Goal: Task Accomplishment & Management: Use online tool/utility

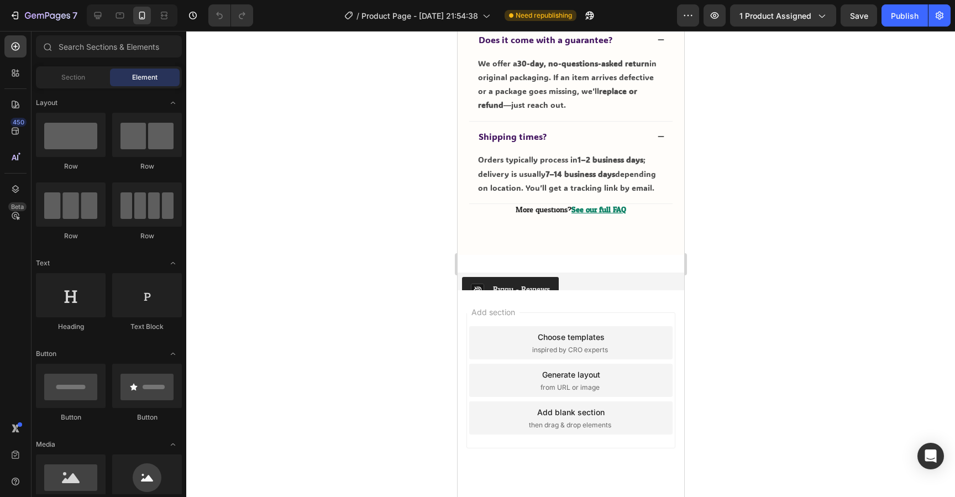
scroll to position [4313, 0]
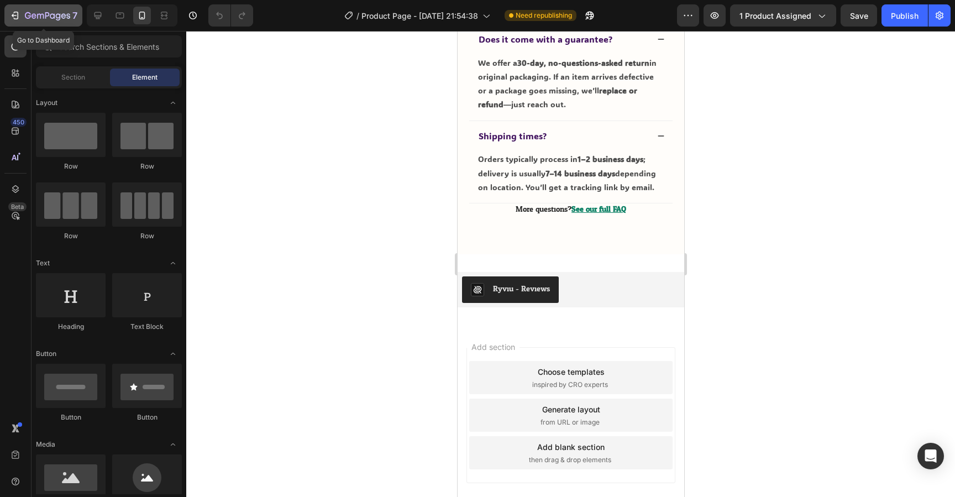
click at [43, 12] on icon "button" at bounding box center [47, 16] width 45 height 9
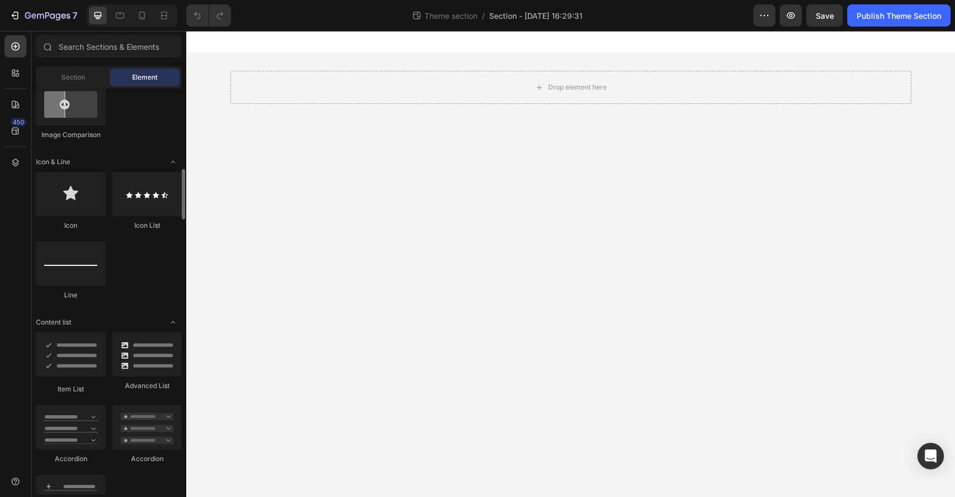
scroll to position [651, 0]
drag, startPoint x: 77, startPoint y: 426, endPoint x: 59, endPoint y: 424, distance: 19.0
click at [59, 424] on div at bounding box center [71, 428] width 70 height 44
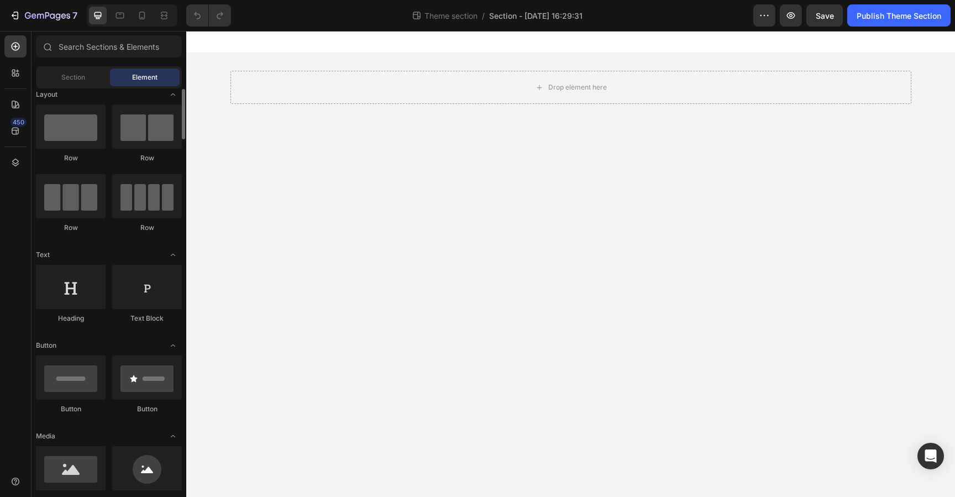
scroll to position [0, 0]
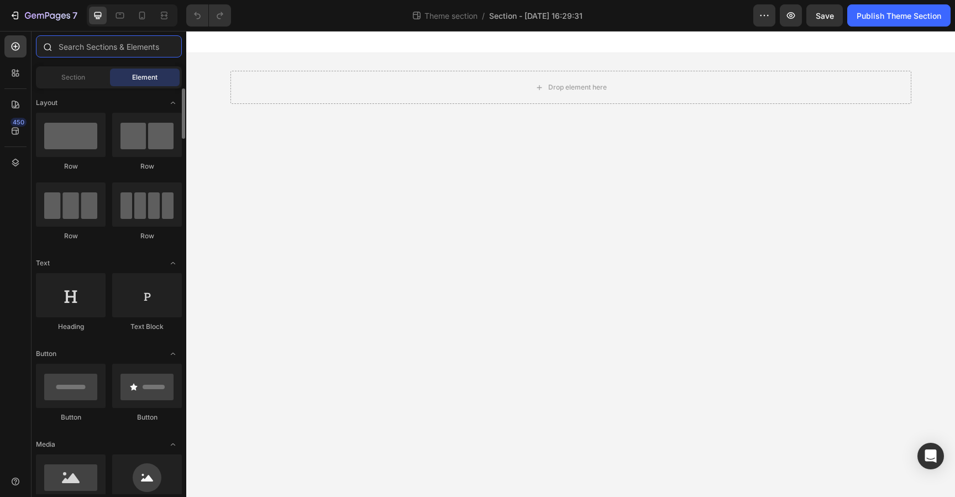
click at [117, 39] on input "text" at bounding box center [109, 46] width 146 height 22
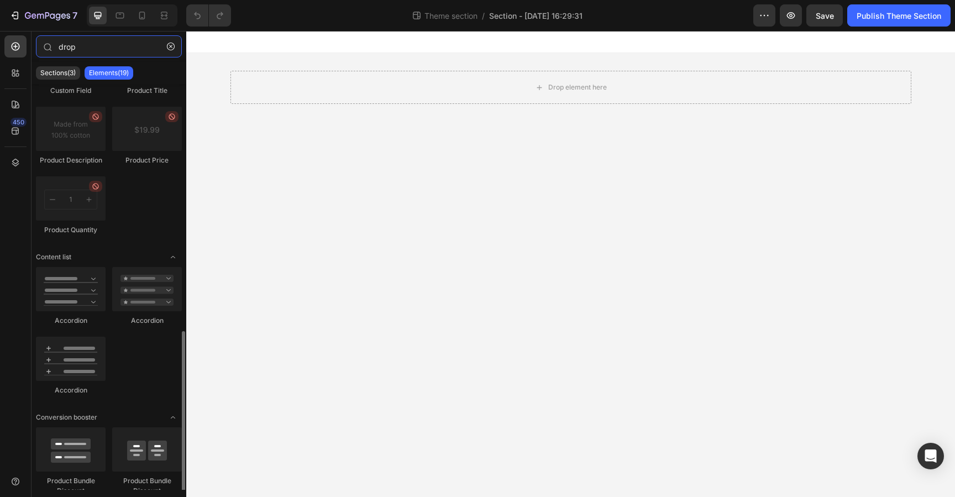
scroll to position [470, 0]
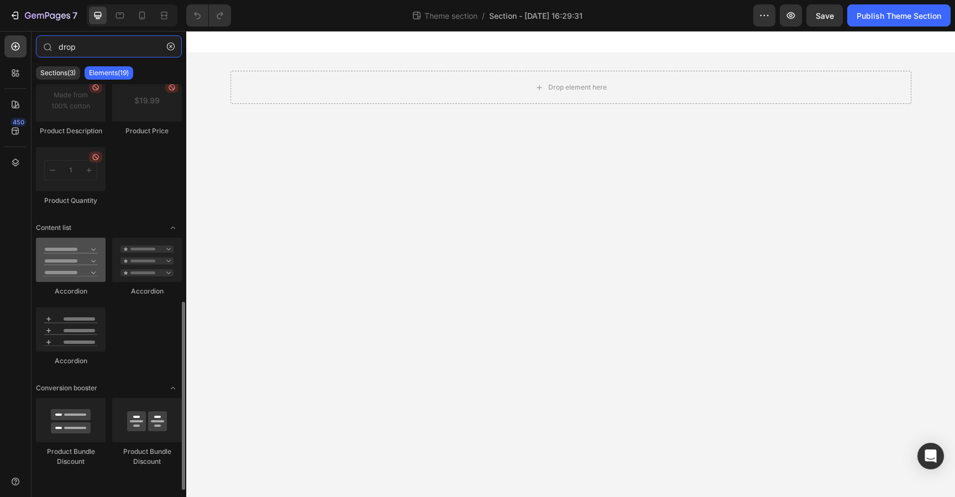
type input "drop"
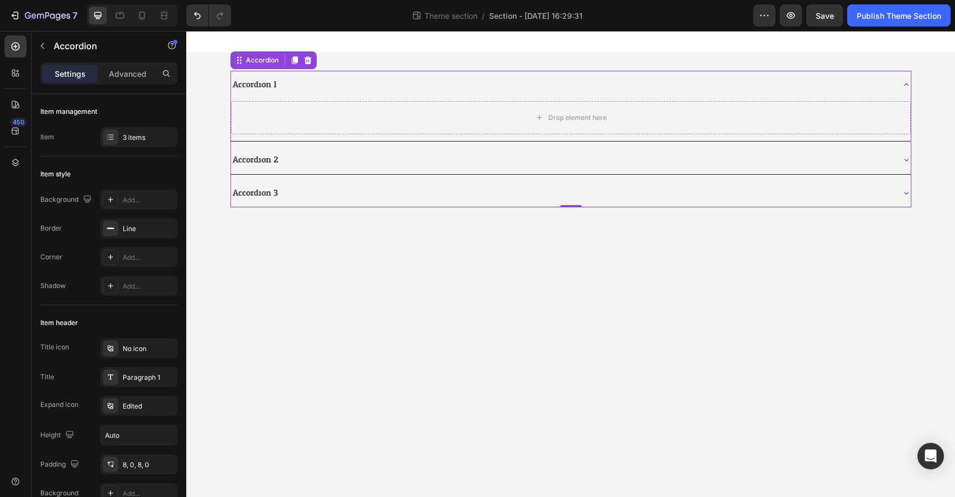
click at [307, 62] on icon at bounding box center [307, 60] width 7 height 8
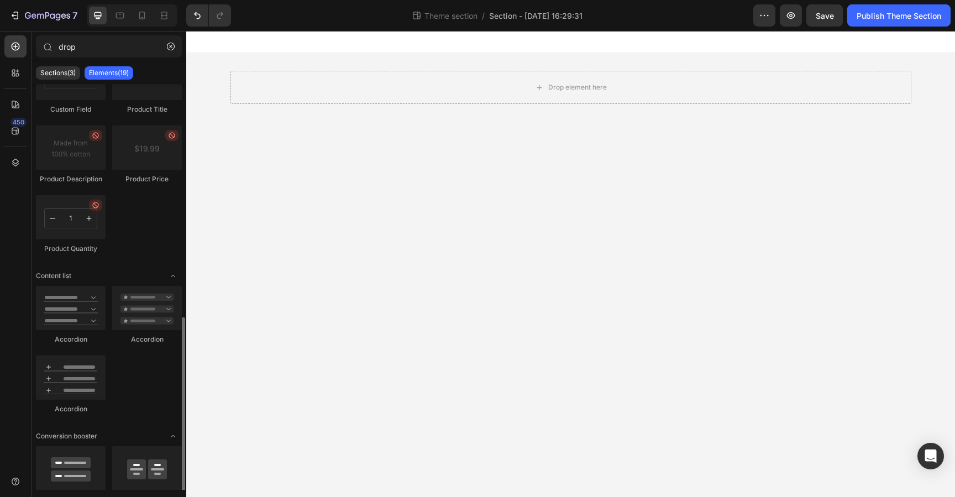
scroll to position [457, 0]
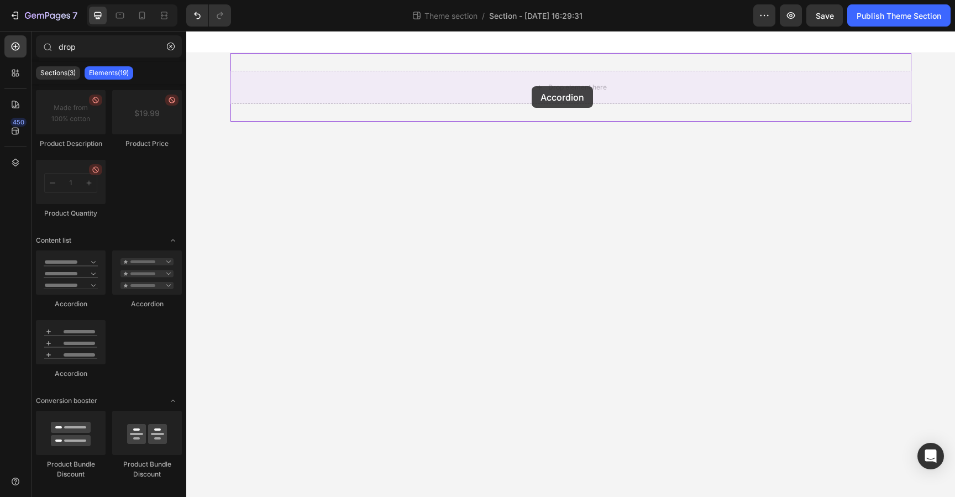
drag, startPoint x: 274, startPoint y: 312, endPoint x: 532, endPoint y: 86, distance: 342.8
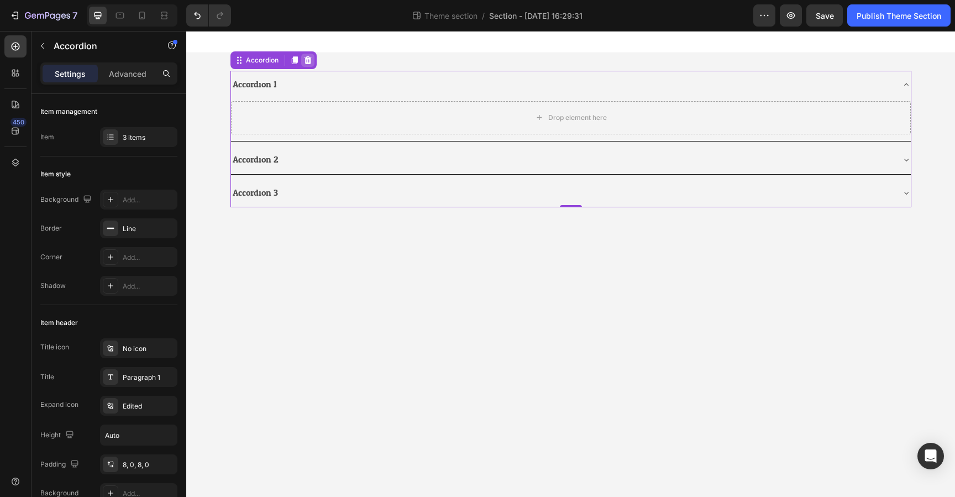
click at [305, 61] on icon at bounding box center [308, 60] width 9 height 9
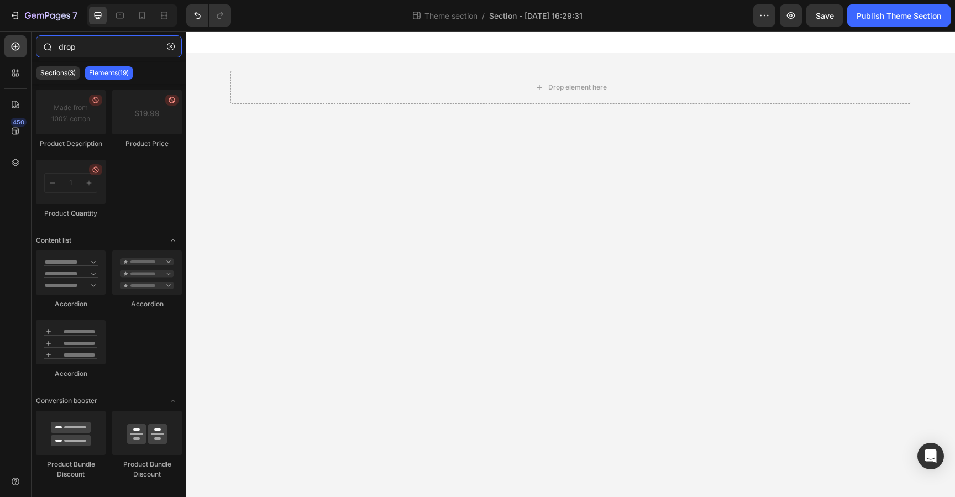
drag, startPoint x: 127, startPoint y: 41, endPoint x: 140, endPoint y: 43, distance: 13.4
click at [127, 41] on input "drop" at bounding box center [109, 46] width 146 height 22
click at [170, 45] on icon "button" at bounding box center [171, 47] width 8 height 8
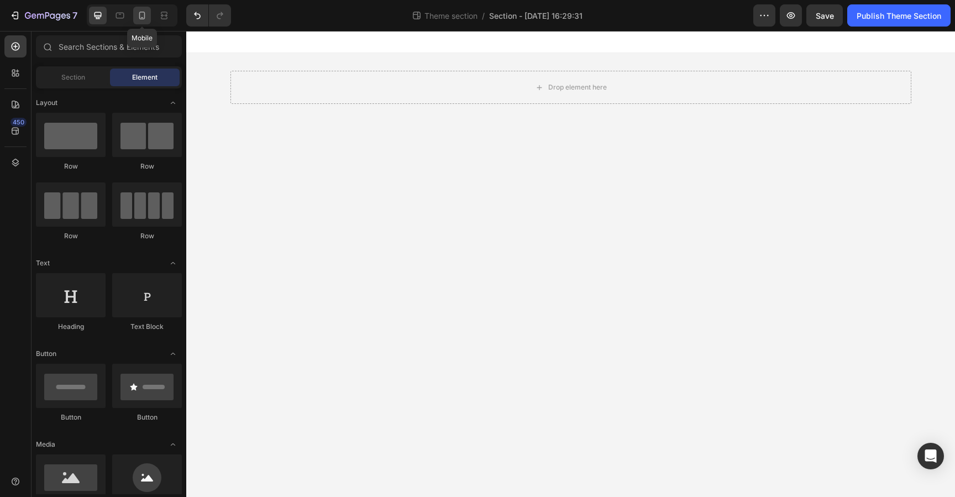
click at [139, 18] on icon at bounding box center [142, 16] width 6 height 8
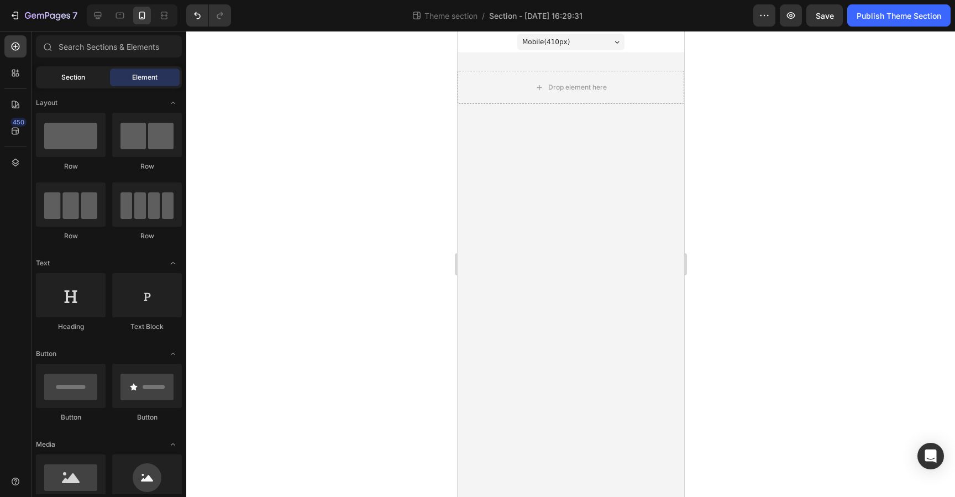
click at [74, 81] on span "Section" at bounding box center [73, 77] width 24 height 10
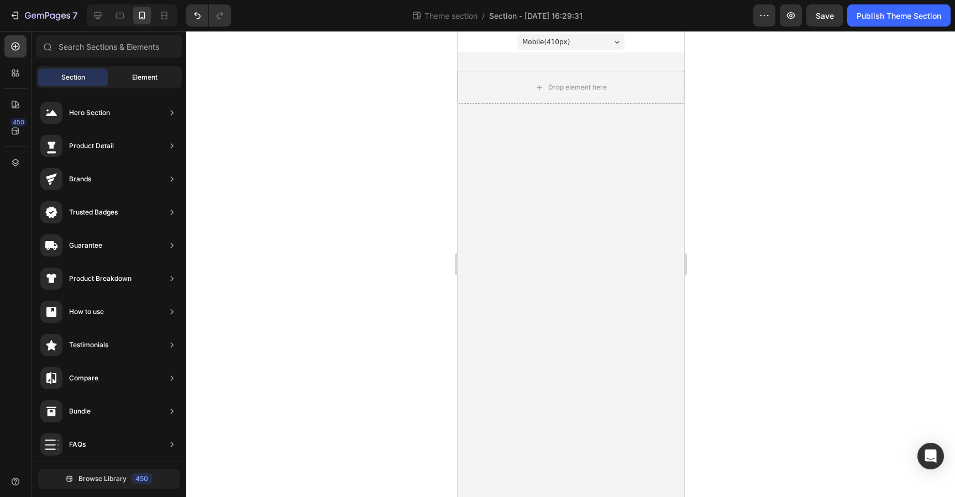
click at [152, 76] on span "Element" at bounding box center [144, 77] width 25 height 10
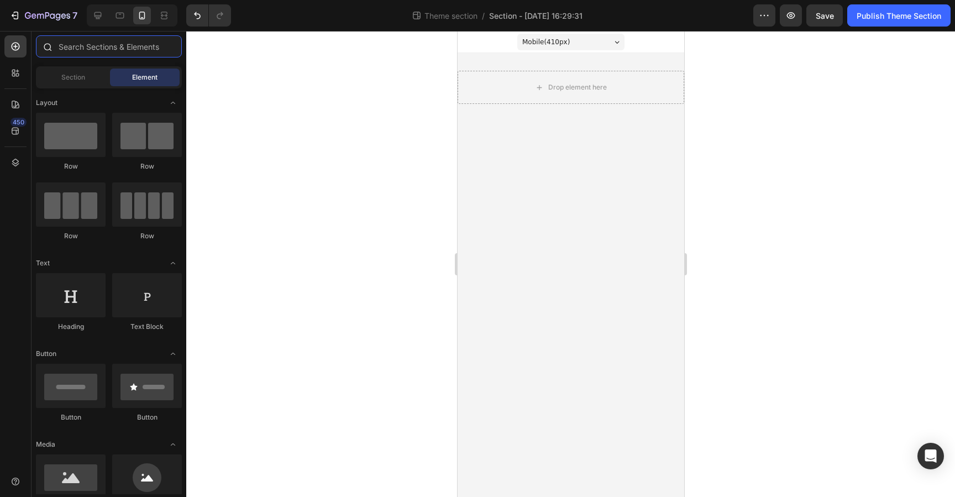
click at [117, 48] on input "text" at bounding box center [109, 46] width 146 height 22
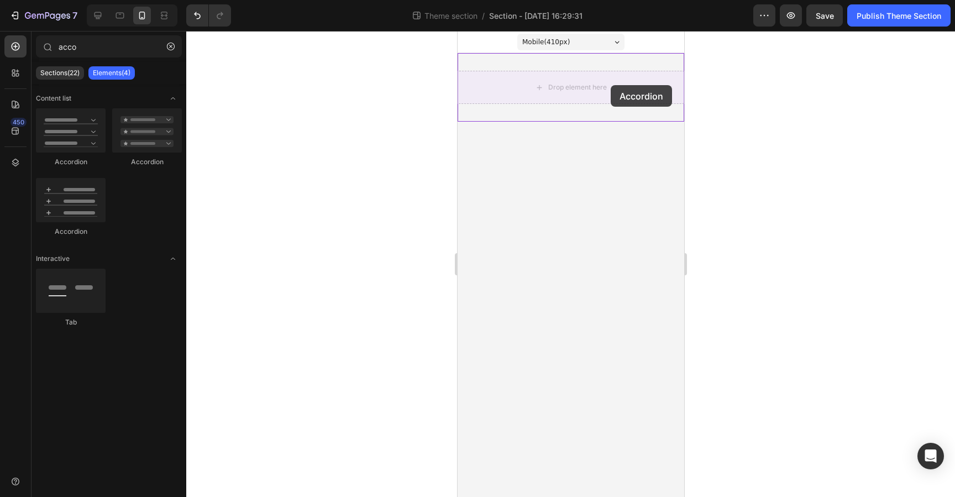
drag, startPoint x: 528, startPoint y: 166, endPoint x: 610, endPoint y: 85, distance: 115.7
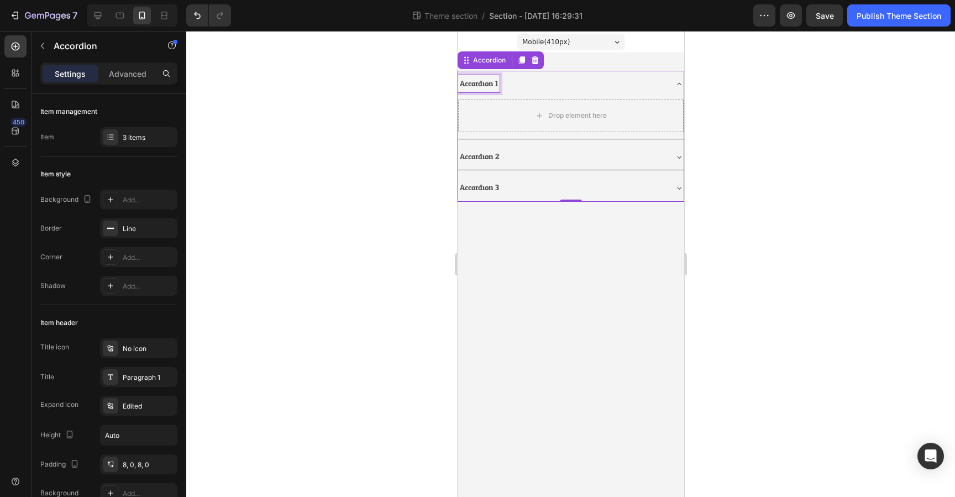
click at [486, 86] on div "Accordion 1" at bounding box center [478, 83] width 41 height 17
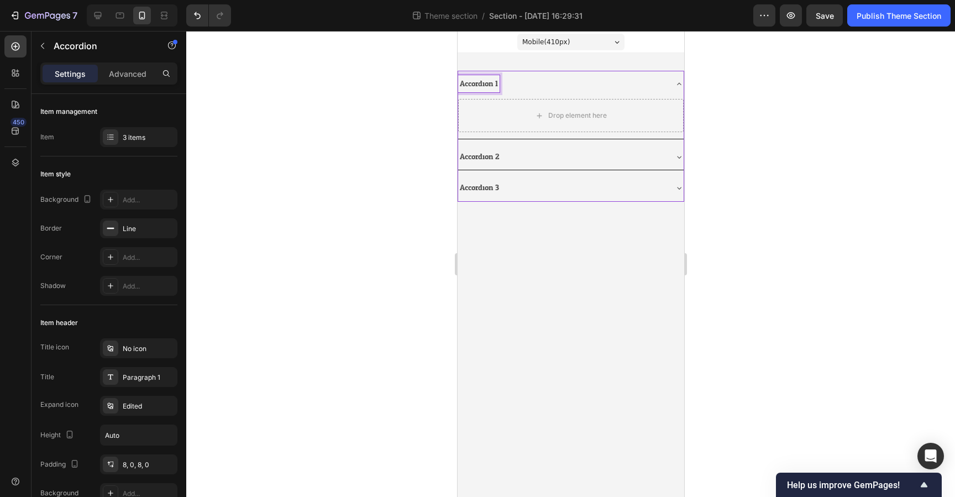
click at [485, 81] on p "Accordion 1" at bounding box center [478, 84] width 38 height 14
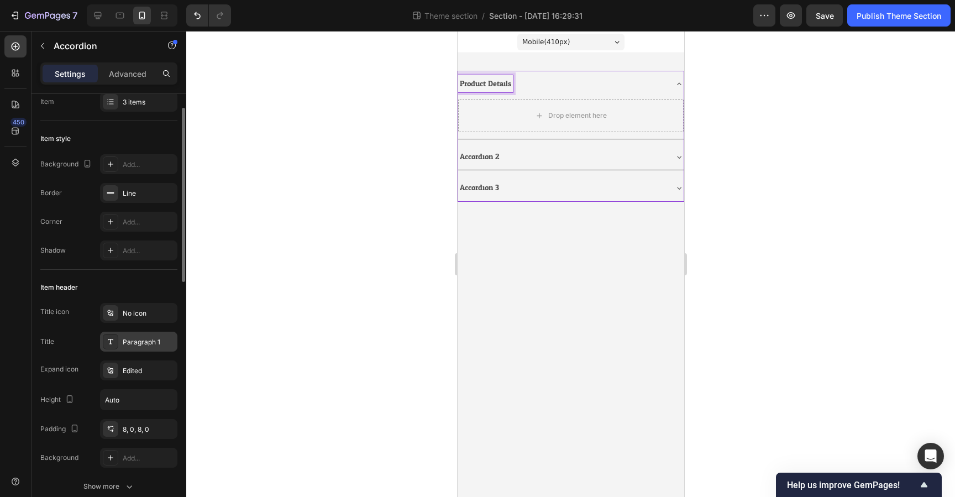
click at [148, 346] on div "Paragraph 1" at bounding box center [149, 342] width 52 height 10
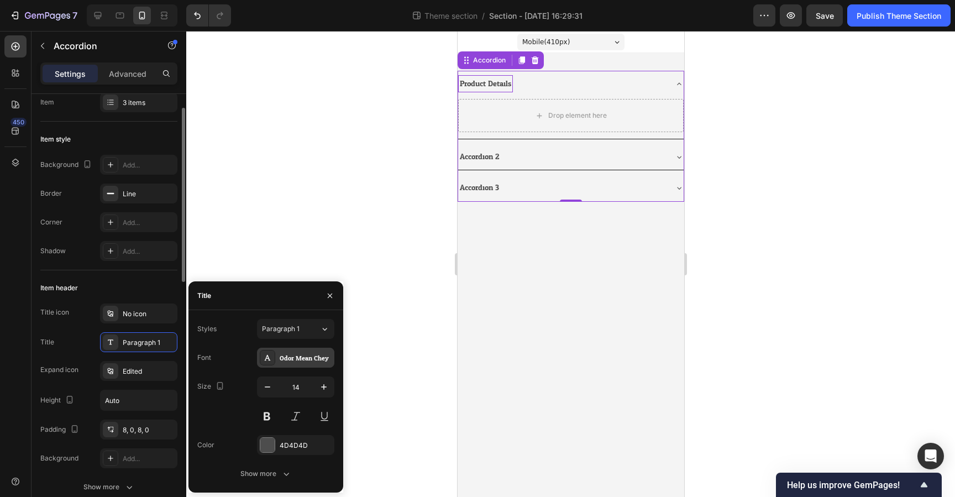
click at [305, 354] on div "Odor Mean Chey" at bounding box center [306, 358] width 52 height 10
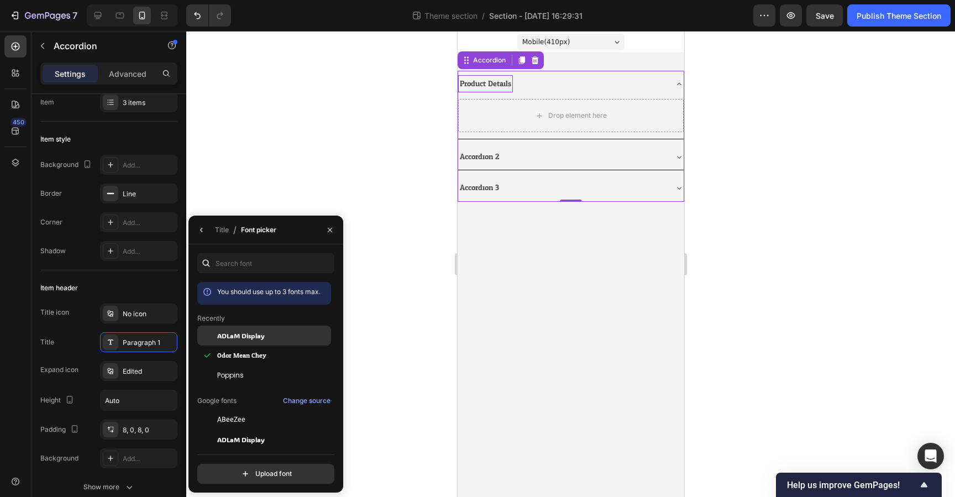
click at [263, 339] on span "ADLaM Display" at bounding box center [241, 336] width 48 height 10
click at [516, 112] on div "Drop element here" at bounding box center [571, 115] width 226 height 33
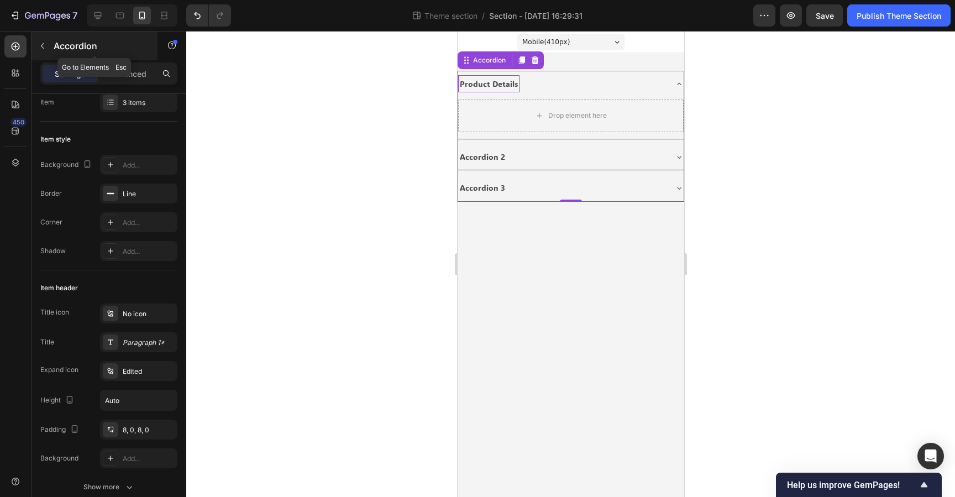
click at [48, 46] on button "button" at bounding box center [43, 46] width 18 height 18
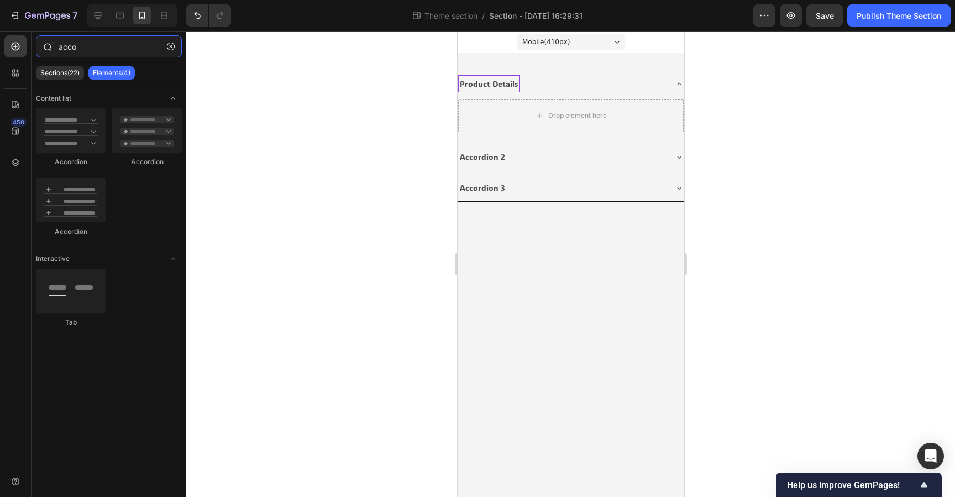
click at [113, 52] on input "acco" at bounding box center [109, 46] width 146 height 22
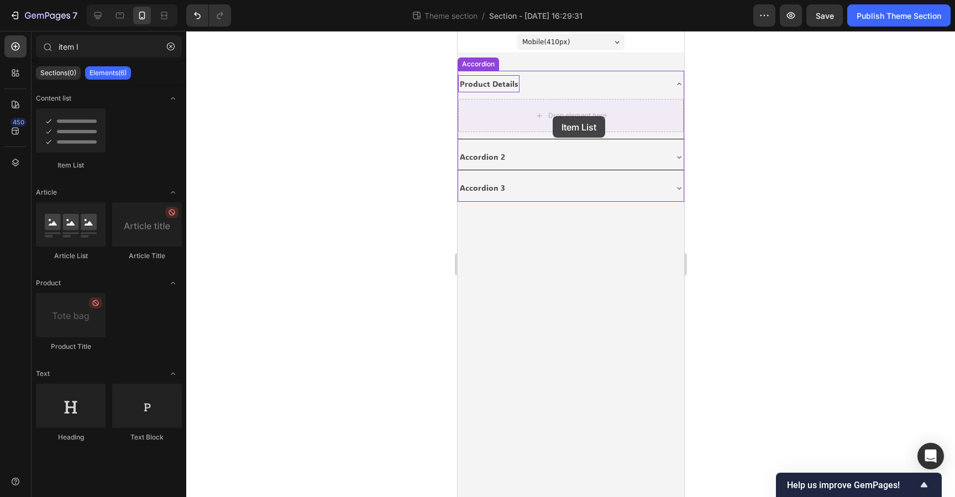
drag, startPoint x: 534, startPoint y: 155, endPoint x: 552, endPoint y: 116, distance: 43.3
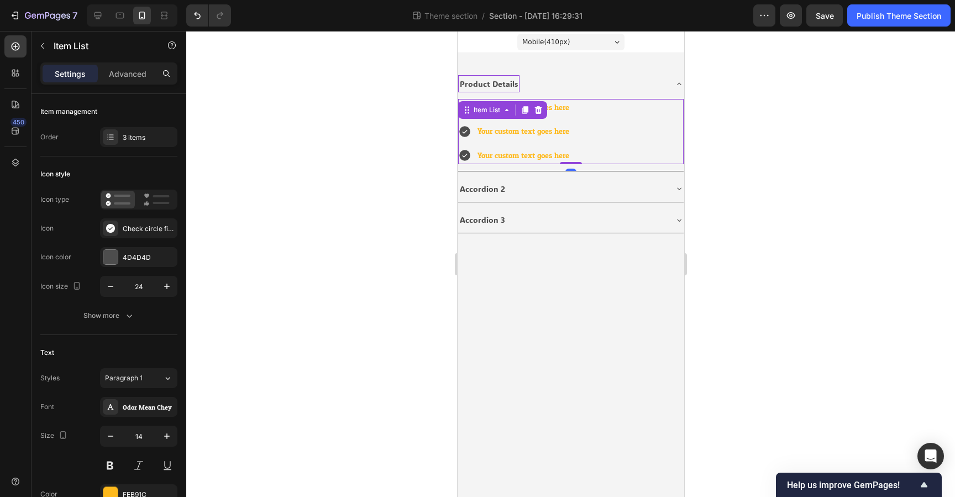
click at [588, 106] on div "Your custom text goes here Your custom text goes here Your custom text goes here" at bounding box center [571, 131] width 226 height 65
click at [581, 116] on div "Your custom text goes here Your custom text goes here Your custom text goes here" at bounding box center [571, 131] width 226 height 65
drag, startPoint x: 566, startPoint y: 112, endPoint x: 560, endPoint y: 112, distance: 6.6
click at [566, 112] on div "Your custom text goes here" at bounding box center [523, 107] width 95 height 17
click at [489, 111] on p "Your custom text goes here" at bounding box center [523, 108] width 92 height 14
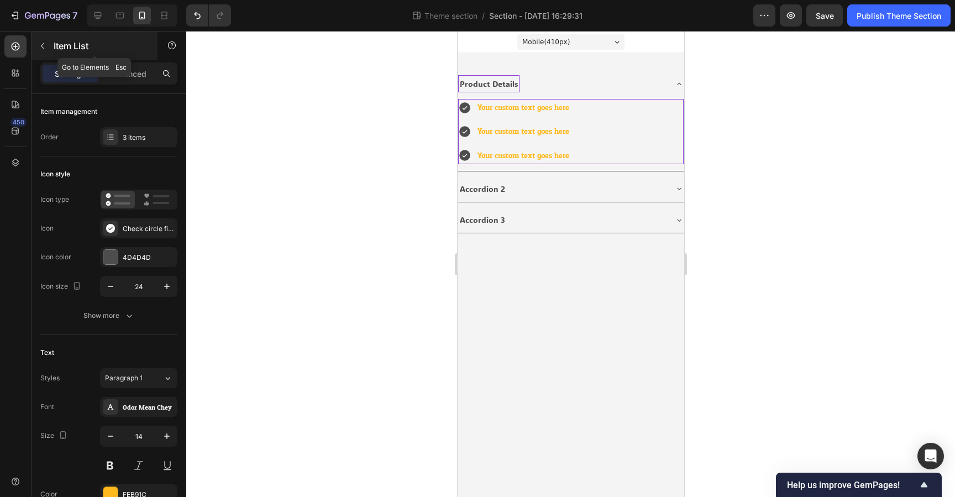
click at [45, 48] on icon "button" at bounding box center [42, 45] width 9 height 9
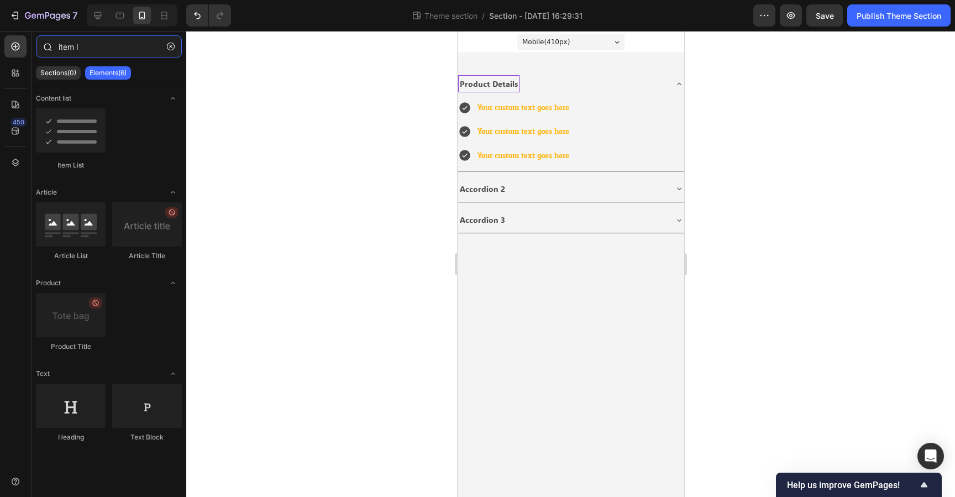
click at [92, 48] on input "item l" at bounding box center [109, 46] width 146 height 22
click at [93, 48] on input "item l" at bounding box center [109, 46] width 146 height 22
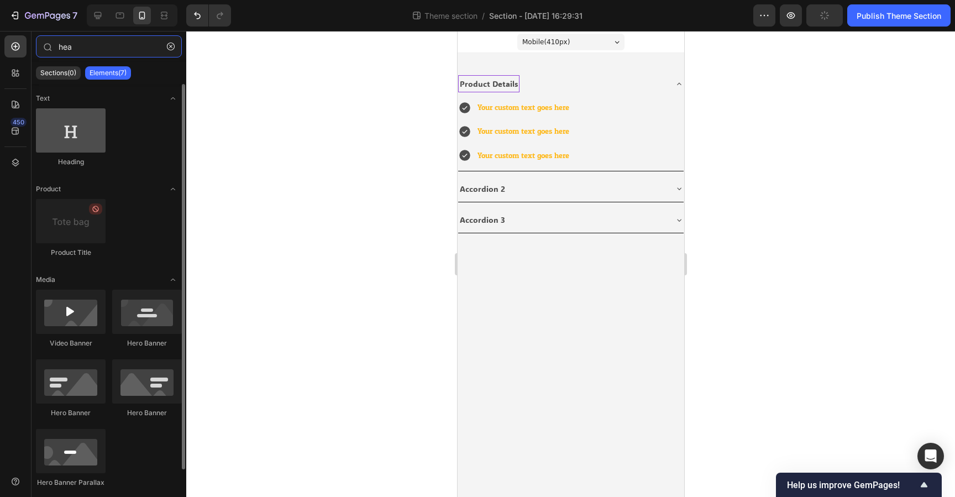
type input "hea"
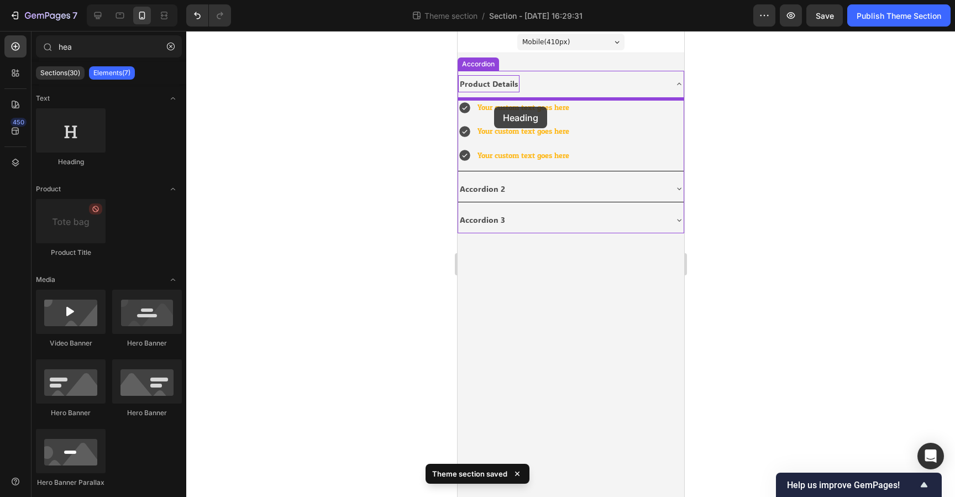
drag, startPoint x: 534, startPoint y: 164, endPoint x: 493, endPoint y: 105, distance: 71.5
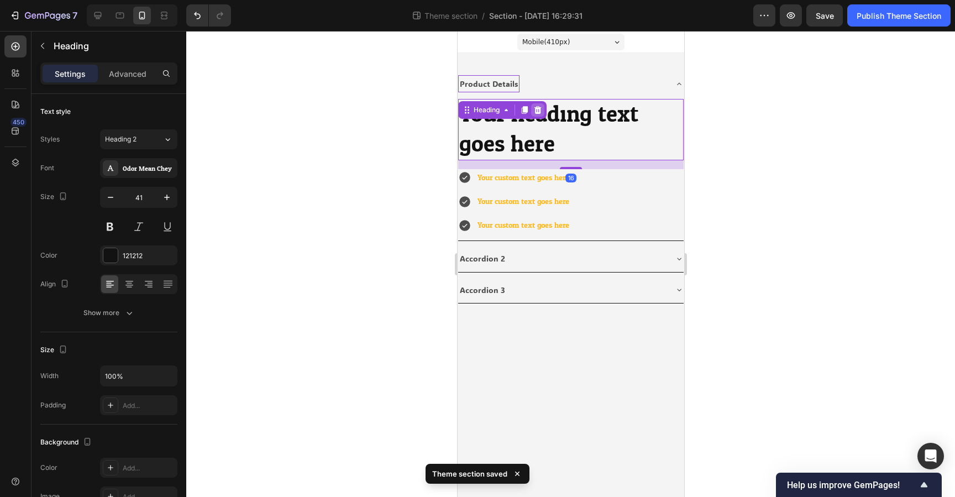
click at [541, 112] on icon at bounding box center [537, 110] width 9 height 9
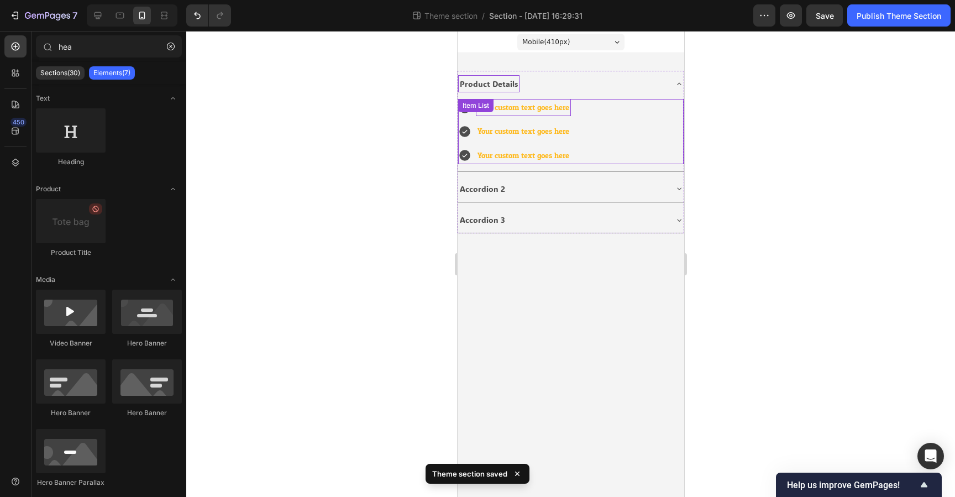
click at [515, 108] on div "Your custom text goes here Your custom text goes here Your custom text goes her…" at bounding box center [571, 131] width 226 height 65
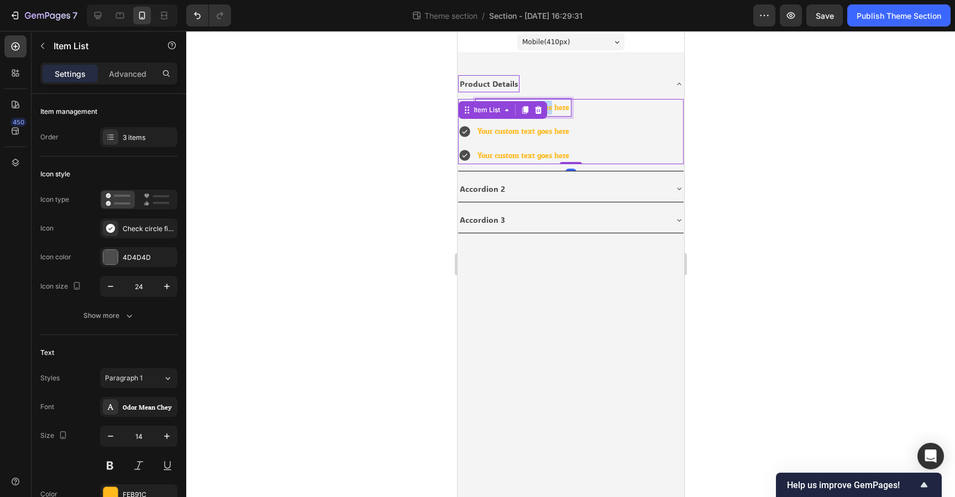
click at [550, 107] on p "Your custom text goes here" at bounding box center [523, 108] width 92 height 14
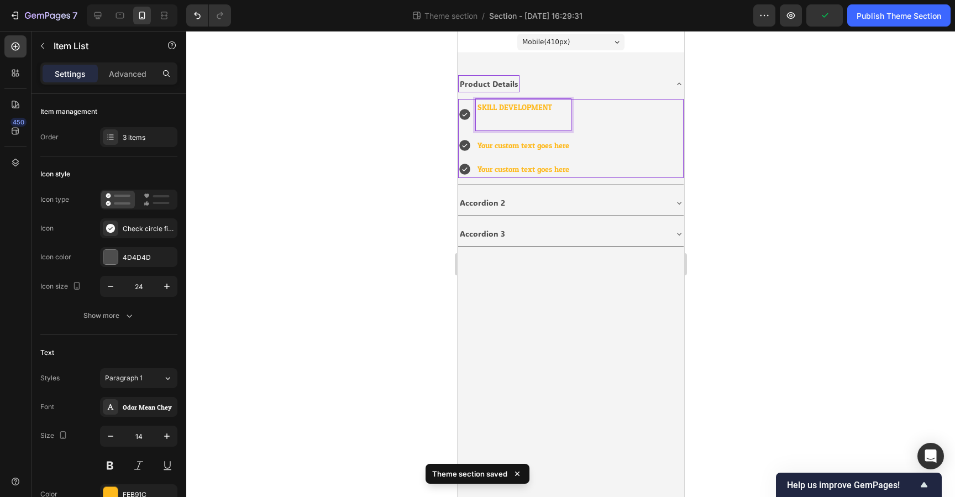
click at [542, 119] on p "Rich Text Editor. Editing area: main" at bounding box center [523, 121] width 92 height 14
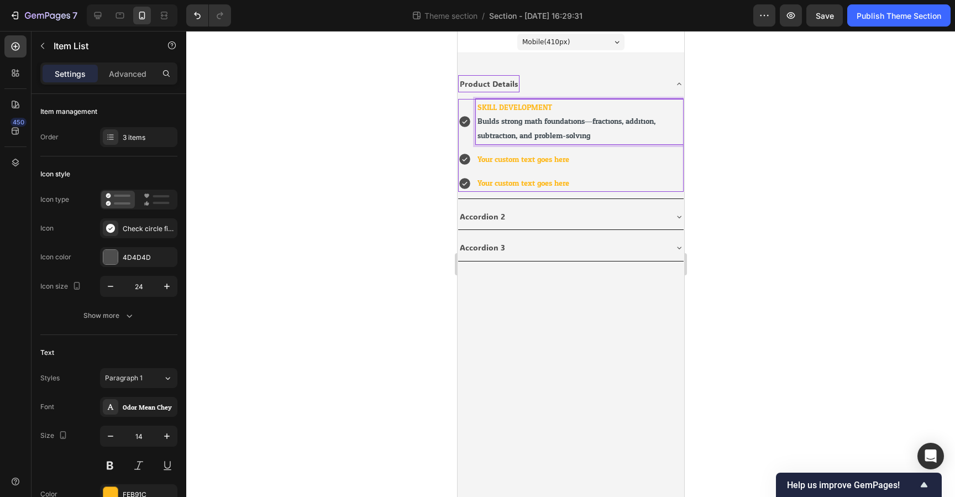
click at [545, 121] on span "Builds strong math foundations—fractions, addition, subtraction, and problem-so…" at bounding box center [566, 128] width 178 height 28
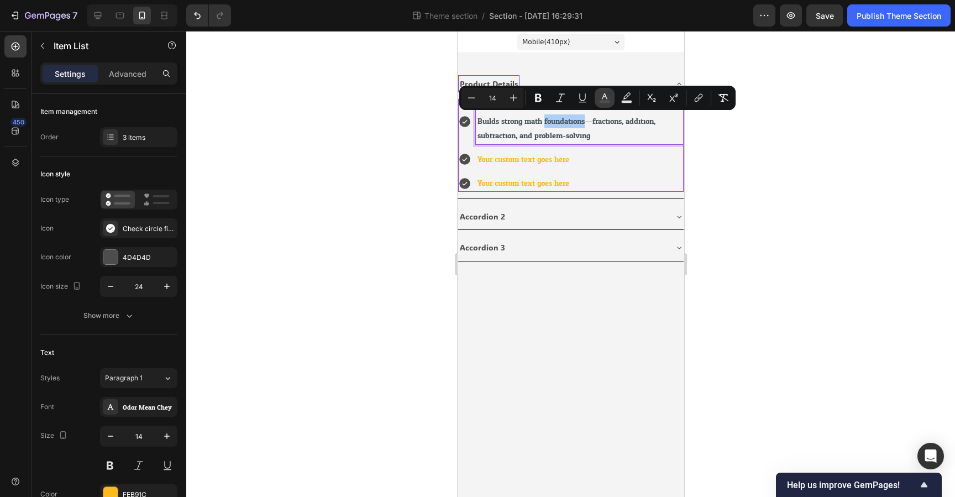
click at [602, 101] on rect "Editor contextual toolbar" at bounding box center [605, 102] width 11 height 3
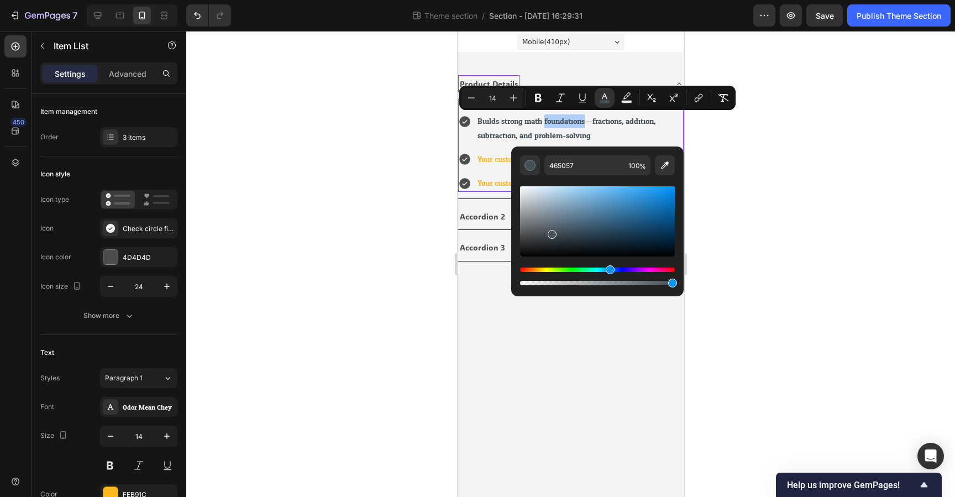
click at [704, 126] on div at bounding box center [570, 264] width 769 height 466
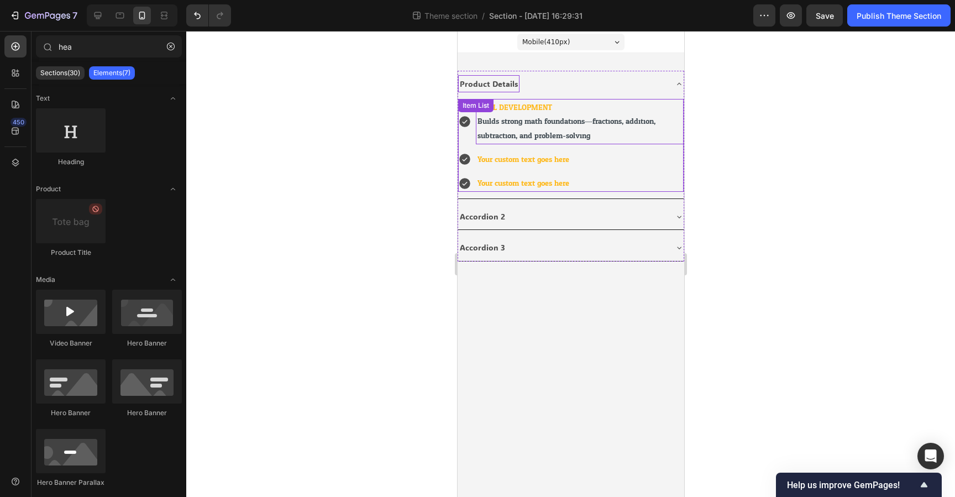
click at [516, 107] on div "SKILL DEVELOPMENT Builds strong math foundations—fractions, addition, subtracti…" at bounding box center [571, 145] width 226 height 93
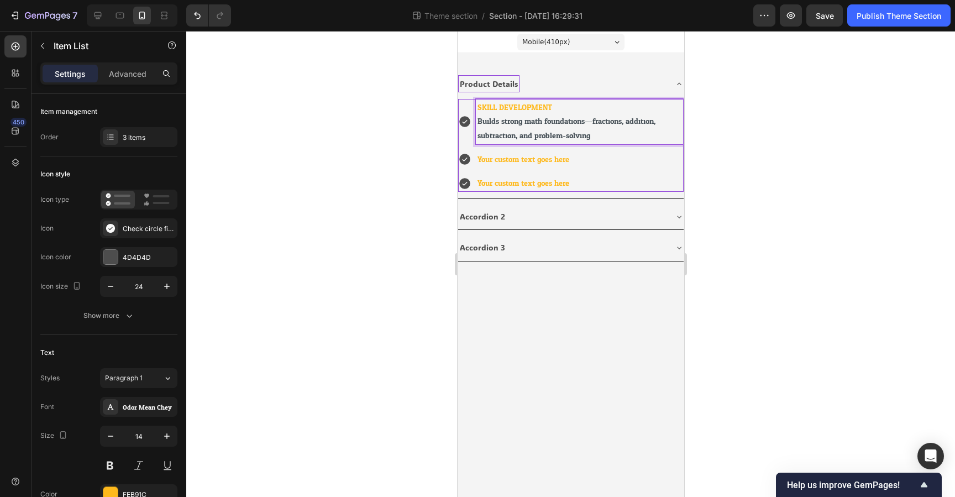
click at [550, 109] on p "SKILL DEVELOPMENT" at bounding box center [579, 108] width 205 height 14
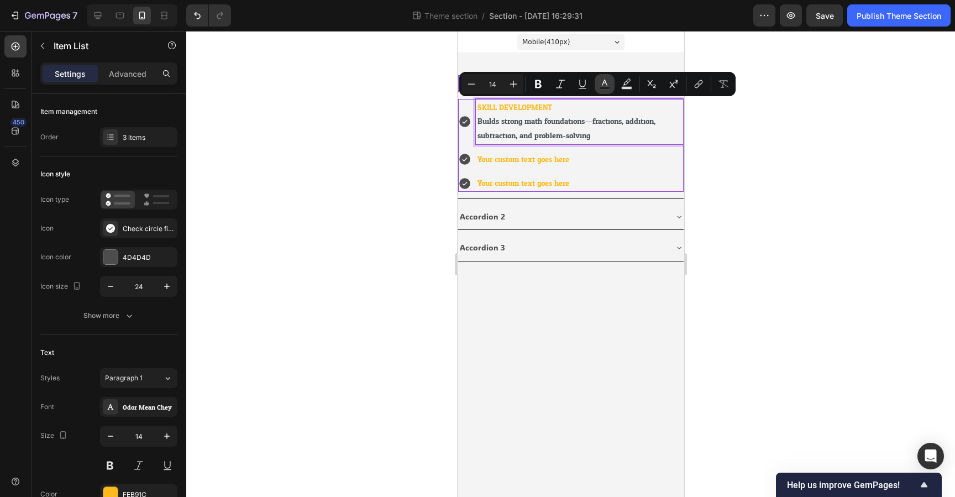
click at [602, 87] on rect "Editor contextual toolbar" at bounding box center [605, 88] width 11 height 3
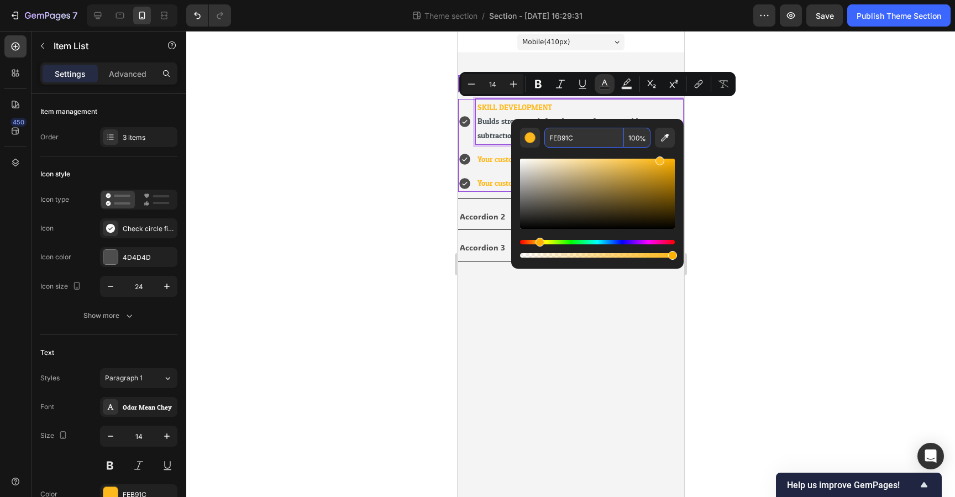
click at [557, 134] on input "FEB91C" at bounding box center [585, 138] width 80 height 20
paste input "431560"
type input "431560"
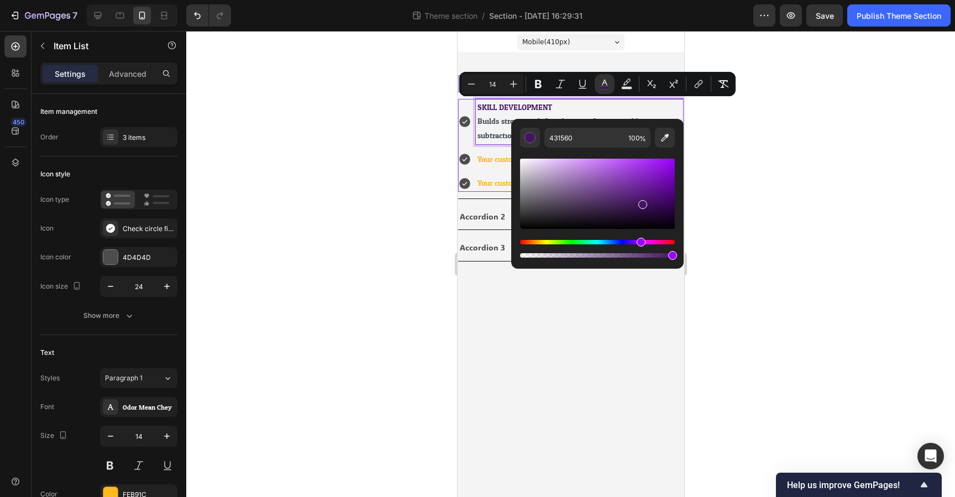
click at [714, 116] on div at bounding box center [570, 264] width 769 height 466
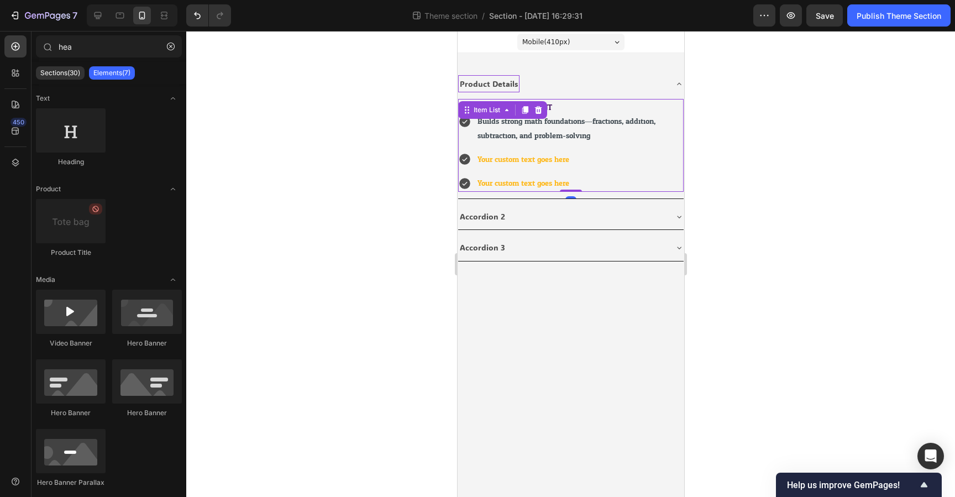
click at [467, 124] on icon at bounding box center [464, 121] width 11 height 11
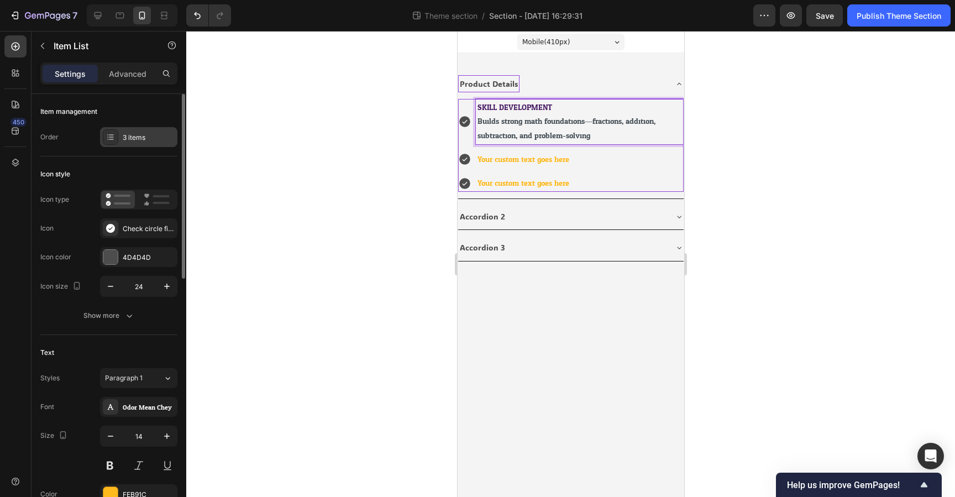
click at [140, 137] on div "3 items" at bounding box center [149, 138] width 52 height 10
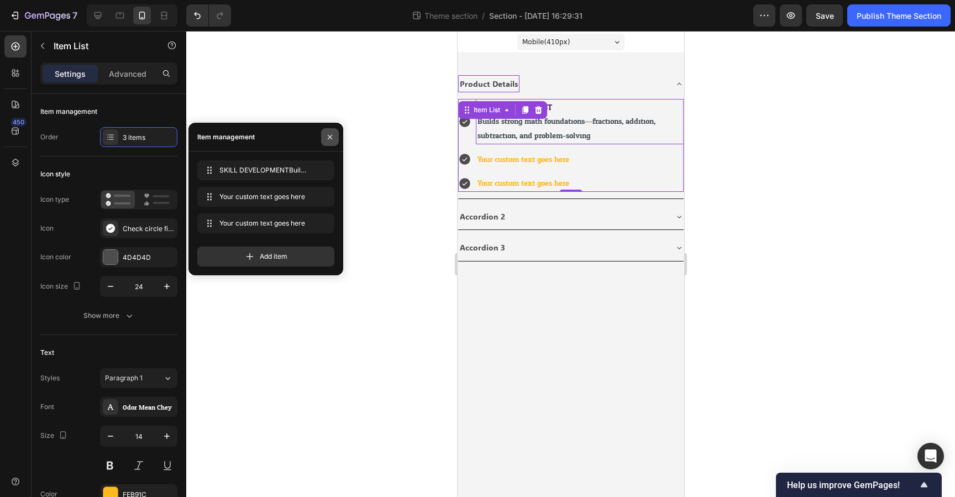
click at [326, 134] on icon "button" at bounding box center [330, 137] width 9 height 9
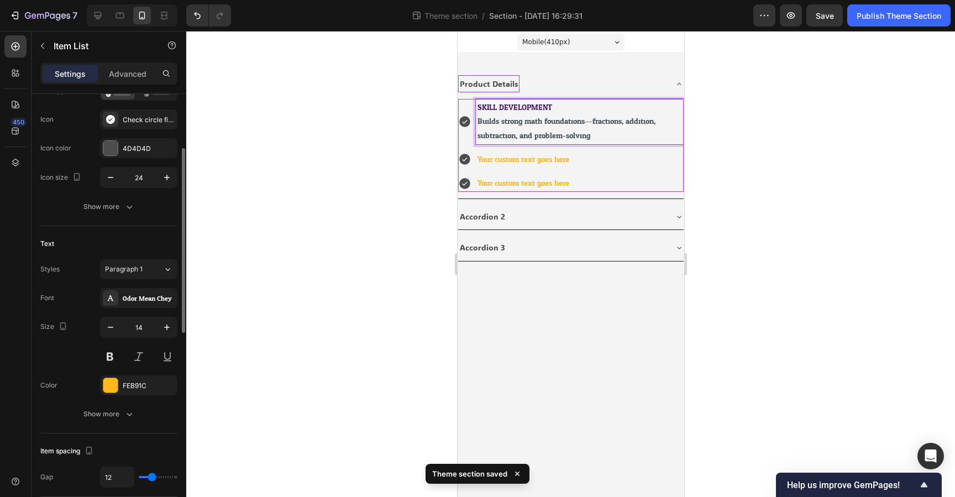
scroll to position [100, 0]
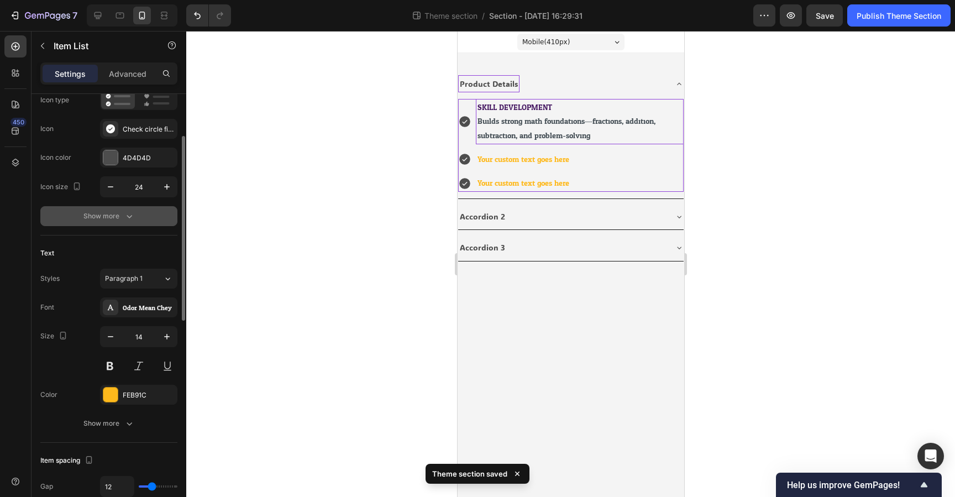
click at [145, 213] on button "Show more" at bounding box center [108, 216] width 137 height 20
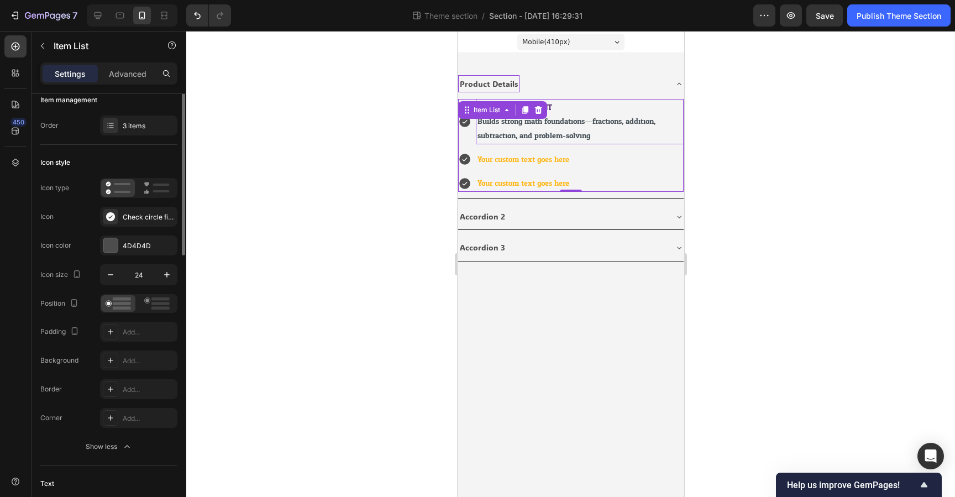
scroll to position [0, 0]
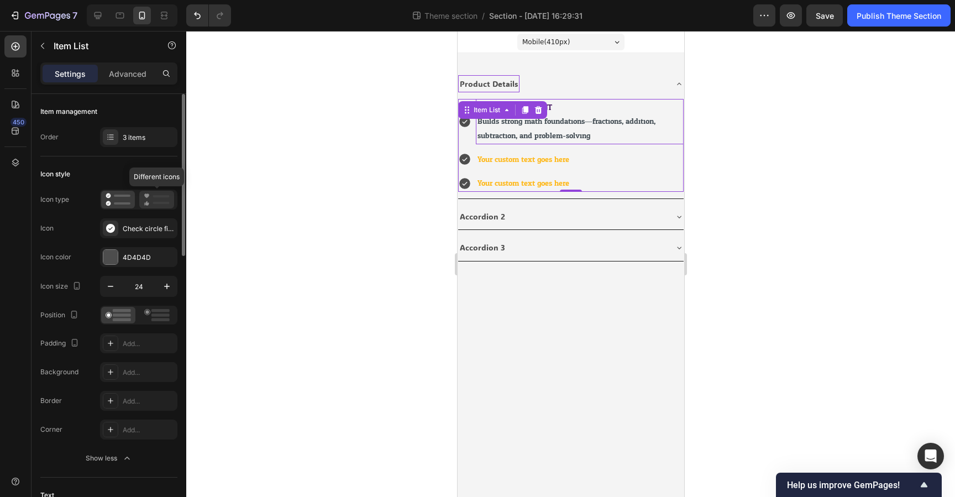
click at [163, 201] on icon at bounding box center [157, 199] width 26 height 13
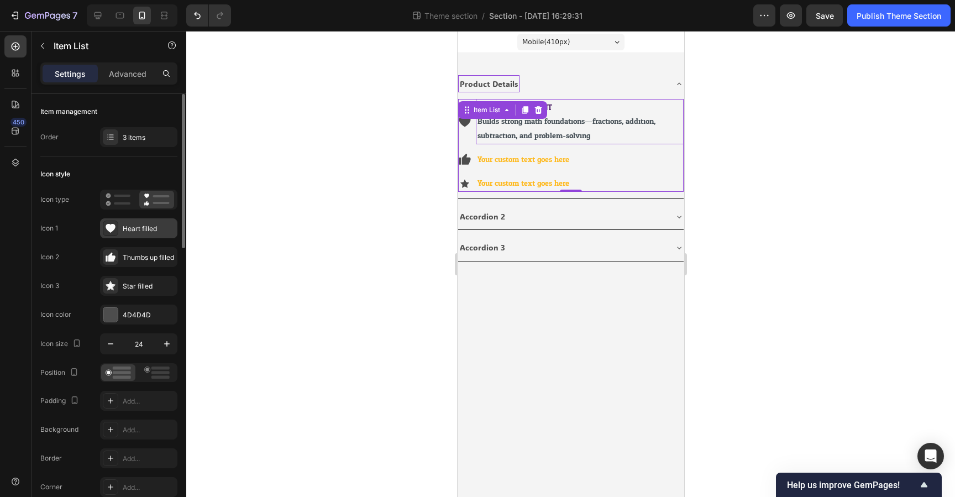
click at [133, 230] on div "Heart filled" at bounding box center [149, 229] width 52 height 10
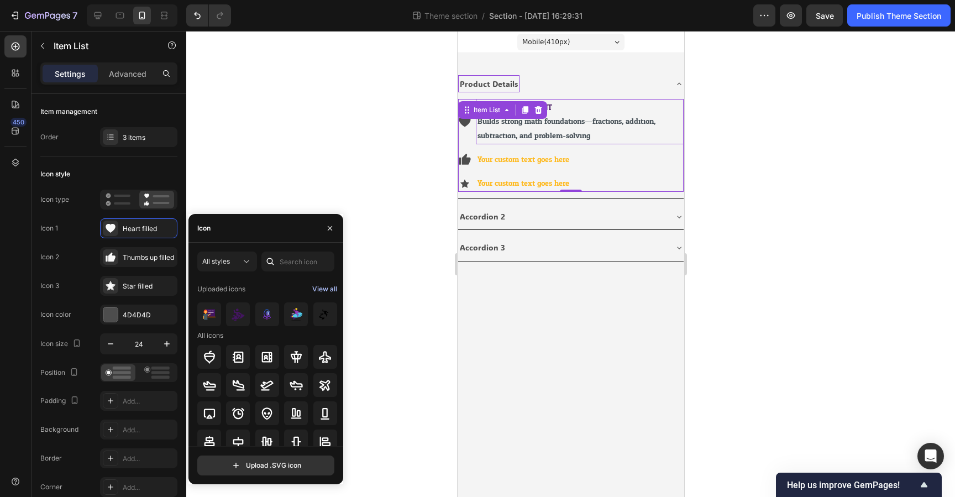
click at [320, 289] on div "View all" at bounding box center [324, 289] width 25 height 13
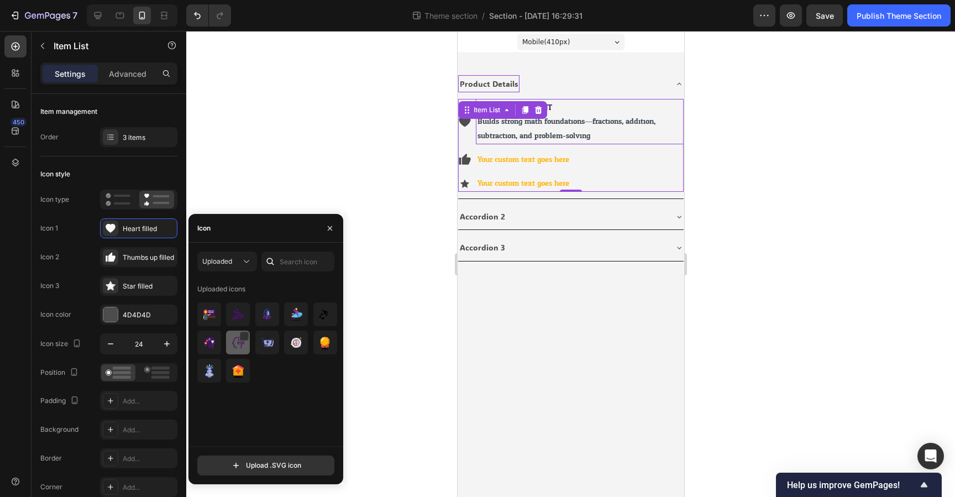
click at [236, 345] on img at bounding box center [238, 342] width 13 height 13
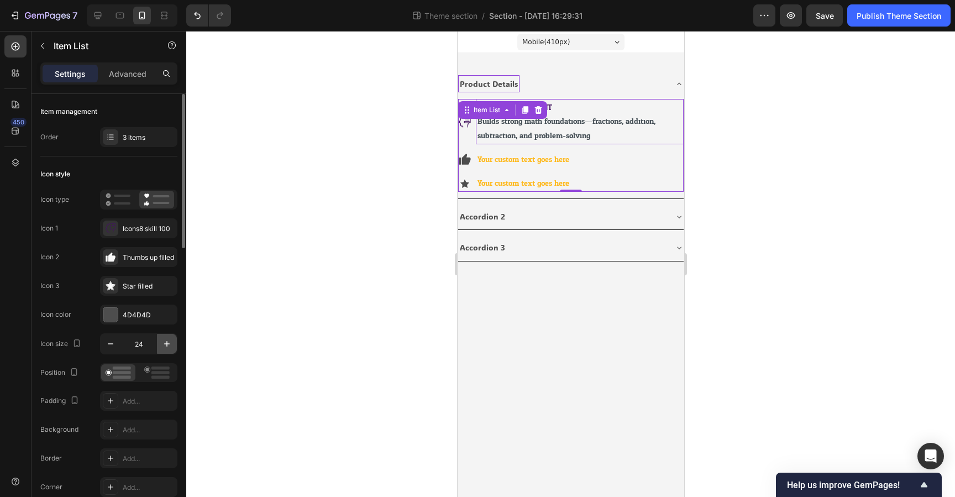
click at [166, 344] on icon "button" at bounding box center [167, 344] width 6 height 6
click at [166, 344] on icon "button" at bounding box center [166, 343] width 11 height 11
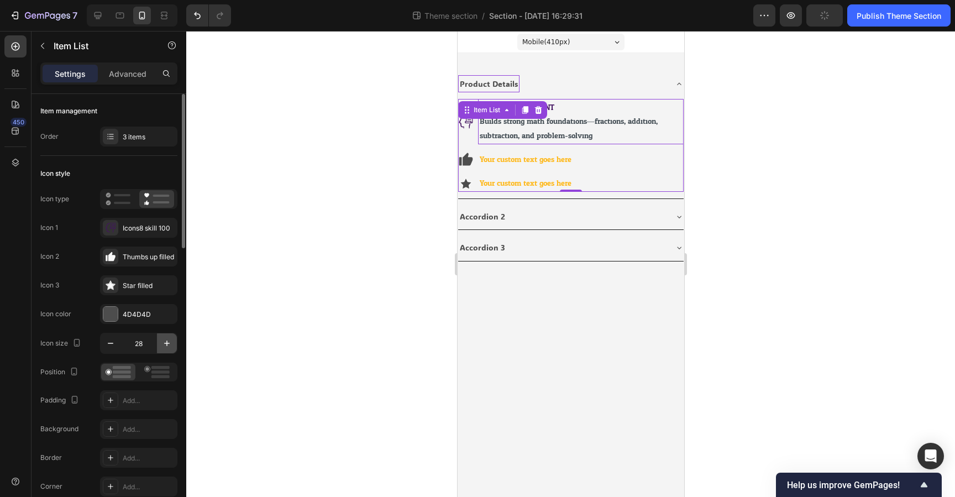
click at [166, 344] on icon "button" at bounding box center [166, 343] width 11 height 11
click at [166, 344] on icon "button" at bounding box center [167, 344] width 6 height 6
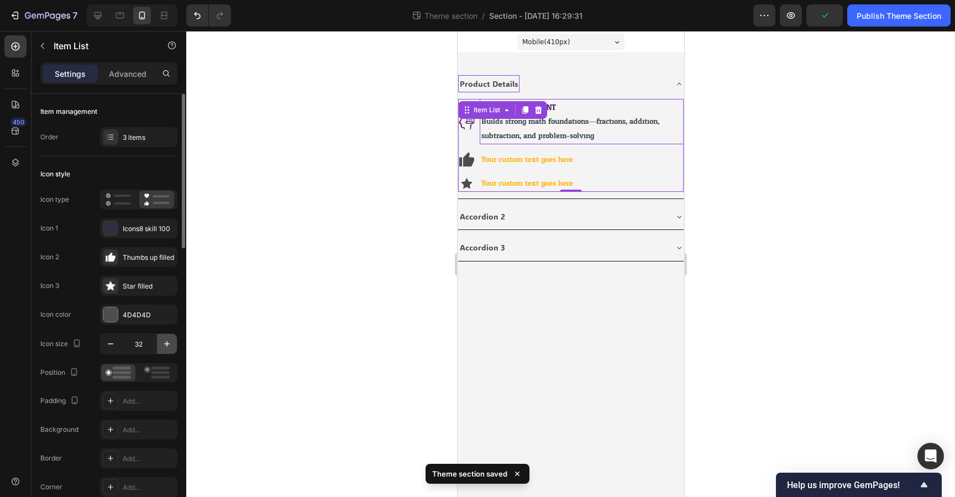
click at [166, 344] on icon "button" at bounding box center [167, 344] width 6 height 6
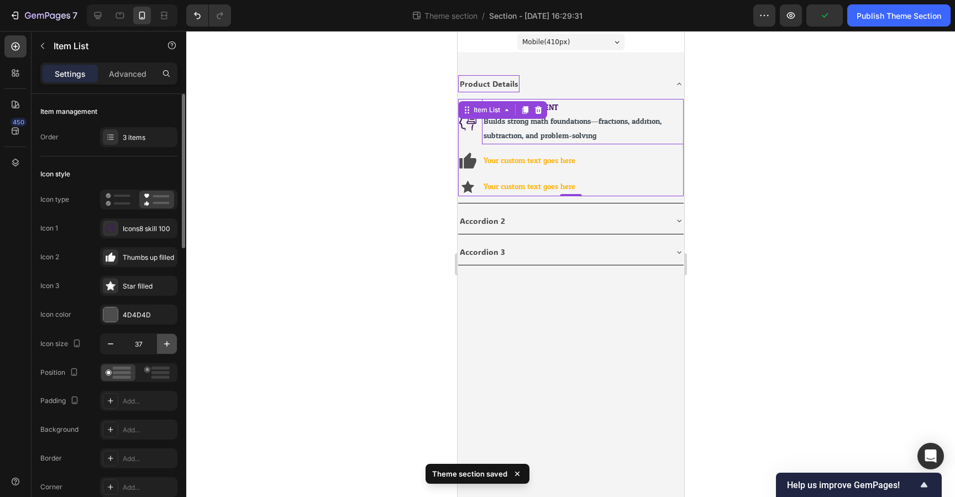
click at [166, 344] on icon "button" at bounding box center [167, 344] width 6 height 6
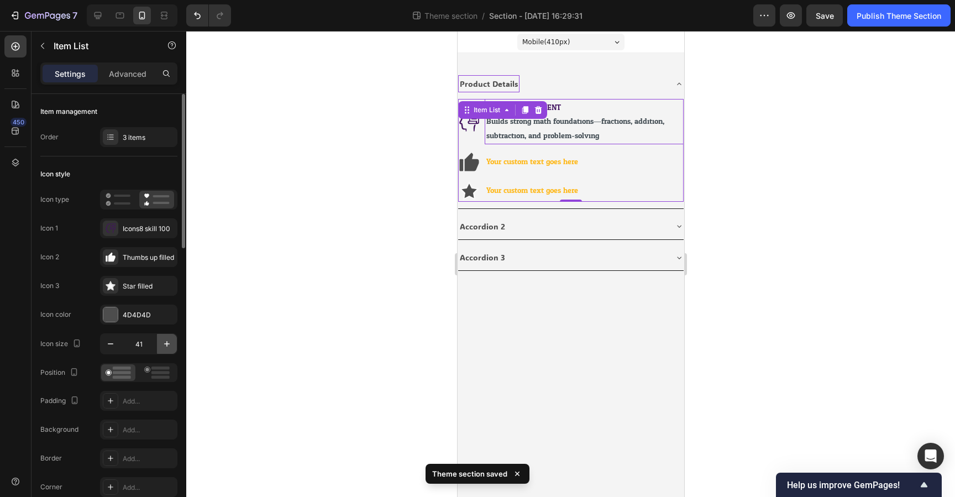
click at [166, 344] on icon "button" at bounding box center [167, 344] width 6 height 6
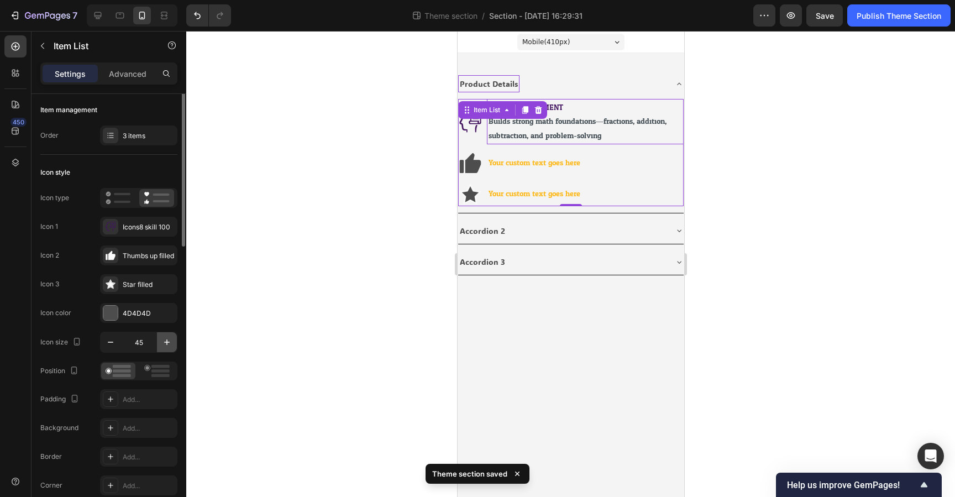
click at [166, 344] on icon "button" at bounding box center [166, 342] width 11 height 11
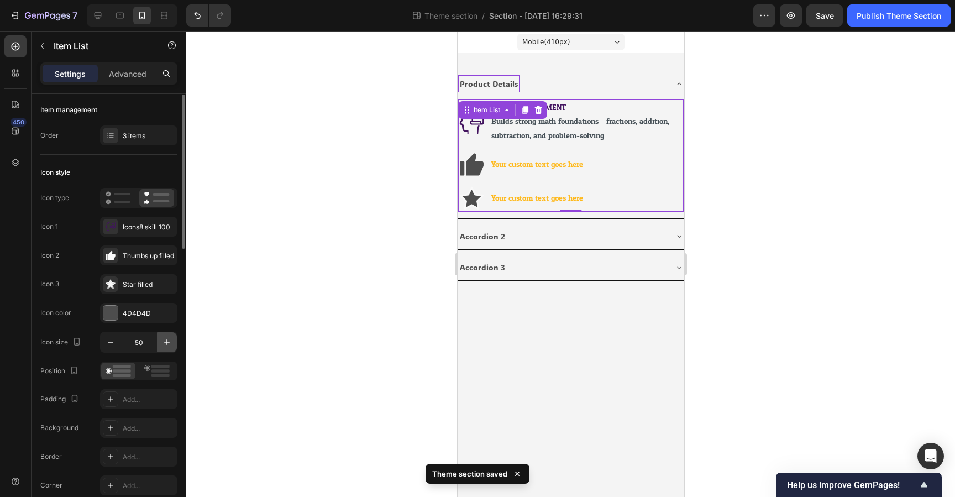
click at [166, 344] on icon "button" at bounding box center [166, 342] width 11 height 11
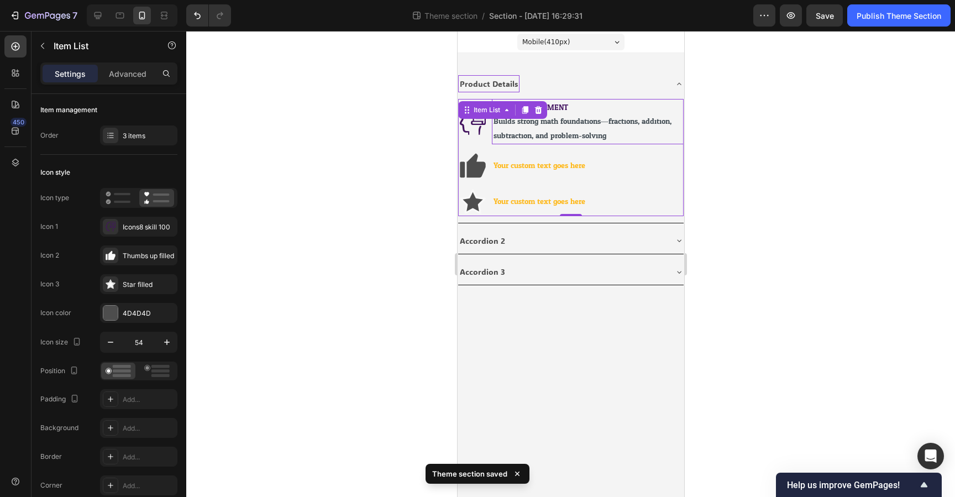
type input "55"
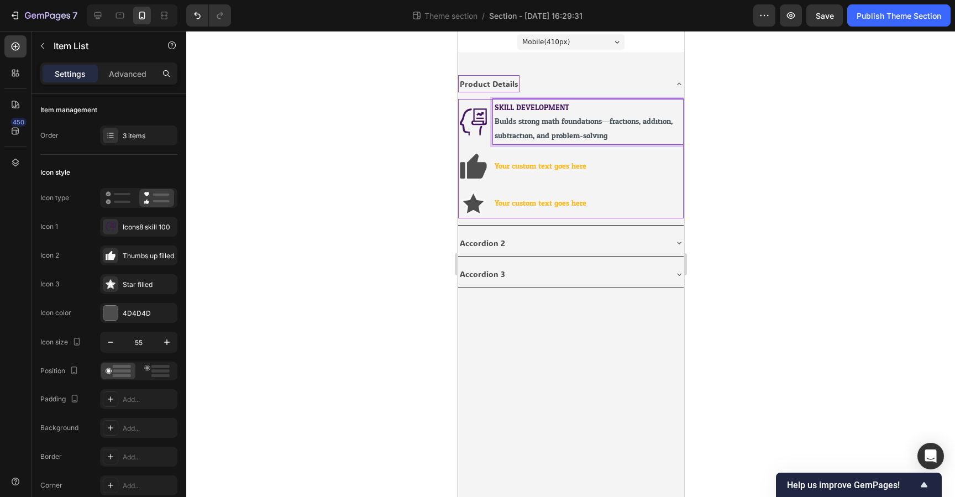
click at [566, 106] on span "SKILL DEVELOPMENT" at bounding box center [531, 108] width 75 height 14
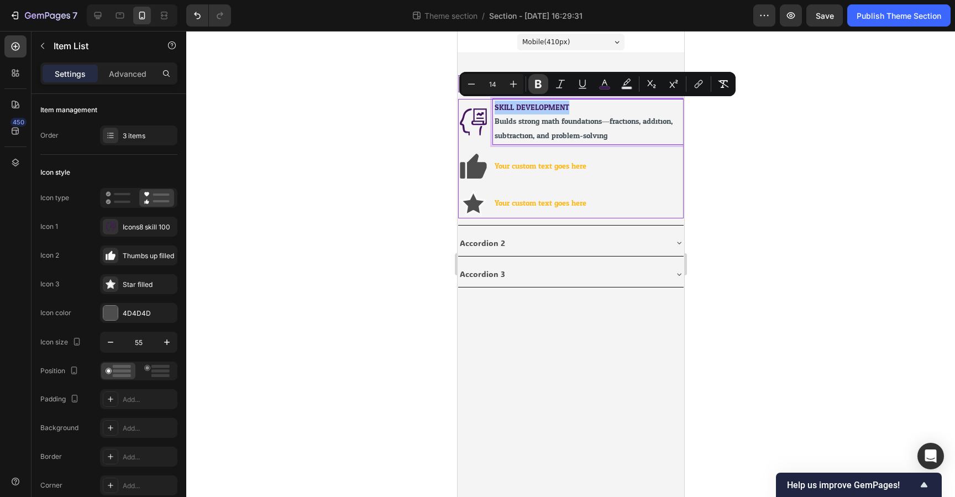
click at [537, 87] on icon "Editor contextual toolbar" at bounding box center [538, 84] width 7 height 8
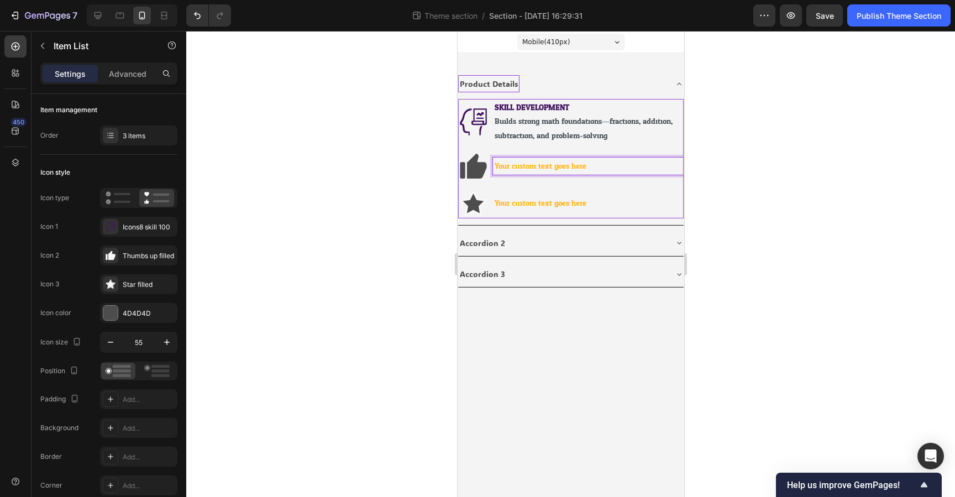
click at [532, 163] on p "Your custom text goes here" at bounding box center [587, 166] width 187 height 14
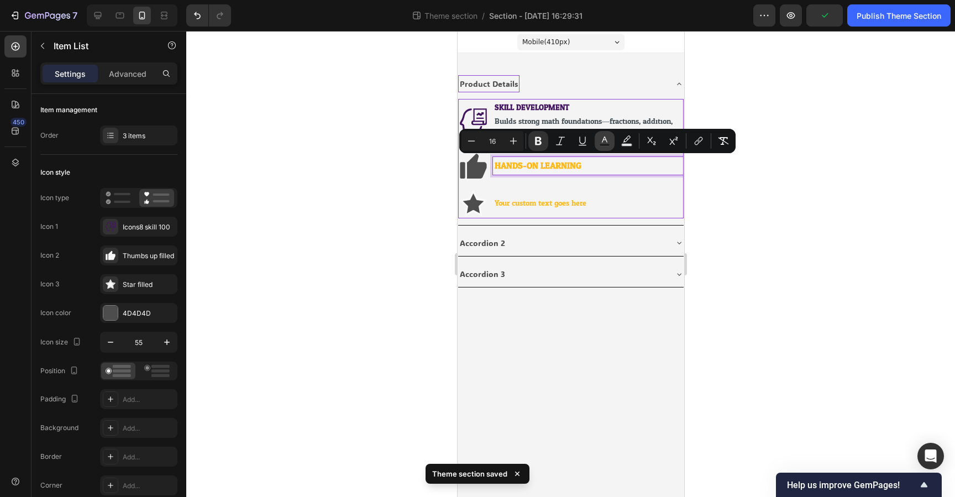
click at [600, 138] on icon "Editor contextual toolbar" at bounding box center [604, 140] width 11 height 11
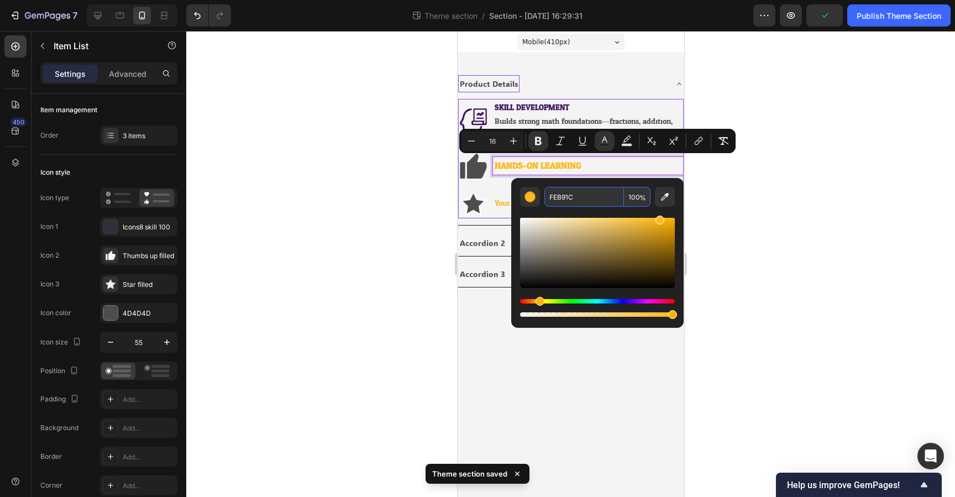
click at [564, 192] on input "FEB91C" at bounding box center [585, 197] width 80 height 20
paste input "HANDS-ON LEARNING"
type input "FEB91C"
click at [552, 106] on strong "SKILL DEVELOPMENT" at bounding box center [531, 108] width 75 height 14
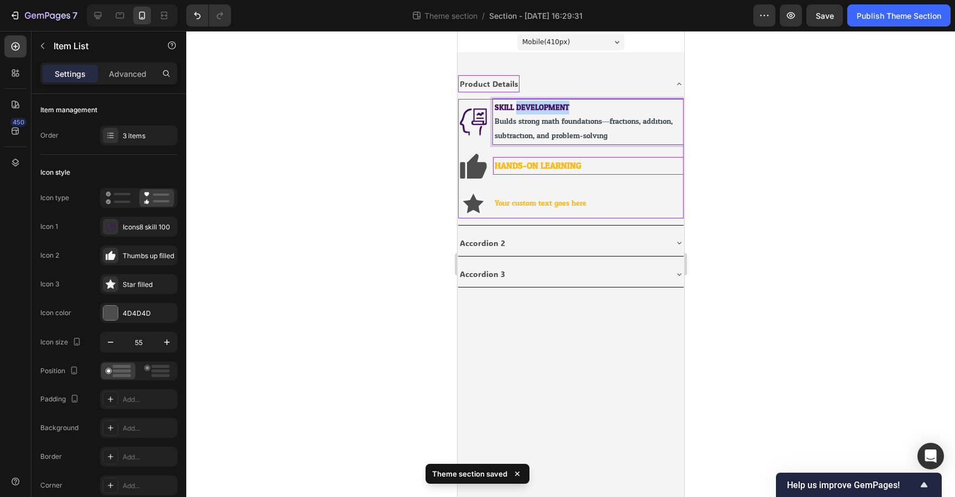
click at [552, 106] on strong "SKILL DEVELOPMENT" at bounding box center [531, 108] width 75 height 14
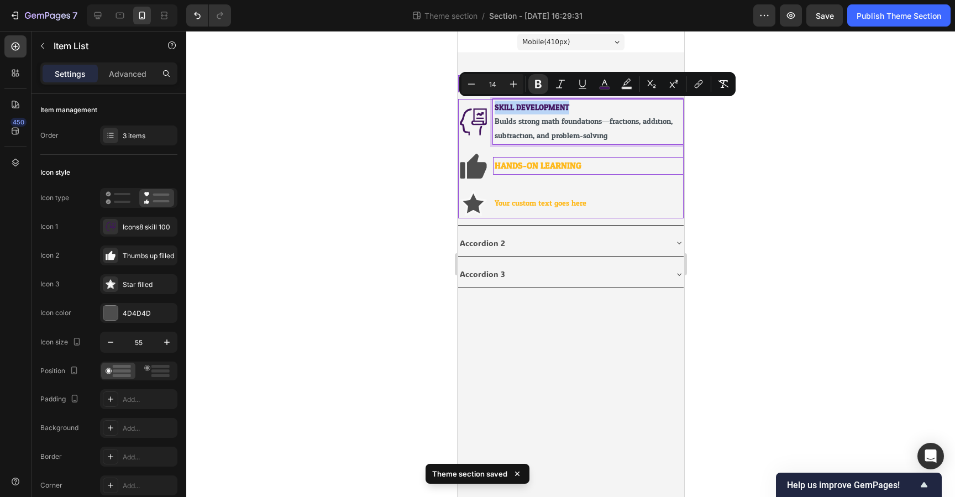
click at [552, 106] on strong "SKILL DEVELOPMENT" at bounding box center [531, 108] width 75 height 14
drag, startPoint x: 599, startPoint y: 85, endPoint x: 139, endPoint y: 74, distance: 460.2
click at [599, 85] on icon "Editor contextual toolbar" at bounding box center [604, 84] width 11 height 11
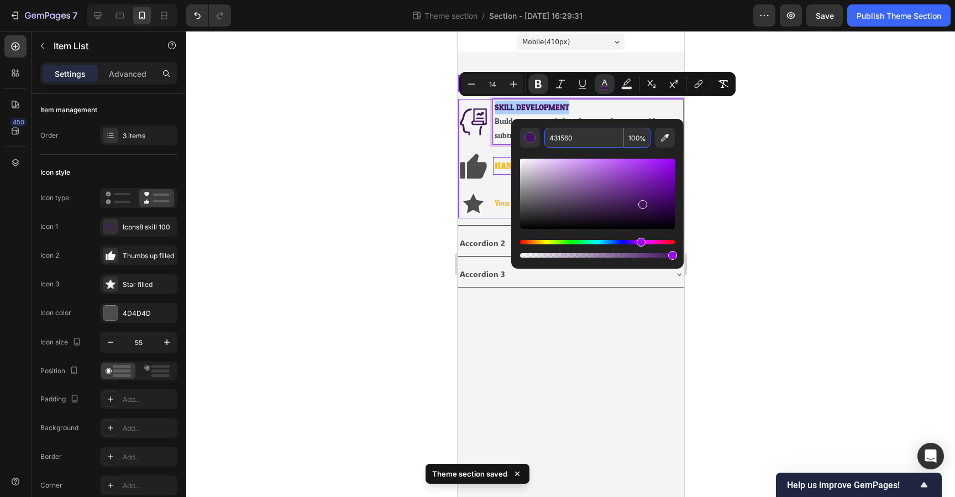
click at [570, 139] on input "431560" at bounding box center [585, 138] width 80 height 20
type input "16"
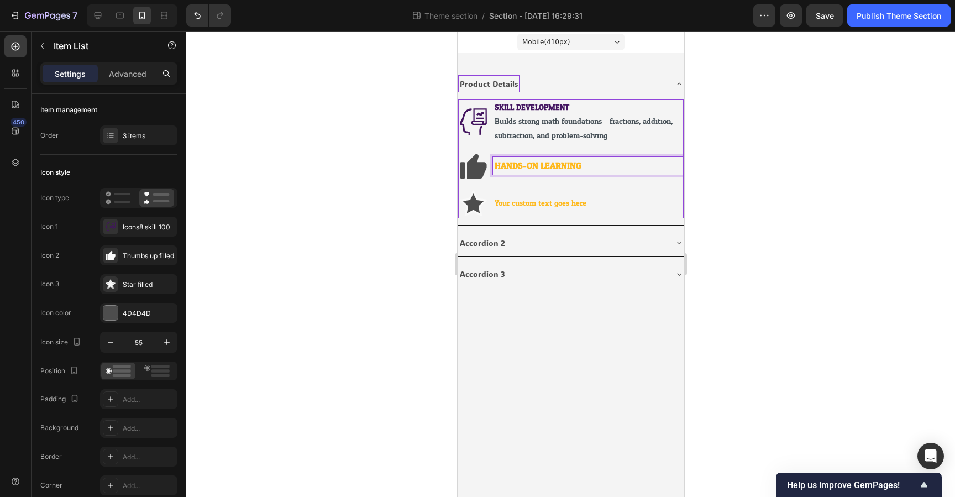
click at [530, 166] on strong "HANDS-ON LEARNING" at bounding box center [537, 166] width 87 height 16
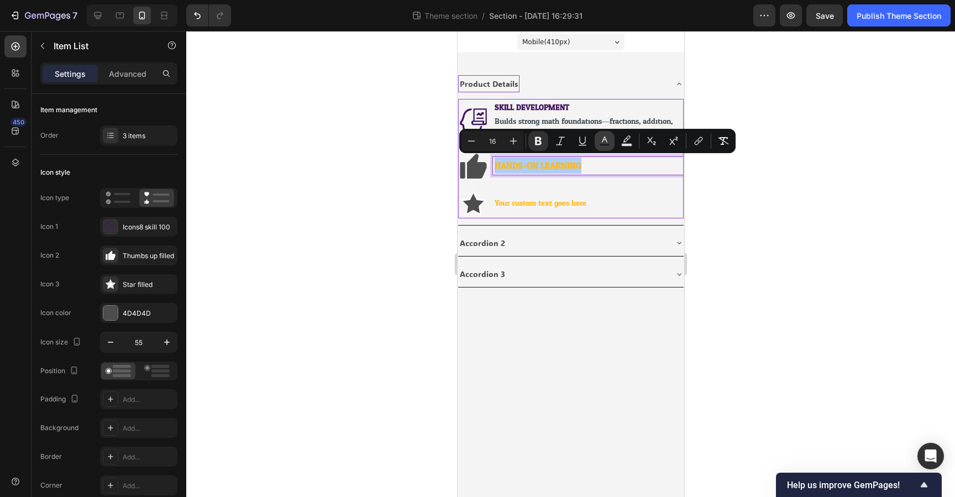
click at [609, 143] on icon "Editor contextual toolbar" at bounding box center [604, 140] width 11 height 11
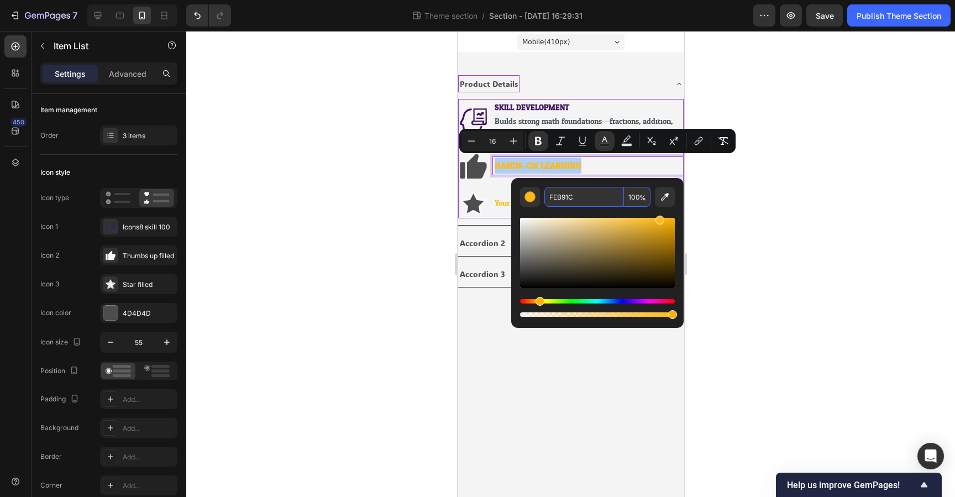
click at [572, 196] on input "FEB91C" at bounding box center [585, 197] width 80 height 20
paste input "431560"
type input "431560"
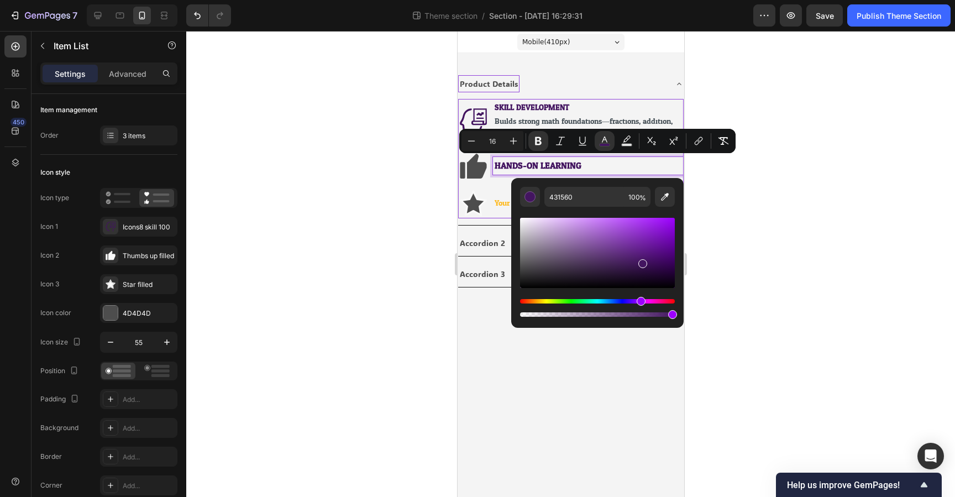
click at [600, 177] on div "HANDS-ON LEARNING" at bounding box center [571, 166] width 226 height 30
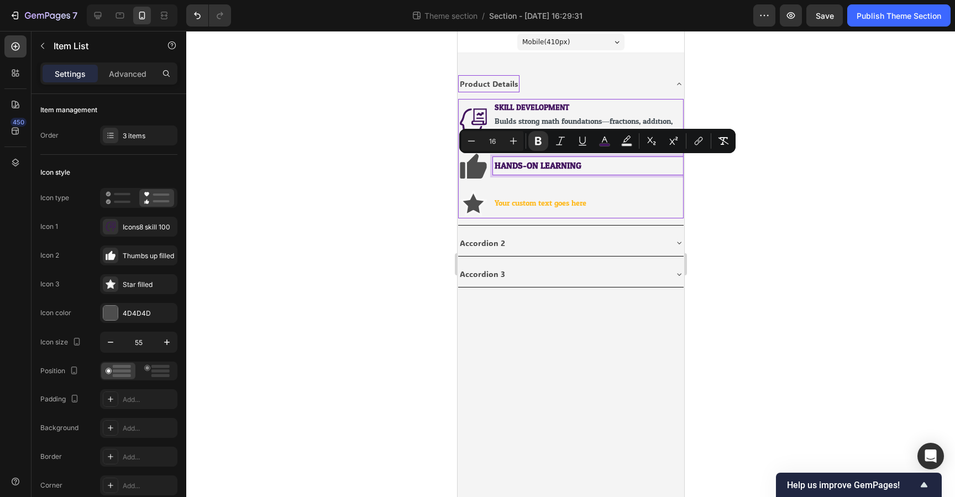
click at [612, 168] on p "HANDS-ON LEARNING" at bounding box center [587, 166] width 187 height 14
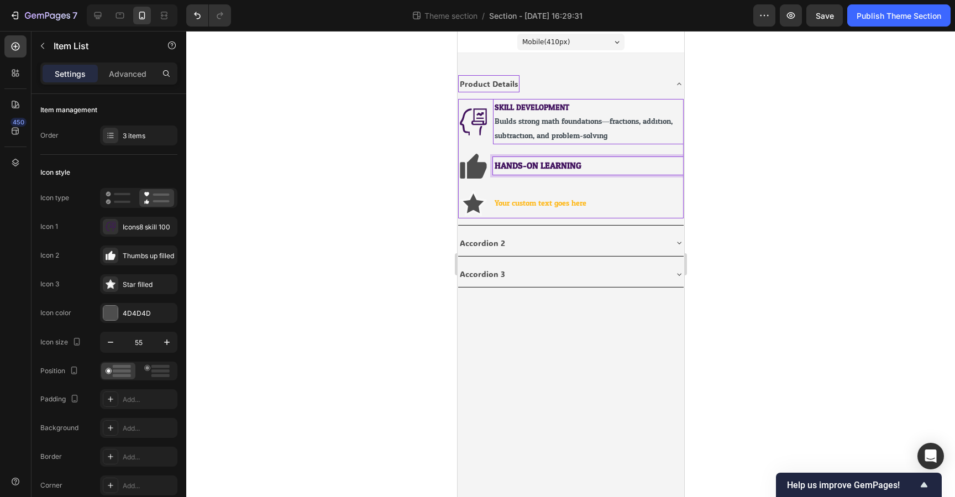
click at [541, 111] on strong "SKILL DEVELOPMENT" at bounding box center [531, 108] width 75 height 14
click at [543, 106] on strong "SKILL DEVELOPMENT" at bounding box center [531, 108] width 75 height 14
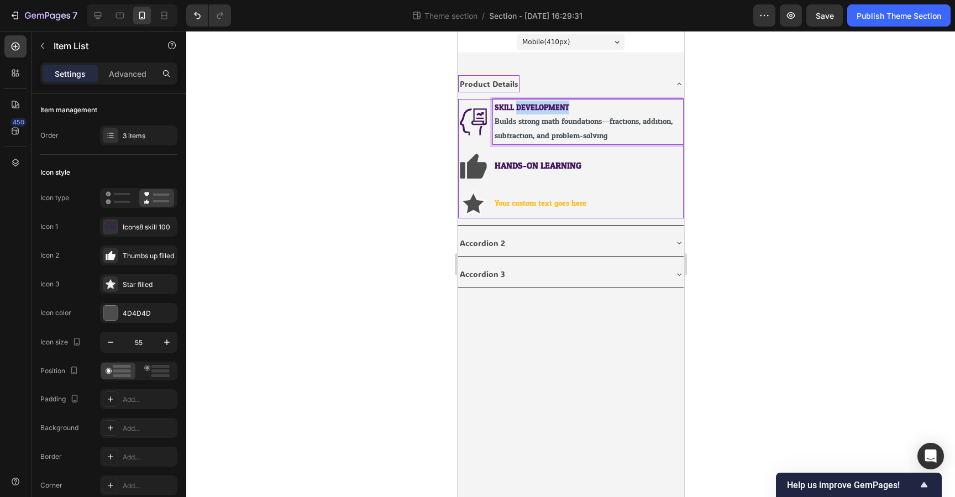
click at [543, 106] on strong "SKILL DEVELOPMENT" at bounding box center [531, 108] width 75 height 14
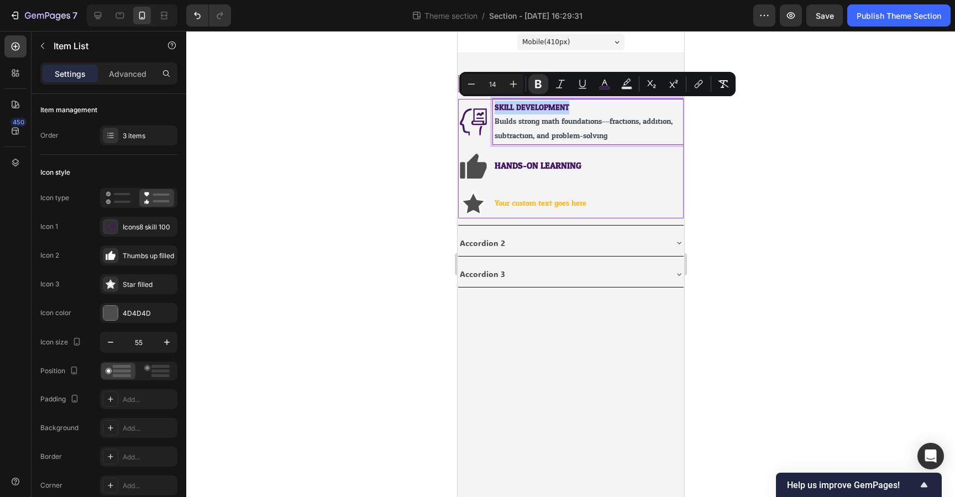
click at [543, 106] on strong "SKILL DEVELOPMENT" at bounding box center [531, 108] width 75 height 14
type input "16"
click at [531, 161] on strong "HANDS-ON LEARNING" at bounding box center [537, 166] width 87 height 16
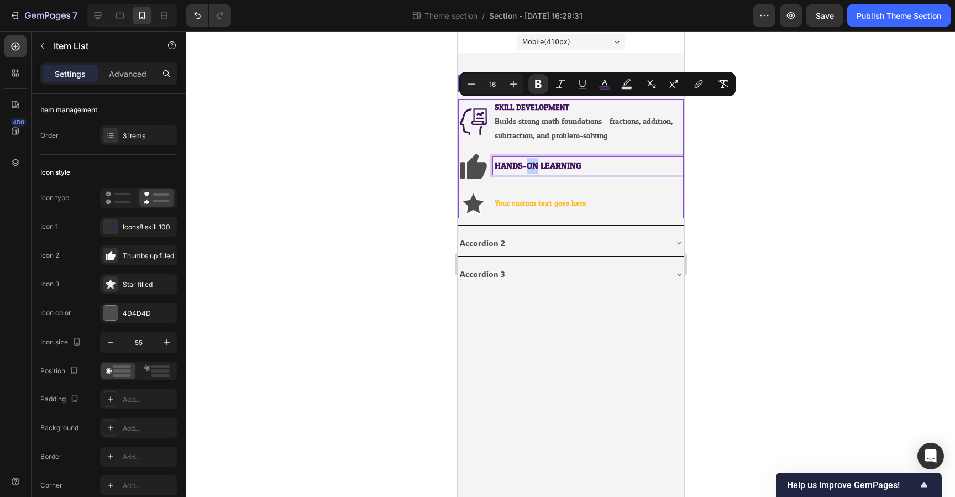
click at [531, 161] on strong "HANDS-ON LEARNING" at bounding box center [537, 166] width 87 height 16
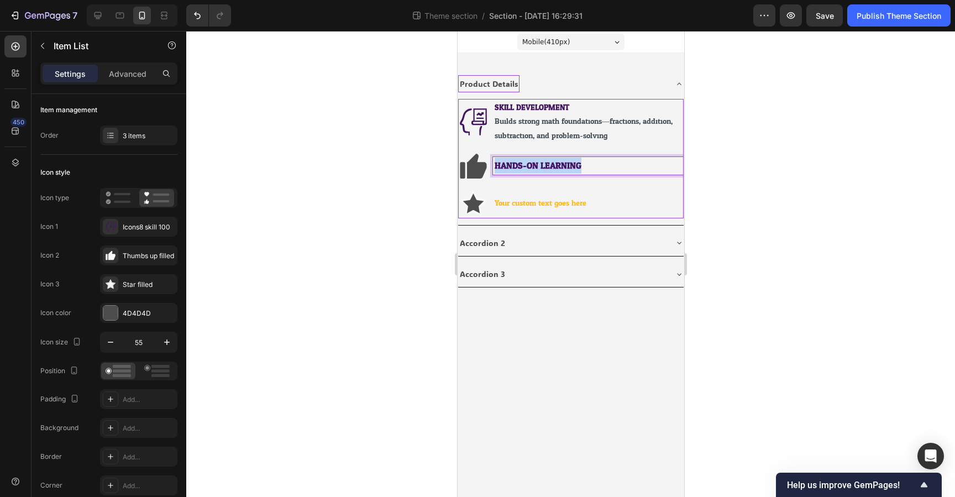
click at [531, 161] on strong "HANDS-ON LEARNING" at bounding box center [537, 166] width 87 height 16
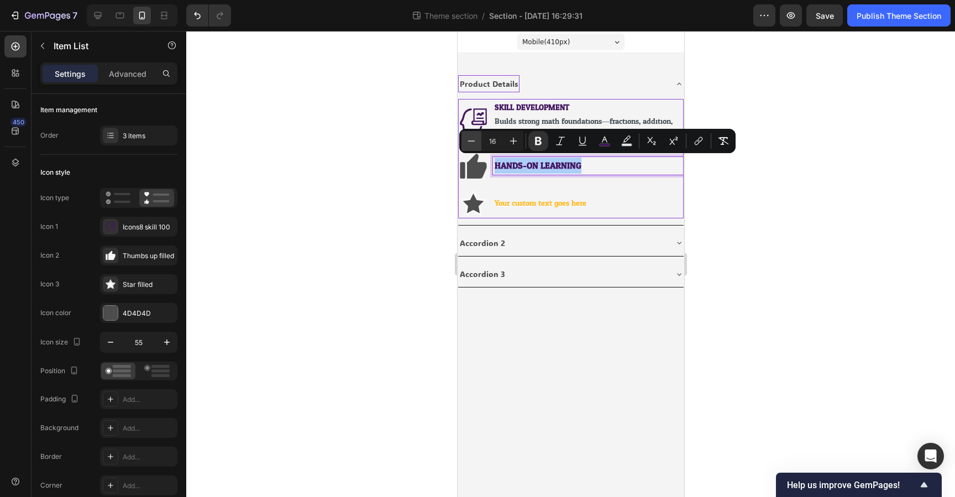
click at [477, 144] on button "Minus" at bounding box center [472, 141] width 20 height 20
type input "14"
drag, startPoint x: 603, startPoint y: 167, endPoint x: 593, endPoint y: 168, distance: 9.4
click at [596, 168] on p "HANDS-ON LEARNING" at bounding box center [587, 166] width 187 height 14
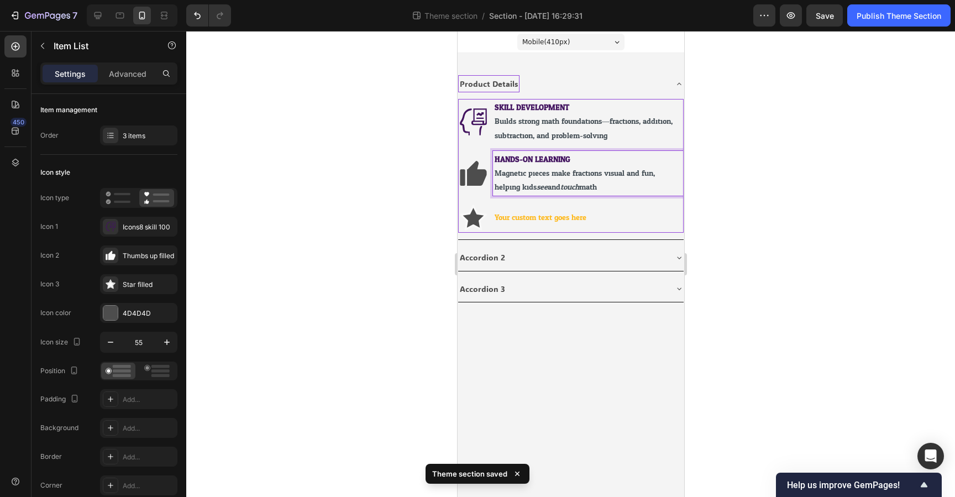
click at [468, 176] on icon at bounding box center [477, 173] width 20 height 25
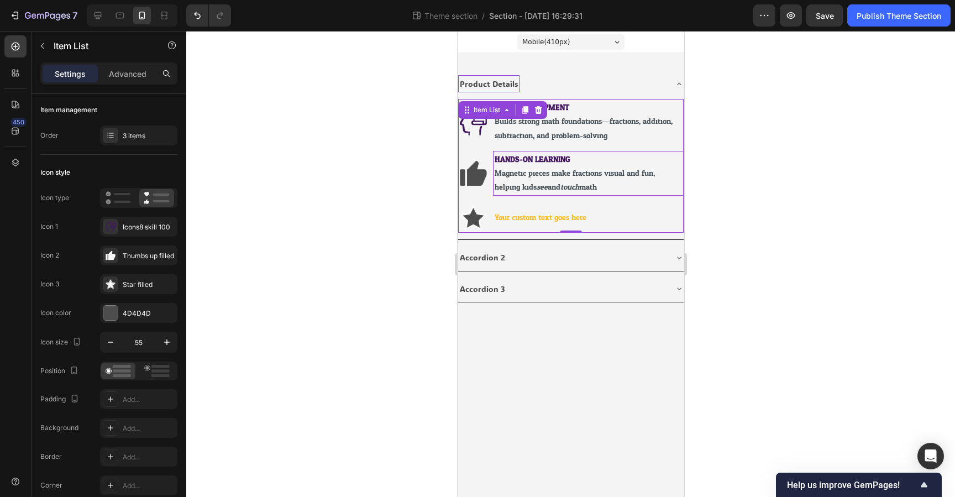
click at [522, 176] on span "Magnetic pieces make fractions visual and fun, helping kids see and touch math." at bounding box center [574, 180] width 160 height 28
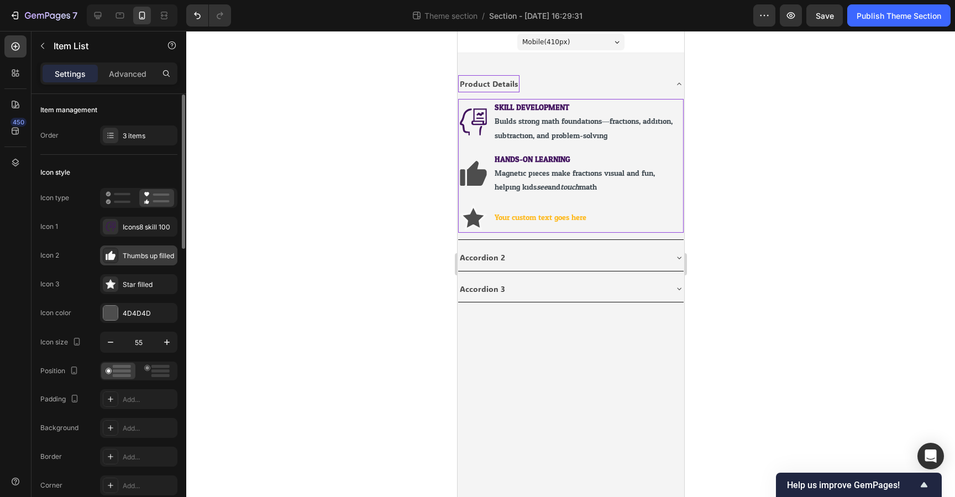
click at [118, 254] on div at bounding box center [110, 255] width 15 height 15
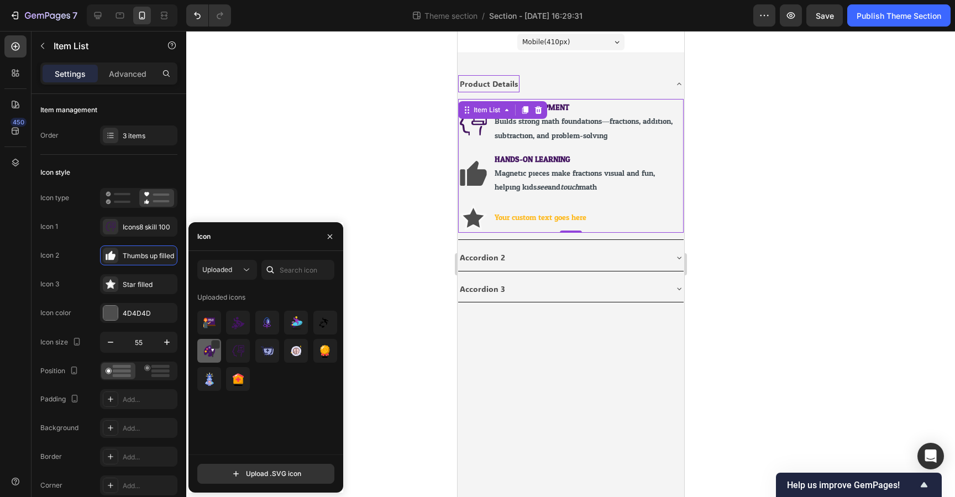
click at [206, 349] on img at bounding box center [209, 350] width 13 height 13
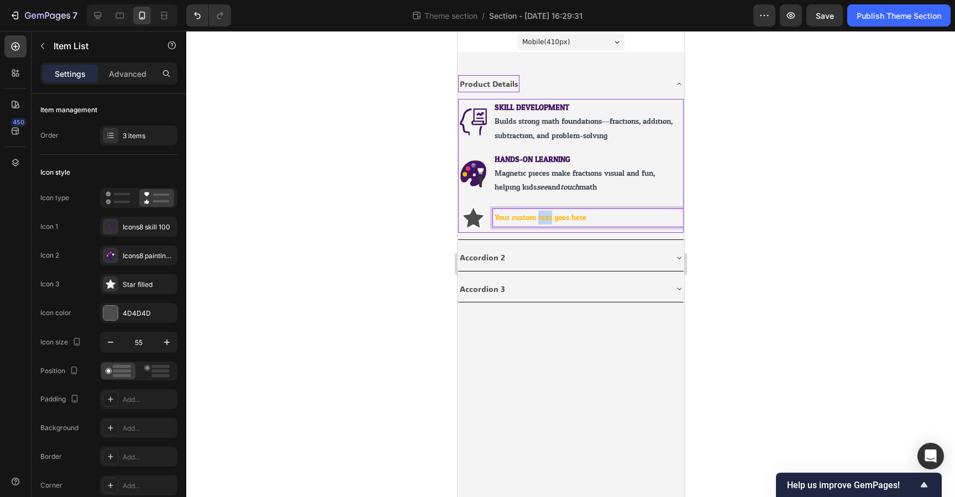
click at [539, 218] on p "Your custom text goes here" at bounding box center [587, 218] width 187 height 14
click at [546, 157] on strong "HANDS-ON LEARNING" at bounding box center [532, 160] width 76 height 14
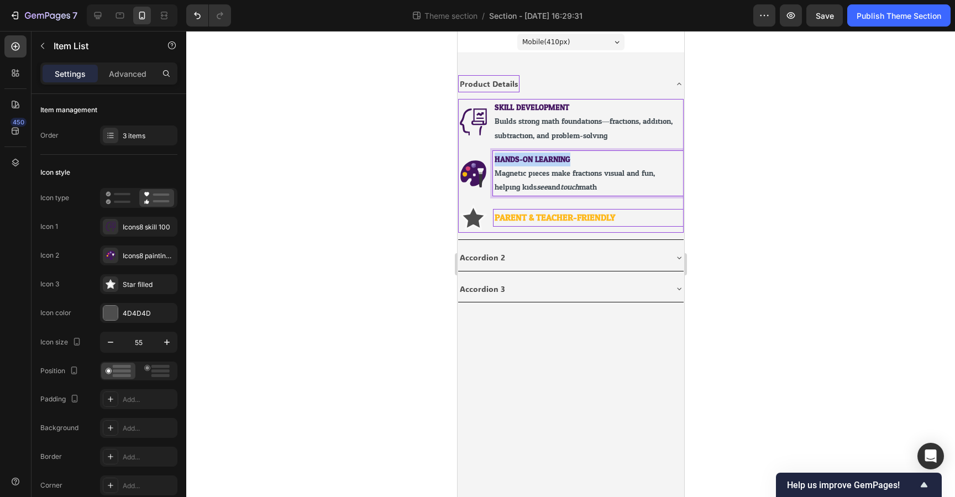
click at [546, 157] on strong "HANDS-ON LEARNING" at bounding box center [532, 160] width 76 height 14
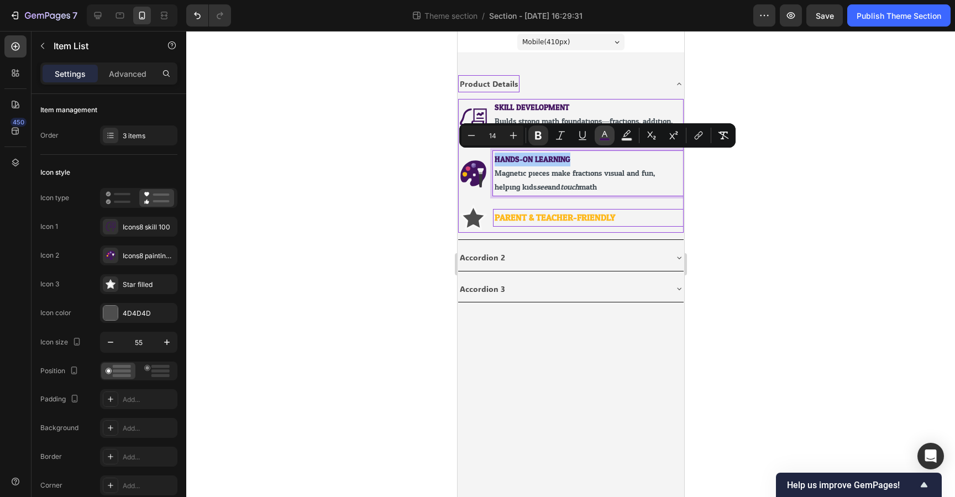
click at [605, 129] on button "color" at bounding box center [605, 136] width 20 height 20
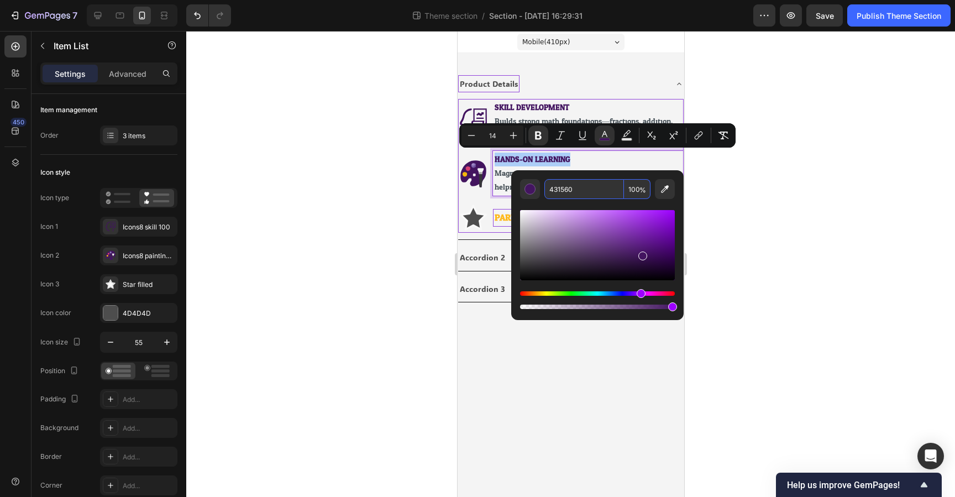
click at [568, 194] on input "431560" at bounding box center [585, 189] width 80 height 20
click at [497, 206] on div "PARENT & TEACHER-FRIENDLY" at bounding box center [571, 217] width 226 height 30
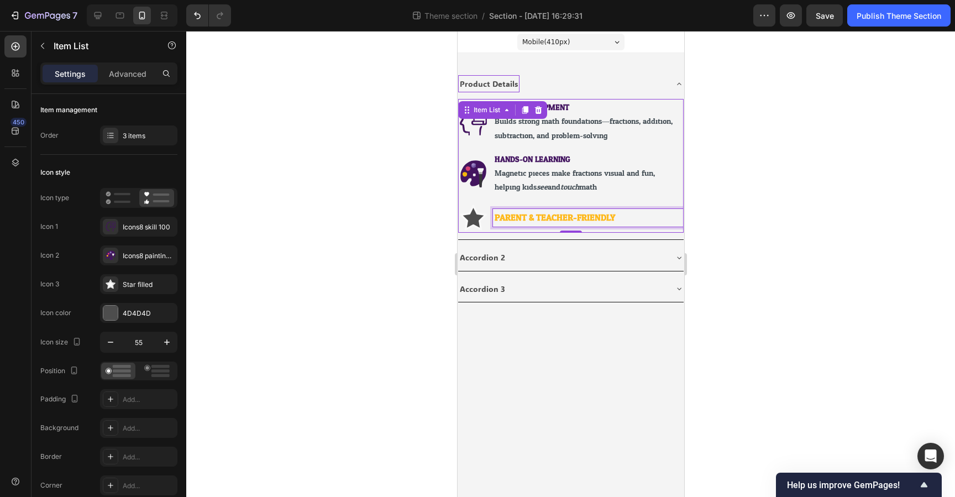
click at [514, 218] on strong "PARENT & TEACHER-FRIENDLY" at bounding box center [554, 218] width 121 height 16
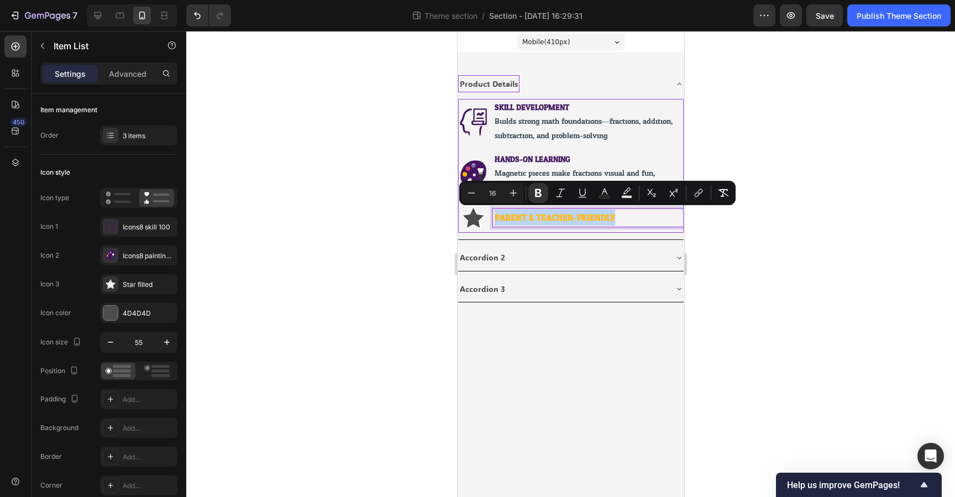
click at [514, 218] on strong "PARENT & TEACHER-FRIENDLY" at bounding box center [554, 218] width 121 height 16
click at [604, 190] on icon "Editor contextual toolbar" at bounding box center [605, 192] width 6 height 6
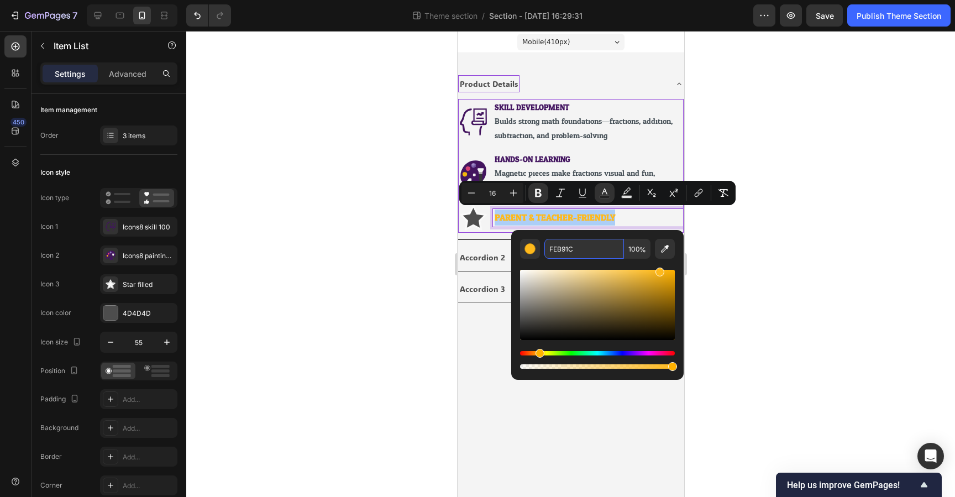
click at [568, 242] on input "FEB91C" at bounding box center [585, 249] width 80 height 20
paste input "431560"
type input "431560"
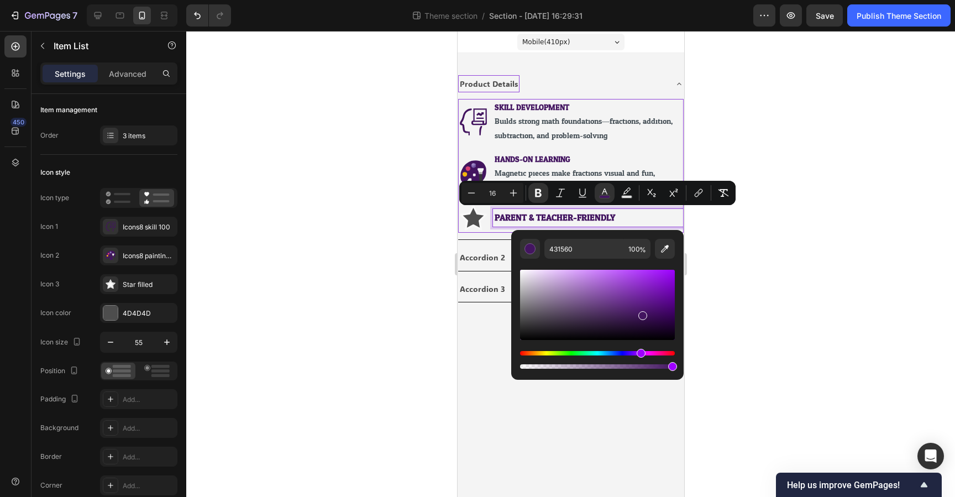
click at [631, 218] on p "PARENT & TEACHER-FRIENDLY" at bounding box center [587, 218] width 187 height 14
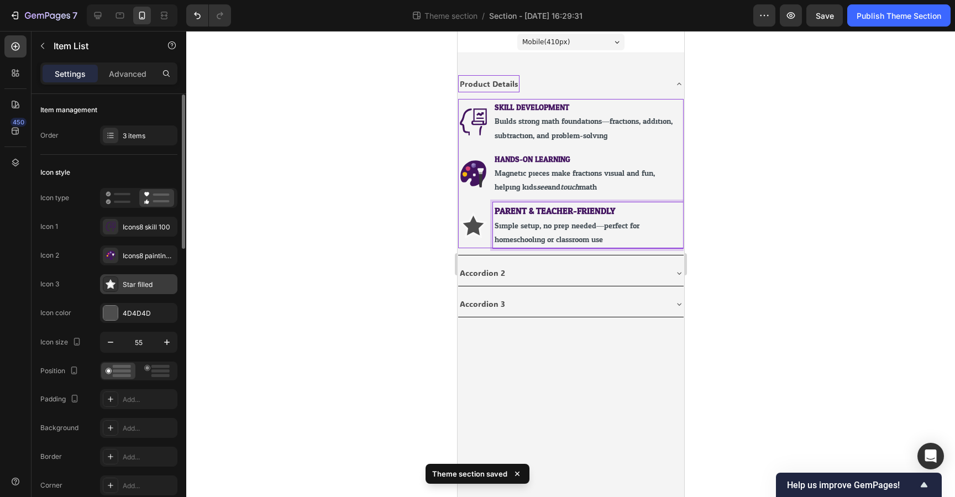
click at [112, 282] on icon at bounding box center [110, 284] width 11 height 11
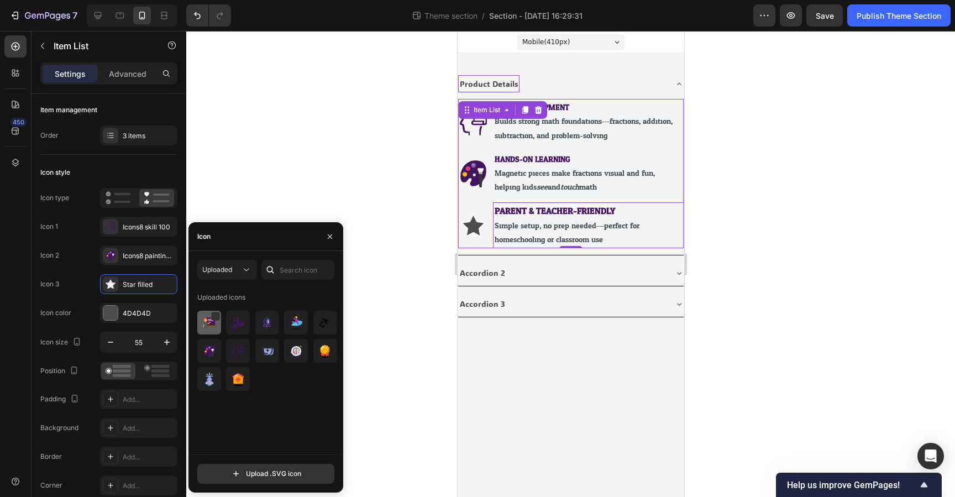
click at [208, 325] on img at bounding box center [209, 322] width 13 height 13
click at [132, 169] on div "Icon style" at bounding box center [108, 173] width 137 height 18
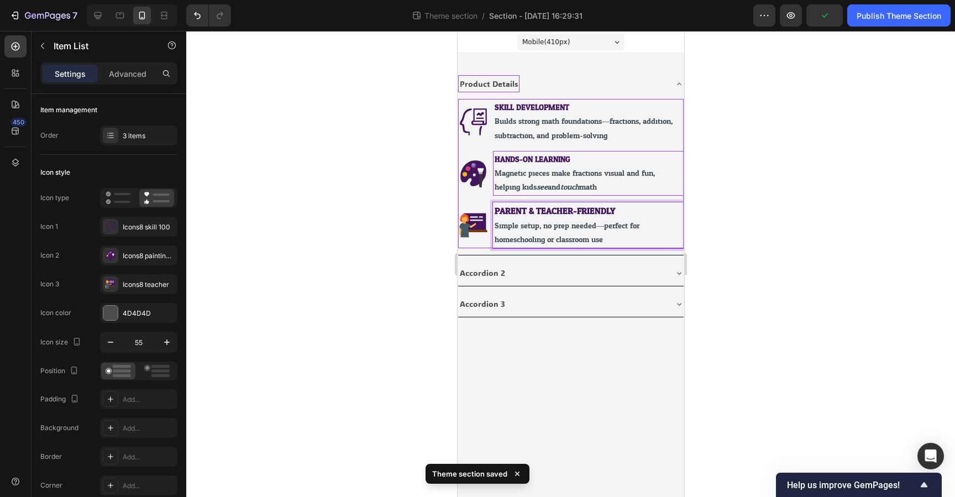
click at [632, 193] on p "Magnetic pieces make fractions visual and fun, helping kids see and touch math." at bounding box center [587, 180] width 187 height 28
click at [581, 217] on strong "PARENT & TEACHER-FRIENDLY" at bounding box center [554, 211] width 121 height 16
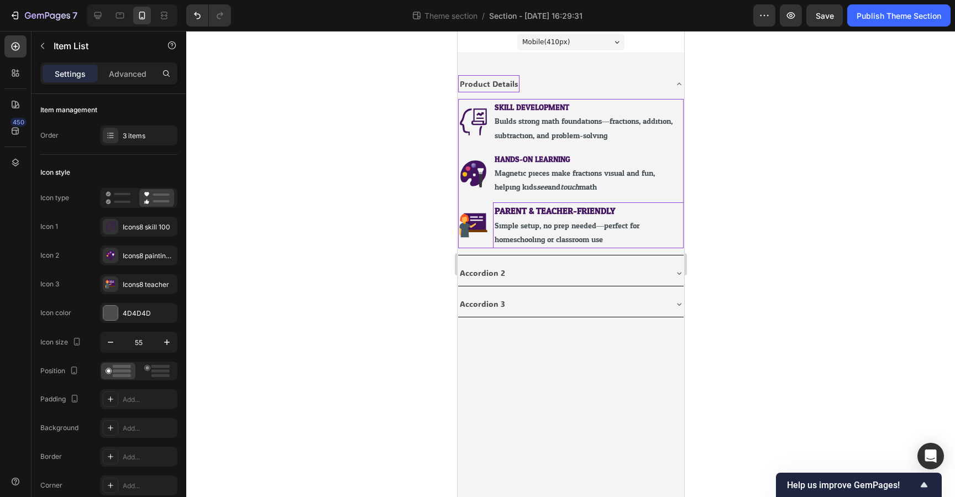
click at [469, 218] on rect at bounding box center [475, 222] width 20 height 15
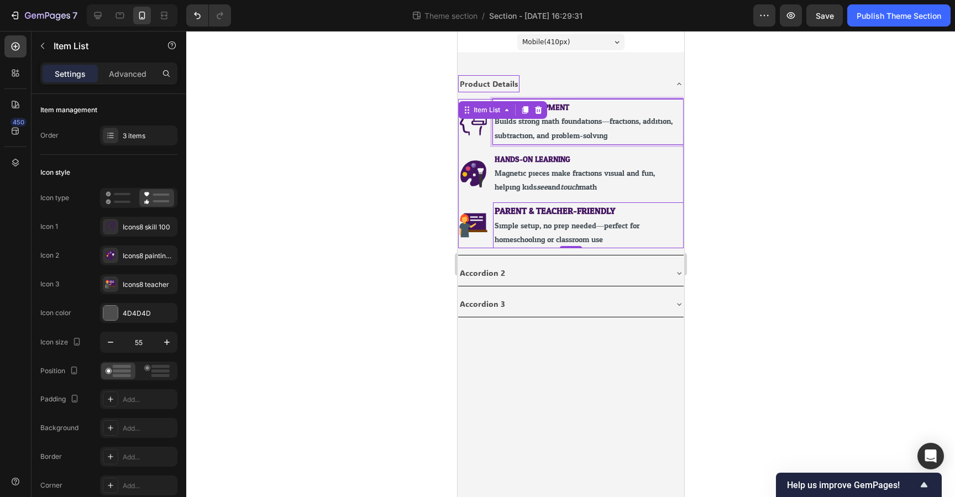
click at [548, 135] on span "Builds strong math foundations—fractions, addition, subtraction, and problem-so…" at bounding box center [583, 128] width 178 height 28
click at [537, 155] on strong "HANDS-ON LEARNING" at bounding box center [532, 160] width 76 height 14
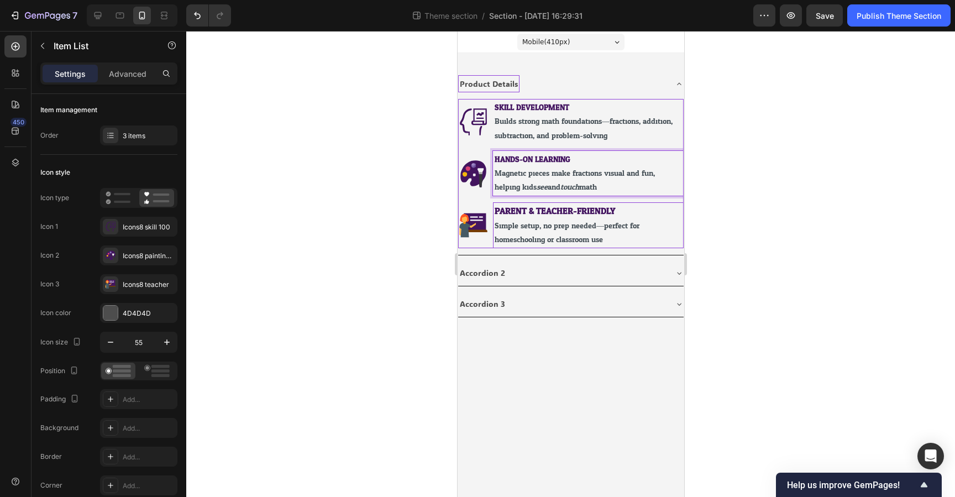
click at [419, 194] on div at bounding box center [570, 264] width 769 height 466
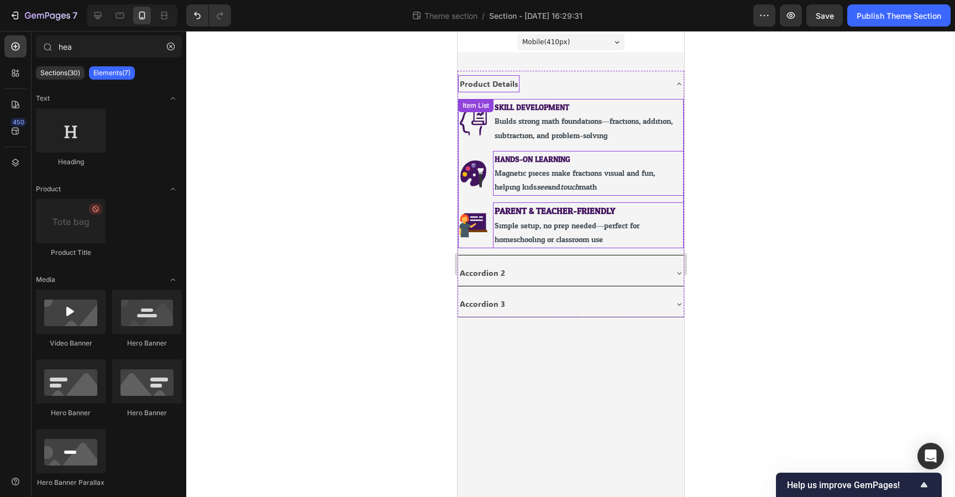
click at [530, 175] on span "Magnetic pieces make fractions visual and fun, helping kids see and touch math." at bounding box center [574, 180] width 160 height 28
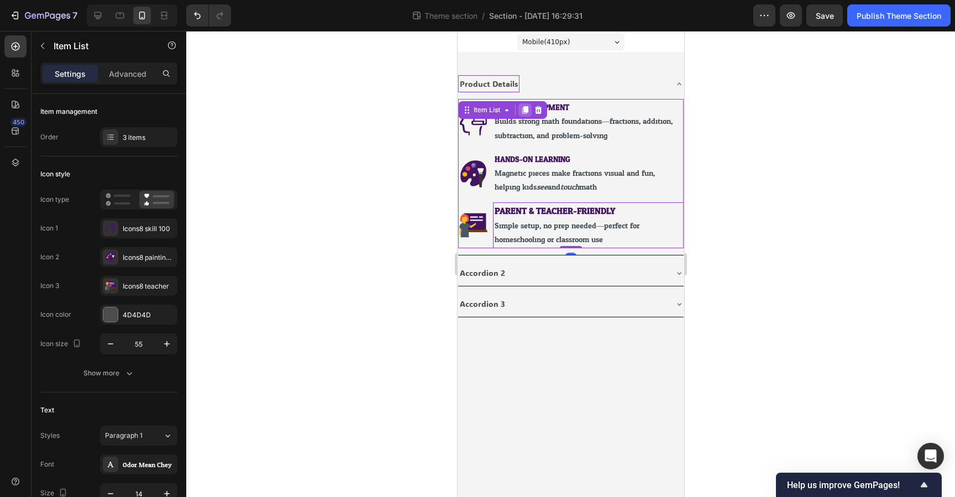
click at [525, 114] on icon at bounding box center [524, 110] width 9 height 9
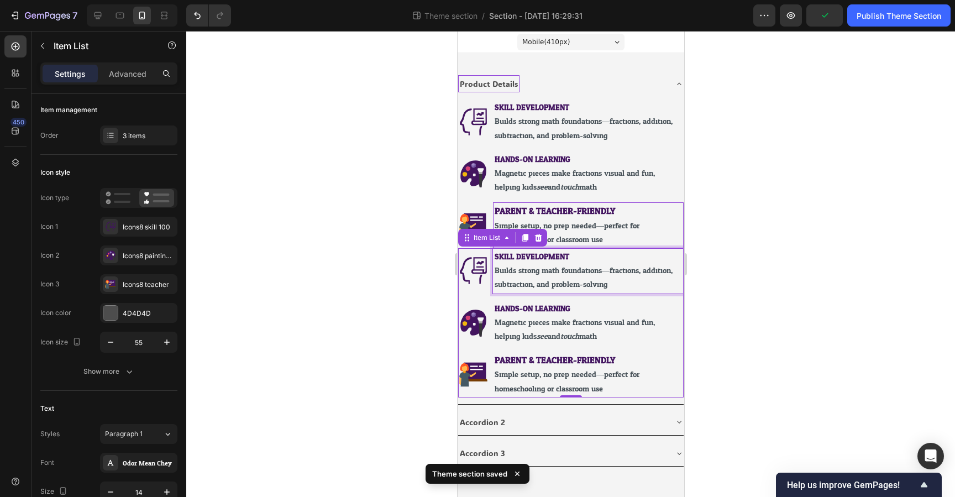
click at [563, 270] on span "Builds strong math foundations—fractions, addition, subtraction, and problem-so…" at bounding box center [583, 278] width 178 height 28
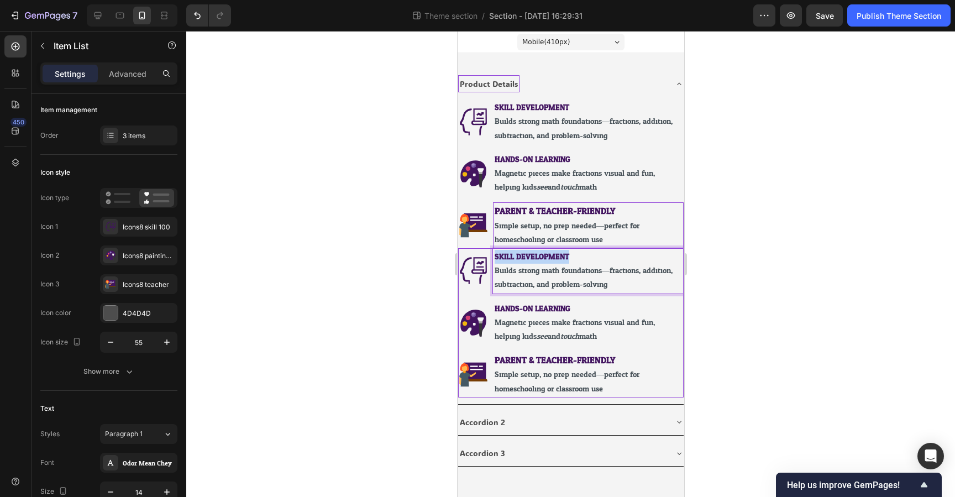
drag, startPoint x: 568, startPoint y: 258, endPoint x: 490, endPoint y: 259, distance: 78.5
click at [490, 259] on div "SKILL DEVELOPMENT Builds strong math foundations—fractions, addition, subtracti…" at bounding box center [571, 270] width 226 height 45
click at [562, 275] on span "Builds strong math foundations—fractions, addition, subtraction, and problem-so…" at bounding box center [583, 278] width 178 height 28
drag, startPoint x: 613, startPoint y: 288, endPoint x: 496, endPoint y: 272, distance: 117.8
click at [495, 272] on span "Builds strong math foundations—fractions, addition, subtraction, and problem-so…" at bounding box center [583, 278] width 178 height 28
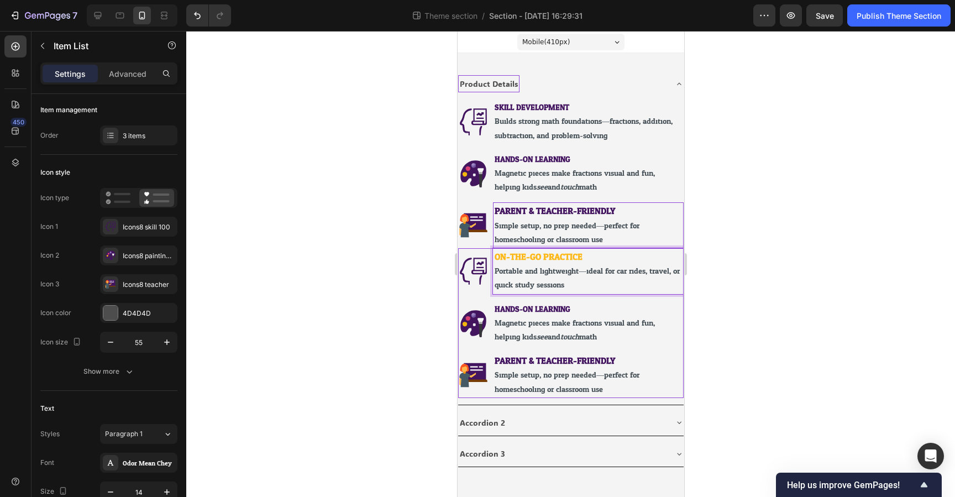
click at [584, 250] on p "ON-THE-GO PRACTICE" at bounding box center [587, 257] width 187 height 14
click at [577, 258] on strong "ON-THE-GO PRACTICE" at bounding box center [538, 257] width 88 height 16
click at [536, 303] on div "HANDS-ON LEARNING Magnetic pieces make fractions visual and fun, helping kids s…" at bounding box center [588, 323] width 191 height 45
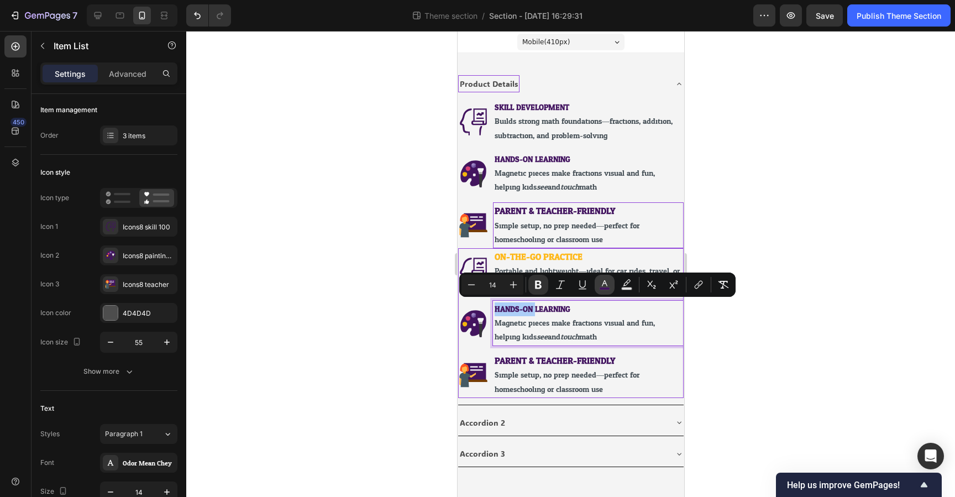
drag, startPoint x: 605, startPoint y: 285, endPoint x: 119, endPoint y: 275, distance: 486.1
click at [605, 285] on icon "Editor contextual toolbar" at bounding box center [604, 284] width 11 height 11
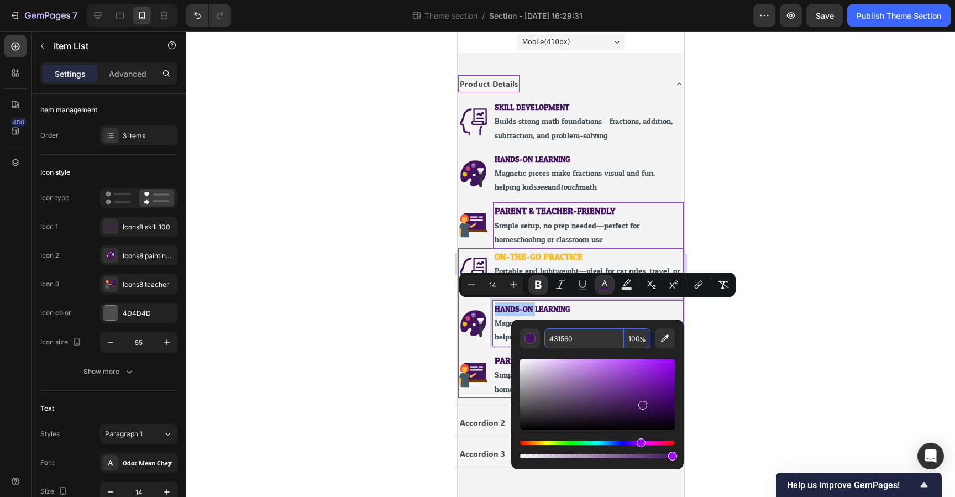
click at [571, 337] on input "431560" at bounding box center [585, 338] width 80 height 20
click at [576, 259] on strong "ON-THE-GO PRACTICE" at bounding box center [538, 257] width 88 height 16
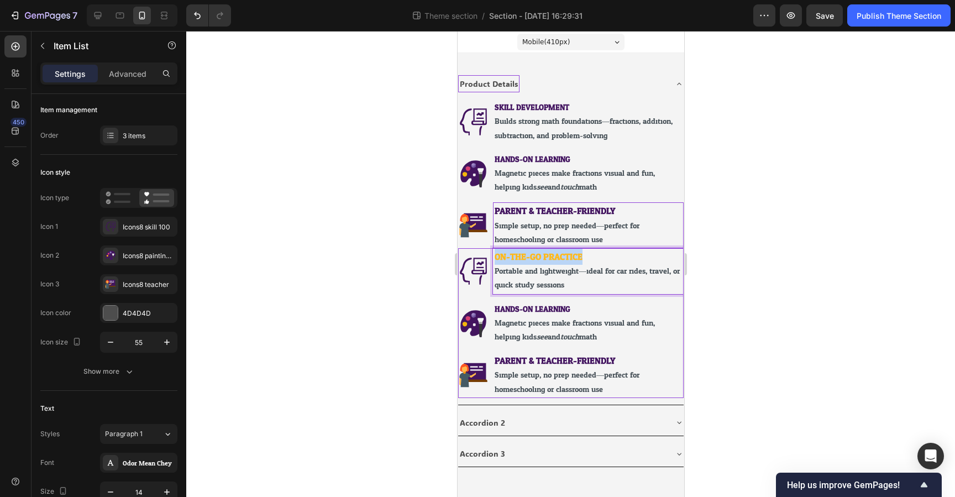
click at [576, 259] on strong "ON-THE-GO PRACTICE" at bounding box center [538, 257] width 88 height 16
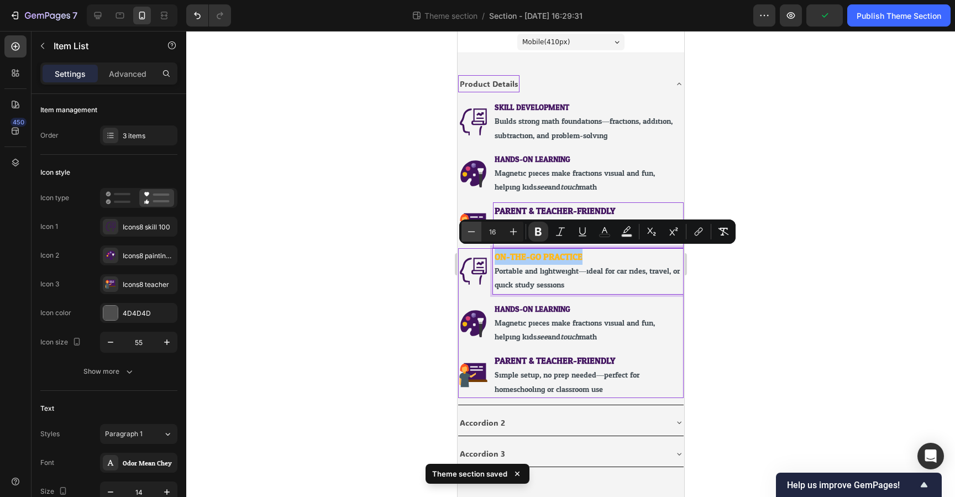
click at [472, 234] on icon "Editor contextual toolbar" at bounding box center [471, 231] width 11 height 11
type input "14"
click at [598, 229] on button "color" at bounding box center [605, 232] width 20 height 20
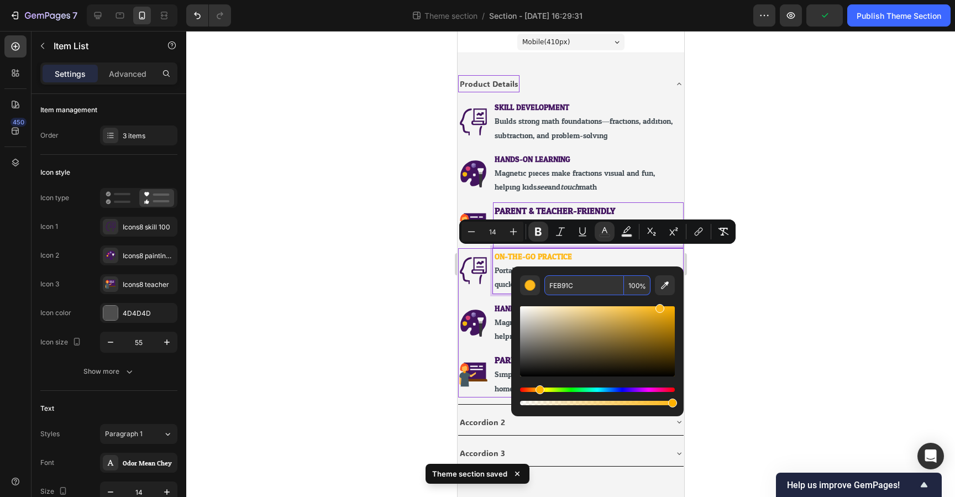
click at [579, 290] on input "FEB91C" at bounding box center [585, 285] width 80 height 20
paste input "431560"
type input "431560"
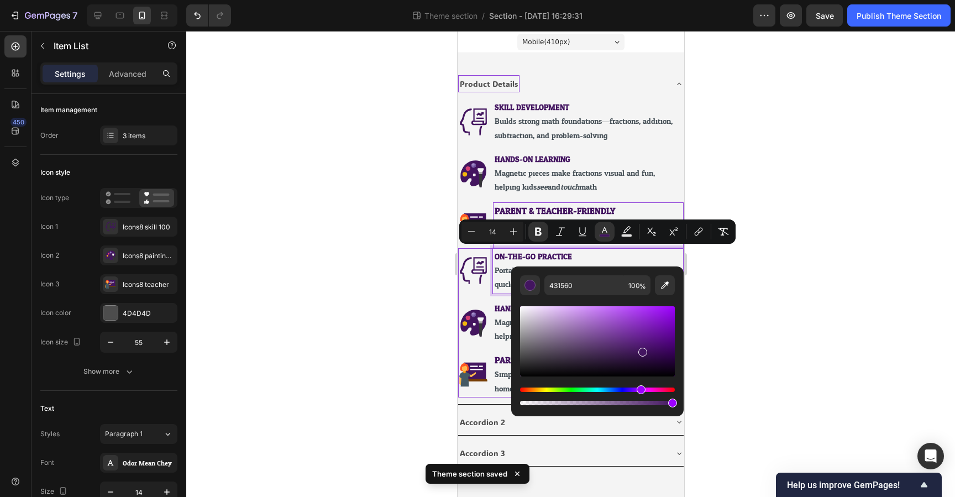
click at [600, 251] on p "ON-THE-GO PRACTICE" at bounding box center [587, 257] width 187 height 14
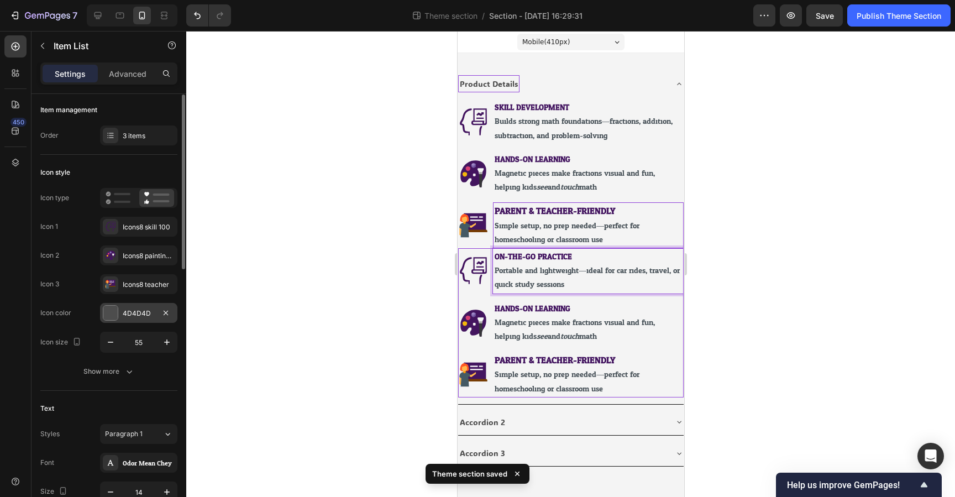
click at [113, 315] on div at bounding box center [110, 313] width 14 height 14
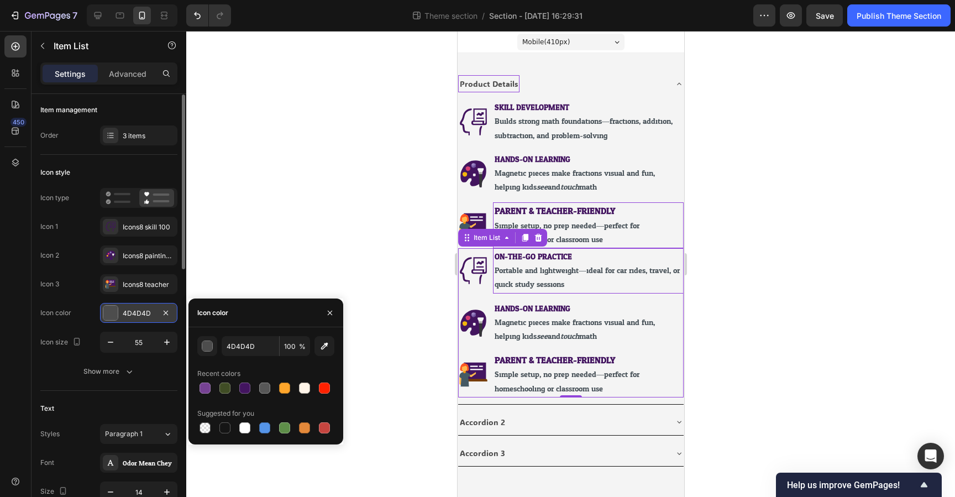
click at [117, 310] on div at bounding box center [110, 313] width 14 height 14
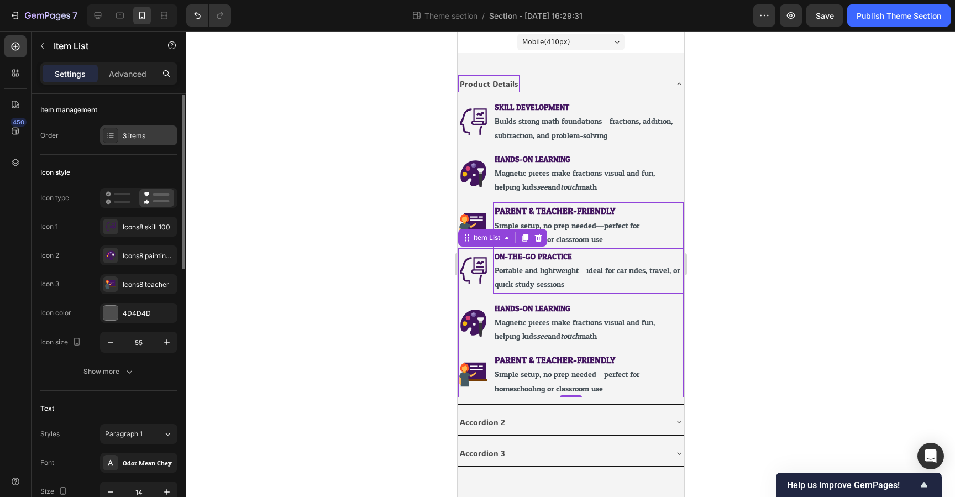
click at [142, 141] on div "3 items" at bounding box center [138, 136] width 77 height 20
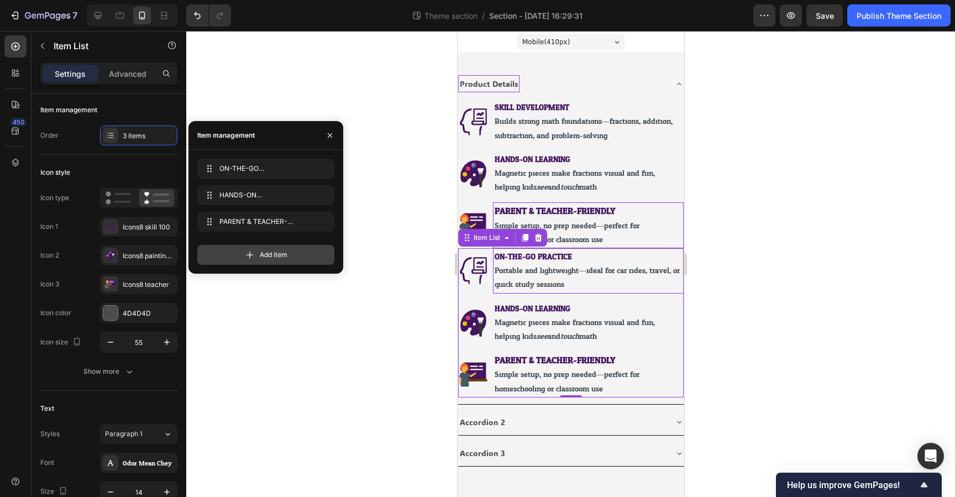
click at [239, 250] on div "Add item" at bounding box center [265, 255] width 137 height 20
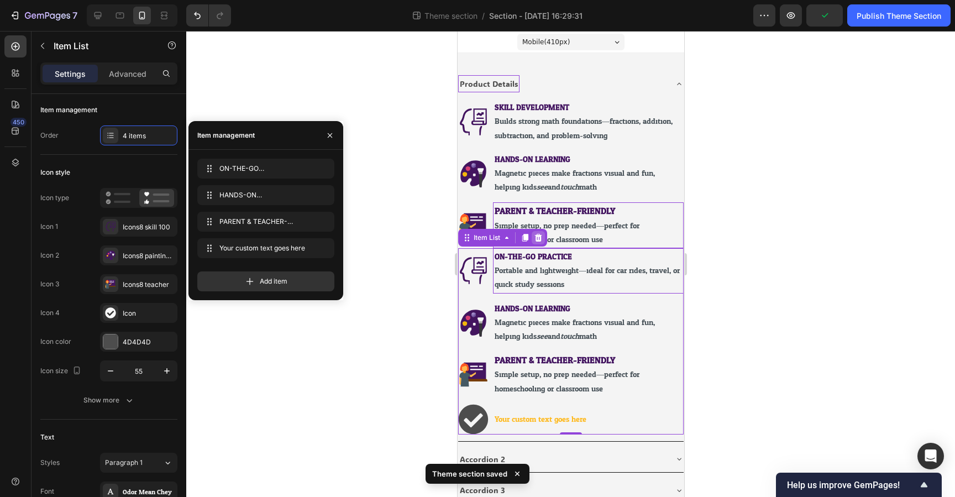
click at [541, 236] on icon at bounding box center [538, 238] width 7 height 8
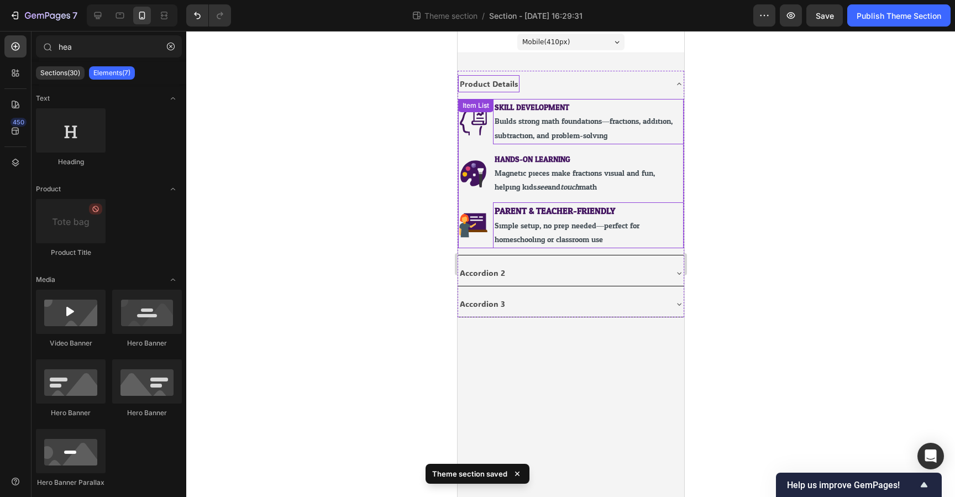
click at [603, 105] on p "SKILL DEVELOPMENT" at bounding box center [587, 108] width 187 height 14
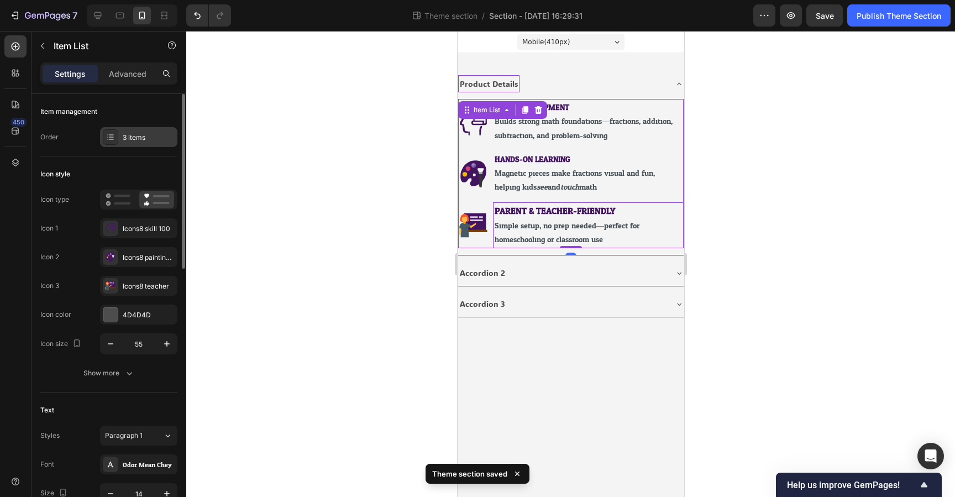
click at [126, 142] on div "3 items" at bounding box center [149, 138] width 52 height 10
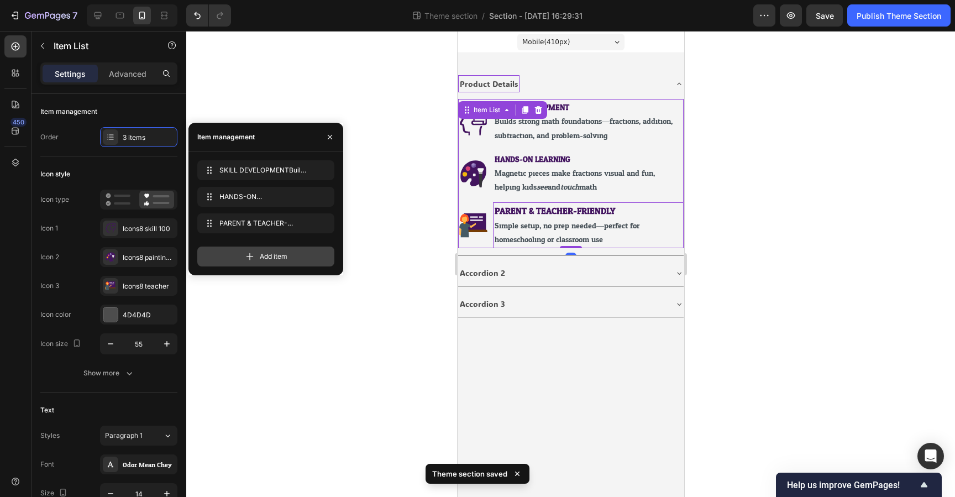
click at [239, 258] on div "Add item" at bounding box center [265, 257] width 137 height 20
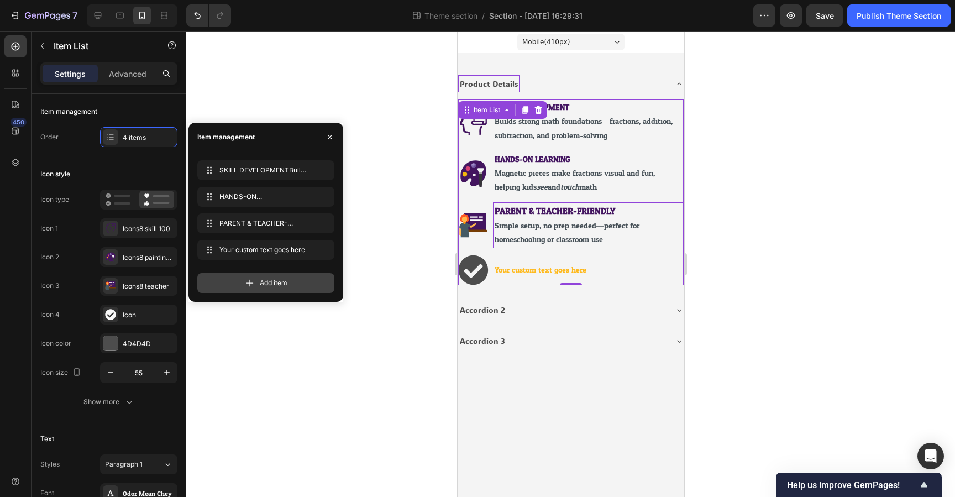
click at [260, 283] on span "Add item" at bounding box center [274, 283] width 28 height 10
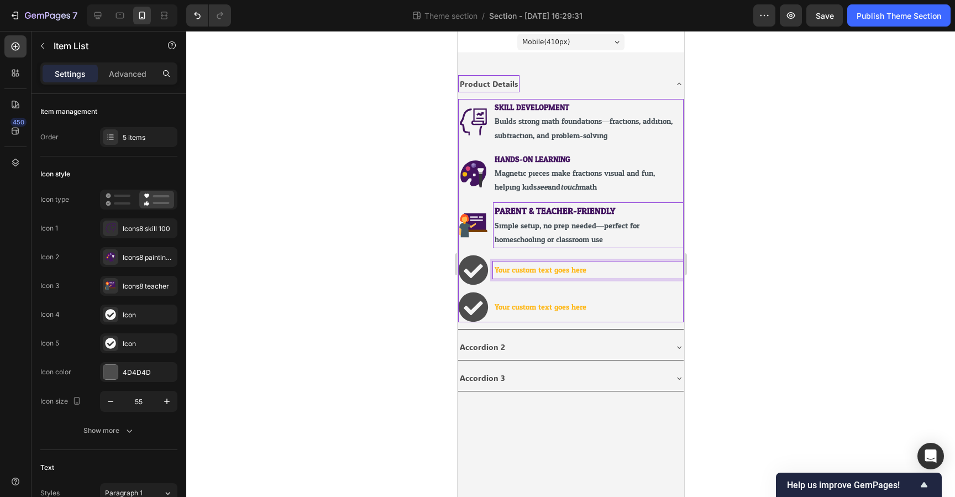
click at [536, 271] on p "Your custom text goes here" at bounding box center [587, 270] width 187 height 14
click at [609, 199] on div "SKILL DEVELOPMENT Builds strong math foundations—fractions, addition, subtracti…" at bounding box center [571, 210] width 226 height 223
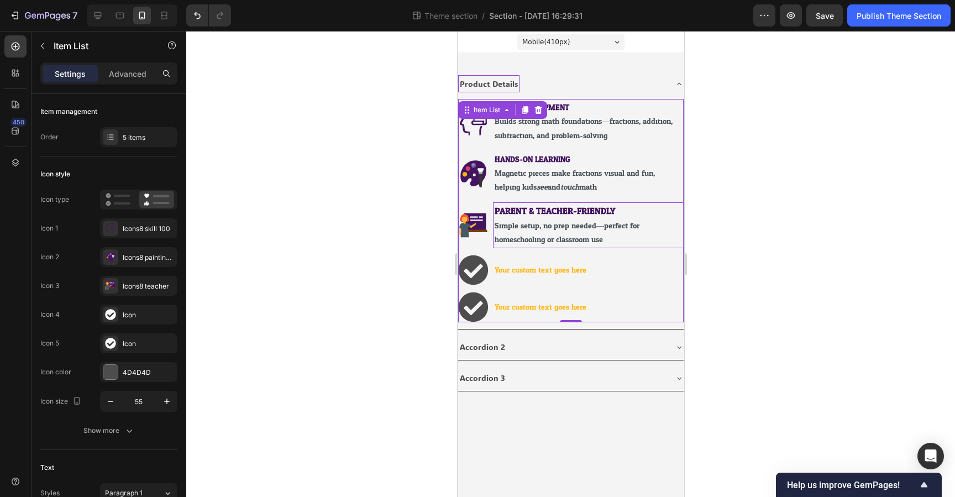
click at [603, 206] on strong "PARENT & TEACHER-FRIENDLY" at bounding box center [554, 211] width 121 height 16
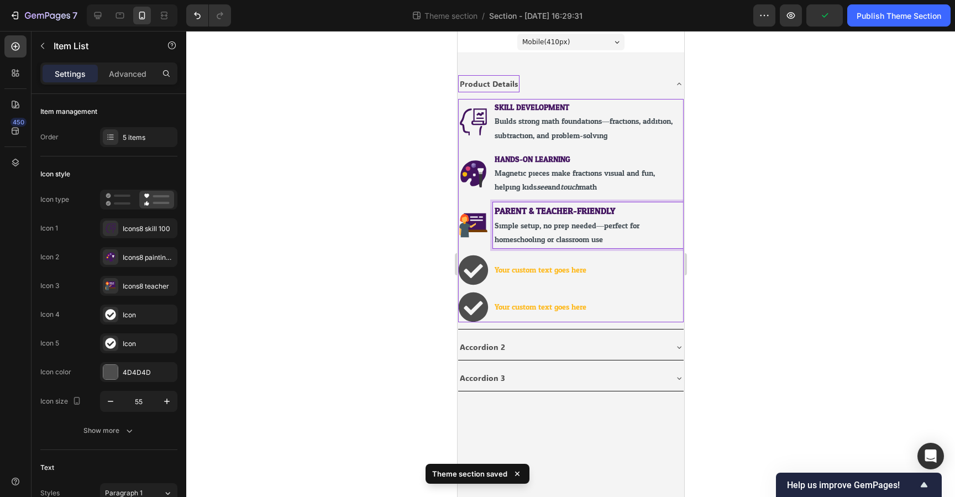
click at [509, 211] on strong "PARENT & TEACHER-FRIENDLY" at bounding box center [554, 211] width 121 height 16
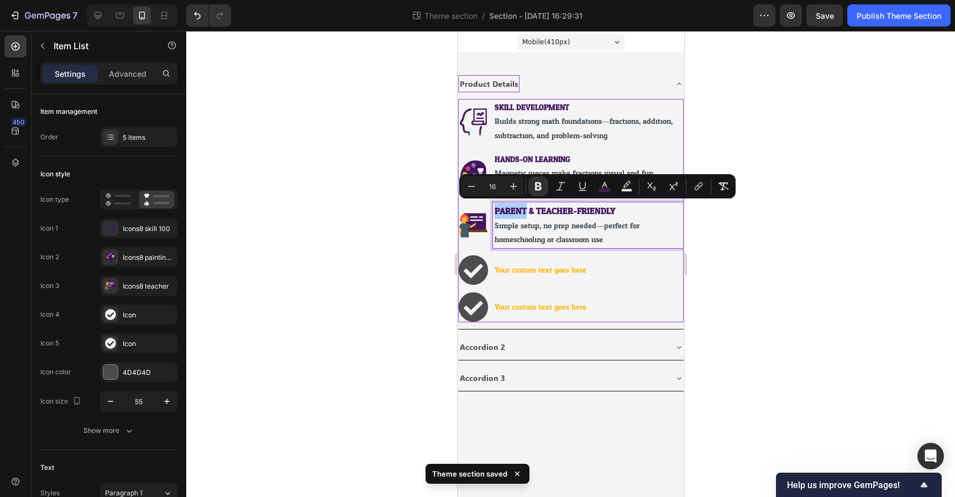
click at [730, 226] on div at bounding box center [570, 264] width 769 height 466
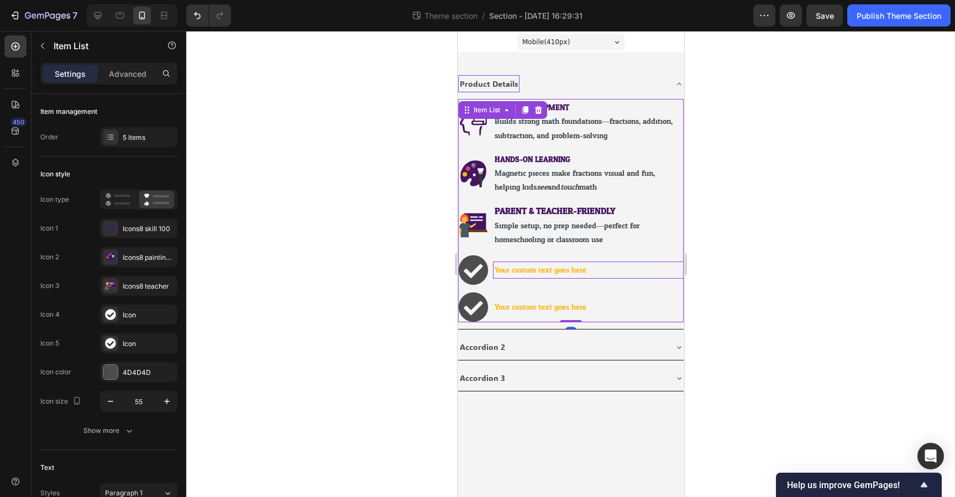
click at [547, 264] on p "Your custom text goes here" at bounding box center [587, 270] width 187 height 14
click at [134, 319] on div "Icon" at bounding box center [149, 315] width 52 height 10
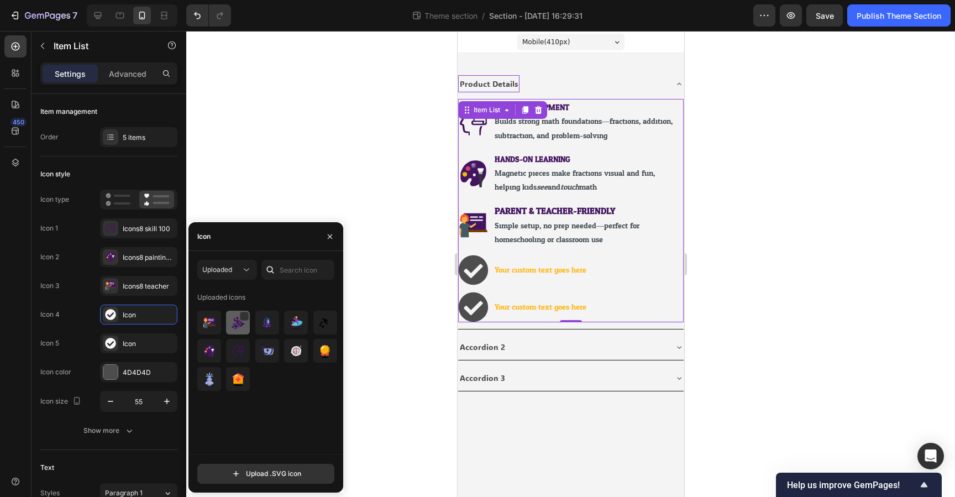
click at [237, 323] on img at bounding box center [238, 322] width 13 height 13
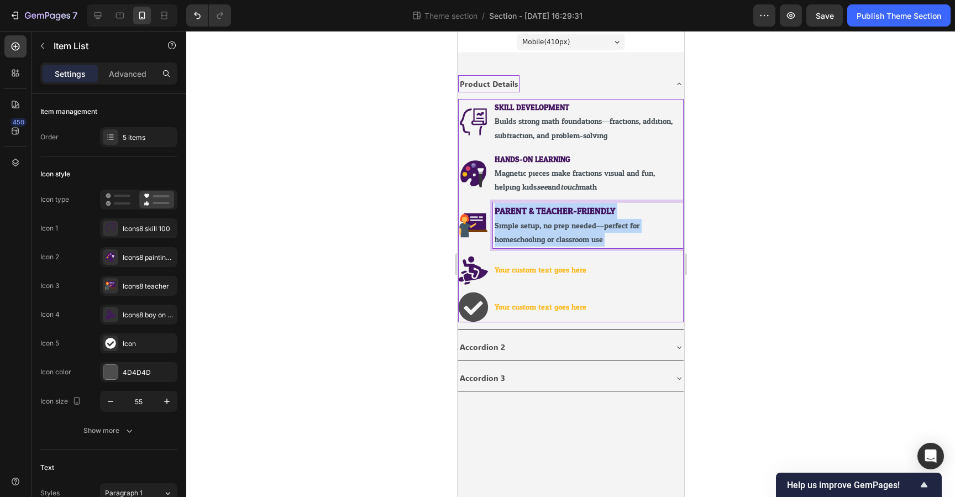
drag, startPoint x: 614, startPoint y: 242, endPoint x: 514, endPoint y: 245, distance: 100.1
click at [497, 210] on div "PARENT & TEACHER-FRIENDLY Simple setup, no prep needed—perfect for homeschoolin…" at bounding box center [588, 225] width 191 height 46
copy div "ARENT & TEACHER-FRIENDLY Simple setup, no prep needed—perfect for homeschooling…"
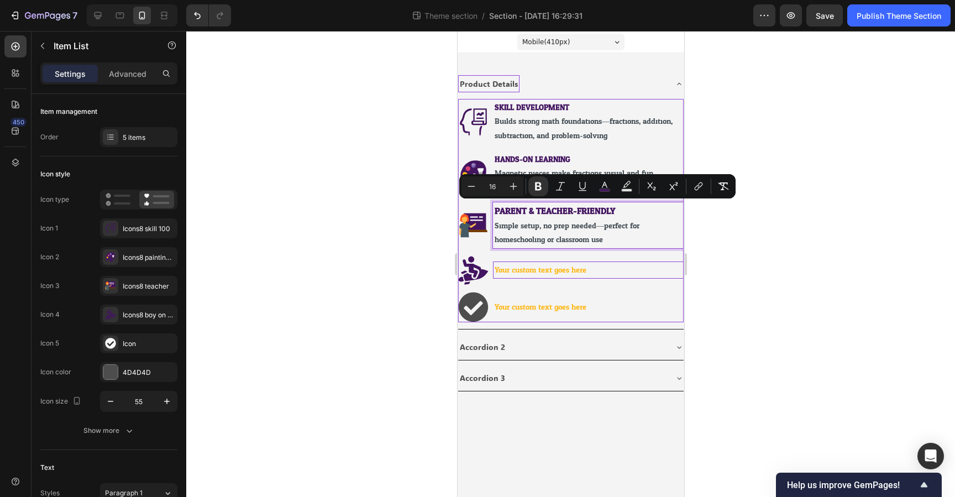
click at [521, 265] on p "Your custom text goes here" at bounding box center [587, 270] width 187 height 14
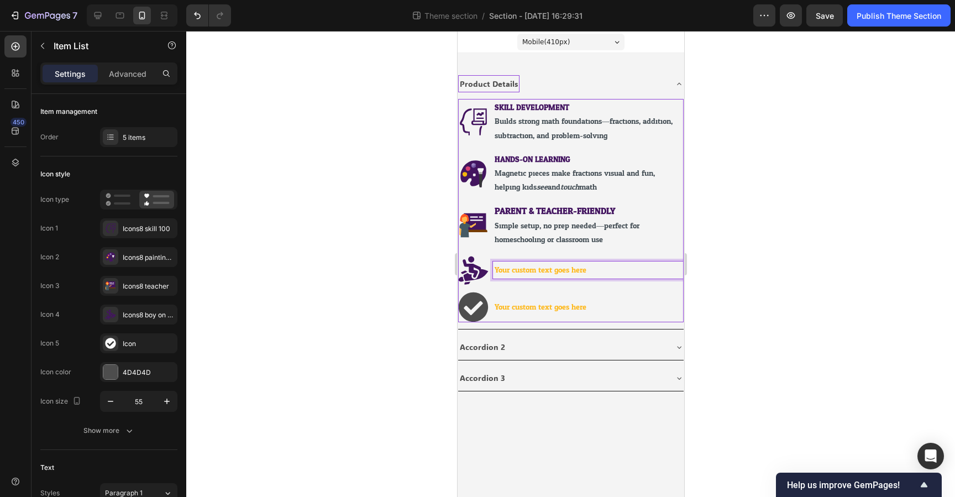
click at [524, 267] on p "Your custom text goes here" at bounding box center [587, 270] width 187 height 14
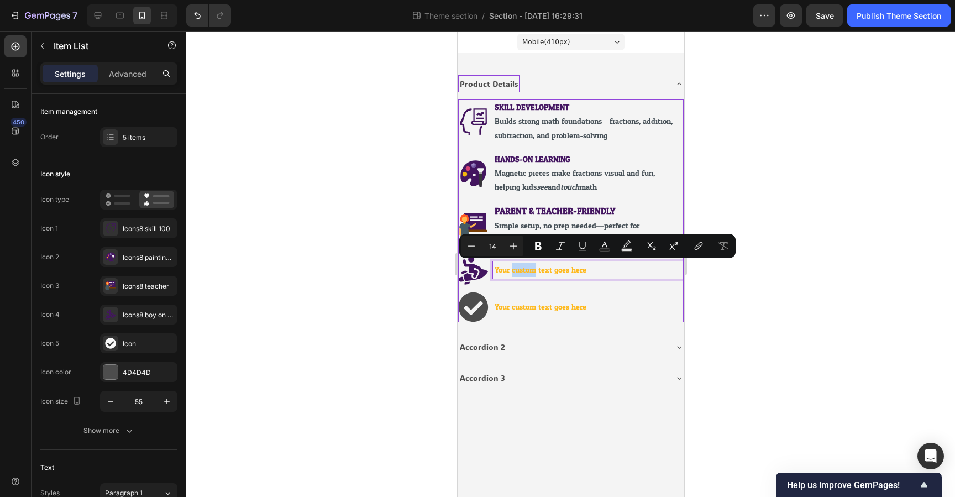
click at [524, 267] on p "Your custom text goes here" at bounding box center [587, 270] width 187 height 14
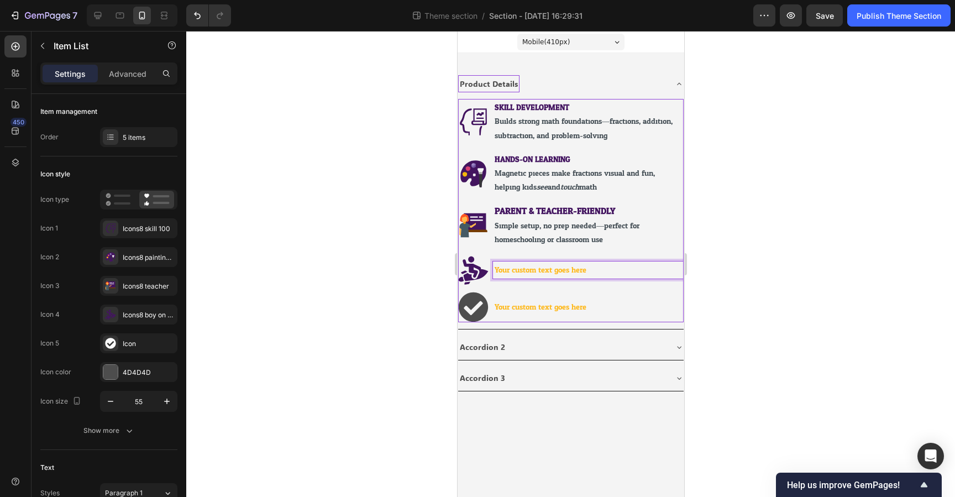
click at [524, 267] on p "Your custom text goes here" at bounding box center [587, 270] width 187 height 14
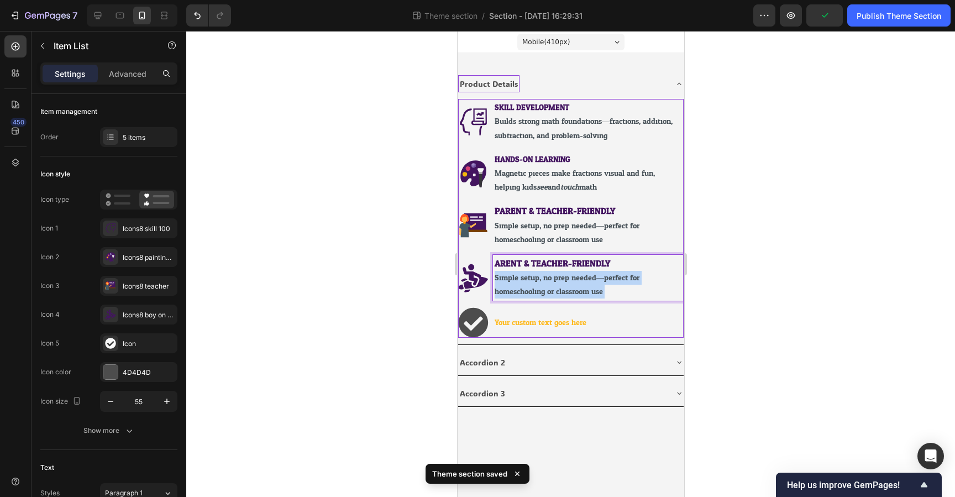
drag, startPoint x: 602, startPoint y: 291, endPoint x: 490, endPoint y: 278, distance: 112.0
click at [490, 278] on div "ARENT & TEACHER-FRIENDLY Simple setup, no prep needed—perfect for homeschooling…" at bounding box center [571, 278] width 226 height 46
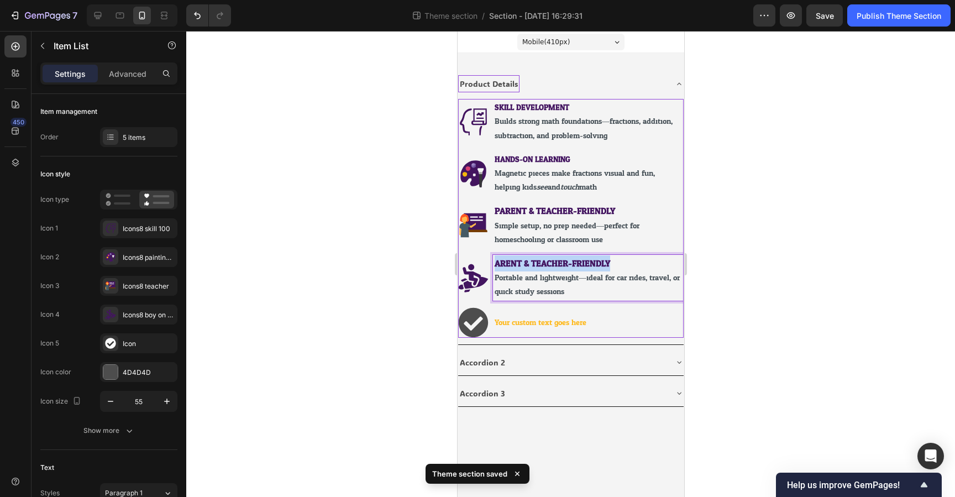
drag, startPoint x: 609, startPoint y: 262, endPoint x: 490, endPoint y: 267, distance: 119.0
click at [489, 267] on div "ARENT & TEACHER-FRIENDLY Portable and lightweight—ideal for car rides, travel, …" at bounding box center [571, 278] width 226 height 46
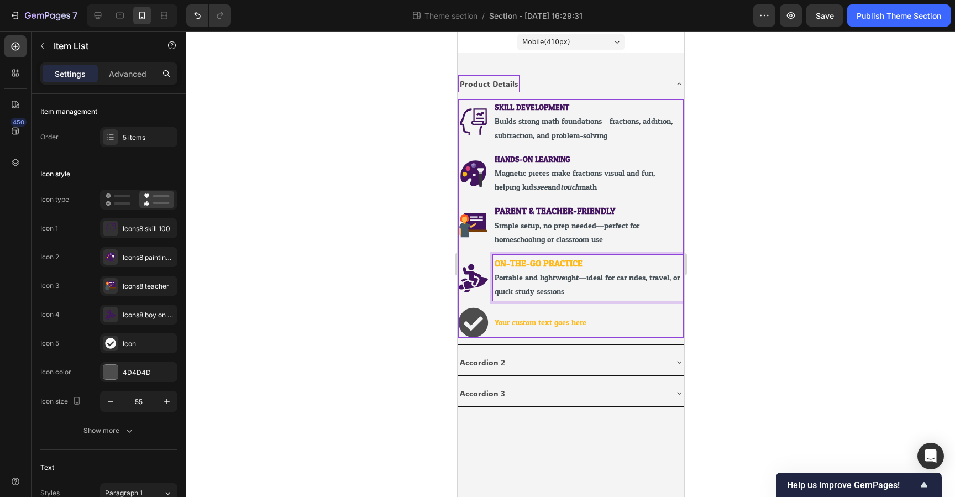
click at [566, 264] on strong "ON-THE-GO PRACTICE" at bounding box center [538, 263] width 88 height 16
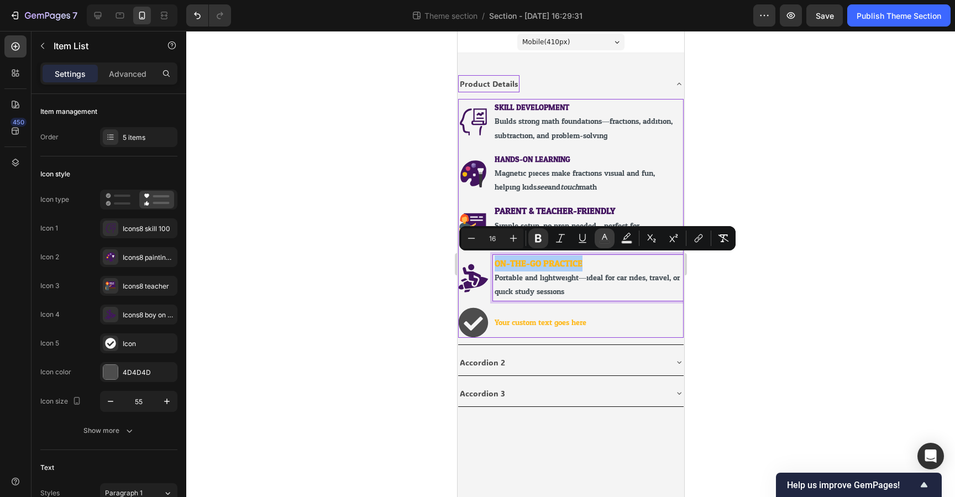
click at [603, 240] on icon "Editor contextual toolbar" at bounding box center [604, 238] width 11 height 11
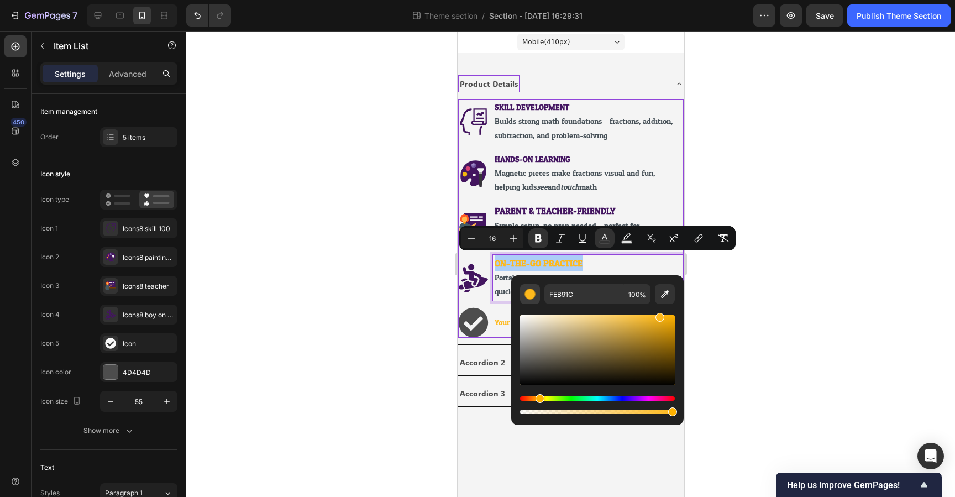
click at [527, 299] on div "Editor contextual toolbar" at bounding box center [530, 294] width 11 height 11
click at [528, 201] on div "SKILL DEVELOPMENT Builds strong math foundations—fractions, addition, subtracti…" at bounding box center [571, 218] width 226 height 238
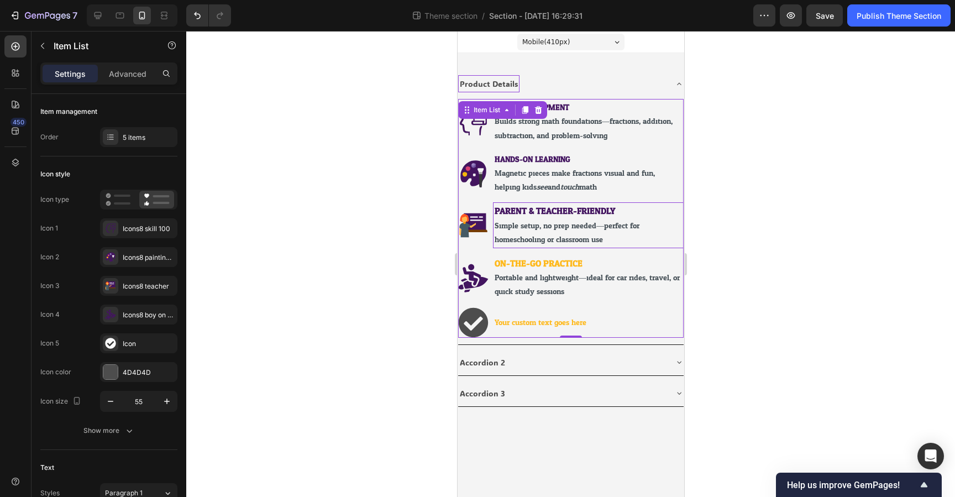
click at [526, 209] on strong "PARENT & TEACHER-FRIENDLY" at bounding box center [554, 211] width 121 height 16
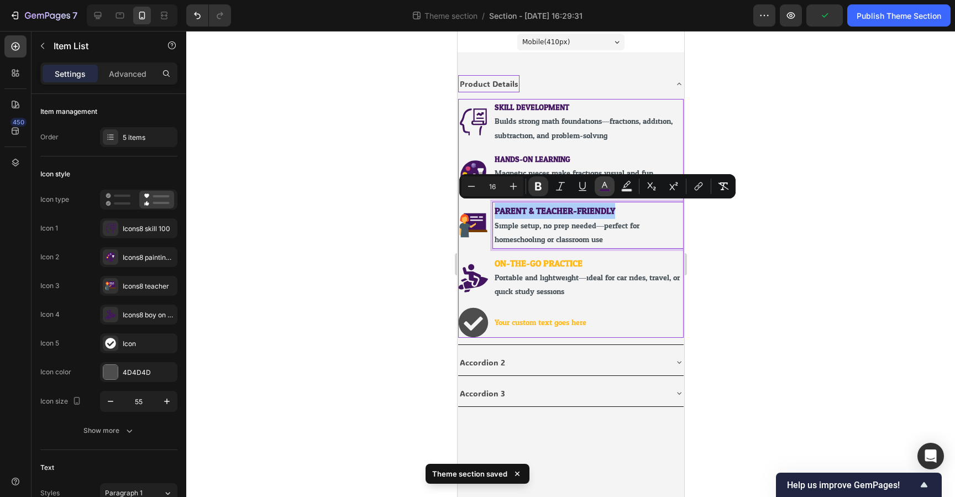
click at [600, 188] on icon "Editor contextual toolbar" at bounding box center [604, 186] width 11 height 11
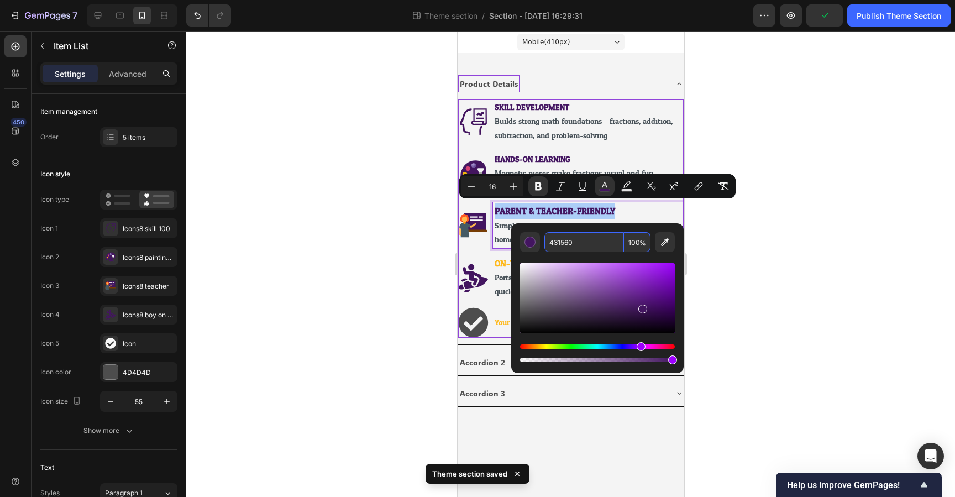
click at [573, 246] on input "431560" at bounding box center [585, 242] width 80 height 20
click at [471, 189] on icon "Editor contextual toolbar" at bounding box center [471, 186] width 11 height 11
type input "14"
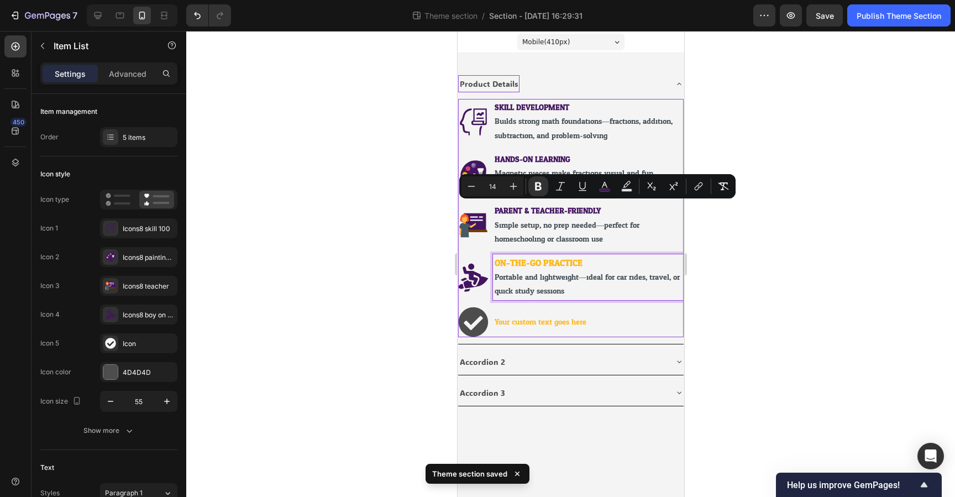
drag, startPoint x: 503, startPoint y: 276, endPoint x: 522, endPoint y: 263, distance: 23.0
click at [503, 276] on span "Portable and lightweight—ideal for car rides, travel, or quick study sessions." at bounding box center [586, 284] width 185 height 28
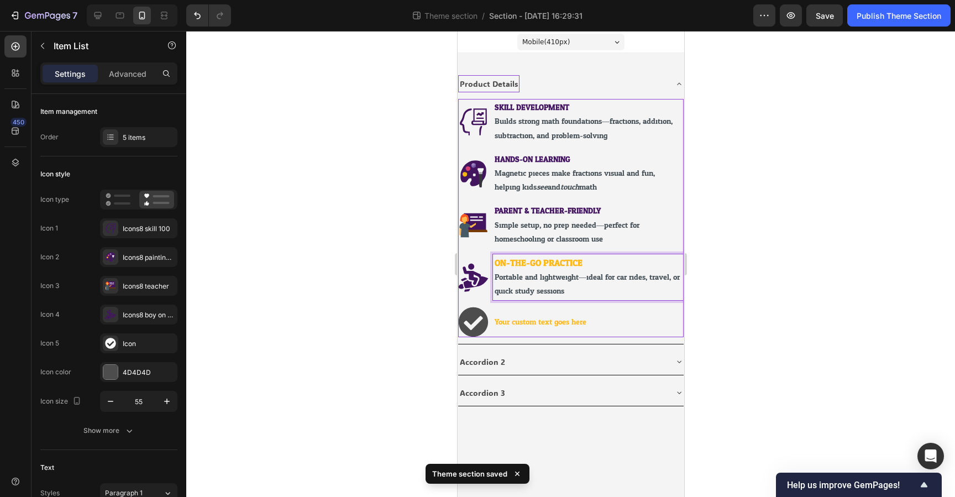
click at [525, 261] on strong "ON-THE-GO PRACTICE" at bounding box center [538, 263] width 88 height 16
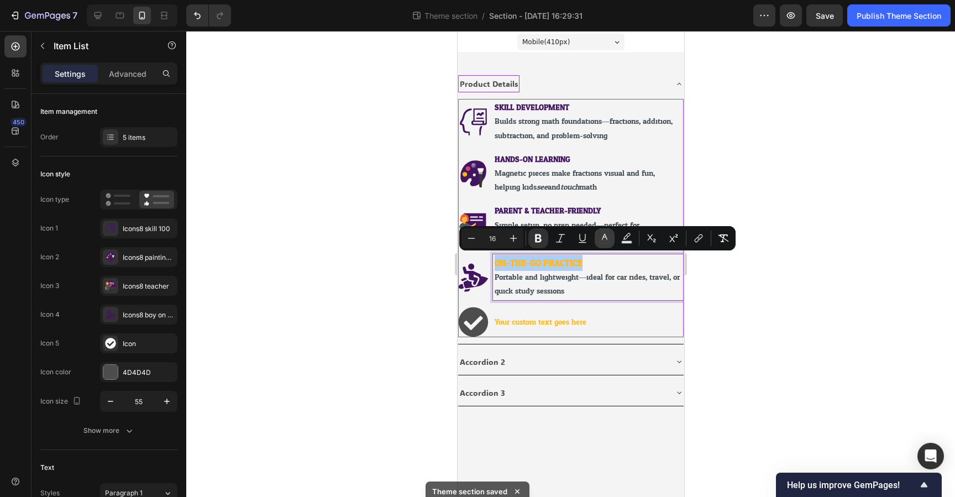
click at [603, 241] on rect "Editor contextual toolbar" at bounding box center [605, 242] width 11 height 3
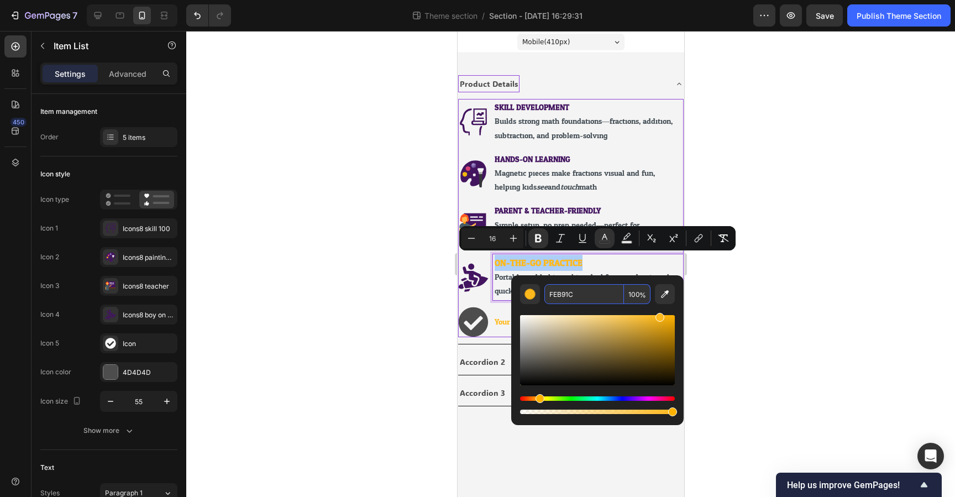
click at [559, 294] on input "FEB91C" at bounding box center [585, 294] width 80 height 20
paste input "431560"
type input "431560"
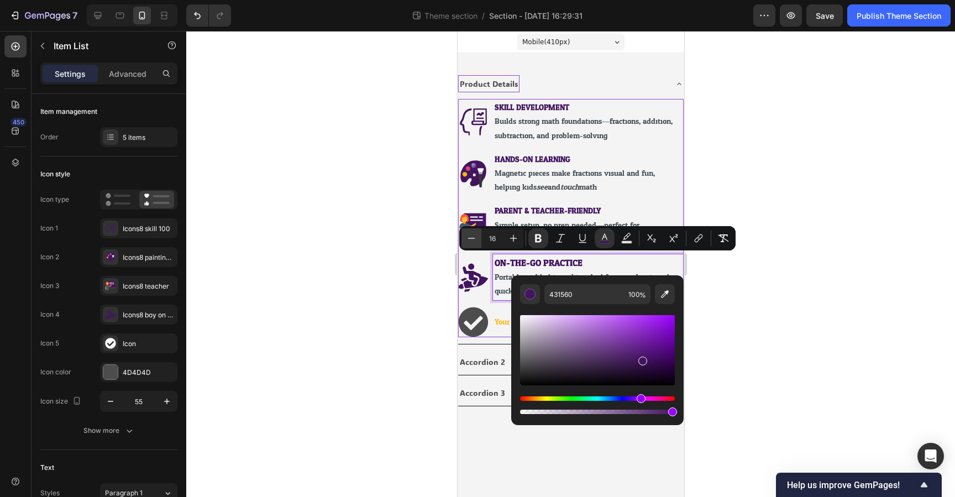
click at [473, 241] on icon "Editor contextual toolbar" at bounding box center [471, 238] width 11 height 11
type input "14"
click at [765, 281] on div at bounding box center [570, 264] width 769 height 466
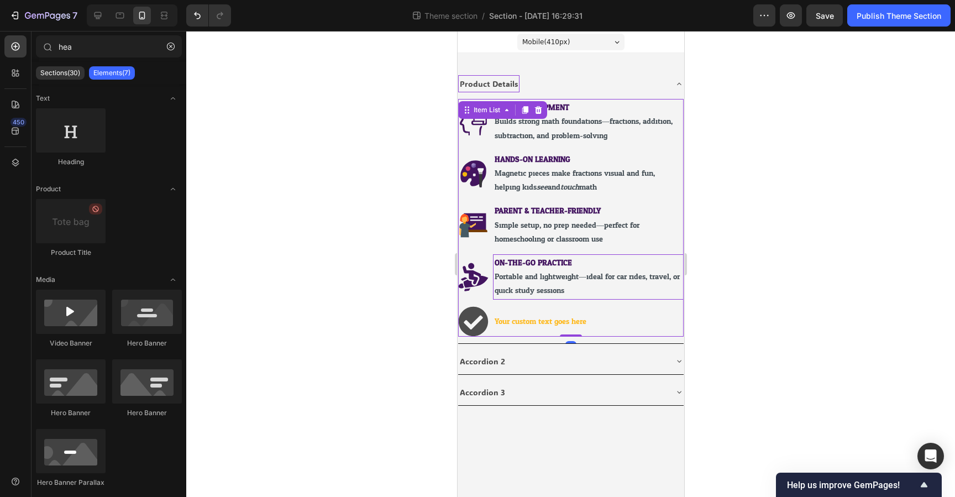
click at [539, 267] on strong "ON-THE-GO PRACTICE" at bounding box center [532, 263] width 77 height 14
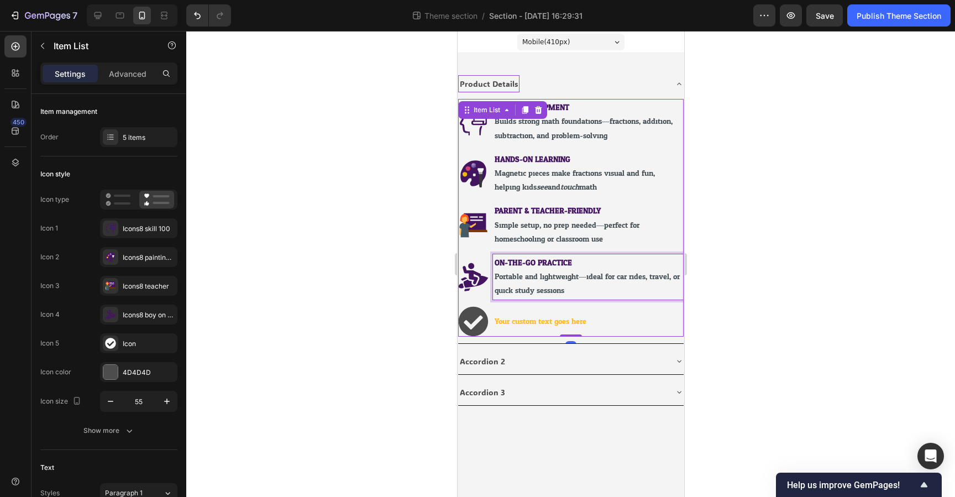
click at [576, 292] on span "Portable and lightweight—ideal for car rides, travel, or quick study sessions." at bounding box center [586, 284] width 185 height 28
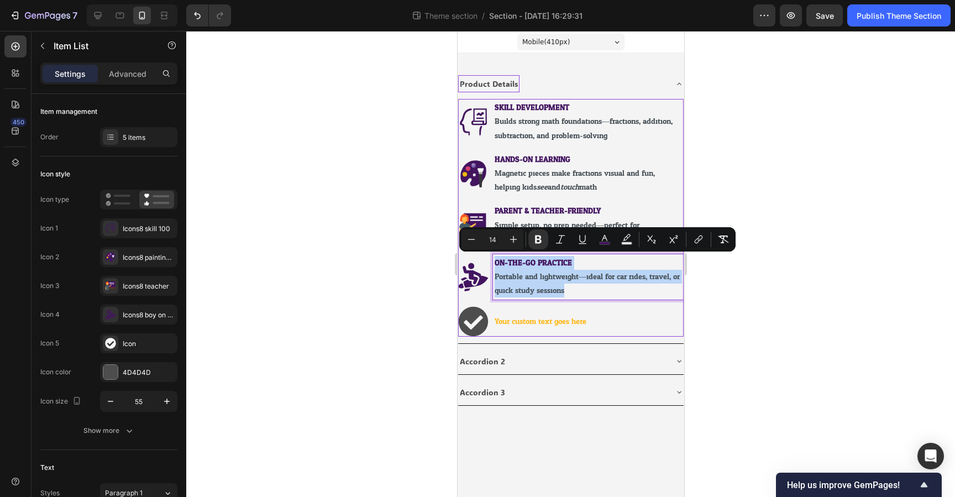
drag, startPoint x: 575, startPoint y: 293, endPoint x: 494, endPoint y: 260, distance: 86.6
click at [494, 260] on div "ON-THE-GO PRACTICE Portable and lightweight—ideal for car rides, travel, or qui…" at bounding box center [588, 276] width 191 height 45
copy div "ON-THE-GO PRACTICE Portable and lightweight—ideal for car rides, travel, or qui…"
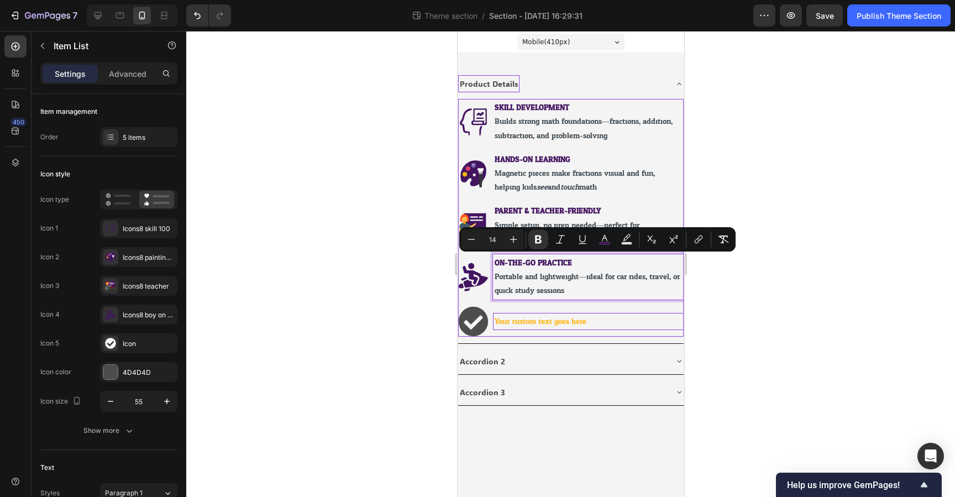
click at [554, 322] on p "Your custom text goes here" at bounding box center [587, 322] width 187 height 14
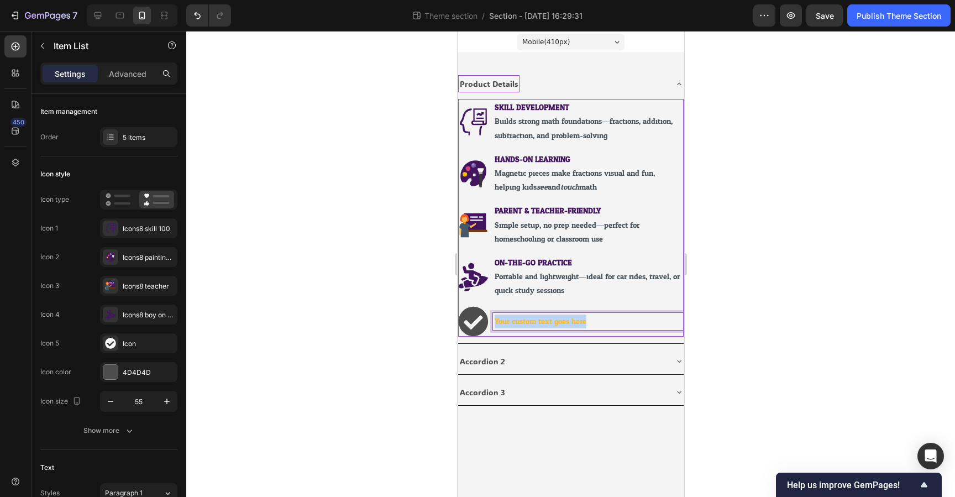
click at [554, 322] on p "Your custom text goes here" at bounding box center [587, 322] width 187 height 14
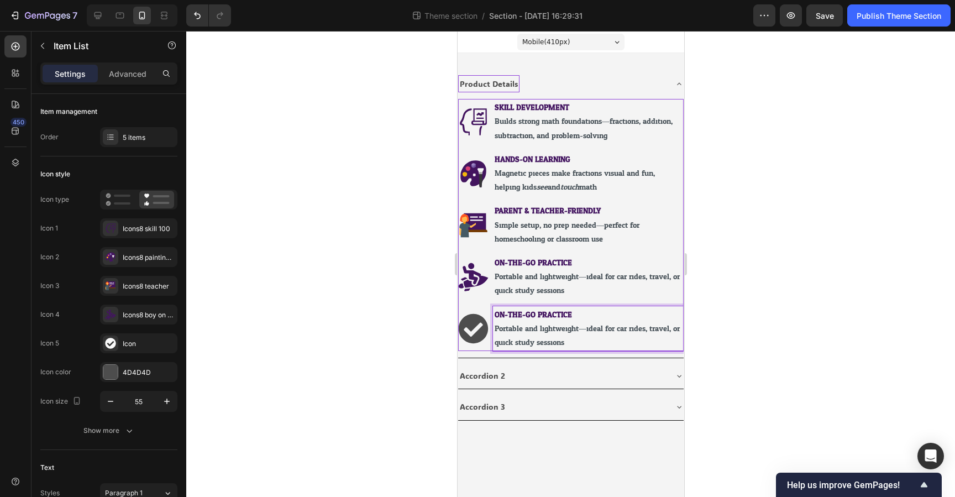
click at [558, 314] on strong "ON-THE-GO PRACTICE" at bounding box center [532, 315] width 77 height 14
click at [539, 312] on strong "ON-THE-GO PRACTICE" at bounding box center [532, 315] width 77 height 14
click at [551, 314] on strong "SAFE MATERIALS" at bounding box center [528, 315] width 69 height 16
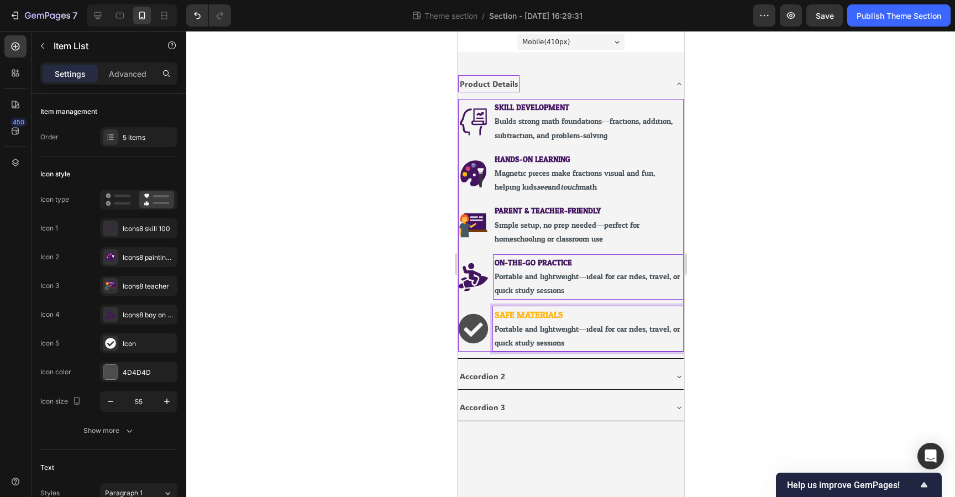
click at [550, 261] on strong "ON-THE-GO PRACTICE" at bounding box center [532, 263] width 77 height 14
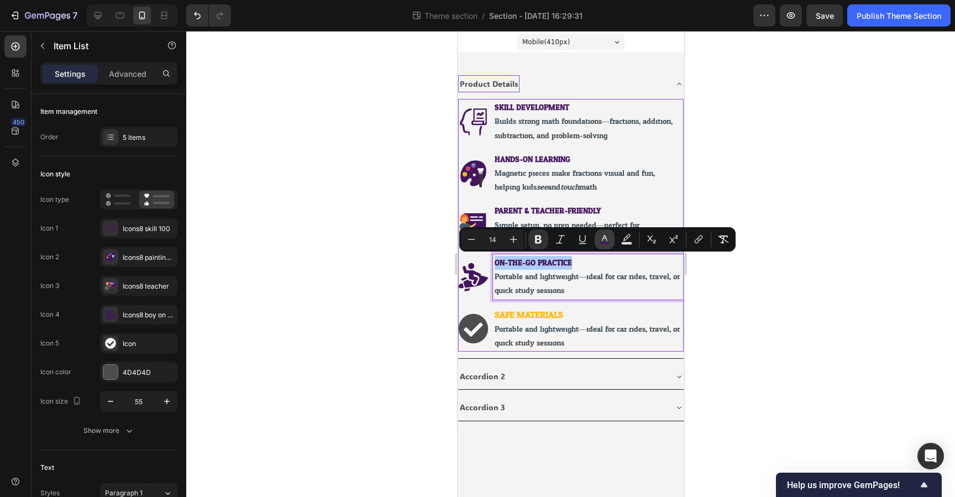
click at [603, 239] on icon "Editor contextual toolbar" at bounding box center [604, 239] width 11 height 11
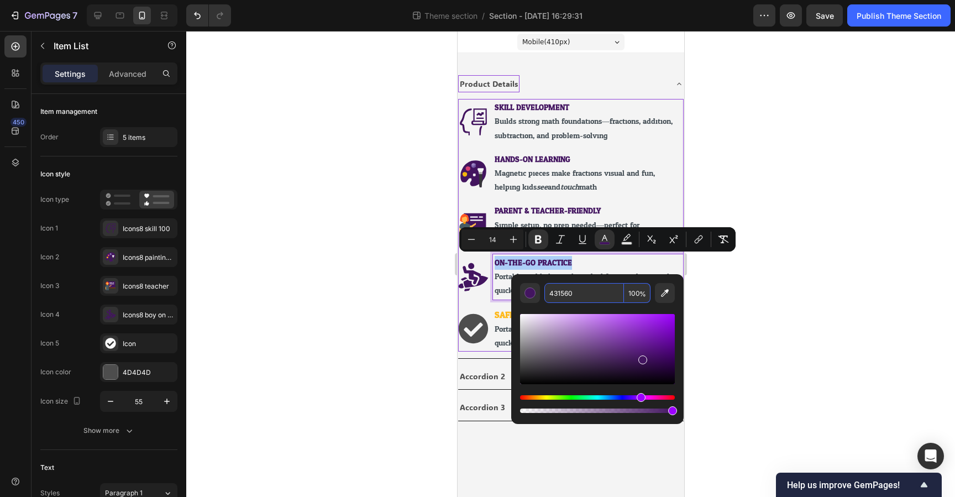
click at [563, 292] on input "431560" at bounding box center [585, 293] width 80 height 20
click at [508, 320] on strong "SAFE MATERIALS" at bounding box center [528, 315] width 69 height 16
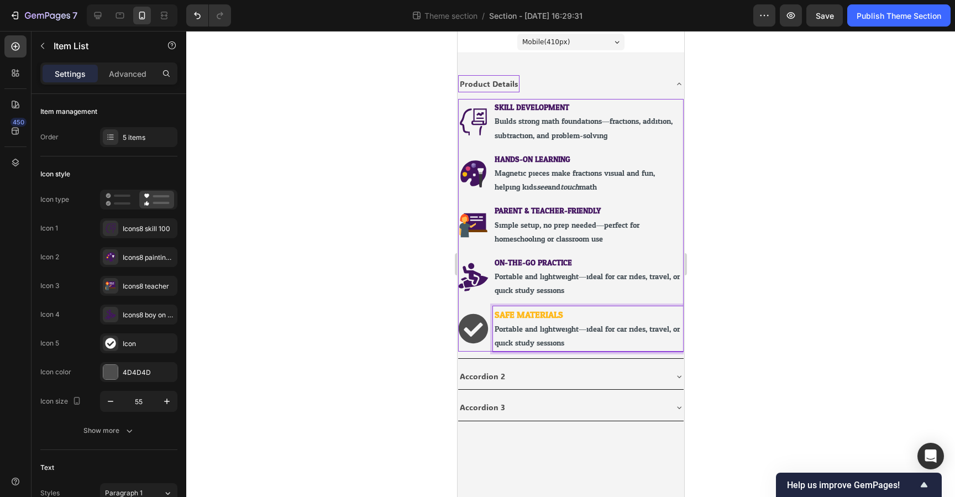
click at [505, 313] on strong "SAFE MATERIALS" at bounding box center [528, 315] width 69 height 16
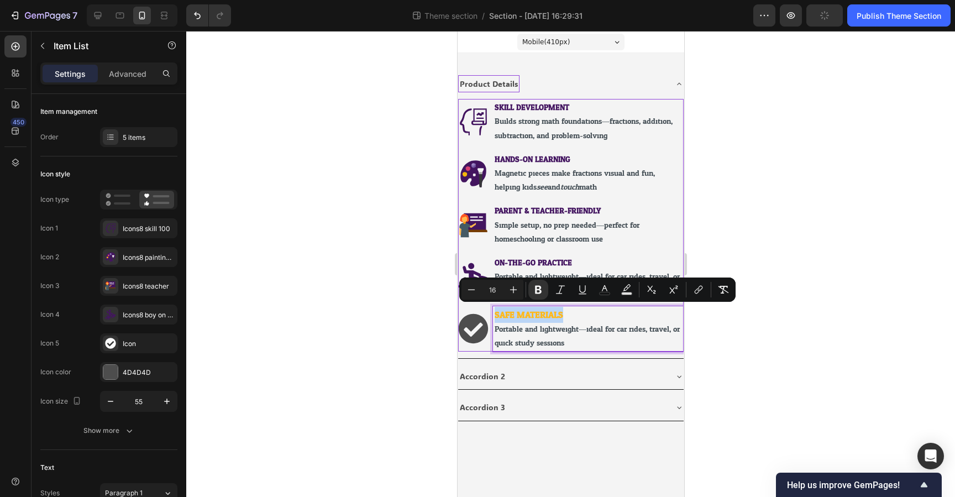
click at [505, 313] on strong "SAFE MATERIALS" at bounding box center [528, 315] width 69 height 16
click at [479, 293] on button "Minus" at bounding box center [472, 290] width 20 height 20
type input "14"
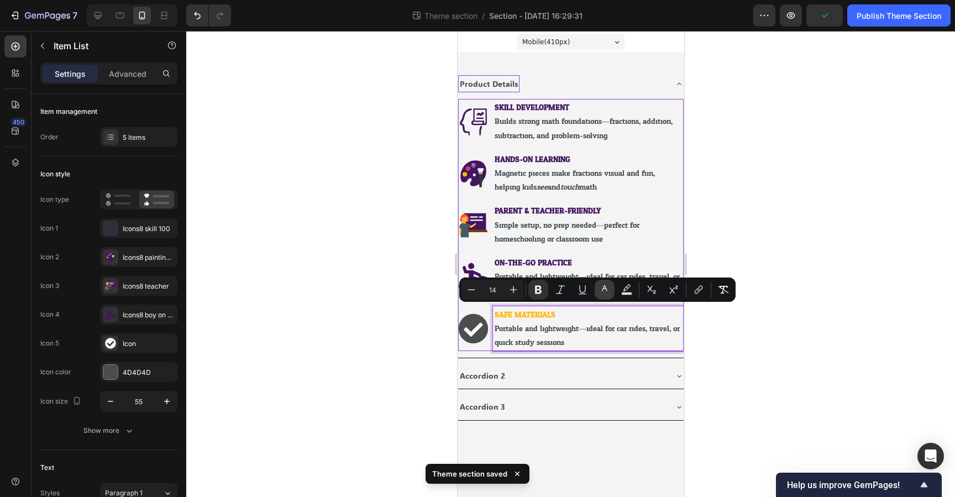
click at [602, 290] on icon "Editor contextual toolbar" at bounding box center [604, 289] width 11 height 11
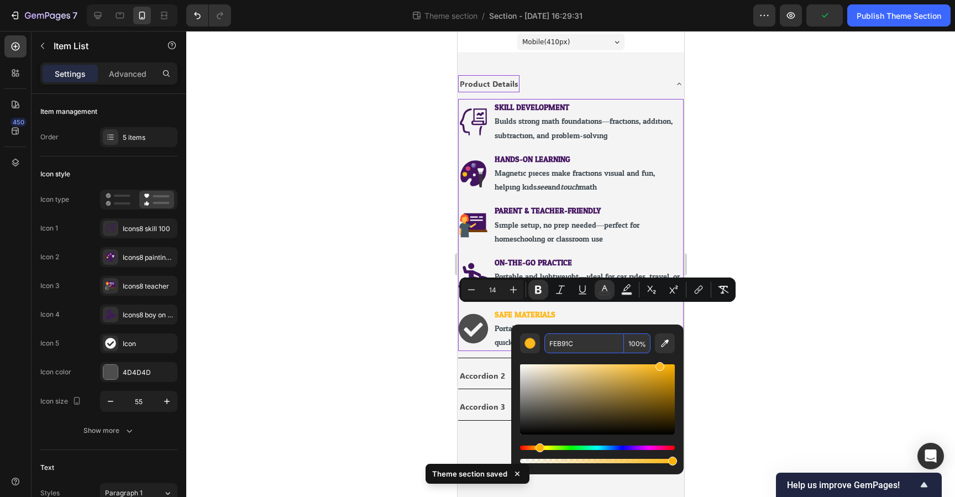
click at [573, 355] on div "Editor contextual toolbar" at bounding box center [597, 409] width 155 height 112
click at [573, 349] on input "FEB91C" at bounding box center [585, 343] width 80 height 20
paste input "431560"
type input "431560"
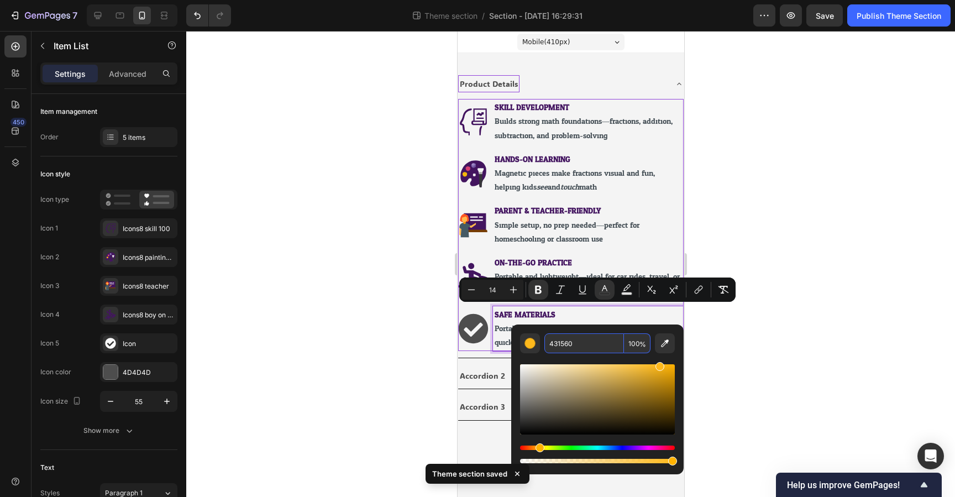
click at [590, 312] on p "SAFE MATERIALS" at bounding box center [587, 315] width 187 height 14
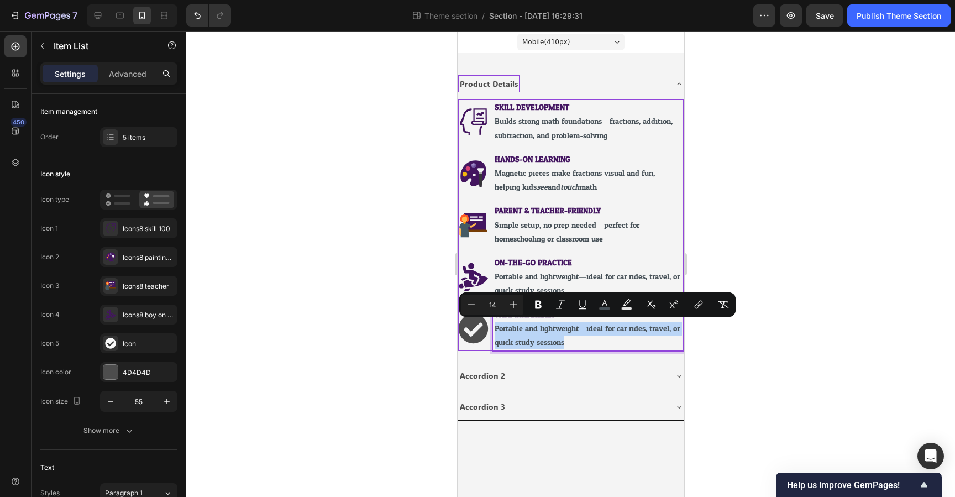
drag, startPoint x: 575, startPoint y: 346, endPoint x: 488, endPoint y: 332, distance: 87.8
click at [488, 332] on div "SAFE MATERIALS Portable and lightweight—ideal for car rides, travel, or quick s…" at bounding box center [571, 328] width 226 height 45
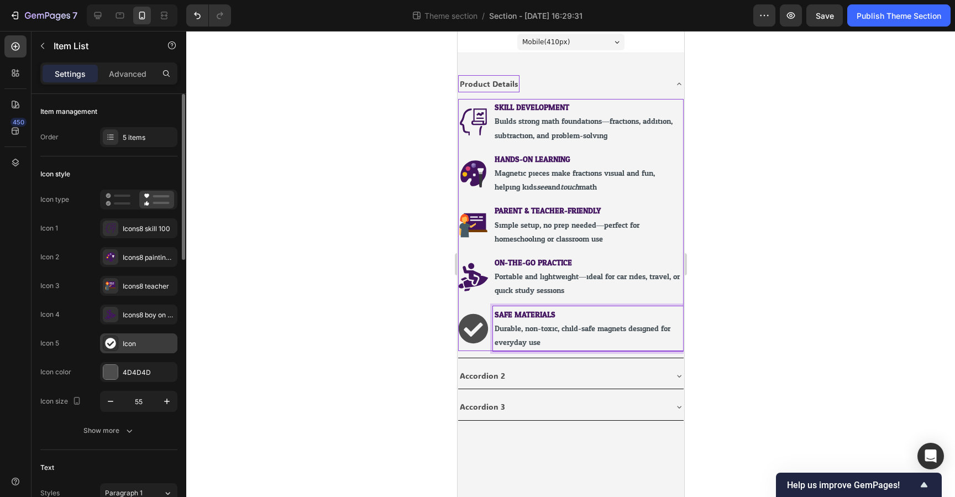
click at [137, 345] on div "Icon" at bounding box center [149, 344] width 52 height 10
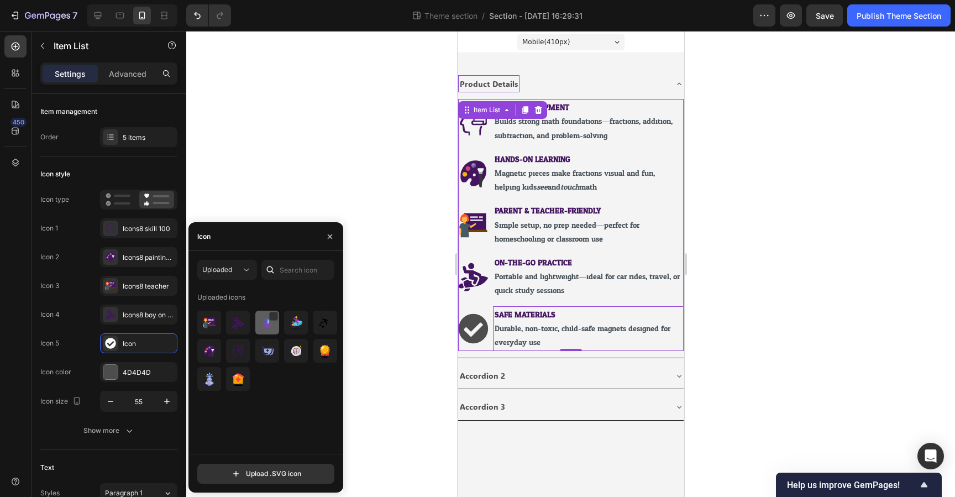
click at [264, 325] on img at bounding box center [266, 322] width 13 height 13
drag, startPoint x: 741, startPoint y: 337, endPoint x: 716, endPoint y: 353, distance: 30.1
click at [740, 338] on div at bounding box center [570, 264] width 769 height 466
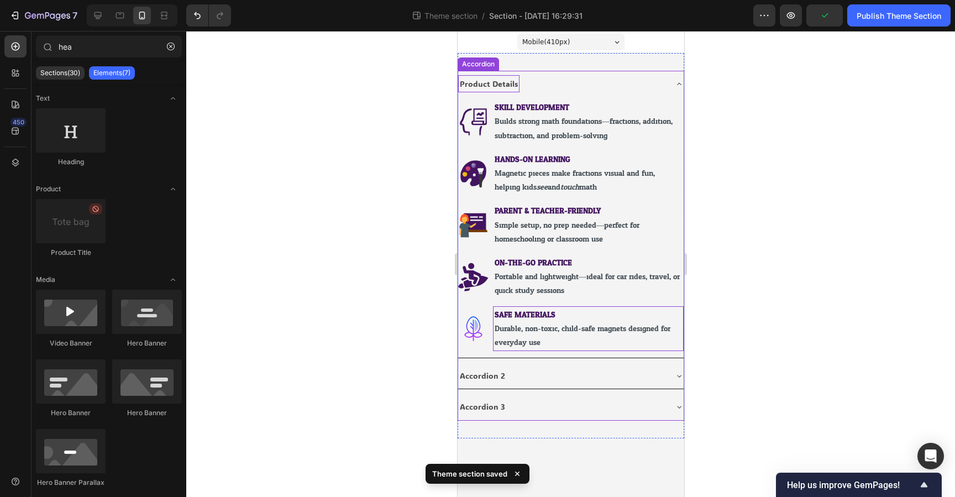
click at [600, 370] on div "Accordion 2" at bounding box center [562, 375] width 208 height 17
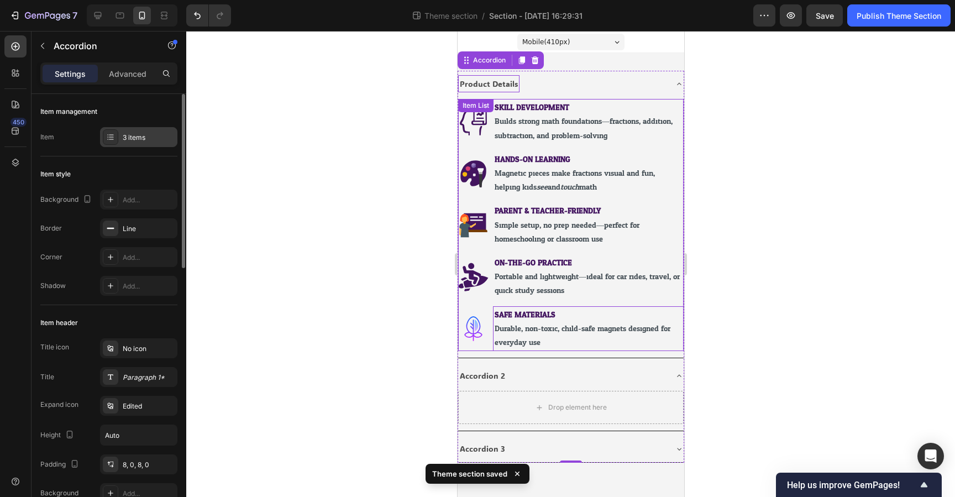
click at [142, 143] on div "3 items" at bounding box center [138, 137] width 77 height 20
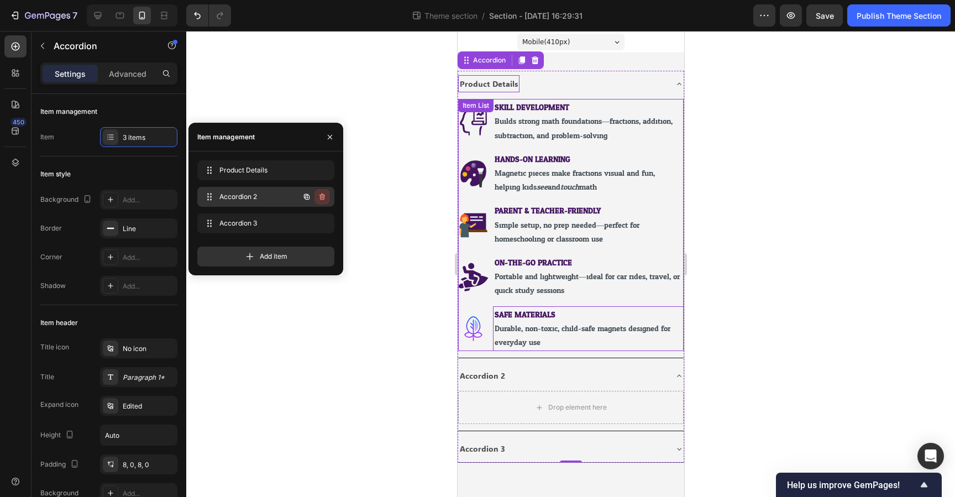
click at [325, 199] on icon "button" at bounding box center [322, 196] width 9 height 9
click at [318, 199] on div "Delete" at bounding box center [315, 197] width 20 height 10
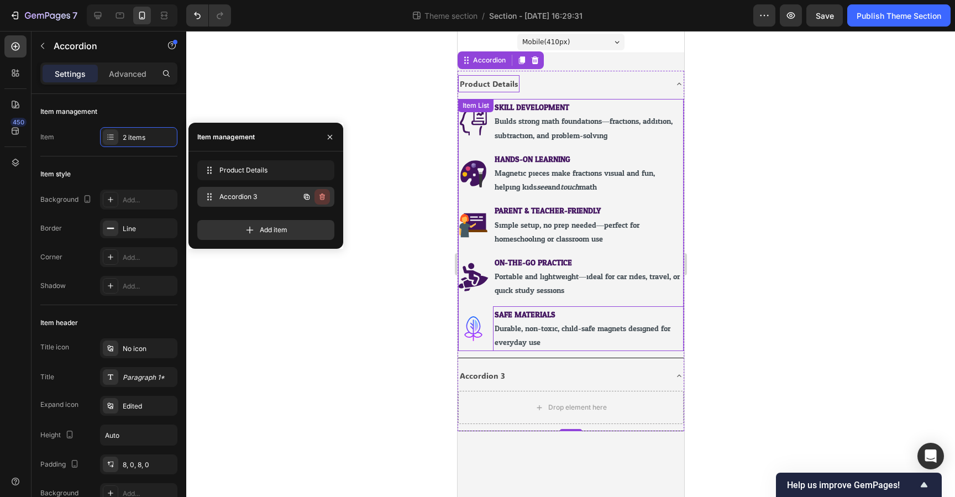
click at [323, 200] on icon "button" at bounding box center [322, 196] width 9 height 9
click at [322, 200] on div "Delete" at bounding box center [315, 197] width 20 height 10
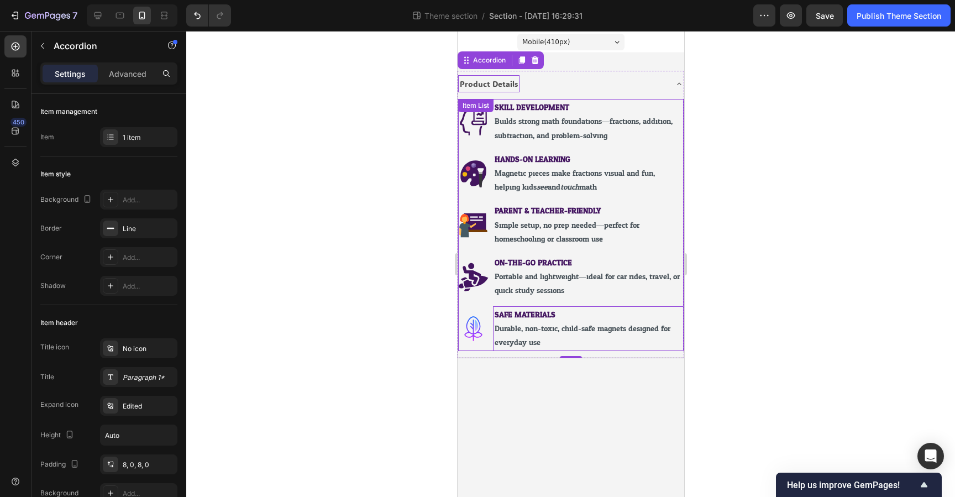
click at [421, 171] on div at bounding box center [570, 264] width 769 height 466
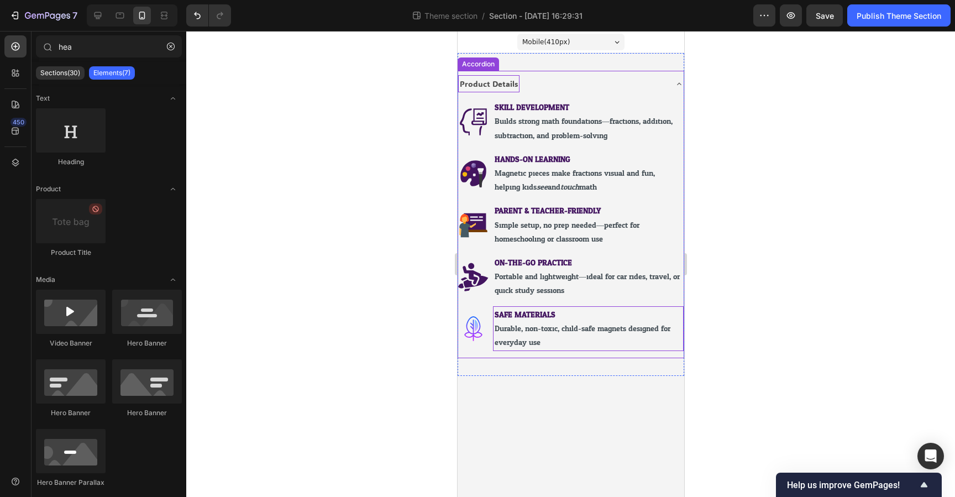
click at [500, 88] on p "Product Details" at bounding box center [488, 84] width 58 height 14
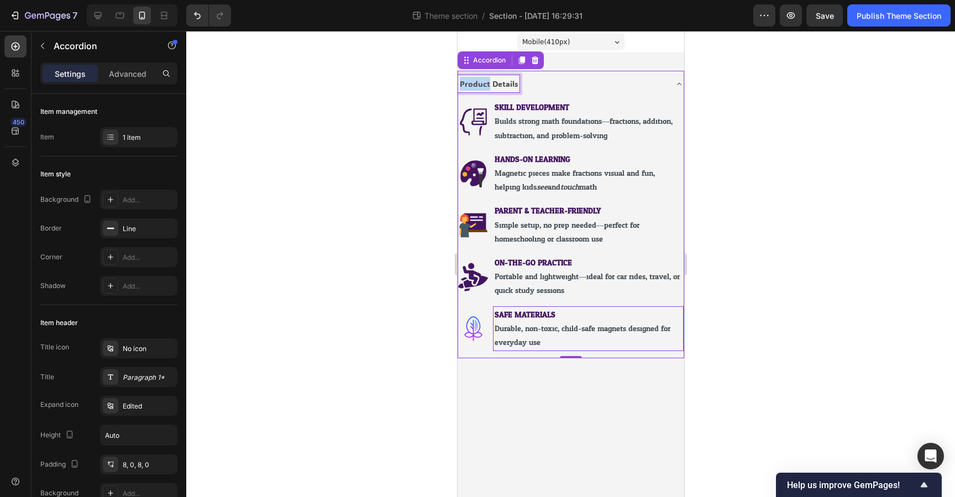
click at [485, 82] on p "Product Details" at bounding box center [488, 84] width 58 height 14
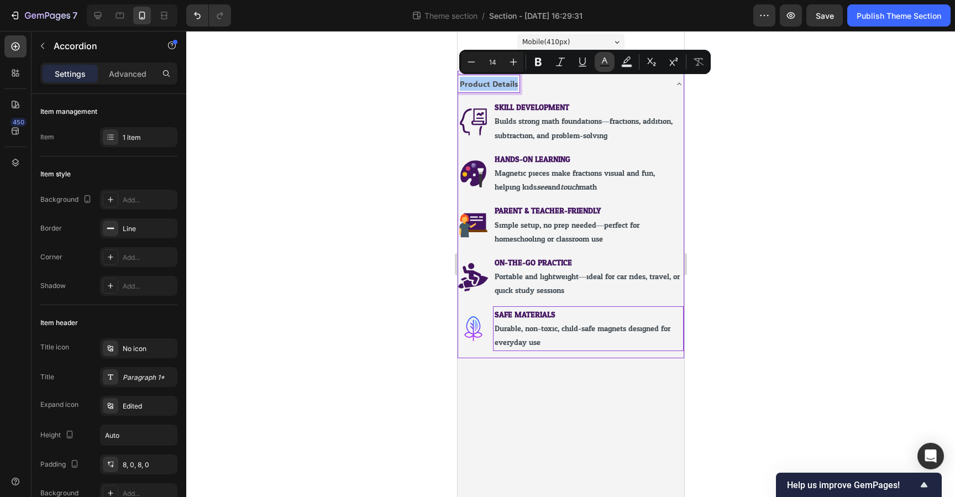
drag, startPoint x: 603, startPoint y: 58, endPoint x: 142, endPoint y: 44, distance: 461.3
click at [603, 58] on icon "Editor contextual toolbar" at bounding box center [604, 61] width 11 height 11
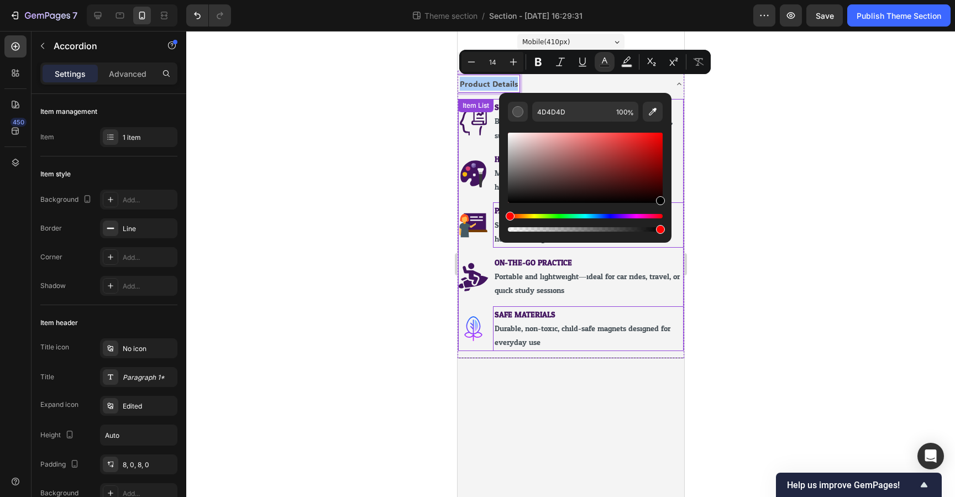
drag, startPoint x: 1068, startPoint y: 230, endPoint x: 671, endPoint y: 211, distance: 397.5
click at [576, 111] on input "000000" at bounding box center [572, 112] width 80 height 20
paste input "Durable, non-toxic, child-safe magnets designed for everyday use"
type input "Durable, non-toxic, child-safe magnets designed for everyday use"
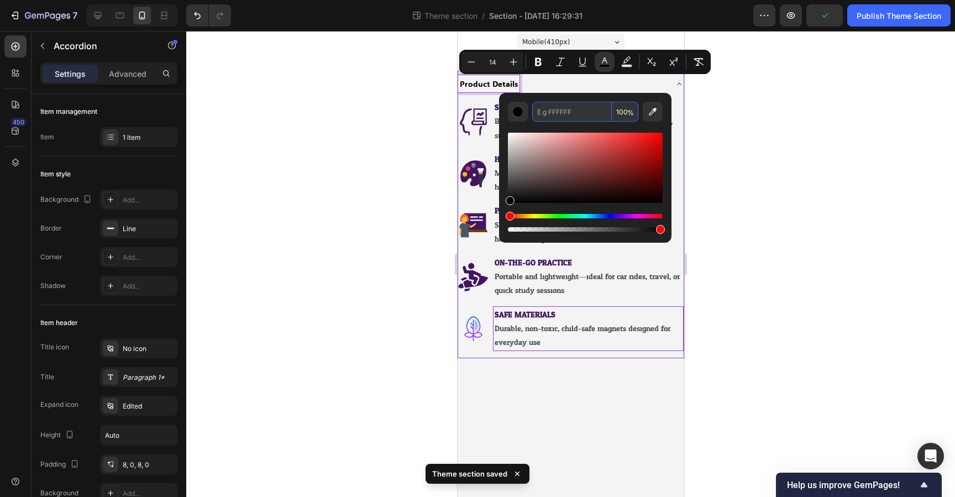
scroll to position [0, 0]
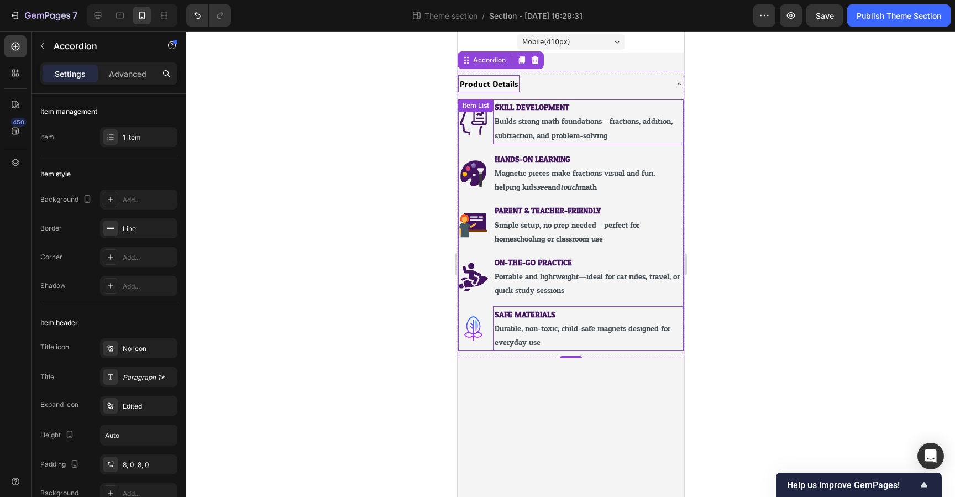
click at [547, 105] on strong "SKILL DEVELOPMENT" at bounding box center [531, 108] width 75 height 14
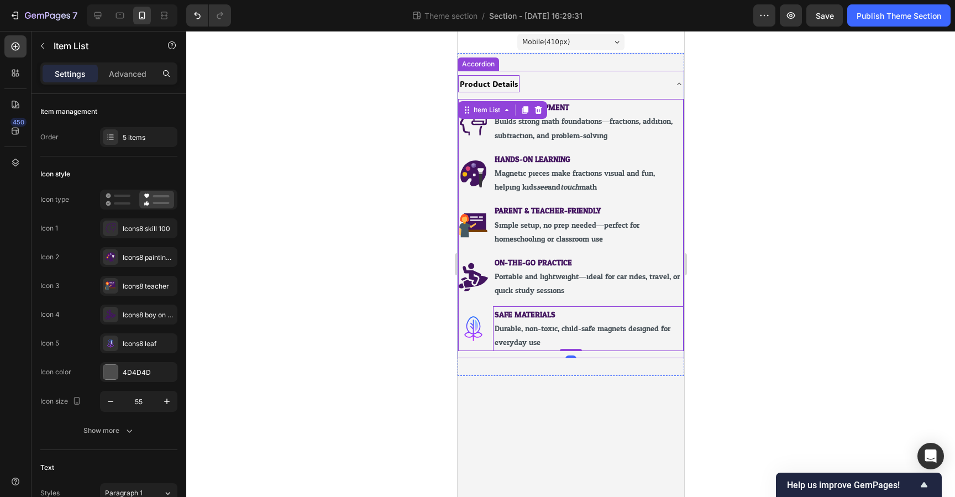
click at [488, 86] on span "Product Details" at bounding box center [488, 84] width 58 height 11
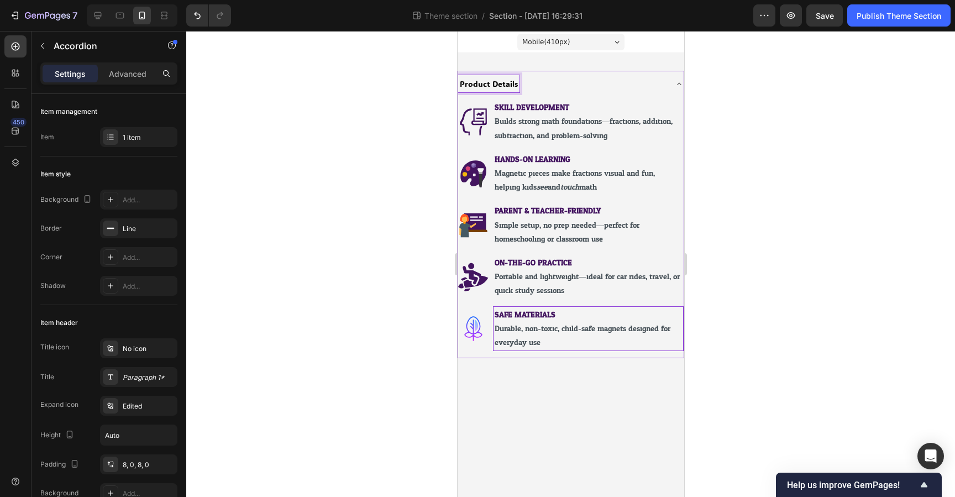
click at [488, 86] on span "Product Details" at bounding box center [488, 84] width 58 height 11
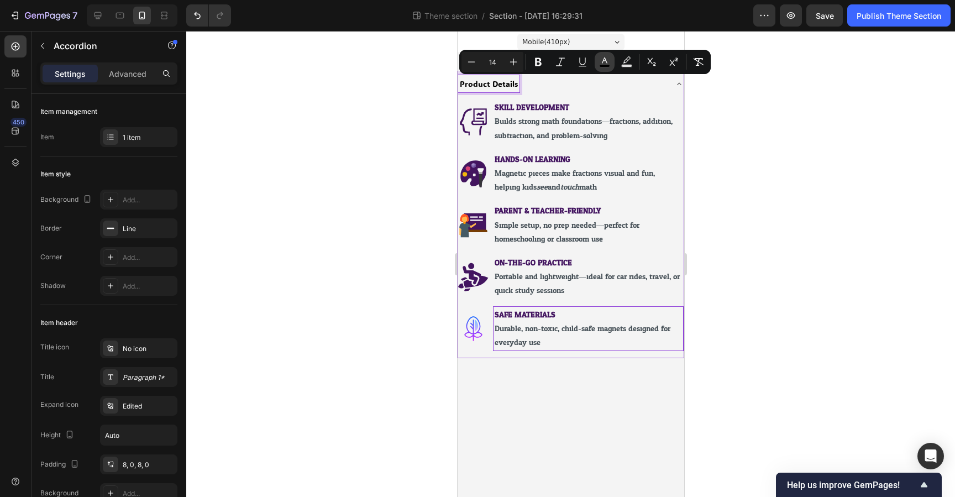
click at [601, 60] on icon "Editor contextual toolbar" at bounding box center [604, 61] width 11 height 11
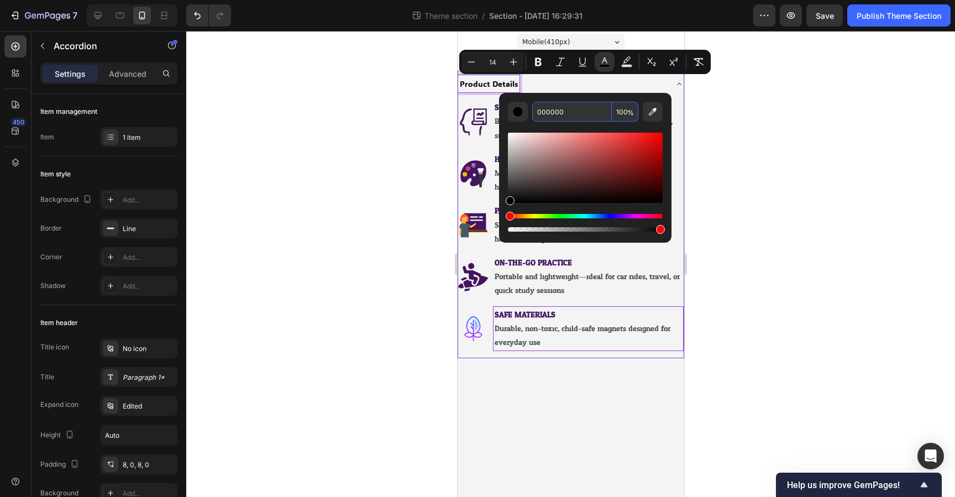
click at [579, 117] on input "000000" at bounding box center [572, 112] width 80 height 20
paste input "43156"
type input "431560"
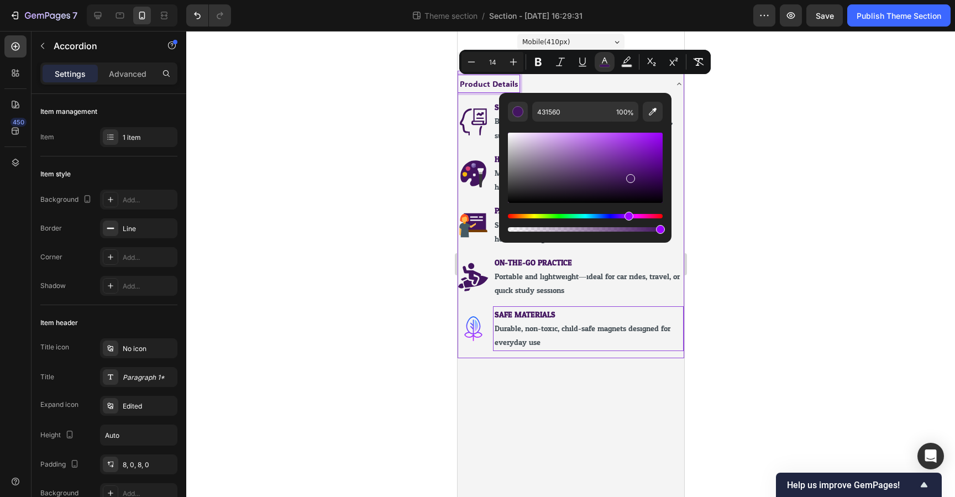
click at [730, 126] on div at bounding box center [570, 264] width 769 height 466
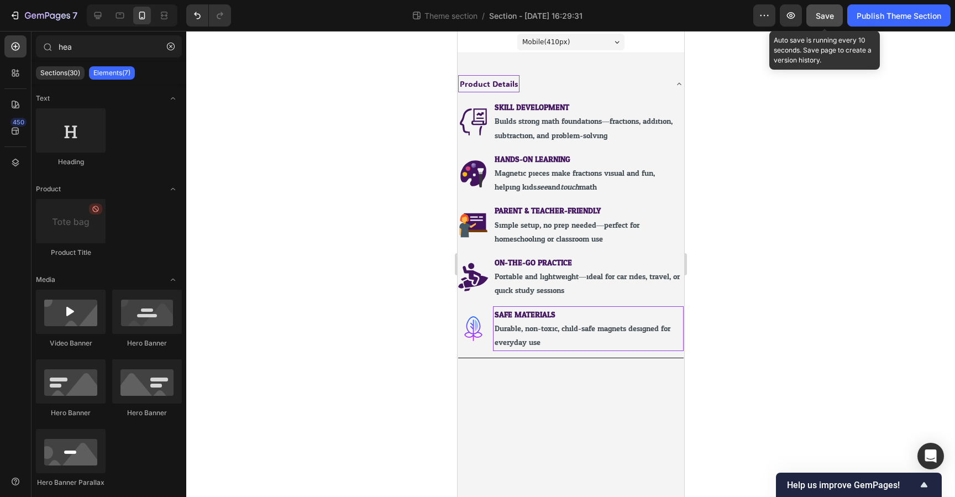
click at [826, 13] on span "Save" at bounding box center [825, 15] width 18 height 9
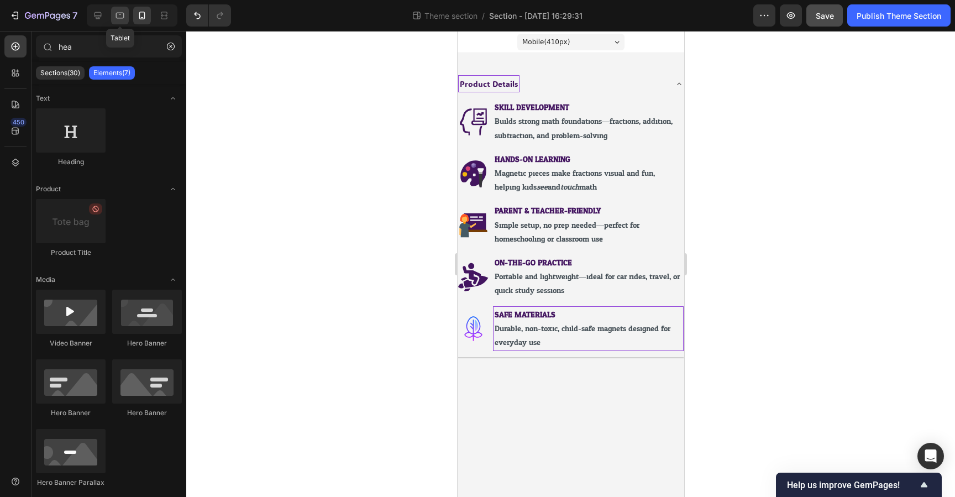
click at [118, 17] on icon at bounding box center [119, 15] width 11 height 11
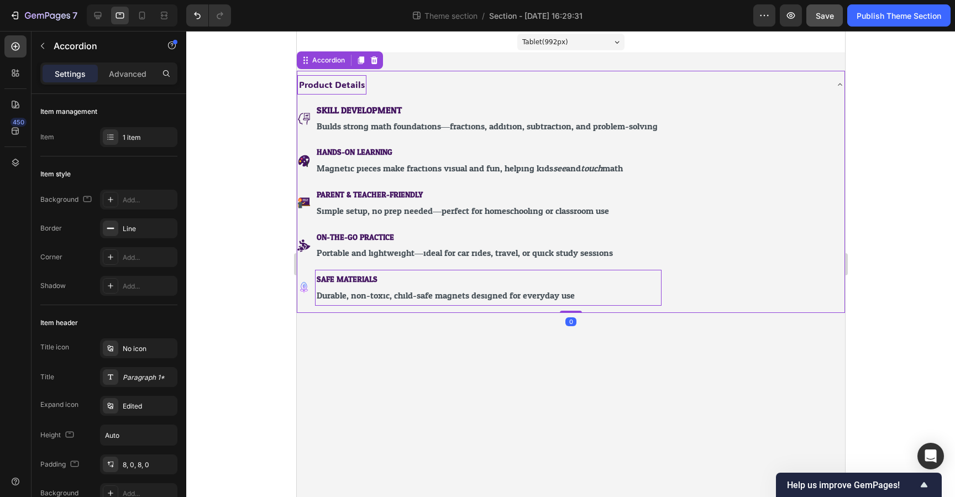
click at [513, 93] on div "Product Details" at bounding box center [562, 84] width 530 height 19
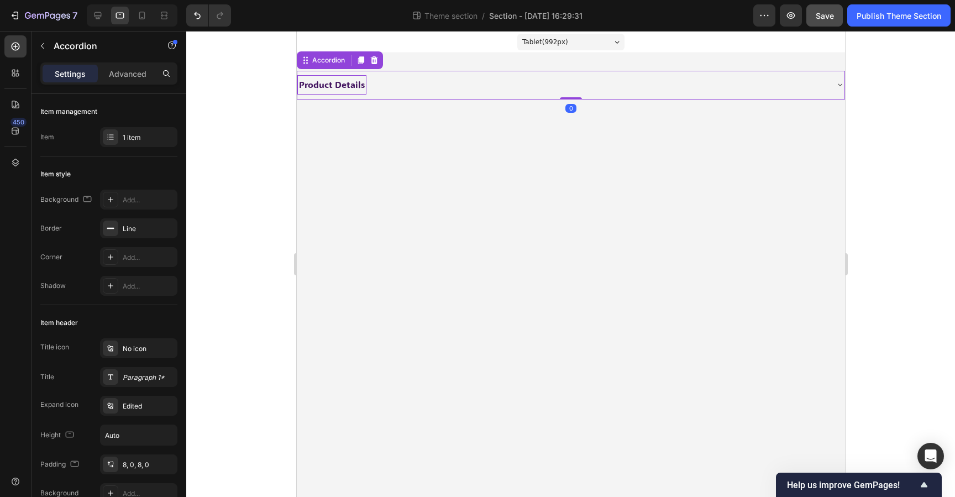
click at [463, 92] on div "Product Details" at bounding box center [562, 84] width 530 height 19
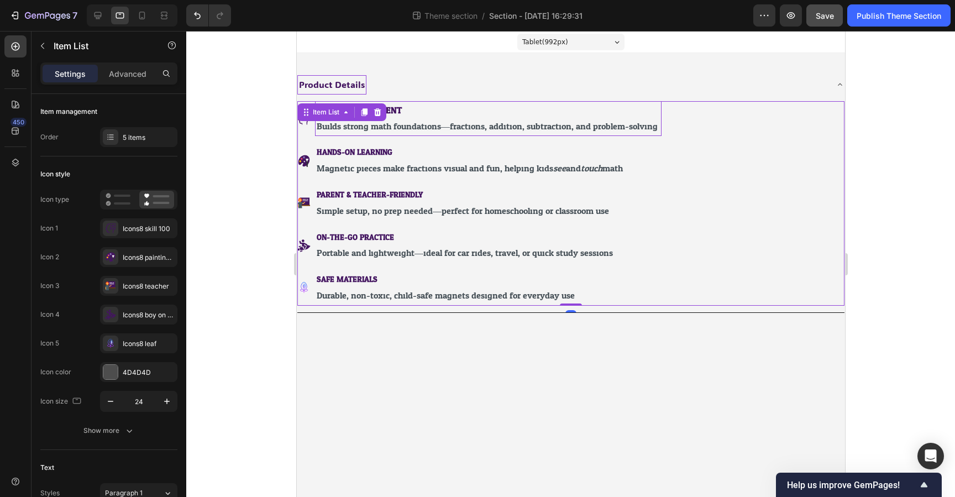
click at [424, 108] on p "SKILL DEVELOPMENT" at bounding box center [487, 111] width 343 height 16
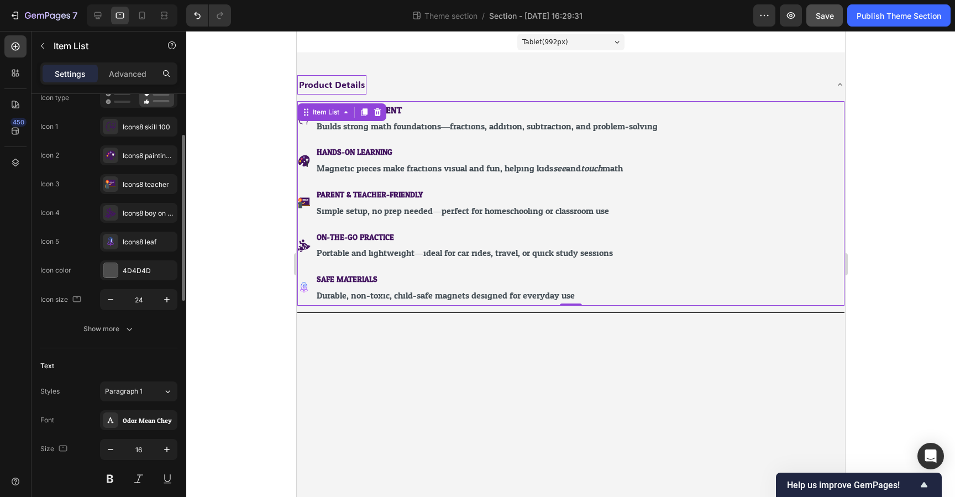
scroll to position [109, 0]
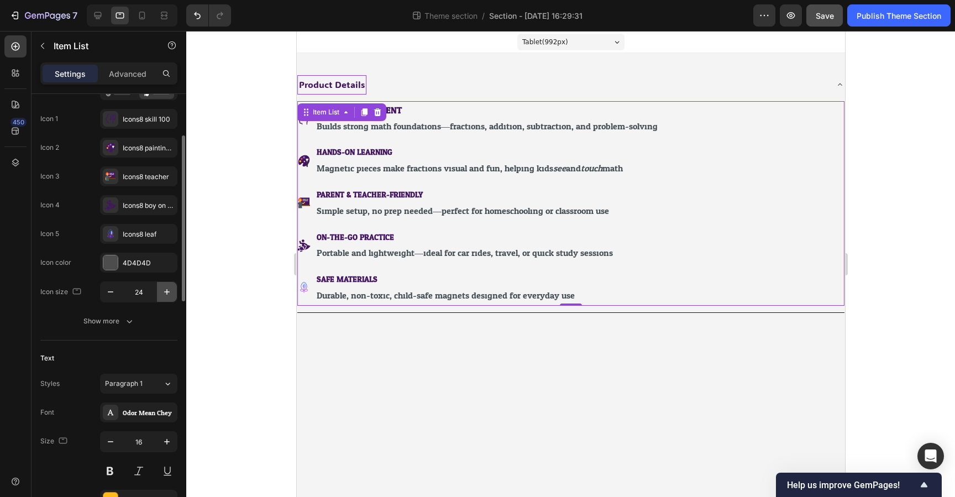
click at [166, 294] on icon "button" at bounding box center [166, 291] width 11 height 11
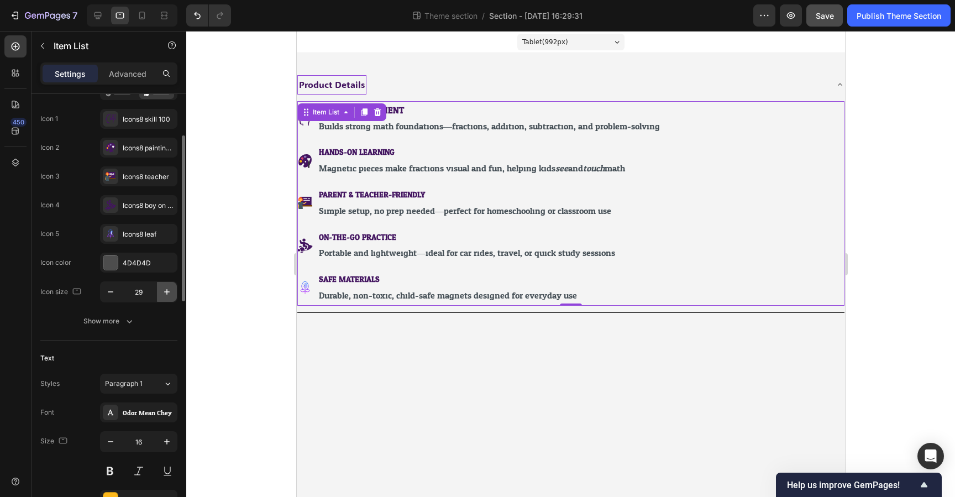
click at [166, 294] on icon "button" at bounding box center [166, 291] width 11 height 11
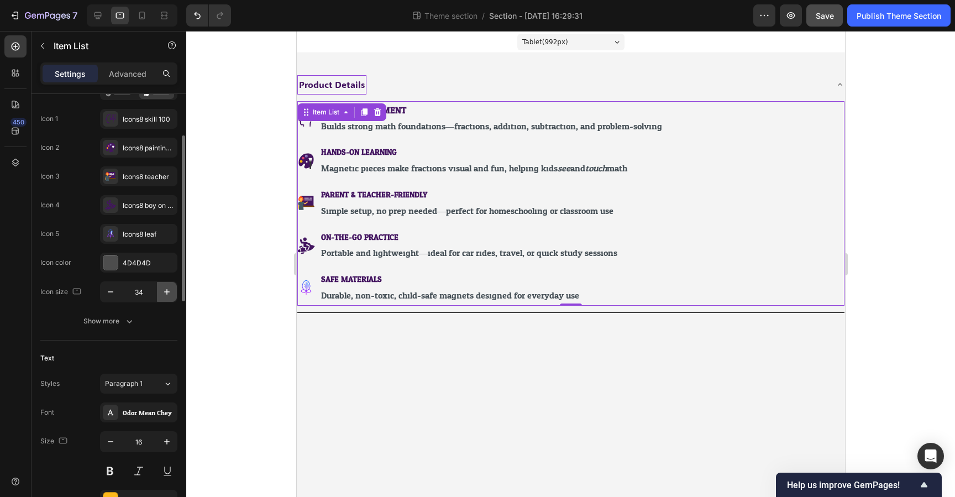
click at [166, 294] on icon "button" at bounding box center [166, 291] width 11 height 11
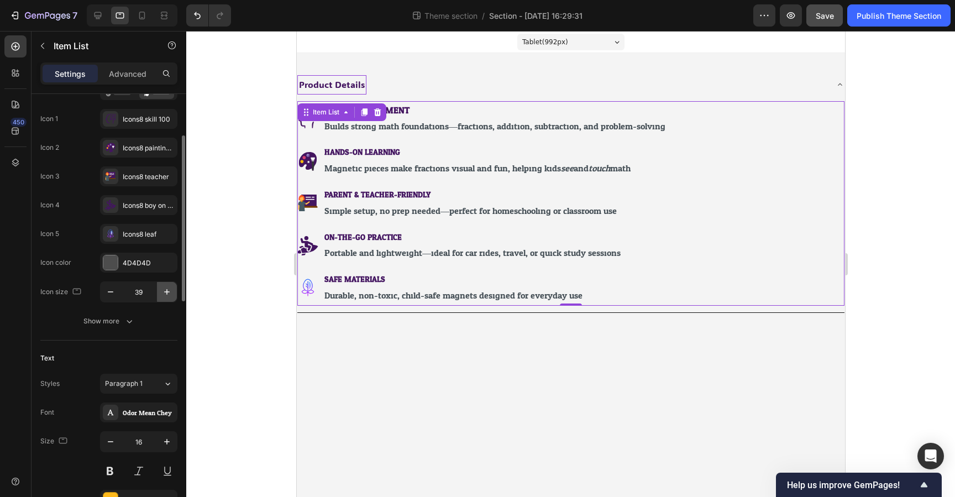
click at [166, 294] on icon "button" at bounding box center [166, 291] width 11 height 11
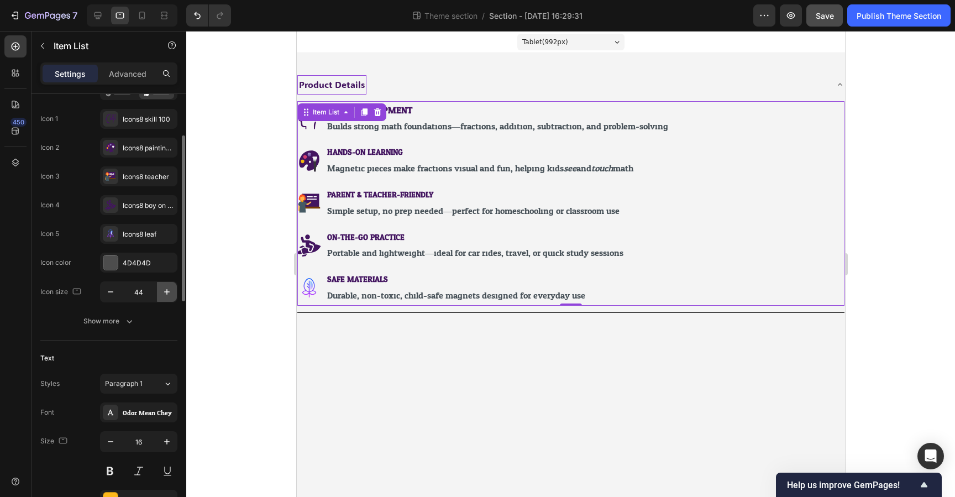
click at [166, 294] on icon "button" at bounding box center [166, 291] width 11 height 11
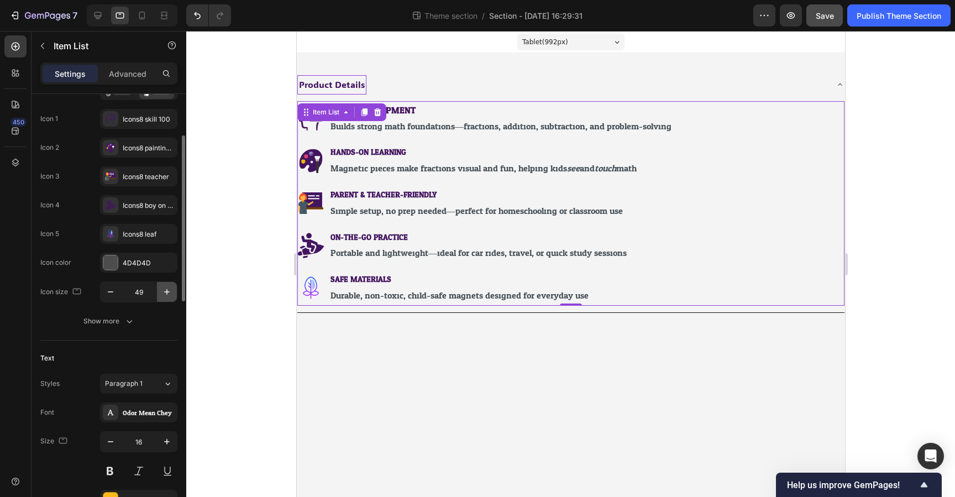
click at [166, 294] on icon "button" at bounding box center [166, 291] width 11 height 11
type input "50"
click at [412, 108] on strong "SKILL DEVELOPMENT" at bounding box center [373, 110] width 85 height 16
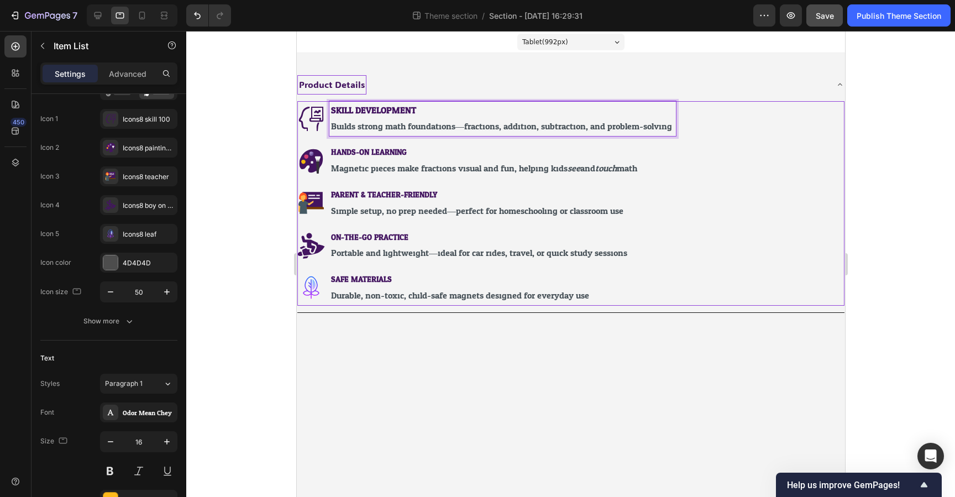
click at [388, 111] on strong "SKILL DEVELOPMENT" at bounding box center [373, 110] width 85 height 16
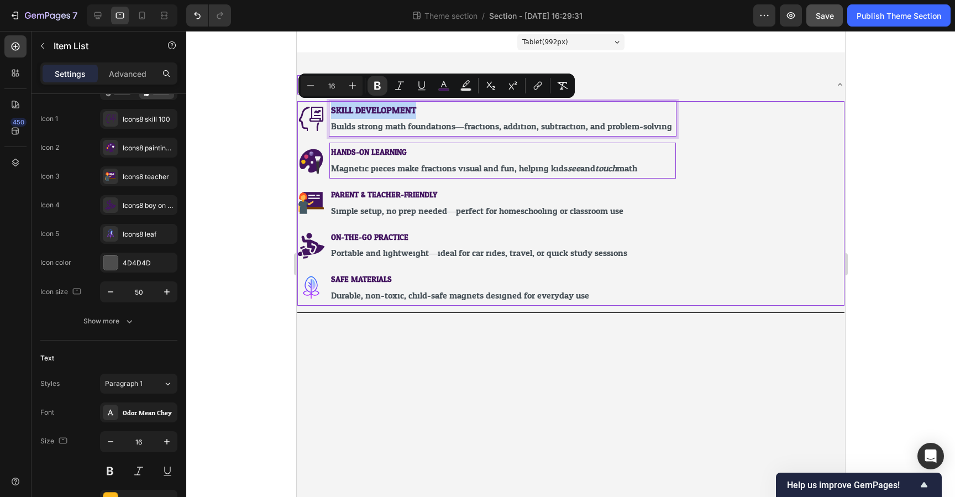
type input "14"
click at [375, 151] on strong "HANDS-ON LEARNING" at bounding box center [369, 152] width 76 height 14
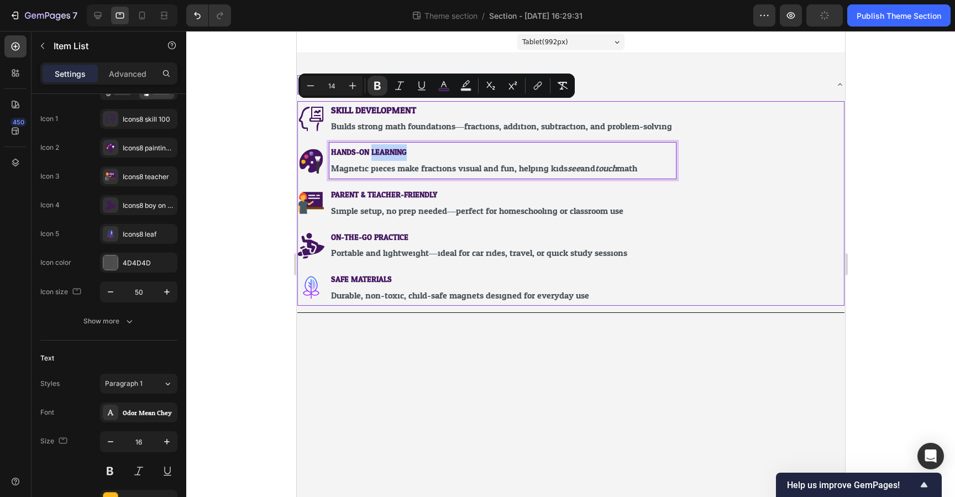
click at [375, 151] on strong "HANDS-ON LEARNING" at bounding box center [369, 152] width 76 height 14
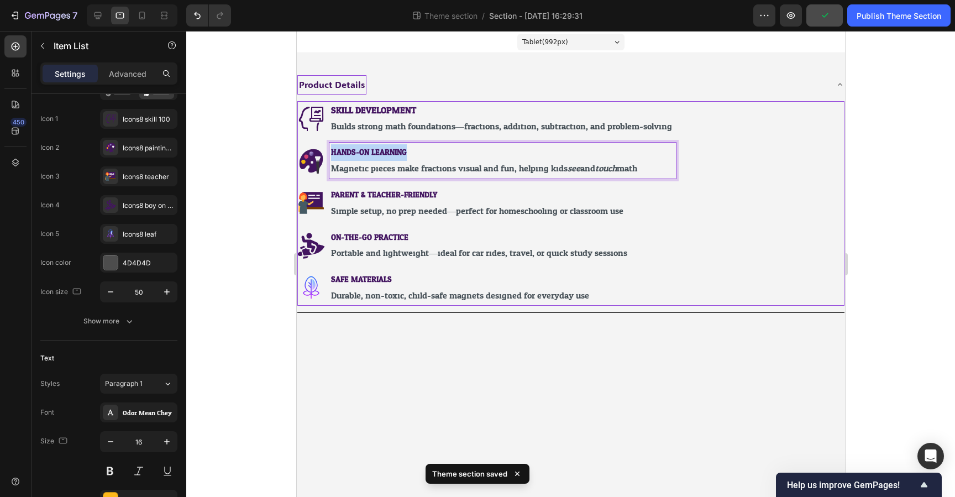
click at [375, 151] on strong "HANDS-ON LEARNING" at bounding box center [369, 152] width 76 height 14
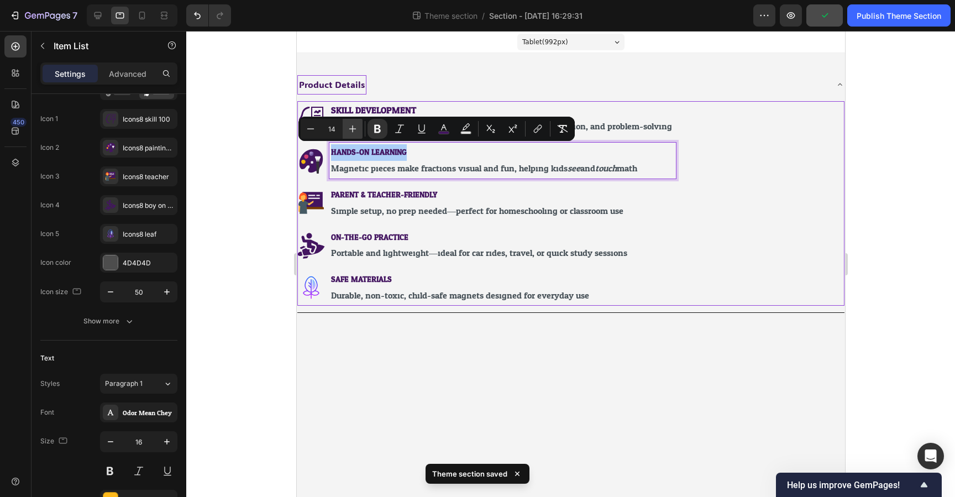
click at [347, 125] on icon "Editor contextual toolbar" at bounding box center [352, 128] width 11 height 11
type input "16"
click at [374, 190] on strong "PARENT & TEACHER-FRIENDLY" at bounding box center [384, 194] width 106 height 14
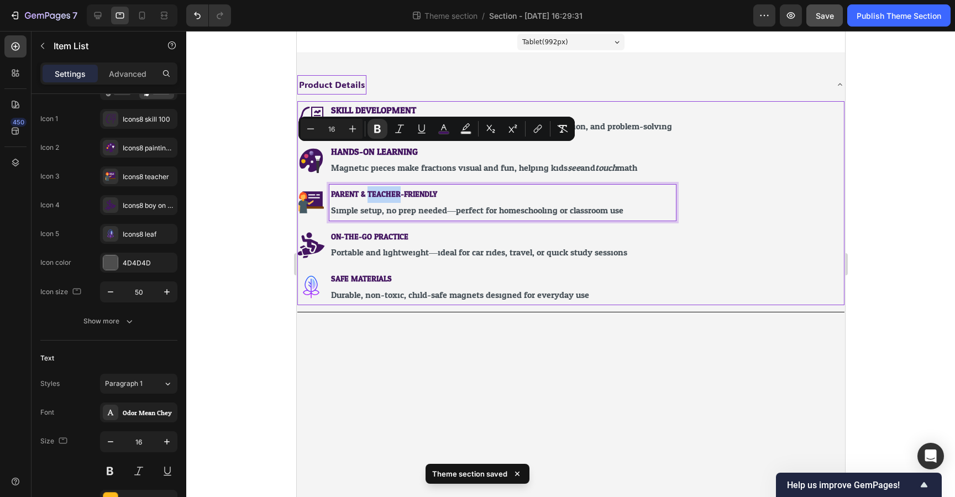
click at [374, 190] on strong "PARENT & TEACHER-FRIENDLY" at bounding box center [384, 194] width 106 height 14
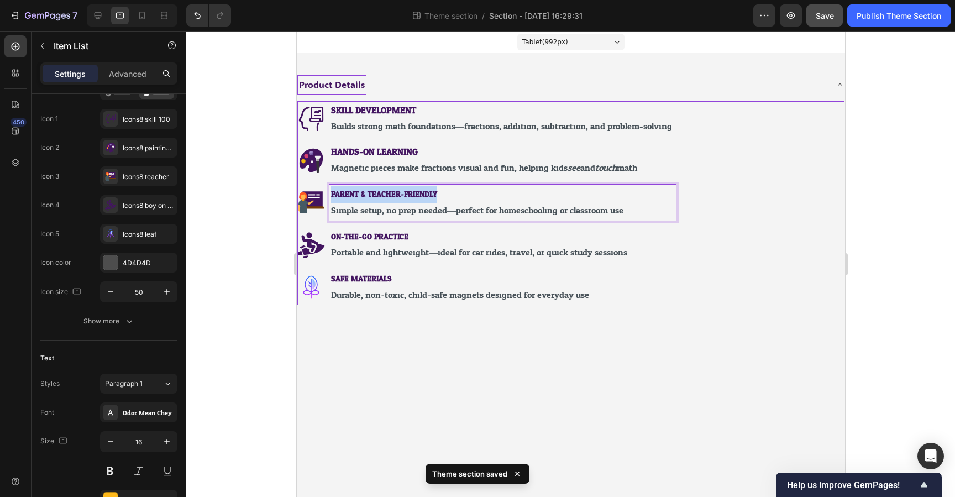
click at [374, 190] on strong "PARENT & TEACHER-FRIENDLY" at bounding box center [384, 194] width 106 height 14
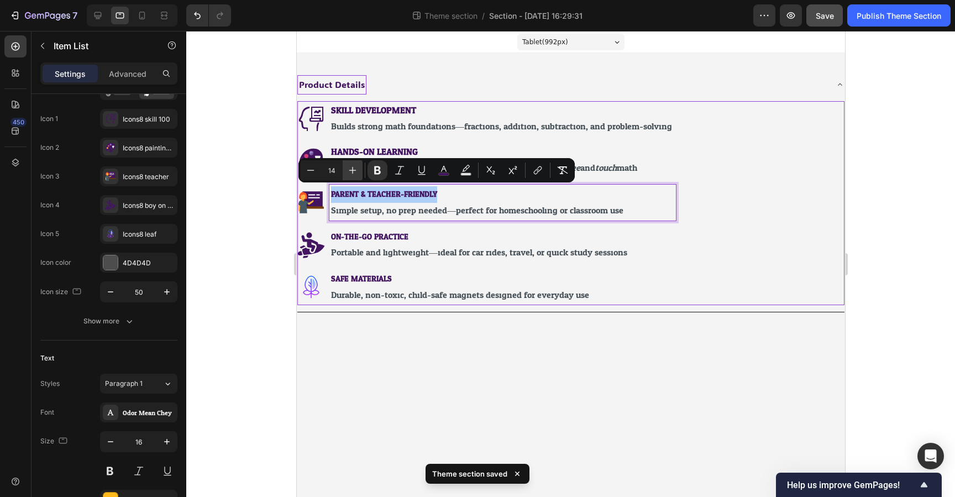
click at [352, 165] on icon "Editor contextual toolbar" at bounding box center [352, 170] width 11 height 11
type input "16"
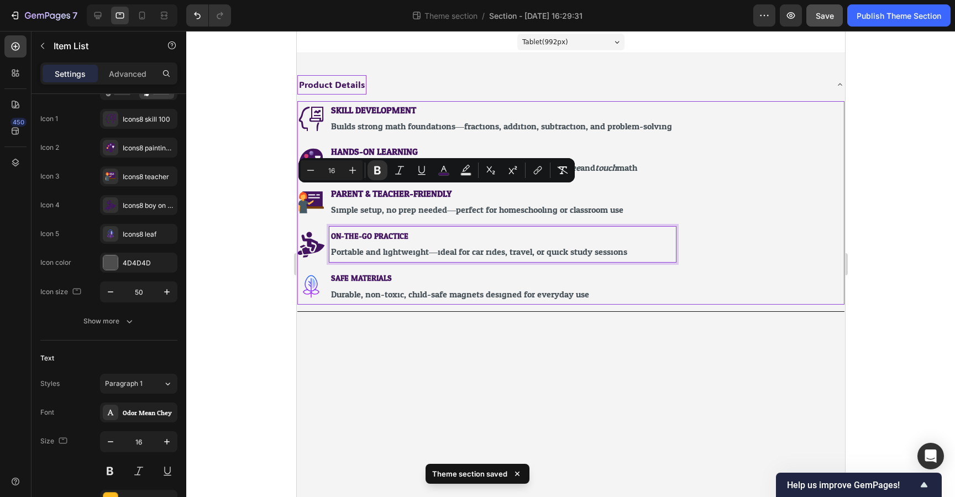
click at [386, 231] on strong "ON-THE-GO PRACTICE" at bounding box center [369, 236] width 77 height 14
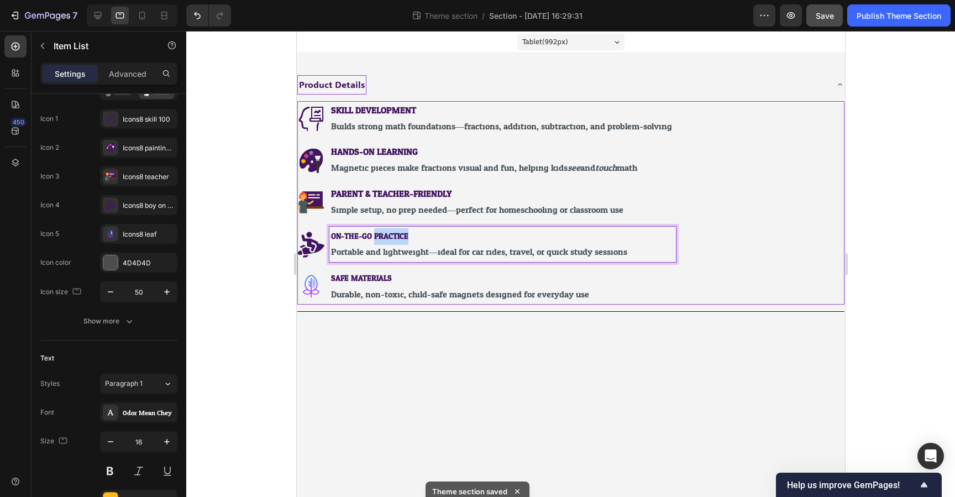
click at [386, 231] on strong "ON-THE-GO PRACTICE" at bounding box center [369, 236] width 77 height 14
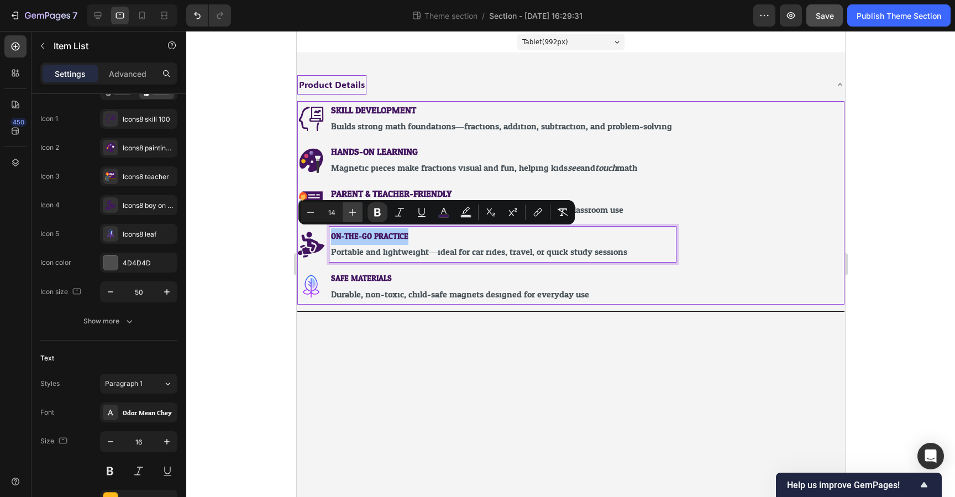
click at [356, 212] on icon "Editor contextual toolbar" at bounding box center [352, 212] width 11 height 11
drag, startPoint x: 356, startPoint y: 212, endPoint x: 72, endPoint y: 234, distance: 284.5
click at [356, 212] on icon "Editor contextual toolbar" at bounding box center [352, 212] width 11 height 11
type input "16"
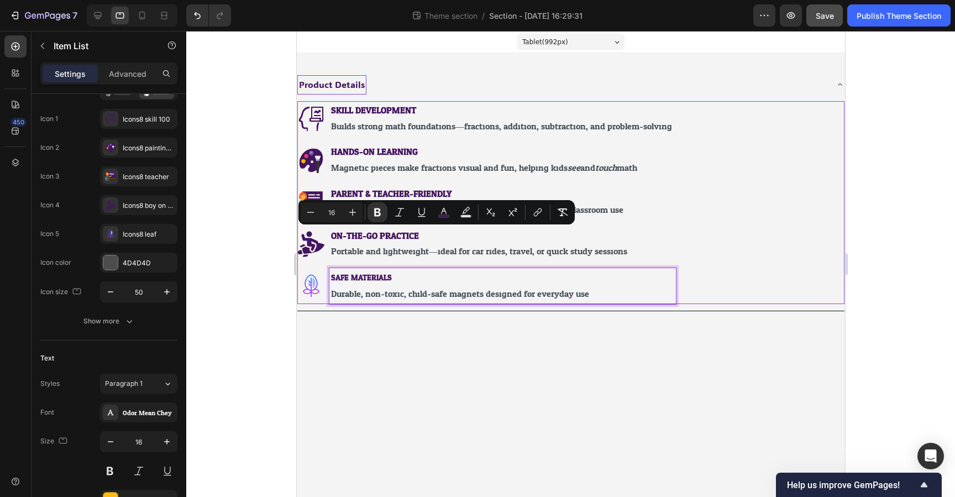
click at [362, 277] on strong "SAFE MATERIALS" at bounding box center [361, 278] width 61 height 14
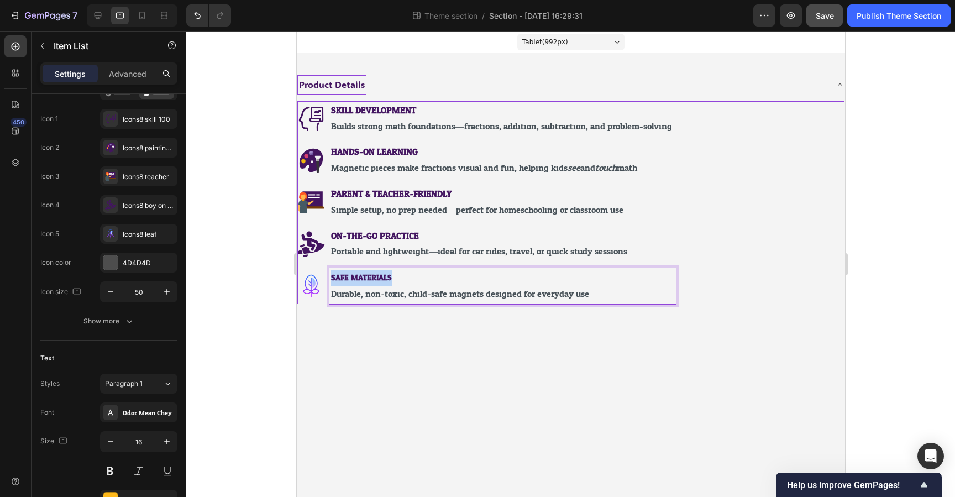
click at [362, 277] on strong "SAFE MATERIALS" at bounding box center [361, 278] width 61 height 14
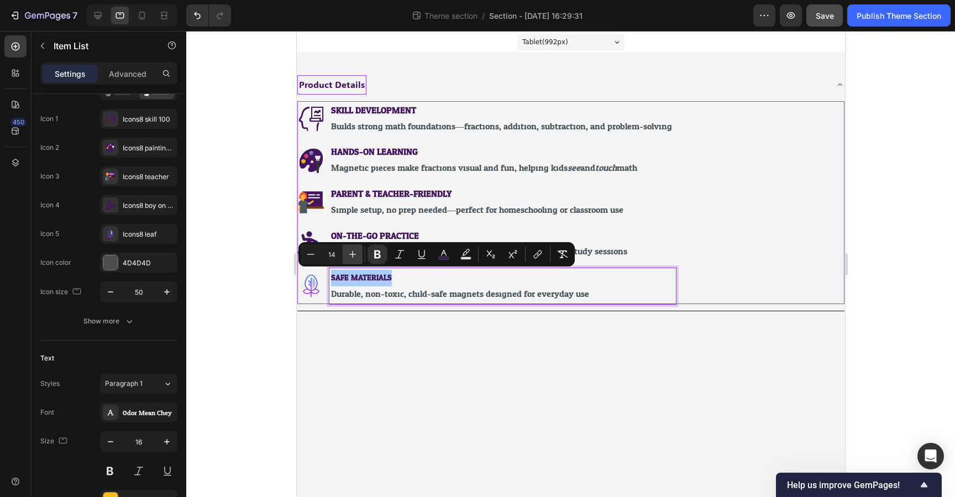
click at [356, 253] on icon "Editor contextual toolbar" at bounding box center [352, 254] width 11 height 11
type input "16"
click at [249, 81] on div at bounding box center [570, 264] width 769 height 466
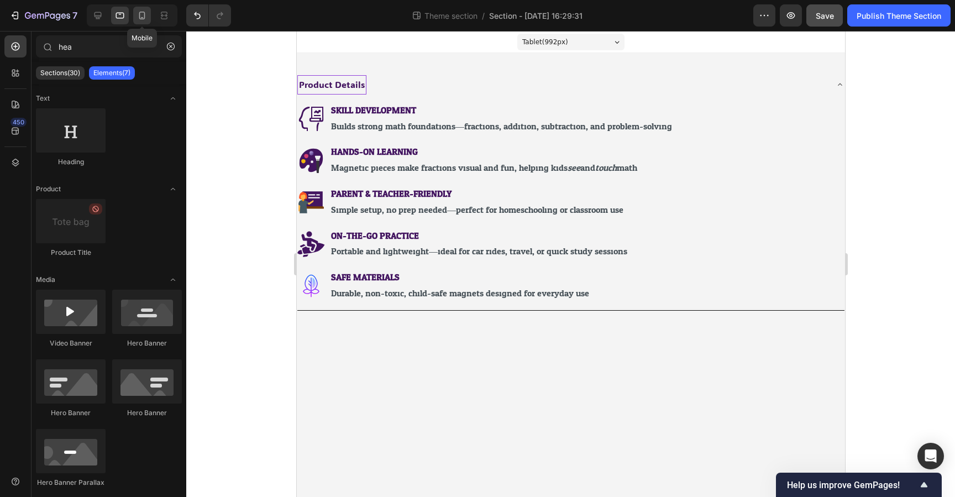
click at [142, 18] on icon at bounding box center [142, 17] width 3 height 1
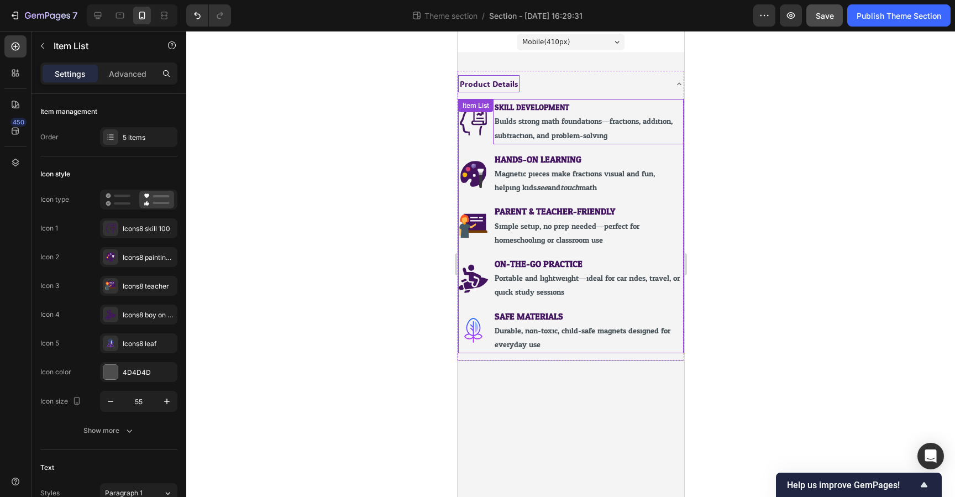
click at [559, 111] on strong "SKILL DEVELOPMENT" at bounding box center [531, 108] width 75 height 14
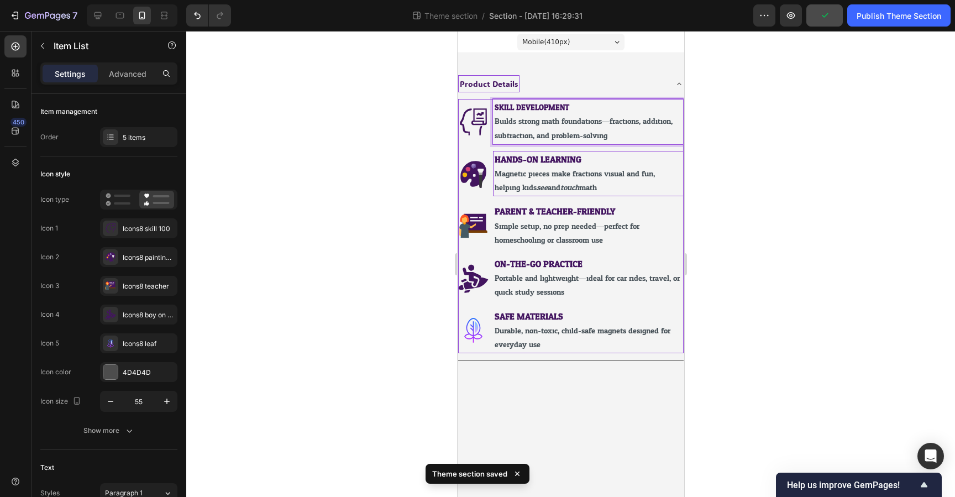
click at [526, 162] on strong "HANDS-ON LEARNING" at bounding box center [537, 160] width 87 height 16
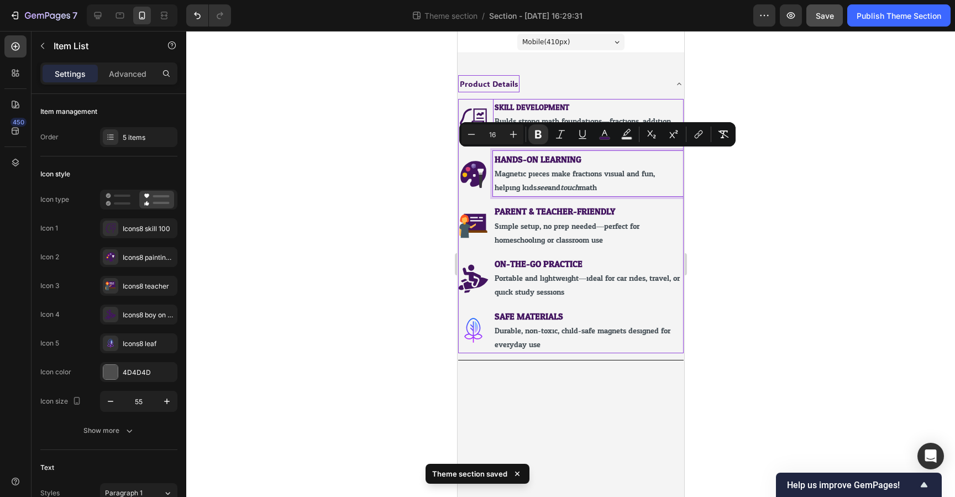
click at [528, 106] on strong "SKILL DEVELOPMENT" at bounding box center [531, 108] width 75 height 14
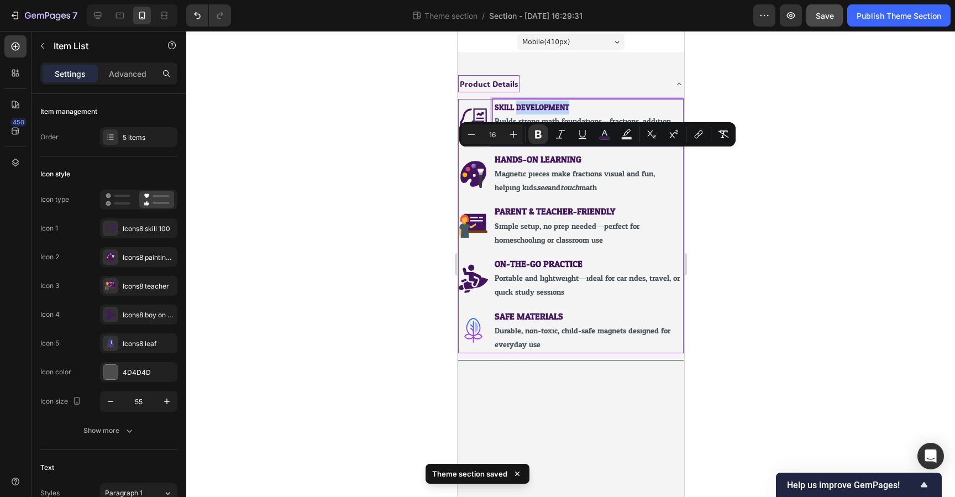
click at [528, 106] on strong "SKILL DEVELOPMENT" at bounding box center [531, 108] width 75 height 14
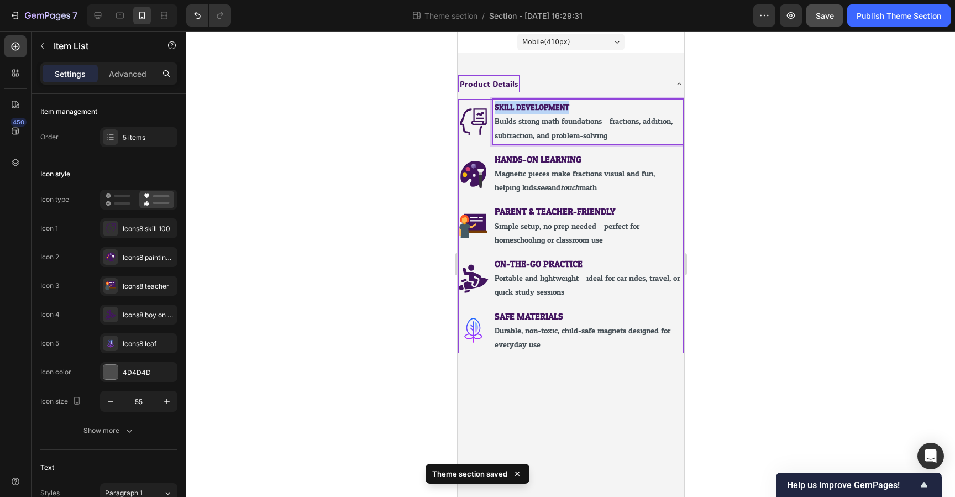
click at [528, 106] on strong "SKILL DEVELOPMENT" at bounding box center [531, 108] width 75 height 14
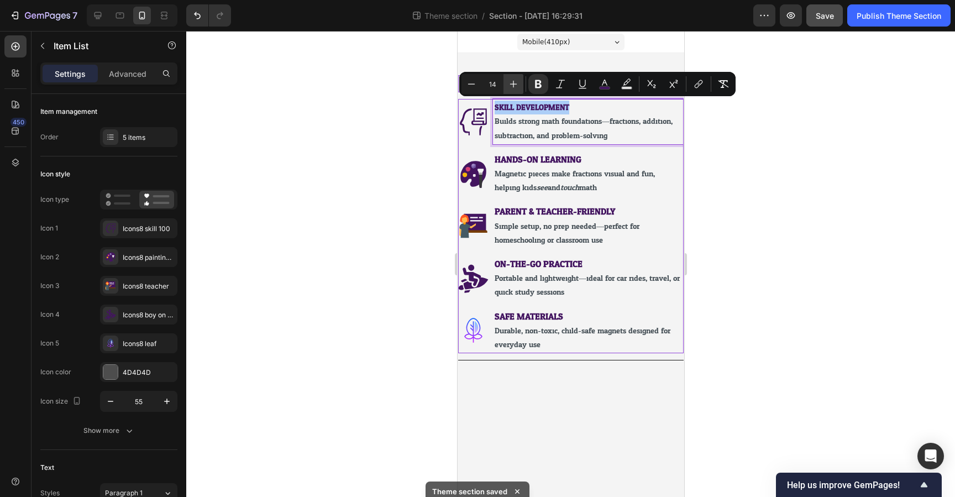
click at [514, 82] on icon "Editor contextual toolbar" at bounding box center [513, 84] width 11 height 11
type input "16"
click at [549, 163] on strong "HANDS-ON LEARNING" at bounding box center [537, 160] width 87 height 16
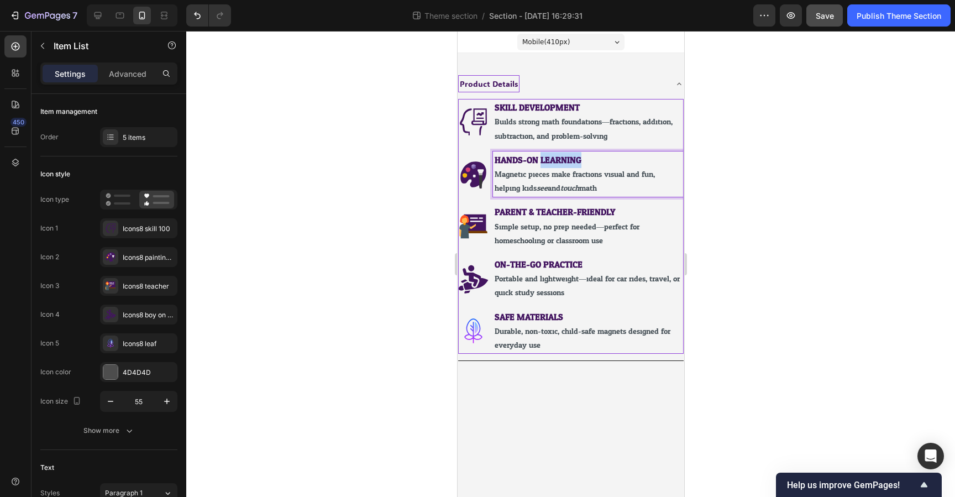
click at [549, 163] on strong "HANDS-ON LEARNING" at bounding box center [537, 160] width 87 height 16
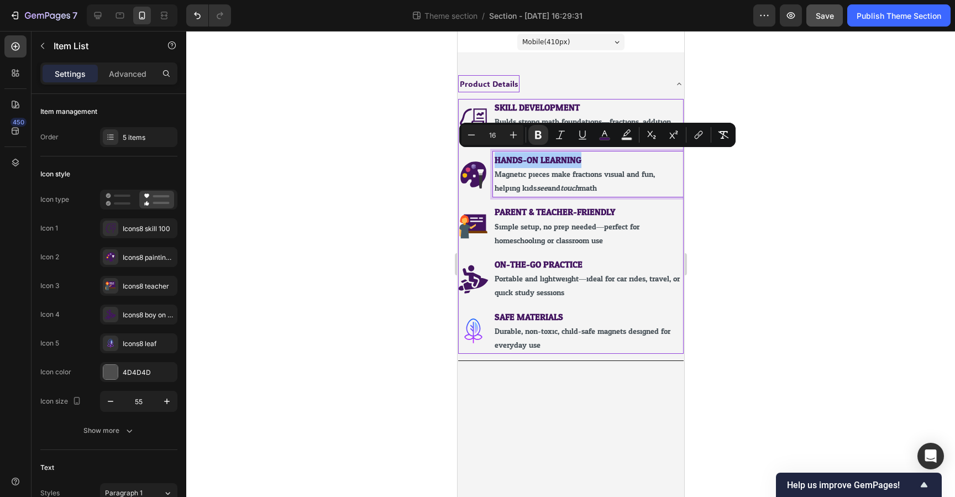
click at [779, 203] on div at bounding box center [570, 264] width 769 height 466
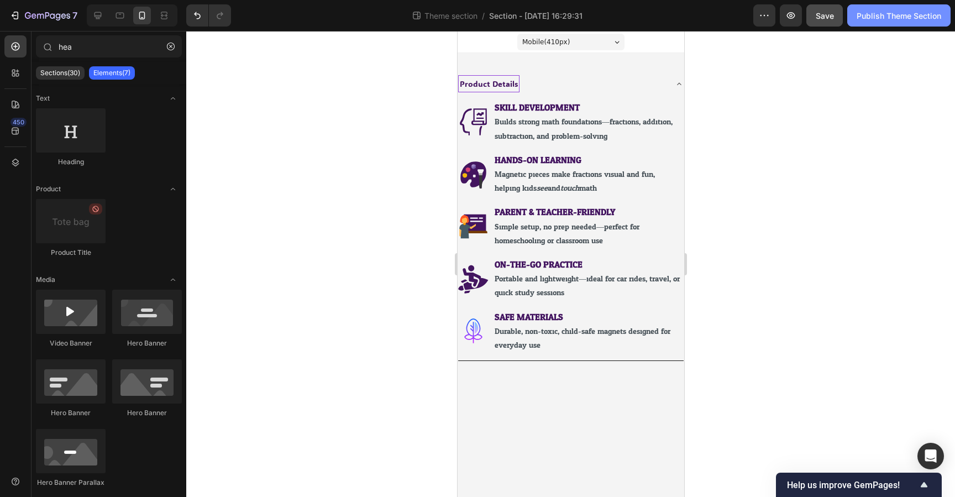
click at [884, 20] on div "Publish Theme Section" at bounding box center [899, 16] width 85 height 12
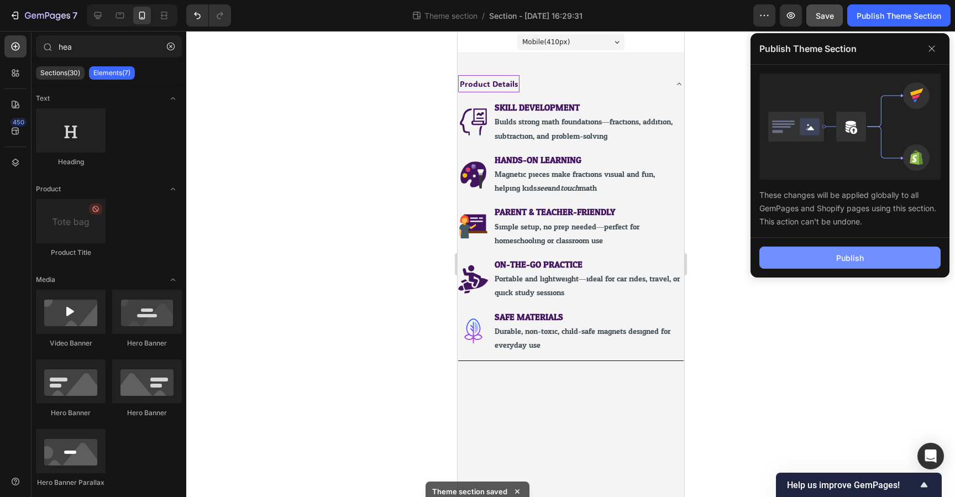
click at [842, 264] on button "Publish" at bounding box center [850, 258] width 181 height 22
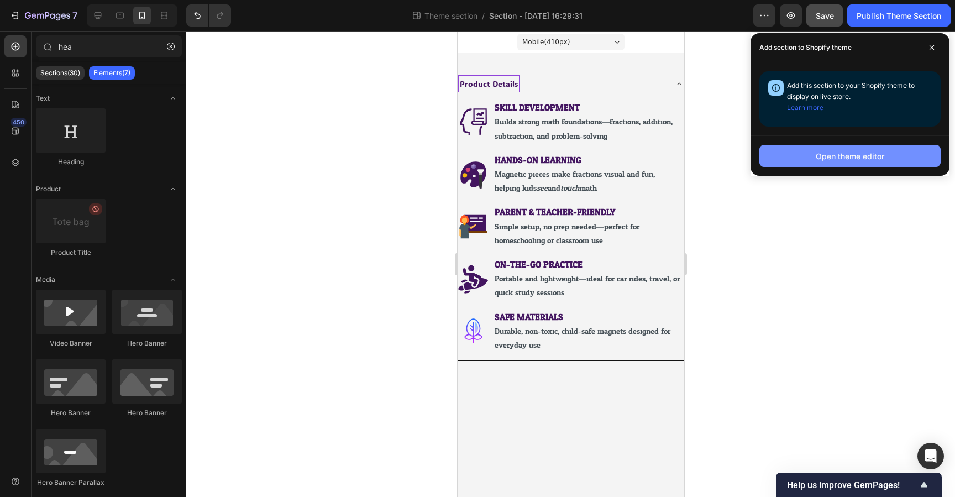
click at [841, 156] on div "Open theme editor" at bounding box center [850, 156] width 69 height 12
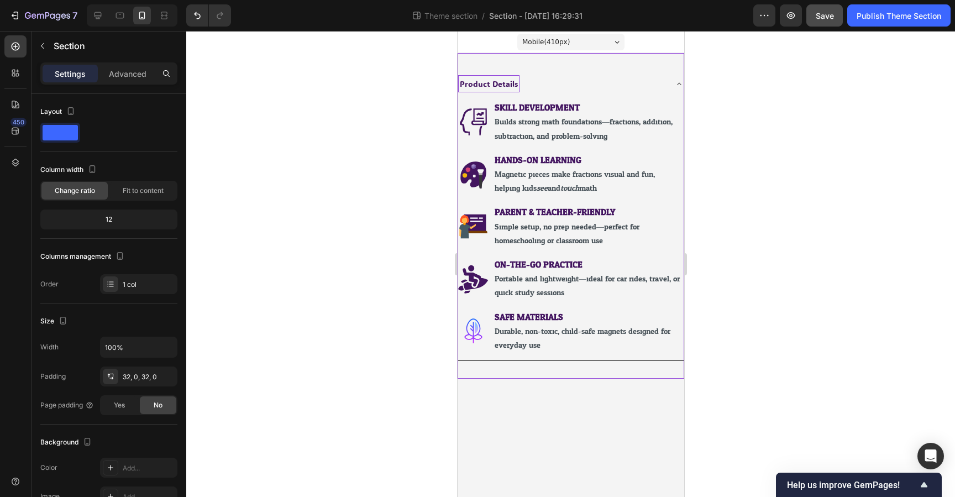
click at [515, 62] on div "Product Details SKILL DEVELOPMENT Builds strong math foundations—fractions, add…" at bounding box center [570, 216] width 227 height 326
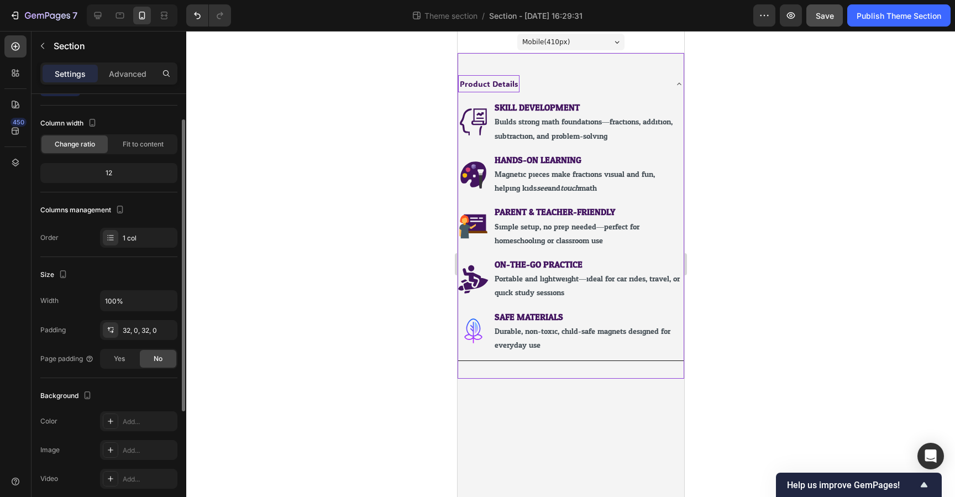
scroll to position [71, 0]
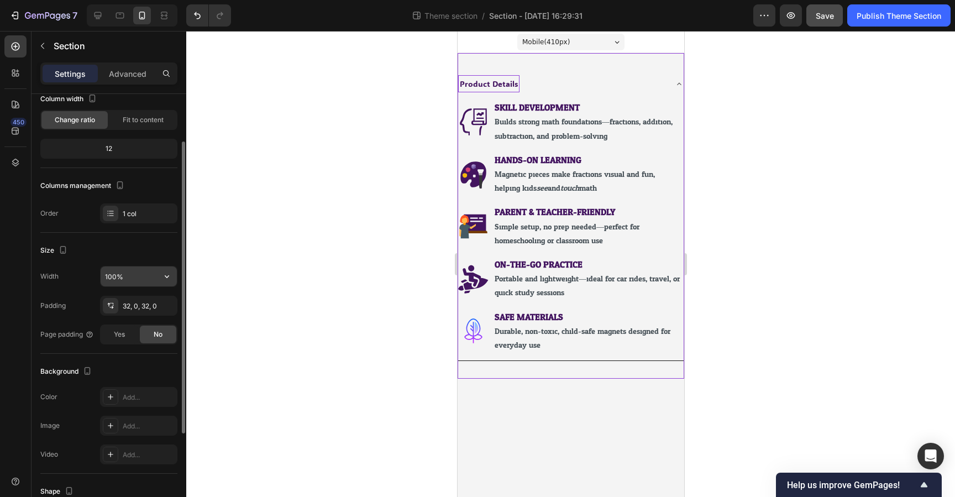
click at [108, 278] on input "100%" at bounding box center [139, 277] width 76 height 20
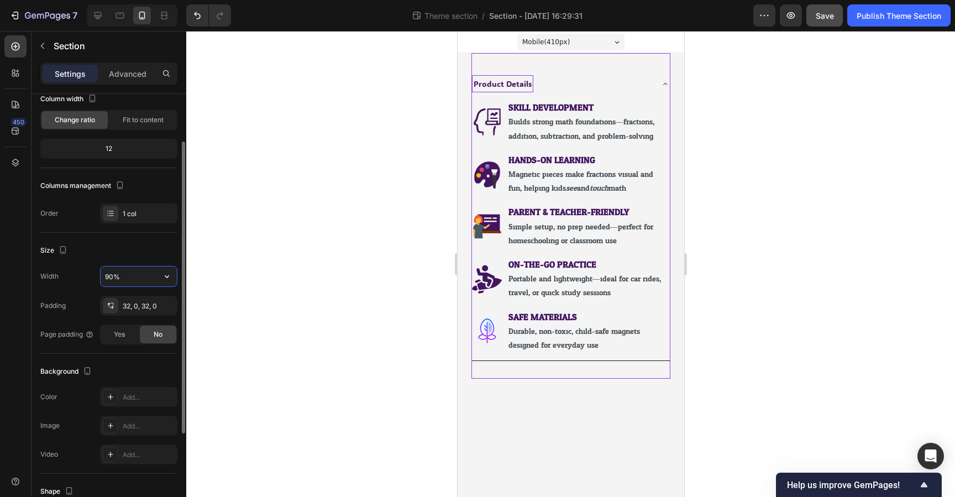
type input "90%"
click at [153, 259] on div "Size" at bounding box center [108, 251] width 137 height 18
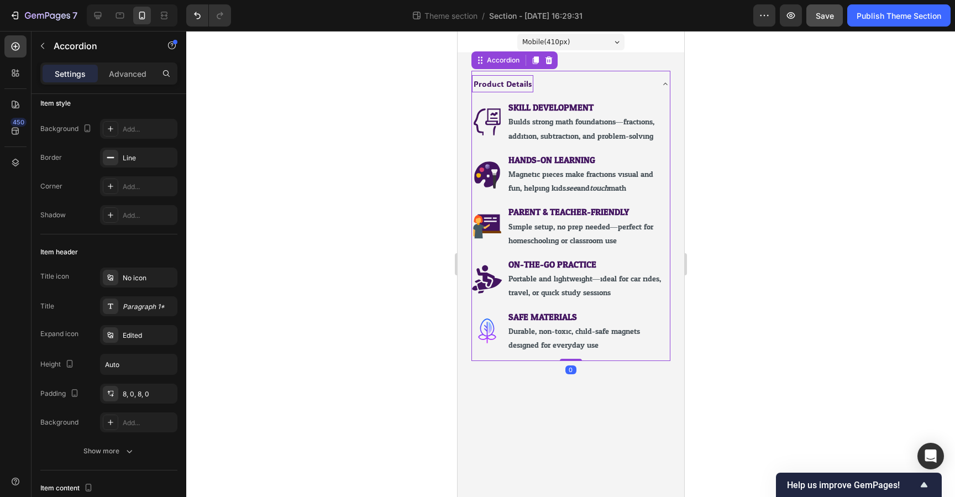
click at [506, 88] on span "Product Details" at bounding box center [502, 84] width 58 height 11
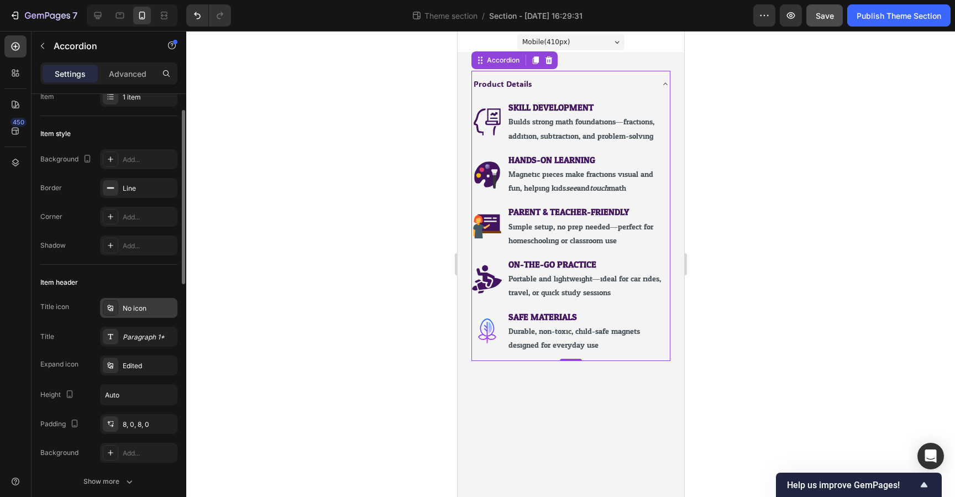
click at [126, 308] on div "No icon" at bounding box center [149, 309] width 52 height 10
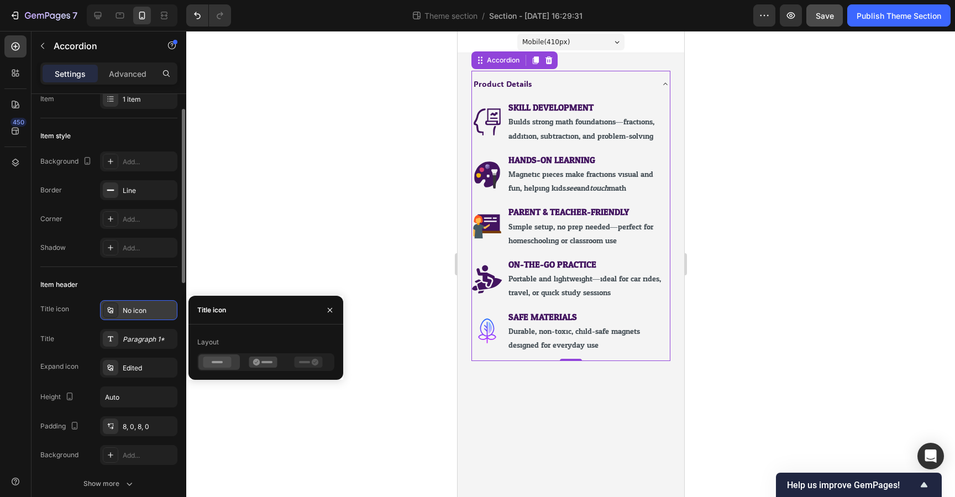
click at [128, 317] on div "No icon" at bounding box center [138, 310] width 77 height 20
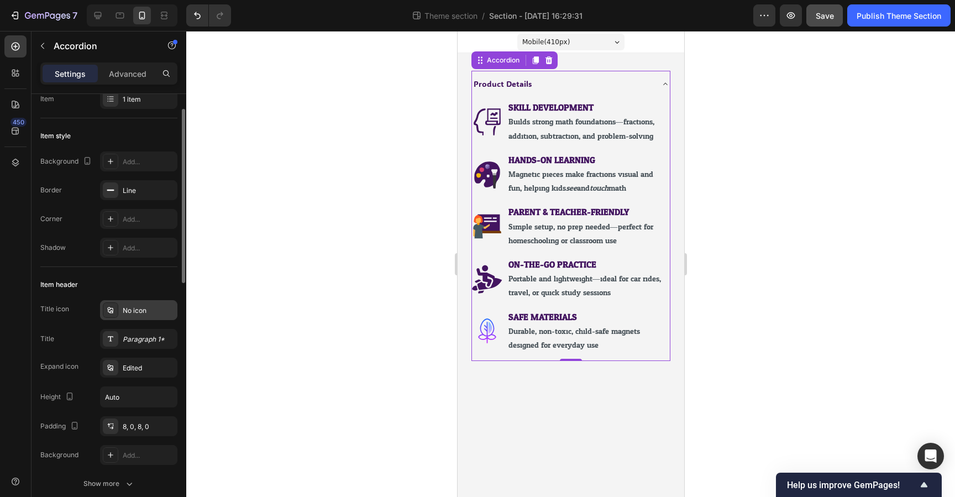
click at [109, 309] on icon at bounding box center [110, 310] width 9 height 9
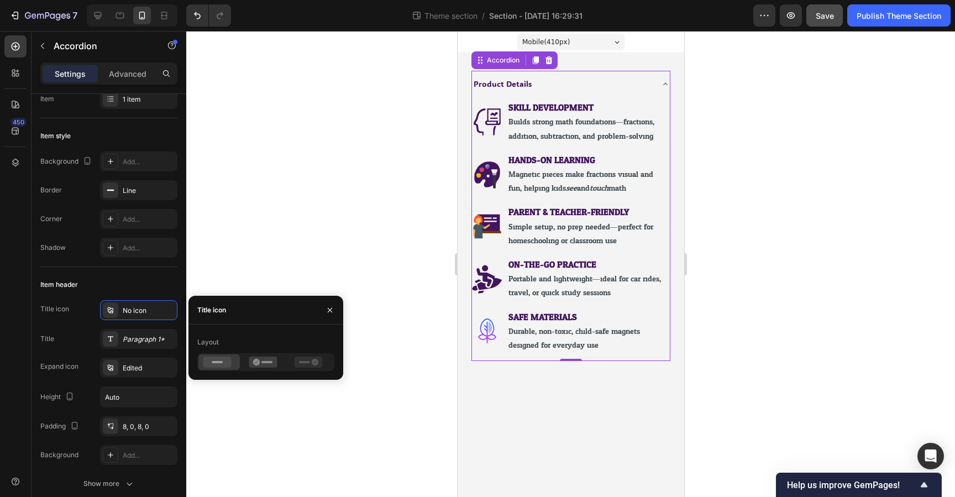
drag, startPoint x: 237, startPoint y: 342, endPoint x: 224, endPoint y: 323, distance: 23.5
click at [237, 342] on div "Layout" at bounding box center [265, 342] width 137 height 18
drag, startPoint x: 226, startPoint y: 312, endPoint x: 238, endPoint y: 366, distance: 55.5
click at [226, 312] on div "Title icon" at bounding box center [211, 310] width 29 height 10
click at [259, 365] on icon at bounding box center [263, 362] width 28 height 11
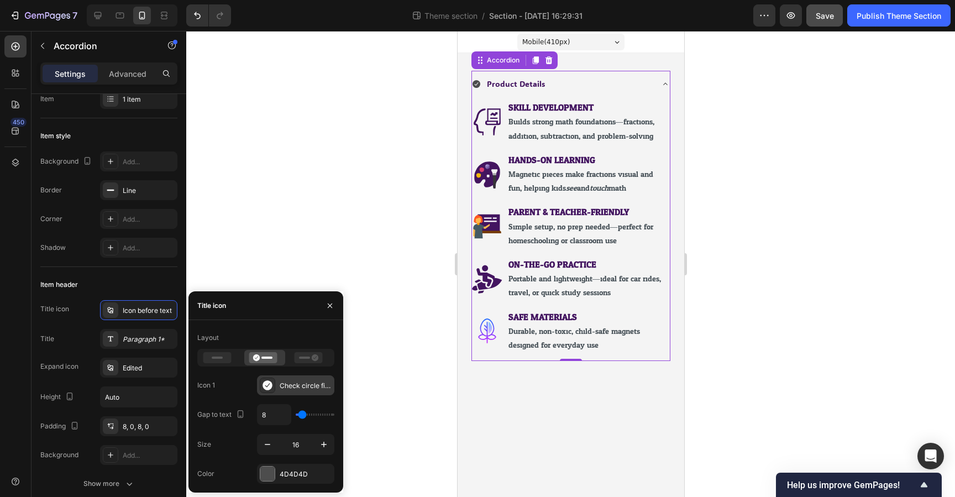
click at [297, 388] on div "Check circle filled" at bounding box center [306, 386] width 52 height 10
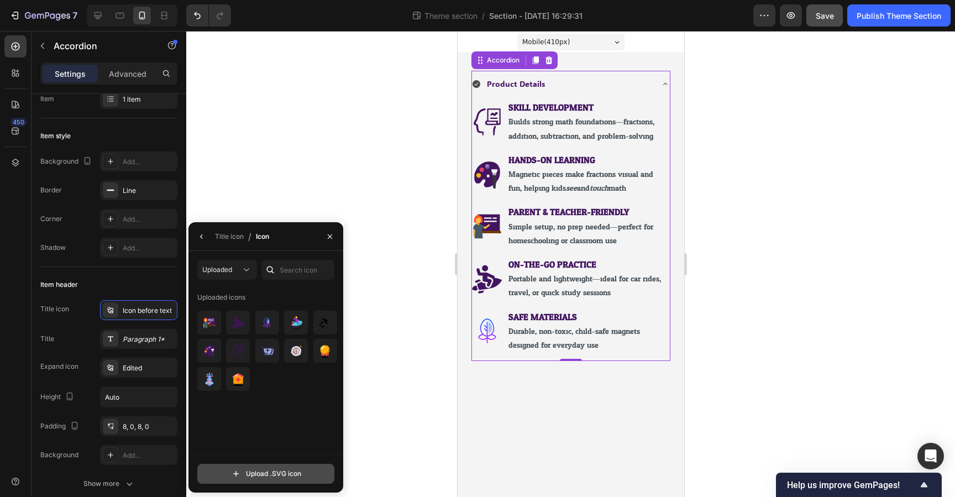
click at [275, 471] on input "file" at bounding box center [266, 473] width 136 height 19
type input "C:\fakepath\icons8-details.svg"
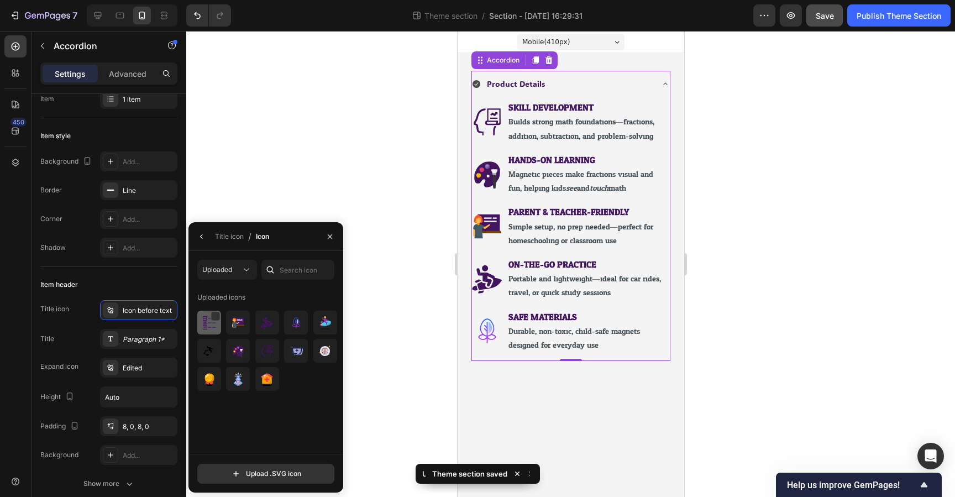
click at [205, 326] on img at bounding box center [209, 322] width 13 height 13
click at [329, 241] on button "button" at bounding box center [330, 237] width 18 height 18
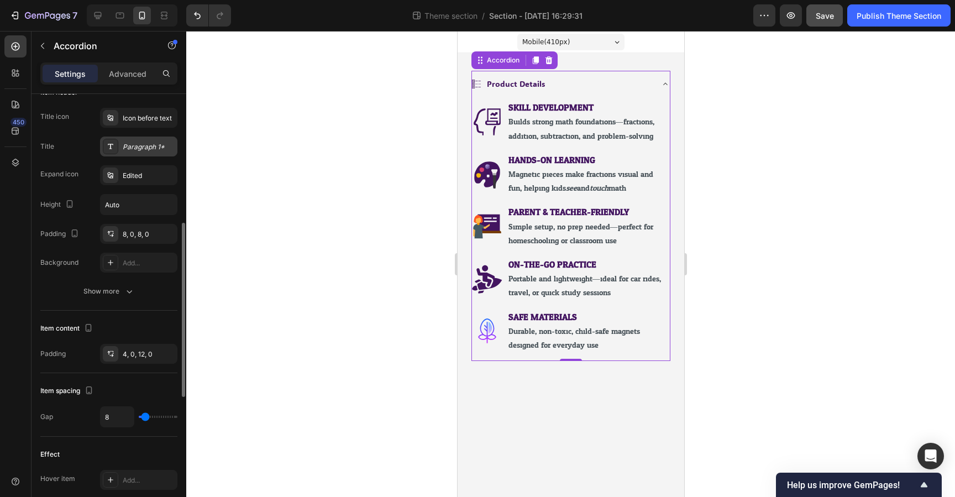
scroll to position [257, 0]
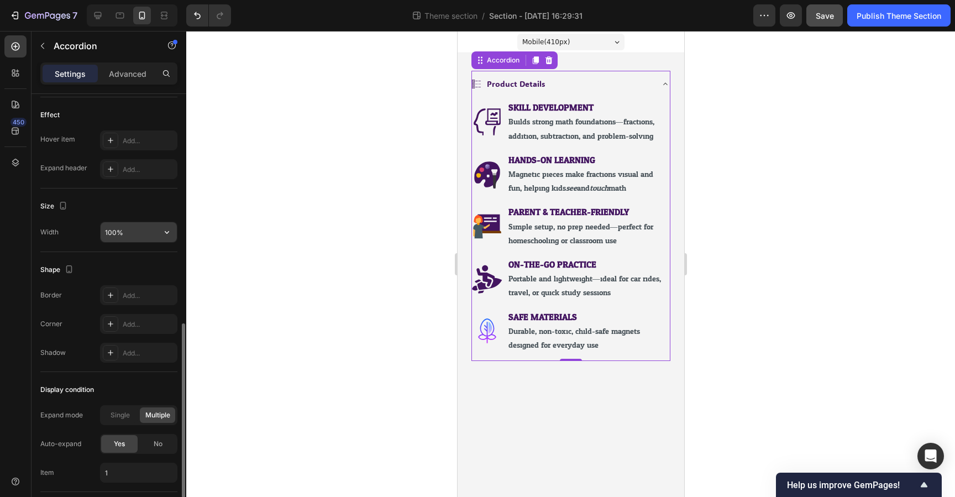
click at [143, 235] on input "100%" at bounding box center [139, 232] width 76 height 20
click at [166, 230] on icon "button" at bounding box center [166, 230] width 11 height 11
click at [139, 232] on input "100%" at bounding box center [139, 231] width 76 height 20
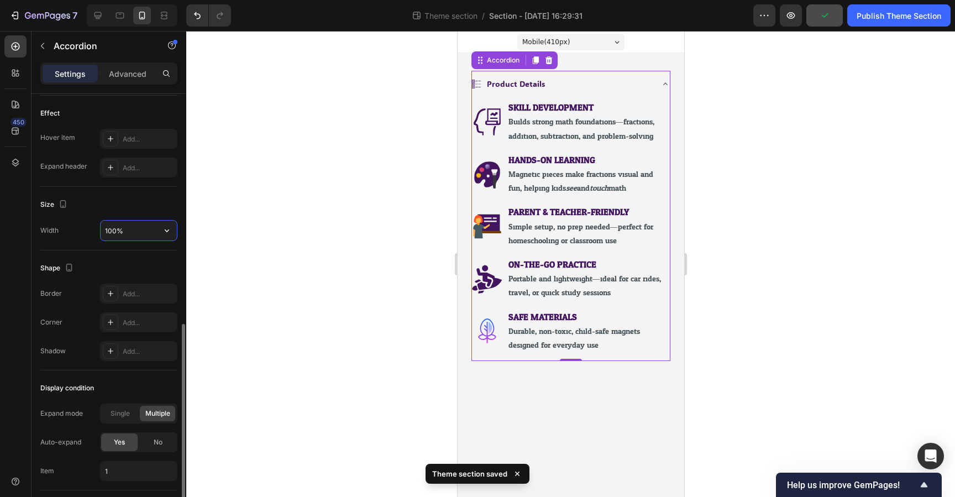
click at [139, 232] on input "100%" at bounding box center [139, 231] width 76 height 20
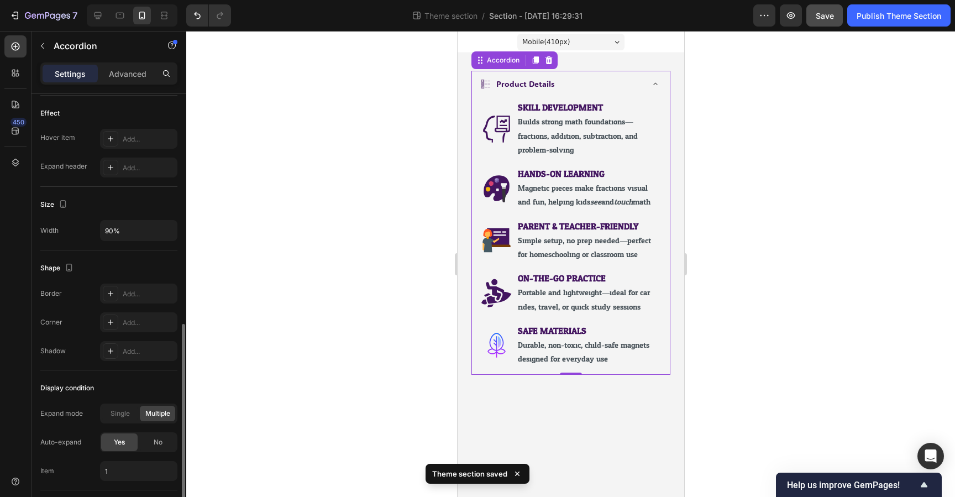
click at [116, 249] on div "Size Width 90%" at bounding box center [108, 219] width 137 height 64
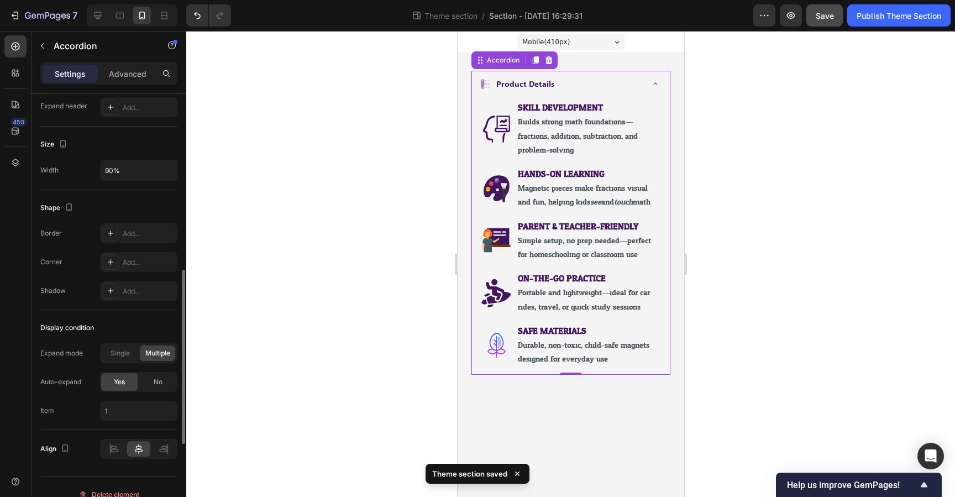
scroll to position [647, 0]
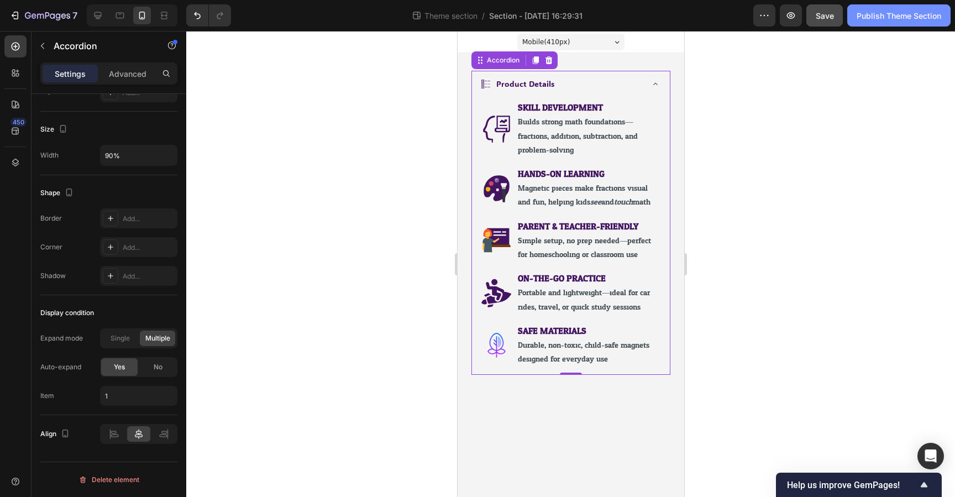
click at [887, 17] on div "Publish Theme Section" at bounding box center [899, 16] width 85 height 12
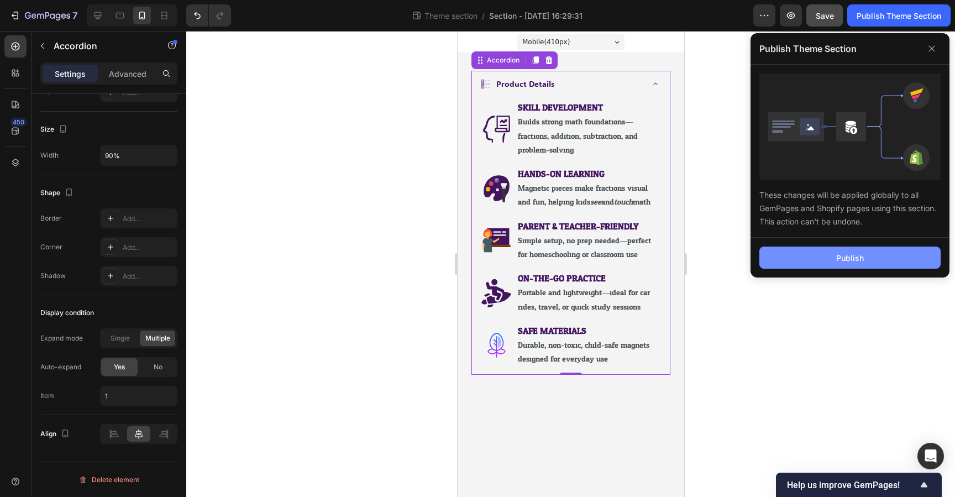
click at [836, 257] on button "Publish" at bounding box center [850, 258] width 181 height 22
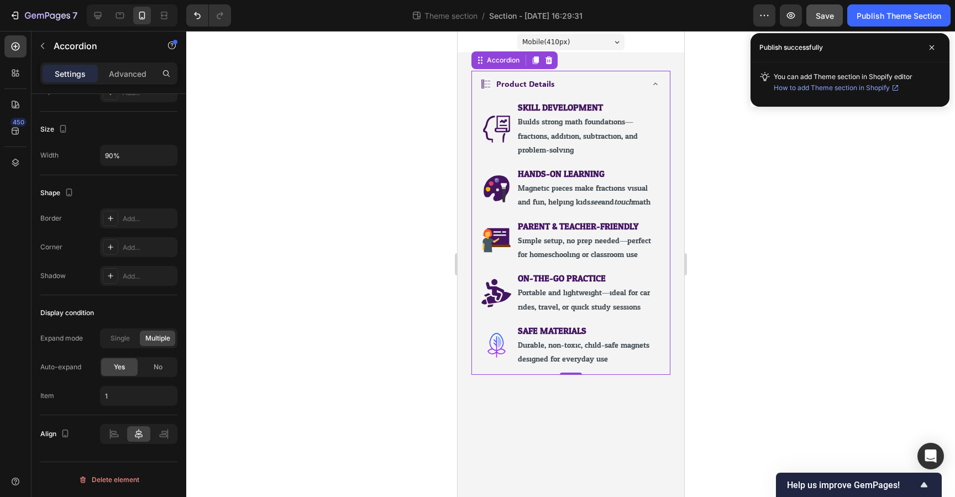
click at [603, 83] on div "Product Details" at bounding box center [561, 83] width 161 height 17
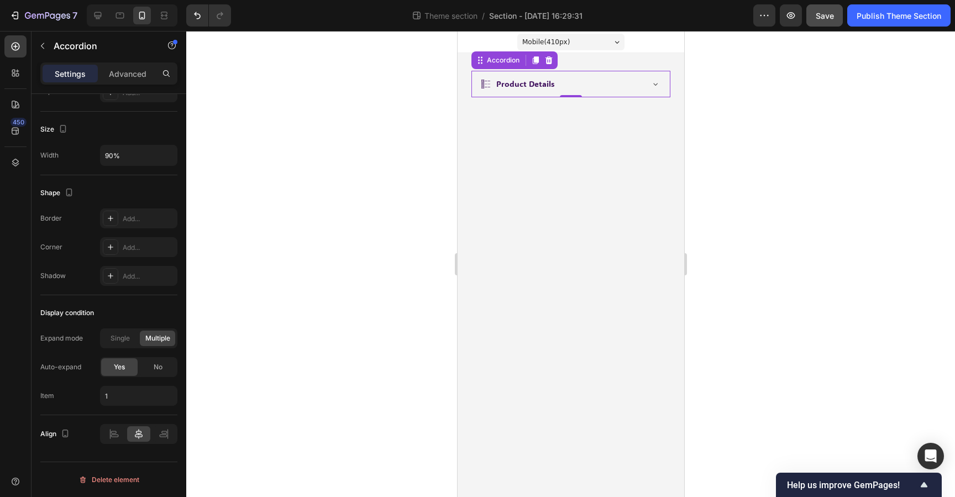
click at [603, 83] on div "Product Details" at bounding box center [561, 83] width 161 height 17
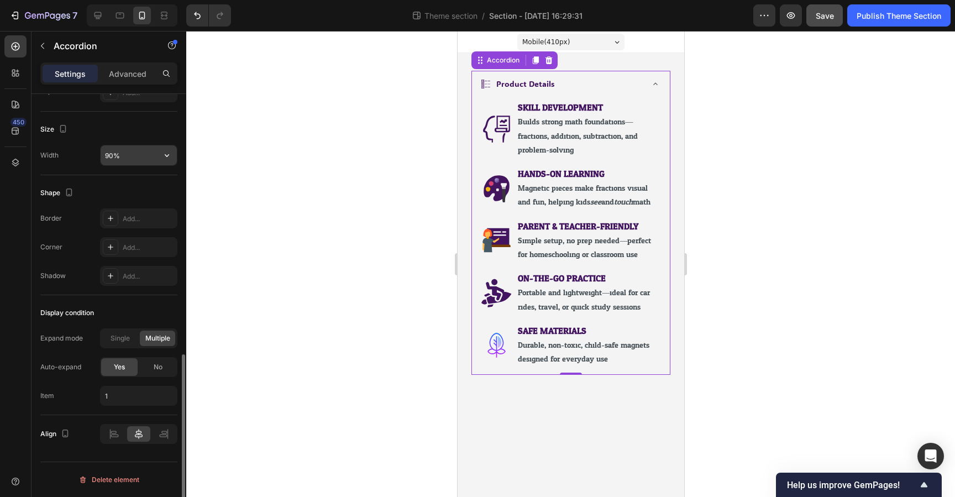
click at [108, 156] on input "90%" at bounding box center [139, 155] width 76 height 20
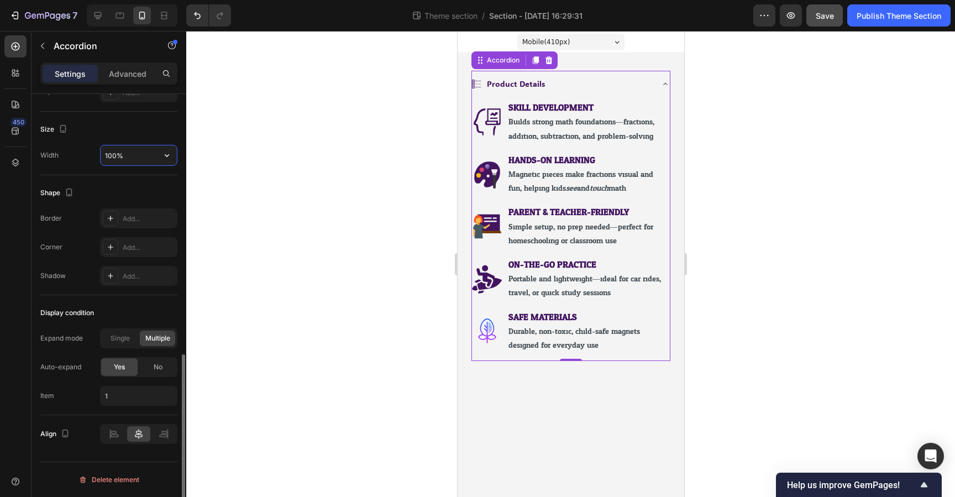
type input "100%"
click at [140, 170] on div "Size Width 100%" at bounding box center [108, 144] width 137 height 64
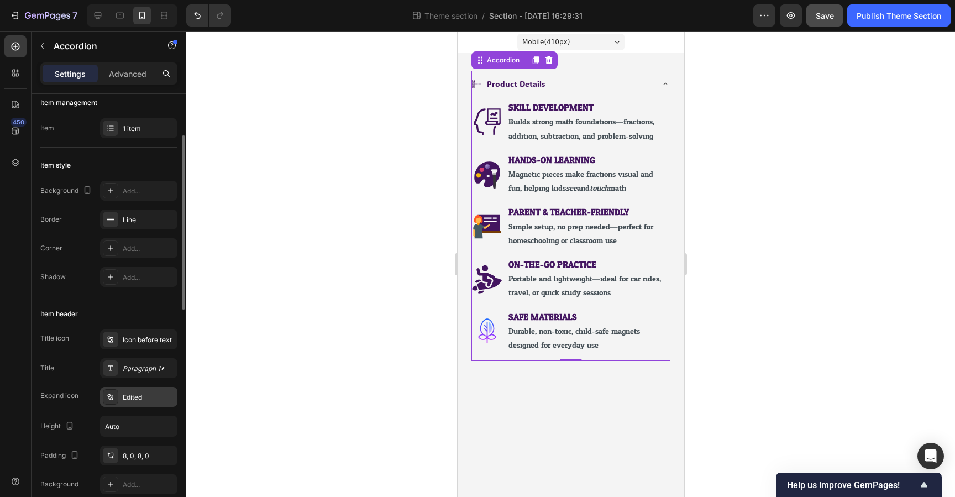
scroll to position [0, 0]
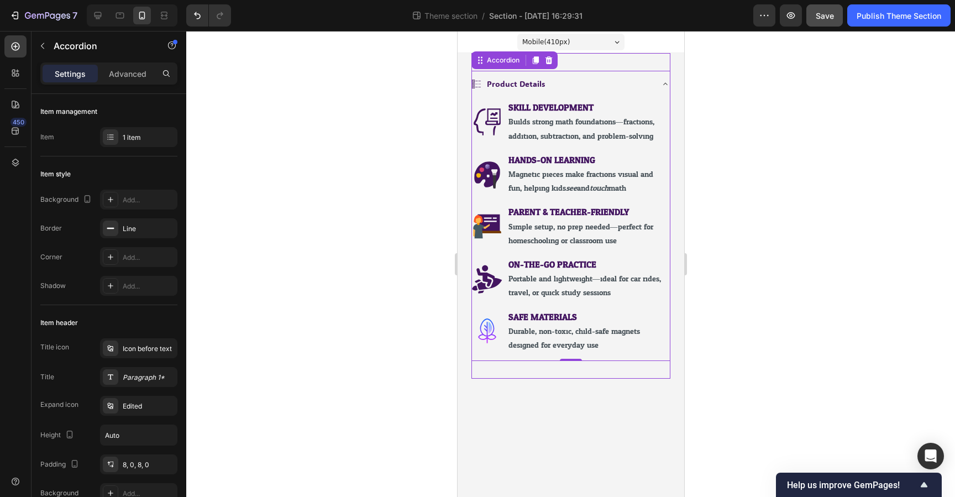
click at [642, 64] on div "Product Details SKILL DEVELOPMENT Builds strong math foundations—fractions, add…" at bounding box center [571, 216] width 200 height 326
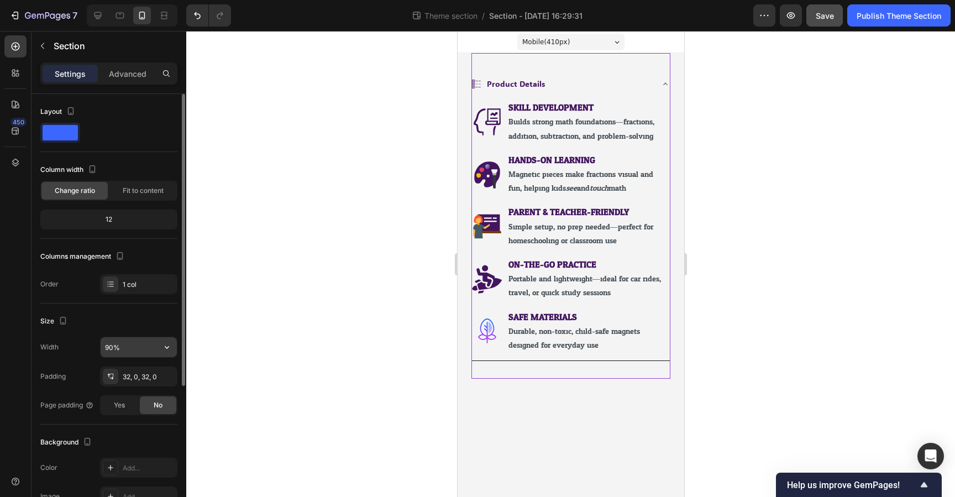
click at [109, 352] on input "90%" at bounding box center [139, 347] width 76 height 20
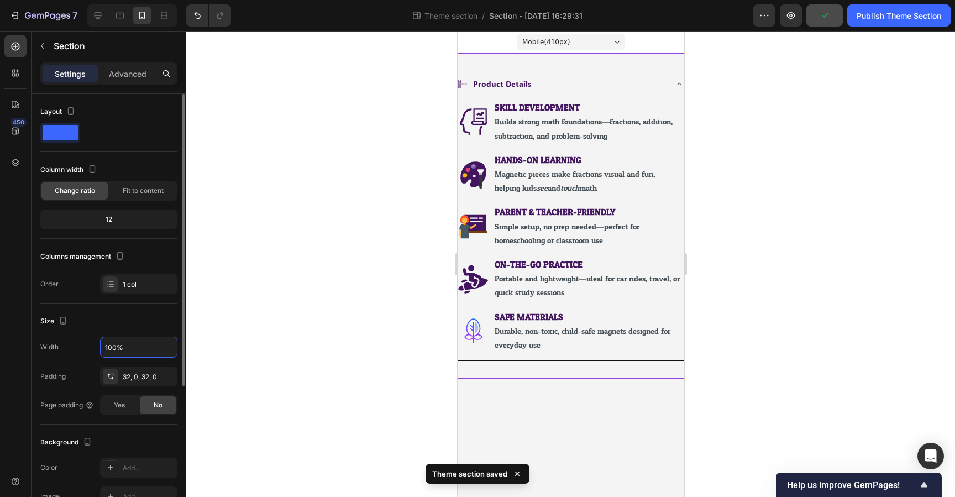
type input "100%"
click at [141, 335] on div "Size Width 100% Padding 32, 0, 32, 0 Page padding Yes No" at bounding box center [108, 364] width 137 height 121
click at [229, 315] on div at bounding box center [570, 264] width 769 height 466
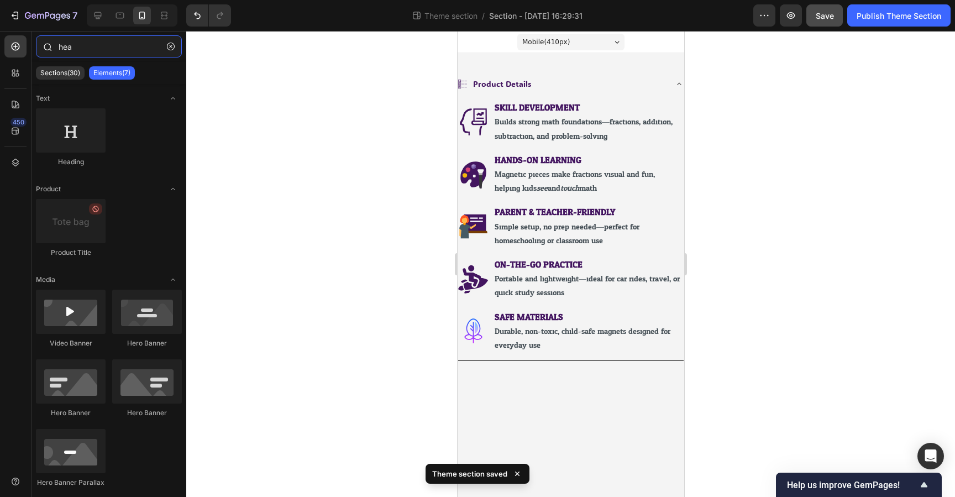
click at [82, 44] on input "hea" at bounding box center [109, 46] width 146 height 22
click at [174, 49] on icon "button" at bounding box center [171, 47] width 8 height 8
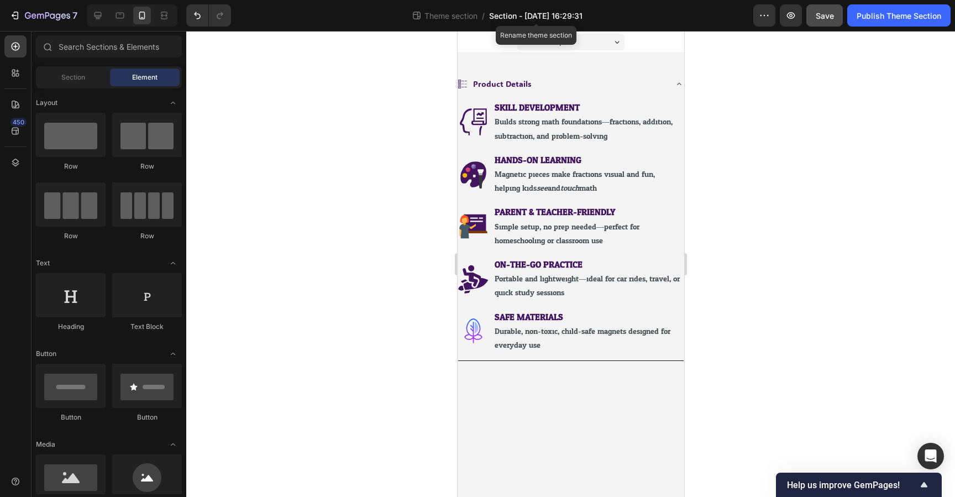
click at [546, 18] on span "Section - Sep 27 16:29:31" at bounding box center [535, 16] width 93 height 12
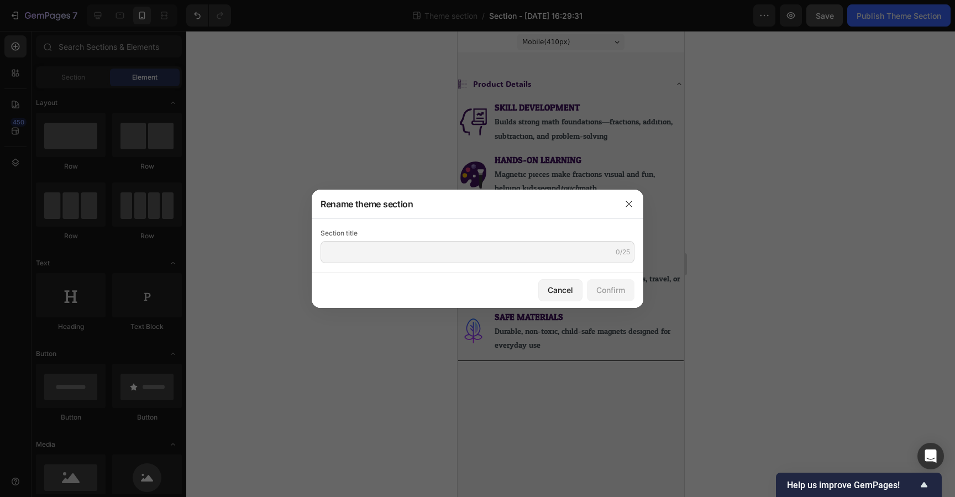
click at [546, 18] on div at bounding box center [477, 248] width 955 height 497
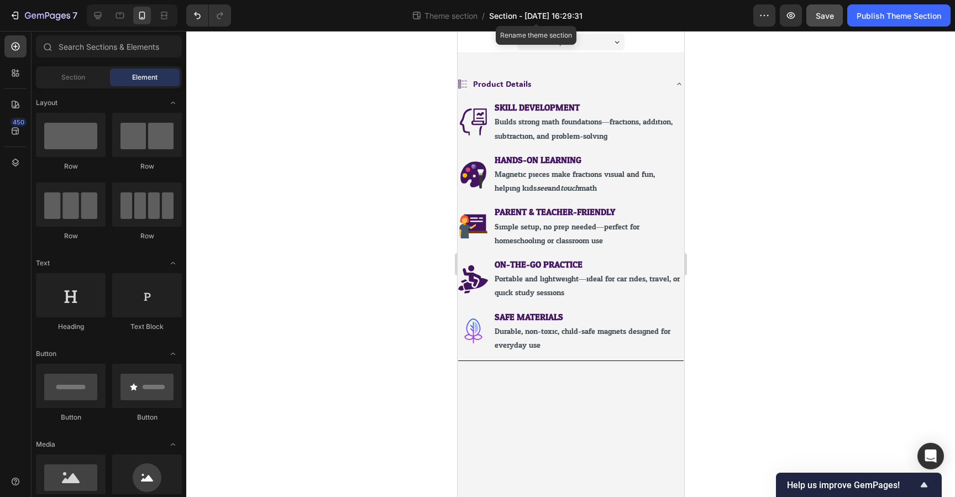
click at [557, 16] on span "Section - Sep 27 16:29:31" at bounding box center [535, 16] width 93 height 12
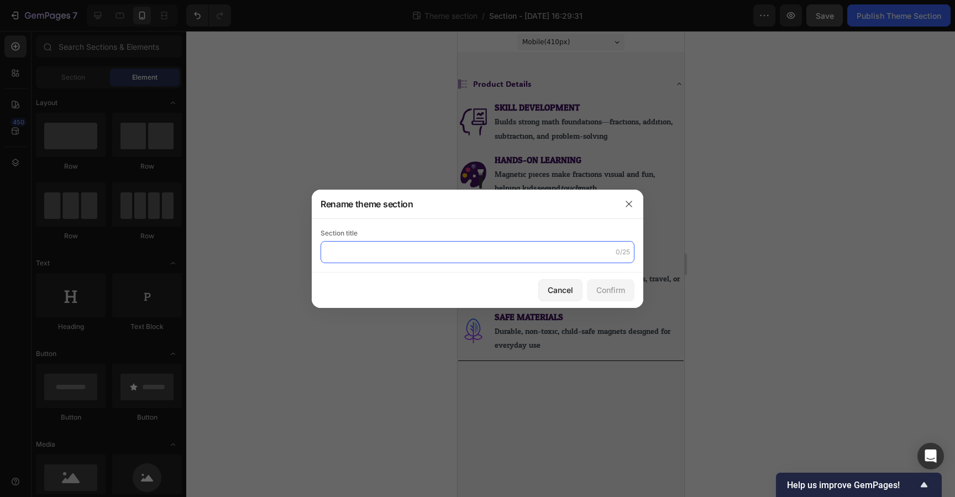
click at [372, 259] on input "text" at bounding box center [478, 252] width 314 height 22
type input "Product Detail Custom"
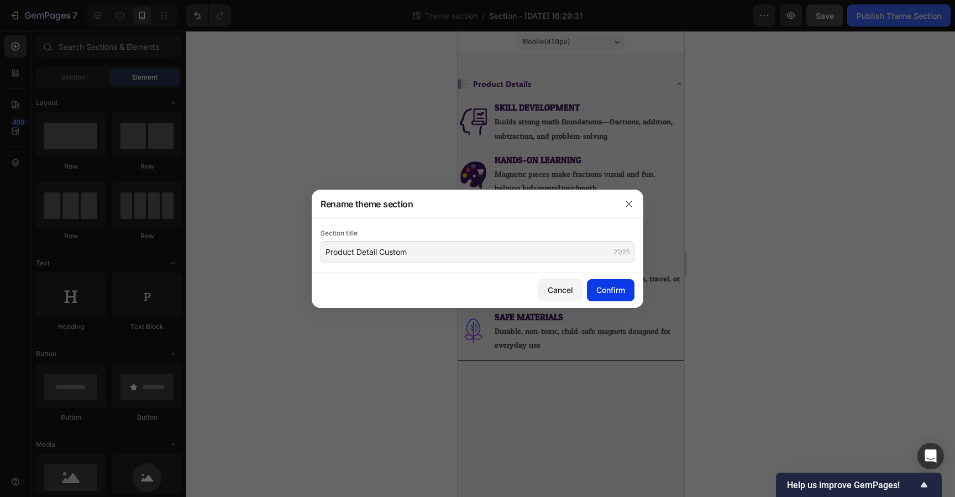
click at [607, 295] on div "Confirm" at bounding box center [611, 290] width 29 height 12
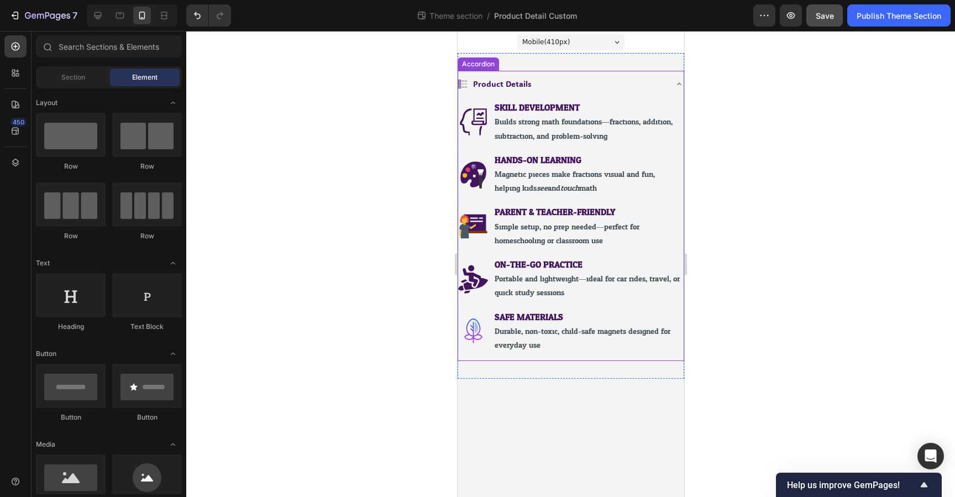
click at [467, 82] on div "Product Details" at bounding box center [562, 83] width 208 height 17
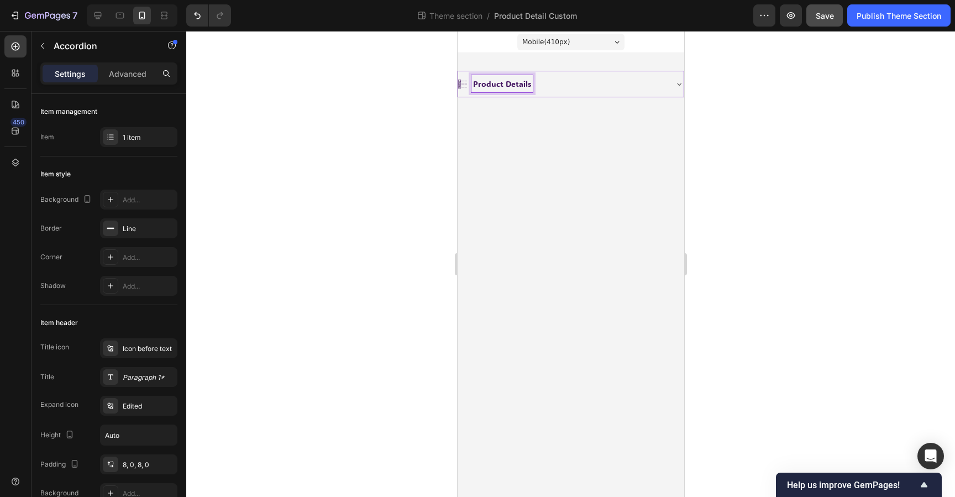
drag, startPoint x: 556, startPoint y: 86, endPoint x: 530, endPoint y: 85, distance: 26.0
click at [556, 86] on div "Product Details" at bounding box center [562, 83] width 208 height 17
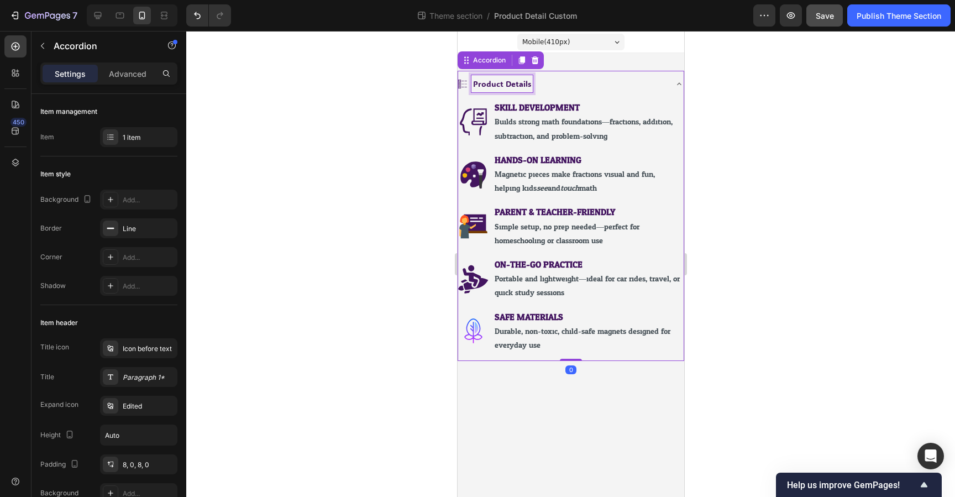
click at [511, 85] on span "Product Details" at bounding box center [502, 84] width 58 height 11
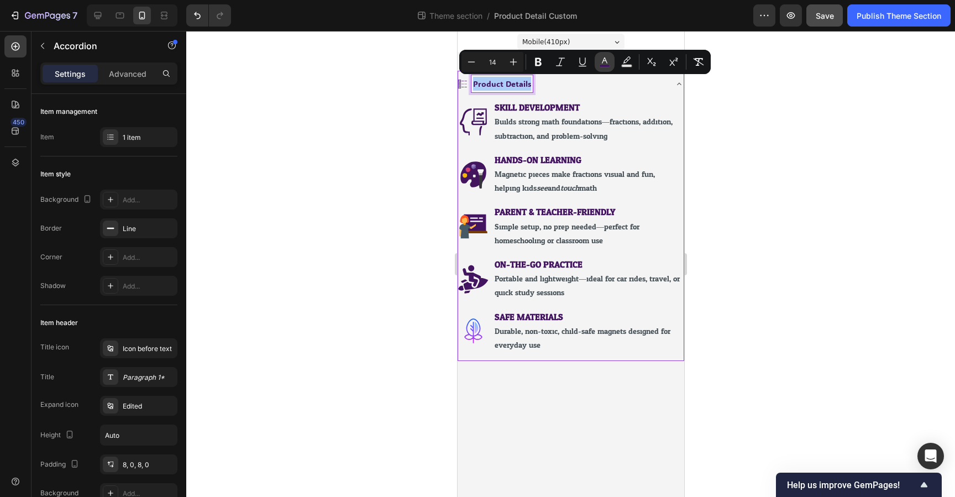
click at [607, 61] on icon "Editor contextual toolbar" at bounding box center [604, 61] width 11 height 11
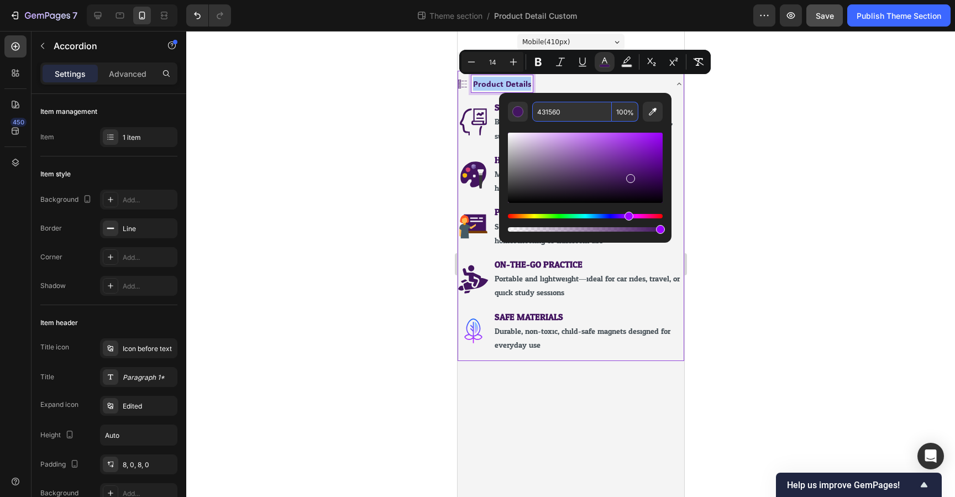
click at [576, 117] on input "431560" at bounding box center [572, 112] width 80 height 20
click at [714, 142] on div at bounding box center [570, 264] width 769 height 466
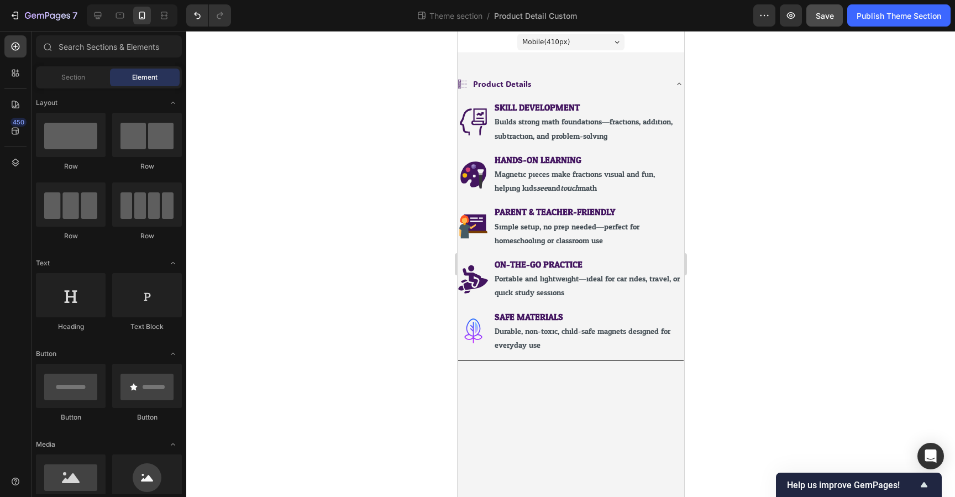
click at [588, 40] on div "Mobile ( 410 px)" at bounding box center [570, 42] width 107 height 17
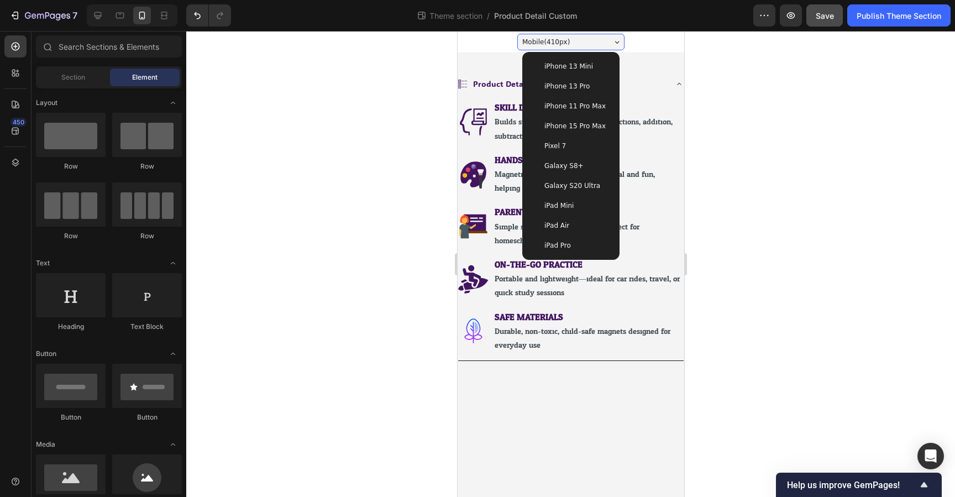
click at [591, 88] on div "iPhone 13 Pro" at bounding box center [571, 86] width 80 height 11
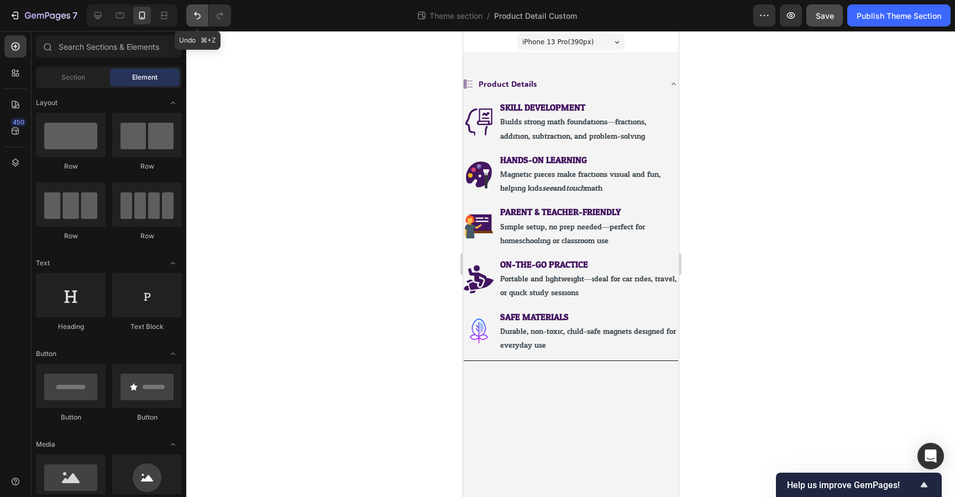
click at [195, 12] on icon "Undo/Redo" at bounding box center [197, 15] width 11 height 11
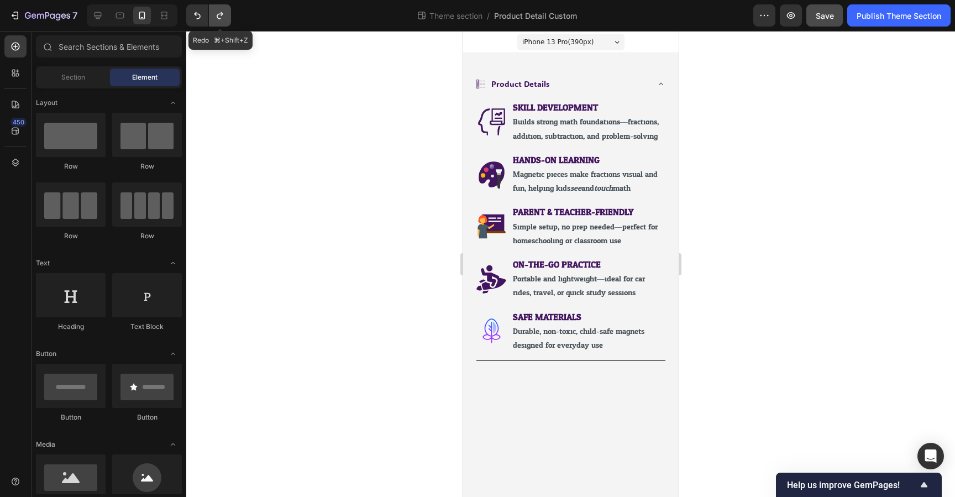
click at [229, 14] on button "Undo/Redo" at bounding box center [220, 15] width 22 height 22
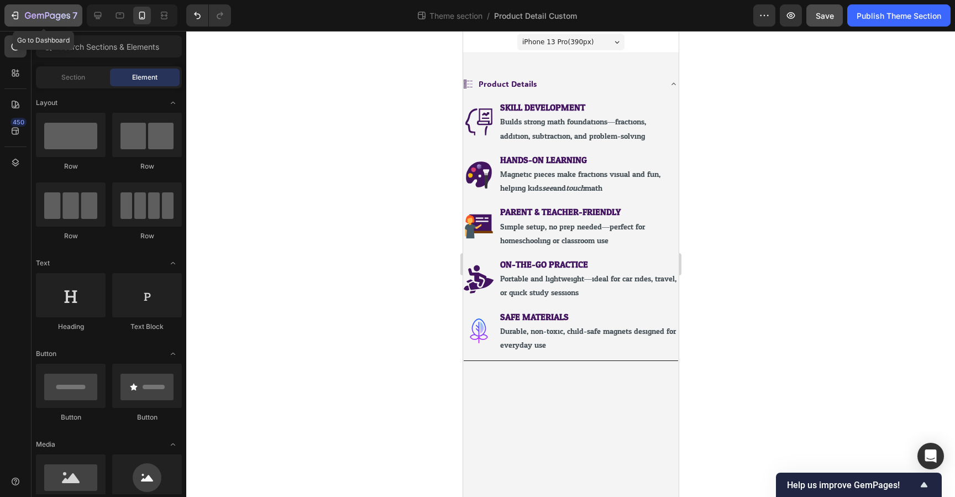
click at [31, 17] on icon "button" at bounding box center [47, 16] width 45 height 9
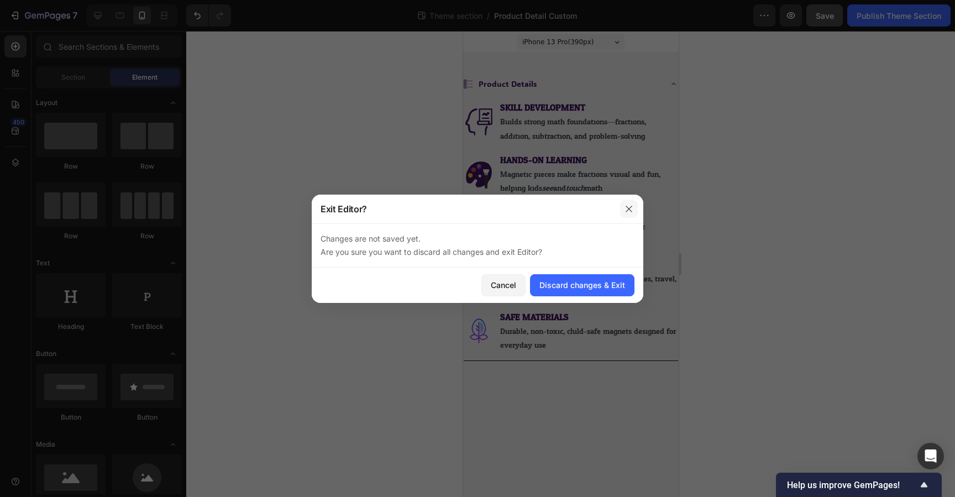
drag, startPoint x: 628, startPoint y: 211, endPoint x: 176, endPoint y: 174, distance: 453.2
click at [628, 211] on icon "button" at bounding box center [629, 209] width 9 height 9
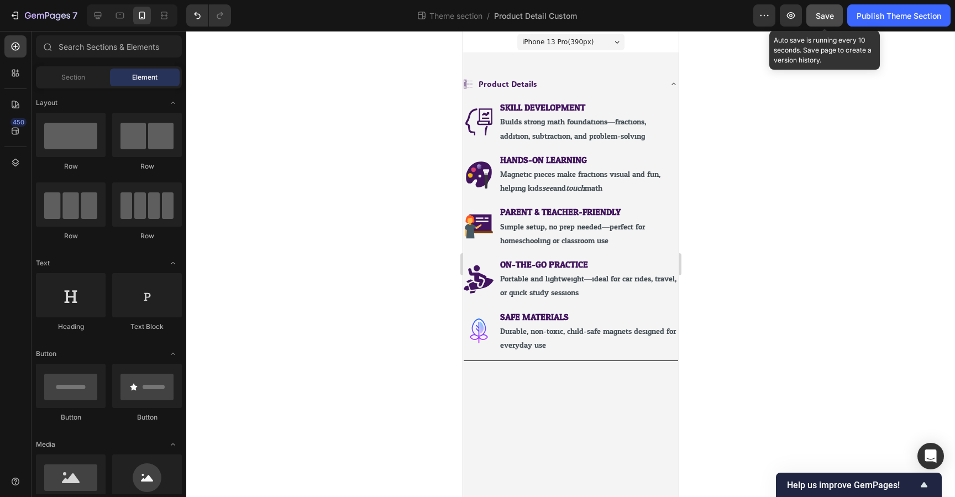
click at [824, 15] on span "Save" at bounding box center [825, 15] width 18 height 9
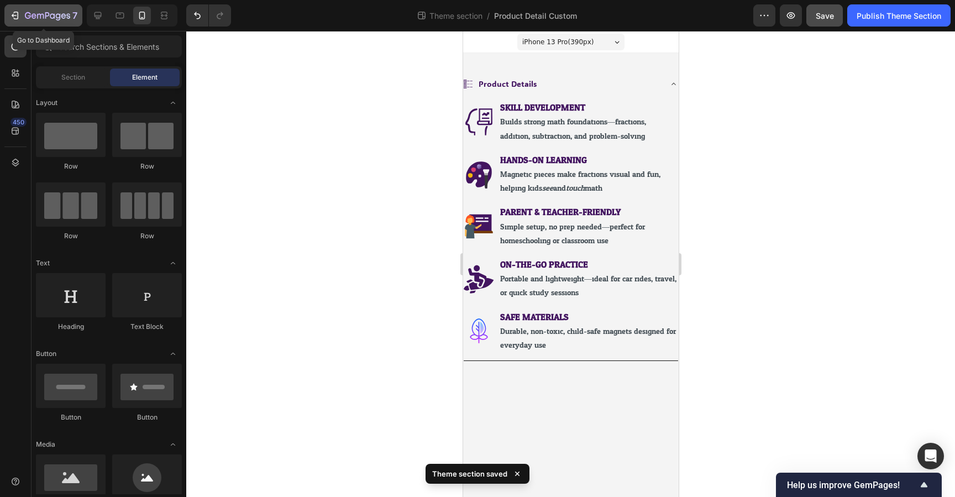
click at [50, 12] on icon "button" at bounding box center [47, 16] width 45 height 9
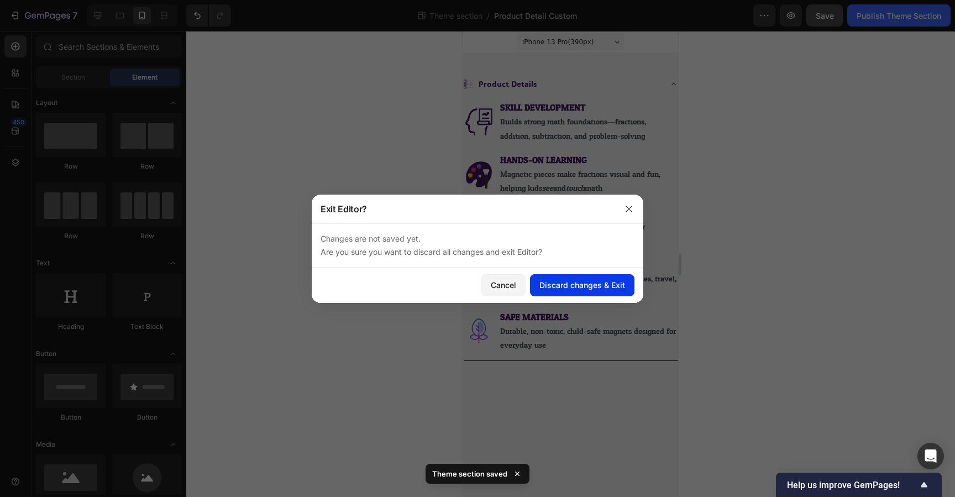
click at [599, 290] on div "Discard changes & Exit" at bounding box center [583, 285] width 86 height 12
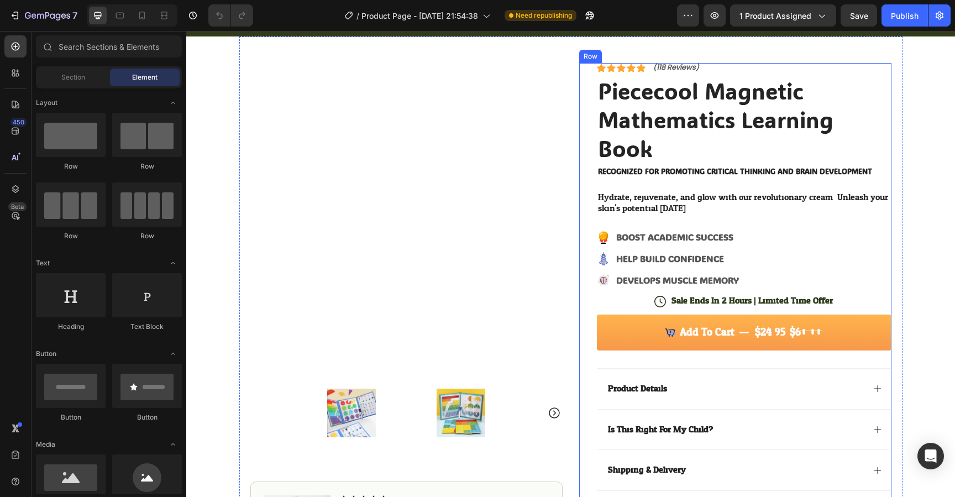
scroll to position [39, 0]
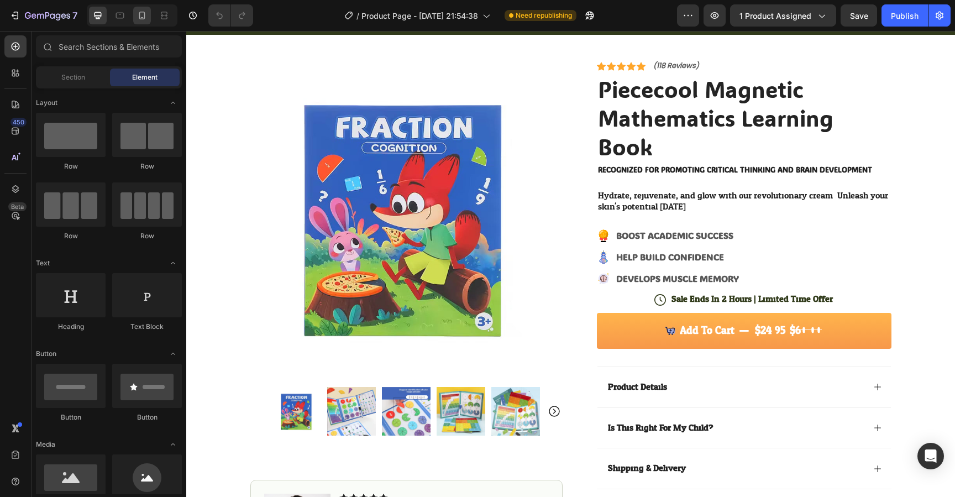
click at [139, 22] on div at bounding box center [142, 16] width 18 height 18
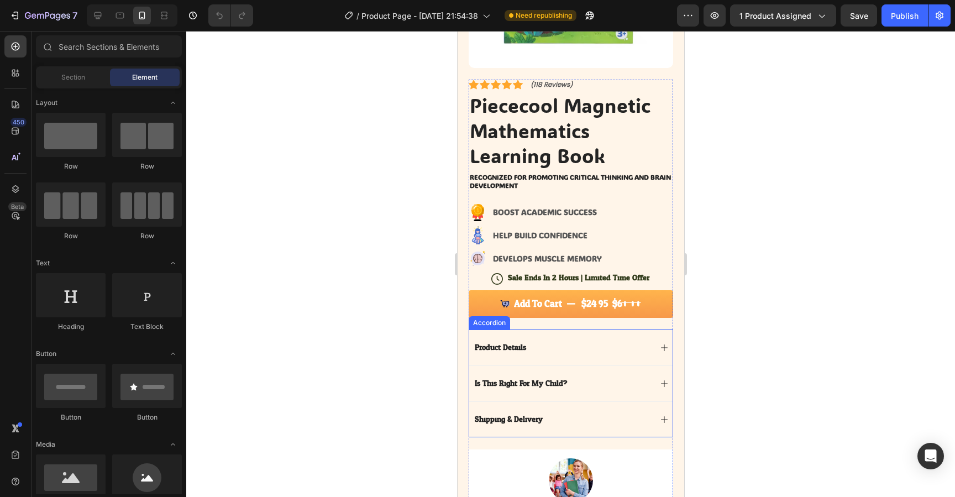
scroll to position [259, 0]
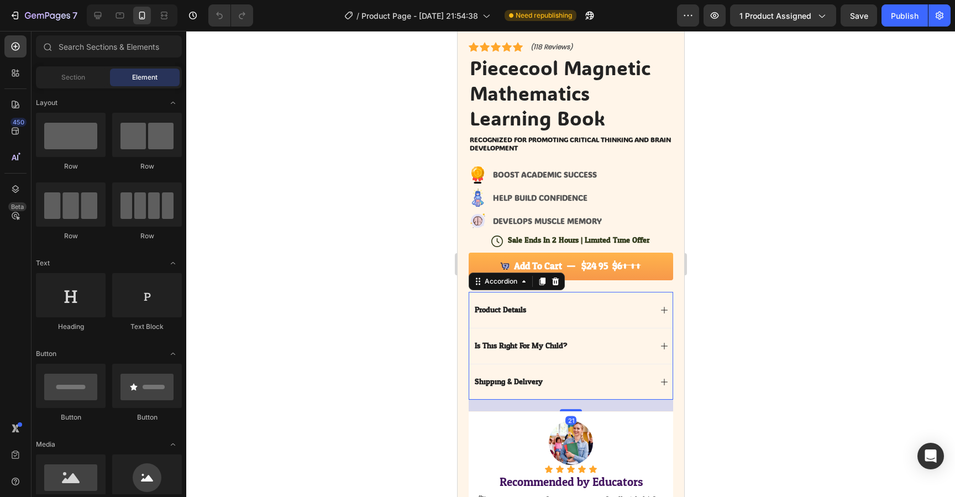
click at [548, 301] on div "Product Details" at bounding box center [570, 310] width 203 height 36
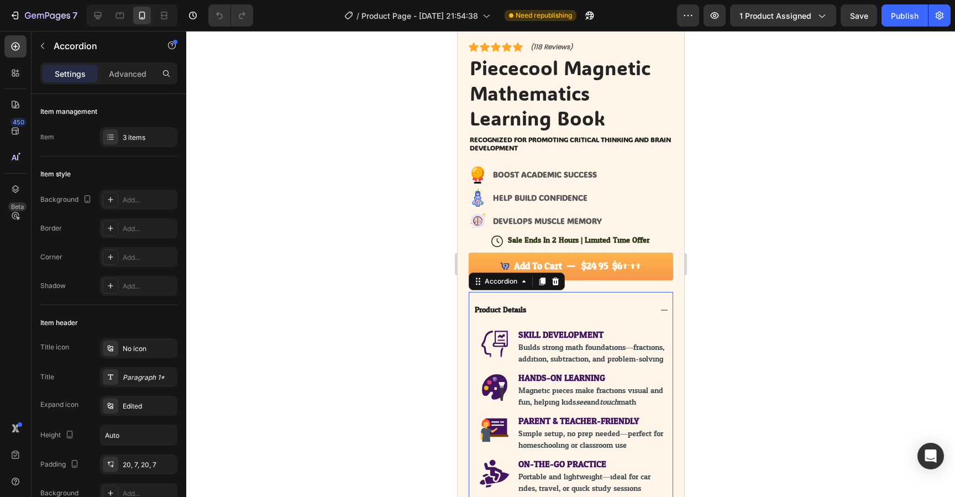
click at [548, 301] on div "Product Details" at bounding box center [570, 310] width 203 height 36
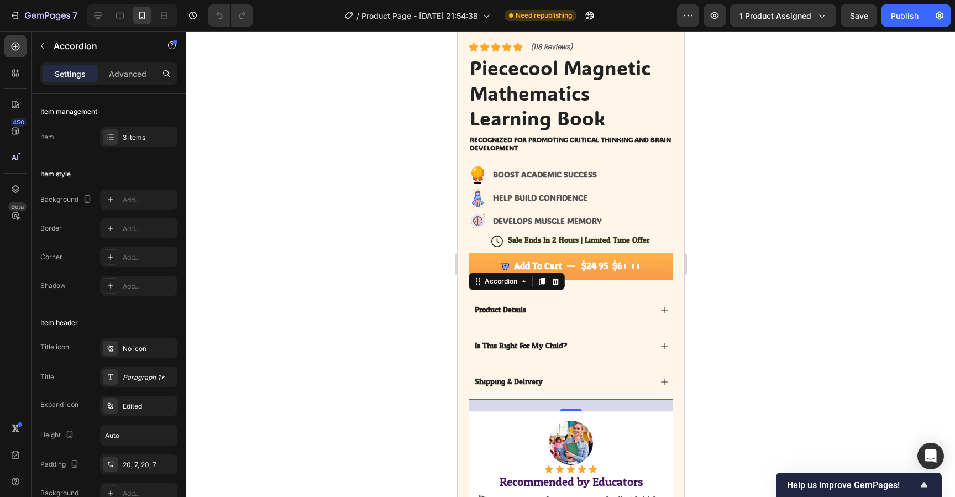
click at [560, 305] on div "Product Details" at bounding box center [562, 310] width 178 height 13
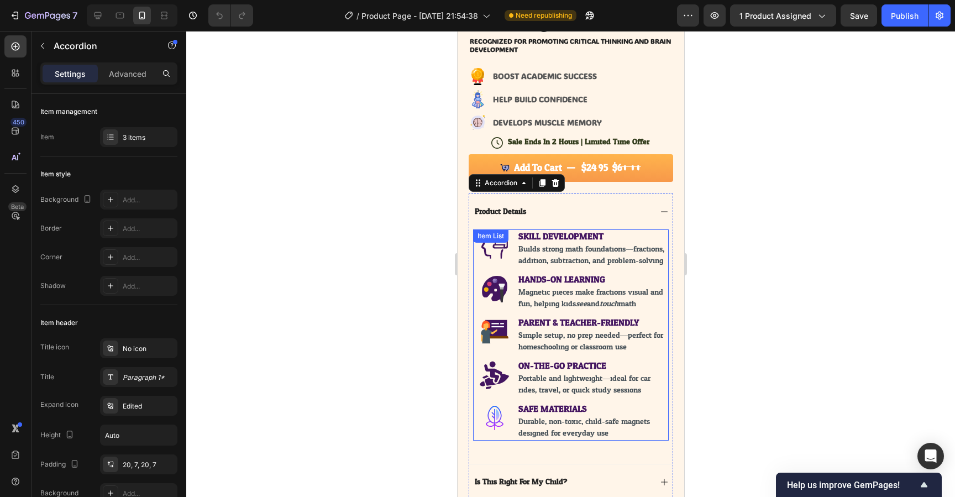
scroll to position [362, 0]
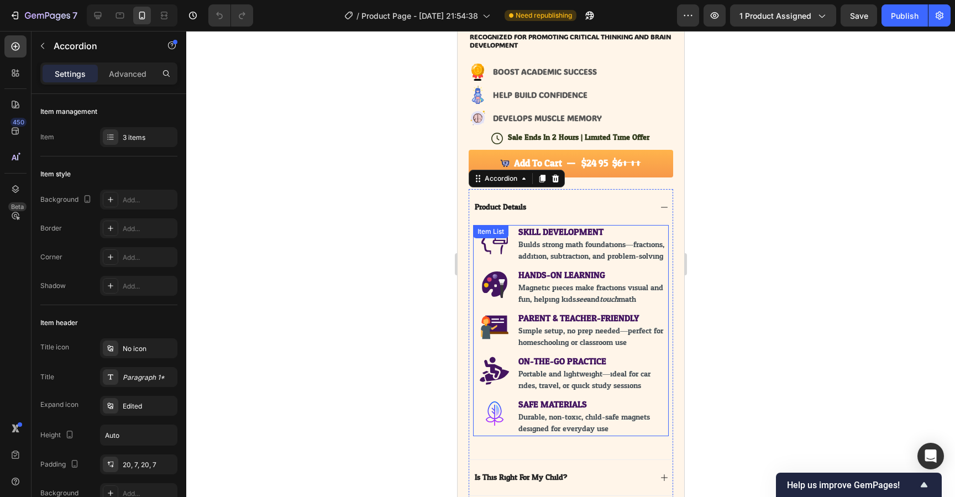
click at [589, 257] on span "Builds strong math foundations—fractions, addition, subtraction, and problem-so…" at bounding box center [591, 250] width 147 height 25
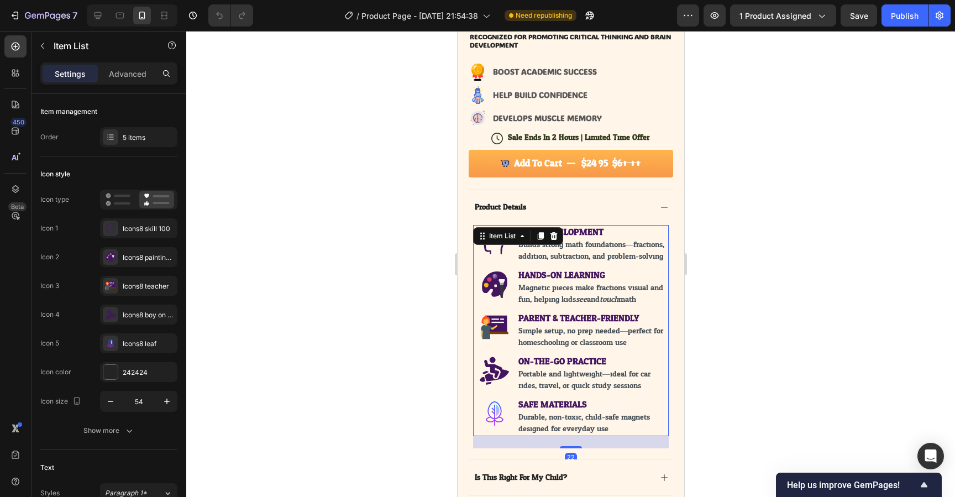
click at [589, 257] on span "Builds strong math foundations—fractions, addition, subtraction, and problem-so…" at bounding box center [591, 250] width 147 height 25
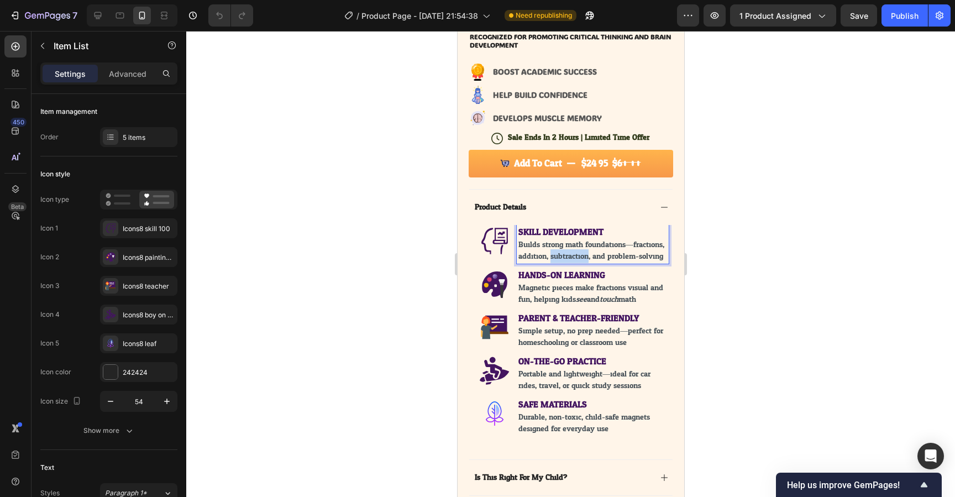
drag, startPoint x: 589, startPoint y: 257, endPoint x: 582, endPoint y: 263, distance: 9.1
click at [589, 257] on span "Builds strong math foundations—fractions, addition, subtraction, and problem-so…" at bounding box center [591, 250] width 147 height 25
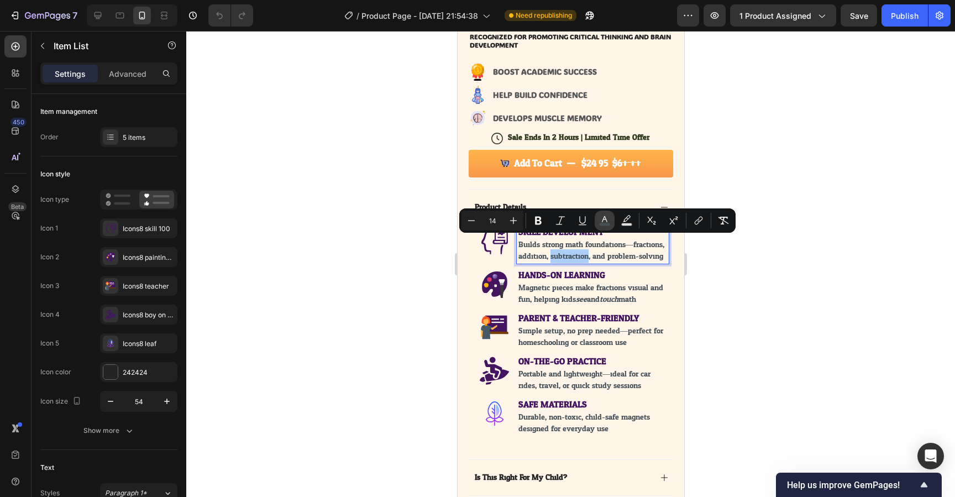
click at [604, 223] on rect "Editor contextual toolbar" at bounding box center [605, 224] width 11 height 3
type input "465057"
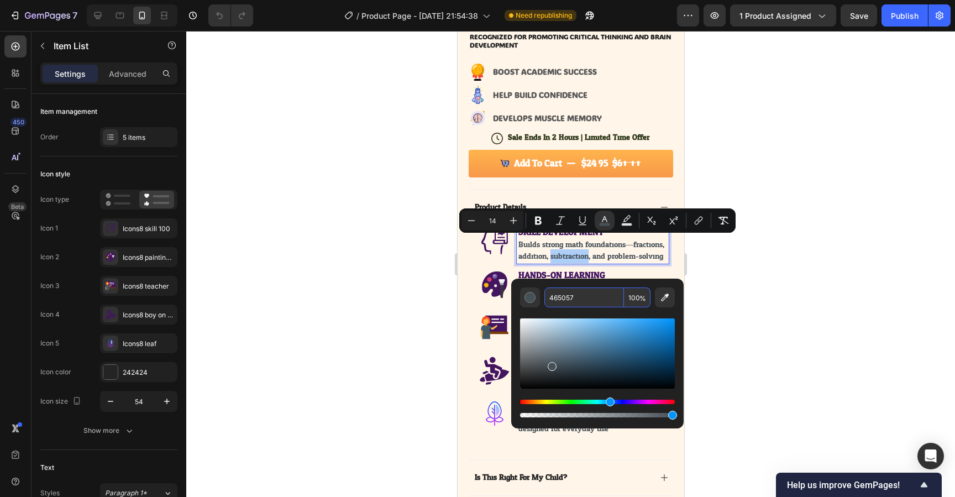
click at [588, 291] on input "465057" at bounding box center [585, 298] width 80 height 20
click at [589, 294] on input "465057" at bounding box center [585, 298] width 80 height 20
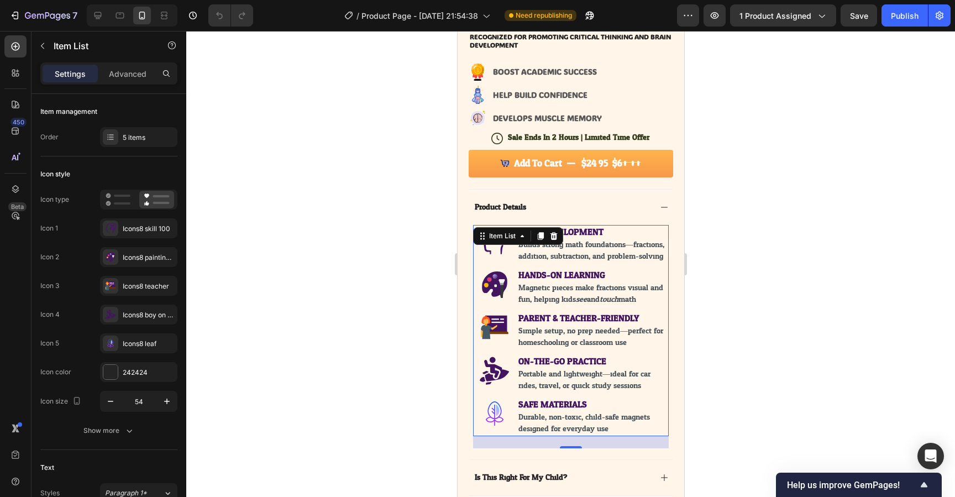
click at [593, 233] on strong "SKILL DEVELOPMENT" at bounding box center [560, 232] width 85 height 16
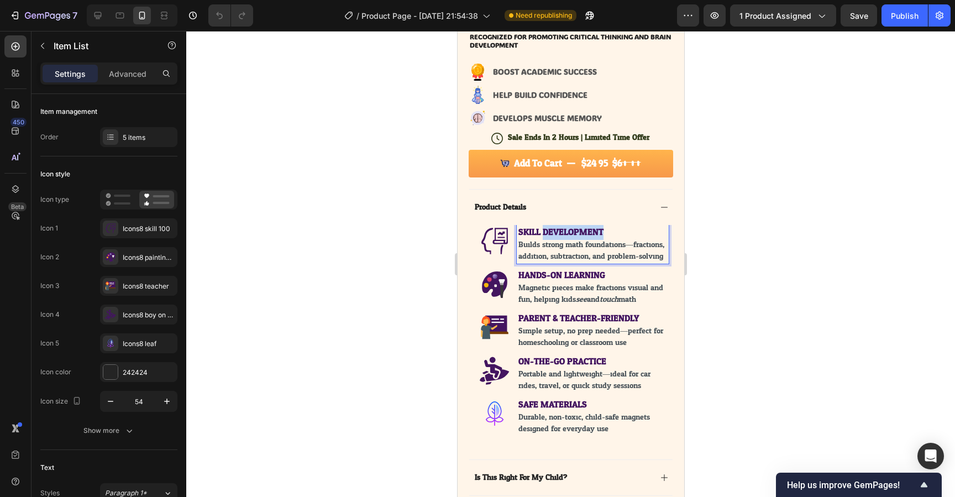
click at [593, 233] on strong "SKILL DEVELOPMENT" at bounding box center [560, 232] width 85 height 16
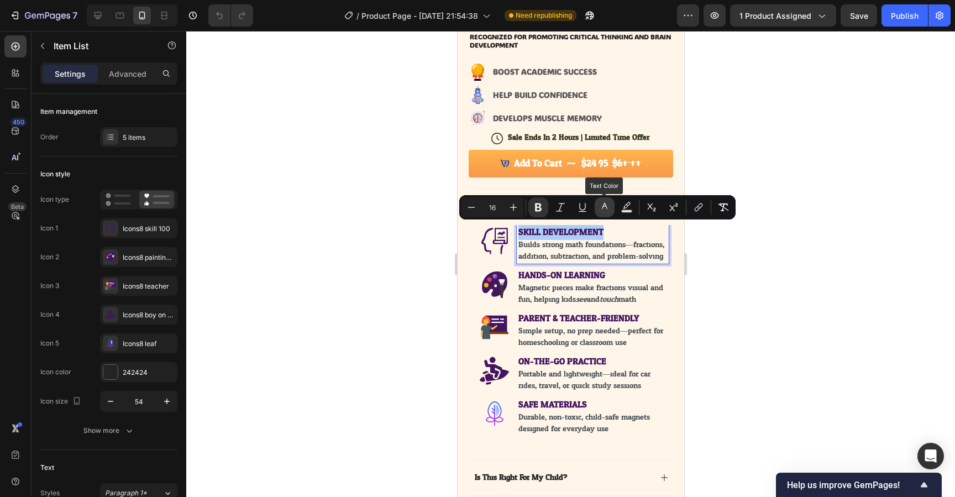
click at [601, 208] on icon "Editor contextual toolbar" at bounding box center [604, 207] width 11 height 11
type input "431560"
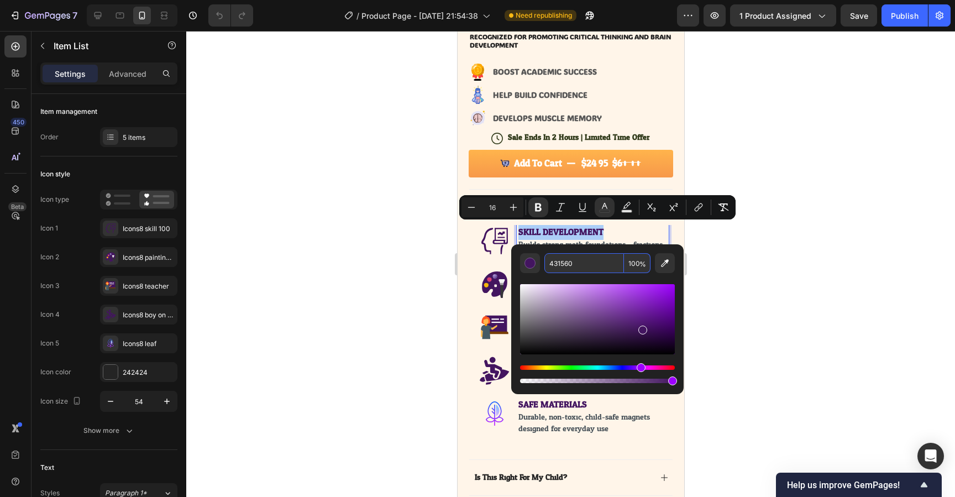
click at [575, 268] on input "431560" at bounding box center [585, 263] width 80 height 20
click at [723, 179] on div at bounding box center [570, 264] width 769 height 466
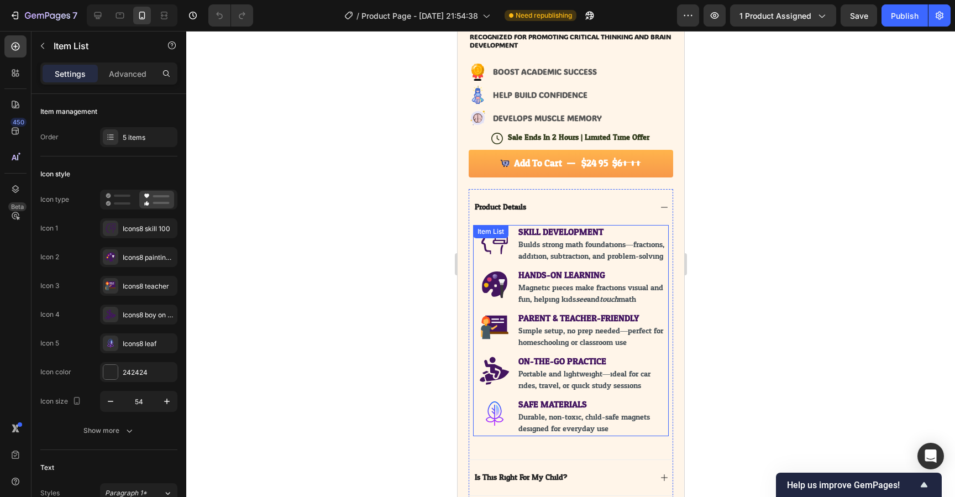
click at [545, 282] on strong "HANDS-ON LEARNING" at bounding box center [561, 275] width 87 height 16
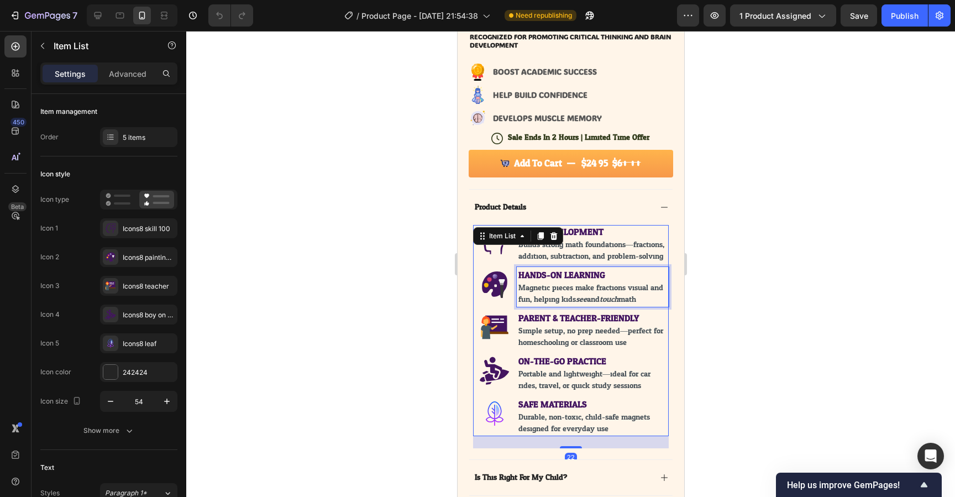
click at [549, 283] on strong "HANDS-ON LEARNING" at bounding box center [561, 275] width 87 height 16
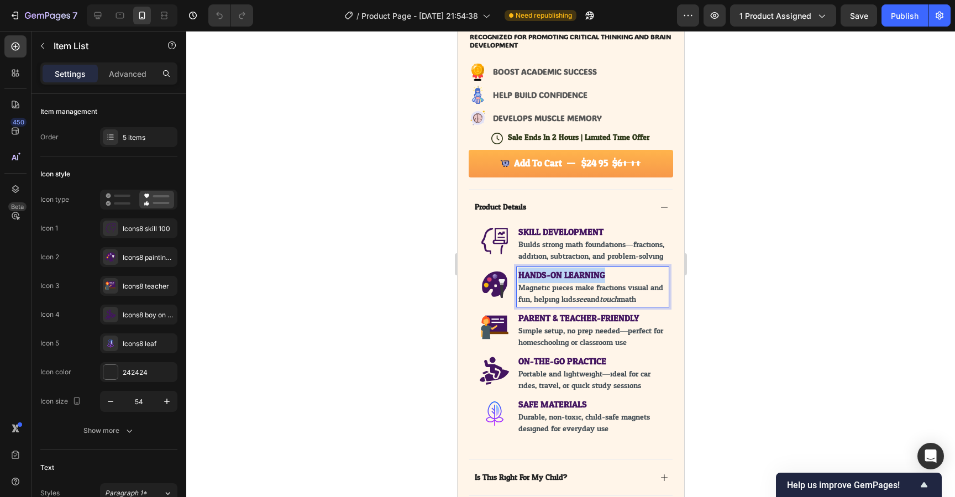
click at [549, 283] on strong "HANDS-ON LEARNING" at bounding box center [561, 275] width 87 height 16
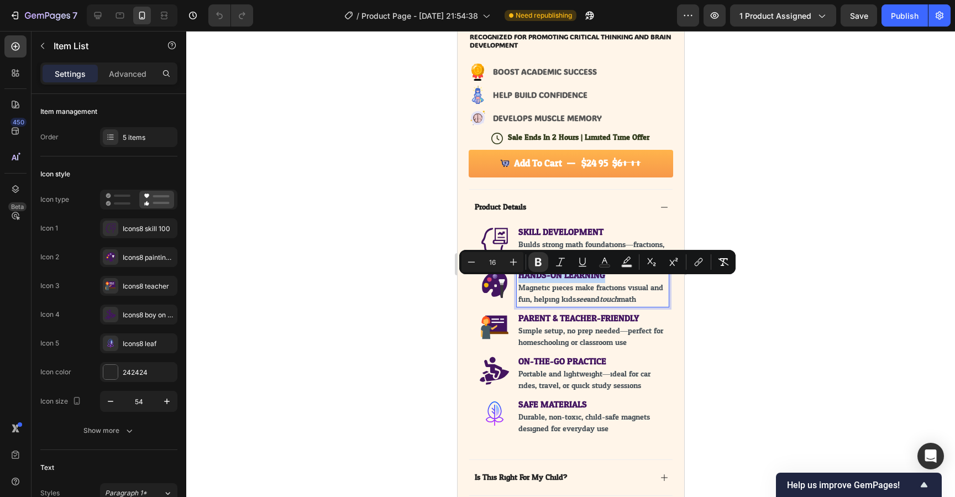
type input "14"
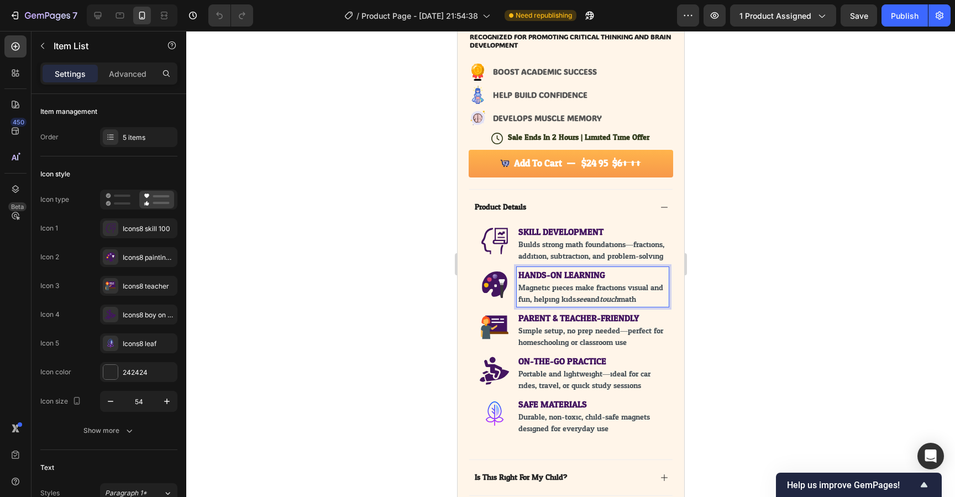
click at [650, 305] on p "Magnetic pieces make fractions visual and fun, helping kids see and touch math." at bounding box center [592, 293] width 149 height 23
drag, startPoint x: 630, startPoint y: 310, endPoint x: 518, endPoint y: 299, distance: 112.8
click at [518, 299] on p "Magnetic pieces make fractions visual and fun, helping kids see and touch math." at bounding box center [592, 293] width 149 height 23
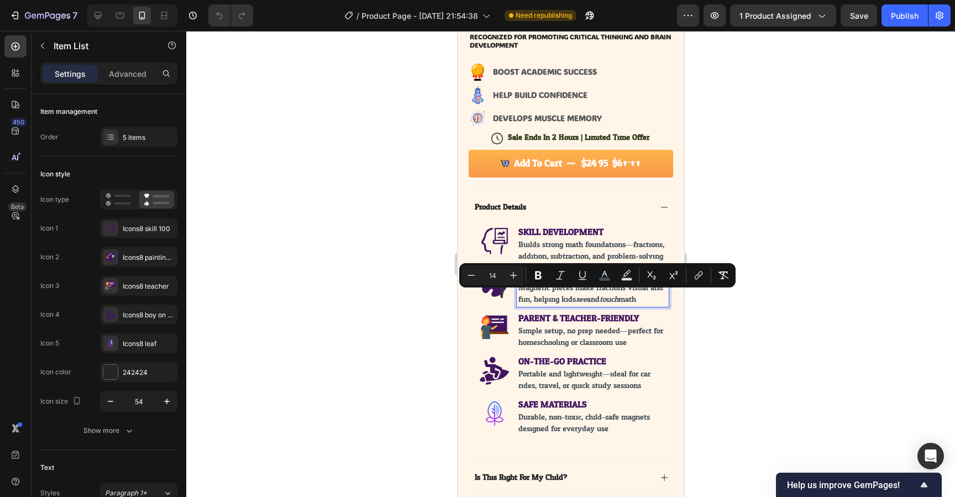
copy span "Magnetic pieces make fractions visual and fun, helping kids see and touch math."
click at [562, 349] on span "Simple setup, no prep needed—perfect for homeschooling or classroom use." at bounding box center [590, 336] width 145 height 25
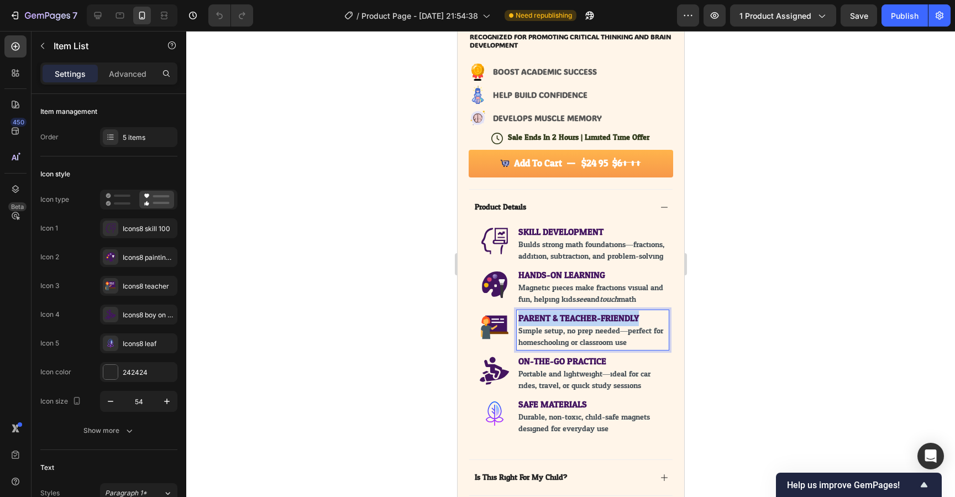
drag, startPoint x: 641, startPoint y: 329, endPoint x: 520, endPoint y: 330, distance: 120.5
click at [520, 325] on p "PARENT & TEACHER-FRIENDLY" at bounding box center [592, 318] width 149 height 13
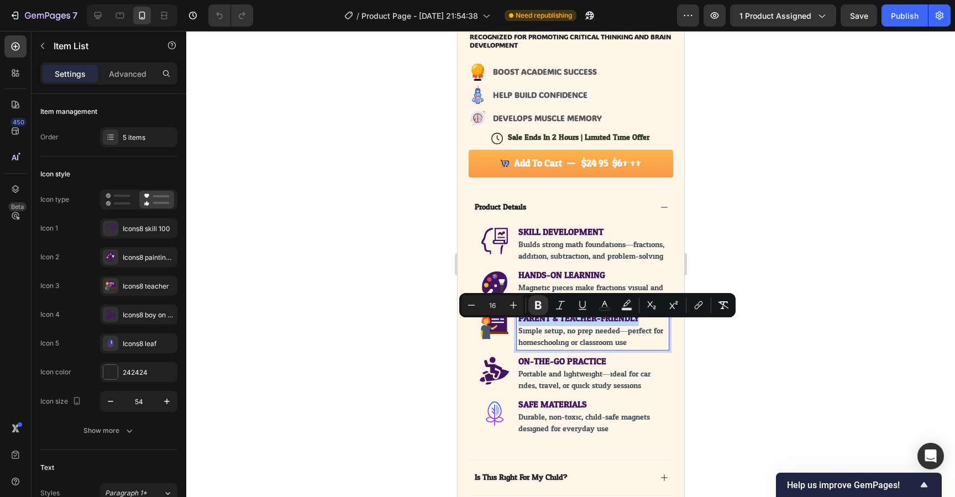
copy strong "PARENT & TEACHER-FRIENDLY"
type input "14"
click at [623, 349] on span "Simple setup, no prep needed—perfect for homeschooling or classroom use." at bounding box center [590, 336] width 145 height 25
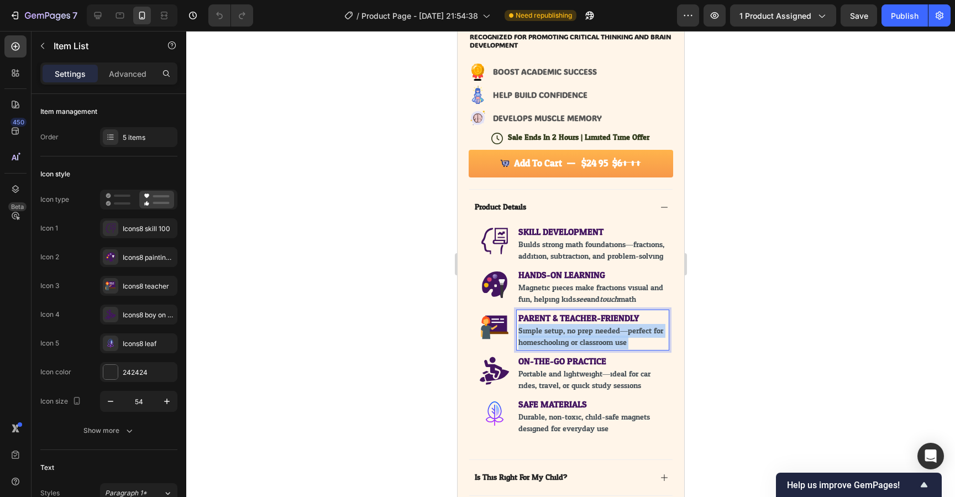
drag, startPoint x: 630, startPoint y: 355, endPoint x: 517, endPoint y: 346, distance: 113.7
click at [517, 346] on div "PARENT & TEACHER-FRIENDLY Simple setup, no prep needed—perfect for homeschoolin…" at bounding box center [592, 330] width 152 height 40
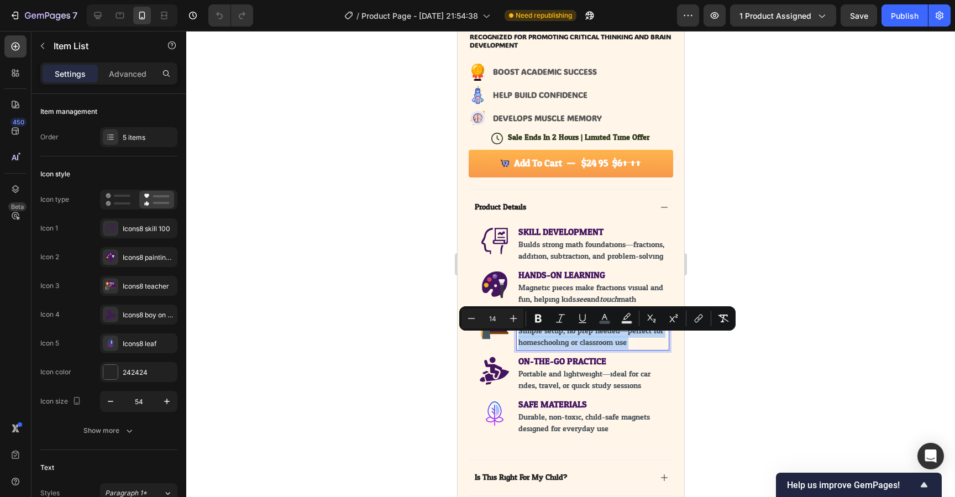
copy span "Simple setup, no prep needed—perfect for homeschooling or classroom use."
click at [552, 379] on span "Portable and lightweight—ideal for car rides, travel, or quick study sessions." at bounding box center [584, 379] width 132 height 25
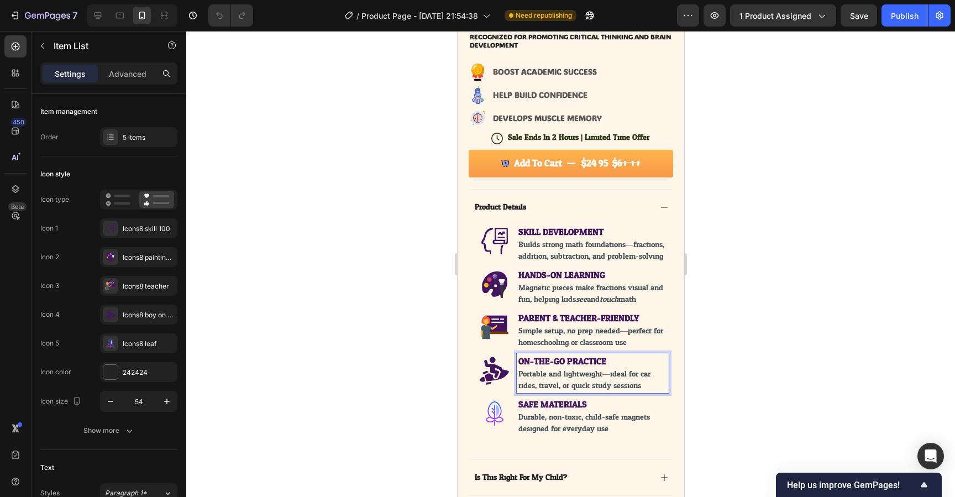
click at [582, 369] on strong "ON-THE-GO PRACTICE" at bounding box center [562, 361] width 88 height 16
drag, startPoint x: 606, startPoint y: 375, endPoint x: 517, endPoint y: 375, distance: 89.0
click at [517, 375] on div "ON-THE-GO PRACTICE Portable and lightweight—ideal for car rides, travel, or qui…" at bounding box center [592, 373] width 152 height 40
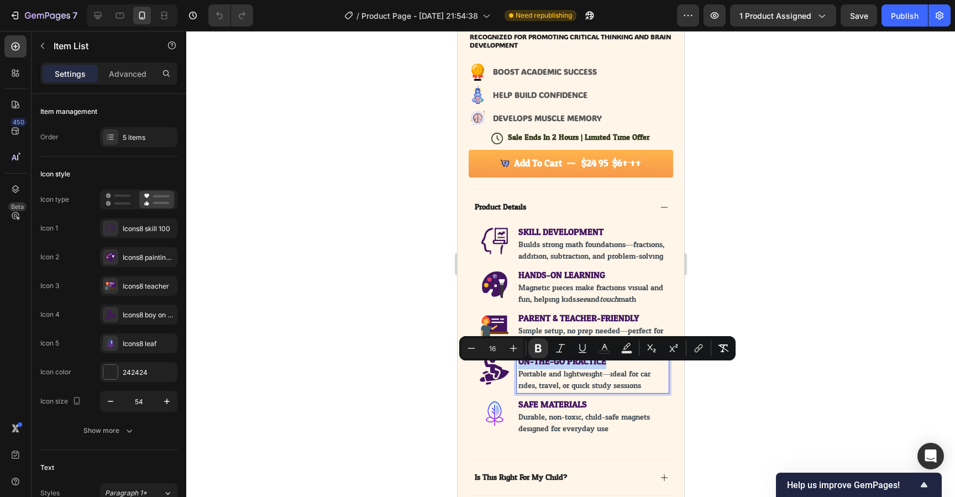
copy strong "ON-THE-GO PRACTICE"
type input "14"
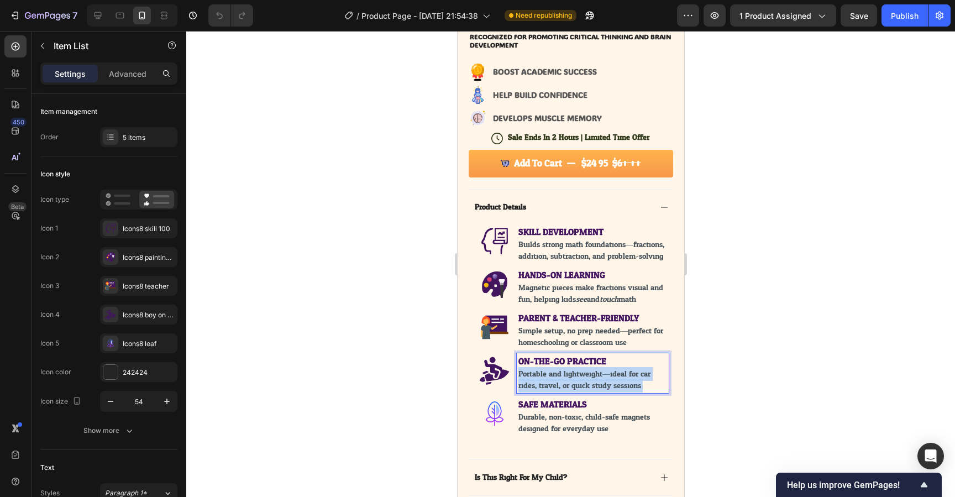
drag, startPoint x: 647, startPoint y: 400, endPoint x: 518, endPoint y: 387, distance: 130.0
click at [518, 387] on div "ON-THE-GO PRACTICE Portable and lightweight—ideal for car rides, travel, or qui…" at bounding box center [592, 373] width 152 height 40
copy span "Portable and lightweight—ideal for car rides, travel, or quick study sessions."
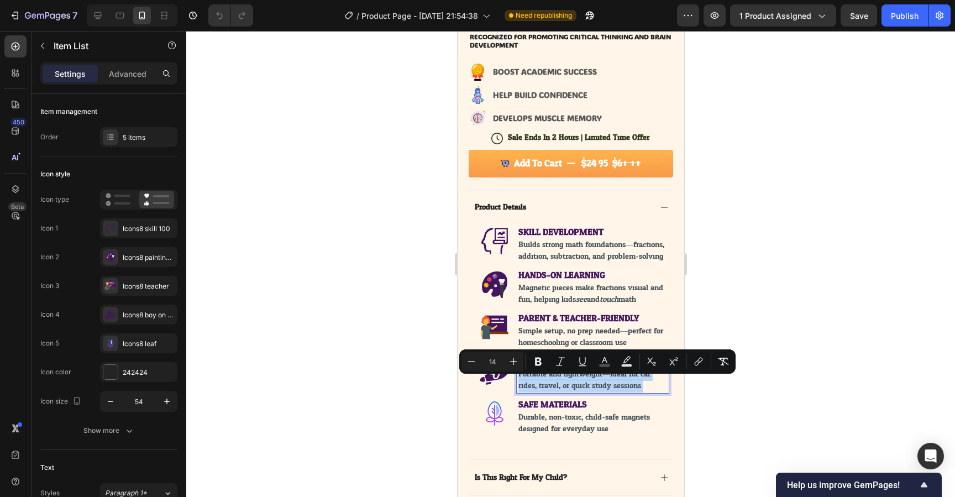
click at [596, 393] on span "Portable and lightweight—ideal for car rides, travel, or quick study sessions." at bounding box center [584, 379] width 132 height 25
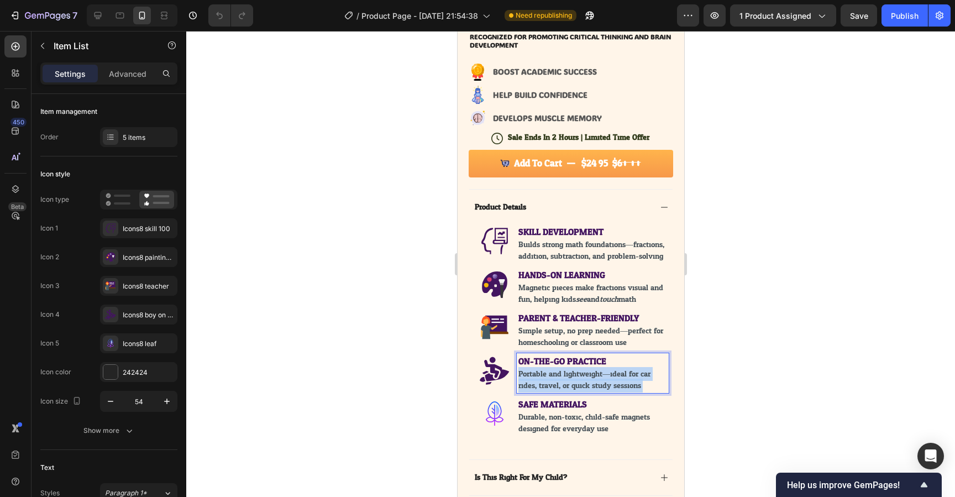
drag, startPoint x: 637, startPoint y: 397, endPoint x: 518, endPoint y: 389, distance: 119.7
click at [518, 389] on div "ON-THE-GO PRACTICE Portable and lightweight—ideal for car rides, travel, or qui…" at bounding box center [592, 373] width 152 height 40
copy span "Portable and lightweight—ideal for car rides, travel, or quick study sessions."
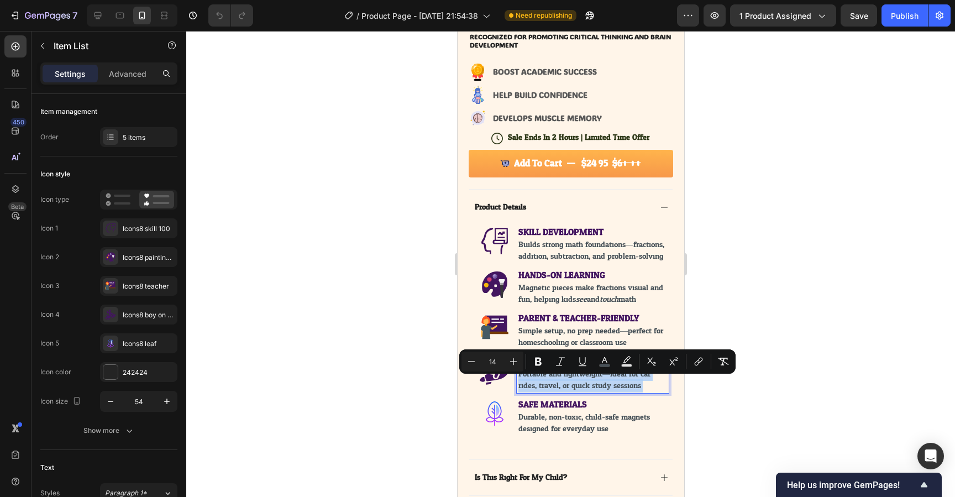
drag, startPoint x: 593, startPoint y: 394, endPoint x: 599, endPoint y: 379, distance: 15.8
click at [593, 393] on span "Portable and lightweight—ideal for car rides, travel, or quick study sessions." at bounding box center [584, 379] width 132 height 25
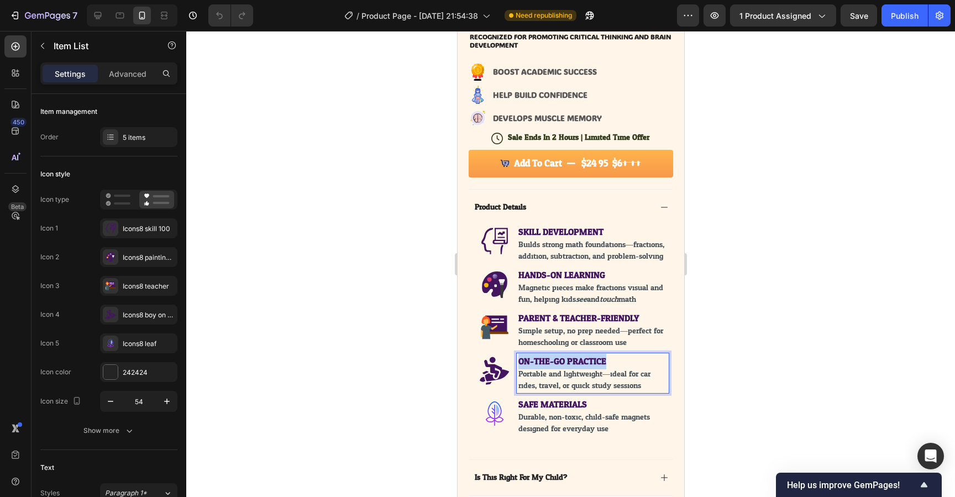
drag, startPoint x: 605, startPoint y: 374, endPoint x: 514, endPoint y: 373, distance: 91.3
click at [513, 373] on div "ON-THE-GO PRACTICE Portable and lightweight—ideal for car rides, travel, or qui…" at bounding box center [572, 373] width 191 height 40
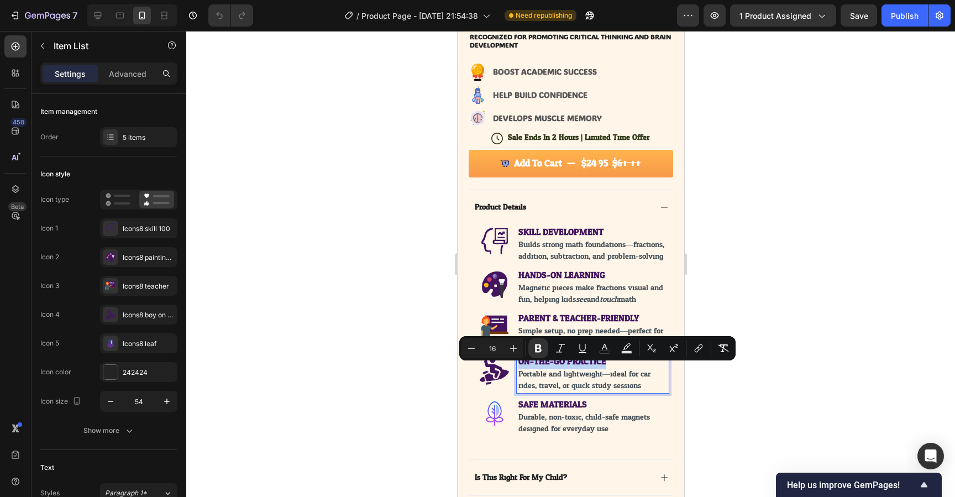
copy strong "ON-THE-GO PRACTICE"
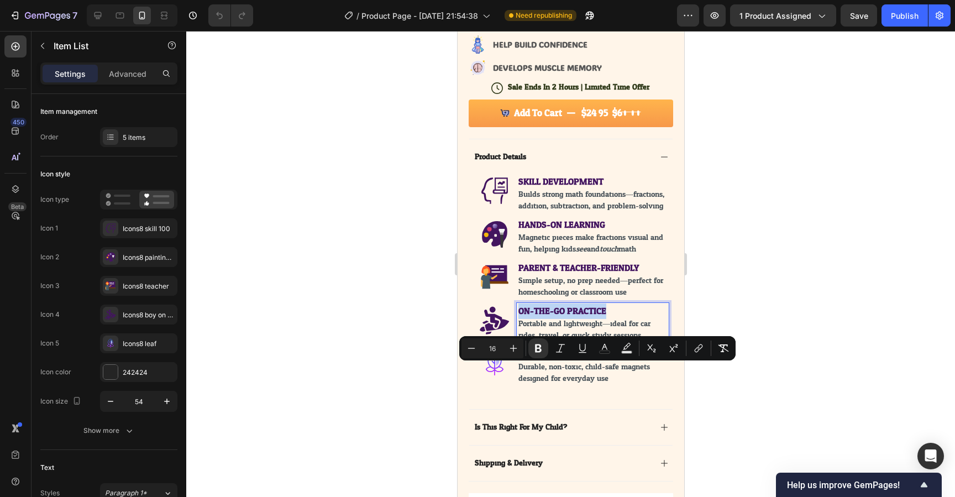
scroll to position [416, 0]
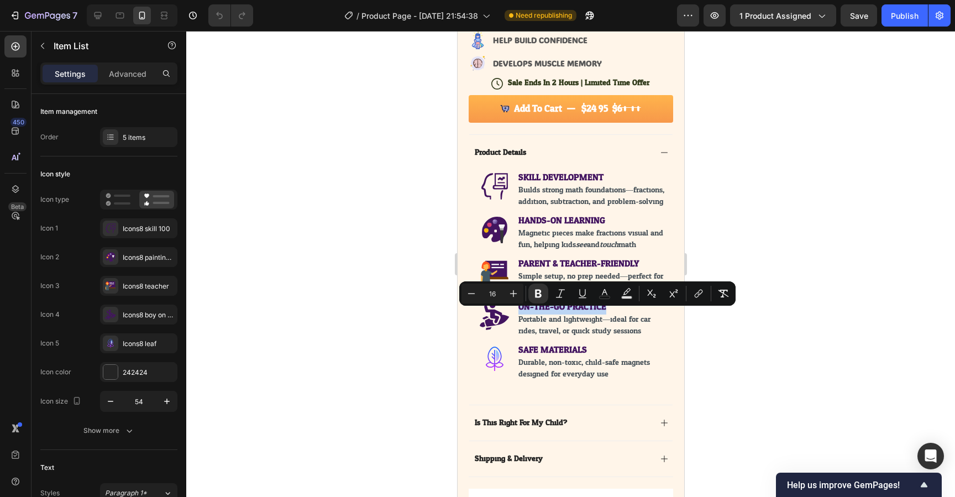
click at [487, 371] on icon at bounding box center [494, 359] width 30 height 30
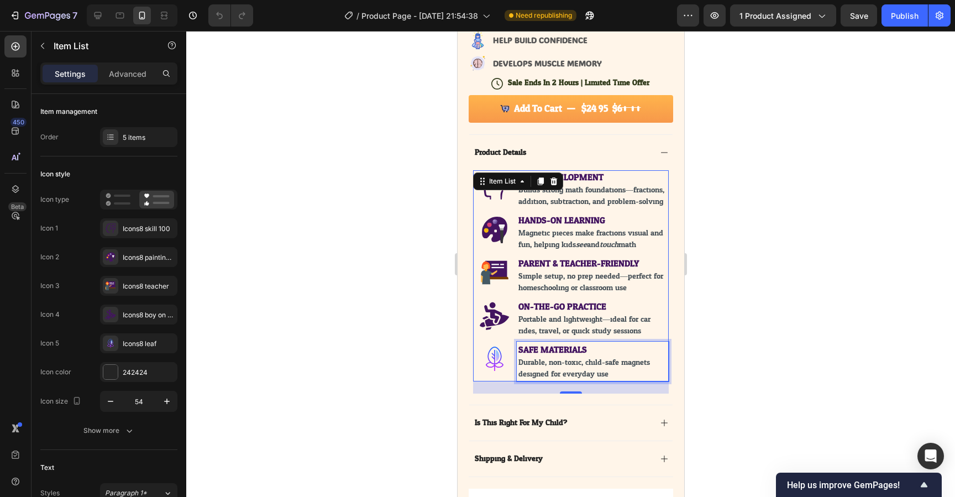
drag, startPoint x: 570, startPoint y: 365, endPoint x: 581, endPoint y: 363, distance: 11.8
click at [570, 358] on strong "SAFE MATERIALS" at bounding box center [552, 350] width 69 height 16
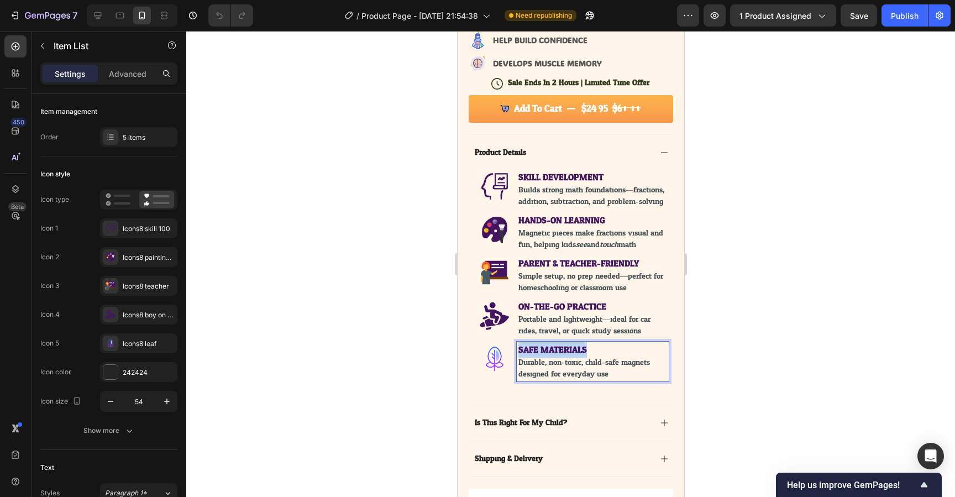
drag, startPoint x: 587, startPoint y: 362, endPoint x: 515, endPoint y: 362, distance: 71.3
click at [515, 362] on div "SAFE MATERIALS Durable, non-toxic, child-safe magnets designed for everyday use." at bounding box center [572, 362] width 191 height 40
copy strong "SAFE MATERIALS"
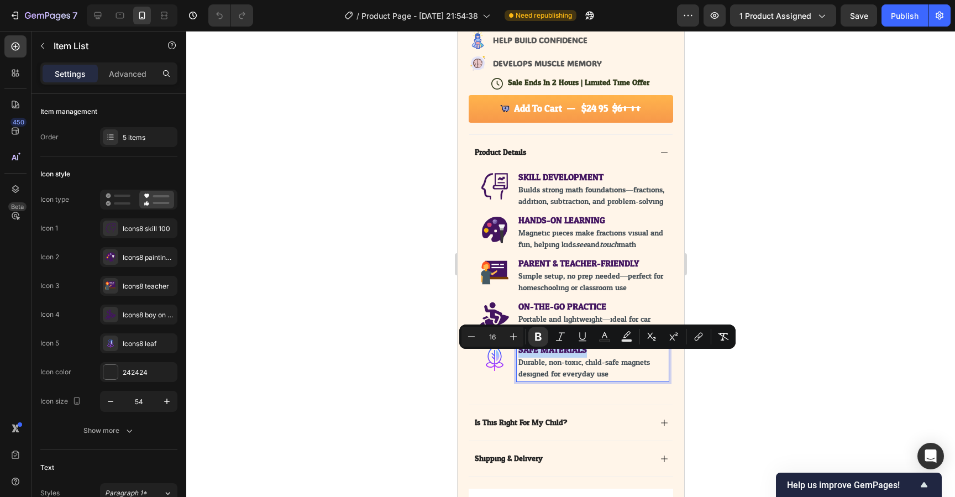
type input "14"
drag, startPoint x: 582, startPoint y: 380, endPoint x: 608, endPoint y: 388, distance: 26.6
click at [583, 380] on span "Durable, non-toxic, child-safe magnets designed for everyday use." at bounding box center [584, 368] width 132 height 25
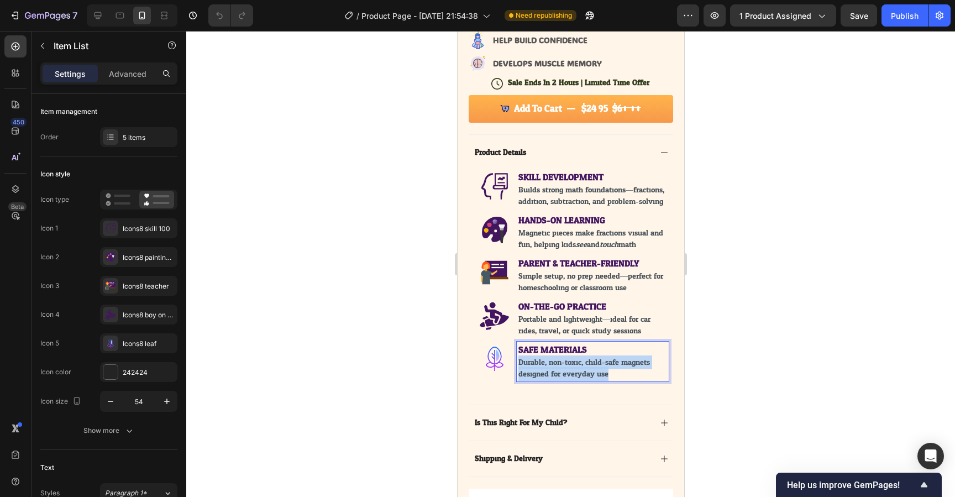
drag, startPoint x: 608, startPoint y: 388, endPoint x: 516, endPoint y: 375, distance: 92.7
click at [516, 375] on div "SAFE MATERIALS Durable, non-toxic, child-safe magnets designed for everyday use." at bounding box center [592, 362] width 152 height 40
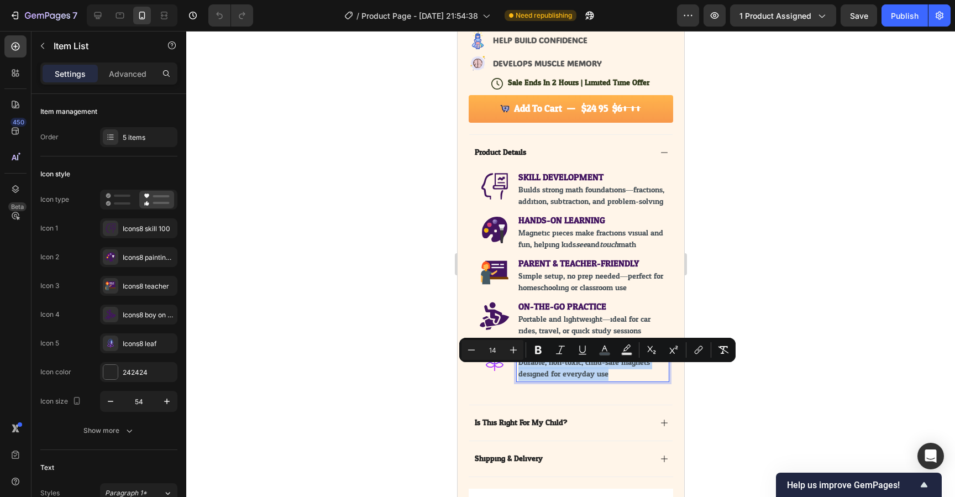
copy span "Durable, non-toxic, child-safe magnets designed for everyday use"
type input "16"
click at [570, 182] on strong "SKILL DEVELOPMENT" at bounding box center [560, 177] width 85 height 16
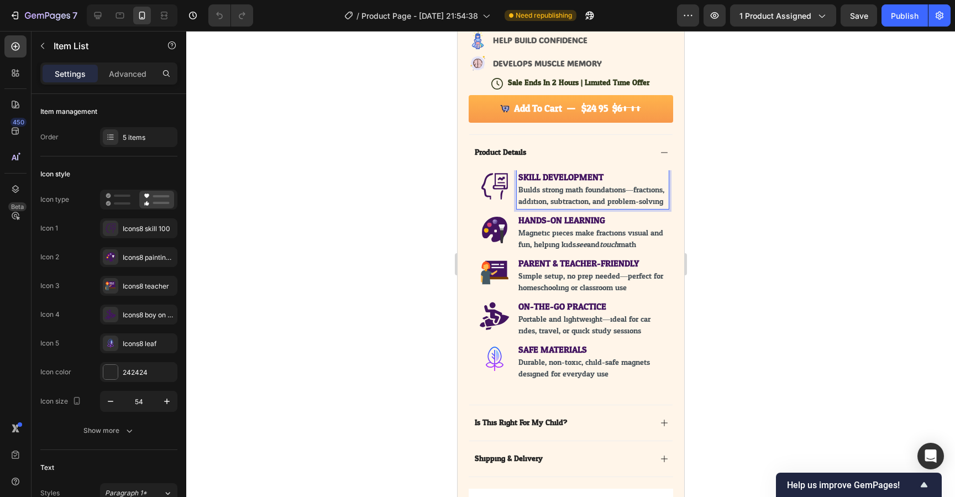
click at [573, 181] on strong "SKILL DEVELOPMENT" at bounding box center [560, 177] width 85 height 16
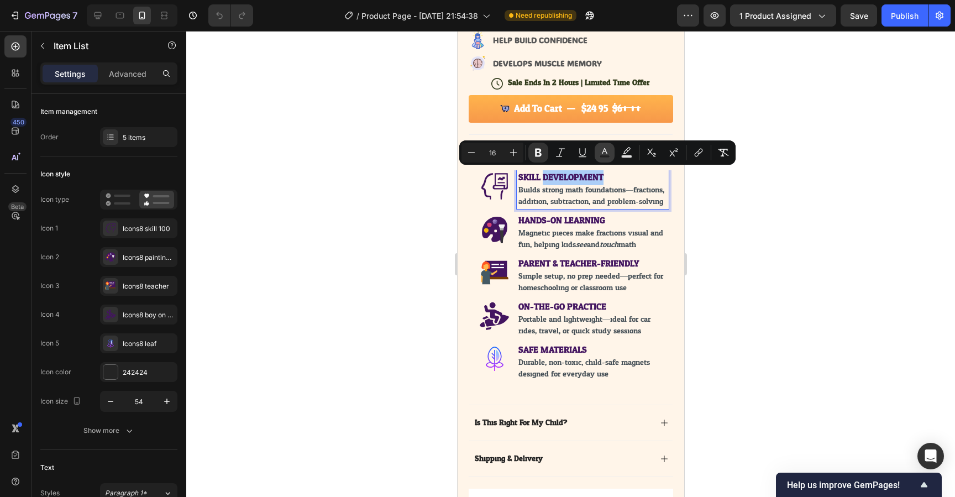
click at [607, 151] on icon "Editor contextual toolbar" at bounding box center [604, 152] width 11 height 11
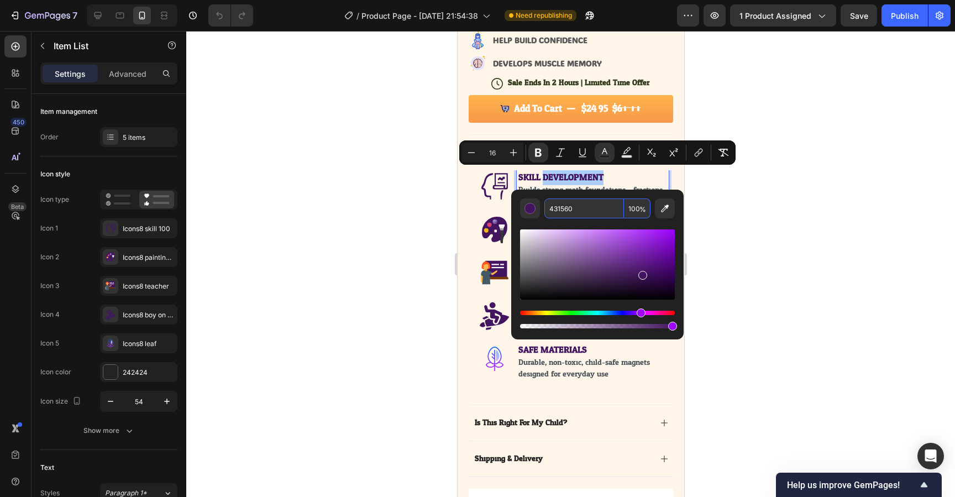
click at [570, 207] on input "431560" at bounding box center [585, 209] width 80 height 20
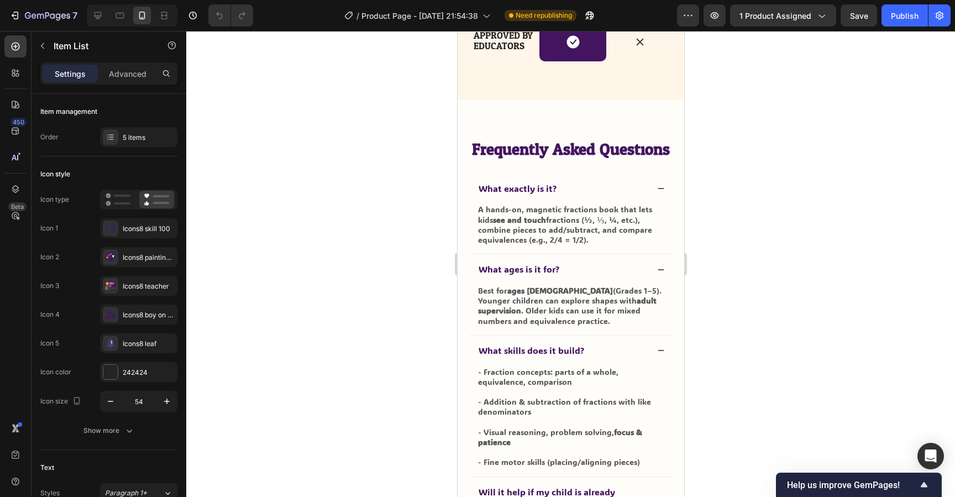
scroll to position [2206, 0]
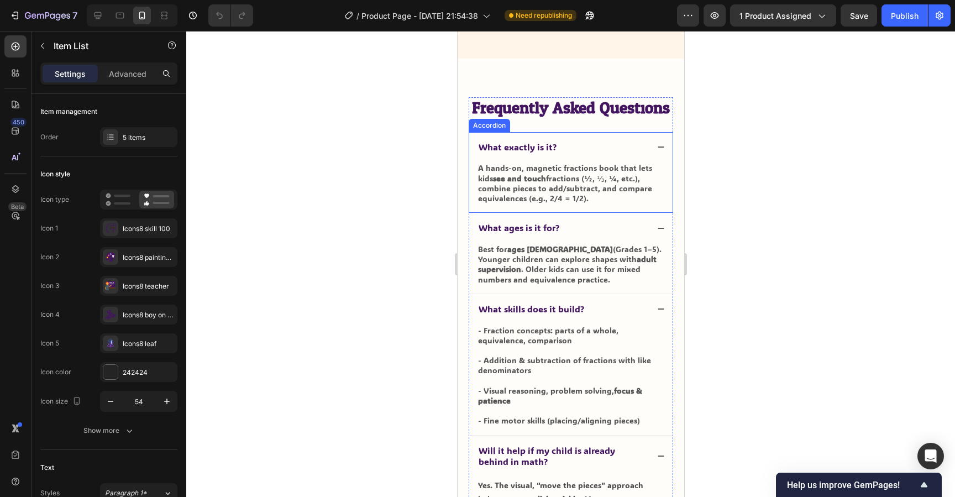
click at [661, 144] on icon at bounding box center [661, 147] width 8 height 8
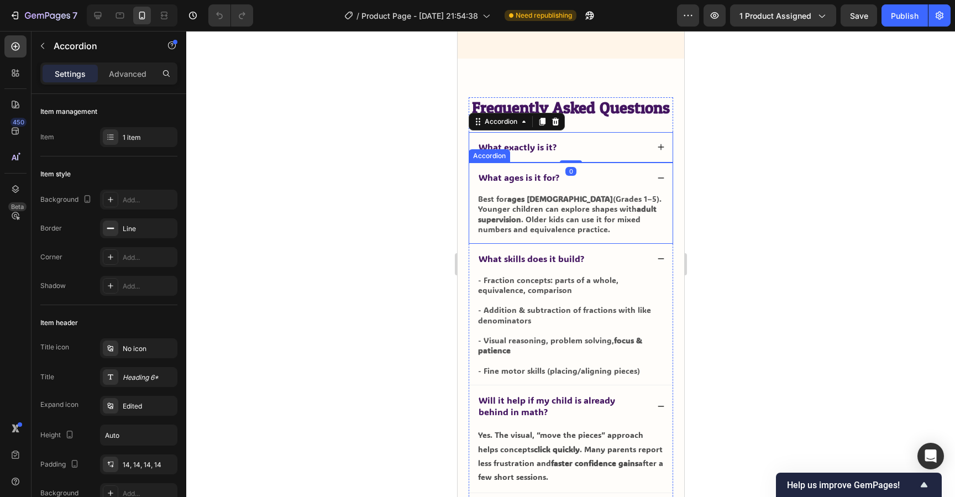
click at [660, 177] on icon at bounding box center [661, 178] width 8 height 8
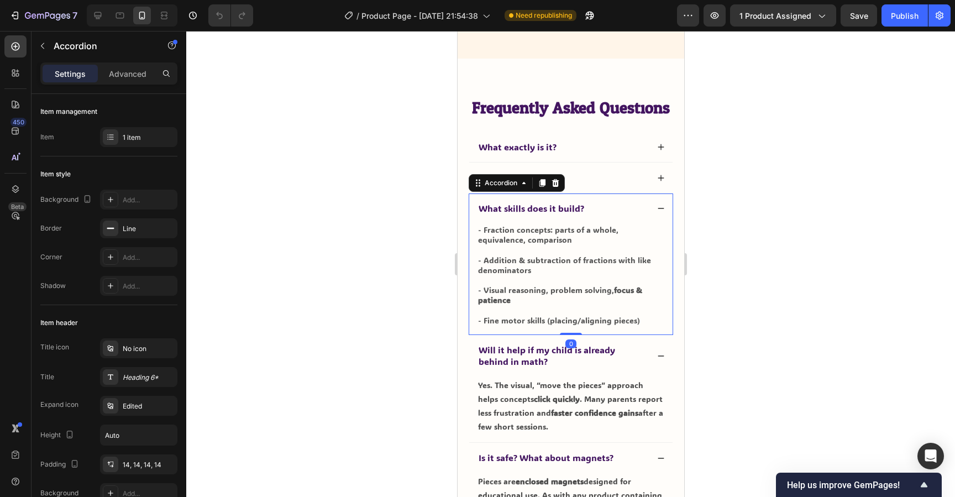
click at [660, 206] on icon at bounding box center [661, 209] width 8 height 8
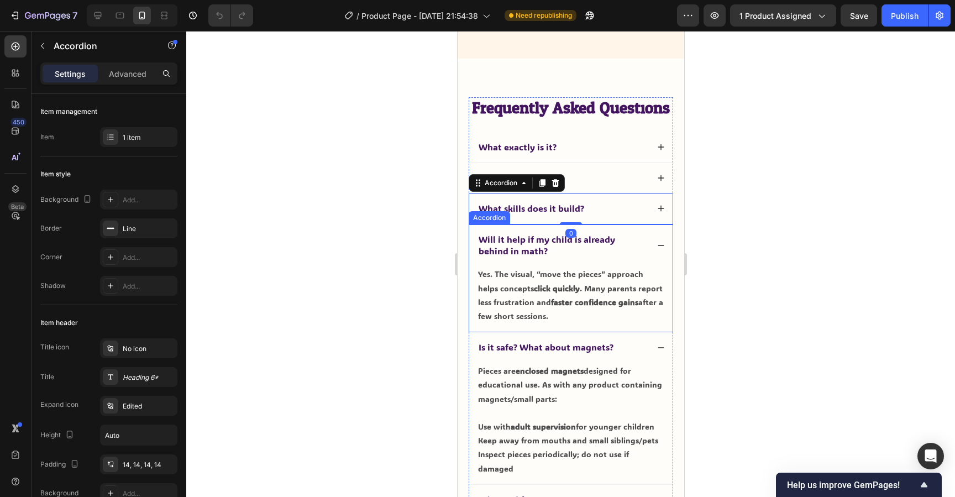
click at [660, 243] on icon at bounding box center [661, 246] width 8 height 8
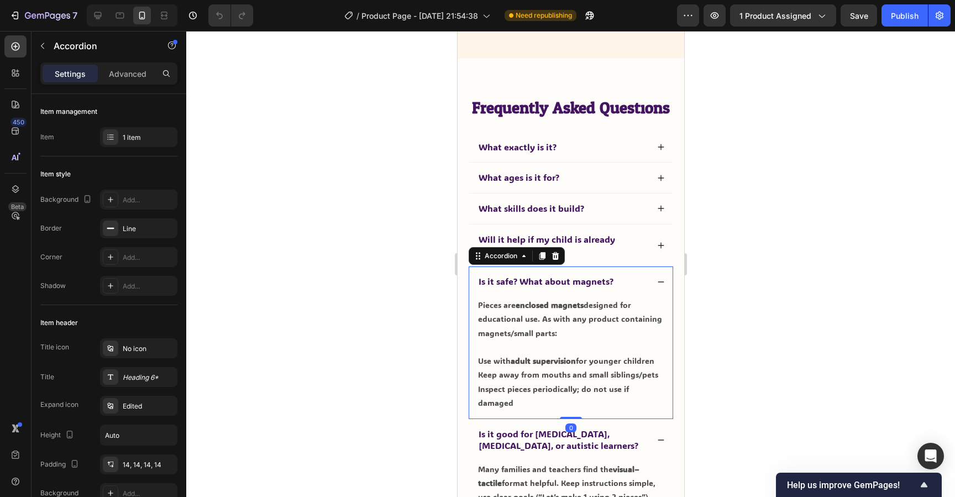
click at [662, 280] on icon at bounding box center [661, 282] width 8 height 8
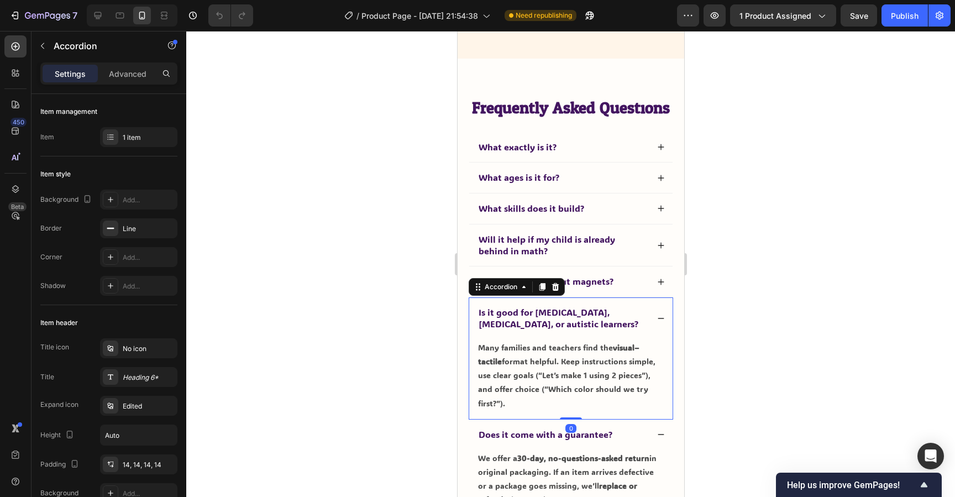
click at [660, 317] on icon at bounding box center [661, 319] width 8 height 8
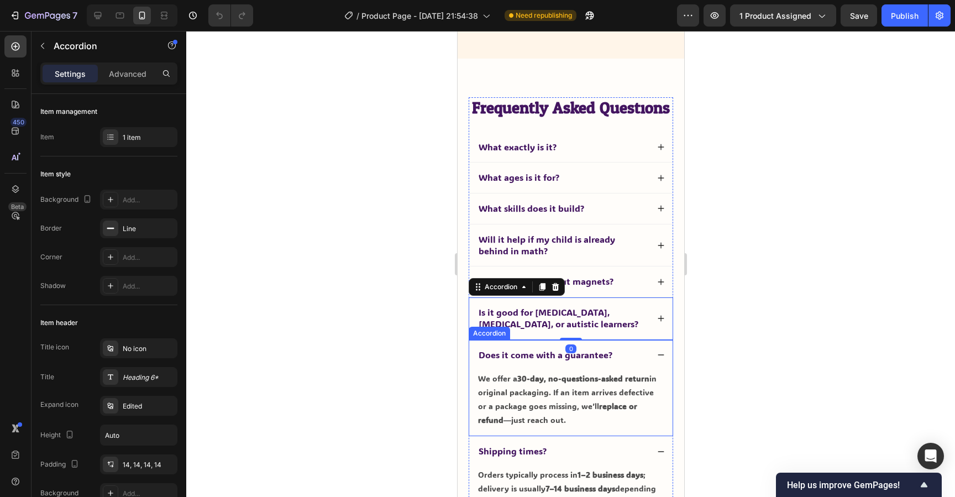
click at [660, 352] on icon at bounding box center [661, 355] width 8 height 8
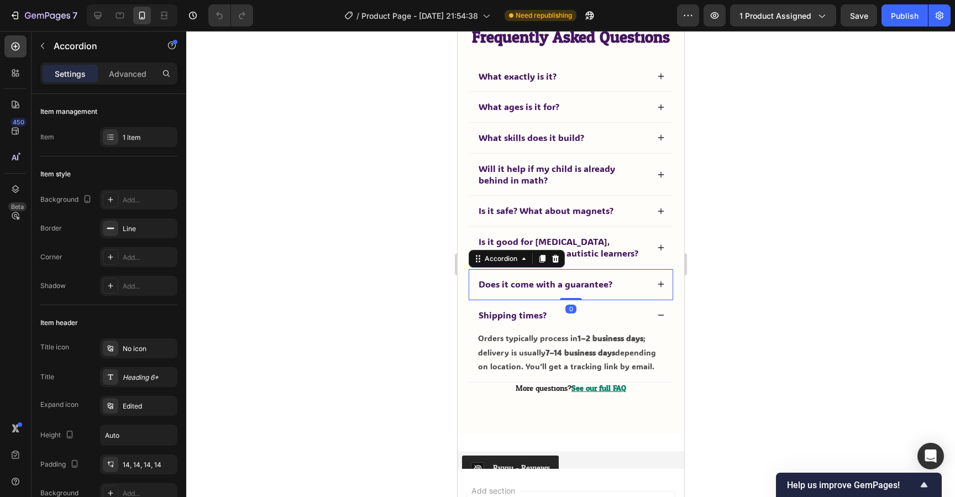
scroll to position [2280, 0]
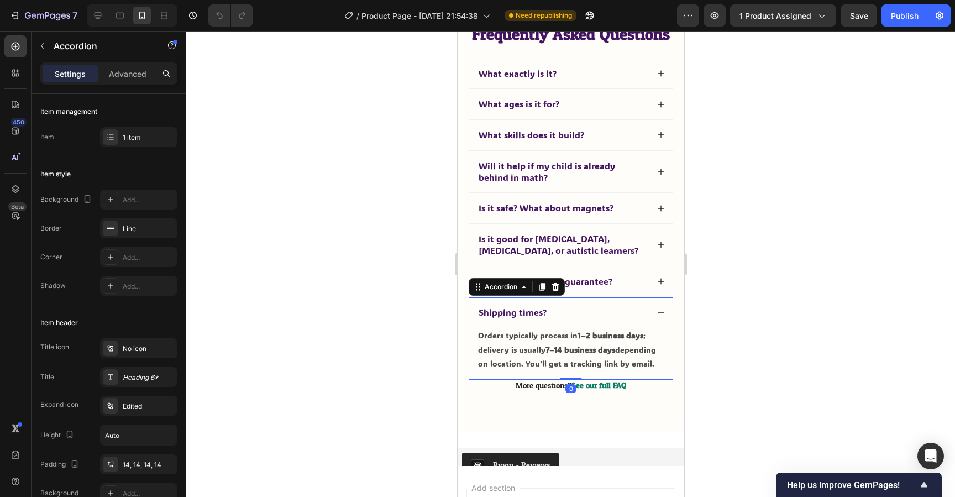
click at [657, 314] on icon at bounding box center [661, 313] width 8 height 8
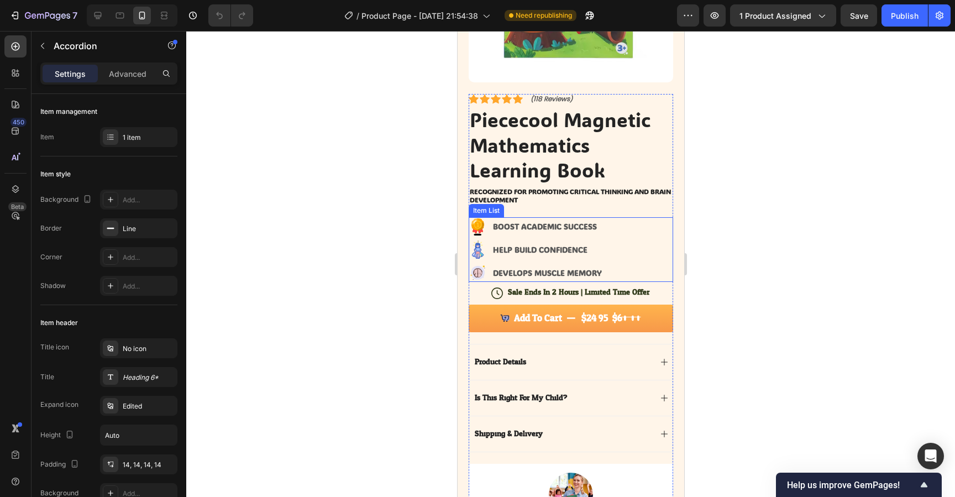
scroll to position [0, 0]
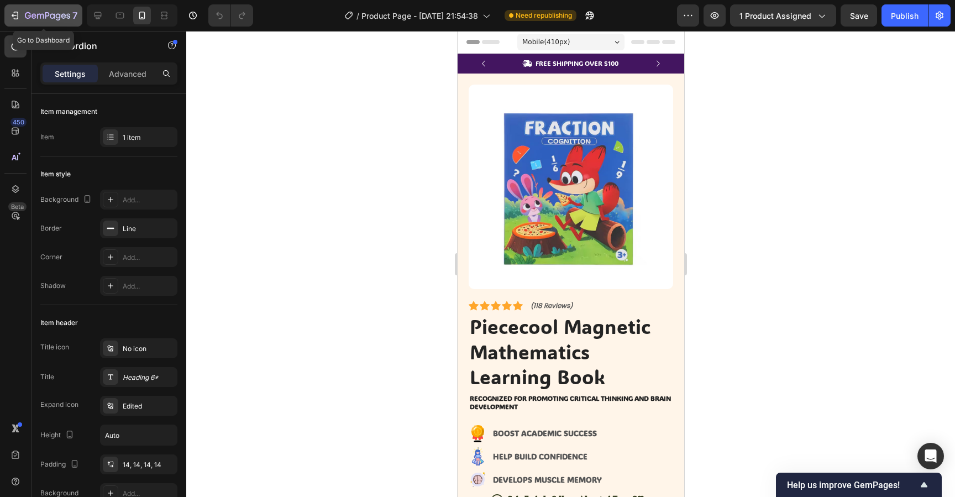
click at [43, 23] on button "7" at bounding box center [43, 15] width 78 height 22
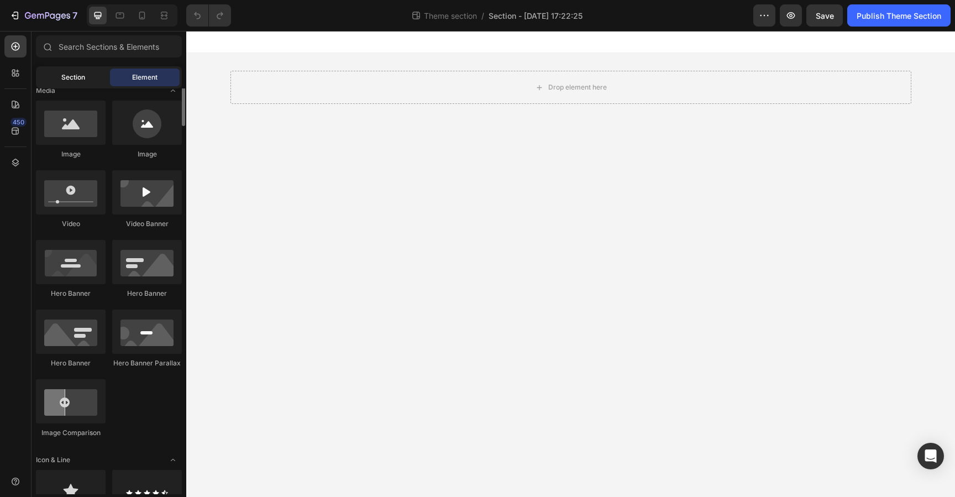
scroll to position [280, 0]
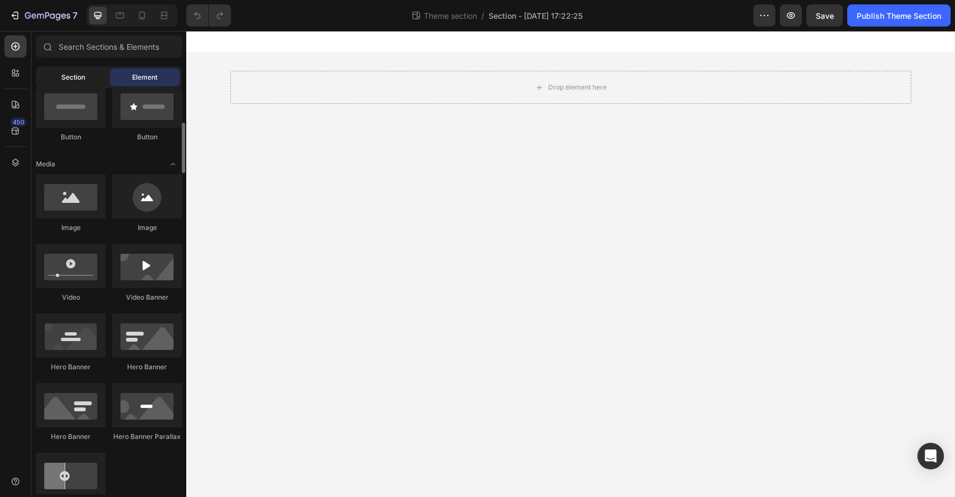
click at [72, 79] on span "Section" at bounding box center [73, 77] width 24 height 10
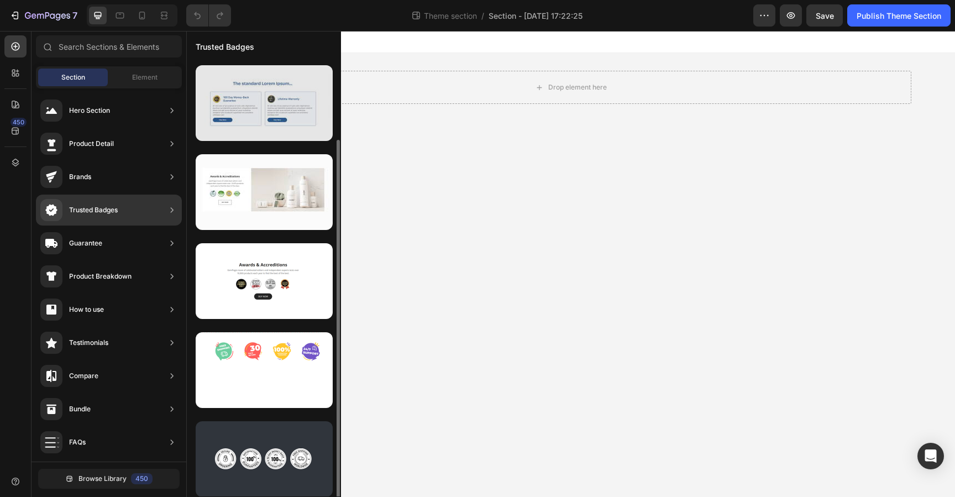
scroll to position [91, 0]
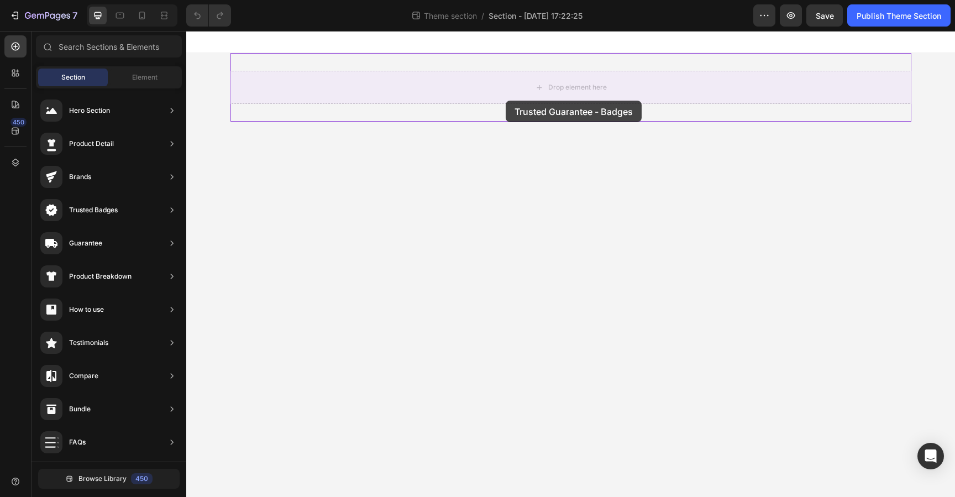
drag, startPoint x: 448, startPoint y: 379, endPoint x: 506, endPoint y: 92, distance: 292.2
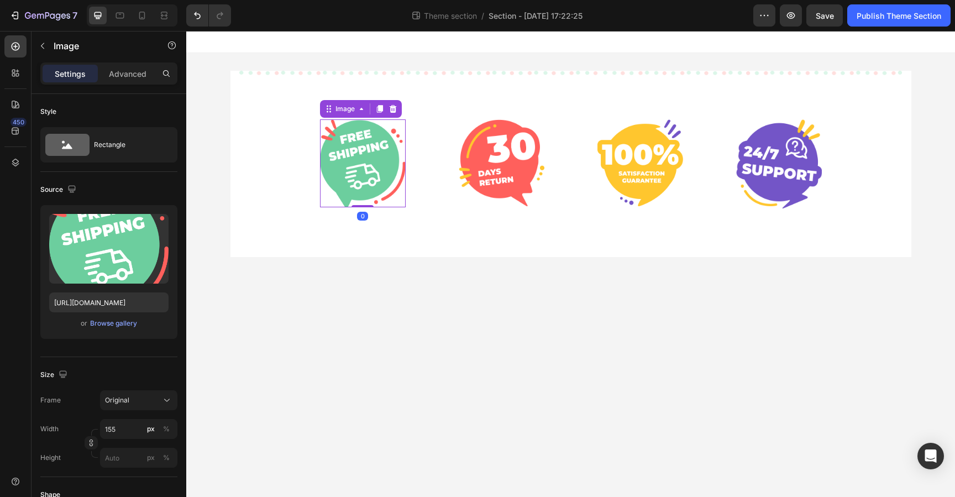
click at [368, 154] on img at bounding box center [363, 163] width 86 height 88
click at [394, 106] on icon at bounding box center [392, 109] width 7 height 8
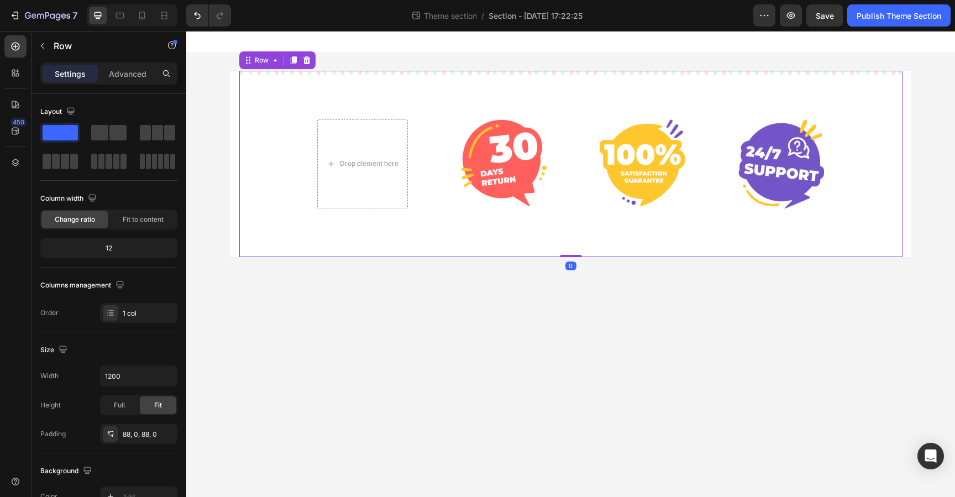
click at [472, 94] on div "Drop element here Image Image Image Row Row 0" at bounding box center [571, 164] width 664 height 186
click at [145, 15] on icon at bounding box center [142, 15] width 11 height 11
type input "100%"
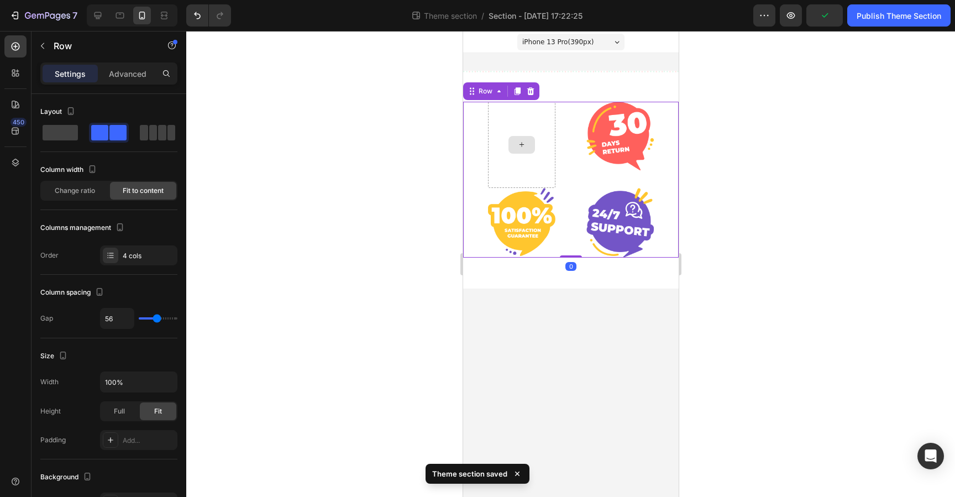
click at [511, 134] on div at bounding box center [521, 145] width 67 height 86
click at [529, 90] on icon at bounding box center [530, 91] width 7 height 8
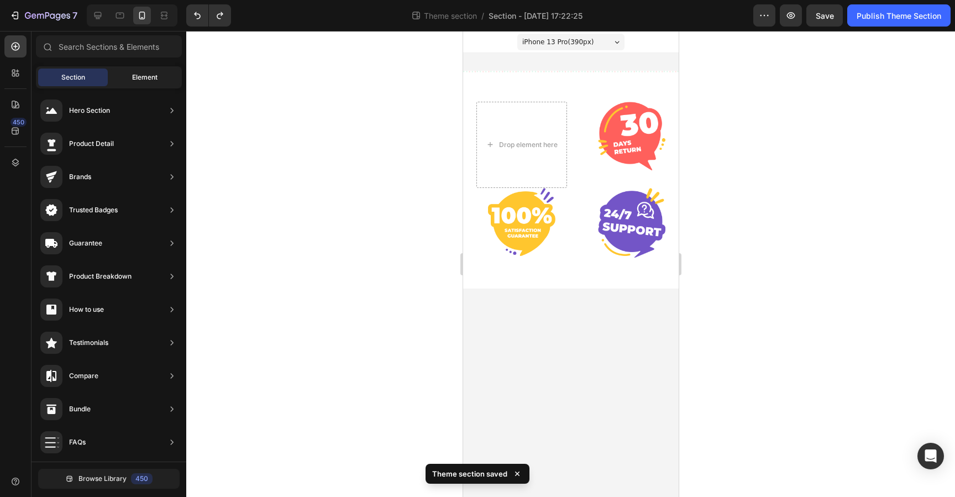
click at [151, 80] on span "Element" at bounding box center [144, 77] width 25 height 10
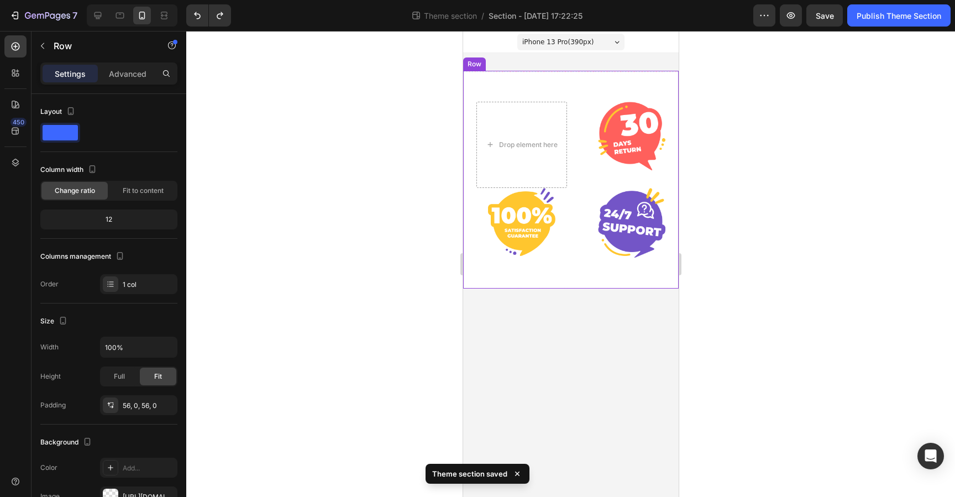
click at [567, 82] on div "Drop element here Image Image Image Row Row" at bounding box center [571, 180] width 216 height 218
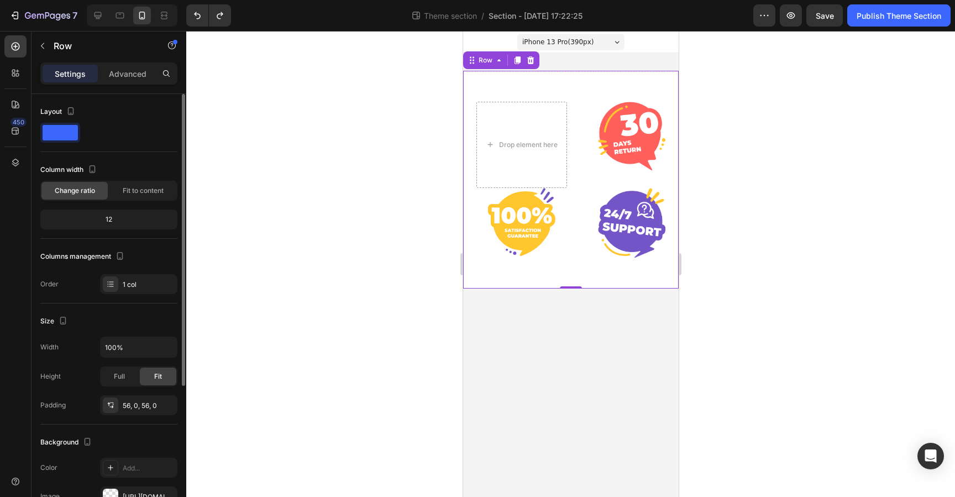
click at [85, 194] on span "Change ratio" at bounding box center [75, 191] width 40 height 10
click at [96, 221] on div "12" at bounding box center [109, 219] width 133 height 15
click at [113, 221] on div "12" at bounding box center [109, 219] width 133 height 15
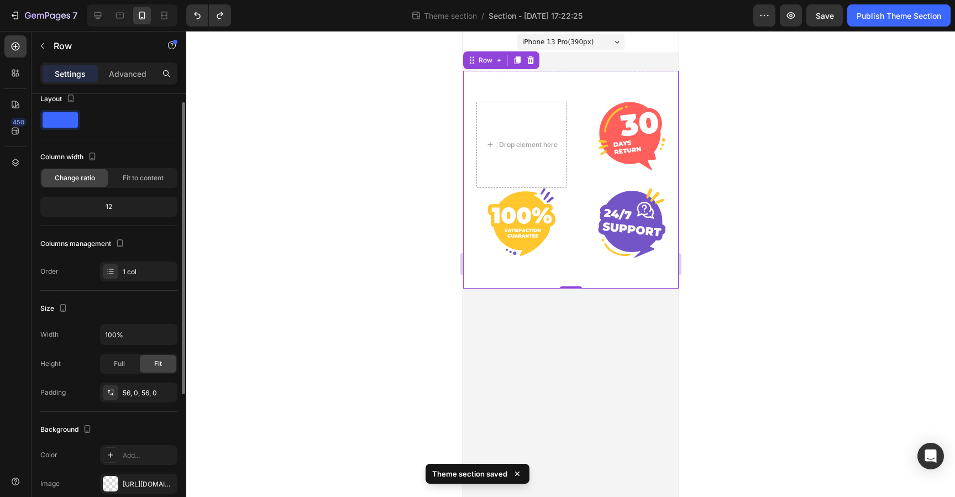
click at [113, 207] on div "12" at bounding box center [109, 206] width 133 height 15
click at [139, 177] on span "Fit to content" at bounding box center [143, 178] width 41 height 10
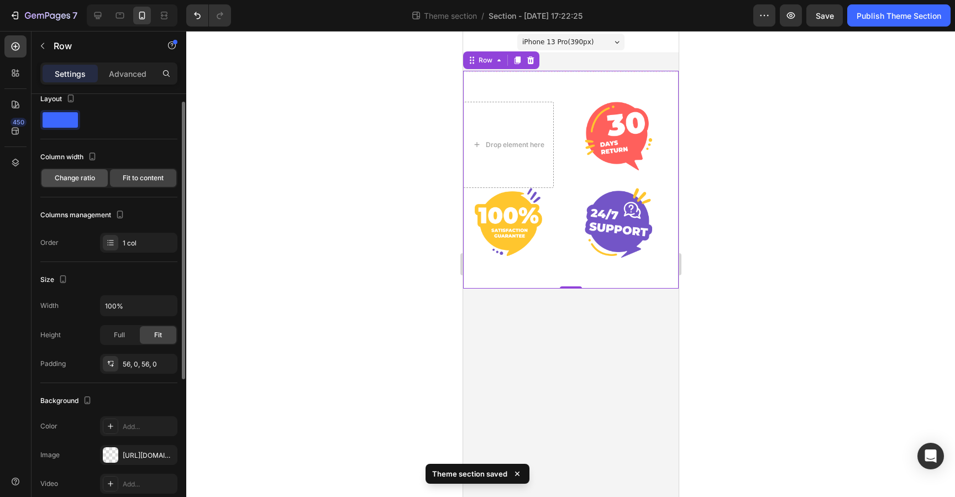
click at [79, 181] on span "Change ratio" at bounding box center [75, 178] width 40 height 10
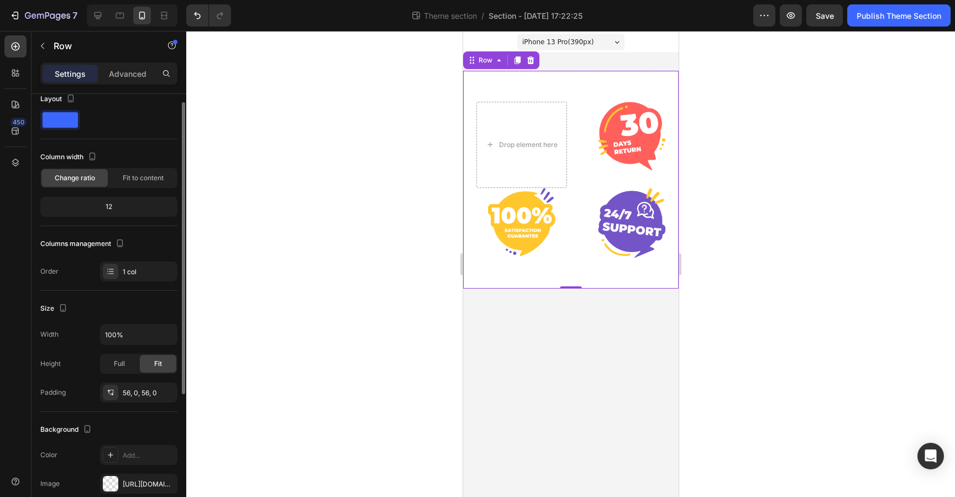
drag, startPoint x: 112, startPoint y: 206, endPoint x: 97, endPoint y: 207, distance: 14.4
click at [97, 207] on div "12" at bounding box center [109, 206] width 133 height 15
drag, startPoint x: 102, startPoint y: 206, endPoint x: 116, endPoint y: 206, distance: 13.8
click at [116, 206] on div "12" at bounding box center [109, 206] width 133 height 15
click at [143, 279] on div "1 col" at bounding box center [138, 272] width 77 height 20
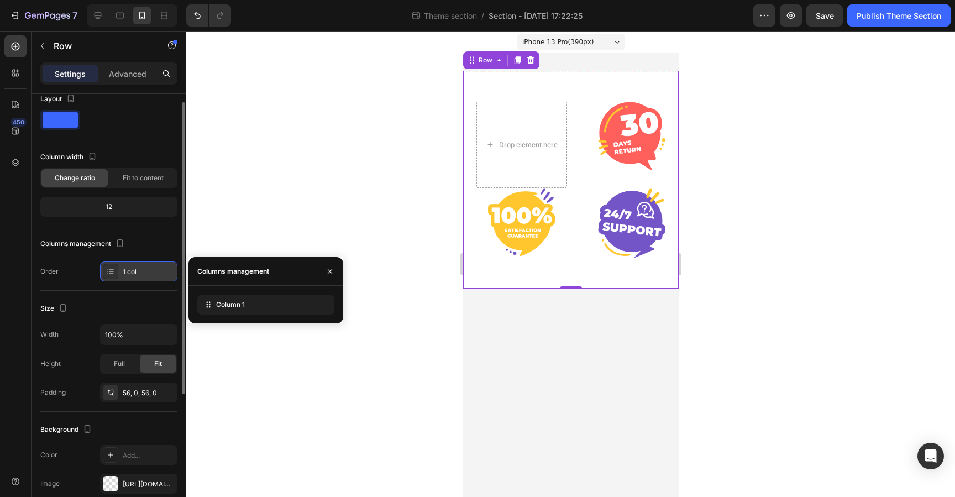
click at [144, 276] on div "1 col" at bounding box center [138, 272] width 77 height 20
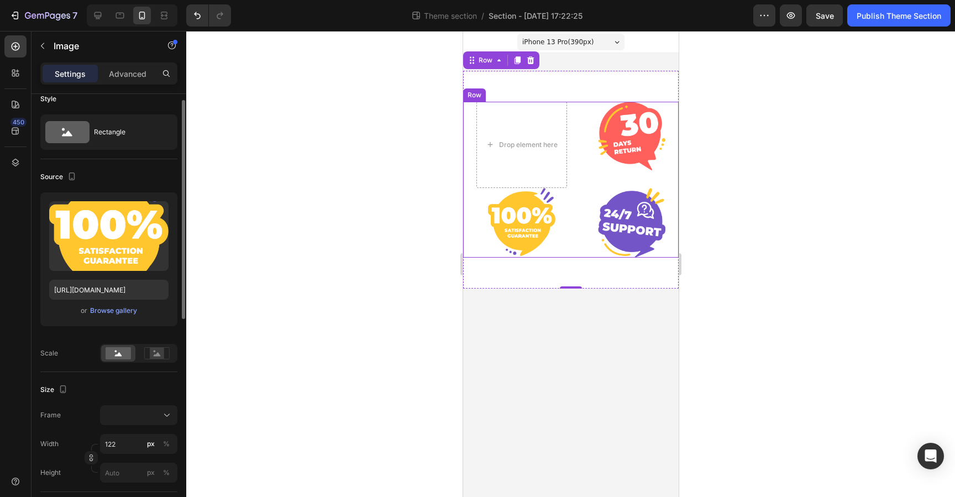
click at [536, 233] on img at bounding box center [521, 222] width 67 height 68
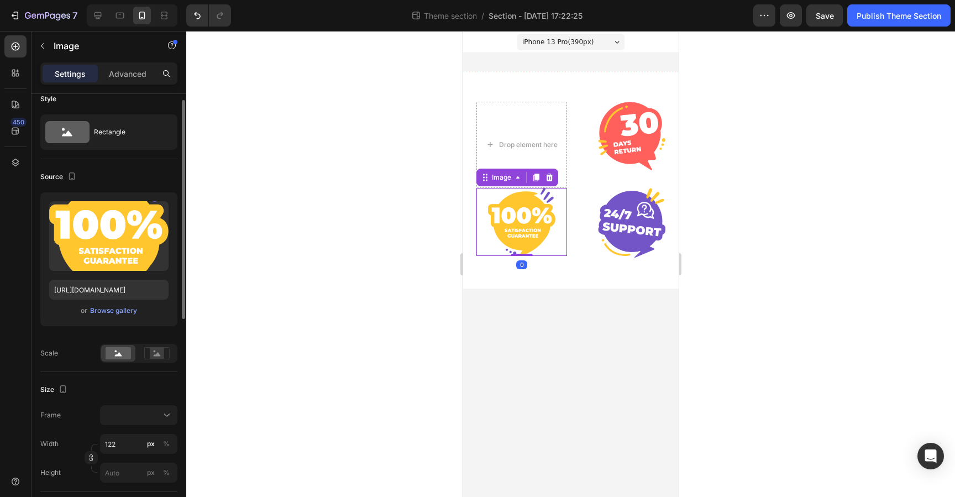
scroll to position [0, 0]
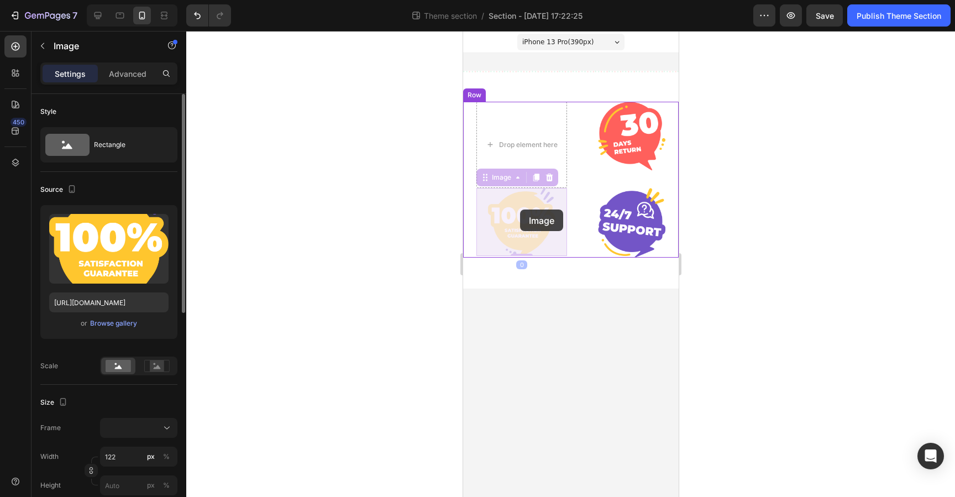
drag, startPoint x: 521, startPoint y: 221, endPoint x: 517, endPoint y: 213, distance: 8.7
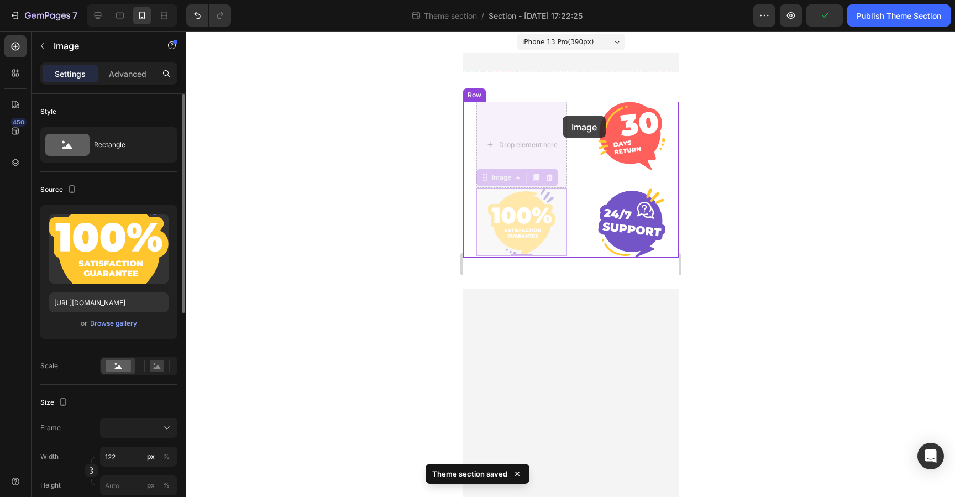
drag, startPoint x: 528, startPoint y: 215, endPoint x: 561, endPoint y: 138, distance: 83.4
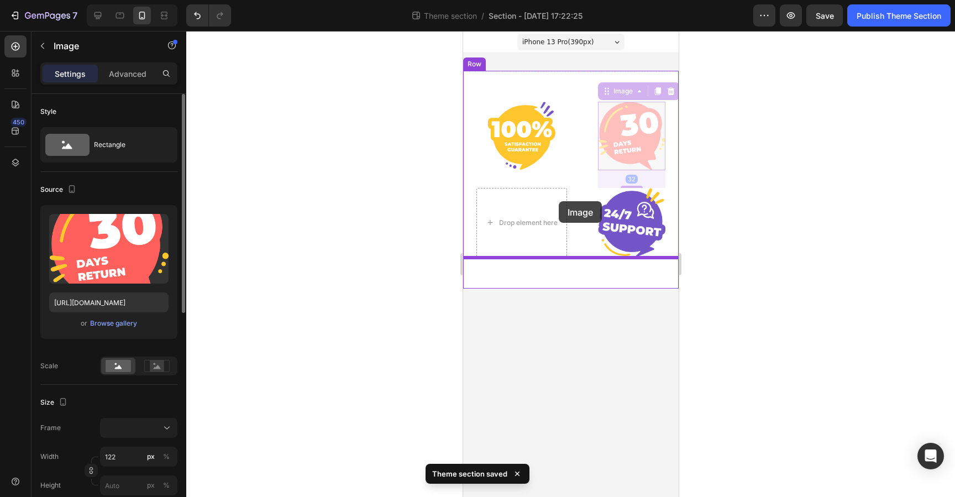
drag, startPoint x: 618, startPoint y: 135, endPoint x: 550, endPoint y: 207, distance: 99.4
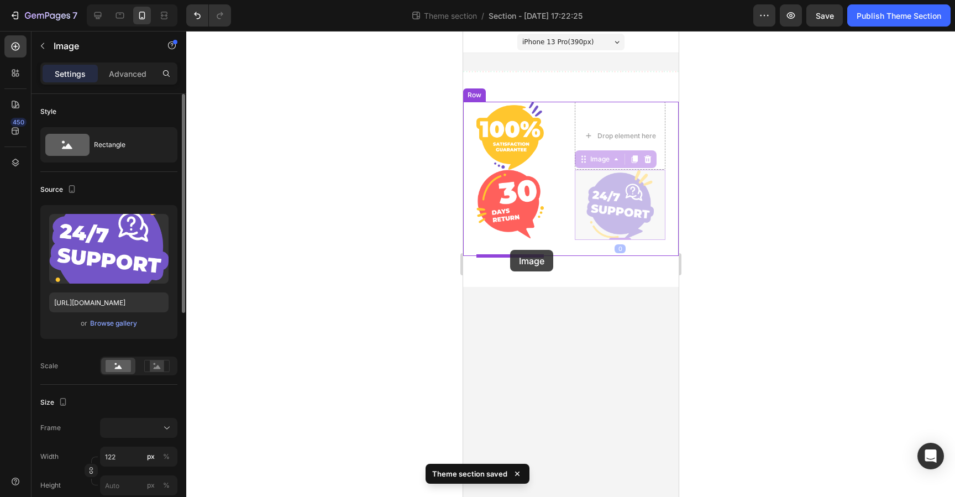
drag, startPoint x: 643, startPoint y: 211, endPoint x: 509, endPoint y: 248, distance: 138.7
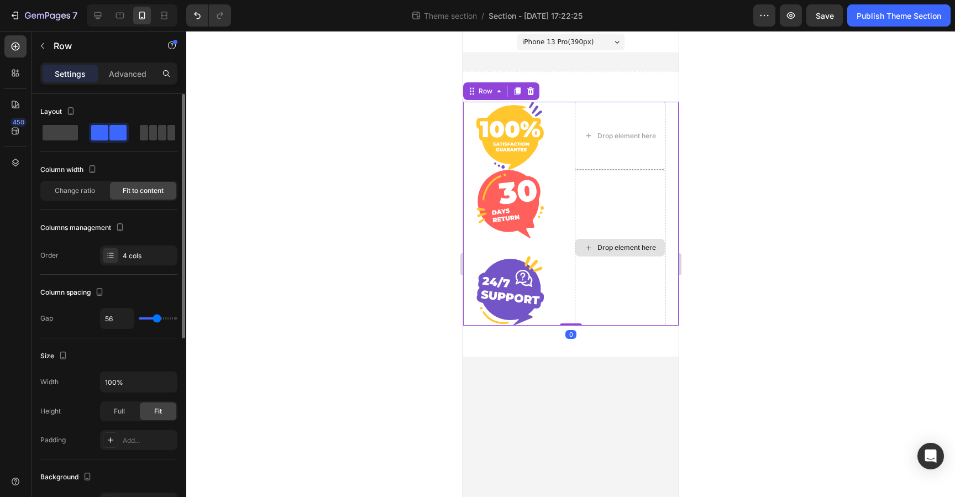
click at [613, 196] on div "Drop element here" at bounding box center [620, 248] width 91 height 156
click at [70, 134] on span at bounding box center [60, 132] width 35 height 15
type input "0"
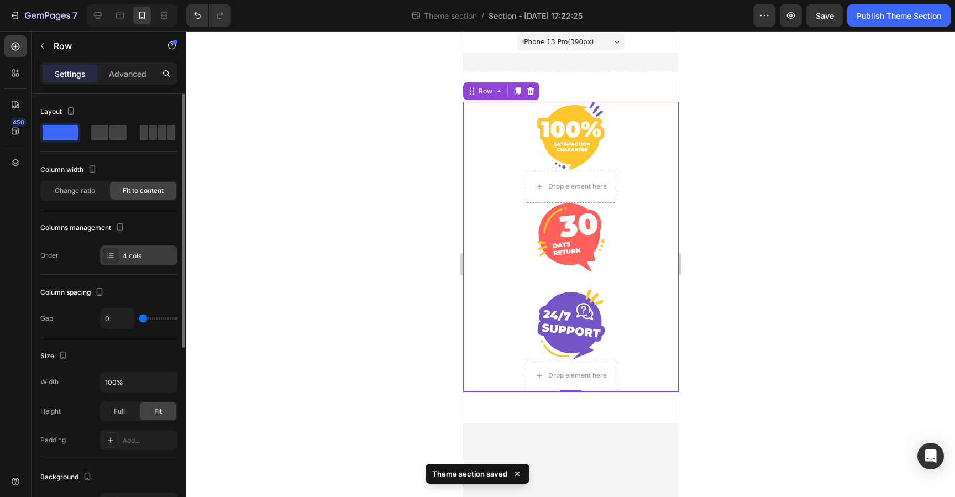
drag, startPoint x: 140, startPoint y: 256, endPoint x: 136, endPoint y: 252, distance: 5.9
click at [140, 255] on div "4 cols" at bounding box center [149, 256] width 52 height 10
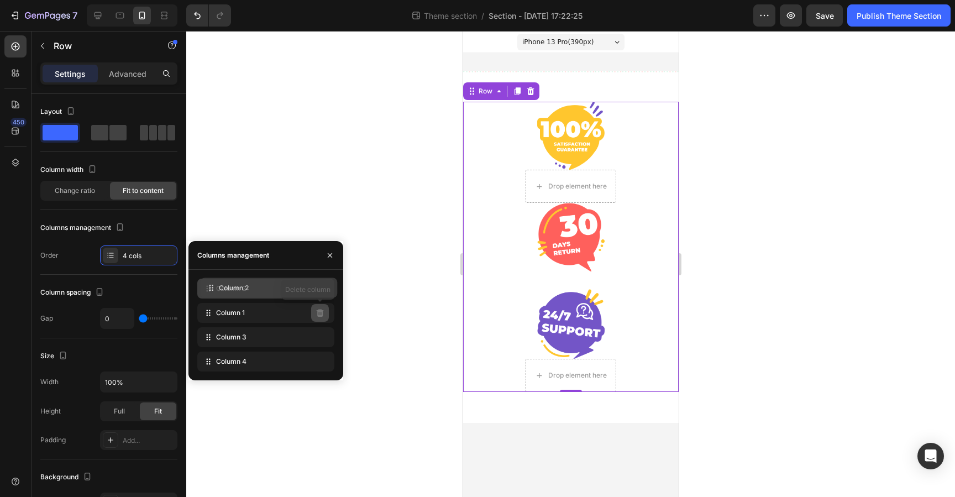
click at [325, 288] on div "Column 2" at bounding box center [265, 289] width 137 height 20
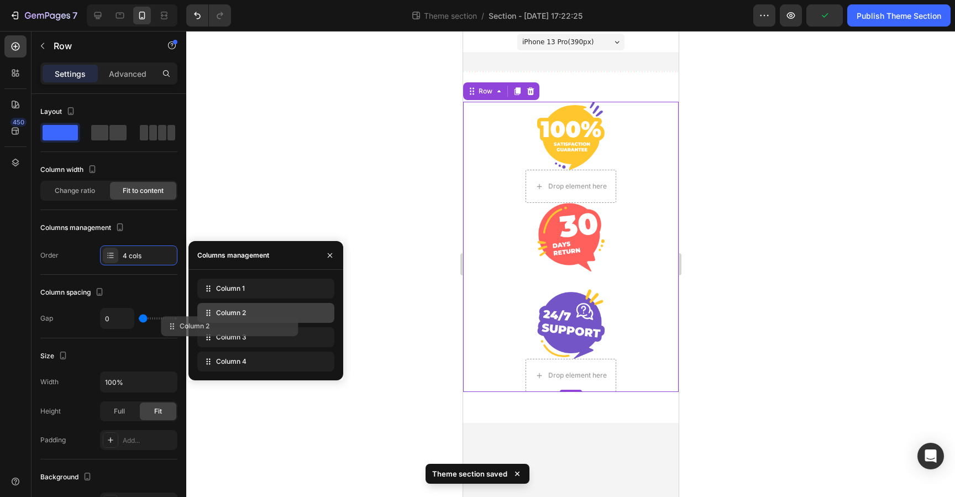
click at [286, 326] on div "Column 1 Column 2 Column 3 Column 4" at bounding box center [265, 325] width 137 height 93
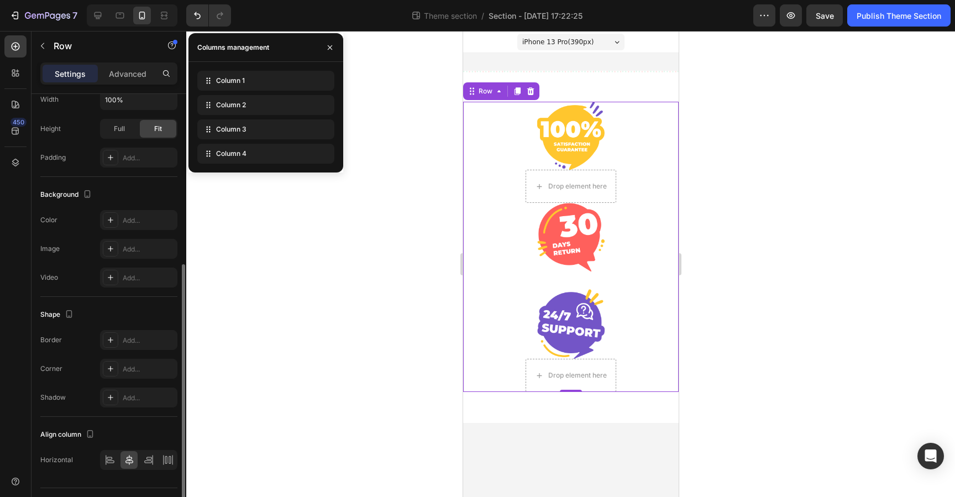
scroll to position [286, 0]
click at [557, 187] on div "Drop element here" at bounding box center [577, 186] width 59 height 9
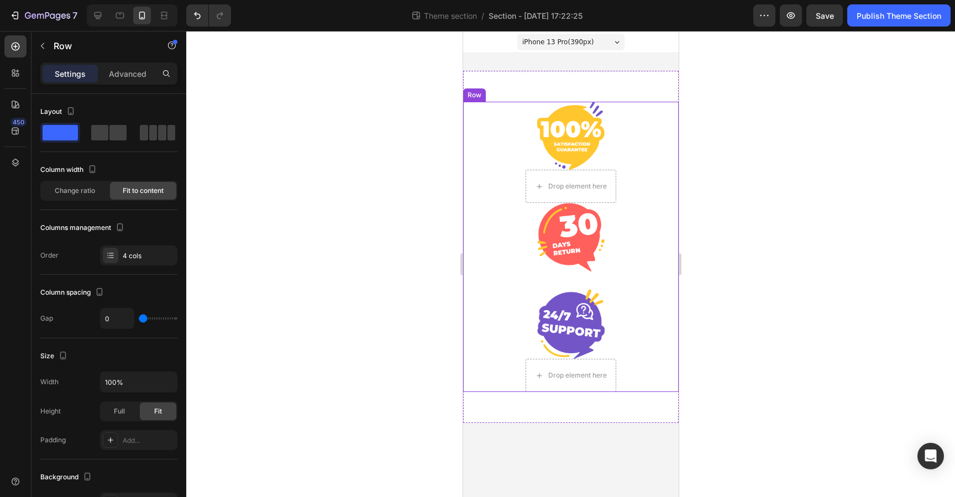
click at [474, 121] on div "Image Drop element here Image Image Drop element here Row" at bounding box center [571, 247] width 216 height 290
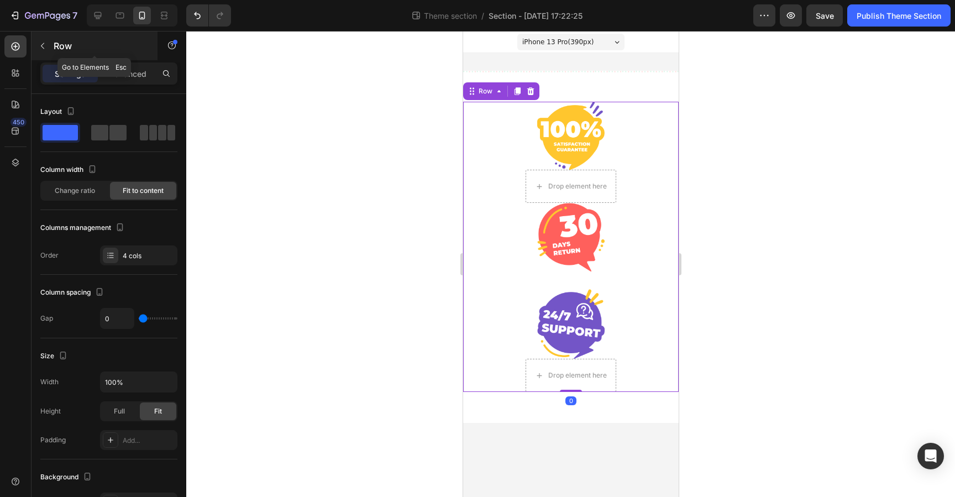
click at [45, 49] on icon "button" at bounding box center [42, 45] width 9 height 9
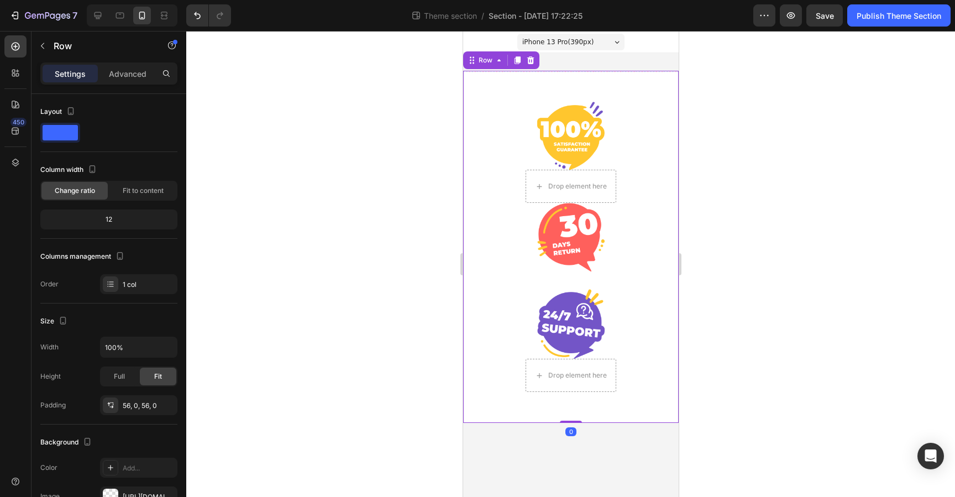
click at [603, 74] on div "Image Drop element here Image Image Drop element here Row Row 0" at bounding box center [571, 247] width 216 height 352
click at [528, 65] on div at bounding box center [530, 60] width 13 height 13
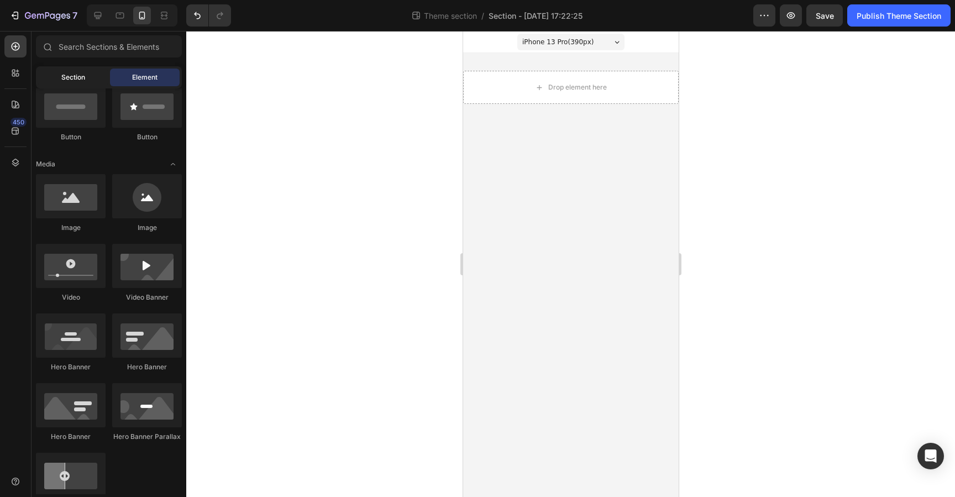
click at [77, 81] on span "Section" at bounding box center [73, 77] width 24 height 10
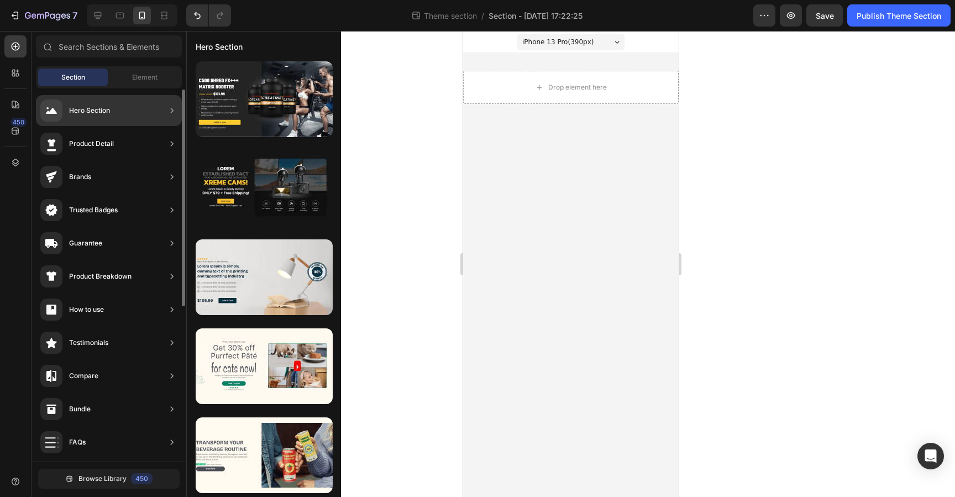
click at [128, 246] on div "Guarantee" at bounding box center [109, 243] width 146 height 31
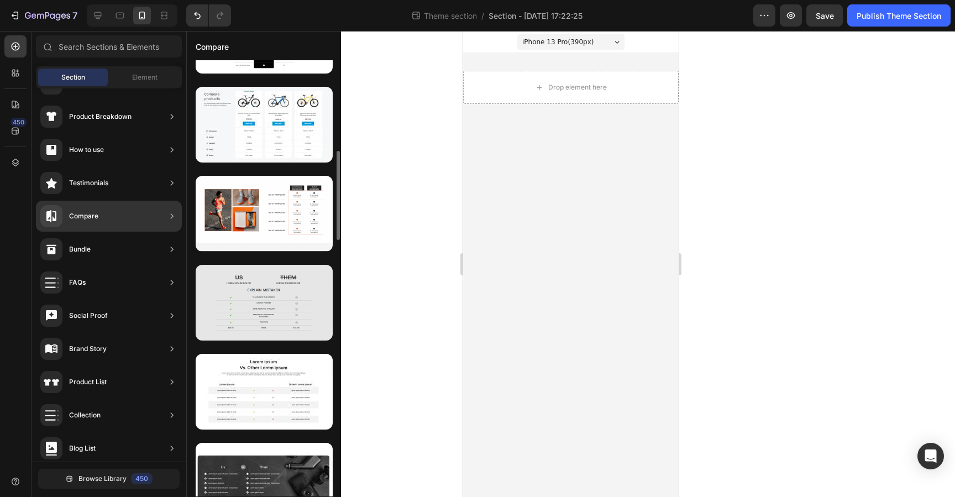
scroll to position [416, 0]
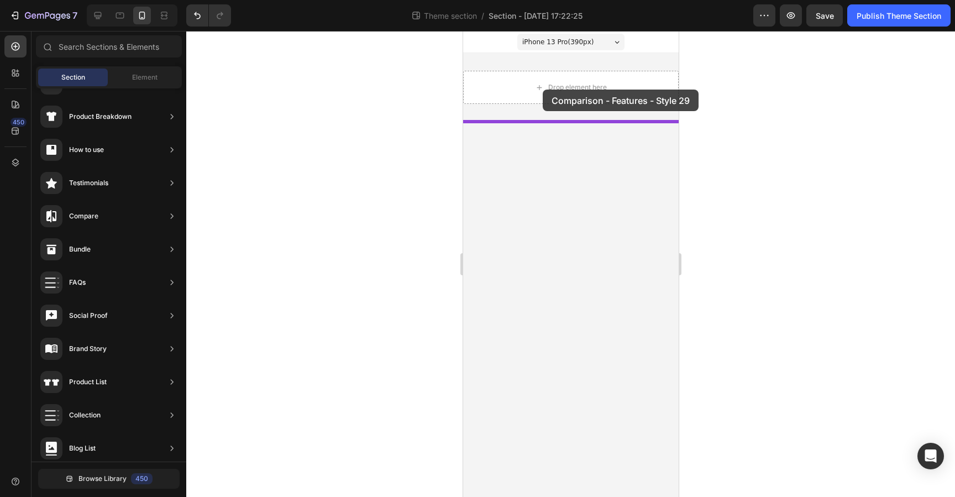
drag, startPoint x: 730, startPoint y: 327, endPoint x: 542, endPoint y: 90, distance: 303.1
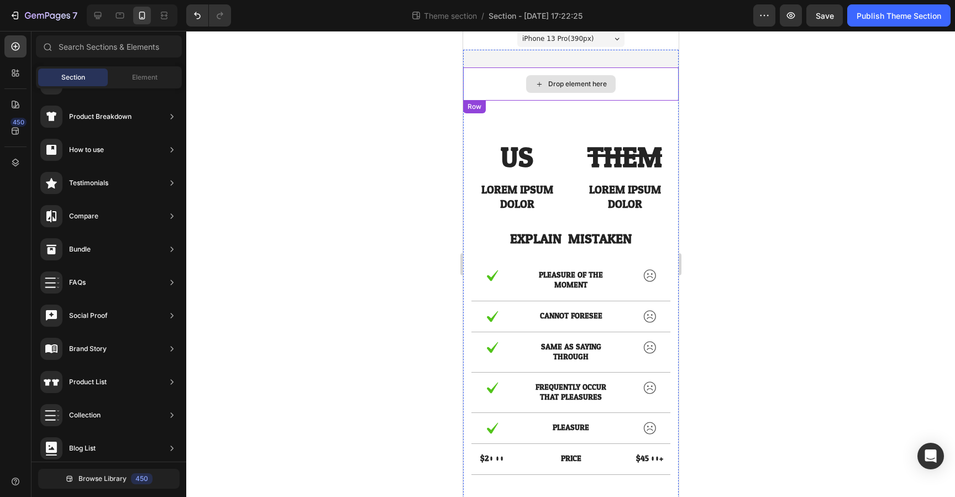
scroll to position [2, 0]
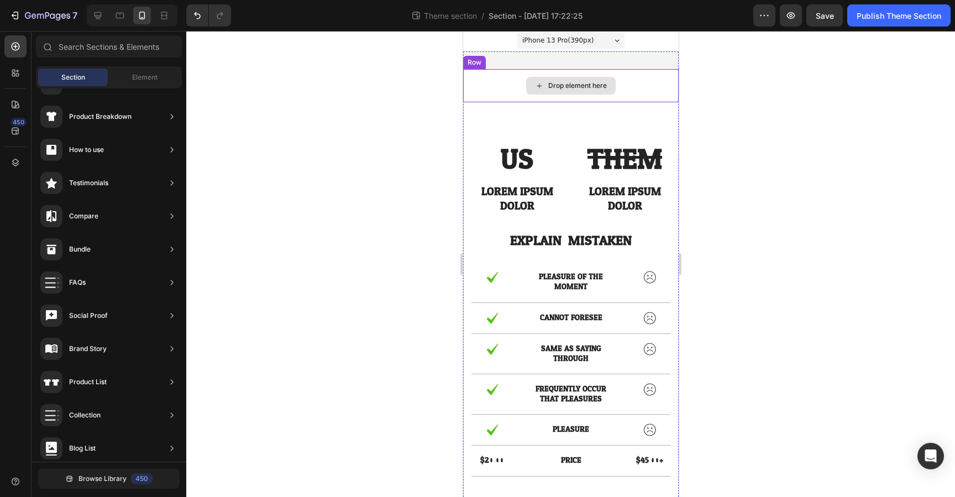
click at [508, 86] on div "Drop element here" at bounding box center [571, 85] width 216 height 33
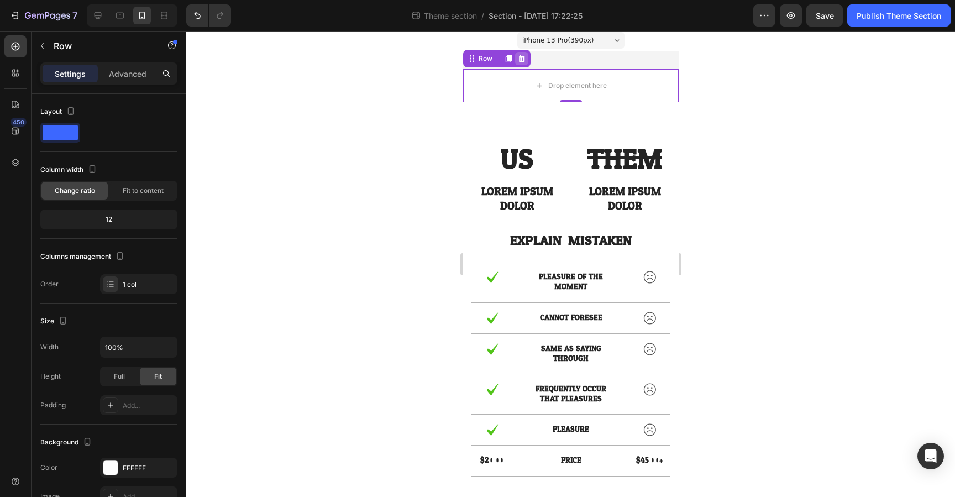
click at [525, 58] on div at bounding box center [521, 58] width 13 height 13
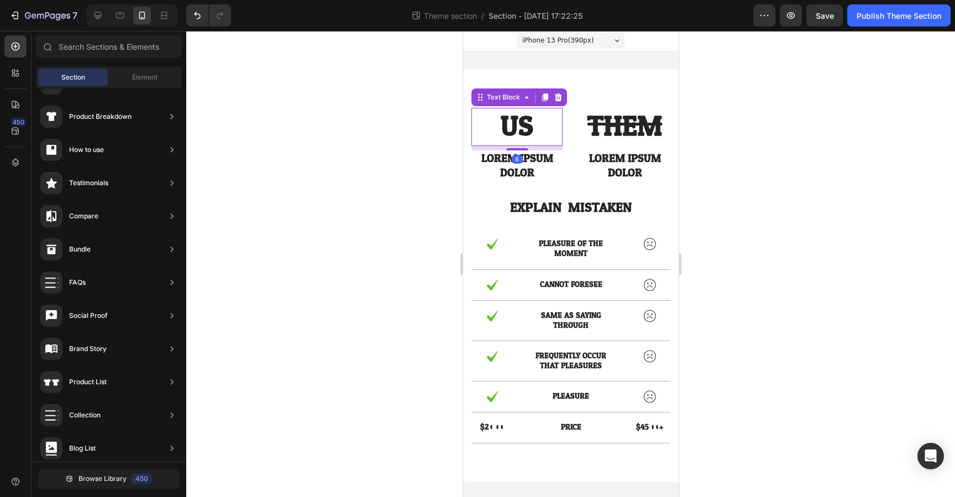
click at [508, 119] on p "US" at bounding box center [516, 127] width 89 height 36
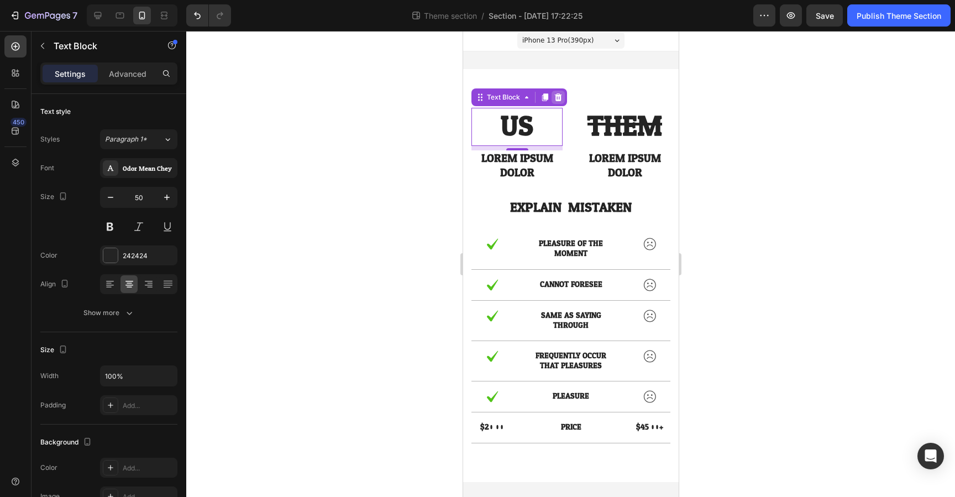
click at [557, 94] on icon at bounding box center [558, 97] width 7 height 8
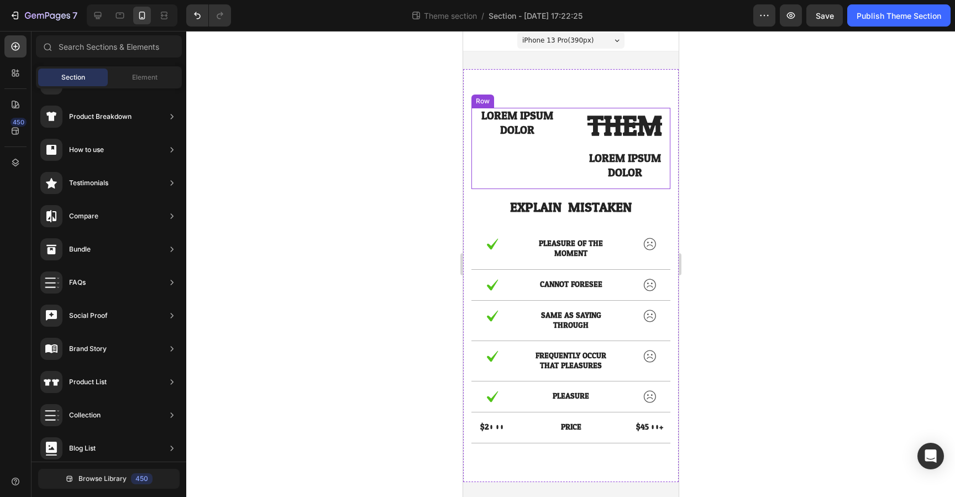
click at [510, 151] on div "Lorem ipsum dolor Text Block" at bounding box center [516, 148] width 91 height 81
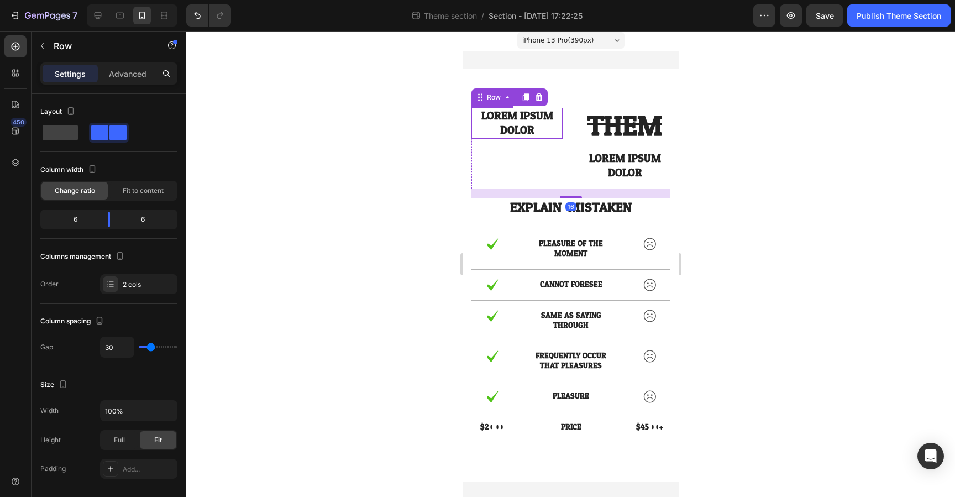
click at [510, 124] on p "Lorem ipsum dolor" at bounding box center [516, 123] width 89 height 29
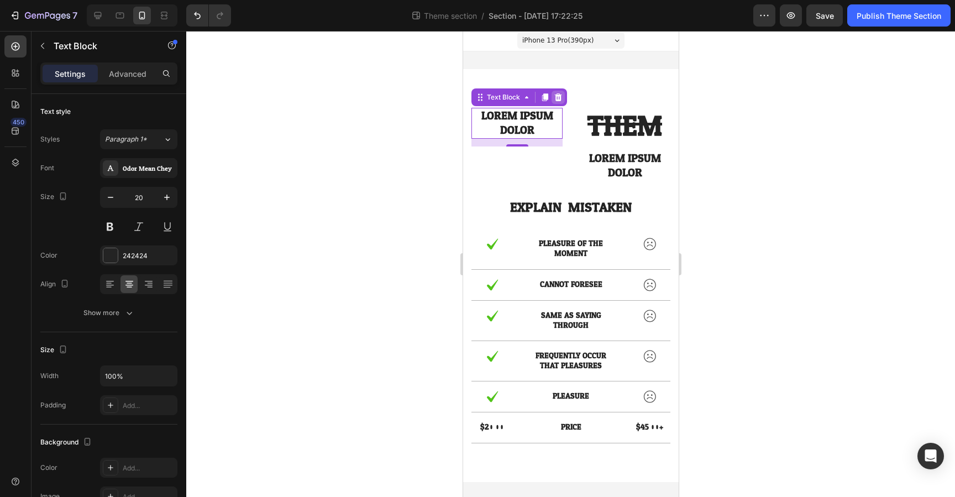
click at [560, 99] on icon at bounding box center [558, 97] width 7 height 8
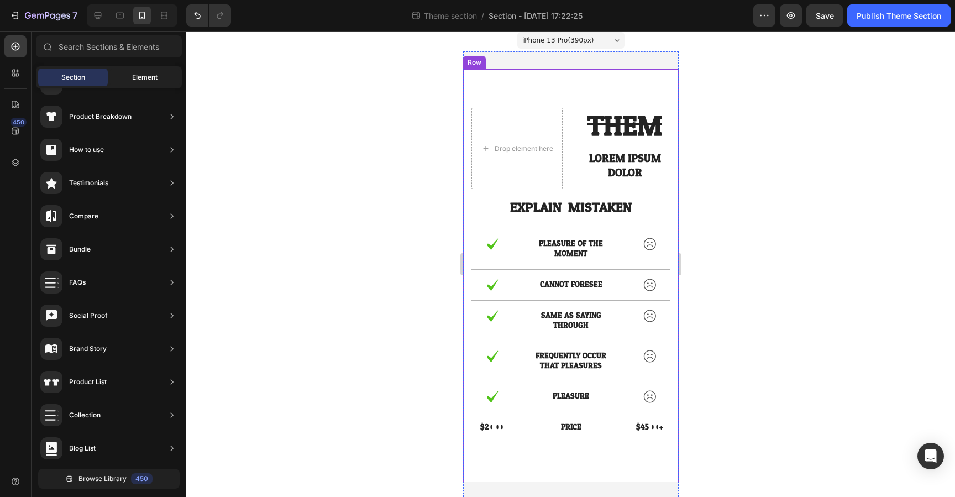
click at [140, 77] on span "Element" at bounding box center [144, 77] width 25 height 10
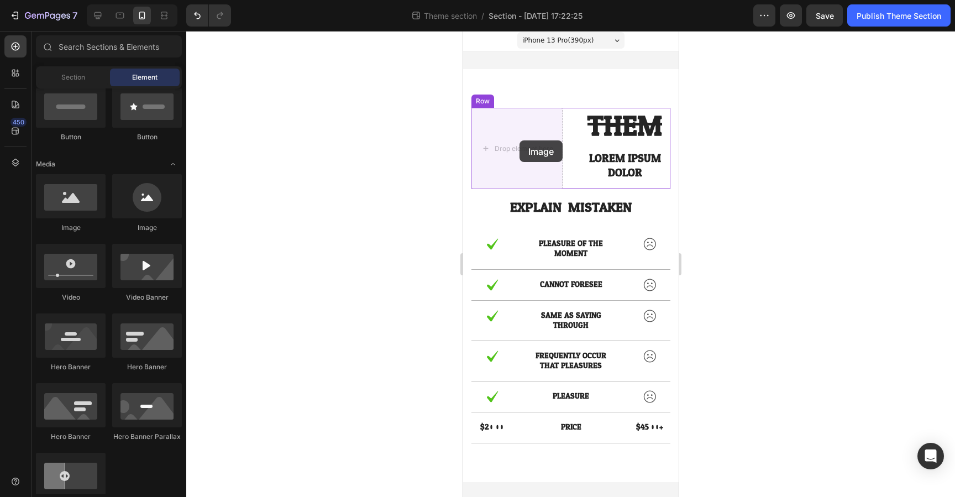
drag, startPoint x: 549, startPoint y: 232, endPoint x: 518, endPoint y: 142, distance: 96.0
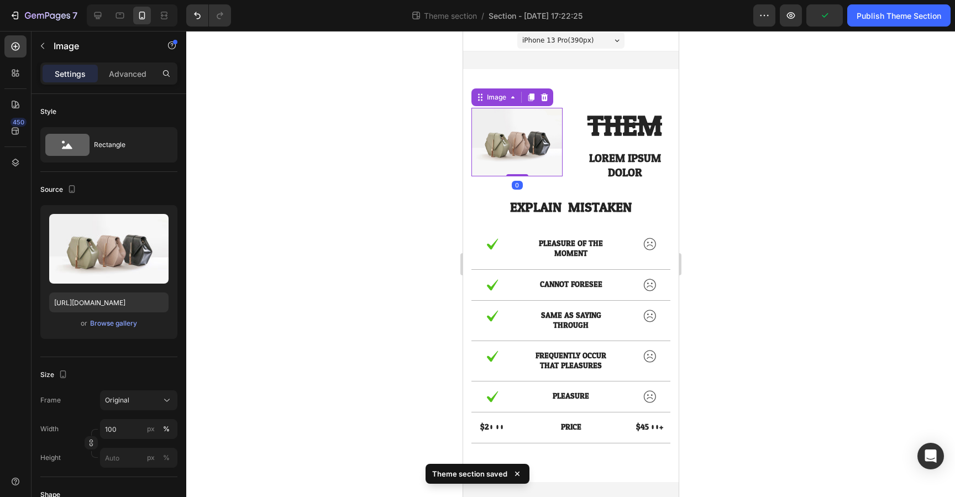
click at [516, 140] on img at bounding box center [516, 142] width 91 height 69
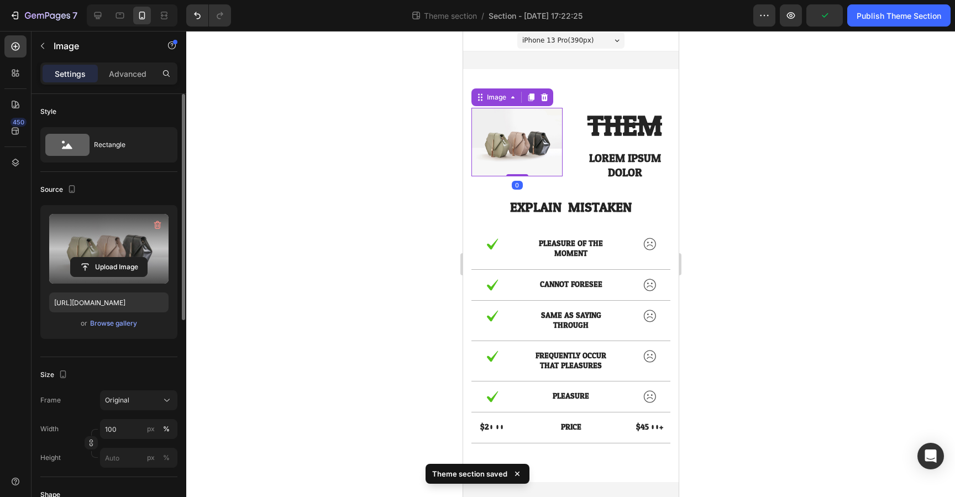
click at [106, 240] on label at bounding box center [108, 249] width 119 height 70
click at [106, 258] on input "file" at bounding box center [109, 267] width 76 height 19
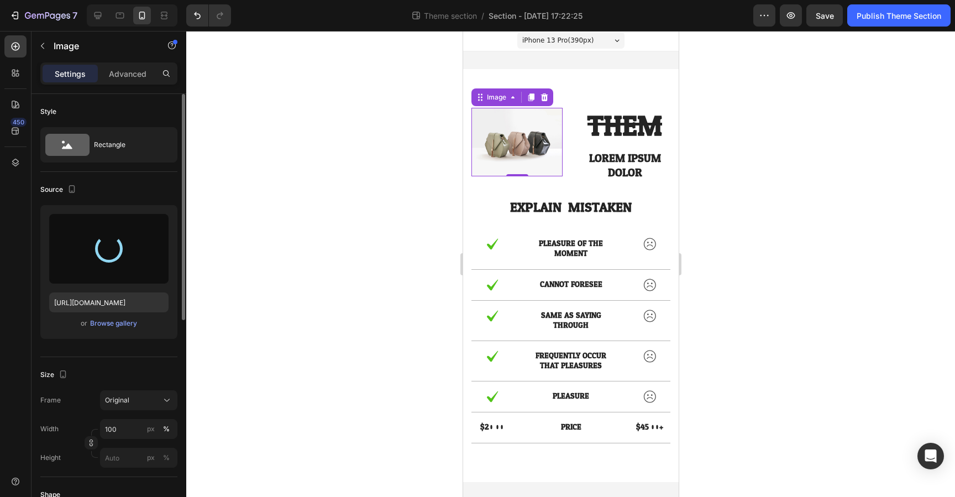
type input "https://cdn.shopify.com/s/files/1/0878/4465/1287/files/gempages_585630241494401…"
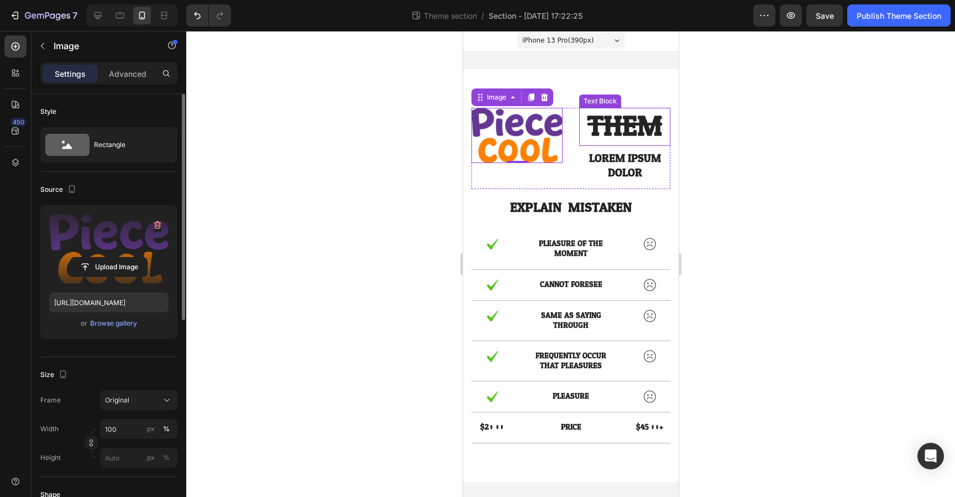
click at [623, 122] on s "THEM" at bounding box center [624, 127] width 75 height 50
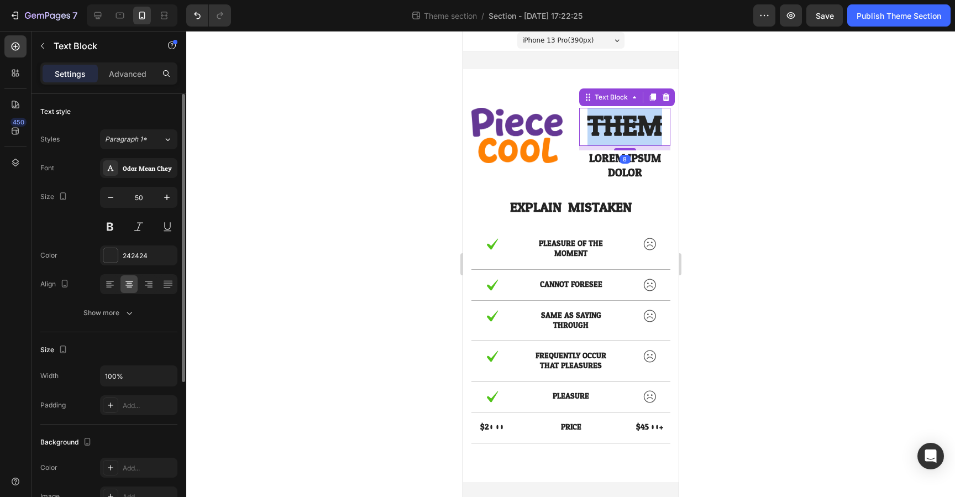
click at [623, 122] on s "THEM" at bounding box center [624, 127] width 75 height 50
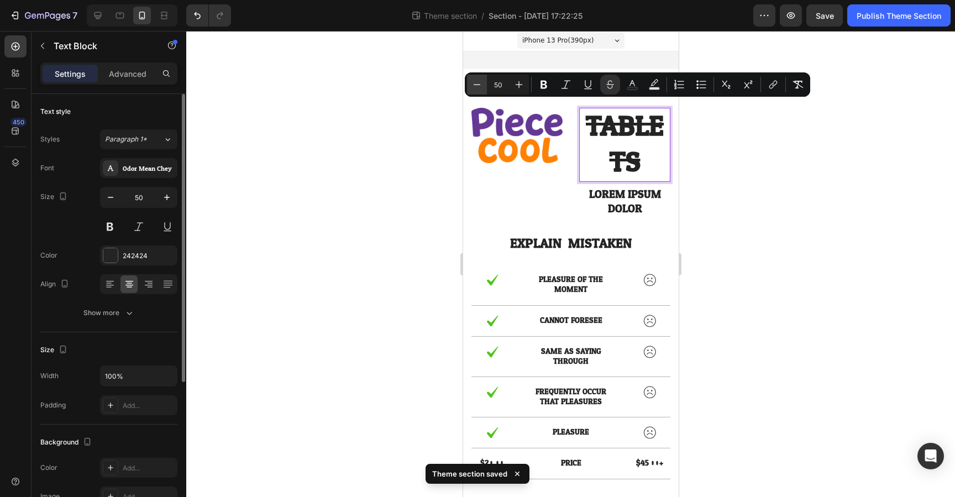
click at [478, 87] on icon "Editor contextual toolbar" at bounding box center [477, 84] width 11 height 11
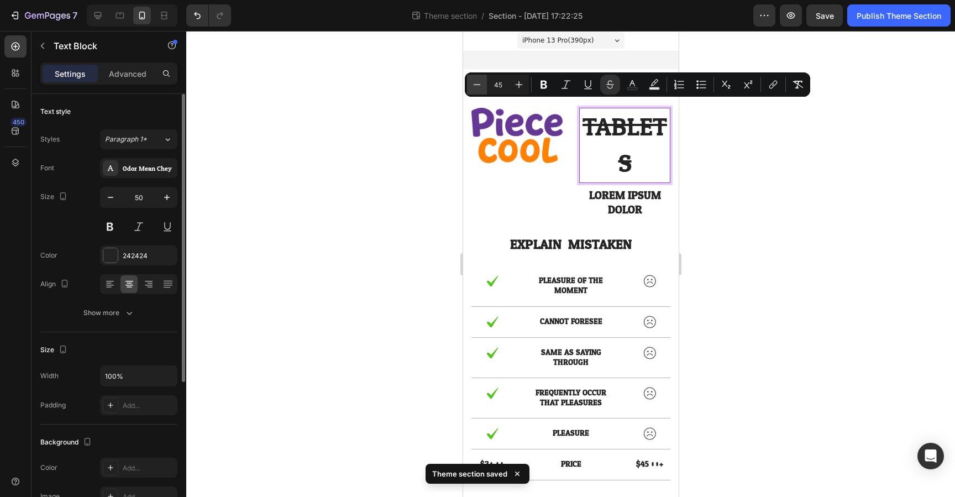
click at [478, 87] on icon "Editor contextual toolbar" at bounding box center [477, 84] width 11 height 11
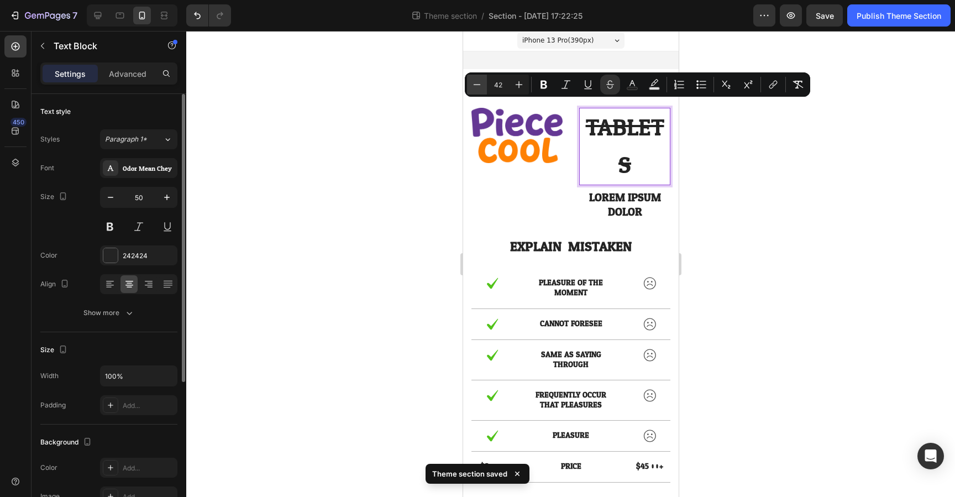
click at [478, 87] on icon "Editor contextual toolbar" at bounding box center [477, 84] width 11 height 11
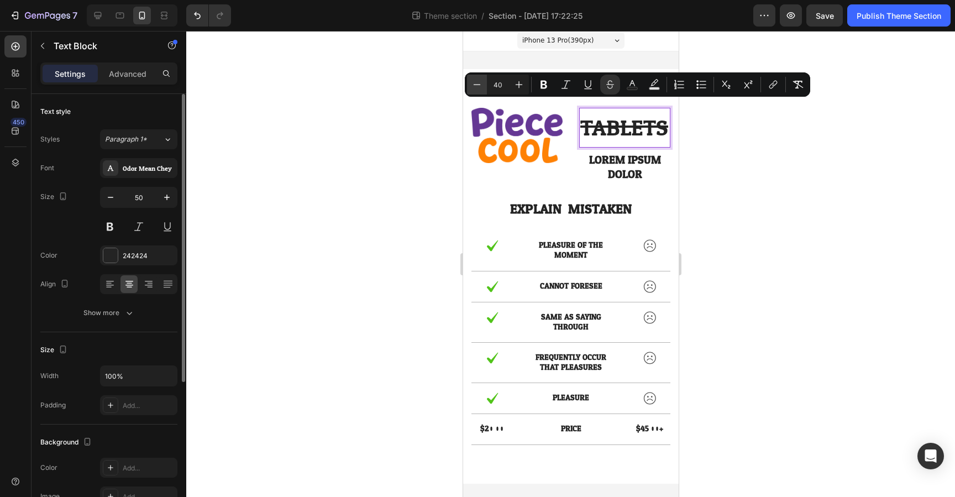
click at [478, 87] on icon "Editor contextual toolbar" at bounding box center [477, 84] width 11 height 11
type input "39"
click at [664, 130] on s "TABLETS" at bounding box center [622, 128] width 85 height 39
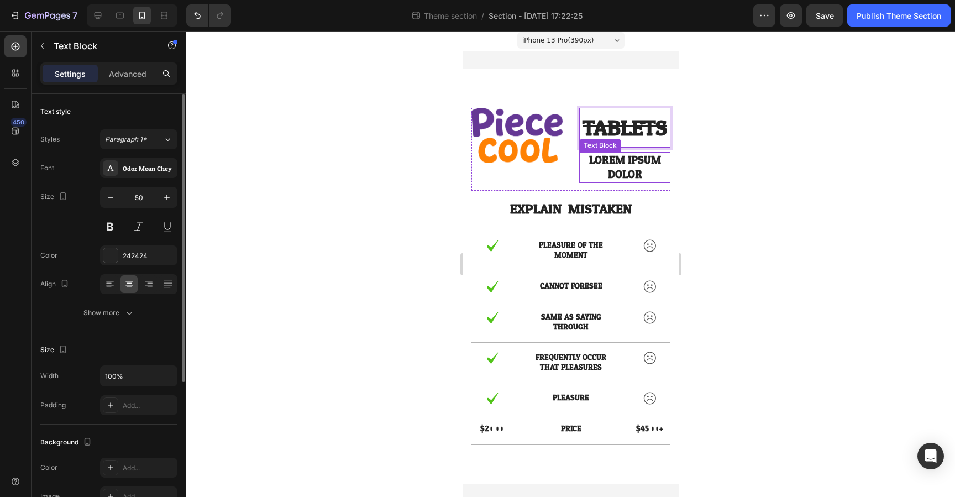
click at [630, 174] on p "Lorem ipsum dolor" at bounding box center [624, 167] width 89 height 29
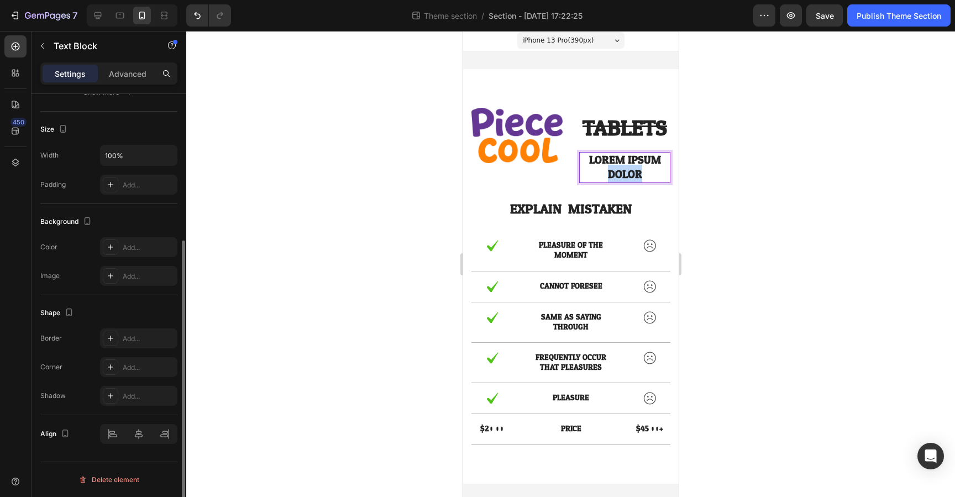
click at [630, 174] on p "Lorem ipsum dolor" at bounding box center [624, 167] width 89 height 29
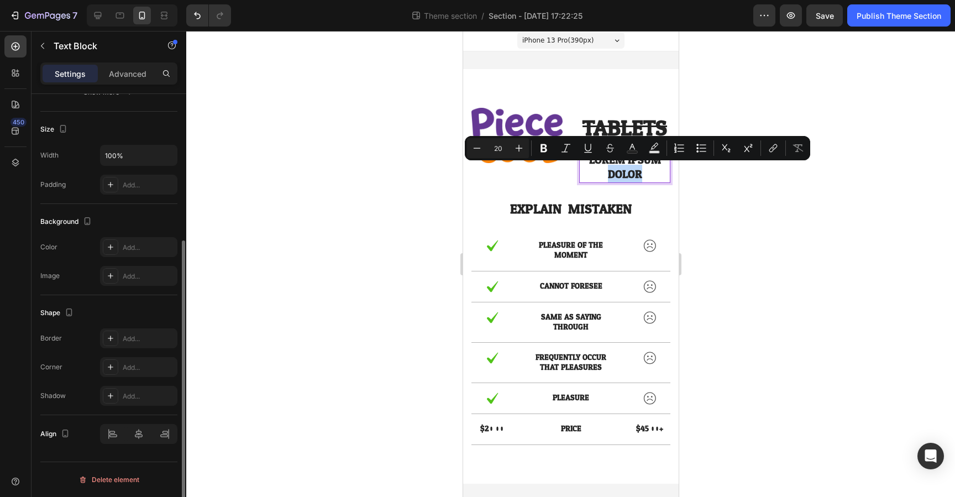
click at [630, 174] on p "Lorem ipsum dolor" at bounding box center [624, 167] width 89 height 29
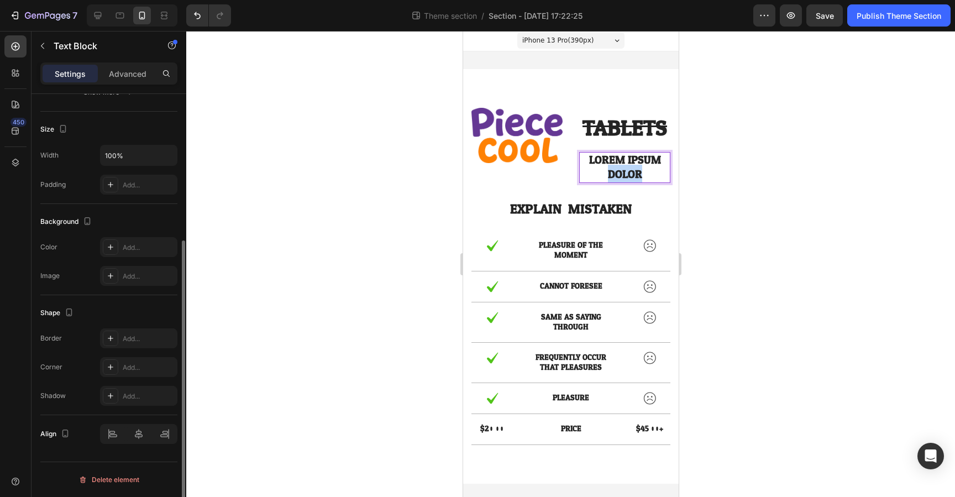
click at [630, 174] on p "Lorem ipsum dolor" at bounding box center [624, 167] width 89 height 29
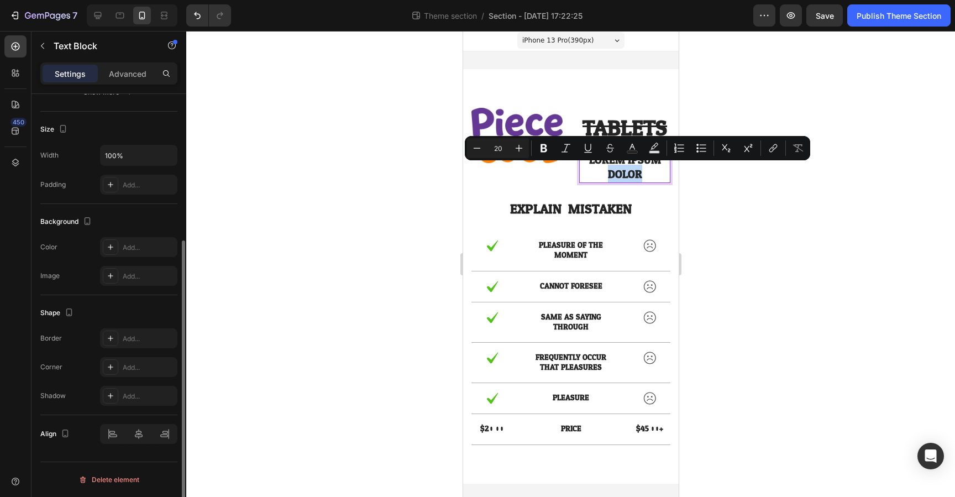
click at [630, 174] on p "Lorem ipsum dolor" at bounding box center [624, 167] width 89 height 29
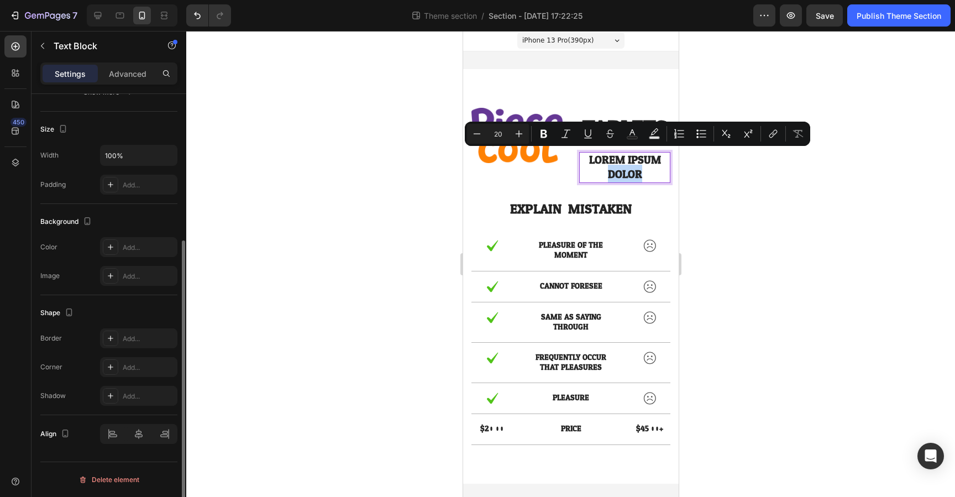
scroll to position [0, 0]
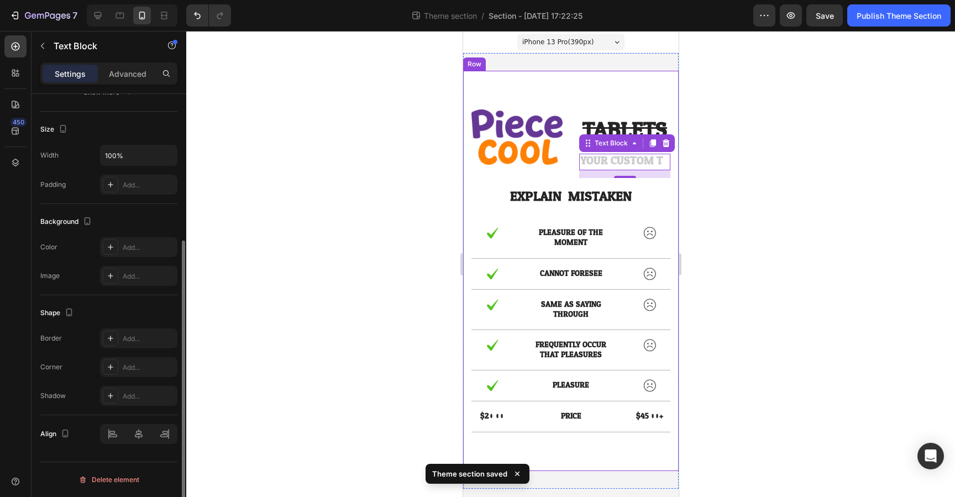
click at [736, 184] on div at bounding box center [570, 264] width 769 height 466
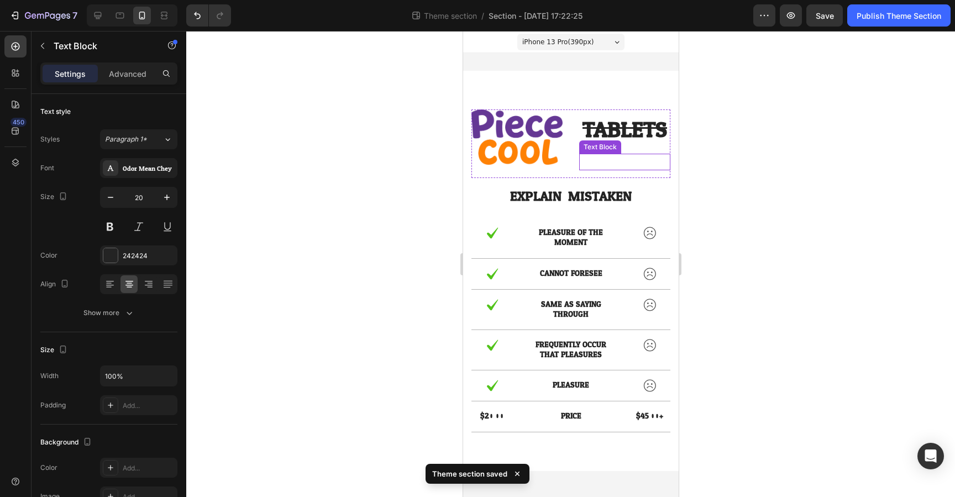
click at [637, 163] on p "Rich Text Editor. Editing area: main" at bounding box center [624, 162] width 89 height 14
click at [667, 146] on icon at bounding box center [665, 143] width 7 height 8
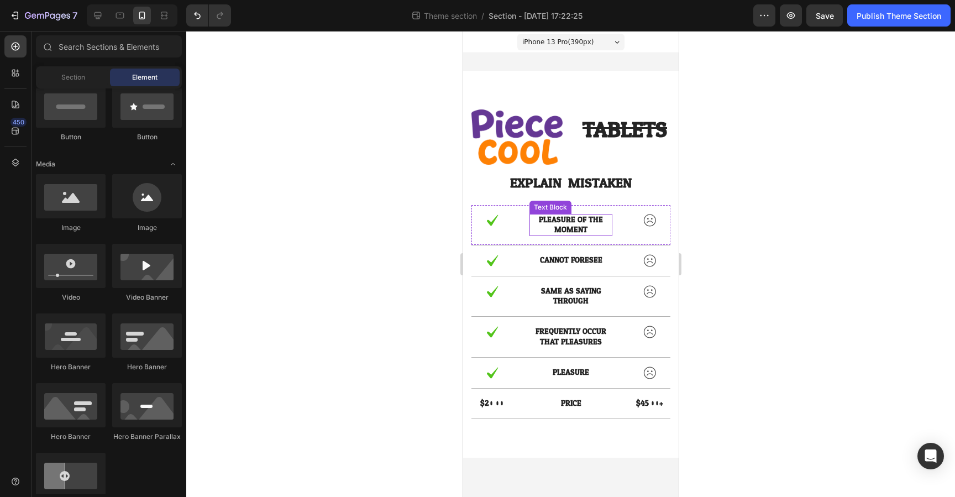
click at [572, 229] on p "pleasure of the moment" at bounding box center [570, 225] width 81 height 20
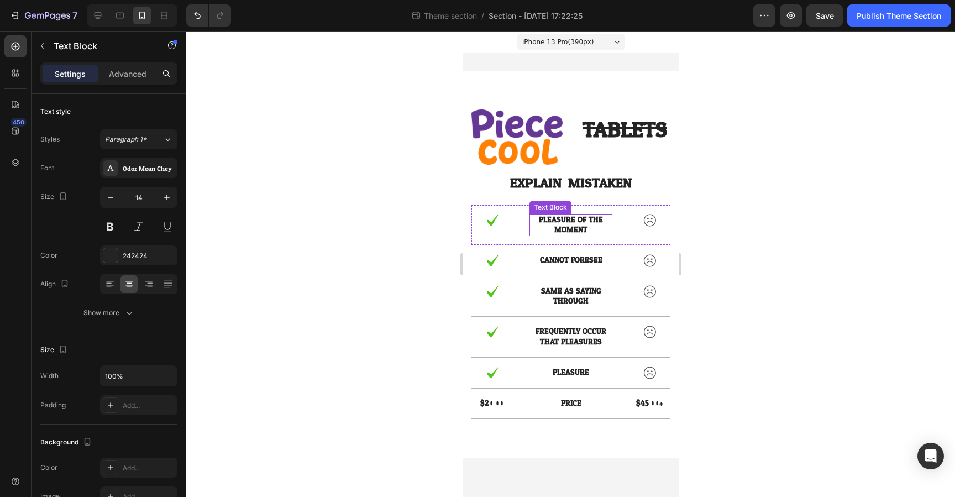
click at [572, 229] on p "pleasure of the moment" at bounding box center [570, 225] width 81 height 20
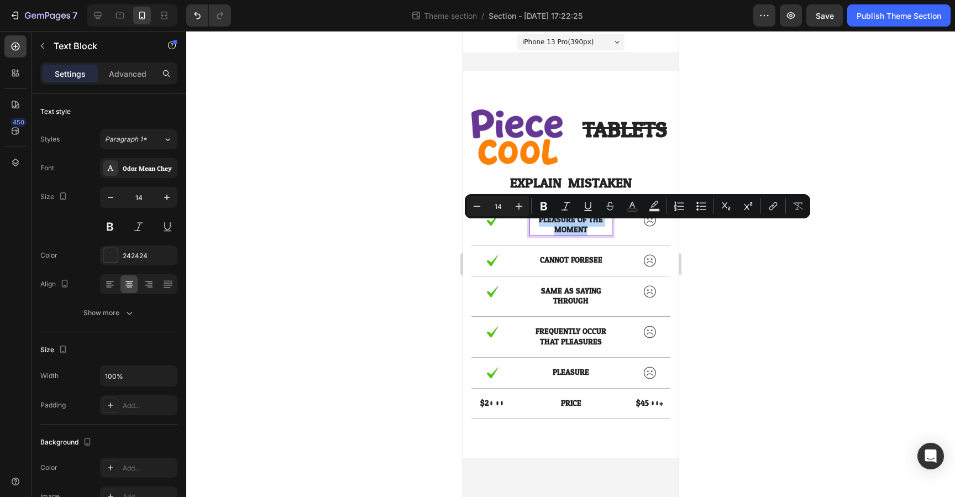
click at [572, 229] on p "pleasure of the moment" at bounding box center [570, 225] width 81 height 20
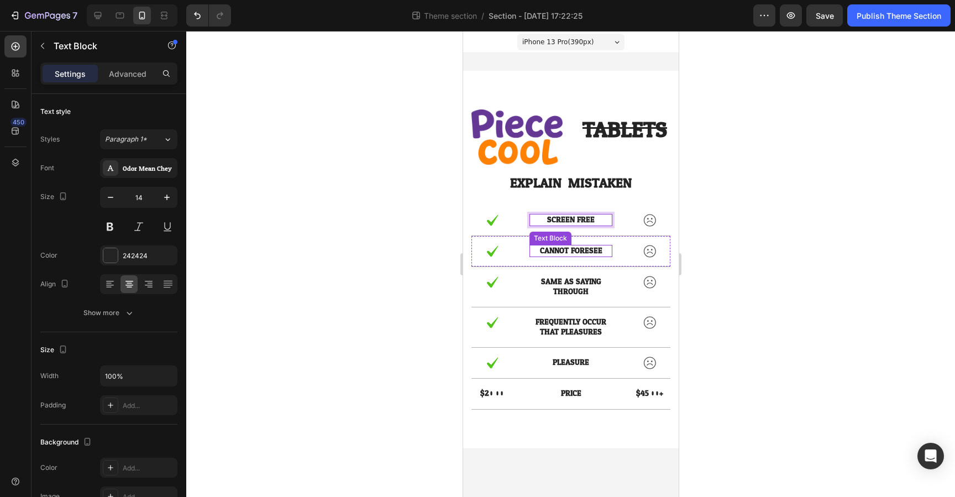
click at [571, 250] on p "cannot foresee" at bounding box center [570, 251] width 81 height 10
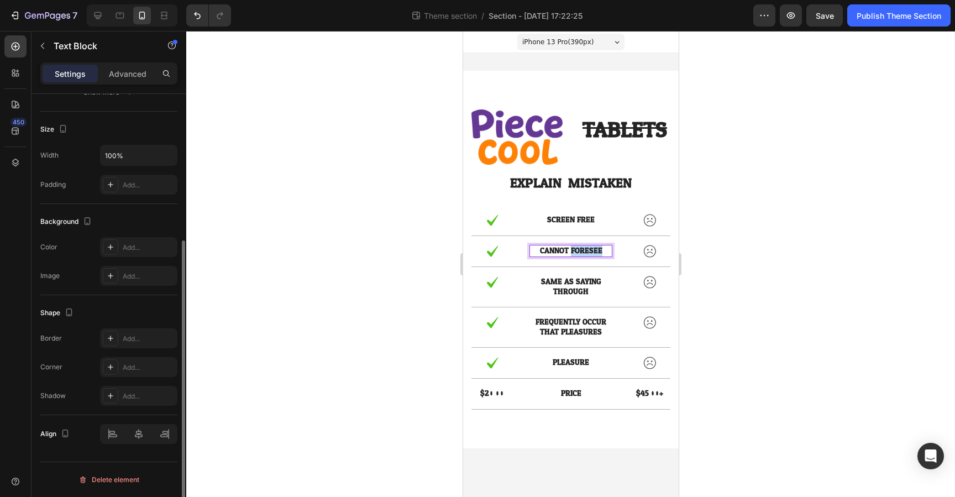
click at [571, 250] on p "cannot foresee" at bounding box center [570, 251] width 81 height 10
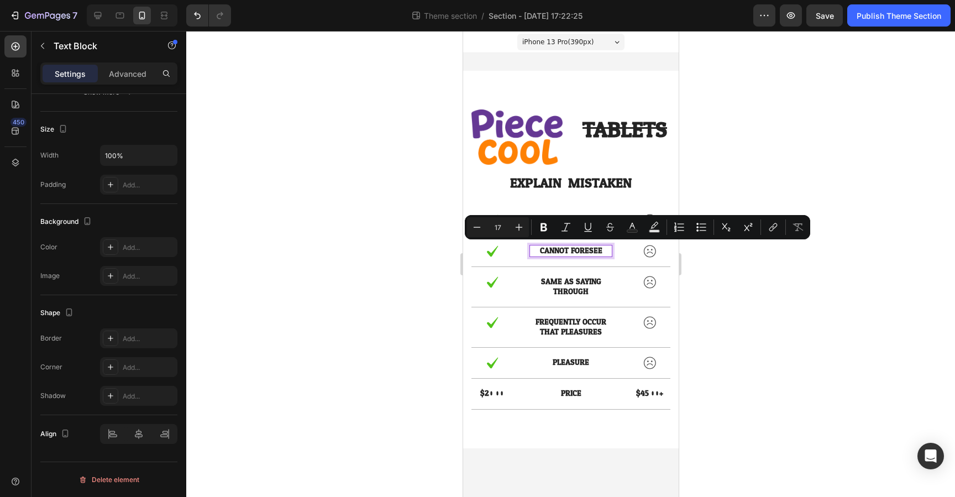
scroll to position [2, 0]
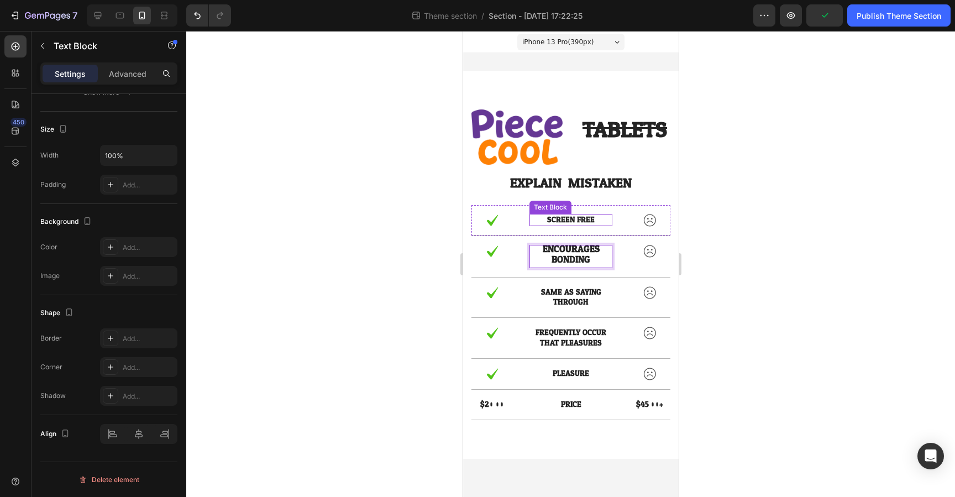
click at [573, 220] on p "SCREEN FREE" at bounding box center [570, 220] width 81 height 10
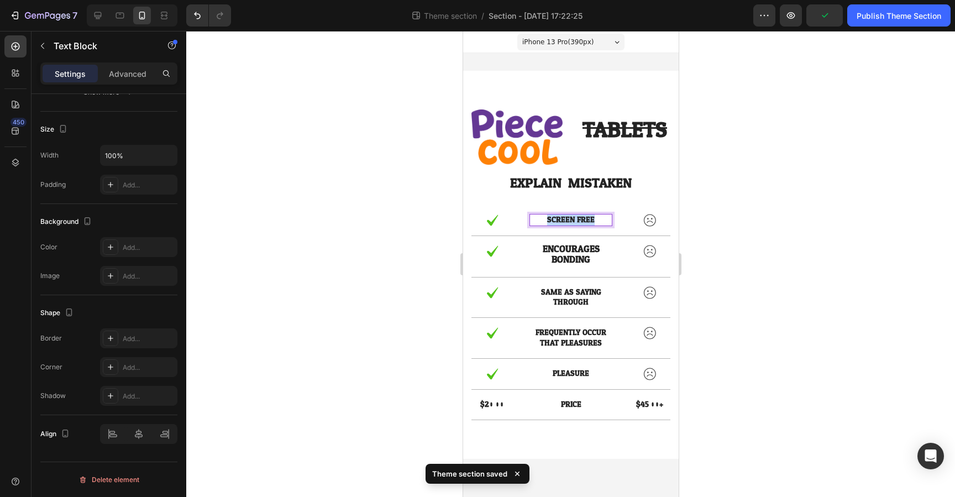
click at [573, 220] on p "SCREEN FREE" at bounding box center [570, 220] width 81 height 10
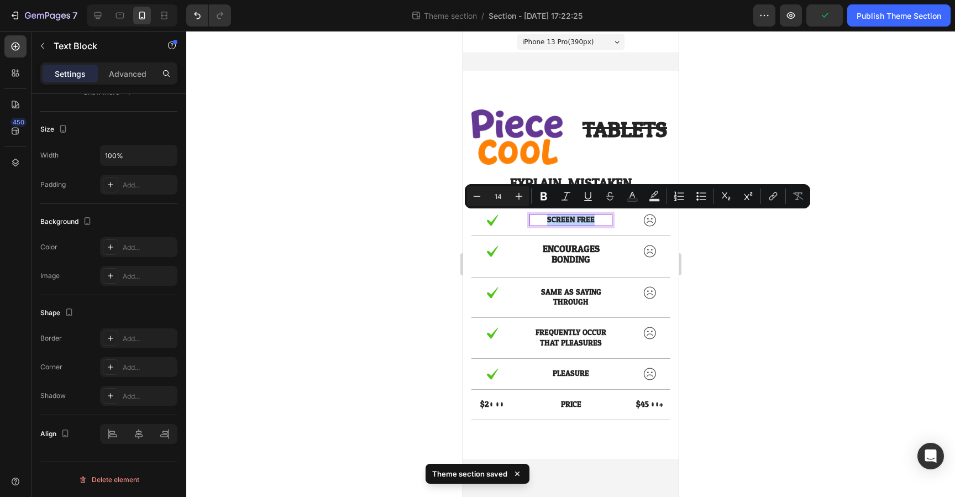
click at [573, 220] on p "SCREEN FREE" at bounding box center [570, 220] width 81 height 10
click at [571, 255] on span "BONDING" at bounding box center [570, 259] width 39 height 17
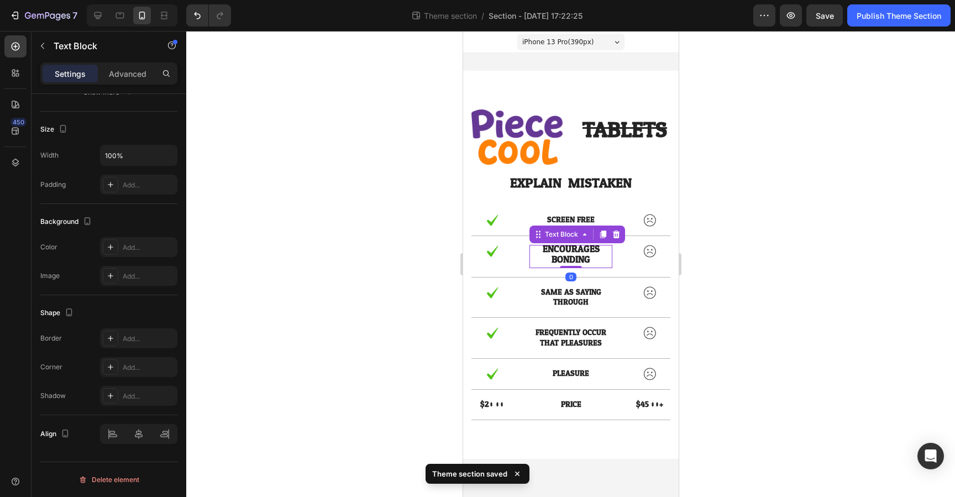
scroll to position [0, 0]
click at [571, 255] on span "BONDING" at bounding box center [570, 261] width 39 height 17
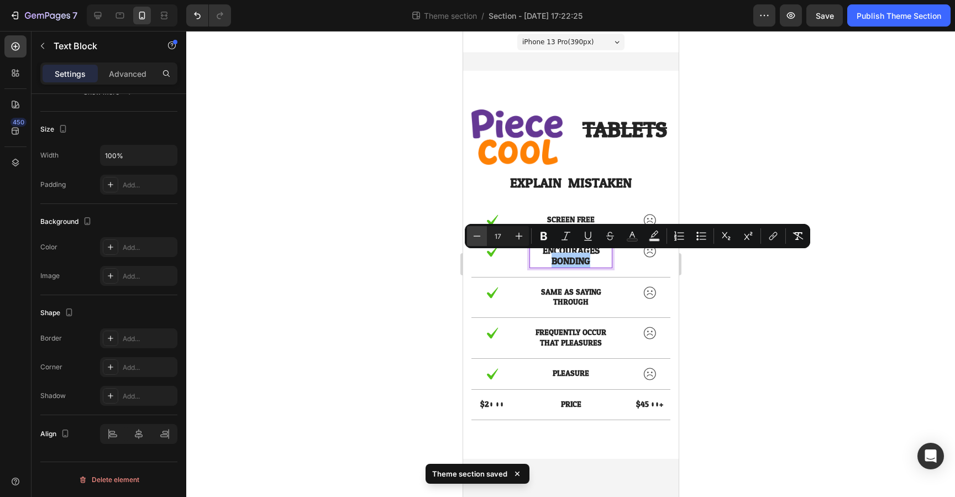
click at [478, 234] on icon "Editor contextual toolbar" at bounding box center [477, 236] width 11 height 11
type input "14"
click at [600, 258] on p "BONDING" at bounding box center [570, 262] width 81 height 10
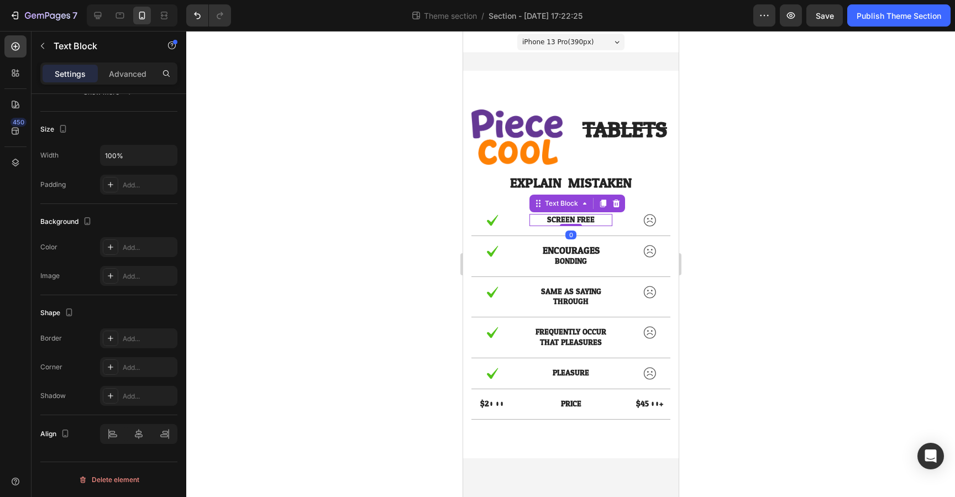
click at [579, 218] on p "SCREEN FREE" at bounding box center [570, 220] width 81 height 10
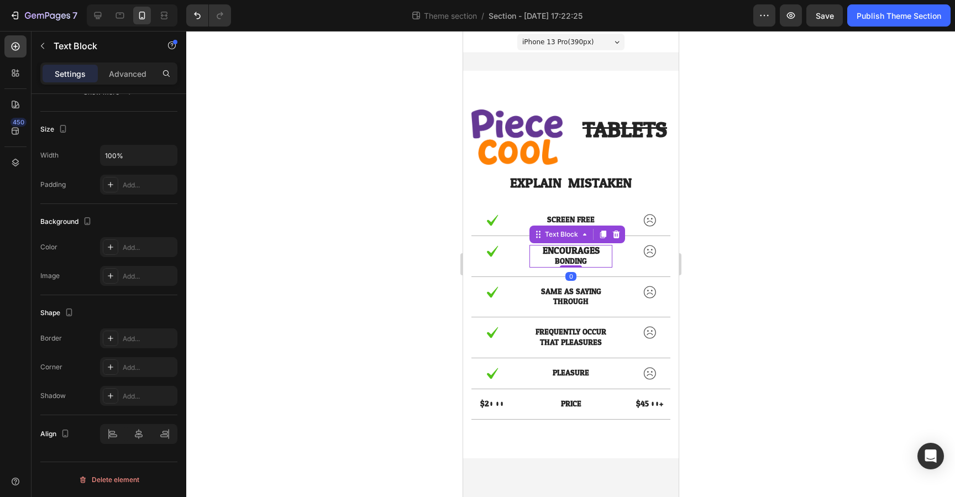
click at [578, 247] on span "ENCOURAGES" at bounding box center [570, 250] width 57 height 17
drag, startPoint x: 542, startPoint y: 240, endPoint x: 535, endPoint y: 238, distance: 7.0
click at [535, 238] on div "Image SCREEN FREE BONDING Text Block 0 Image Row" at bounding box center [570, 256] width 199 height 41
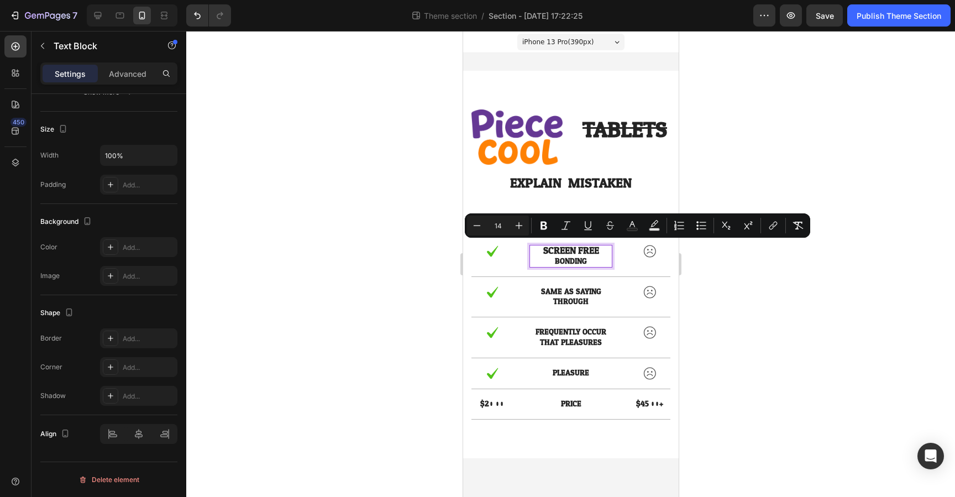
drag, startPoint x: 585, startPoint y: 259, endPoint x: 643, endPoint y: 269, distance: 58.4
click at [592, 261] on p "BONDING" at bounding box center [570, 262] width 81 height 10
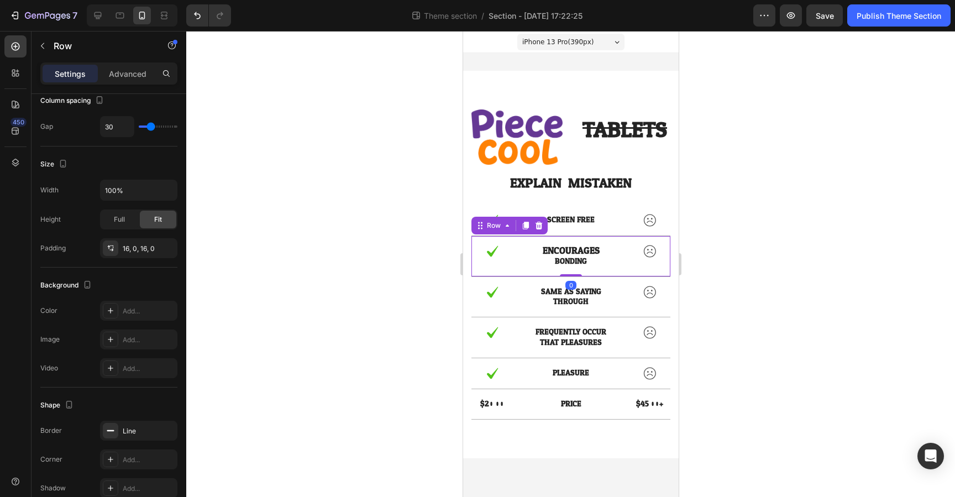
click at [620, 269] on div "Image ENCOURAGES BONDING Text Block Image Row 0" at bounding box center [570, 256] width 199 height 41
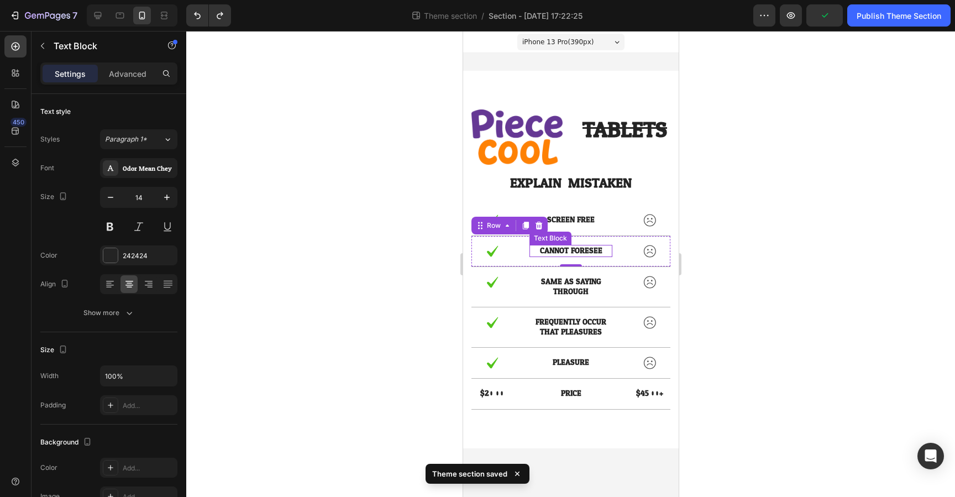
click at [564, 248] on p "cannot foresee" at bounding box center [570, 251] width 81 height 10
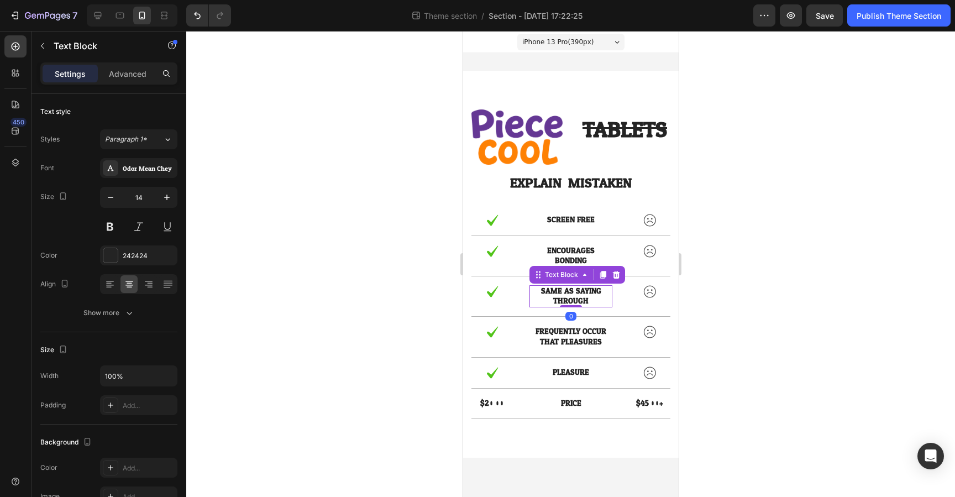
click at [572, 294] on p "same as saying through" at bounding box center [570, 296] width 81 height 20
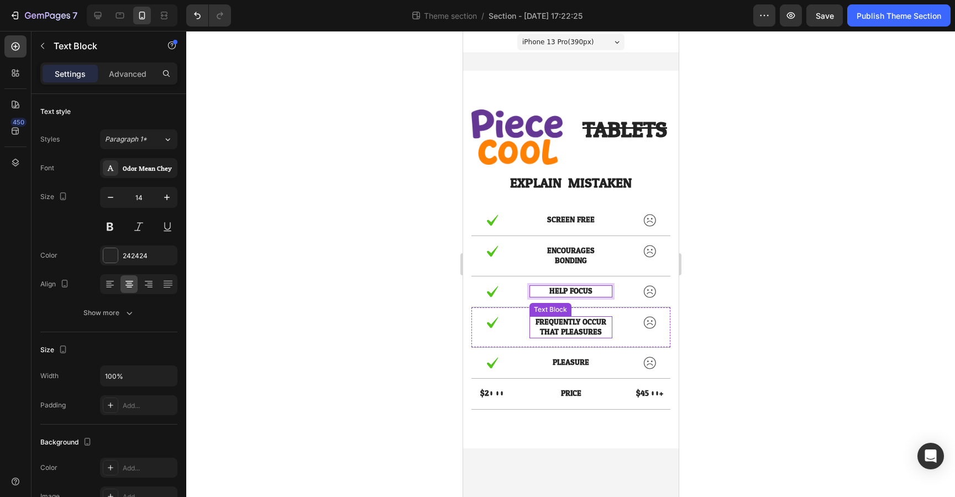
click at [560, 321] on p "frequently occur that pleasures" at bounding box center [570, 327] width 81 height 20
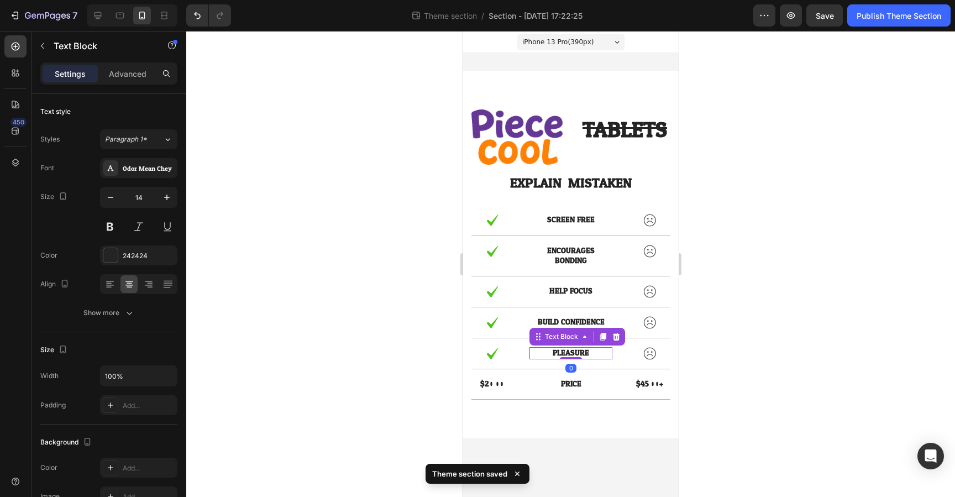
click at [568, 356] on p "pleasure" at bounding box center [570, 353] width 81 height 10
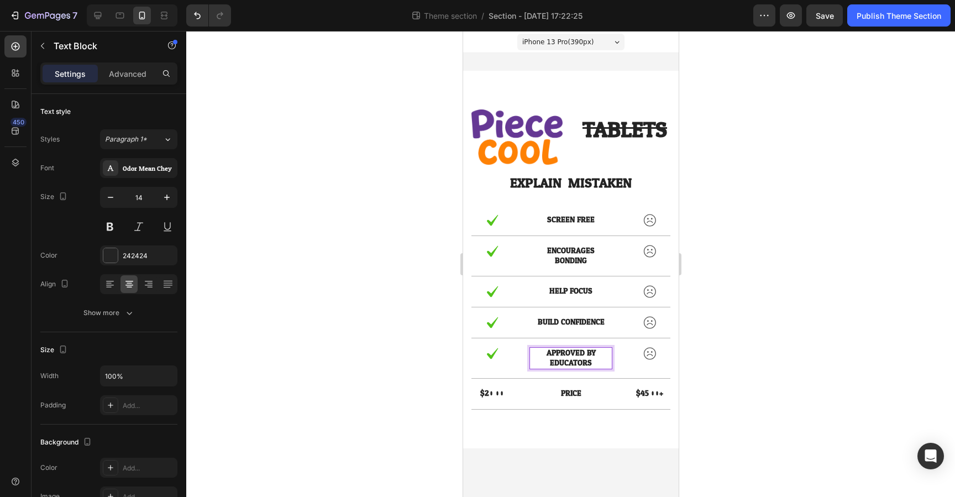
click at [813, 272] on div at bounding box center [570, 264] width 769 height 466
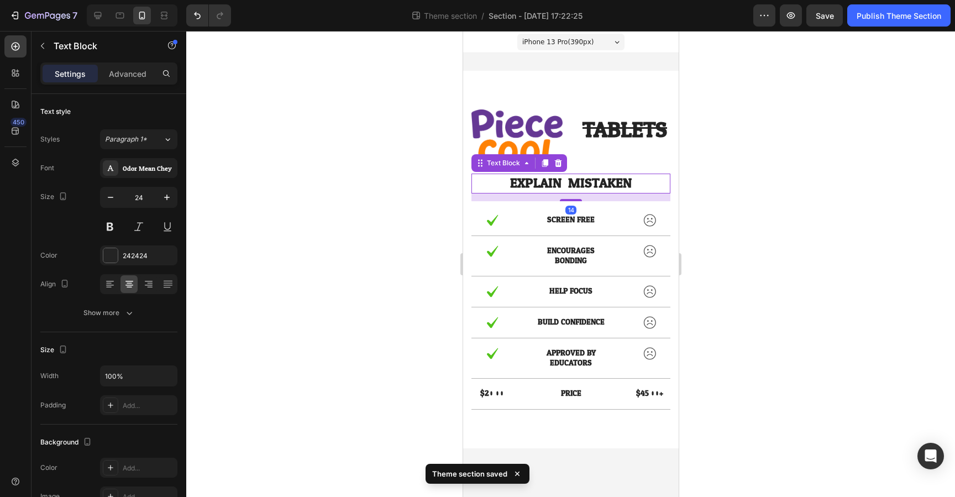
click at [553, 185] on p "explain mistaken" at bounding box center [570, 183] width 197 height 17
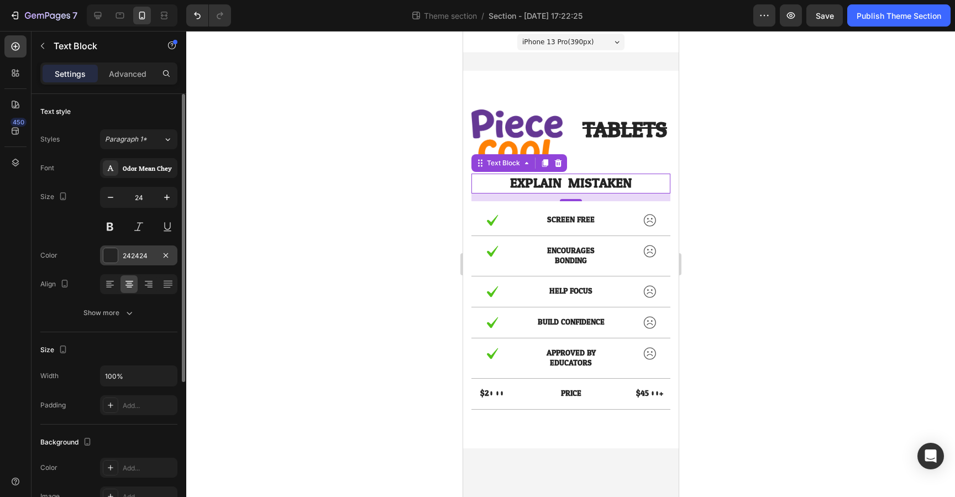
click at [134, 257] on div "242424" at bounding box center [139, 256] width 32 height 10
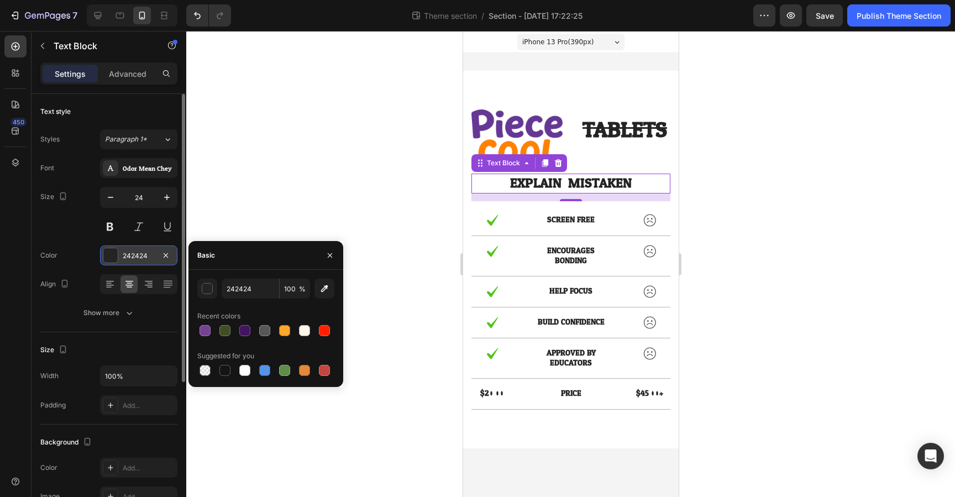
click at [134, 257] on div "242424" at bounding box center [139, 256] width 32 height 10
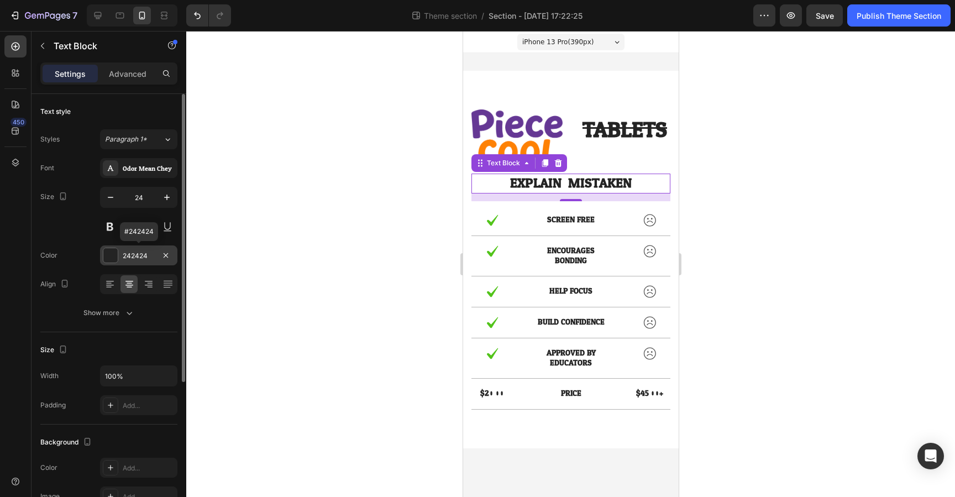
click at [135, 257] on div "242424" at bounding box center [139, 256] width 32 height 10
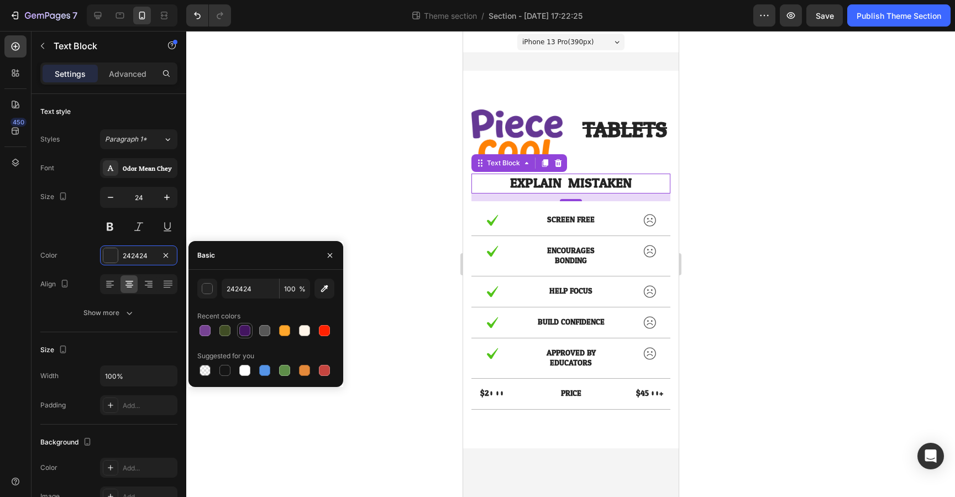
click at [246, 331] on div at bounding box center [244, 330] width 11 height 11
type input "431560"
click at [579, 220] on p "SCREEN FREE" at bounding box center [570, 220] width 81 height 10
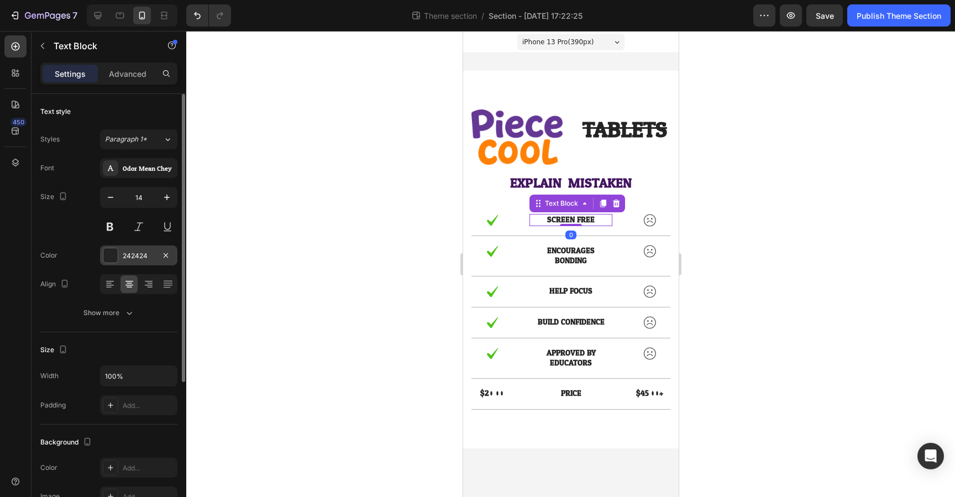
click at [150, 253] on div "242424" at bounding box center [139, 256] width 32 height 10
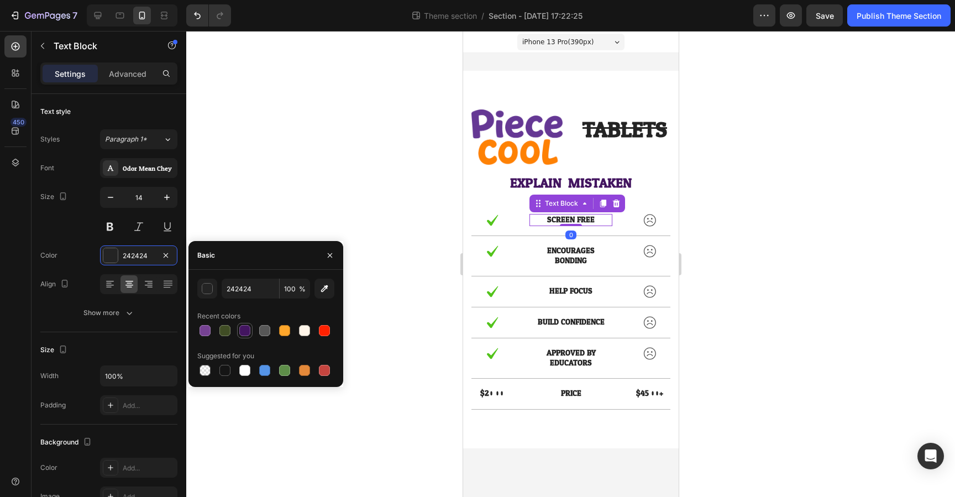
click at [248, 330] on div at bounding box center [244, 330] width 11 height 11
type input "431560"
click at [582, 262] on p "ENCOURAGES BONDING" at bounding box center [570, 256] width 81 height 20
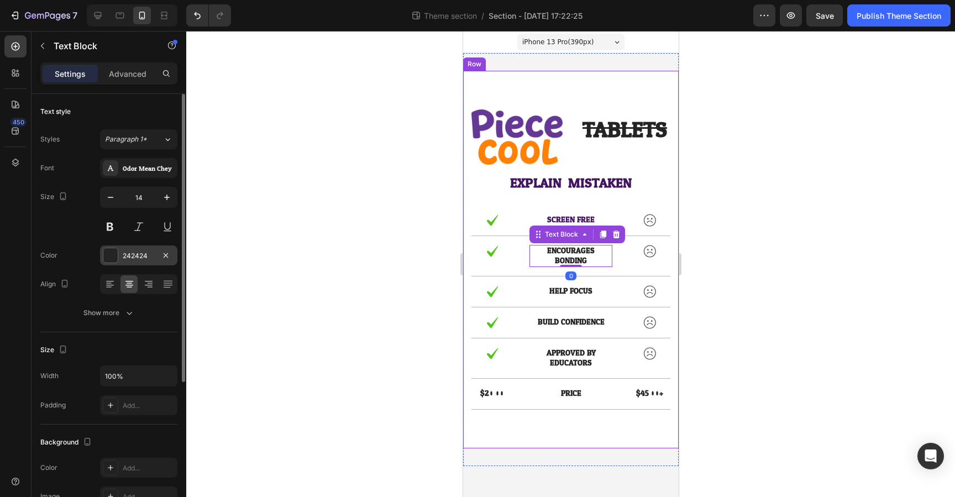
click at [125, 261] on div "242424" at bounding box center [138, 256] width 77 height 20
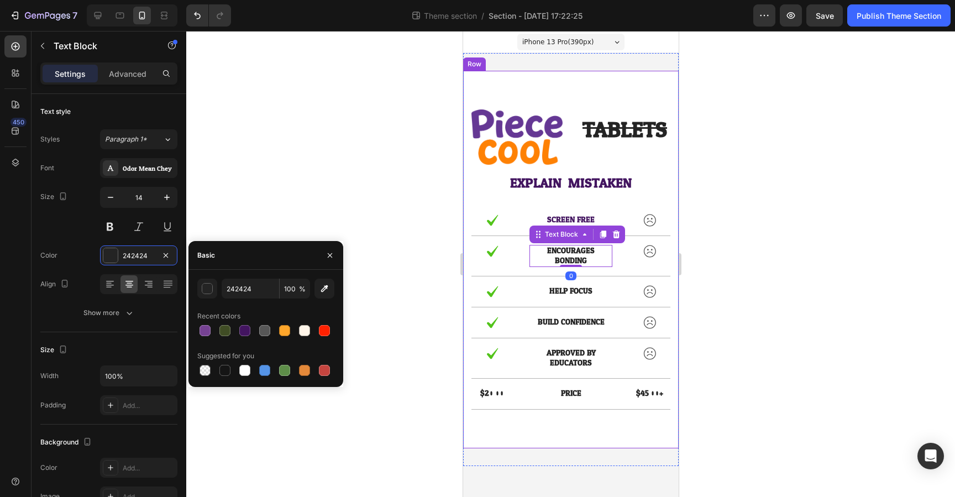
drag, startPoint x: 248, startPoint y: 332, endPoint x: 338, endPoint y: 327, distance: 90.3
click at [250, 332] on div at bounding box center [244, 330] width 11 height 11
type input "431560"
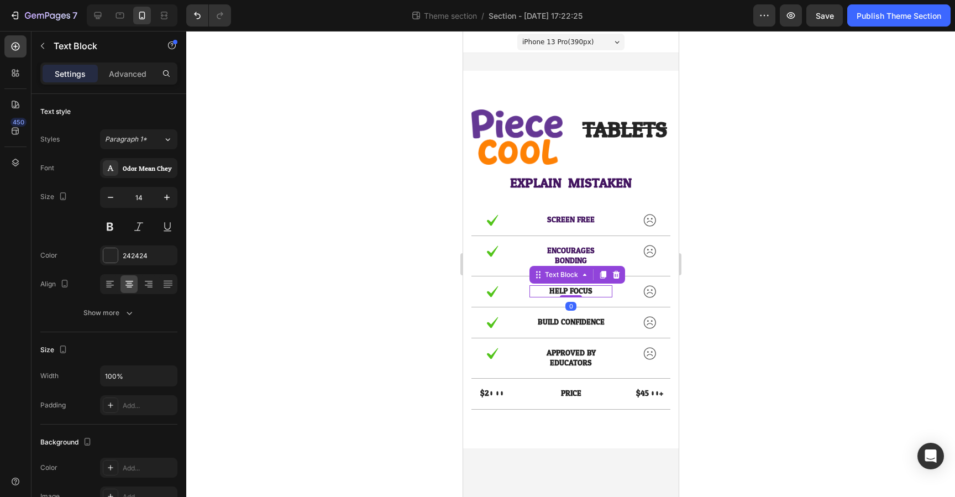
click at [581, 294] on p "HELP FOCUS" at bounding box center [570, 291] width 81 height 10
click at [147, 255] on div "242424" at bounding box center [139, 256] width 32 height 10
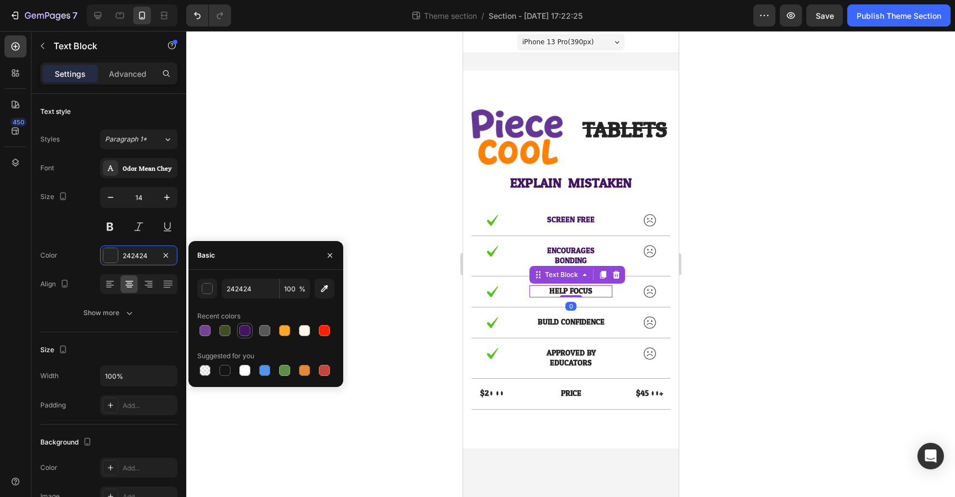
click at [242, 332] on div at bounding box center [244, 330] width 11 height 11
type input "431560"
click at [556, 321] on p "BUILD CONFIDENCE" at bounding box center [570, 322] width 81 height 10
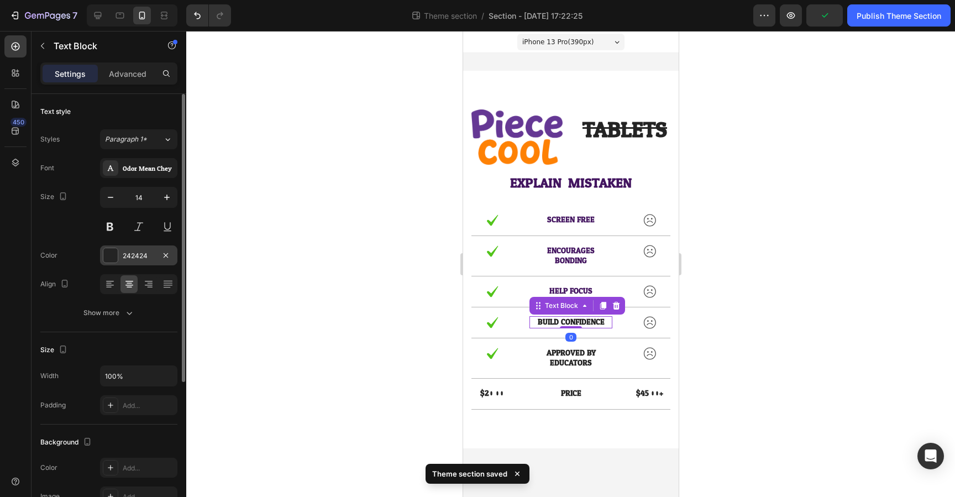
click at [150, 258] on div "242424" at bounding box center [139, 256] width 32 height 10
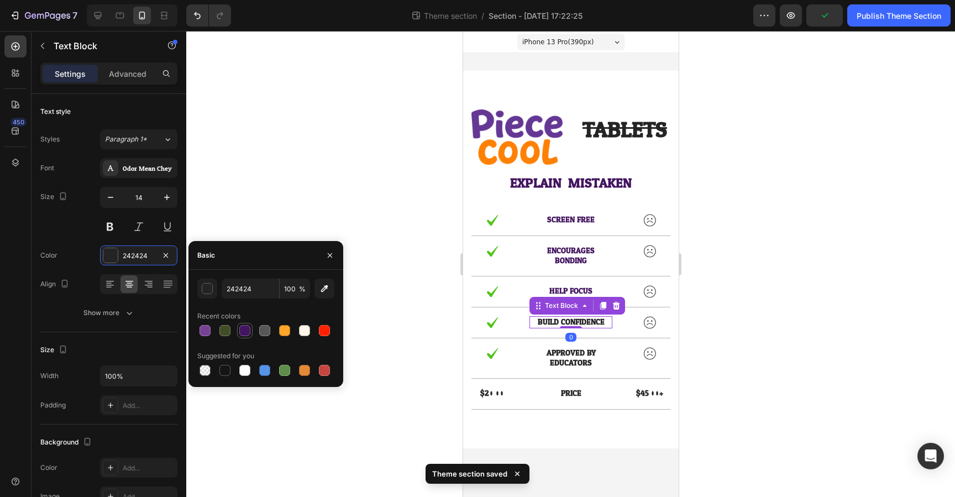
click at [251, 330] on div at bounding box center [244, 330] width 13 height 13
type input "431560"
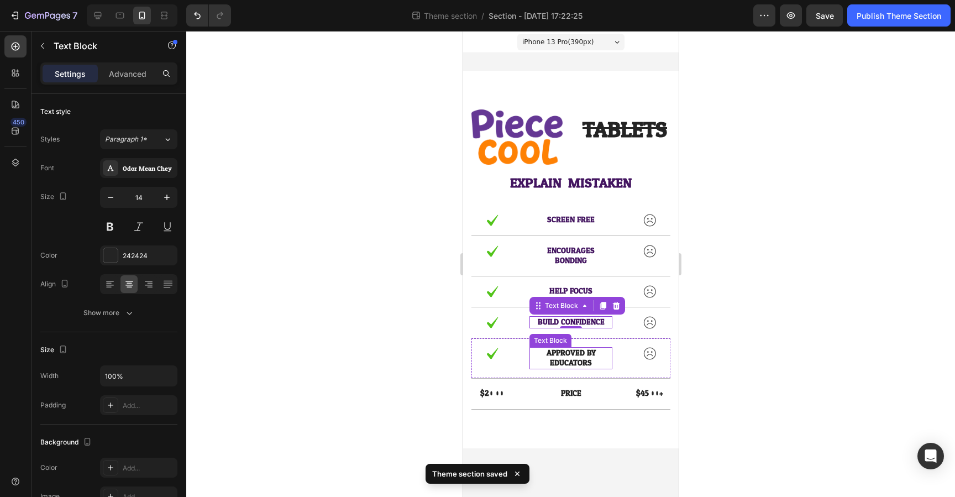
click at [563, 358] on p "EDUCATORS" at bounding box center [570, 363] width 81 height 10
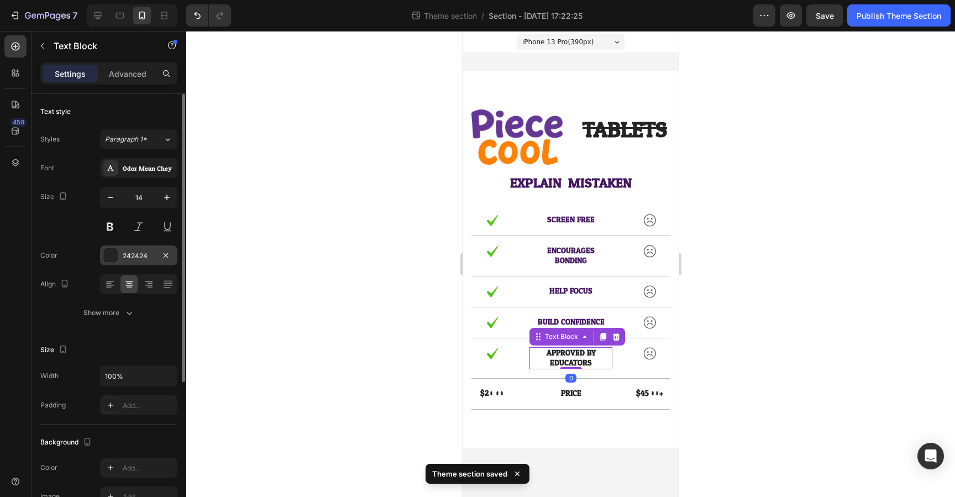
click at [144, 254] on div "242424" at bounding box center [139, 256] width 32 height 10
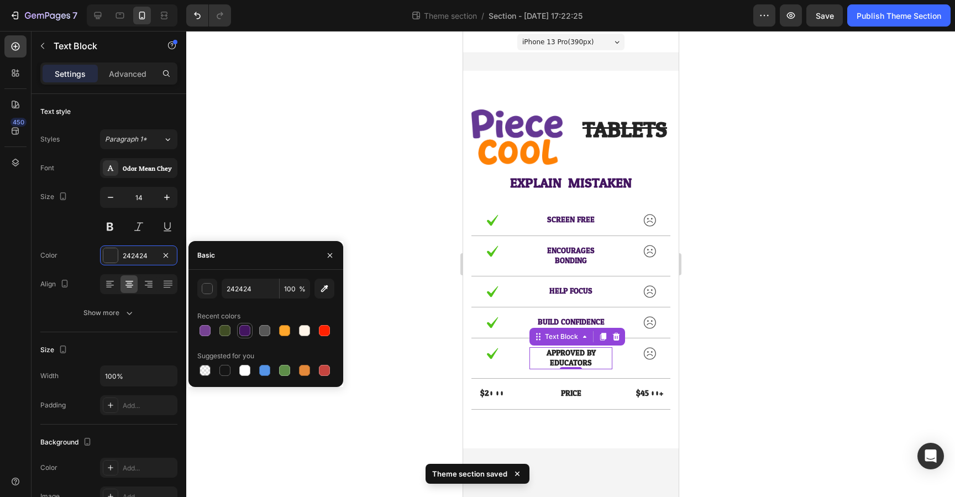
click at [247, 331] on div at bounding box center [244, 330] width 11 height 11
type input "431560"
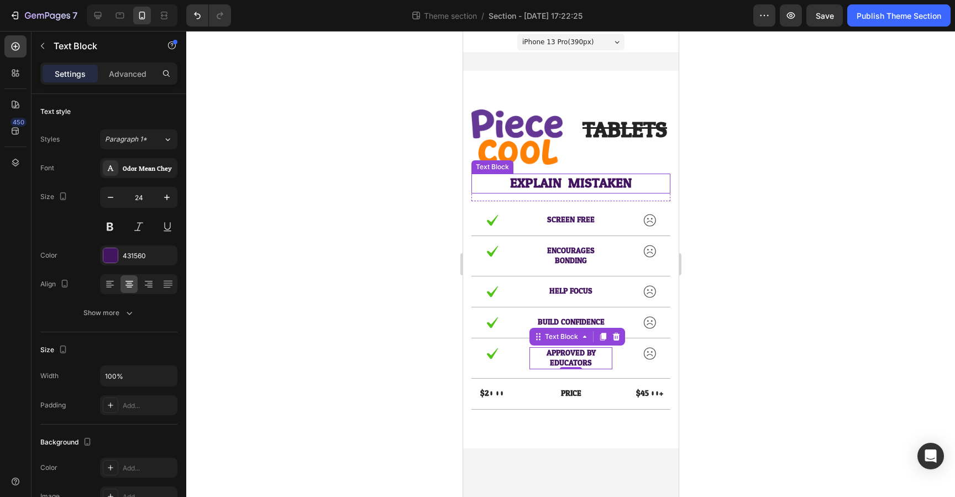
click at [553, 187] on p "explain mistaken" at bounding box center [570, 183] width 197 height 17
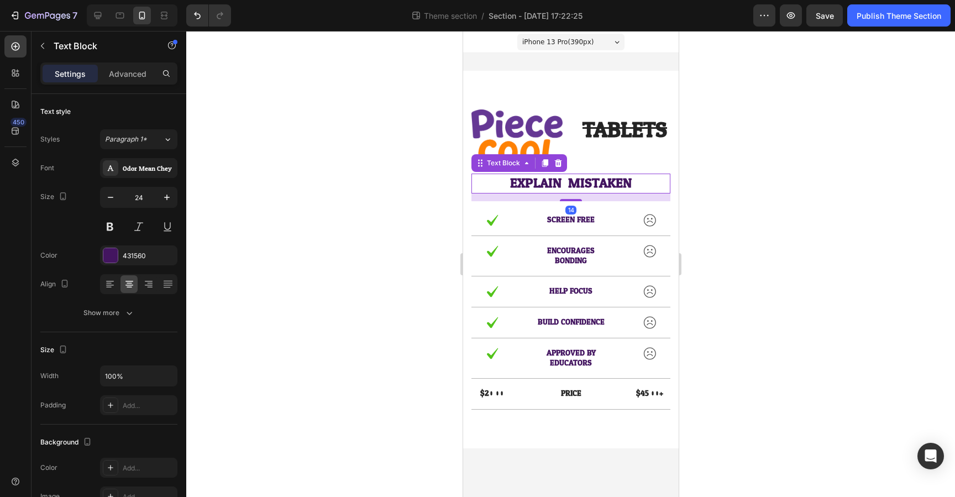
click at [553, 187] on p "explain mistaken" at bounding box center [570, 183] width 197 height 17
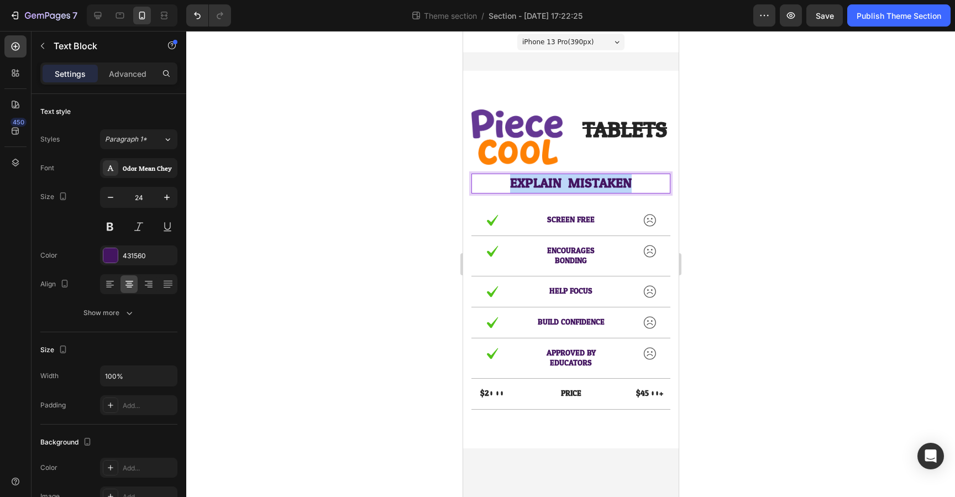
click at [553, 187] on p "explain mistaken" at bounding box center [570, 183] width 197 height 17
click at [740, 225] on div at bounding box center [570, 264] width 769 height 466
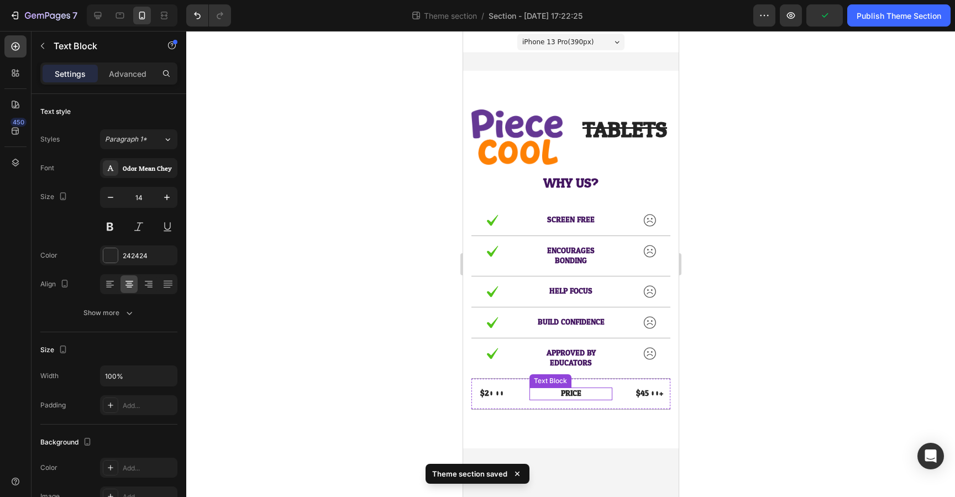
click at [575, 394] on p "Price" at bounding box center [570, 394] width 81 height 10
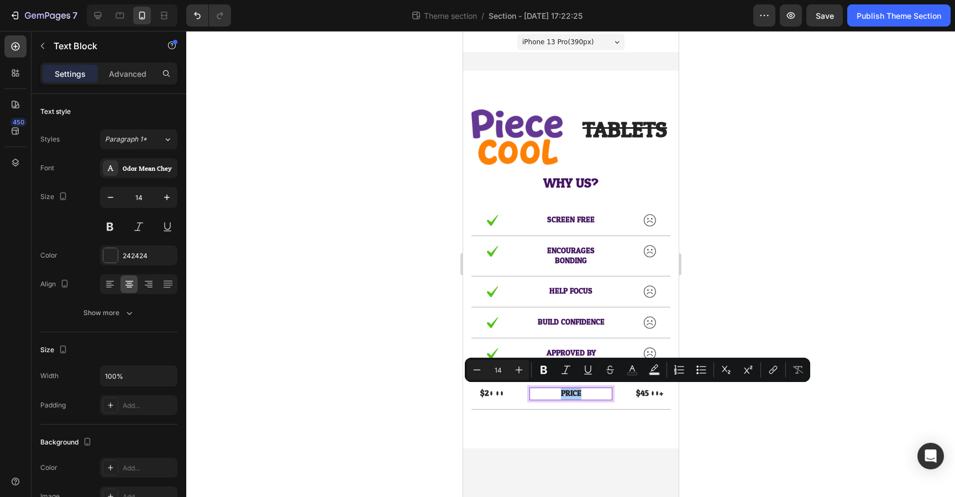
click at [759, 408] on div at bounding box center [570, 264] width 769 height 466
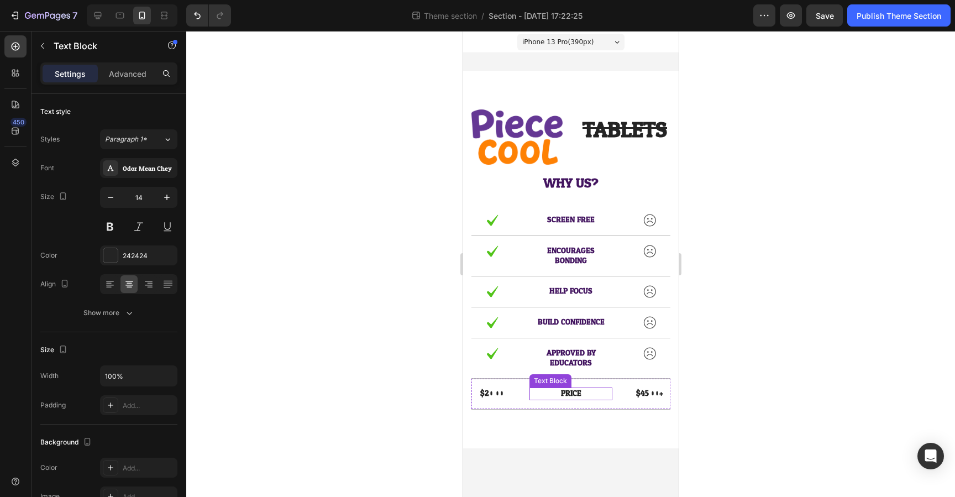
click at [572, 392] on p "Price" at bounding box center [570, 394] width 81 height 10
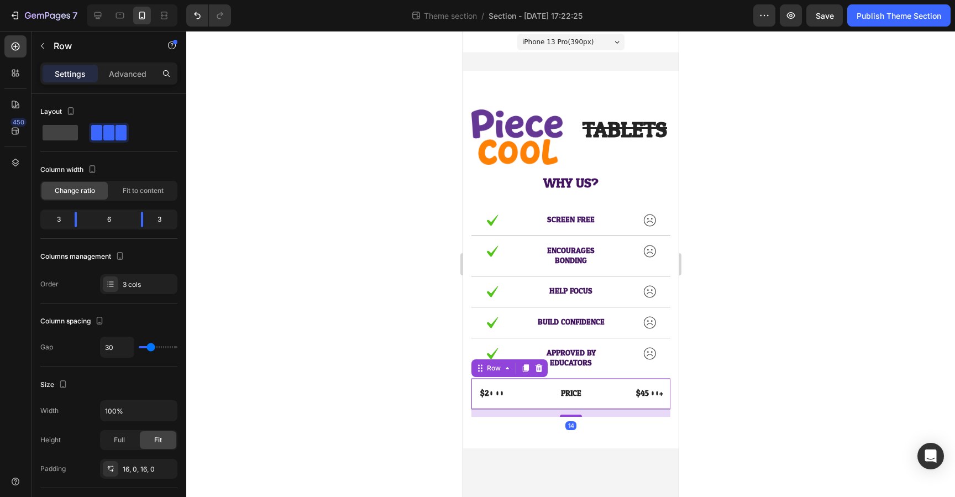
click at [626, 403] on div "$20.00 Text Block Price Text Block $45.00+ Text Block Row 14" at bounding box center [570, 394] width 199 height 30
click at [537, 370] on icon at bounding box center [538, 368] width 9 height 9
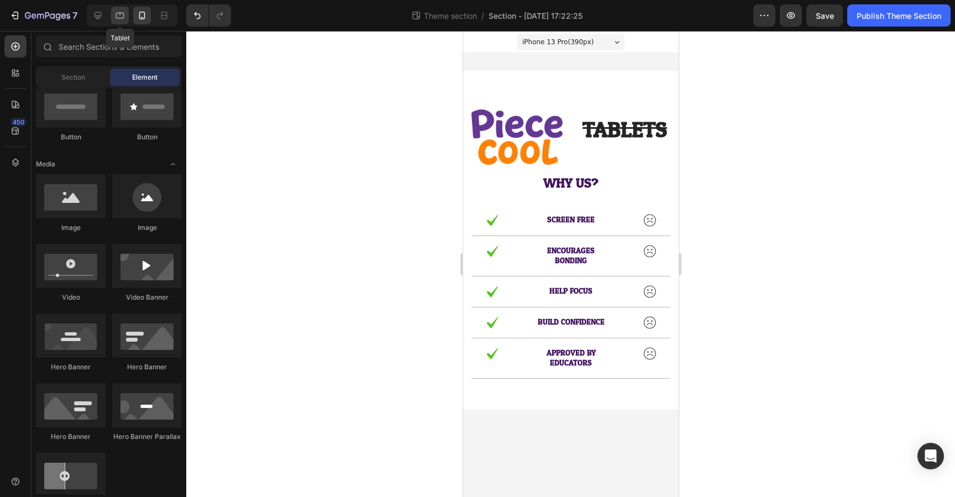
click at [119, 20] on div at bounding box center [120, 16] width 18 height 18
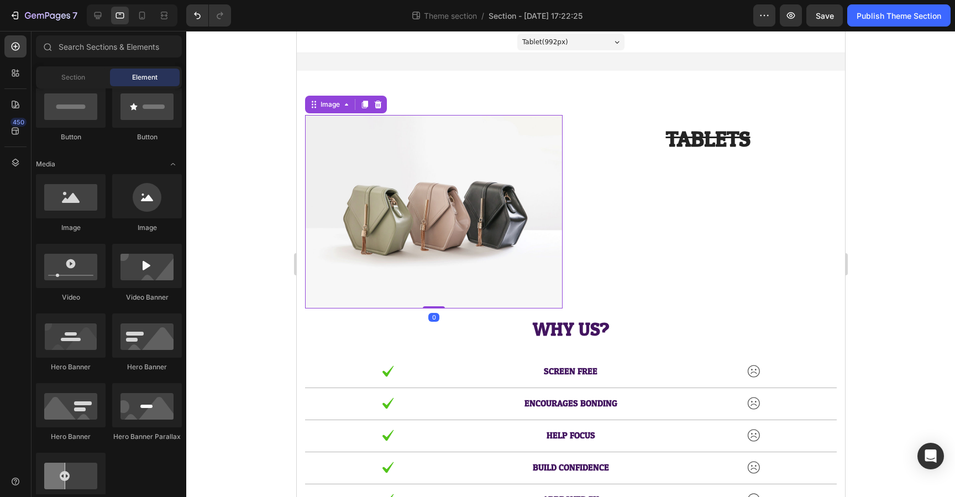
click at [439, 213] on img at bounding box center [434, 212] width 258 height 194
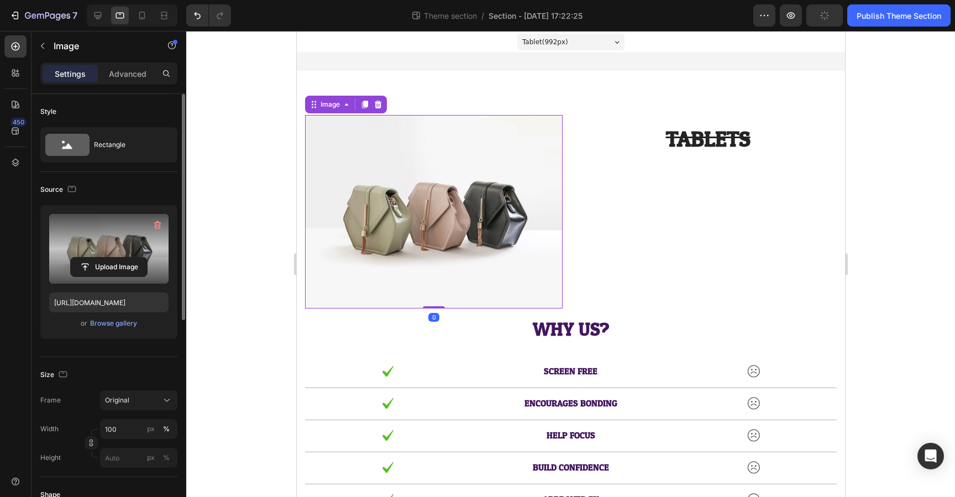
click at [149, 244] on label at bounding box center [108, 249] width 119 height 70
click at [147, 258] on input "file" at bounding box center [109, 267] width 76 height 19
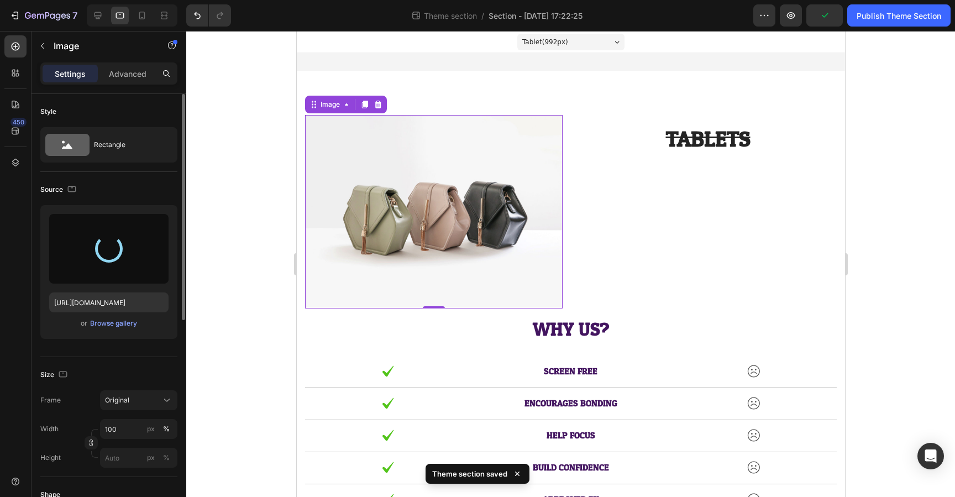
type input "https://cdn.shopify.com/s/files/1/0878/4465/1287/files/gempages_585630241494401…"
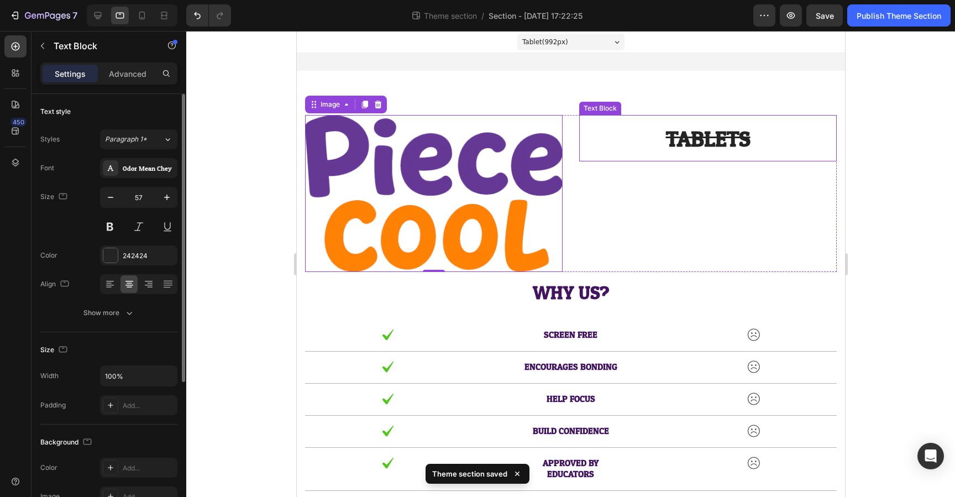
click at [721, 145] on s "TABLETS" at bounding box center [708, 139] width 85 height 39
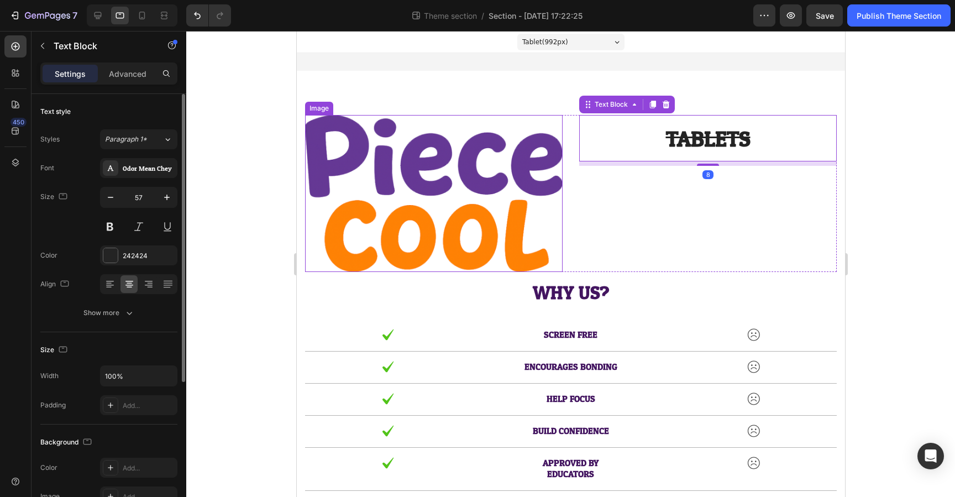
click at [501, 202] on img at bounding box center [434, 193] width 258 height 157
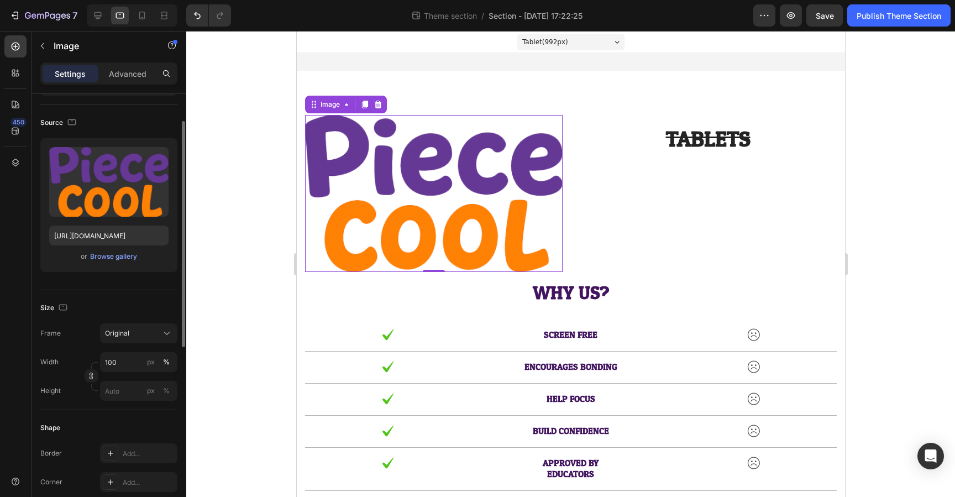
scroll to position [94, 0]
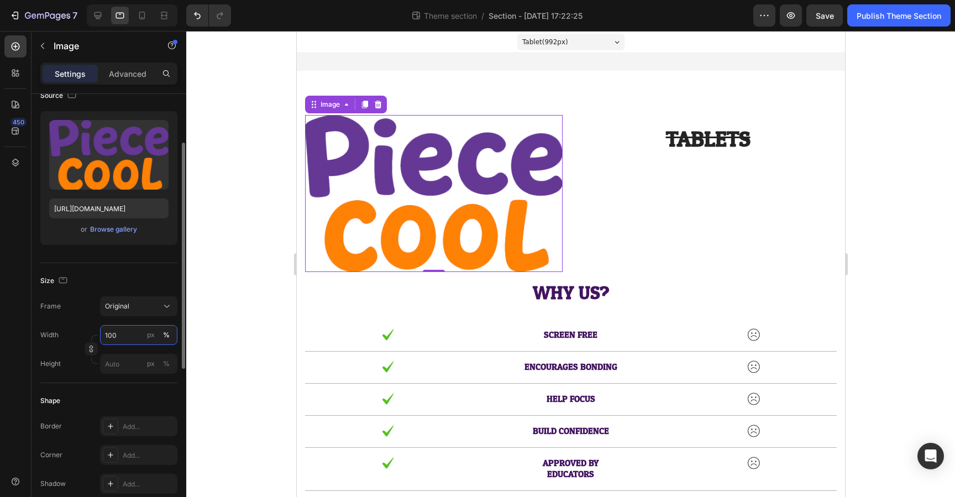
click at [118, 337] on input "100" at bounding box center [138, 335] width 77 height 20
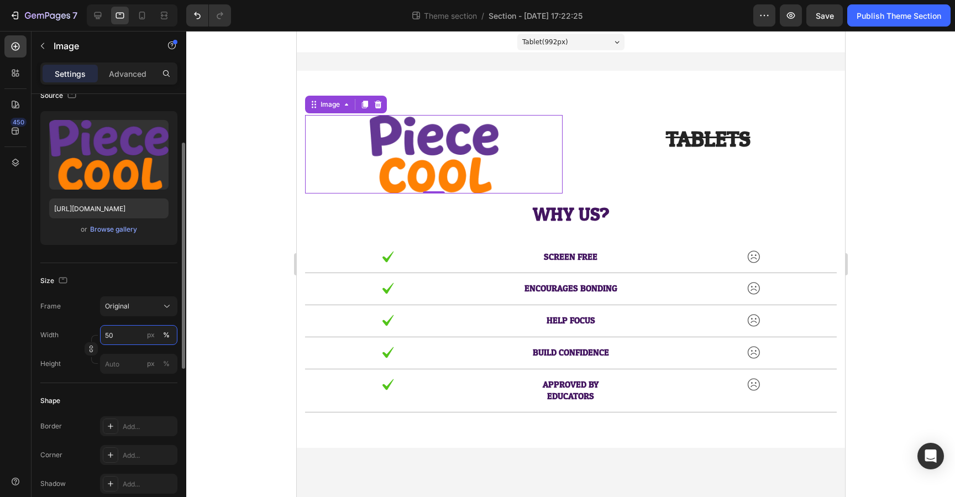
type input "5"
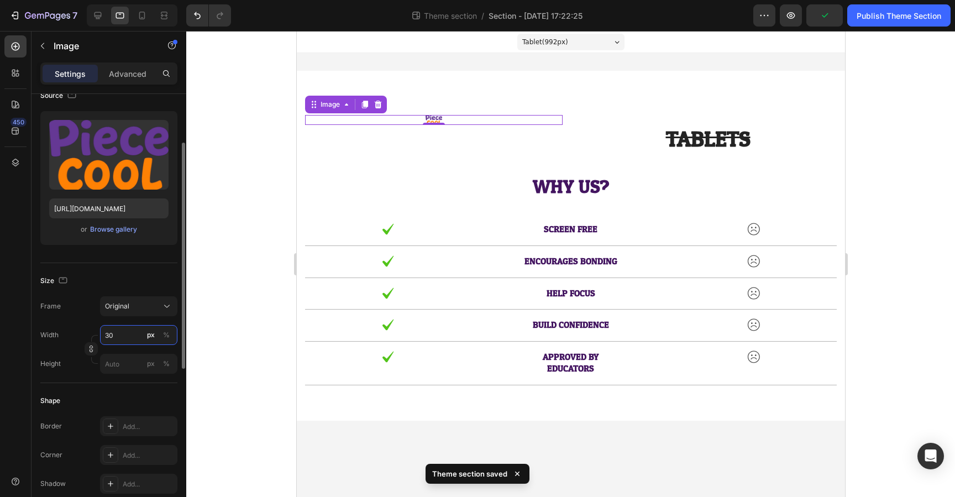
type input "3"
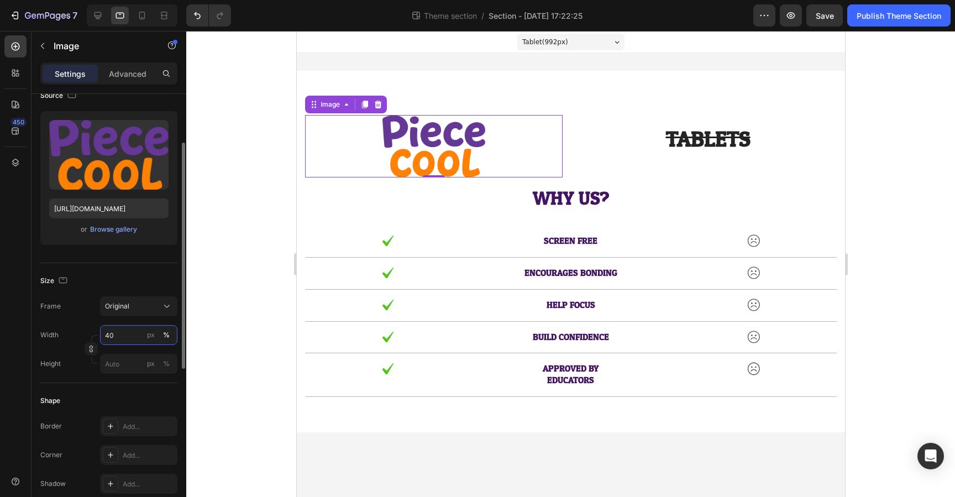
type input "40"
click at [90, 321] on div "Frame Original Width 40 px % Height px %" at bounding box center [108, 334] width 137 height 77
click at [673, 138] on s "TABLETS" at bounding box center [708, 139] width 85 height 39
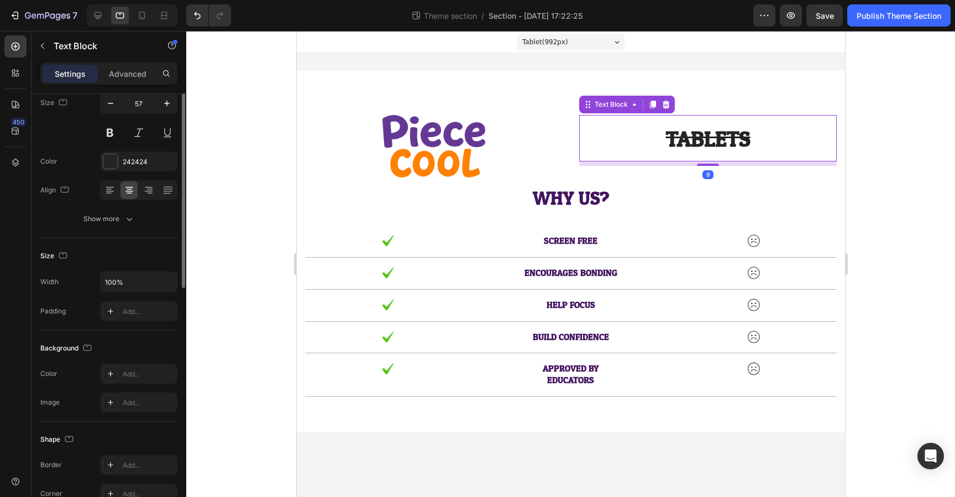
scroll to position [0, 0]
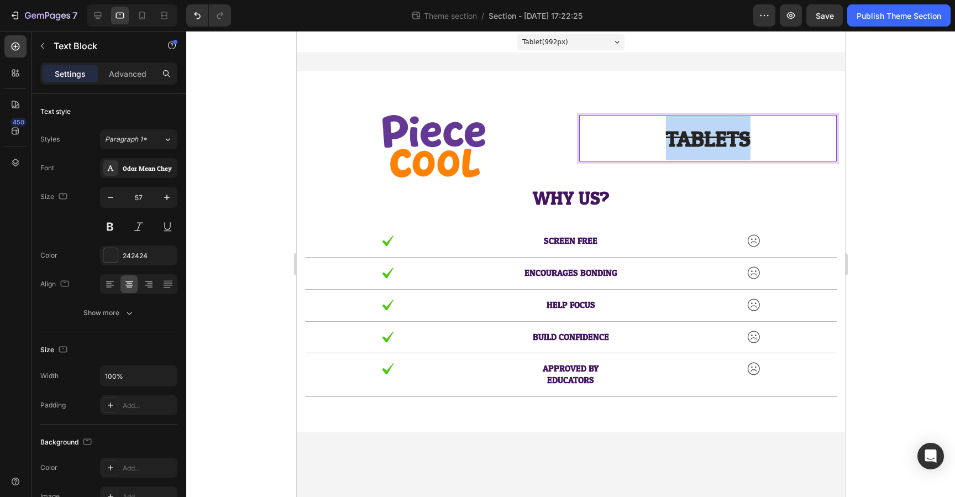
click at [698, 149] on s "TABLETS" at bounding box center [708, 139] width 85 height 39
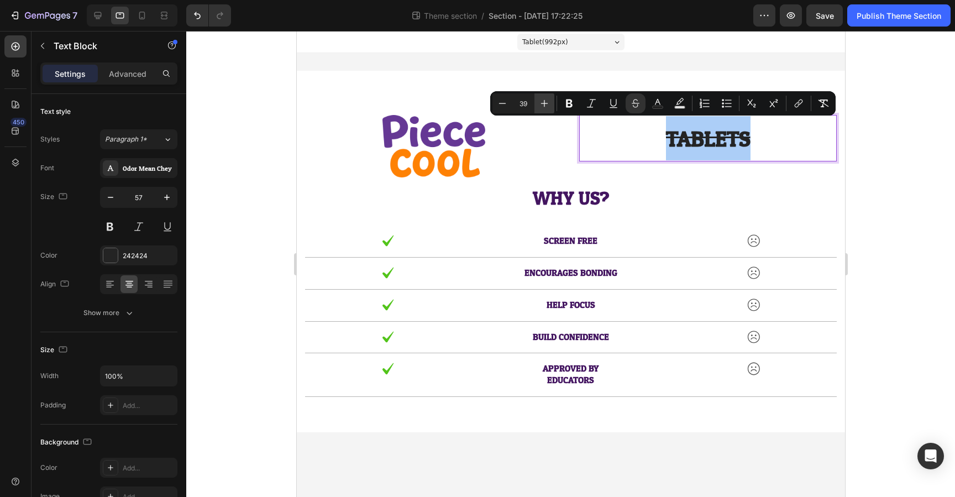
click at [542, 106] on icon "Editor contextual toolbar" at bounding box center [544, 103] width 11 height 11
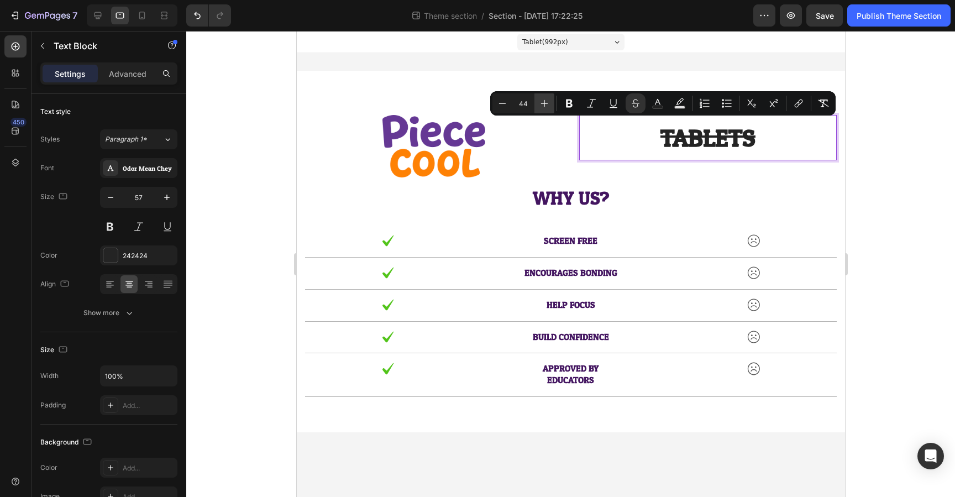
click at [542, 106] on icon "Editor contextual toolbar" at bounding box center [544, 103] width 11 height 11
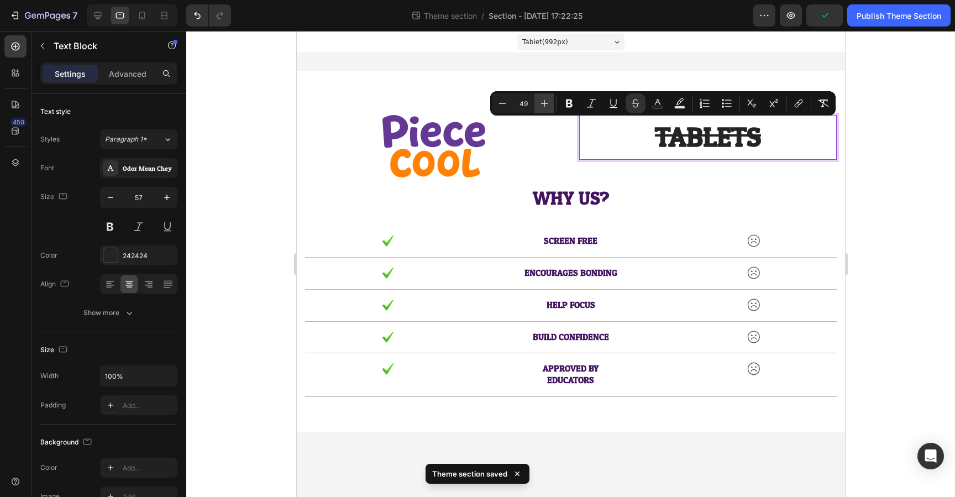
click at [542, 106] on icon "Editor contextual toolbar" at bounding box center [544, 103] width 11 height 11
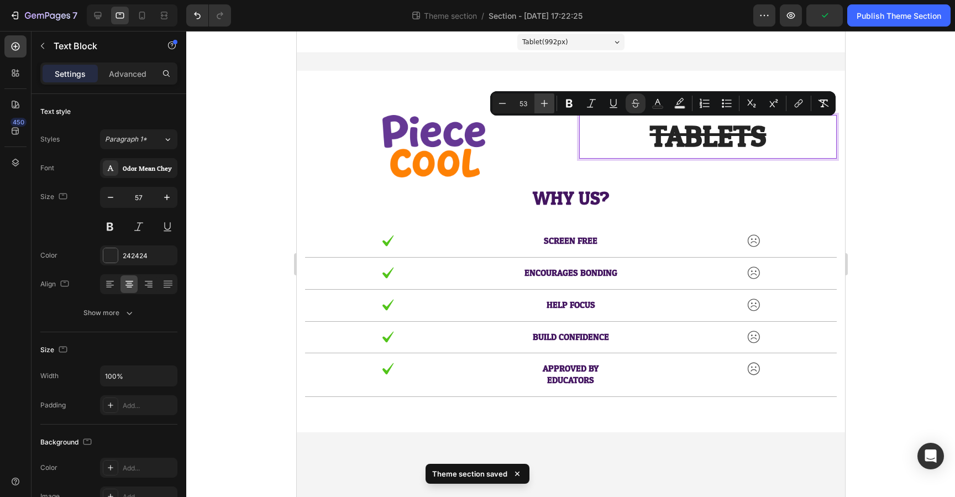
type input "54"
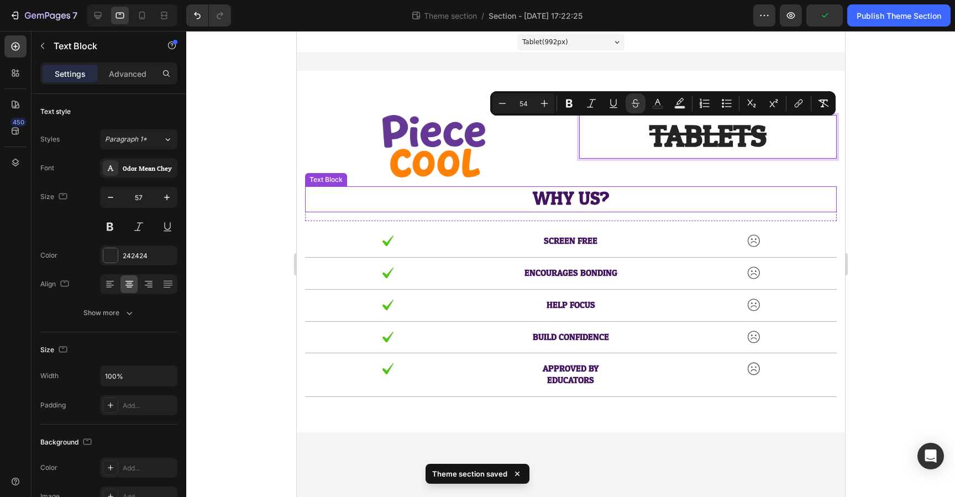
click at [717, 198] on p "WHY US?" at bounding box center [571, 199] width 530 height 24
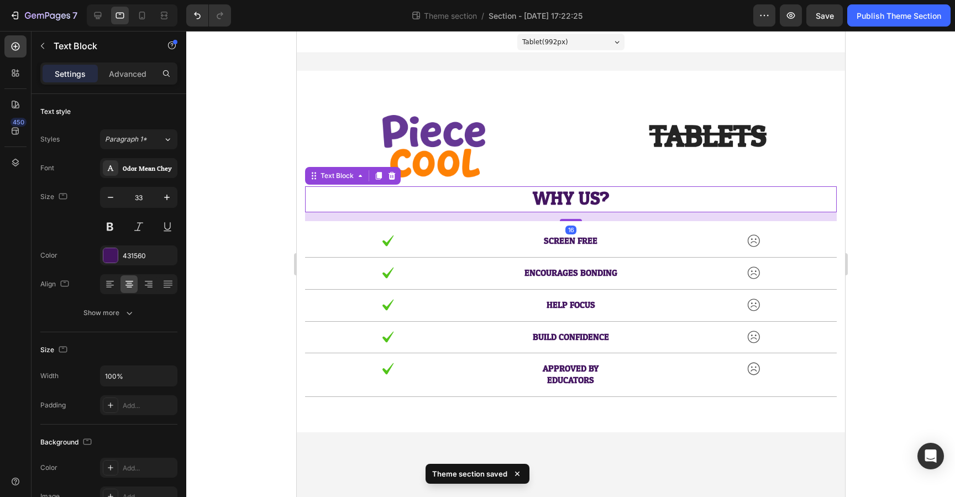
click at [883, 260] on div at bounding box center [570, 264] width 769 height 466
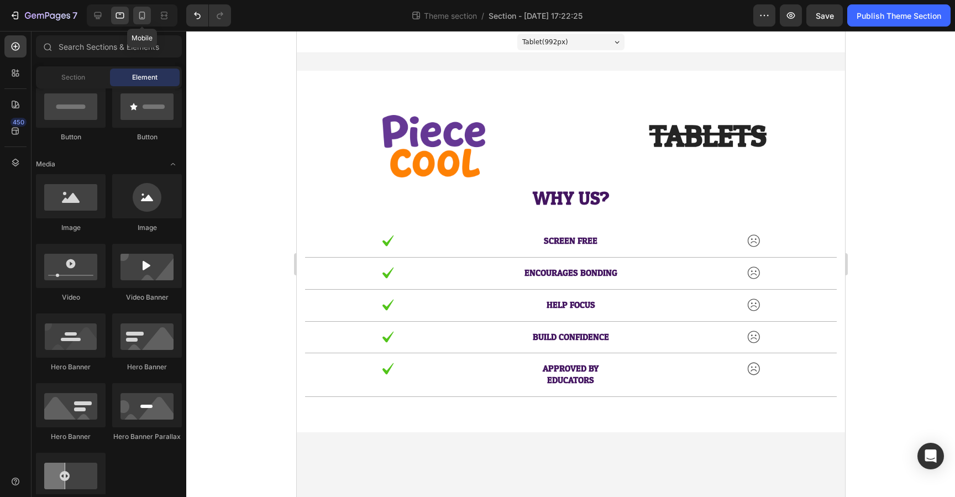
click at [142, 23] on div at bounding box center [142, 16] width 18 height 18
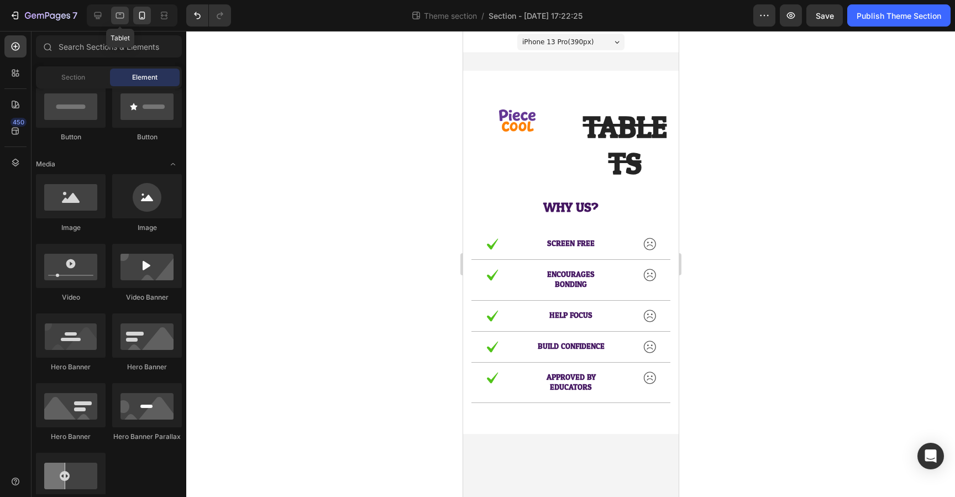
click at [117, 21] on div at bounding box center [120, 16] width 18 height 18
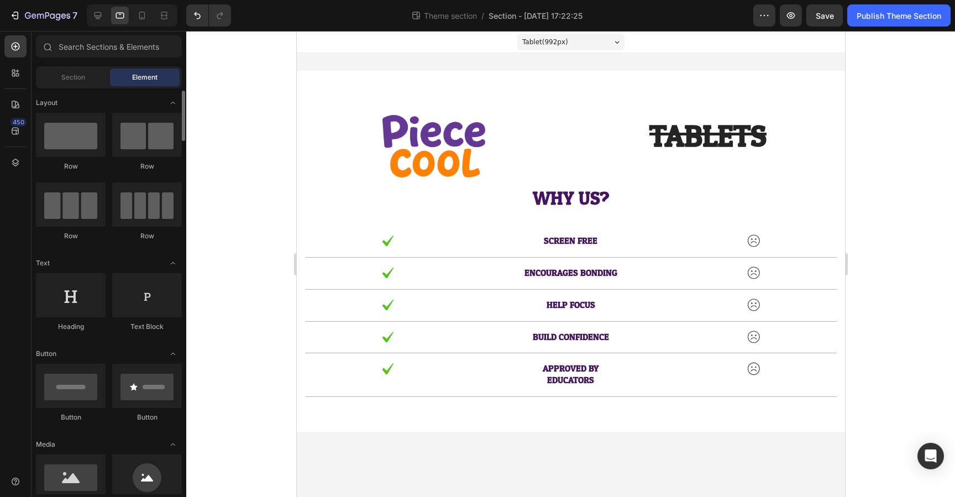
scroll to position [10, 0]
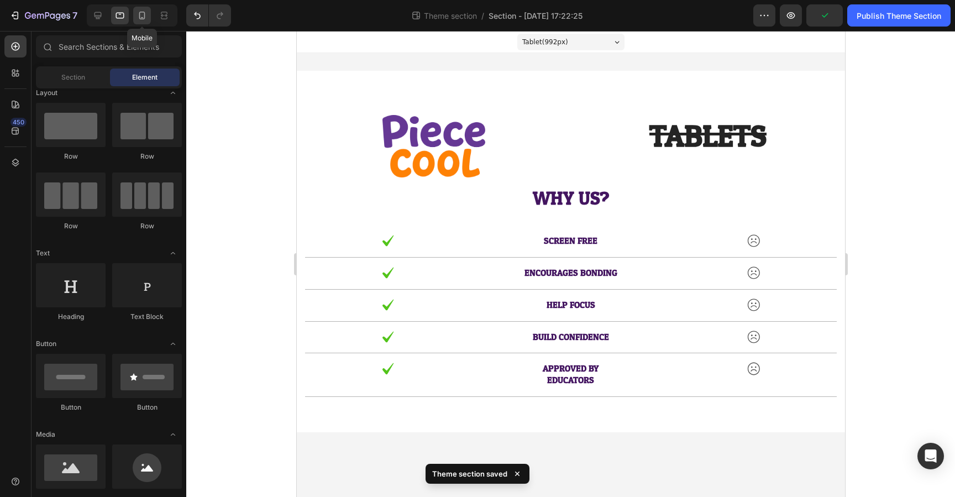
click at [145, 14] on icon at bounding box center [142, 15] width 11 height 11
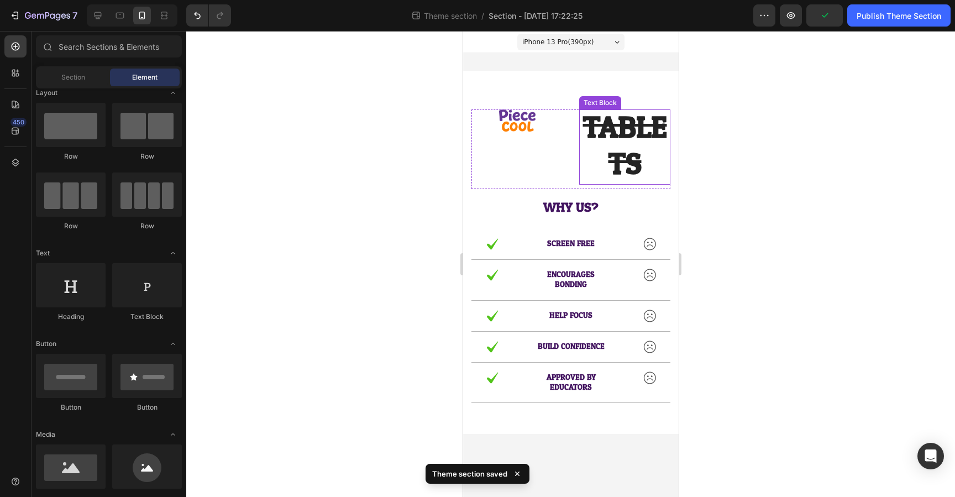
click at [624, 160] on s "TABLETS" at bounding box center [625, 146] width 84 height 91
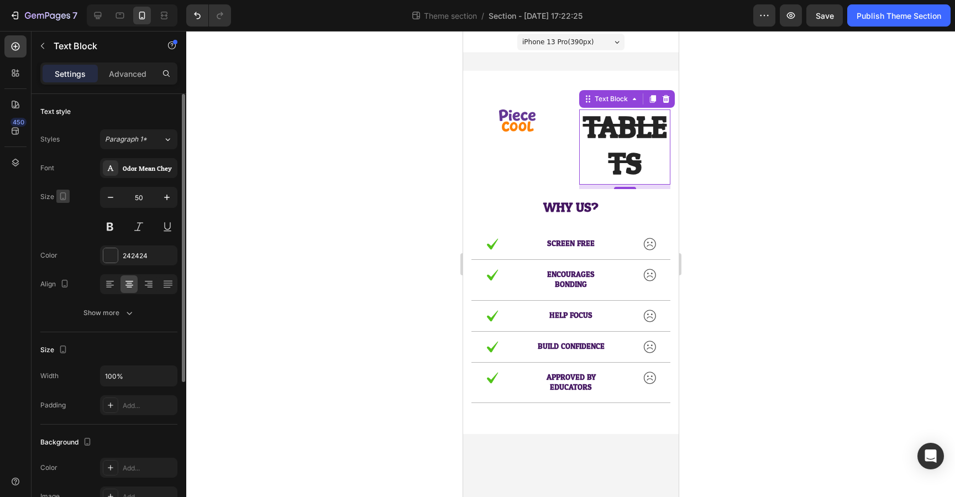
click at [61, 198] on icon "button" at bounding box center [63, 196] width 11 height 11
click at [62, 198] on icon "button" at bounding box center [63, 198] width 3 height 1
click at [110, 197] on icon "button" at bounding box center [111, 197] width 6 height 1
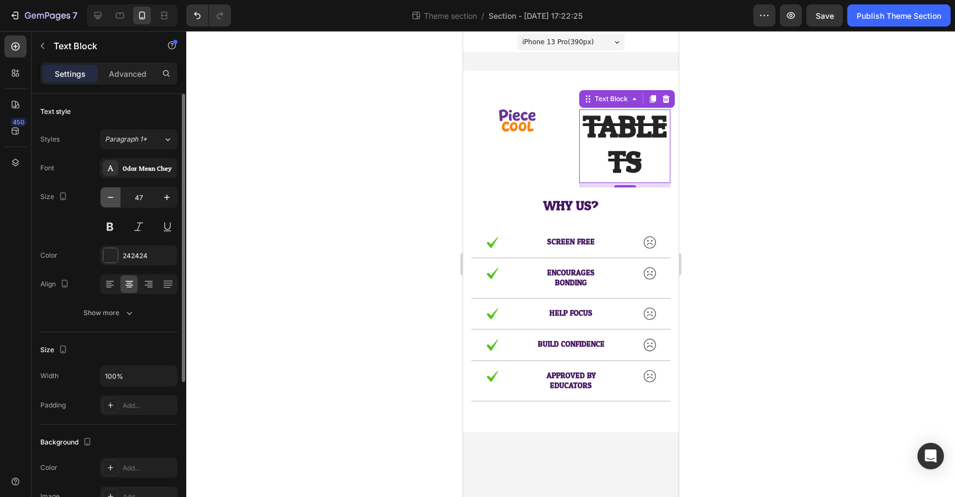
click at [110, 197] on icon "button" at bounding box center [111, 197] width 6 height 1
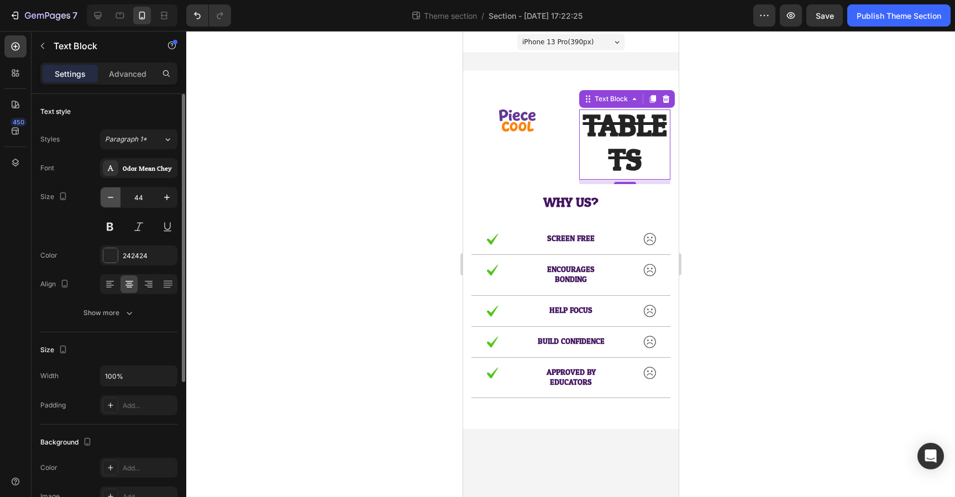
click at [110, 197] on icon "button" at bounding box center [111, 197] width 6 height 1
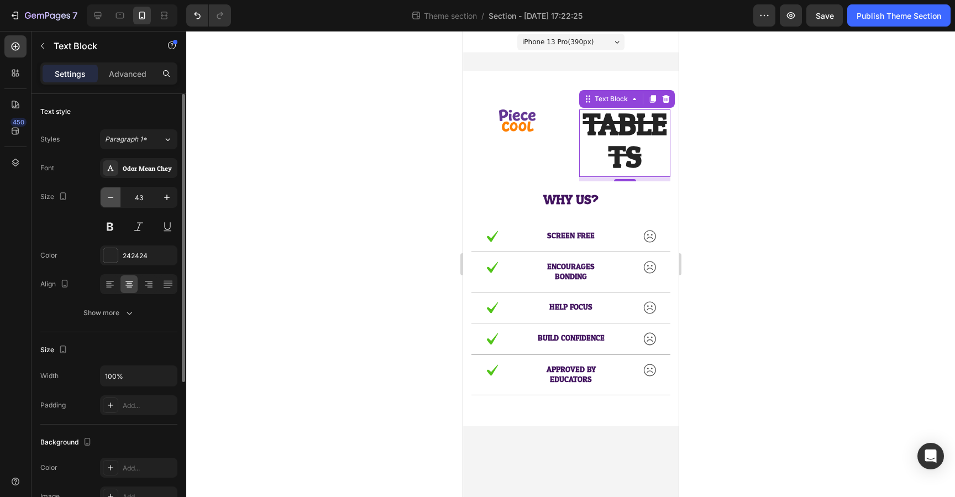
click at [110, 197] on icon "button" at bounding box center [111, 197] width 6 height 1
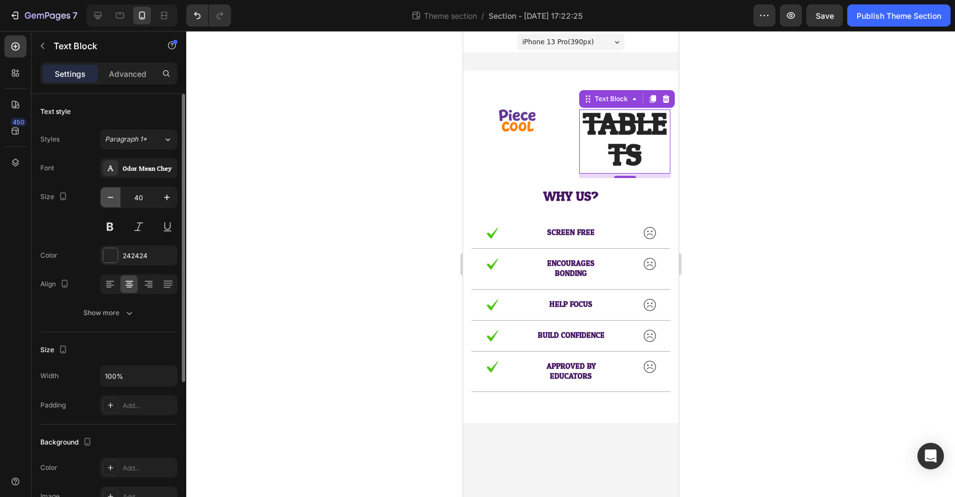
click at [110, 197] on icon "button" at bounding box center [111, 197] width 6 height 1
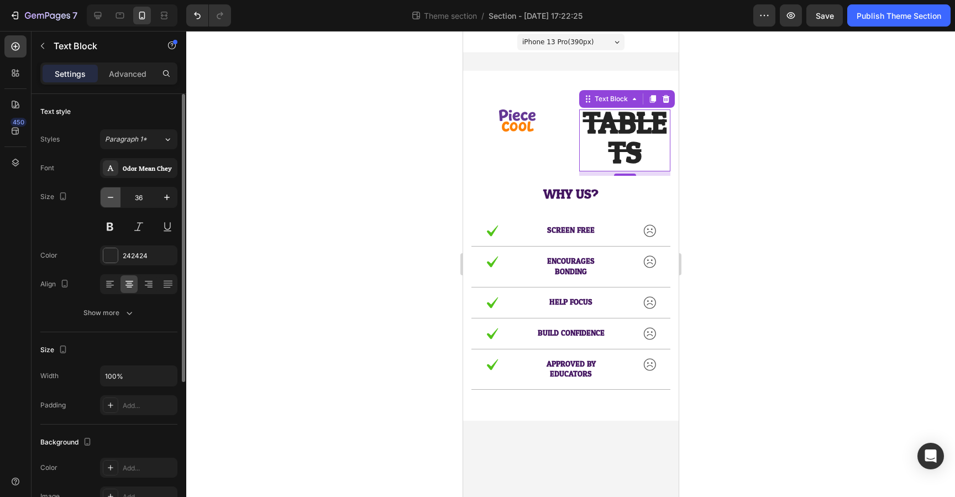
click at [110, 197] on icon "button" at bounding box center [111, 197] width 6 height 1
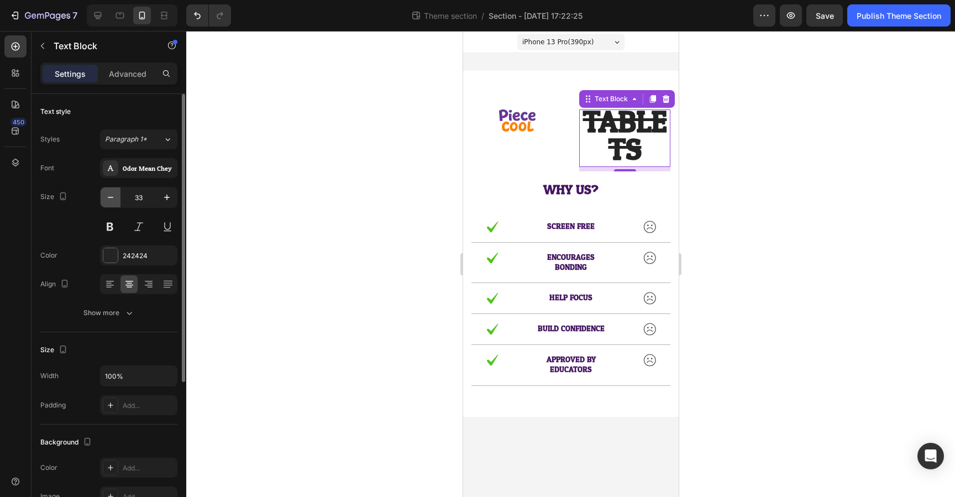
click at [110, 197] on icon "button" at bounding box center [111, 197] width 6 height 1
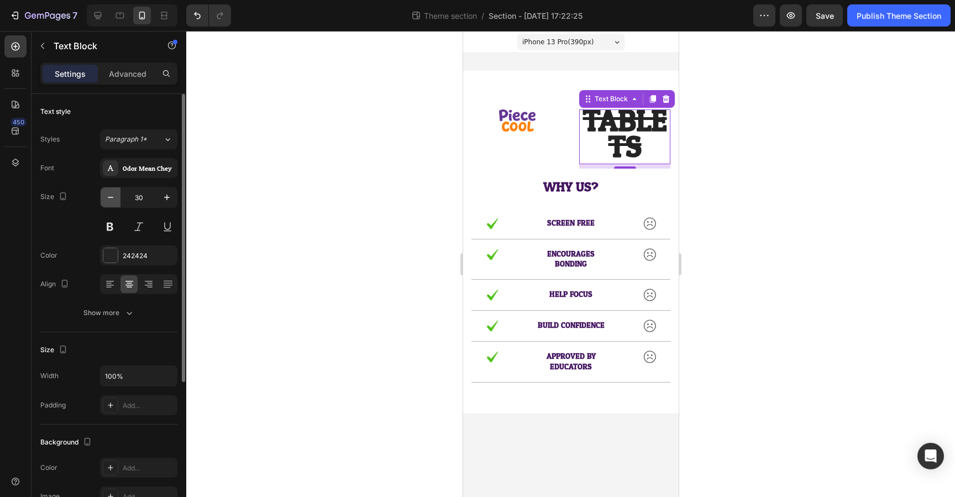
click at [110, 197] on icon "button" at bounding box center [111, 197] width 6 height 1
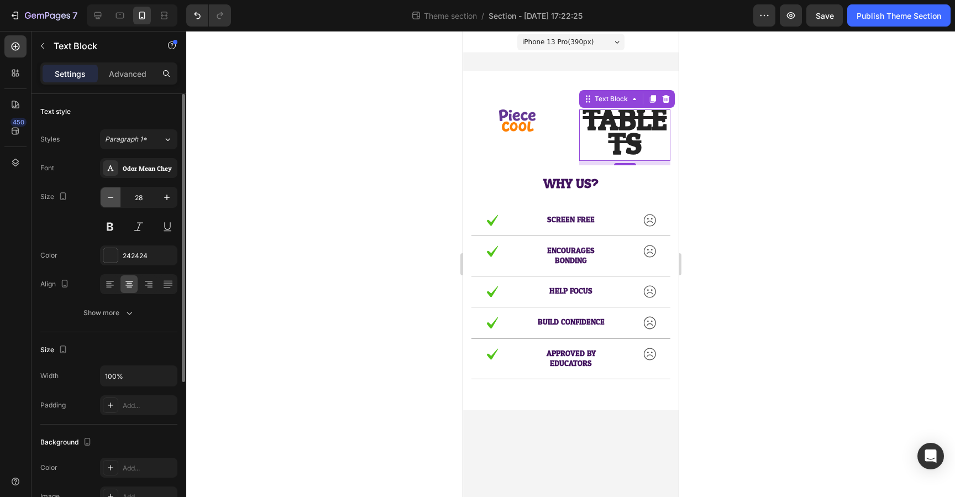
click at [110, 197] on icon "button" at bounding box center [111, 197] width 6 height 1
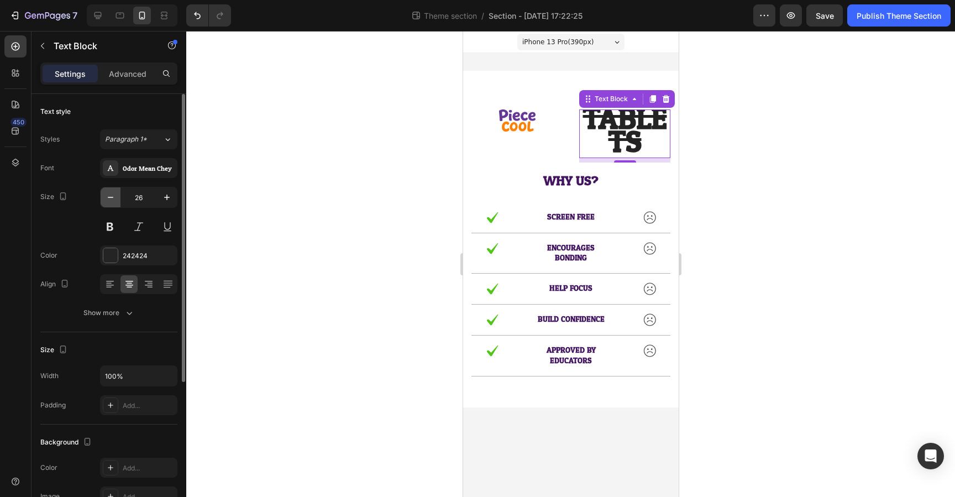
click at [110, 197] on icon "button" at bounding box center [111, 197] width 6 height 1
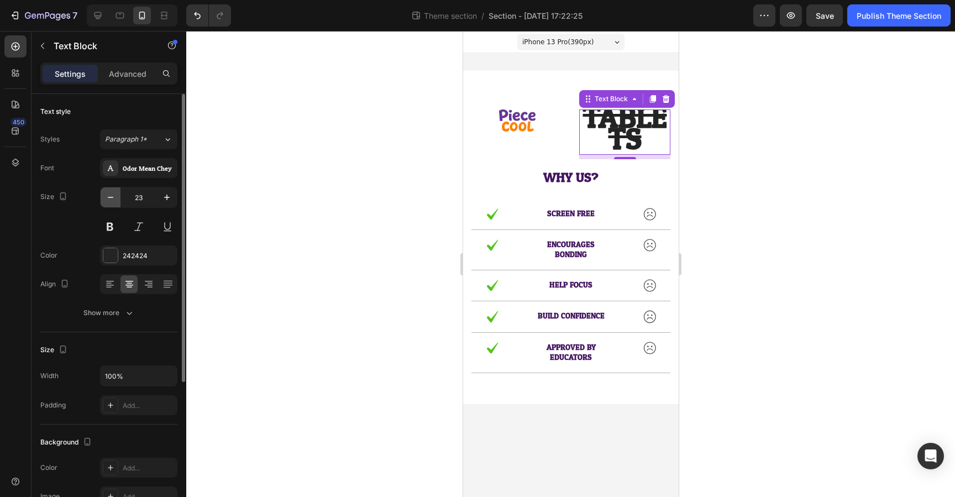
click at [110, 197] on icon "button" at bounding box center [111, 197] width 6 height 1
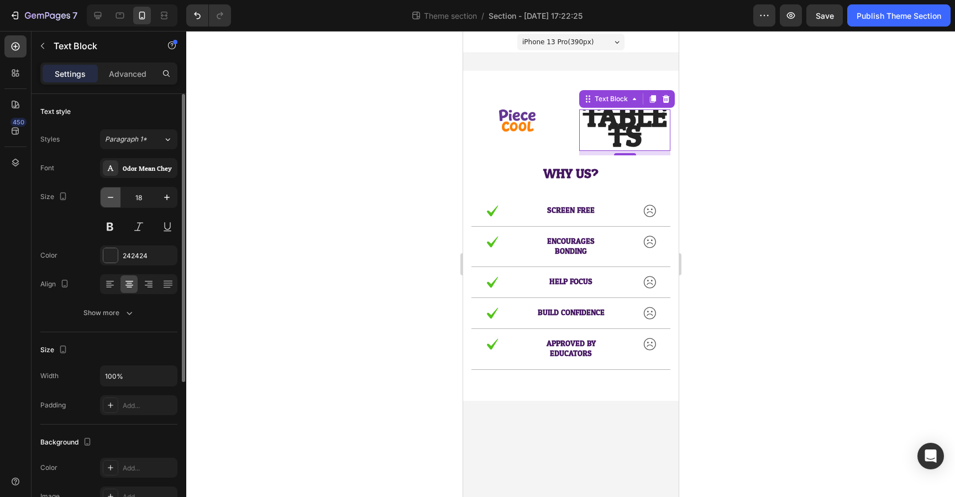
click at [110, 197] on icon "button" at bounding box center [111, 197] width 6 height 1
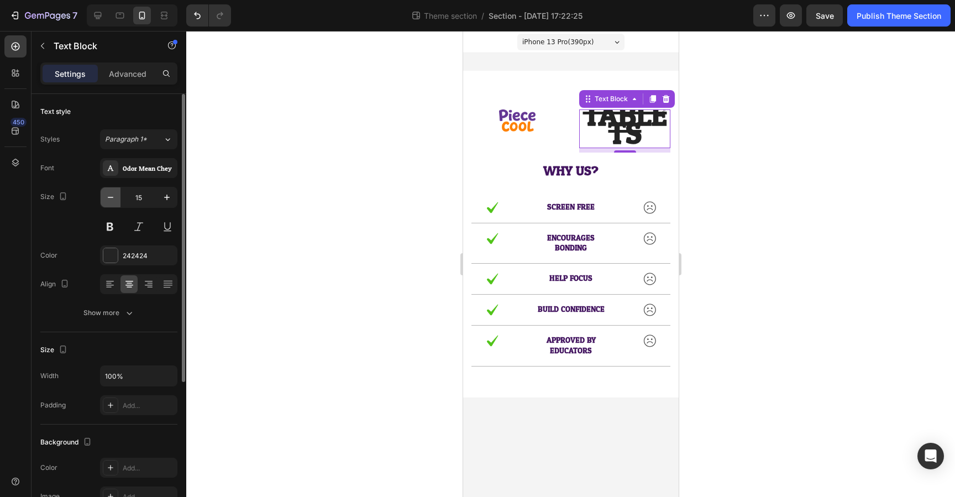
click at [110, 197] on icon "button" at bounding box center [111, 197] width 6 height 1
type input "14"
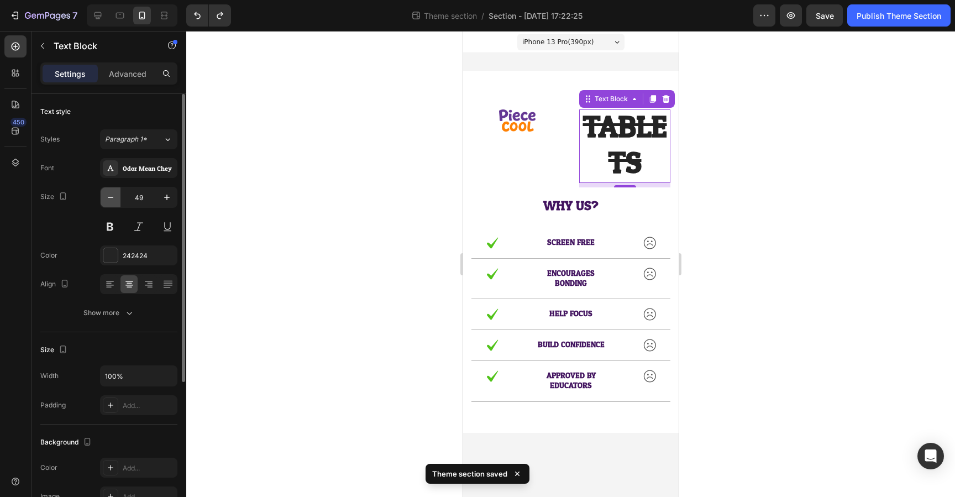
type input "50"
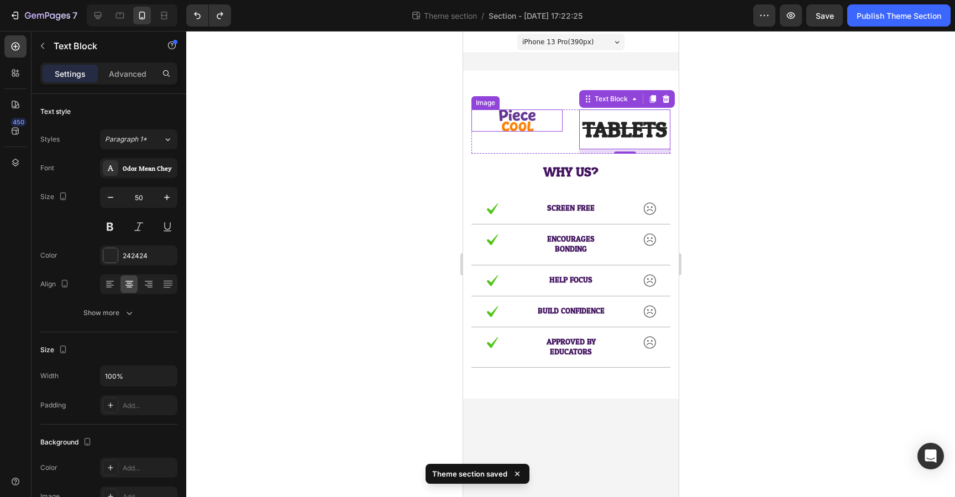
click at [531, 126] on img at bounding box center [517, 120] width 36 height 22
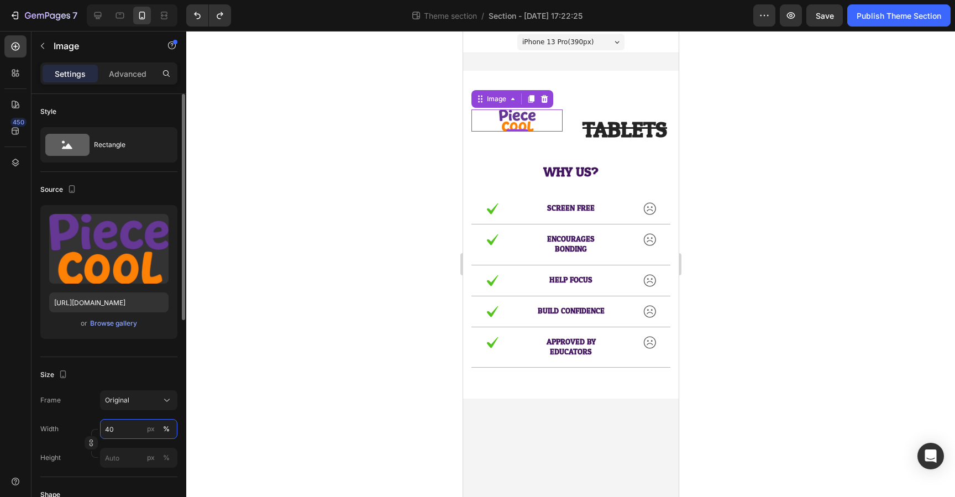
click at [114, 428] on input "40" at bounding box center [138, 429] width 77 height 20
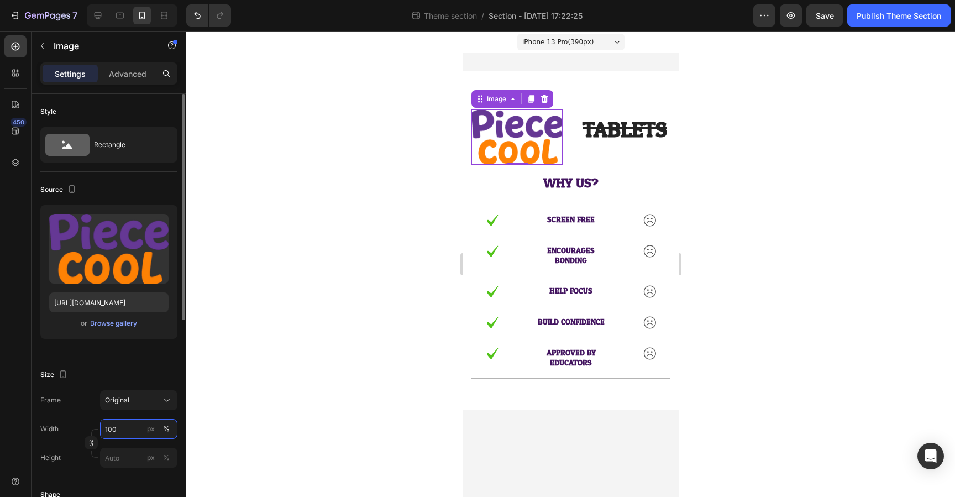
type input "100"
click at [137, 369] on div "Size" at bounding box center [108, 375] width 137 height 18
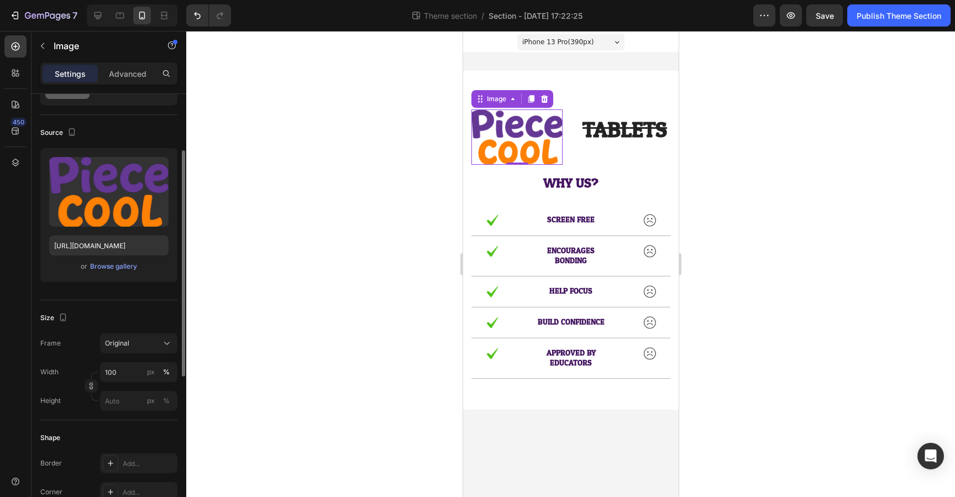
scroll to position [116, 0]
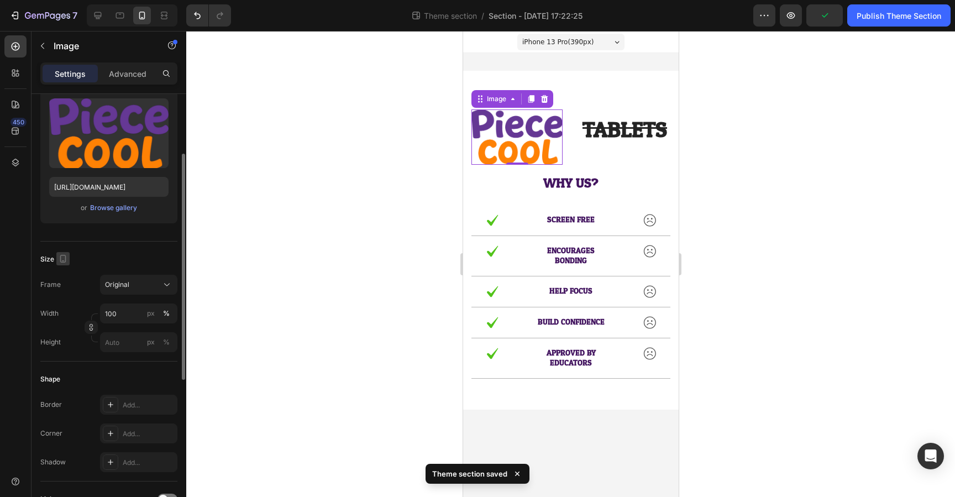
click at [64, 256] on icon "button" at bounding box center [63, 258] width 11 height 11
click at [63, 257] on icon "button" at bounding box center [63, 258] width 11 height 11
click at [131, 259] on div "Size" at bounding box center [108, 259] width 137 height 18
click at [637, 132] on s "TABLETS" at bounding box center [624, 130] width 85 height 39
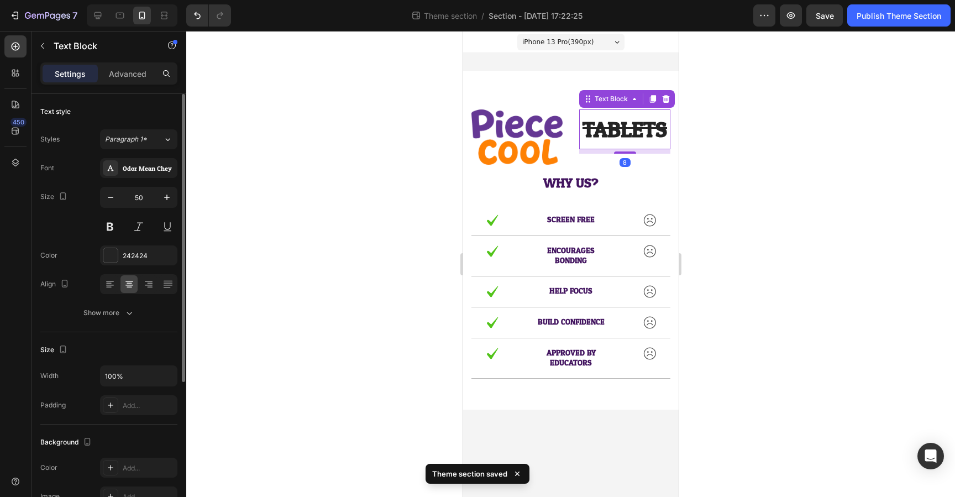
click at [144, 339] on div "Size Width 100% Padding Add..." at bounding box center [108, 378] width 137 height 92
click at [65, 350] on icon "button" at bounding box center [63, 350] width 6 height 8
click at [66, 370] on icon "button" at bounding box center [65, 367] width 11 height 11
type input "57"
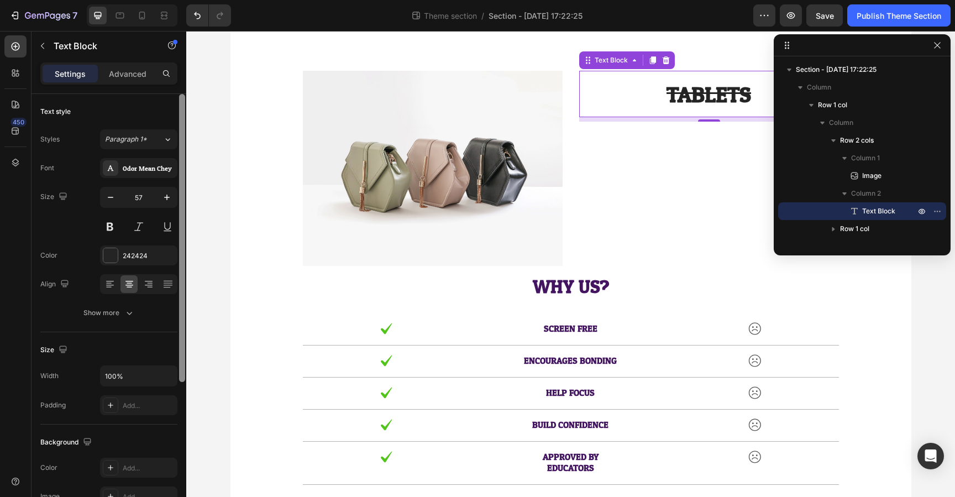
scroll to position [45, 0]
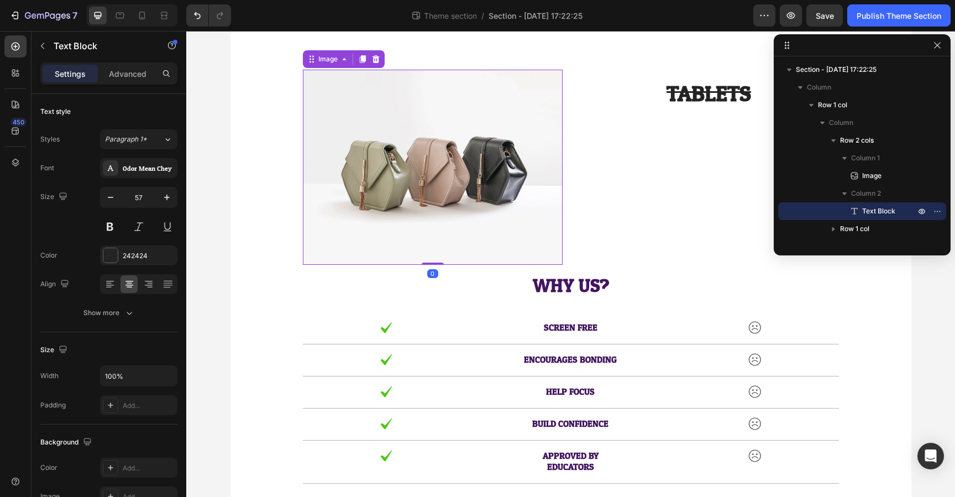
click at [416, 179] on img at bounding box center [433, 167] width 260 height 195
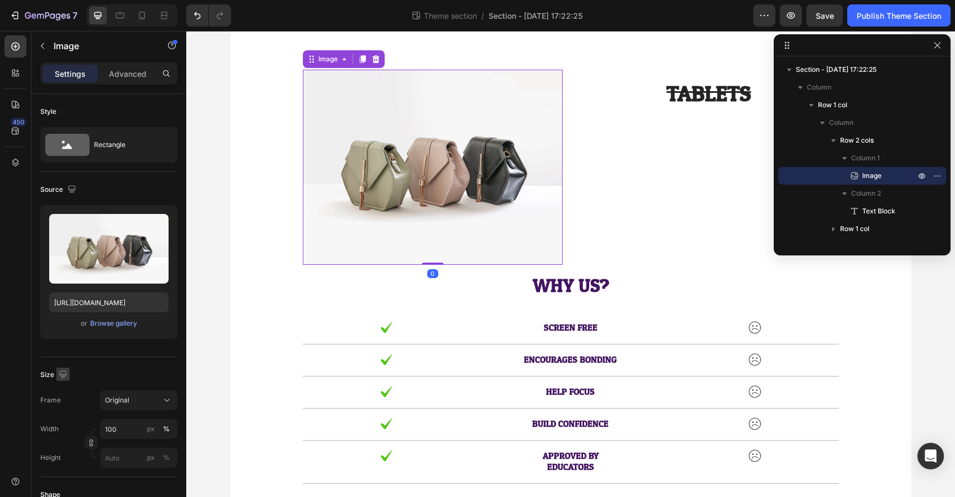
click at [63, 374] on icon "button" at bounding box center [62, 373] width 7 height 7
click at [64, 374] on icon "button" at bounding box center [62, 373] width 7 height 7
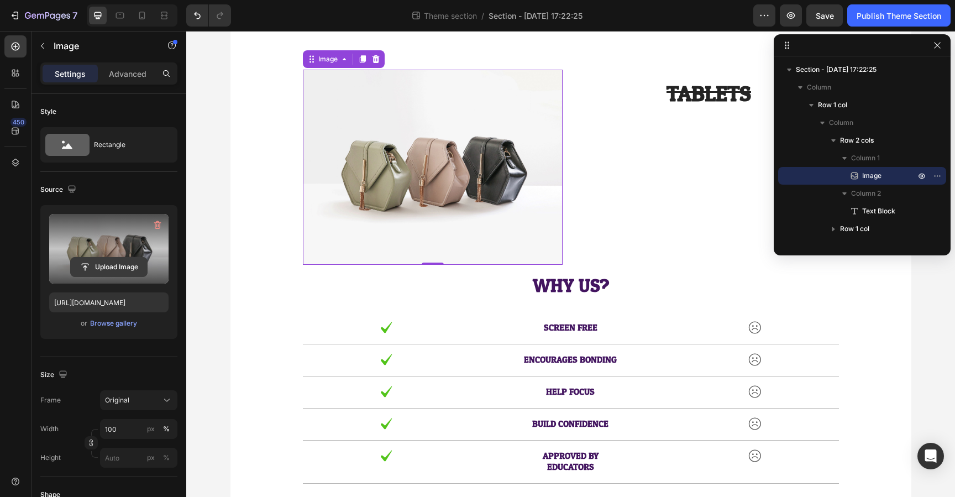
click at [112, 258] on input "file" at bounding box center [109, 267] width 76 height 19
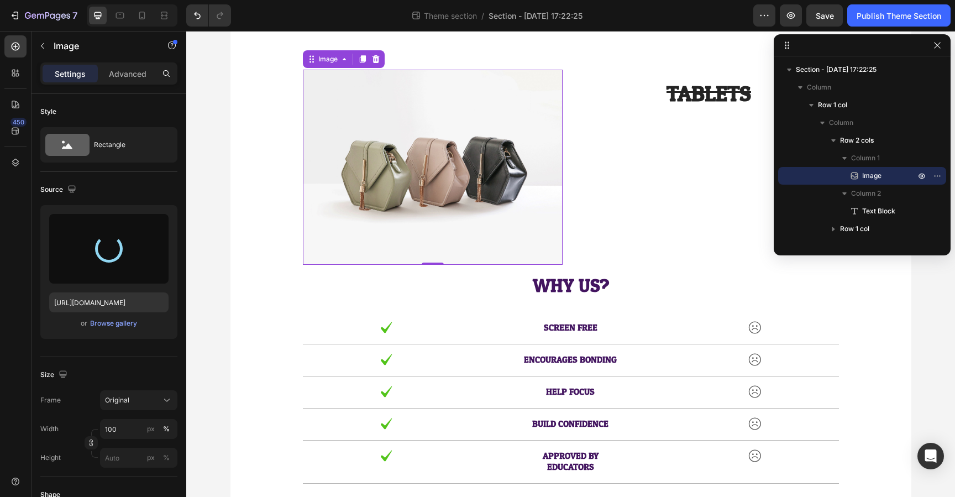
type input "https://cdn.shopify.com/s/files/1/0878/4465/1287/files/gempages_585630241494401…"
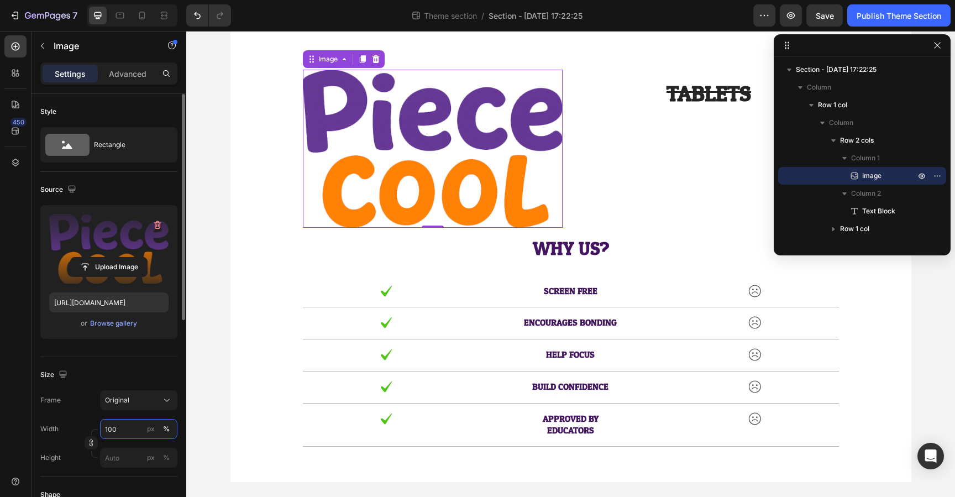
click at [127, 430] on input "100" at bounding box center [138, 429] width 77 height 20
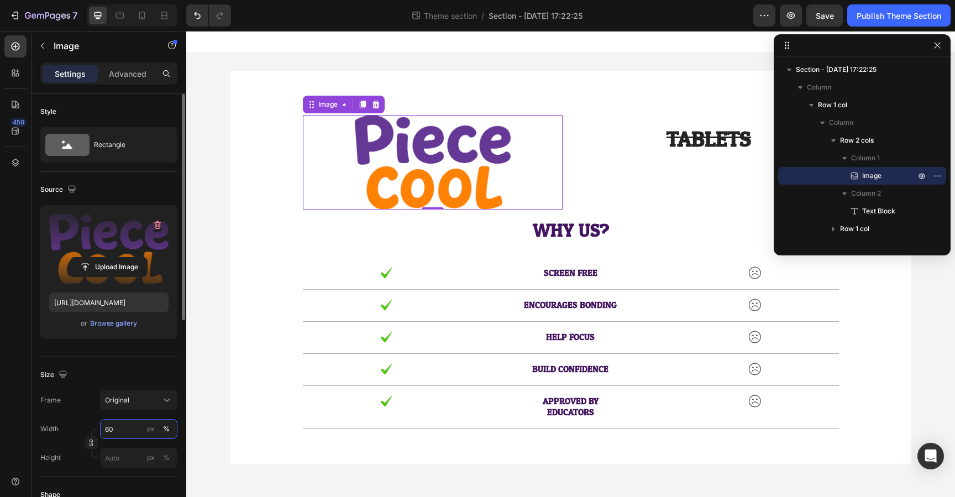
click at [127, 430] on input "60" at bounding box center [138, 429] width 77 height 20
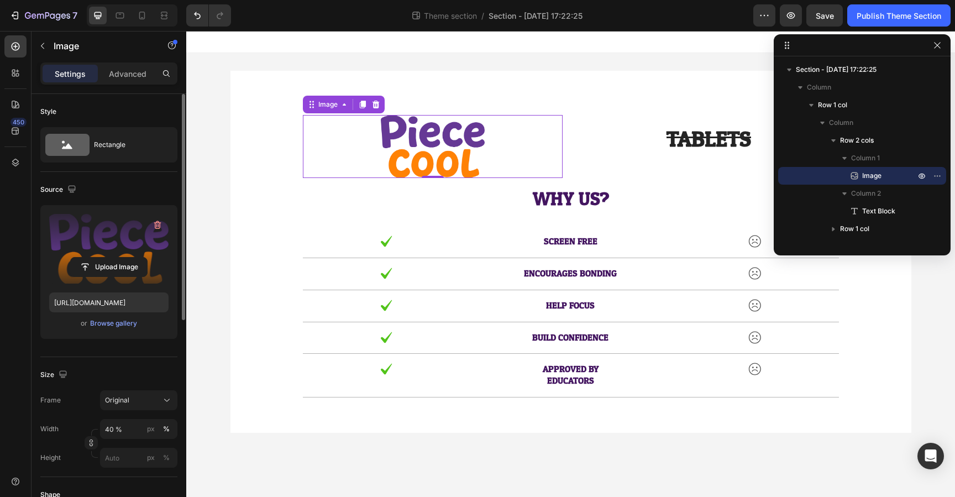
type input "40"
click at [134, 358] on div "Size Frame Original Width 40 px % Height px %" at bounding box center [108, 417] width 137 height 120
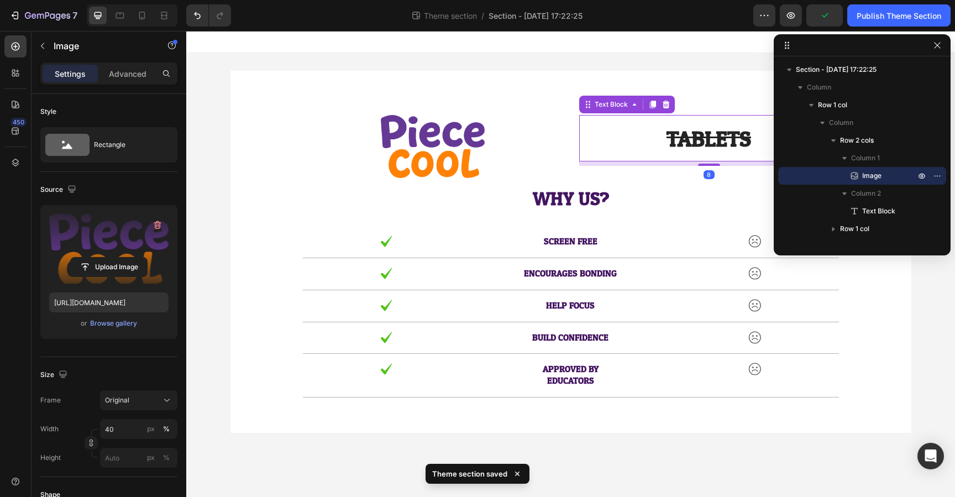
click at [699, 152] on s "TABLETS" at bounding box center [709, 139] width 85 height 39
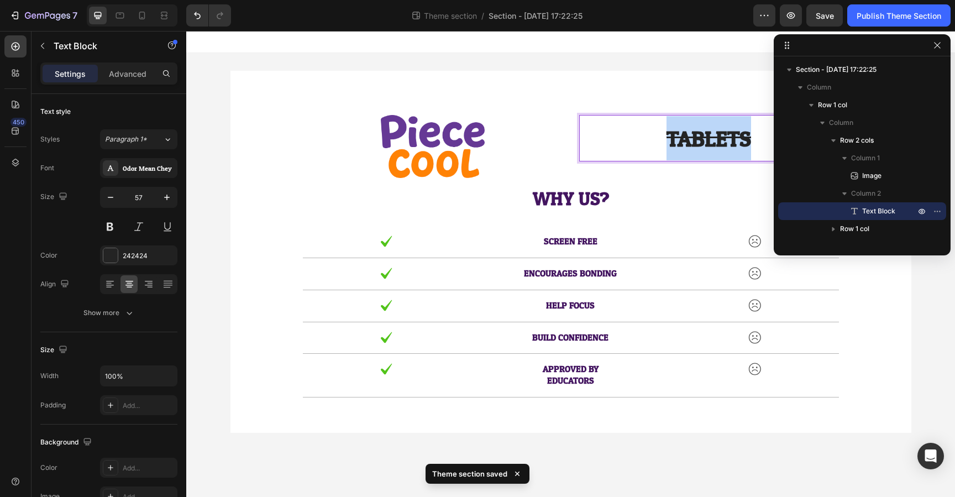
click at [702, 133] on s "TABLETS" at bounding box center [709, 139] width 85 height 39
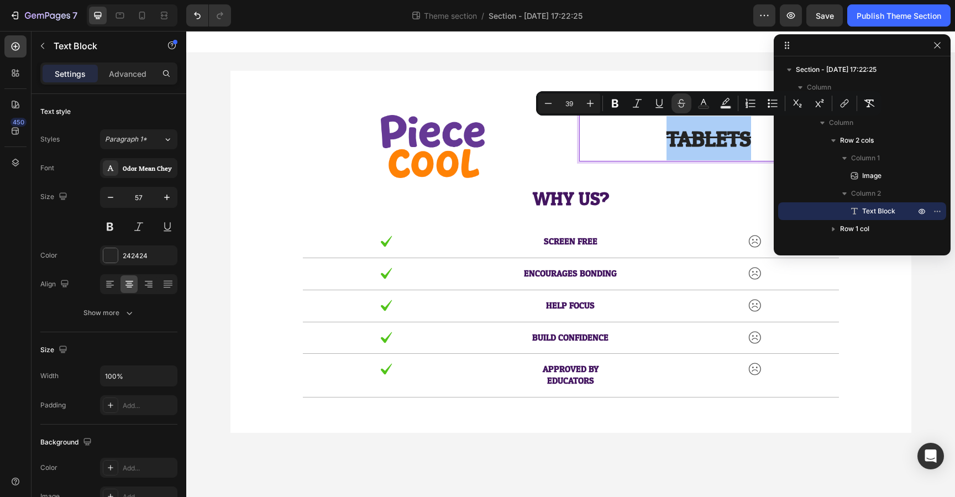
click at [160, 343] on div "Size" at bounding box center [108, 350] width 137 height 18
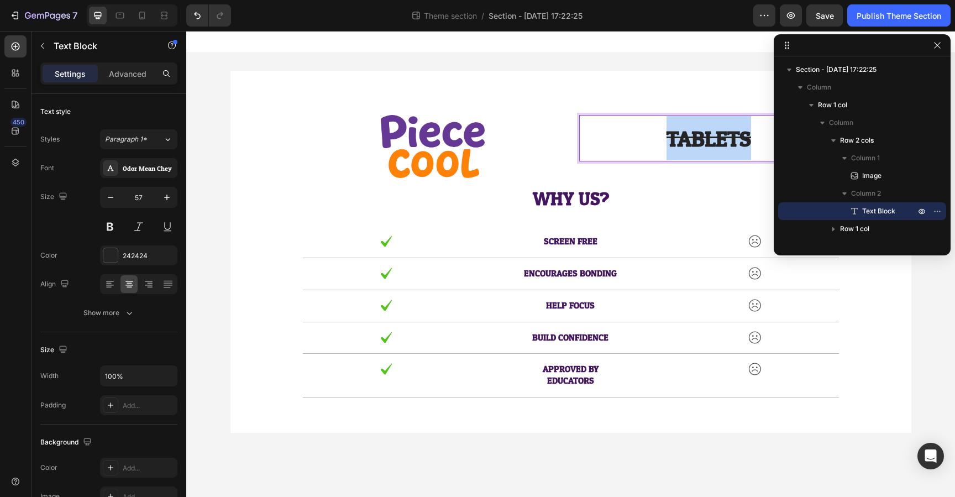
click at [655, 134] on p "TABLETS" at bounding box center [710, 138] width 258 height 44
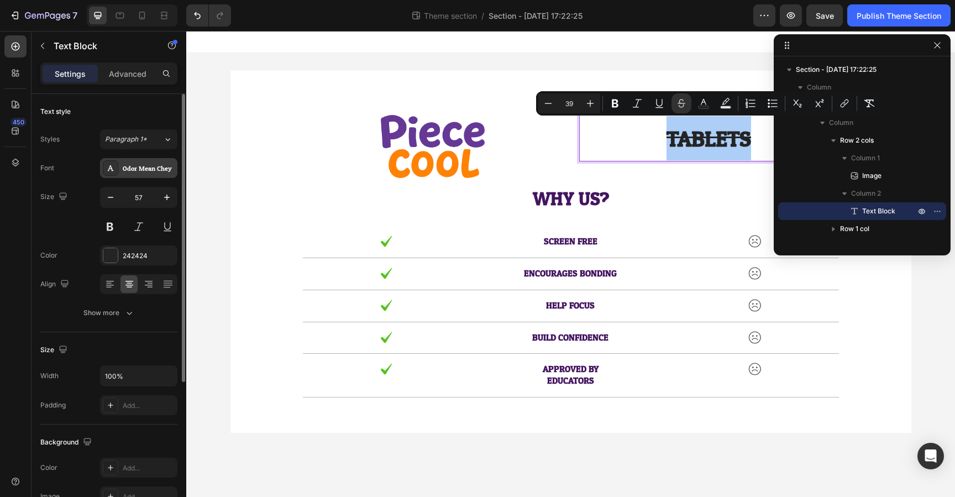
click at [154, 173] on div "Odor Mean Chey" at bounding box center [149, 169] width 52 height 10
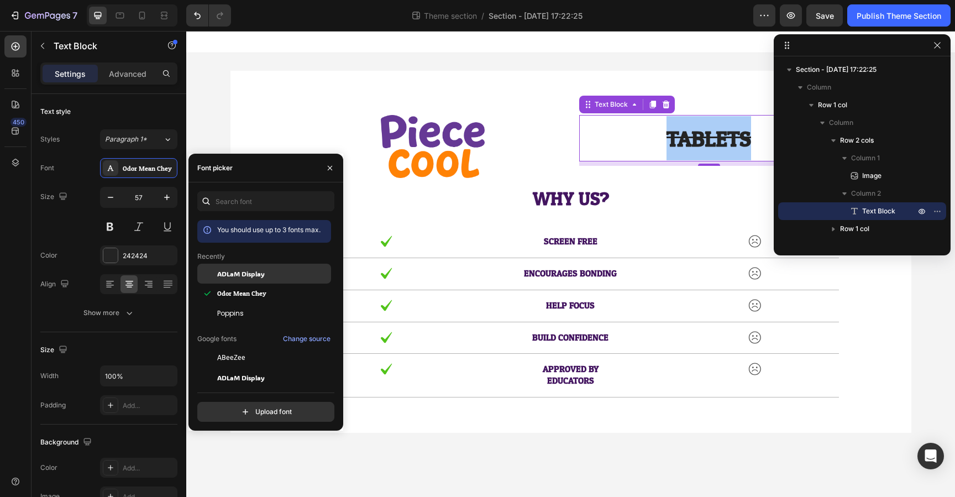
click at [259, 275] on span "ADLaM Display" at bounding box center [241, 274] width 48 height 10
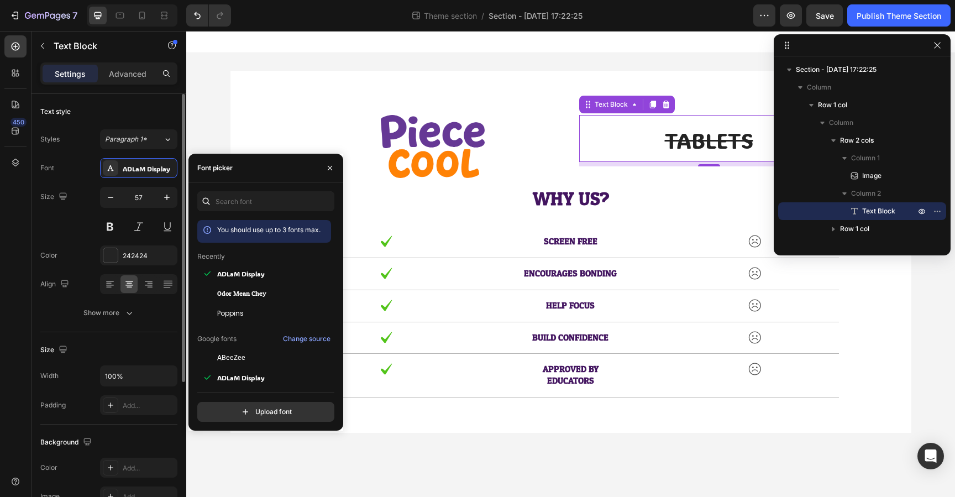
click at [70, 220] on div "Size 57" at bounding box center [108, 212] width 137 height 50
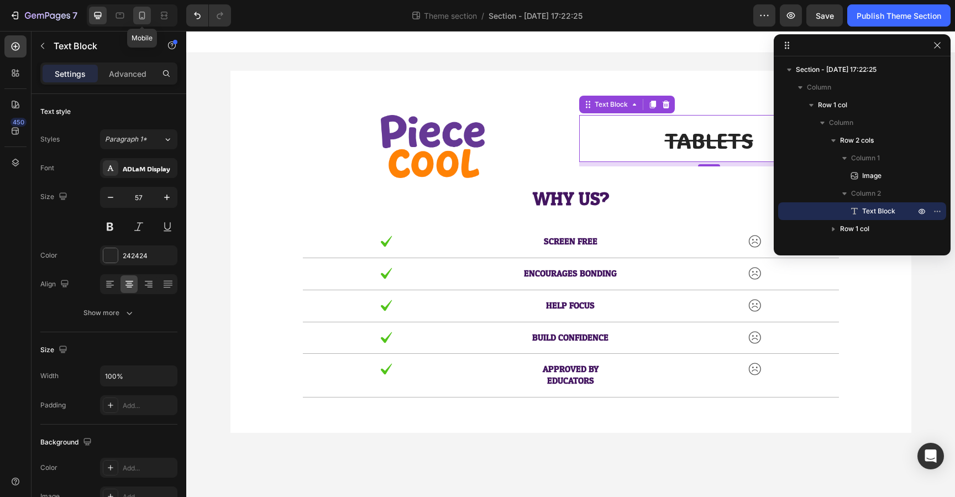
click at [140, 11] on icon at bounding box center [142, 15] width 11 height 11
type input "50"
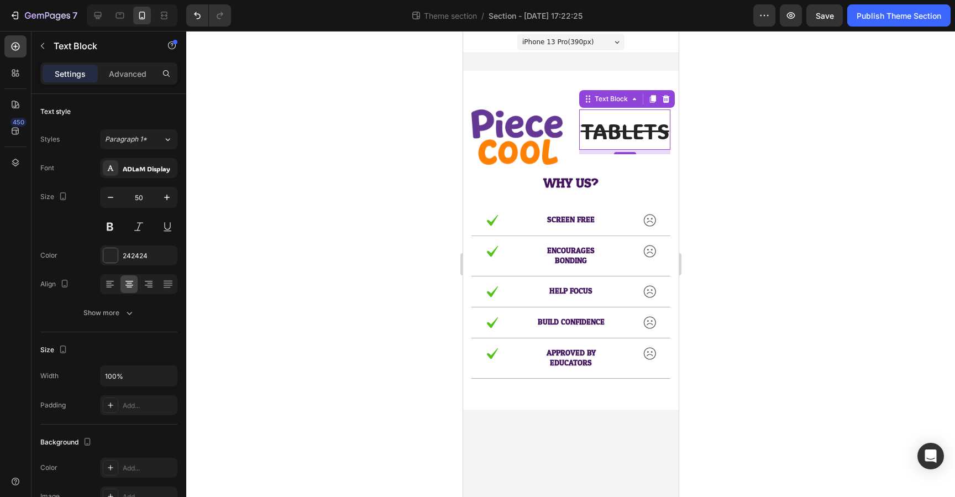
click at [769, 165] on div at bounding box center [570, 264] width 769 height 466
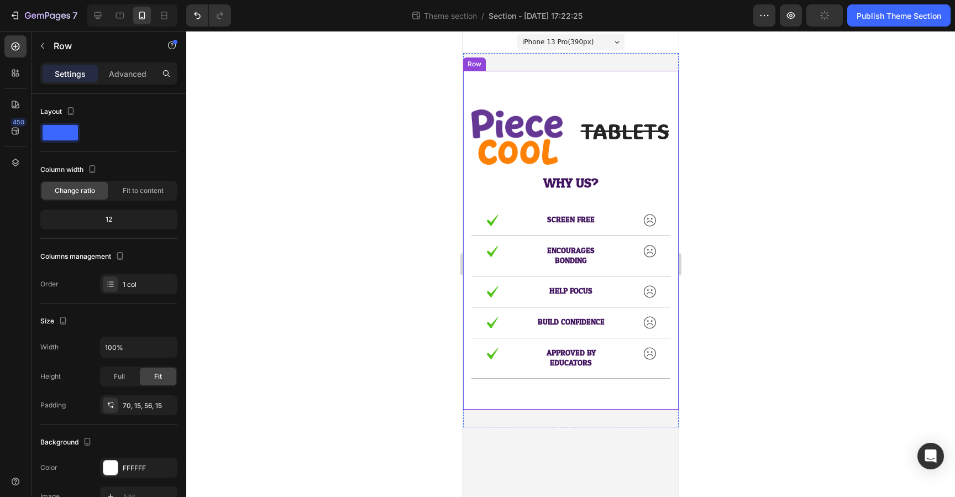
click at [551, 393] on div "Image TABLETS Text Block Row WHY US? Text Block Row Image SCREEN FREE Text Bloc…" at bounding box center [571, 240] width 216 height 339
click at [489, 220] on img at bounding box center [491, 220] width 13 height 13
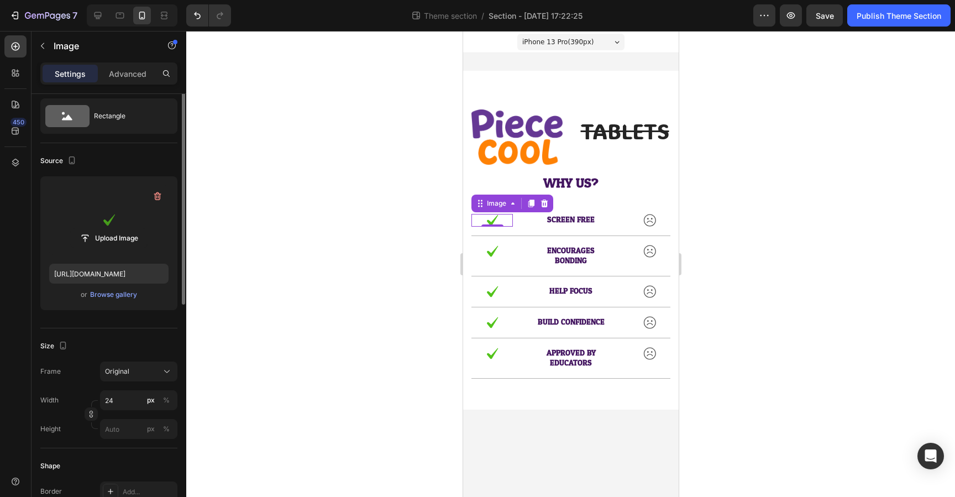
scroll to position [37, 0]
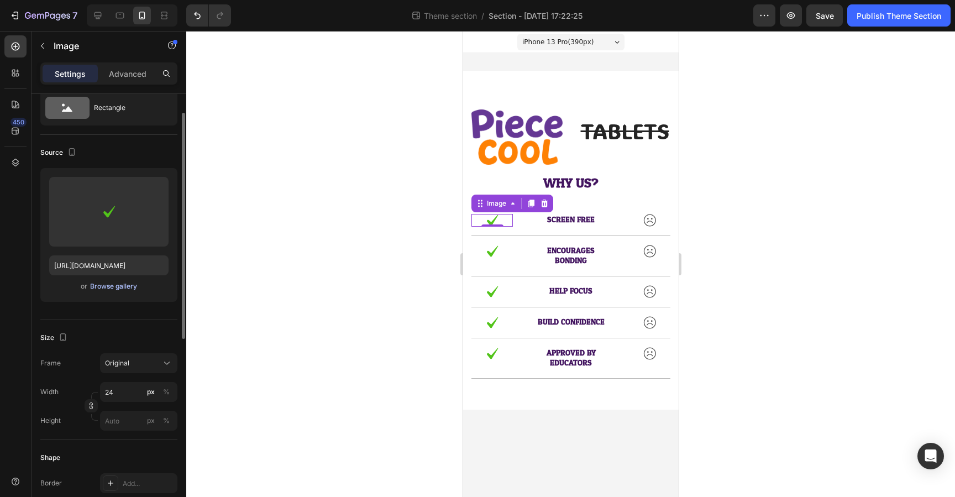
click at [126, 286] on div "Browse gallery" at bounding box center [113, 286] width 47 height 10
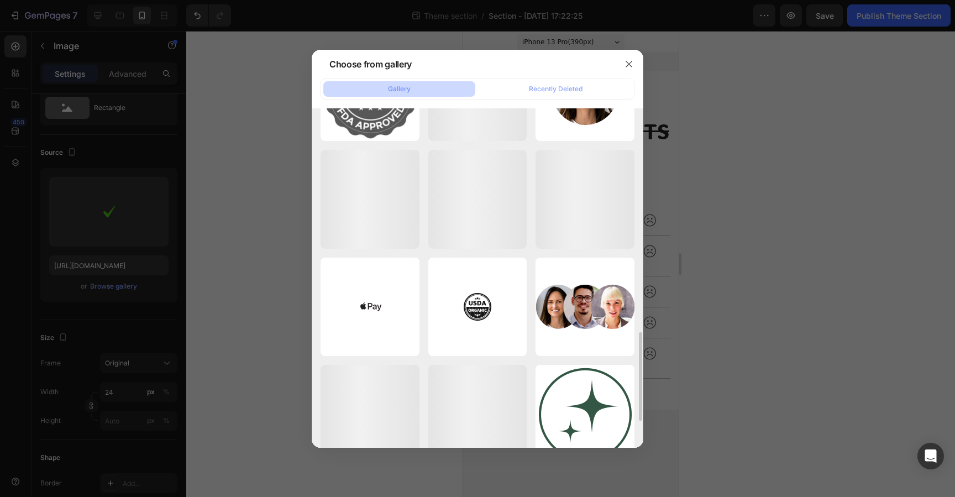
scroll to position [836, 0]
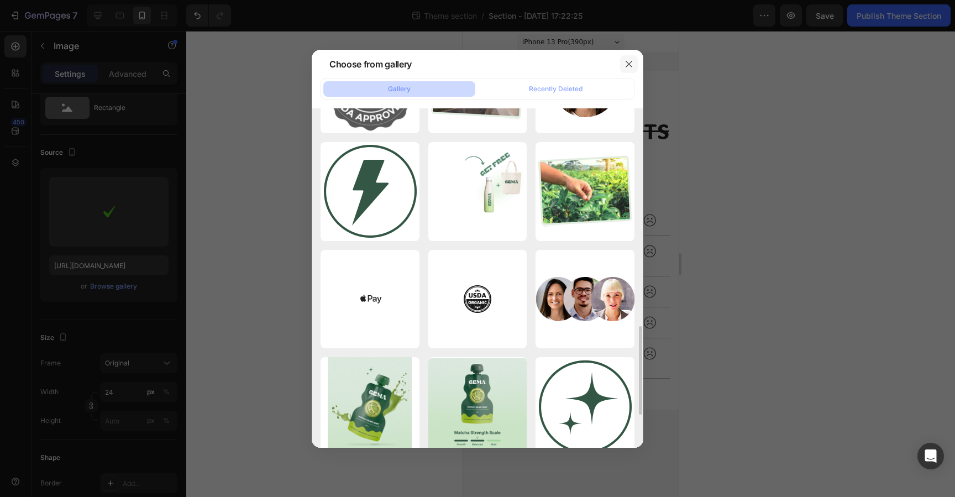
click at [631, 67] on icon "button" at bounding box center [629, 64] width 9 height 9
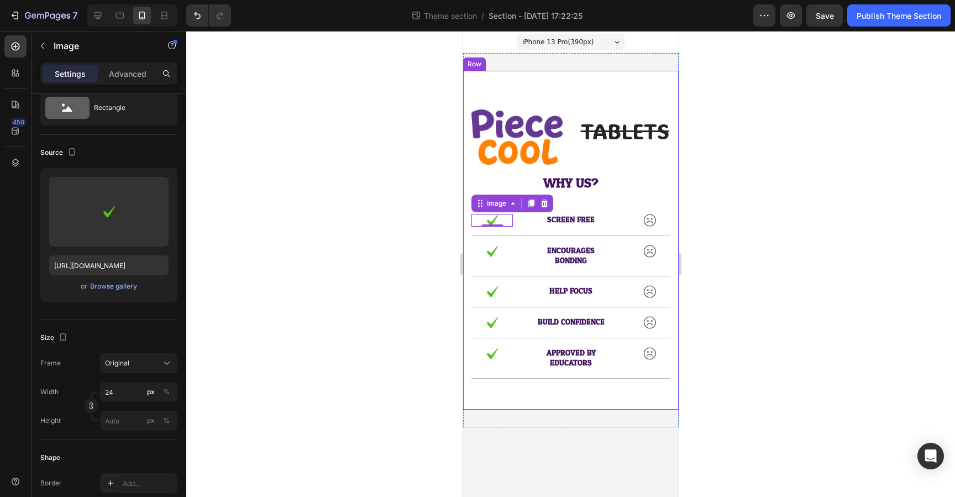
click at [746, 243] on div at bounding box center [570, 264] width 769 height 466
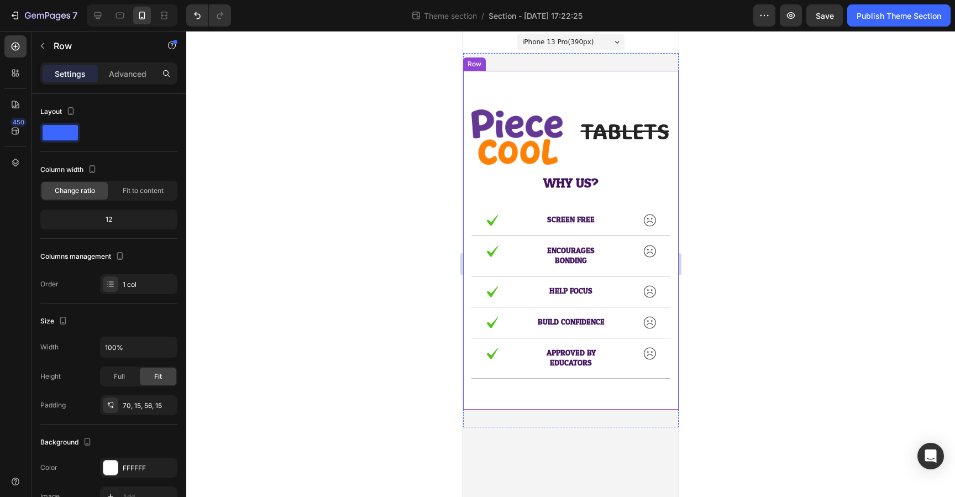
click at [516, 83] on div "Image TABLETS Text Block Row WHY US? Text Block Row Image SCREEN FREE Text Bloc…" at bounding box center [571, 240] width 216 height 339
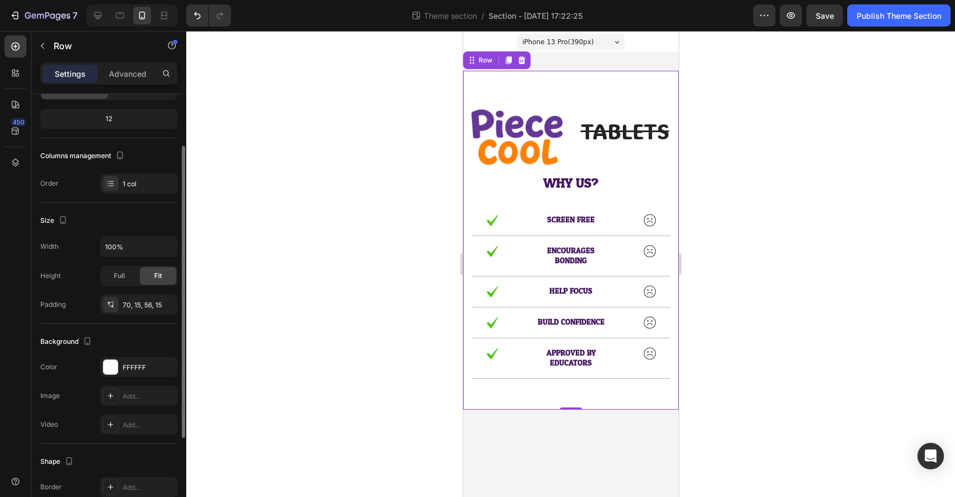
scroll to position [211, 0]
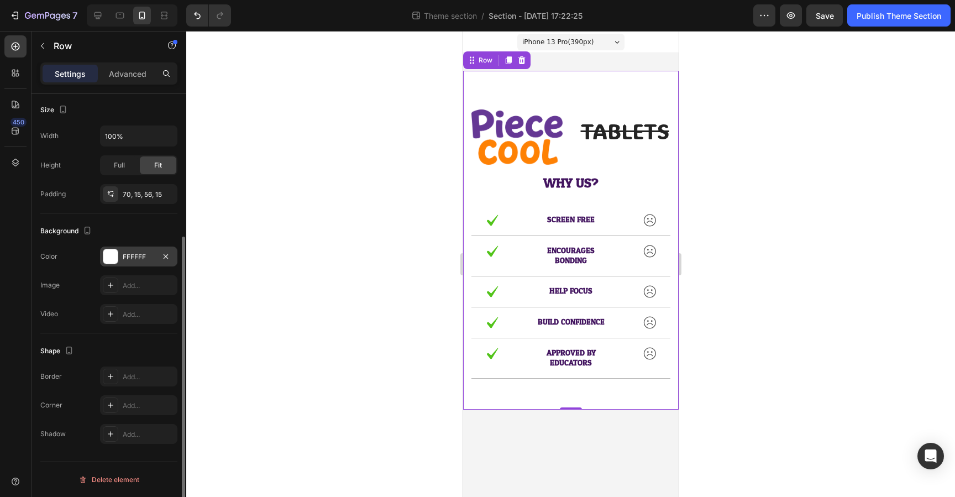
click at [145, 257] on div "FFFFFF" at bounding box center [139, 257] width 32 height 10
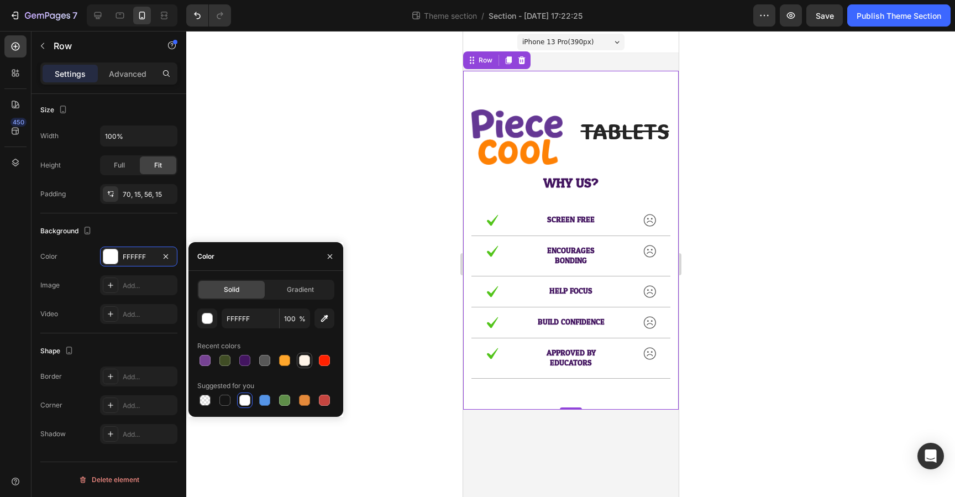
click at [307, 361] on div at bounding box center [304, 360] width 11 height 11
type input "FFF5E9"
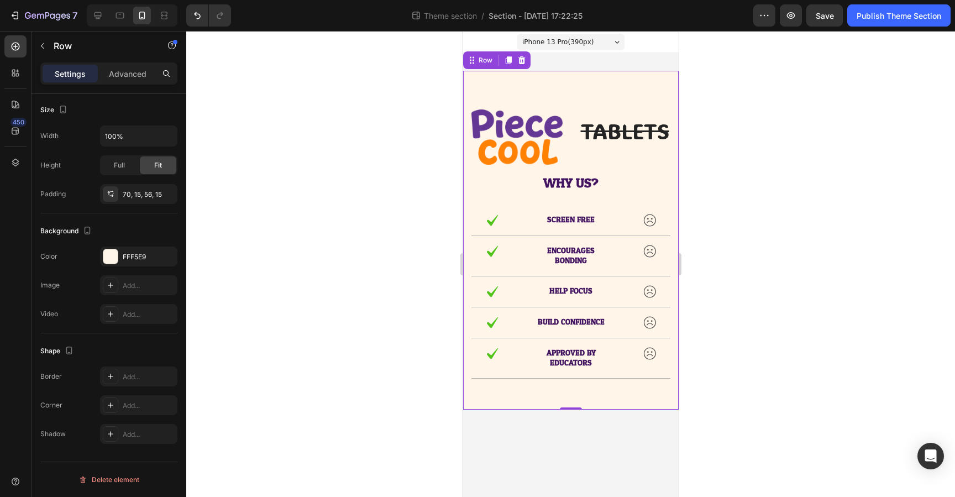
click at [747, 224] on div at bounding box center [570, 264] width 769 height 466
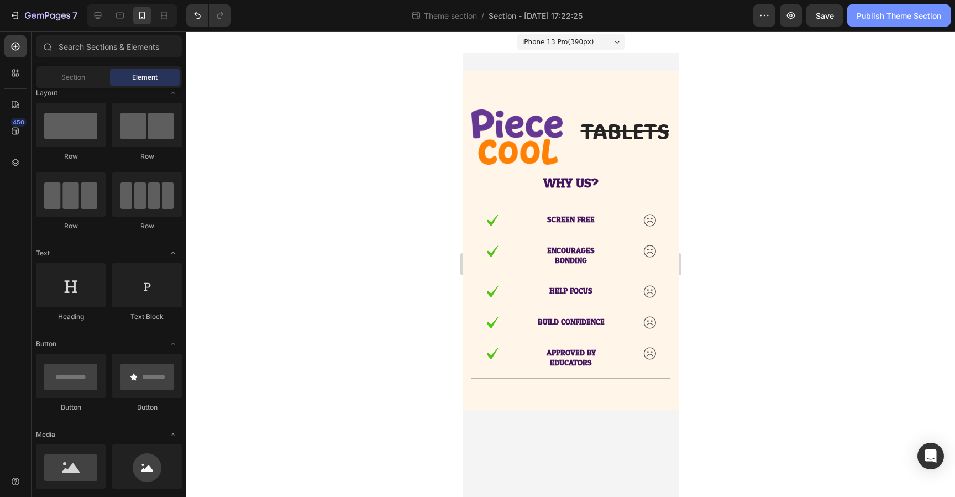
click at [878, 17] on div "Publish Theme Section" at bounding box center [899, 16] width 85 height 12
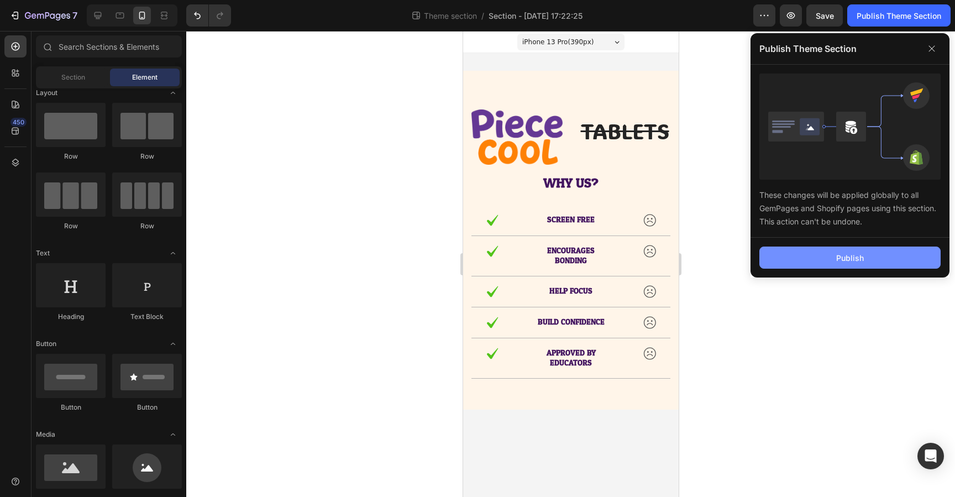
click at [862, 256] on div "Publish" at bounding box center [851, 258] width 28 height 12
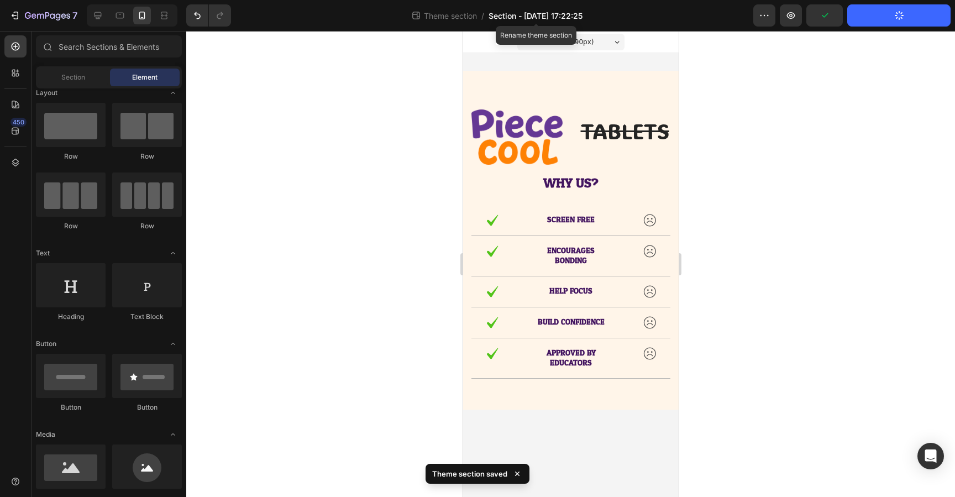
click at [550, 15] on span "Section - Sep 27 17:22:25" at bounding box center [536, 16] width 94 height 12
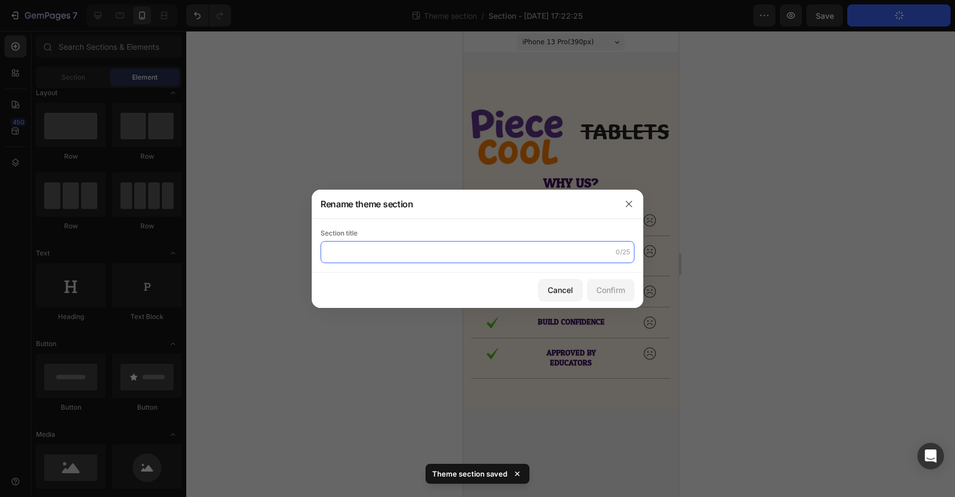
click at [401, 255] on input "text" at bounding box center [478, 252] width 314 height 22
type input "WHY US?"
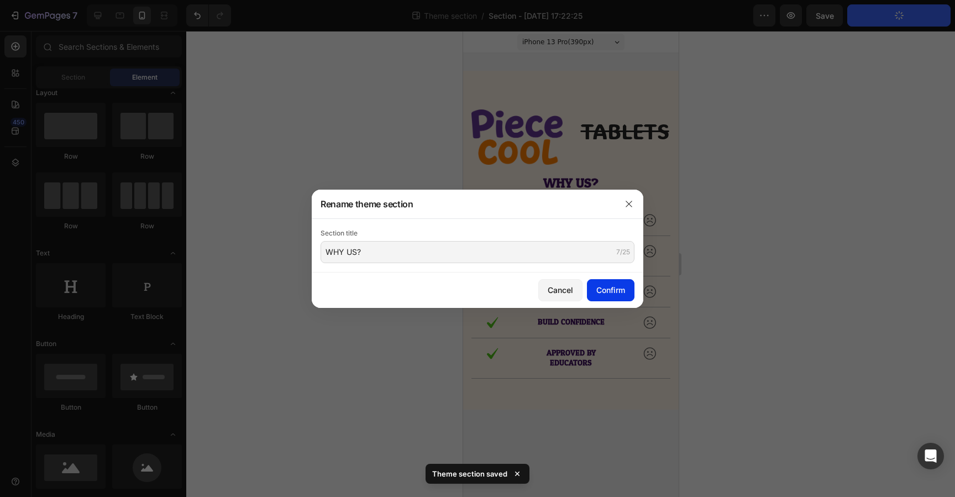
click at [609, 299] on button "Confirm" at bounding box center [611, 290] width 48 height 22
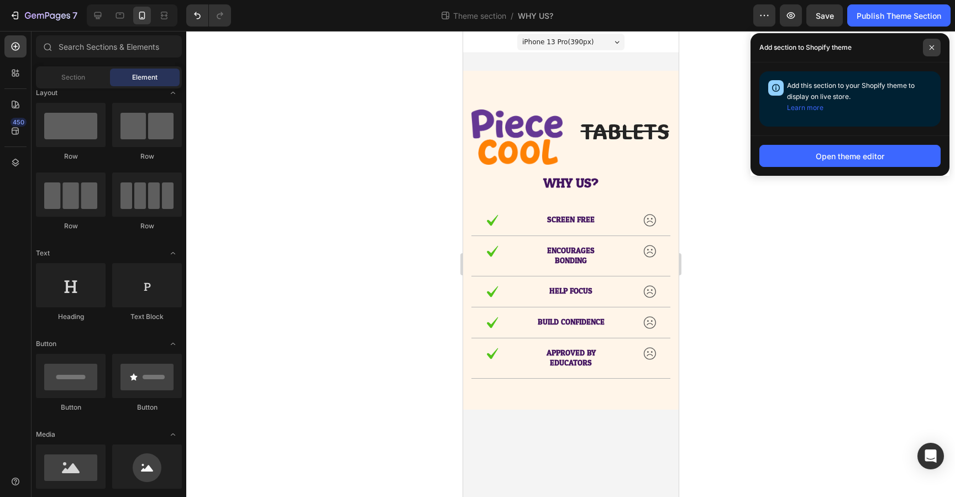
click at [932, 45] on icon at bounding box center [932, 48] width 6 height 6
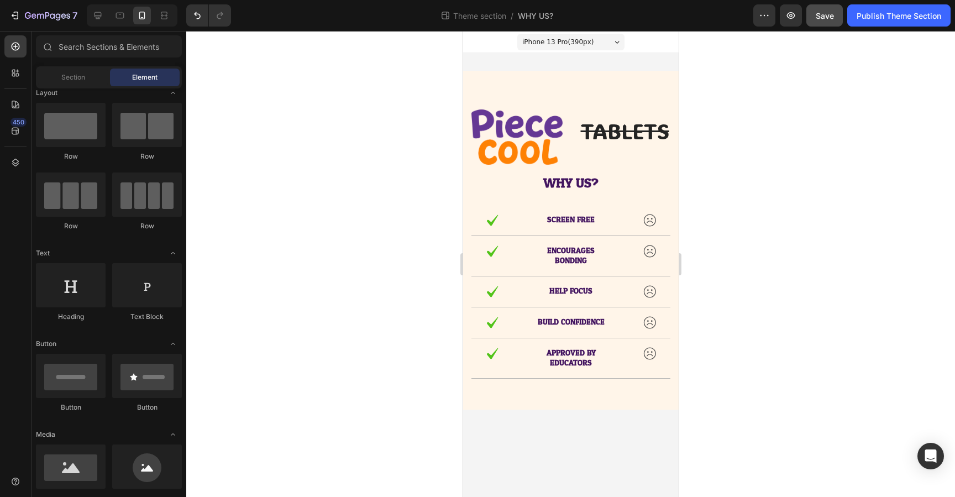
click at [827, 21] on button "Save" at bounding box center [825, 15] width 36 height 22
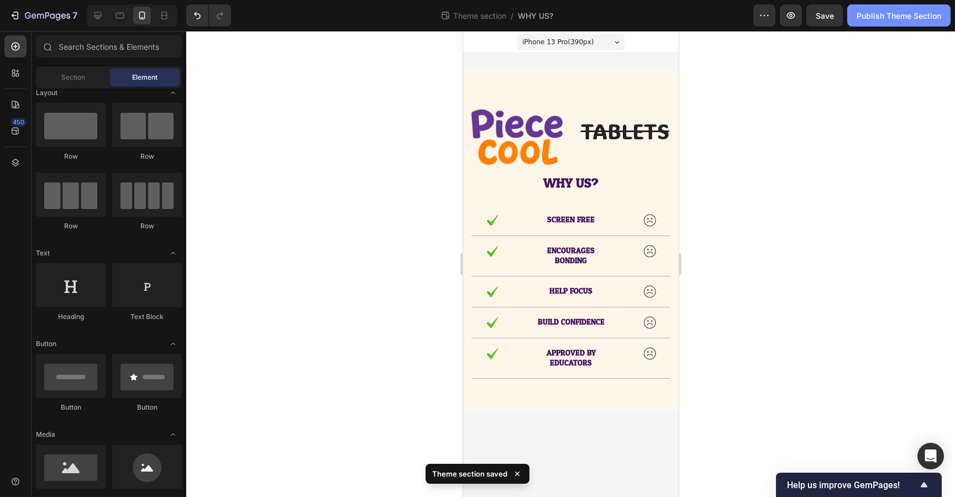
click at [892, 17] on div "Publish Theme Section" at bounding box center [899, 16] width 85 height 12
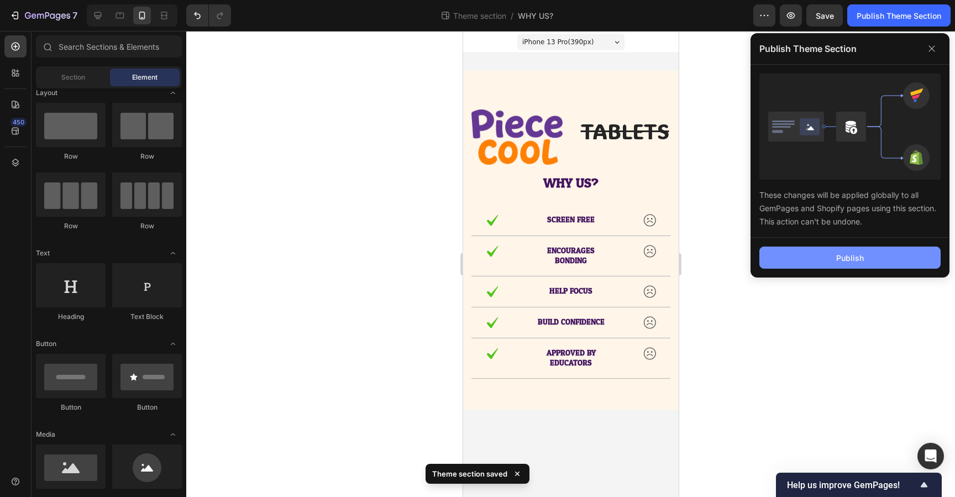
click at [844, 257] on div "Publish" at bounding box center [851, 258] width 28 height 12
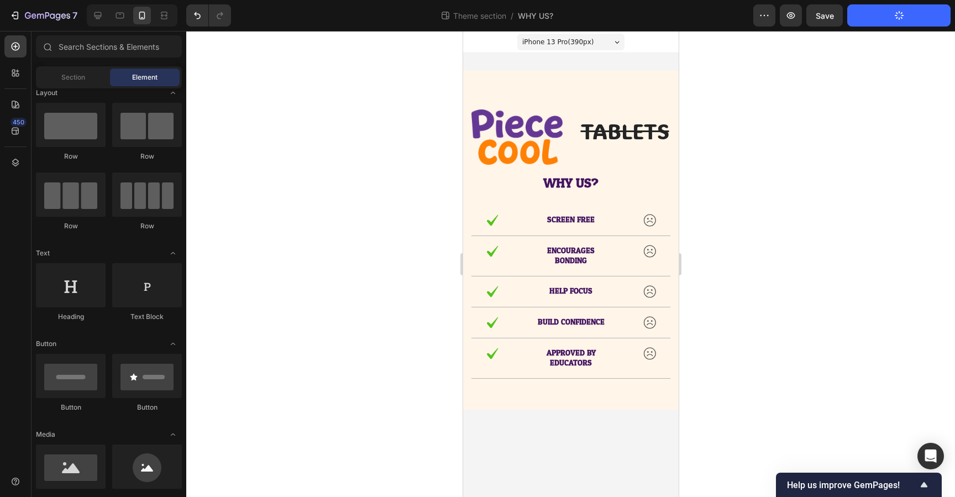
click at [310, 202] on div at bounding box center [570, 264] width 769 height 466
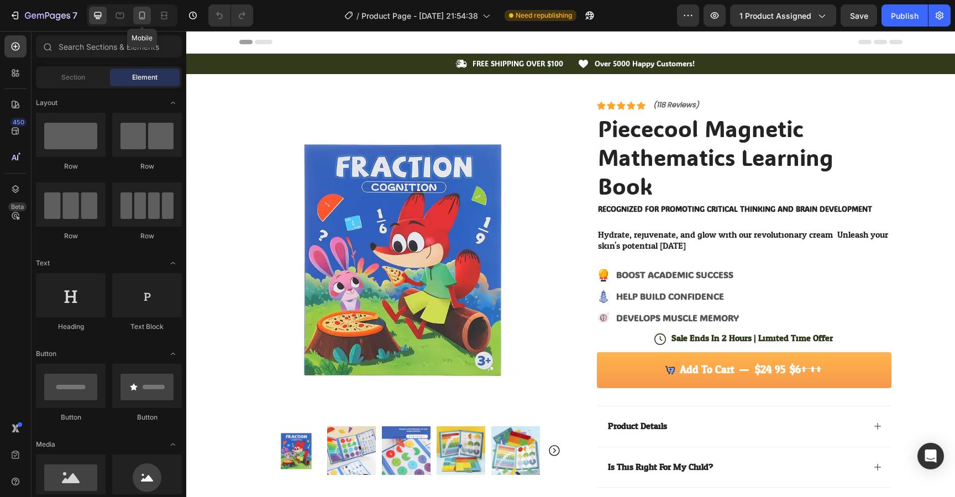
click at [144, 13] on icon at bounding box center [142, 15] width 11 height 11
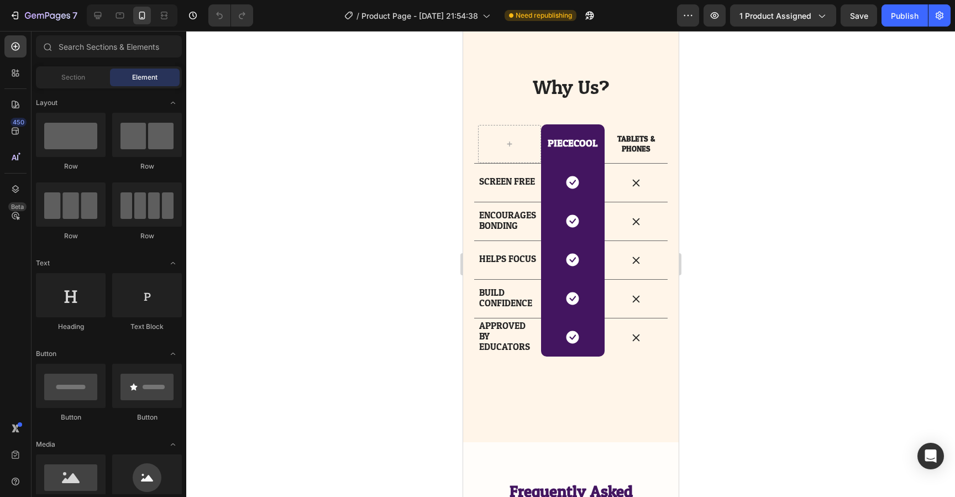
scroll to position [1919, 0]
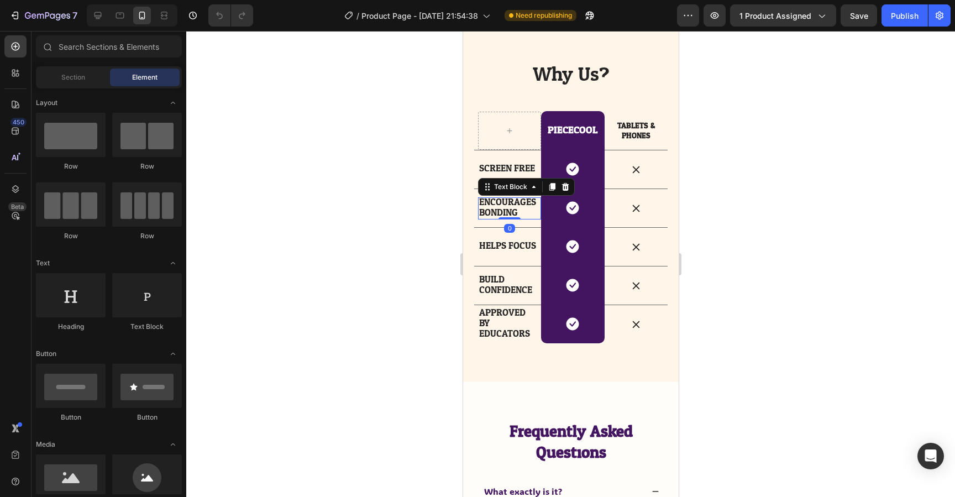
click at [502, 210] on span "BONDING" at bounding box center [498, 212] width 39 height 17
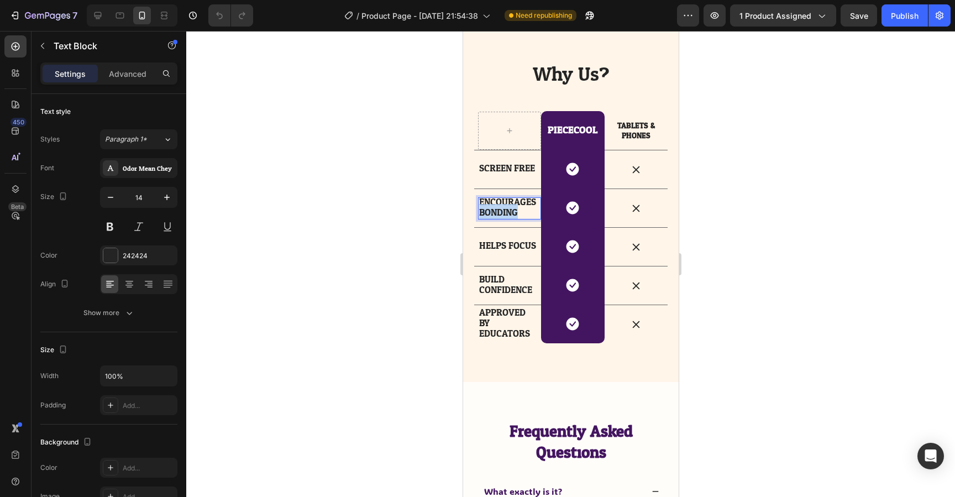
click at [502, 210] on span "BONDING" at bounding box center [498, 212] width 39 height 17
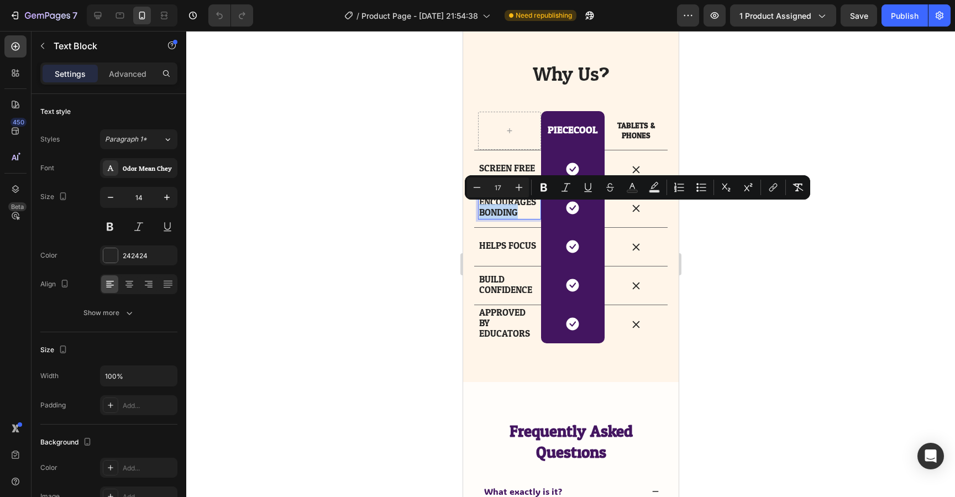
click at [502, 210] on span "BONDING" at bounding box center [498, 212] width 39 height 17
click at [524, 215] on p "BONDING" at bounding box center [507, 213] width 57 height 11
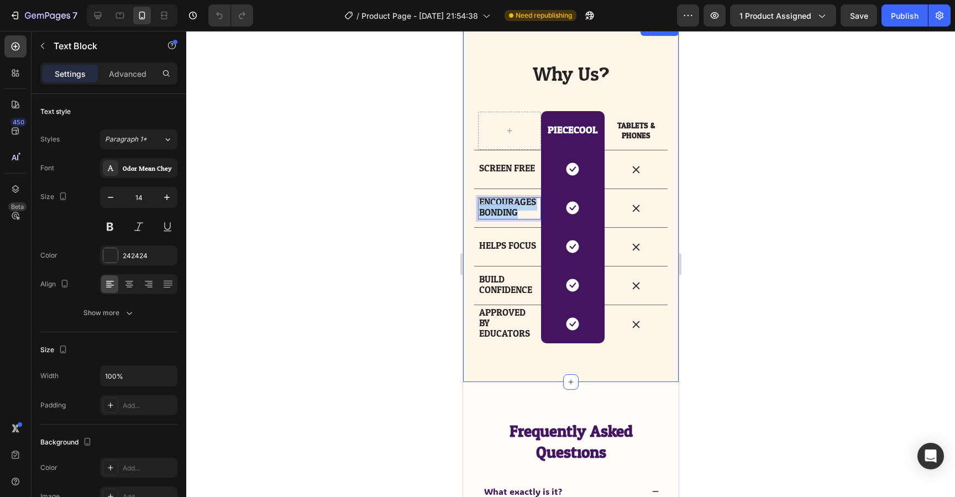
drag, startPoint x: 524, startPoint y: 215, endPoint x: 470, endPoint y: 199, distance: 56.0
click at [470, 199] on div "Why Us? Heading Row PIECECOOL Heading Row TABLETS & PHONES Text Block Row SCREE…" at bounding box center [571, 203] width 216 height 360
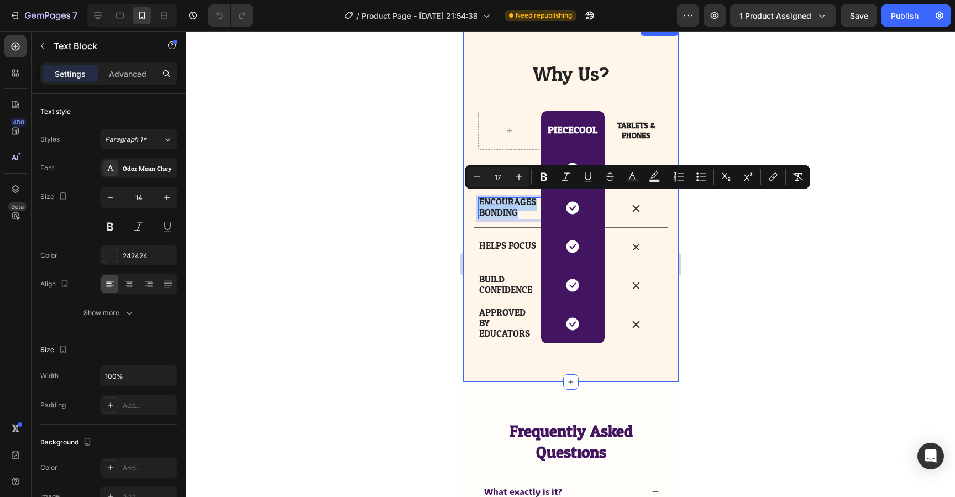
copy div "ENCOURAGES BONDING"
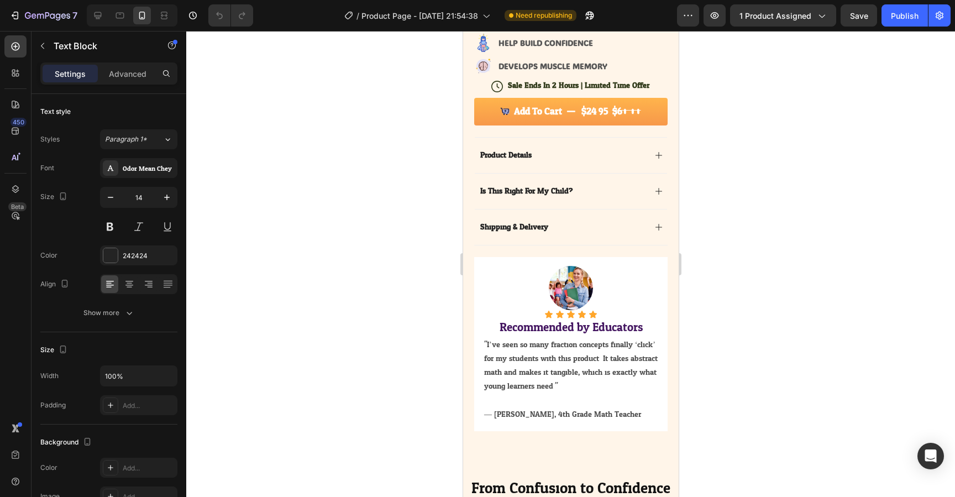
scroll to position [410, 0]
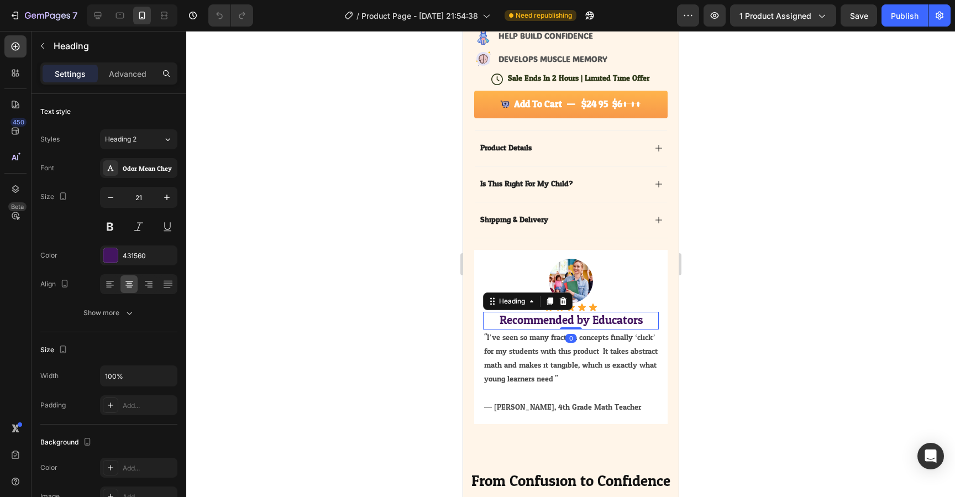
click at [558, 321] on h2 "Recommended by Educators" at bounding box center [571, 320] width 176 height 17
click at [156, 255] on div "431560" at bounding box center [138, 256] width 77 height 20
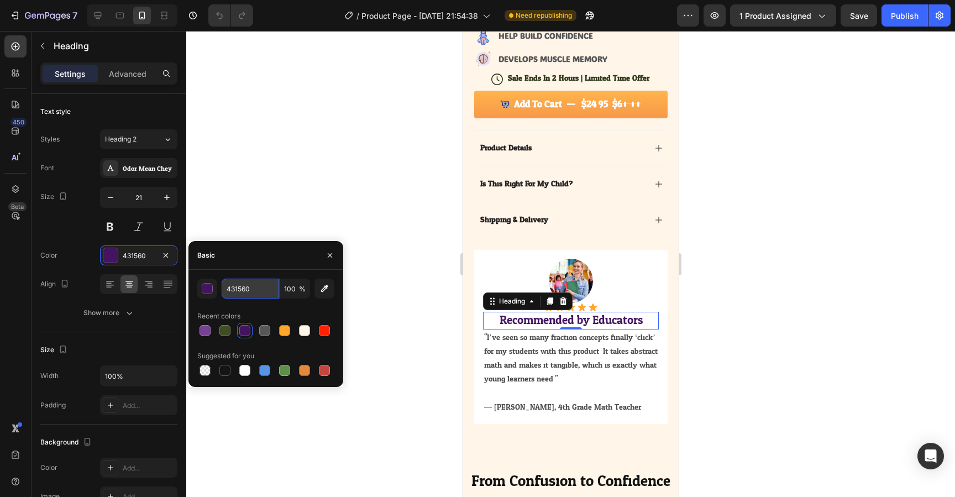
click at [243, 286] on input "431560" at bounding box center [251, 289] width 58 height 20
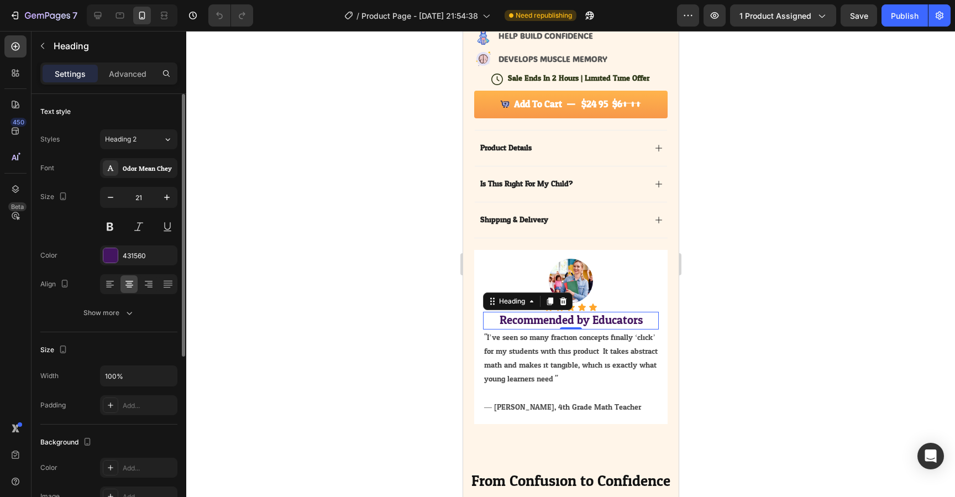
click at [75, 260] on div "Color 431560" at bounding box center [108, 256] width 137 height 20
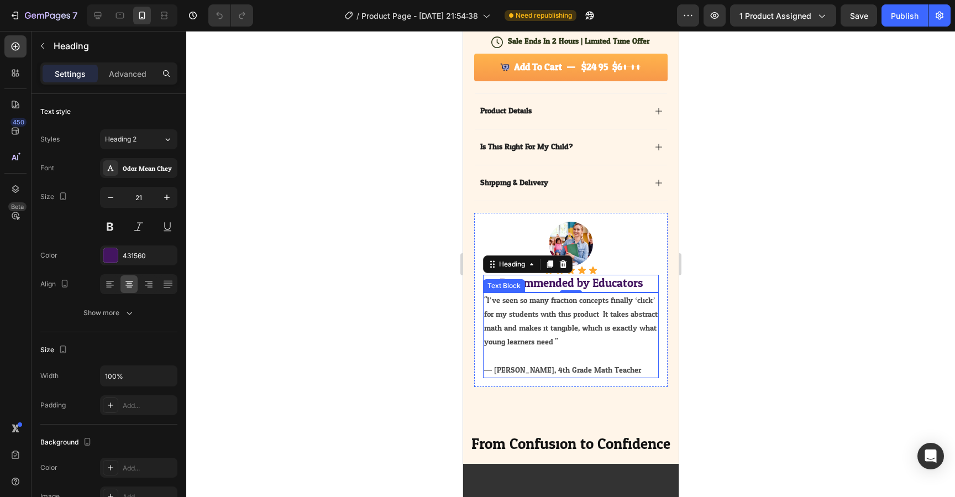
scroll to position [457, 0]
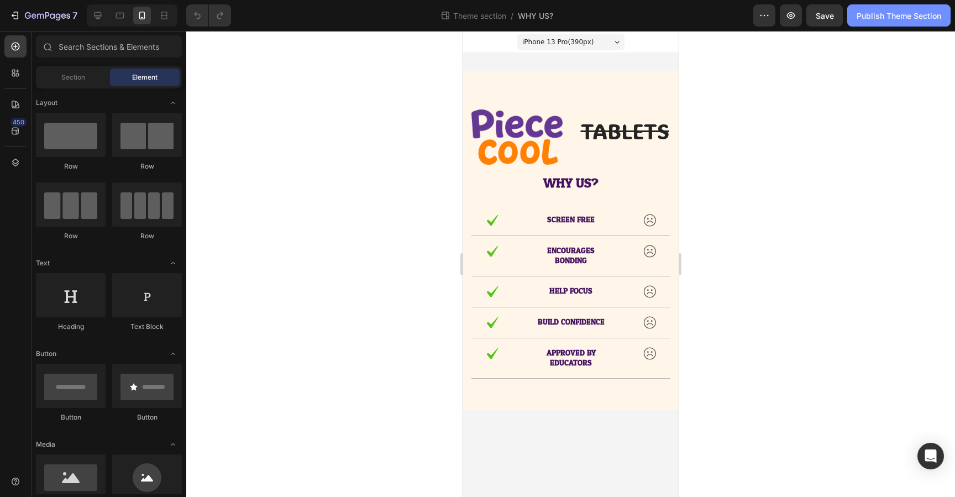
click at [911, 17] on div "Publish Theme Section" at bounding box center [899, 16] width 85 height 12
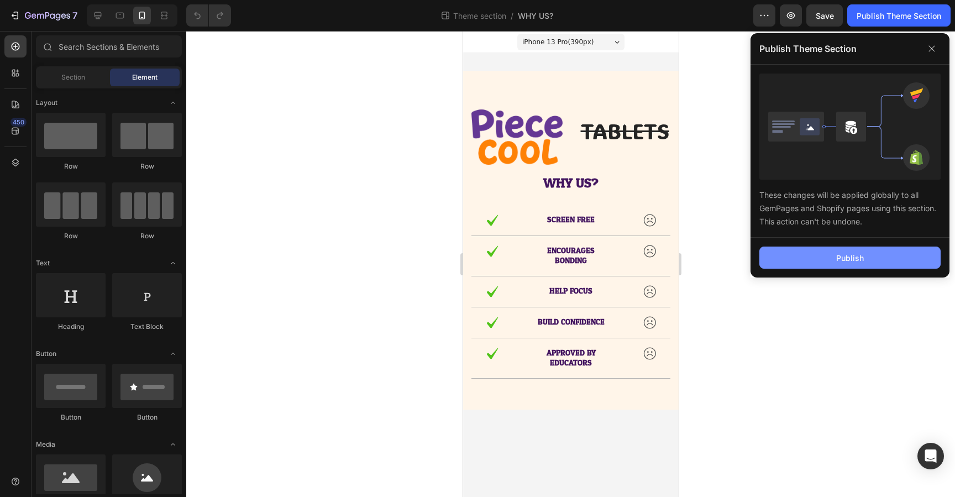
click at [835, 252] on button "Publish" at bounding box center [850, 258] width 181 height 22
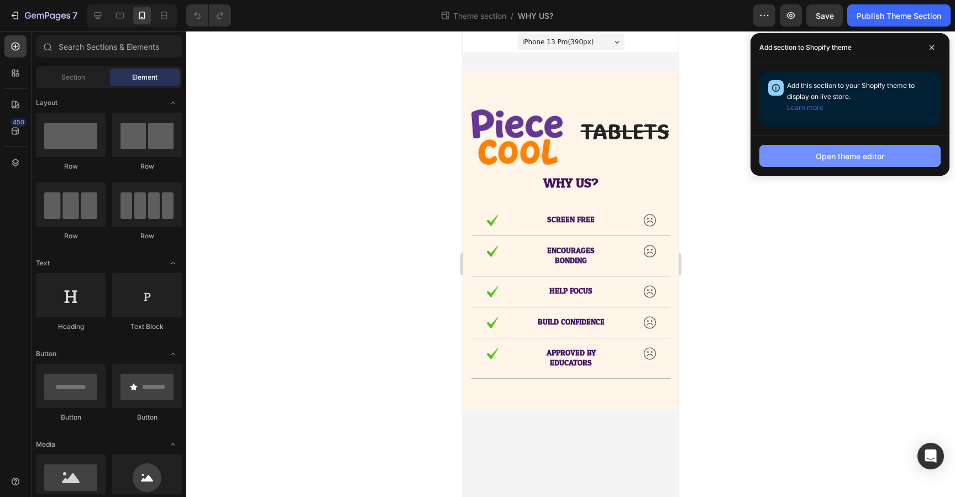
click at [829, 156] on div "Open theme editor" at bounding box center [850, 156] width 69 height 12
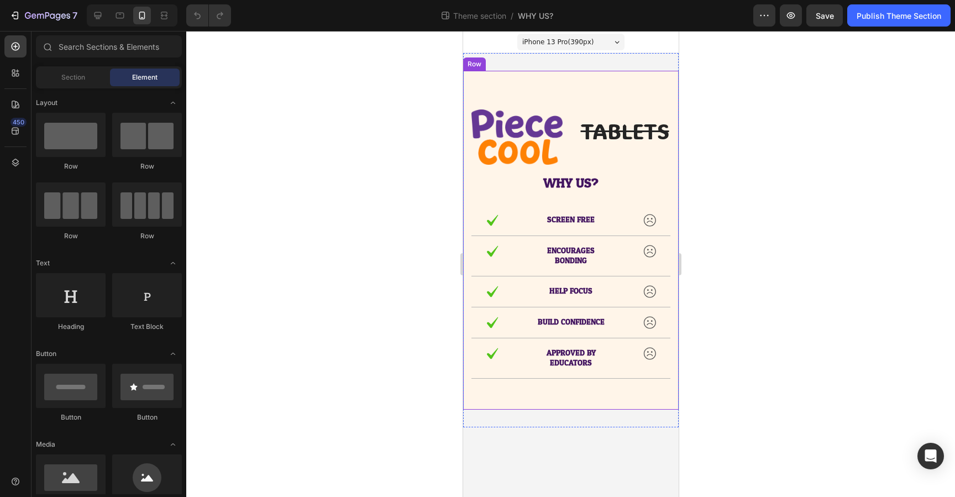
click at [510, 87] on div "Image TABLETS Text Block Row WHY US? Text Block Row Image SCREEN FREE Text Bloc…" at bounding box center [571, 240] width 216 height 339
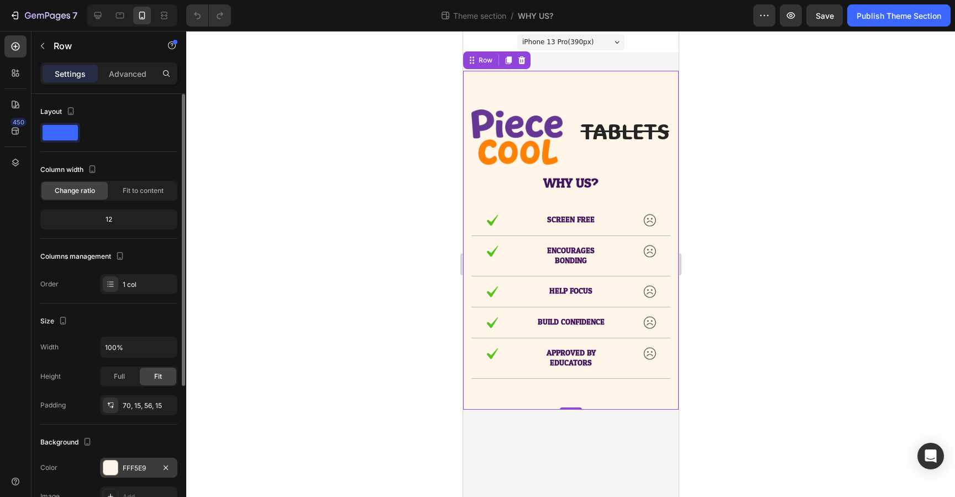
click at [132, 467] on div "FFF5E9" at bounding box center [139, 468] width 32 height 10
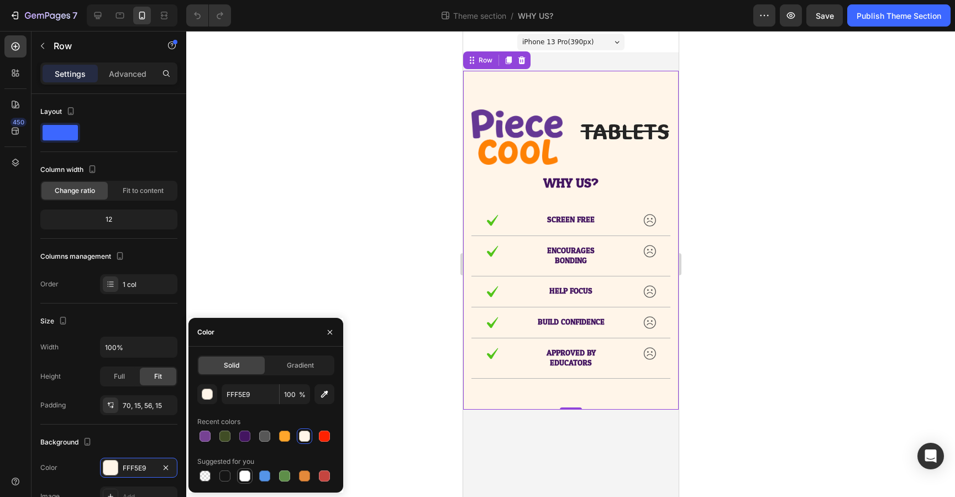
click at [246, 479] on div at bounding box center [244, 476] width 11 height 11
type input "FFFFFF"
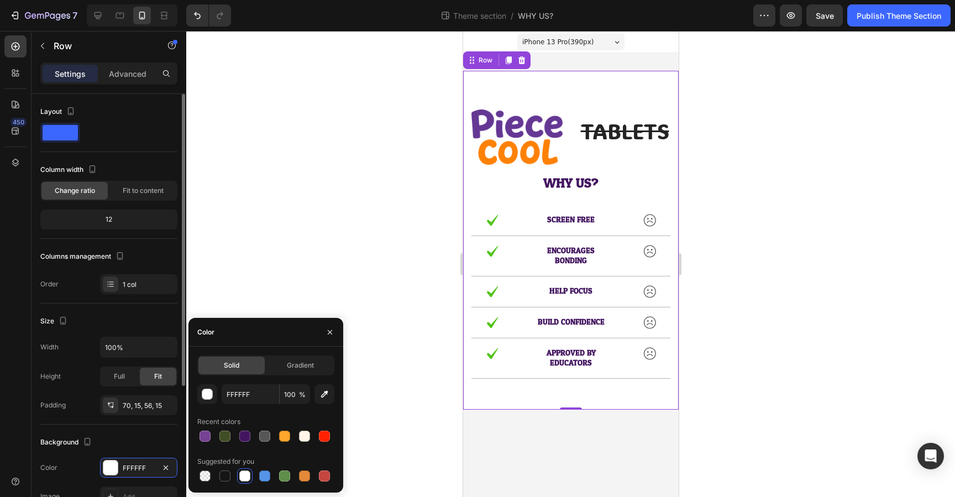
click at [144, 429] on div "Background The changes might be hidden by the video. Color FFFFFF Image Add... …" at bounding box center [108, 485] width 137 height 120
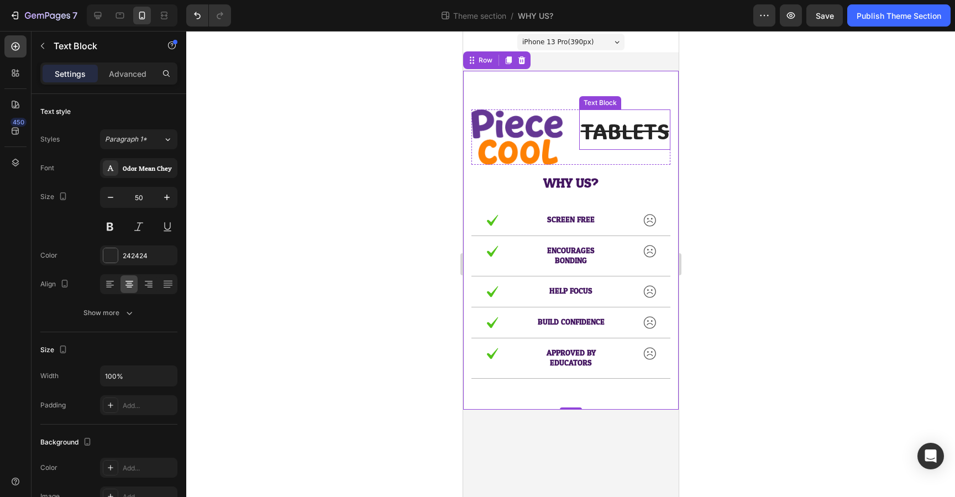
click at [620, 127] on s "TABLETS" at bounding box center [625, 131] width 88 height 28
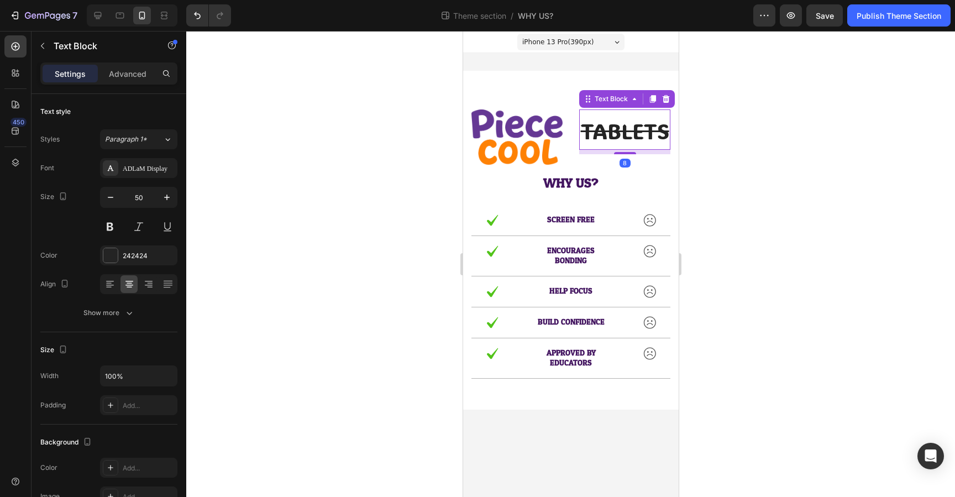
click at [638, 127] on s "TABLETS" at bounding box center [625, 131] width 88 height 28
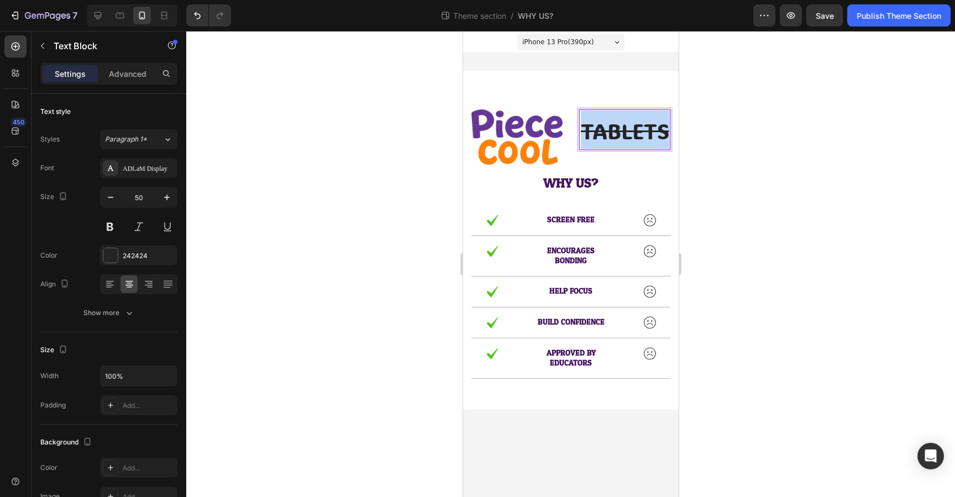
click at [638, 127] on s "TABLETS" at bounding box center [625, 131] width 88 height 28
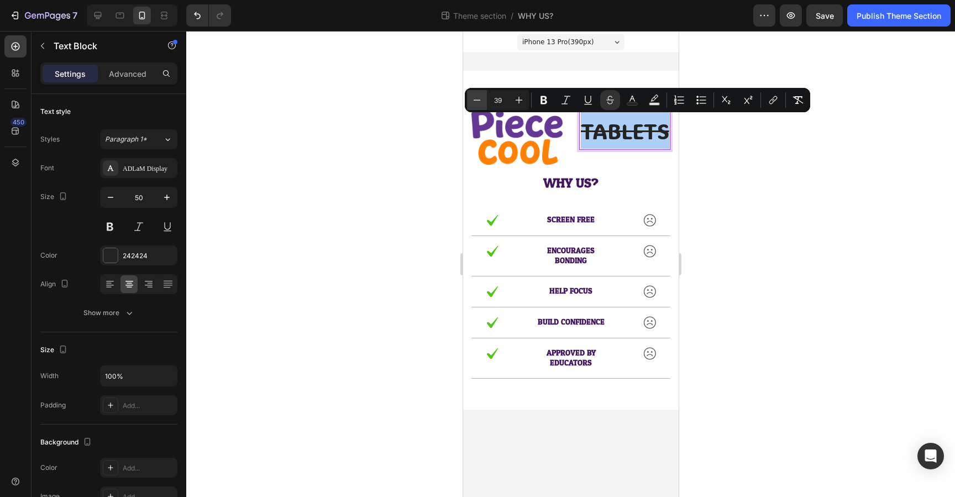
click at [479, 101] on icon "Editor contextual toolbar" at bounding box center [477, 100] width 11 height 11
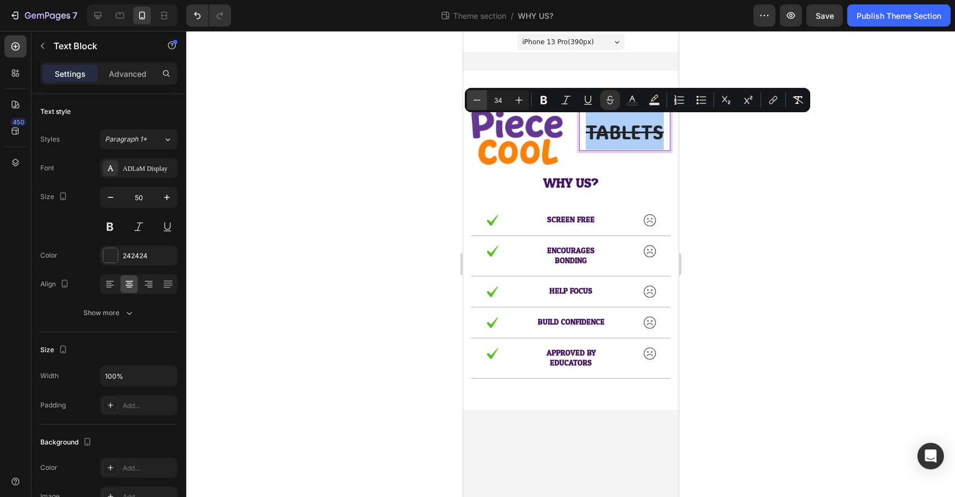
click at [479, 101] on icon "Editor contextual toolbar" at bounding box center [477, 100] width 11 height 11
type input "30"
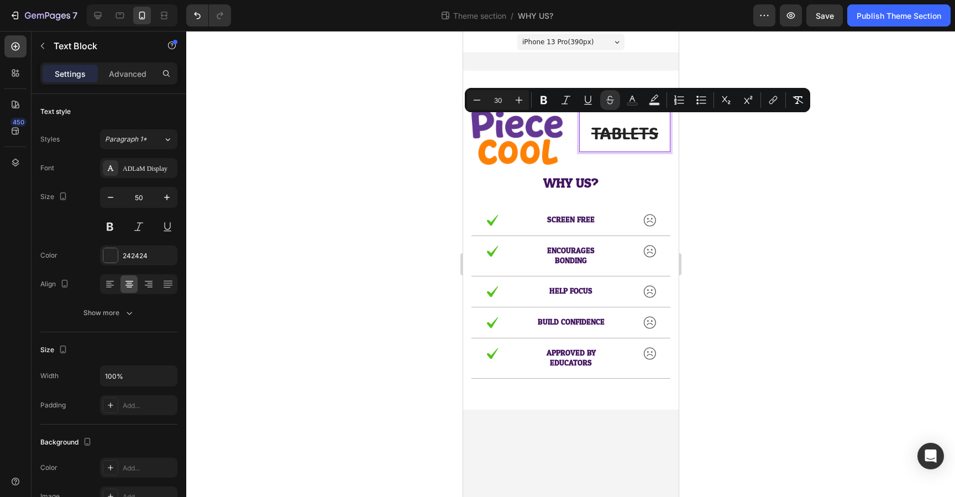
click at [732, 156] on div at bounding box center [570, 264] width 769 height 466
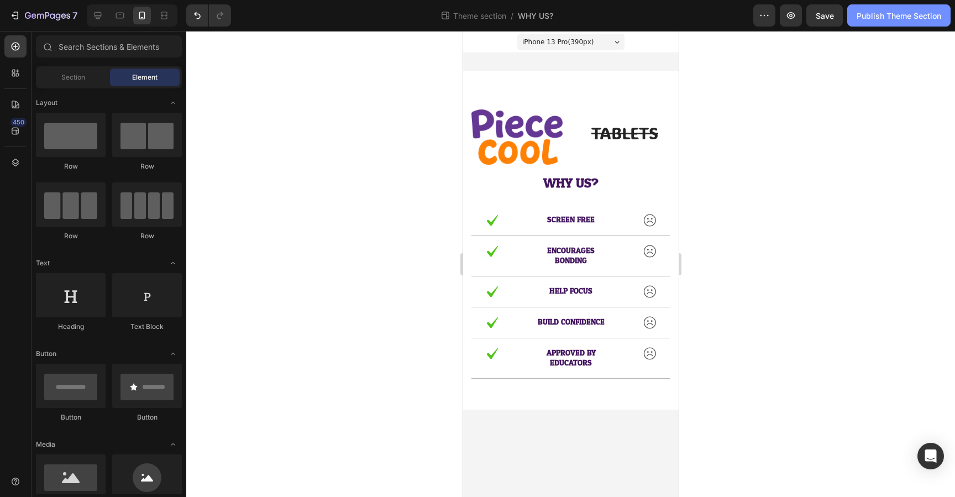
click at [893, 15] on div "Publish Theme Section" at bounding box center [899, 16] width 85 height 12
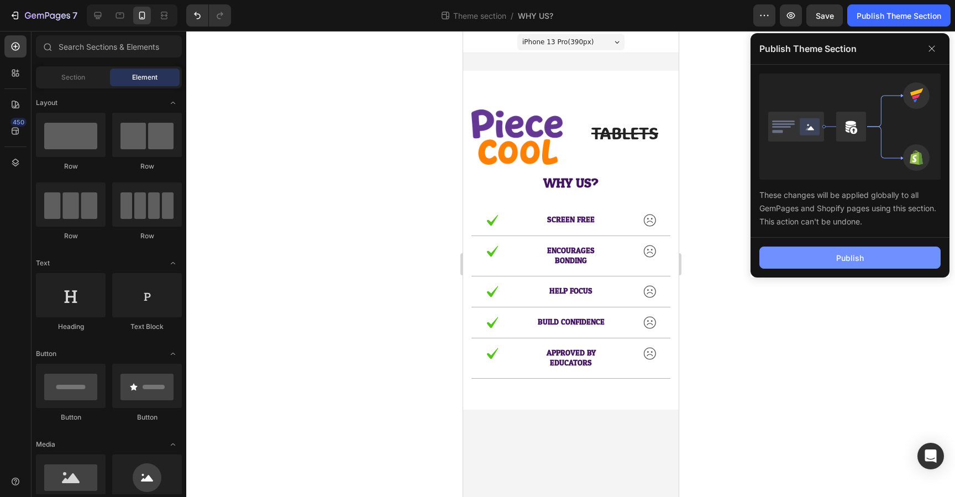
click at [864, 259] on button "Publish" at bounding box center [850, 258] width 181 height 22
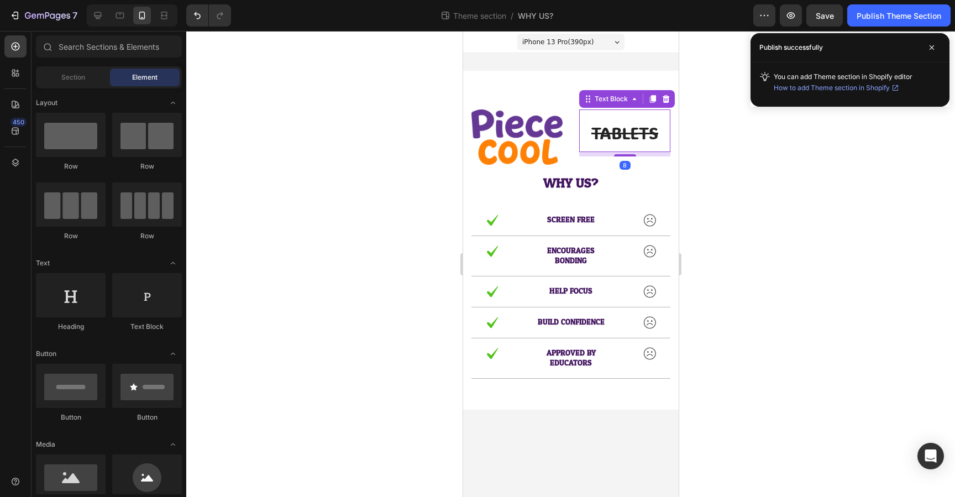
click at [612, 134] on s "TABLETS" at bounding box center [624, 133] width 67 height 22
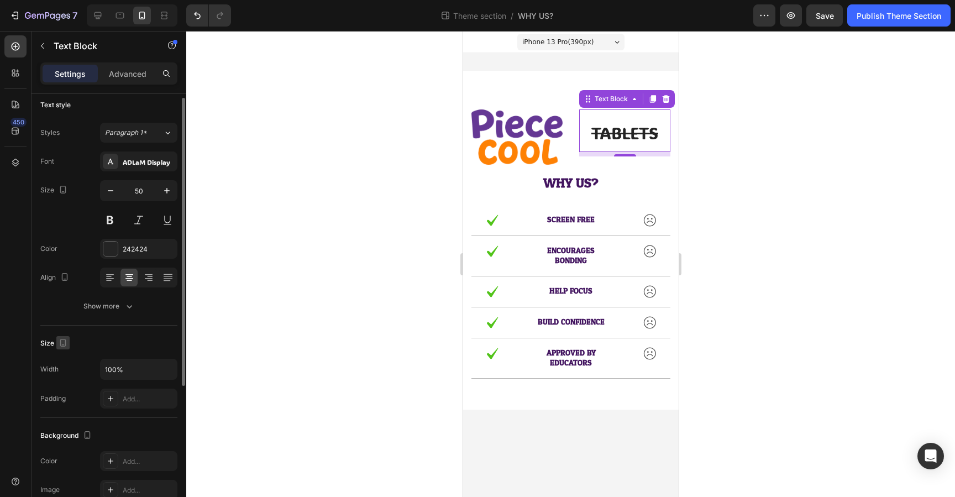
scroll to position [9, 0]
click at [111, 187] on icon "button" at bounding box center [110, 187] width 11 height 11
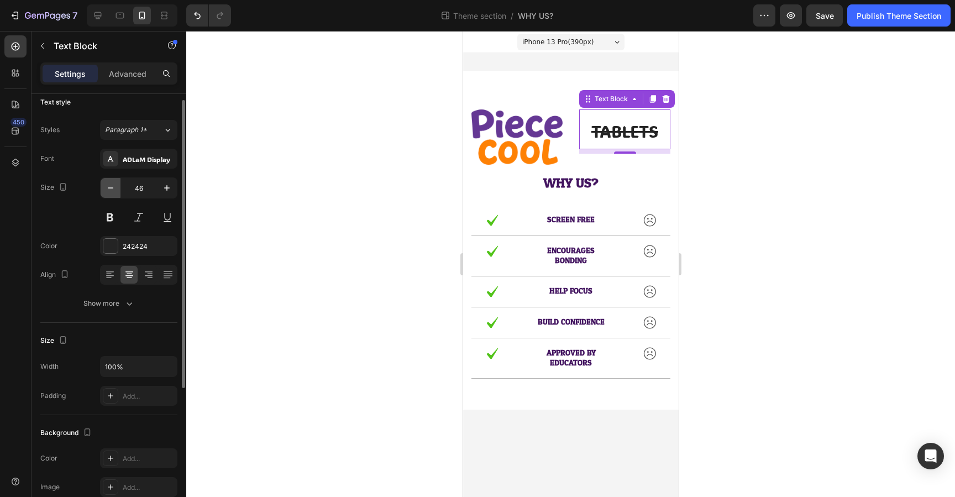
click at [111, 187] on icon "button" at bounding box center [110, 187] width 11 height 11
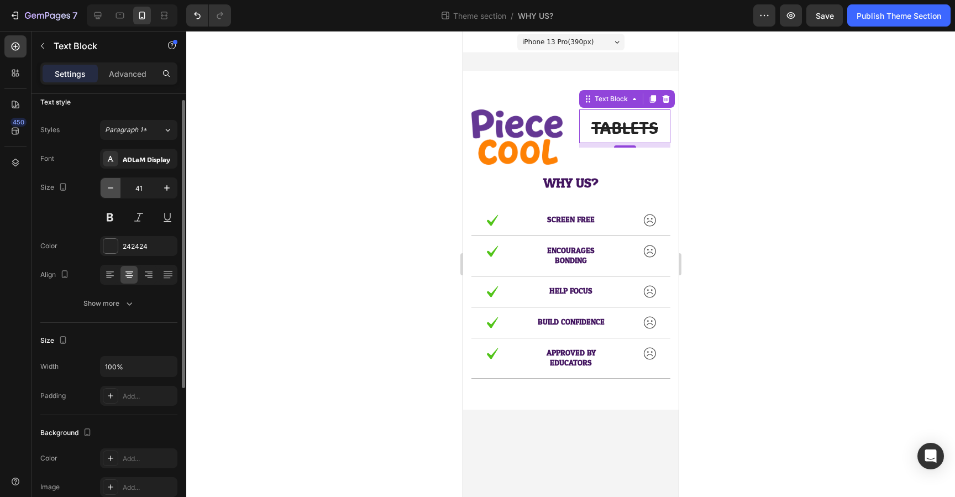
click at [111, 187] on icon "button" at bounding box center [110, 187] width 11 height 11
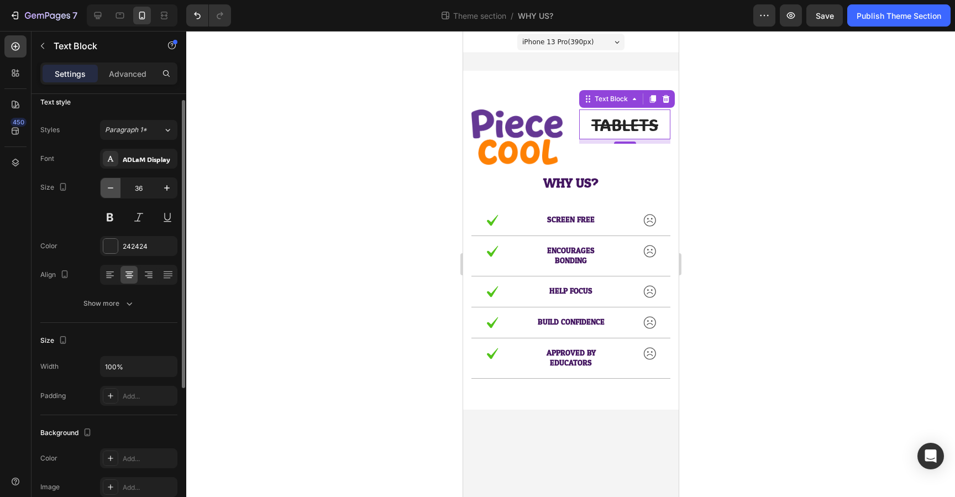
click at [111, 187] on icon "button" at bounding box center [110, 187] width 11 height 11
click at [171, 187] on icon "button" at bounding box center [166, 187] width 11 height 11
type input "36"
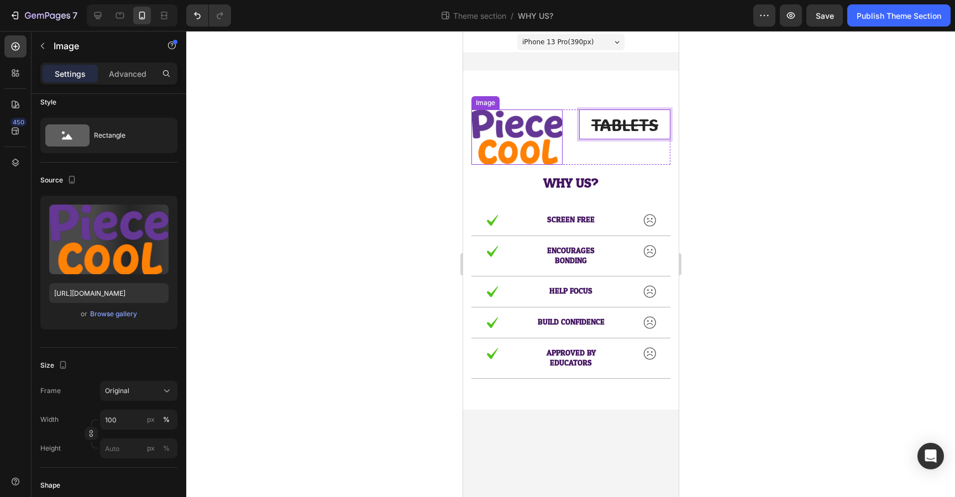
click at [524, 135] on img at bounding box center [516, 136] width 91 height 55
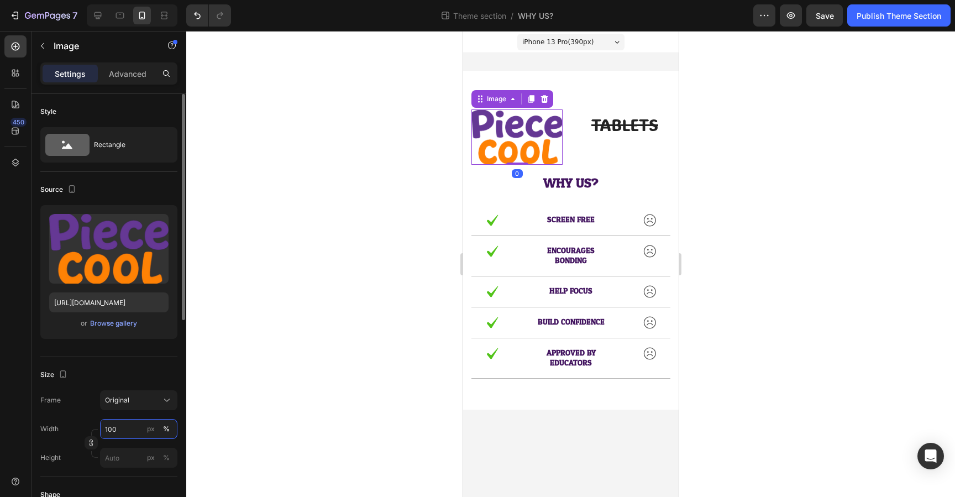
click at [125, 436] on input "100" at bounding box center [138, 429] width 77 height 20
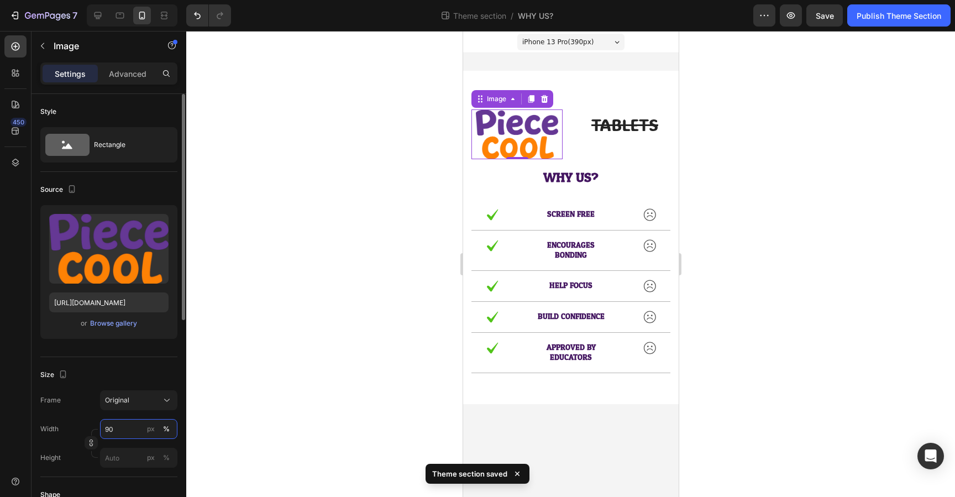
type input "90"
click at [135, 362] on div "Size Frame Original Width 90 px % Height px %" at bounding box center [108, 417] width 137 height 120
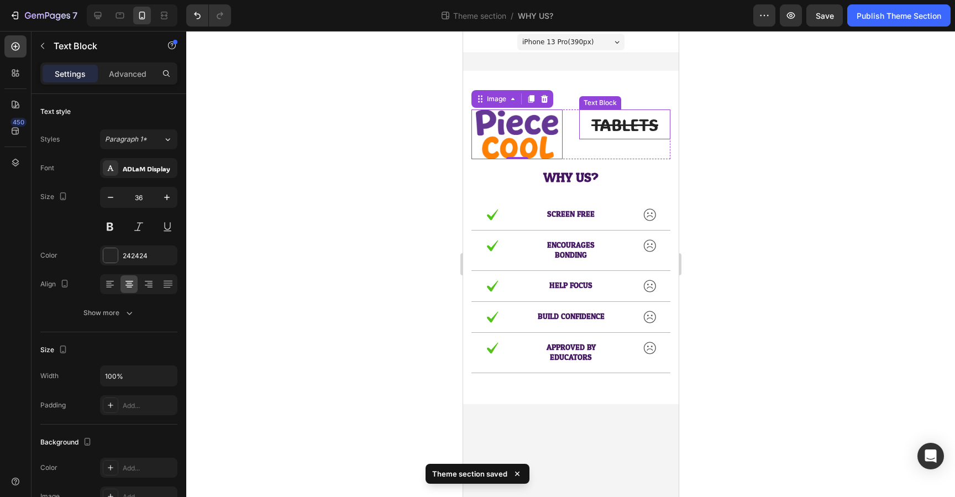
click at [608, 126] on s "TABLETS" at bounding box center [624, 125] width 67 height 22
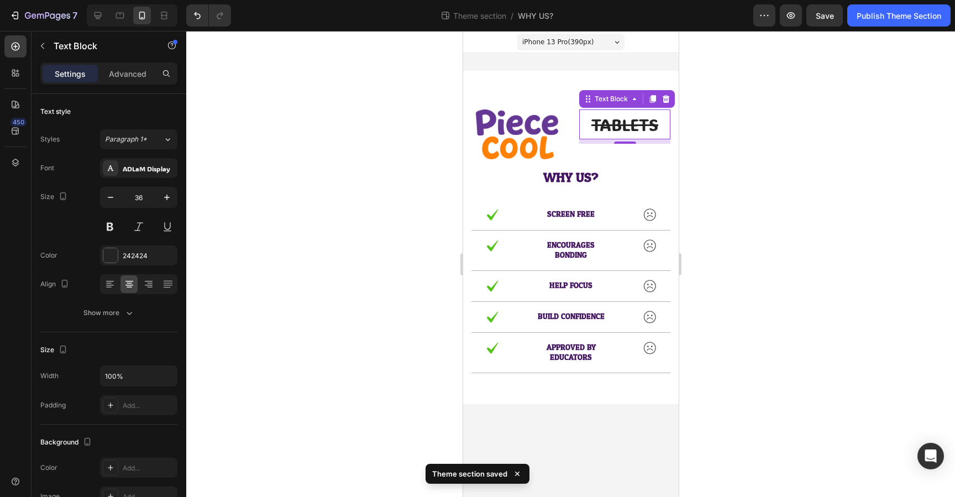
click at [581, 38] on span "iPhone 13 Pro ( 390 px)" at bounding box center [557, 41] width 71 height 11
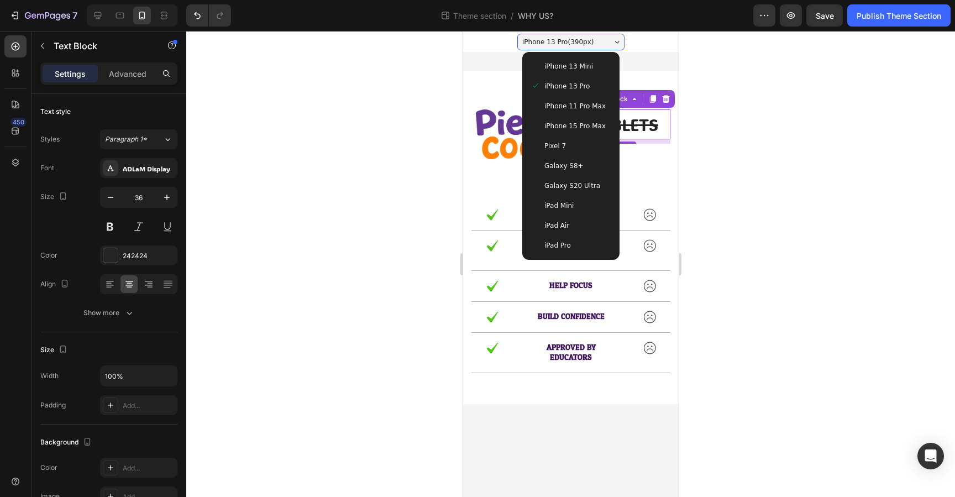
click at [573, 242] on div "iPad Pro" at bounding box center [571, 245] width 80 height 11
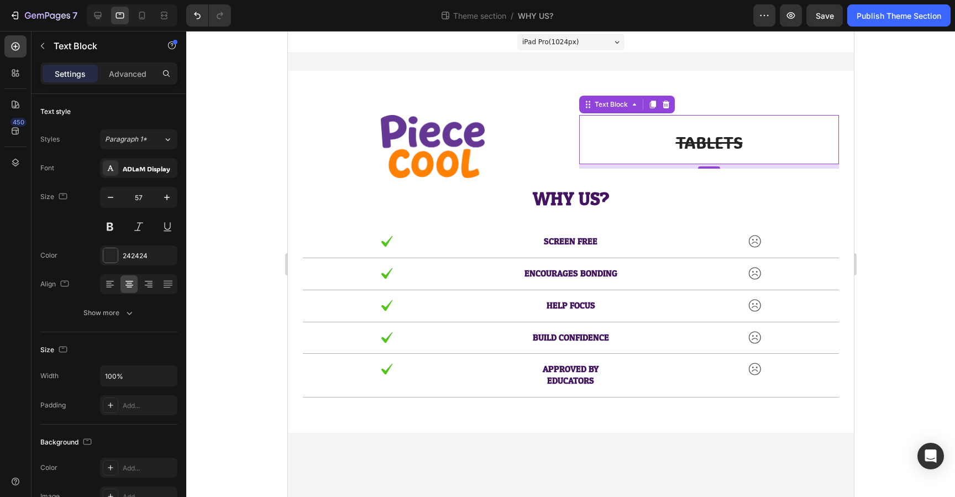
click at [558, 45] on span "iPad Pro ( 1024 px)" at bounding box center [550, 41] width 57 height 11
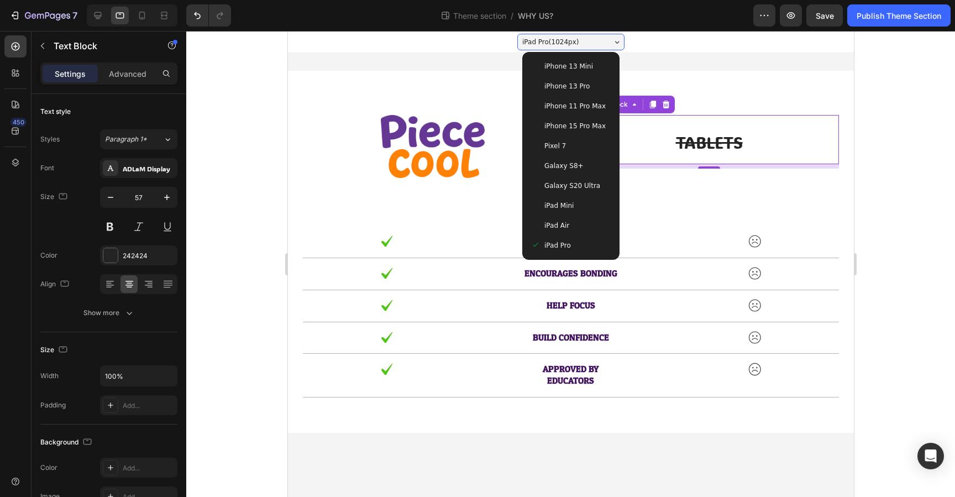
click at [577, 126] on span "iPhone 15 Pro Max" at bounding box center [574, 126] width 61 height 11
type input "36"
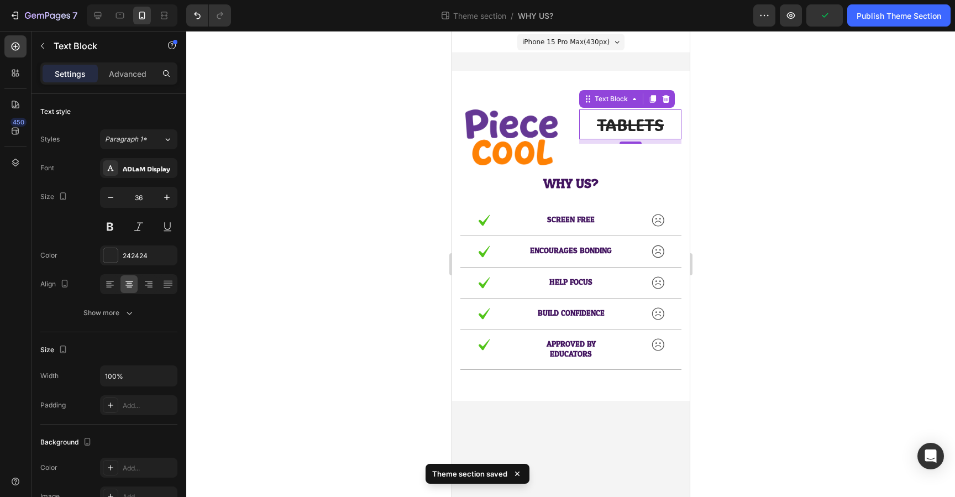
click at [727, 158] on div at bounding box center [570, 264] width 769 height 466
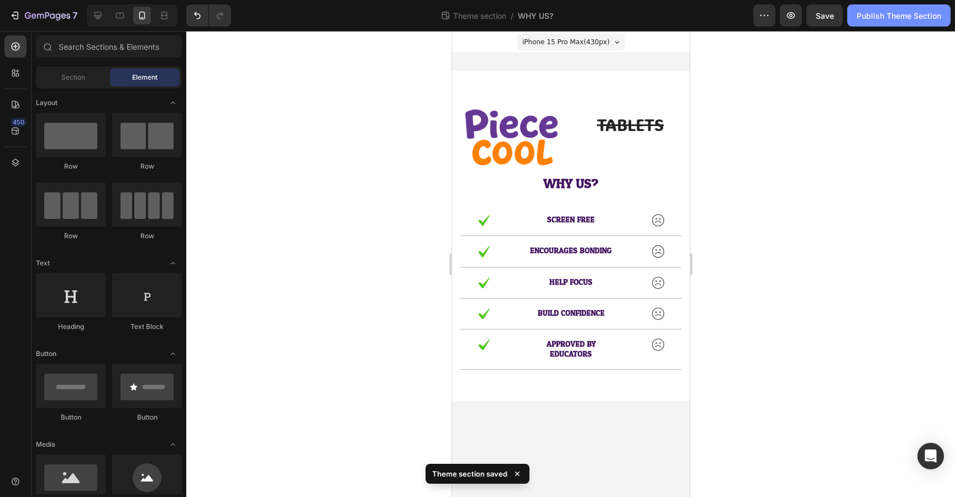
click at [890, 19] on div "Publish Theme Section" at bounding box center [899, 16] width 85 height 12
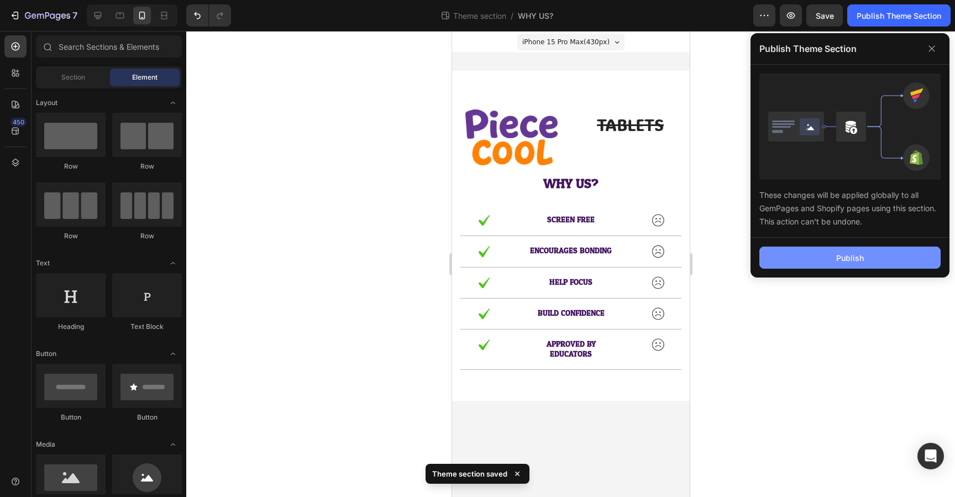
click at [827, 258] on button "Publish" at bounding box center [850, 258] width 181 height 22
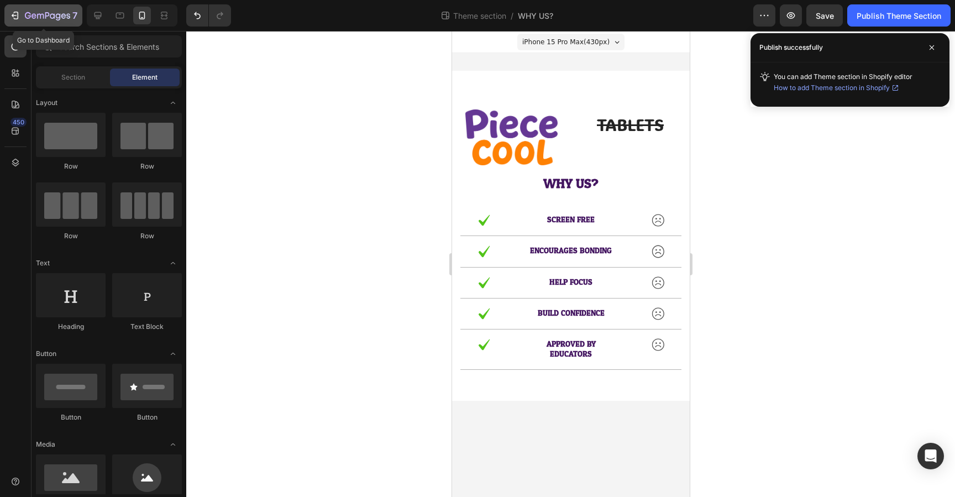
click at [22, 14] on div "7" at bounding box center [43, 15] width 68 height 13
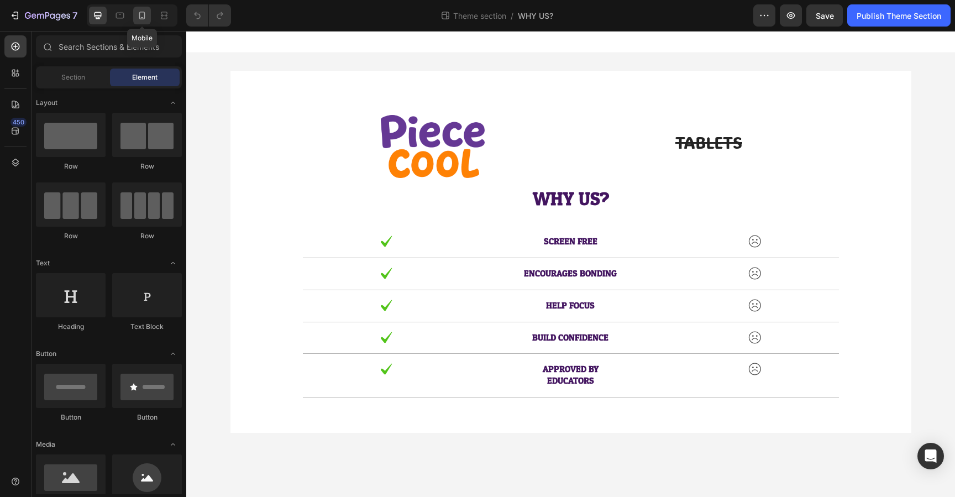
click at [144, 12] on icon at bounding box center [142, 16] width 6 height 8
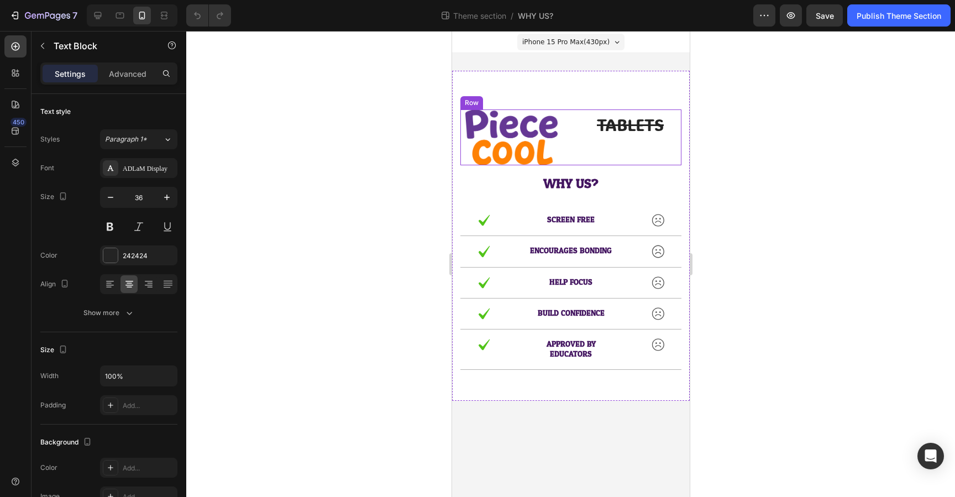
click at [631, 129] on s "TABLETS" at bounding box center [630, 125] width 67 height 22
click at [625, 122] on s "TABLETS" at bounding box center [630, 125] width 67 height 22
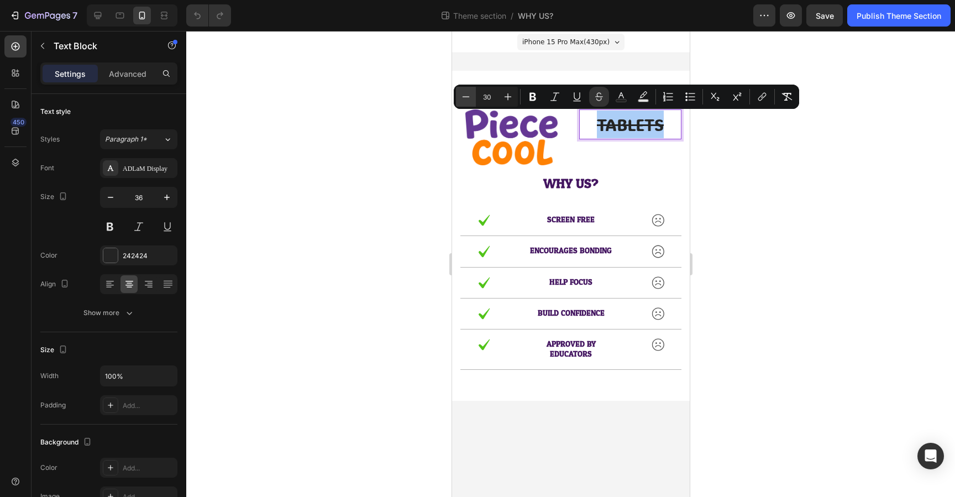
click at [472, 99] on button "Minus" at bounding box center [466, 97] width 20 height 20
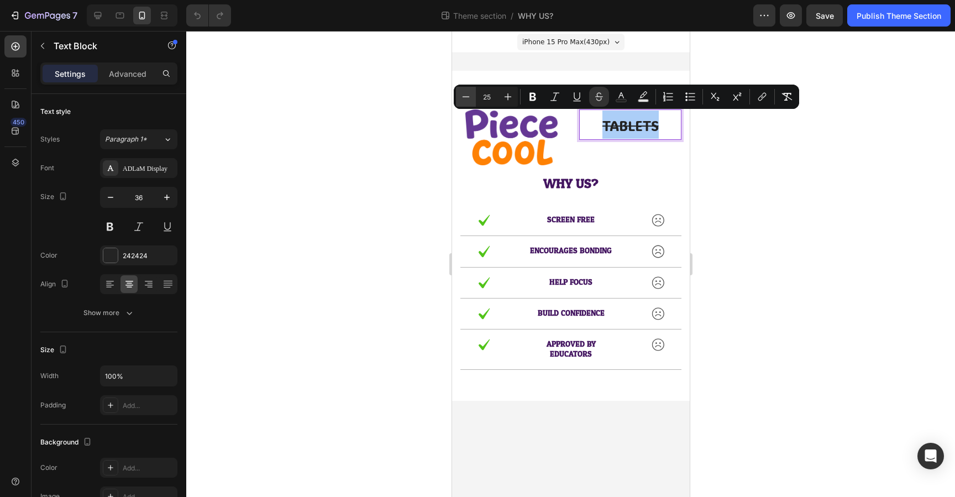
click at [472, 99] on button "Minus" at bounding box center [466, 97] width 20 height 20
type input "23"
click at [765, 182] on div at bounding box center [570, 264] width 769 height 466
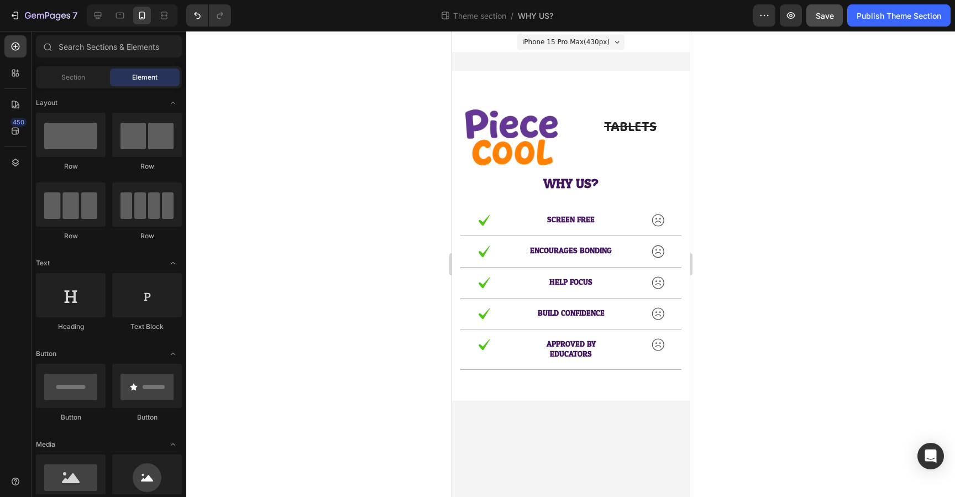
click at [827, 21] on button "Save" at bounding box center [825, 15] width 36 height 22
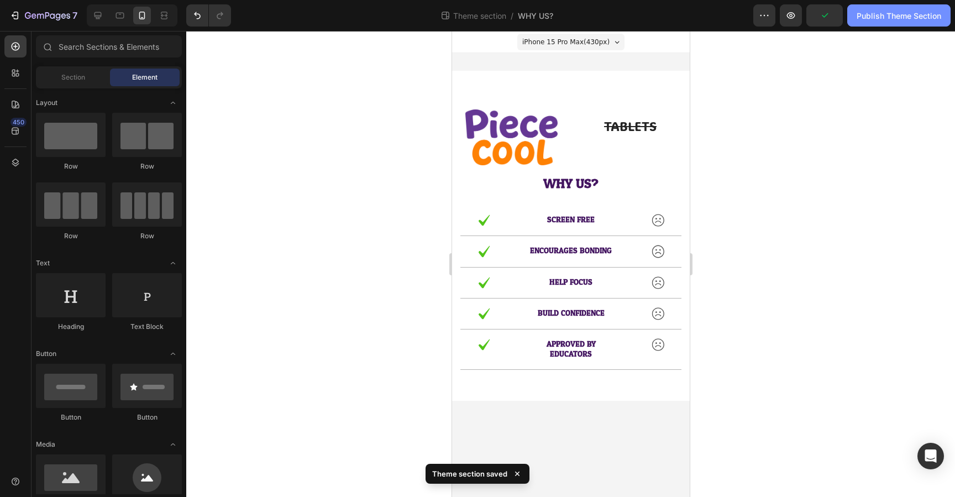
click at [886, 18] on div "Publish Theme Section" at bounding box center [899, 16] width 85 height 12
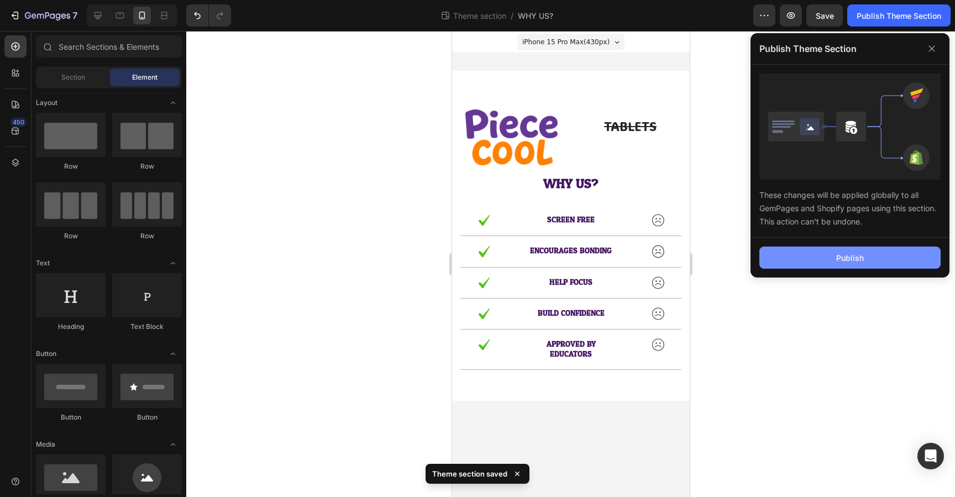
click at [859, 252] on div "Publish" at bounding box center [851, 258] width 28 height 12
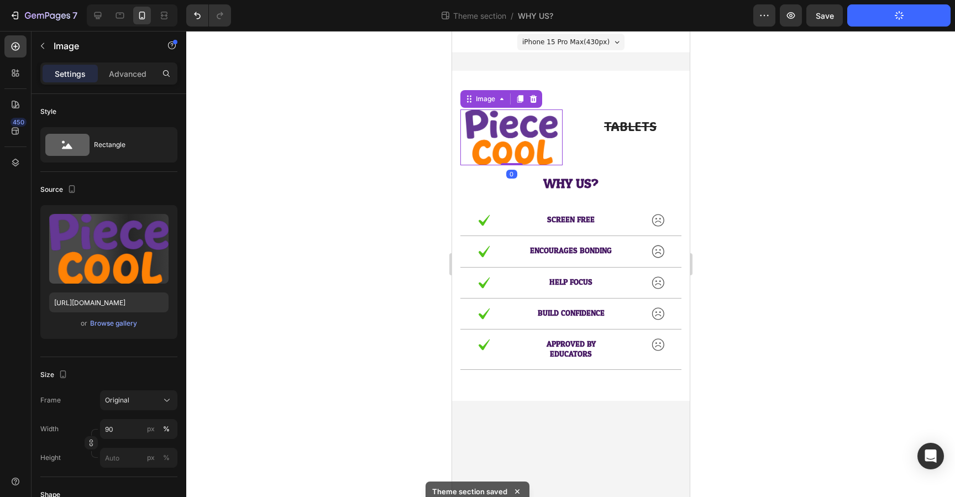
click at [485, 140] on img at bounding box center [511, 137] width 92 height 56
click at [775, 148] on div at bounding box center [570, 264] width 769 height 466
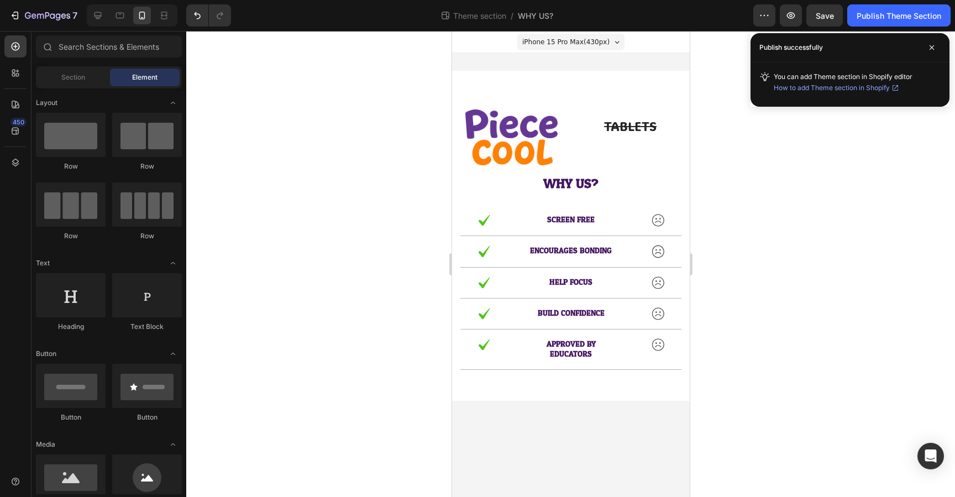
click at [776, 166] on div at bounding box center [570, 264] width 769 height 466
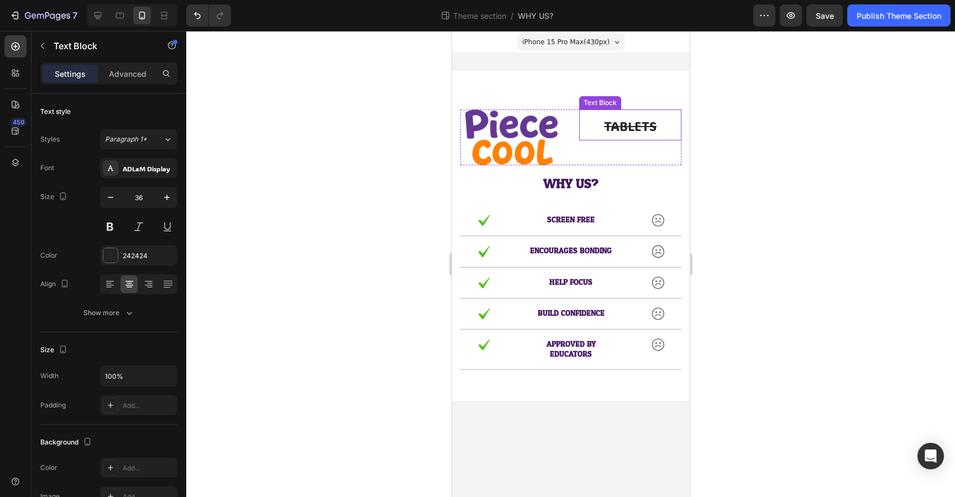
click at [648, 129] on s "TABLETS" at bounding box center [630, 126] width 53 height 17
click at [659, 128] on p "TABLETS" at bounding box center [630, 125] width 100 height 29
click at [732, 122] on div at bounding box center [570, 264] width 769 height 466
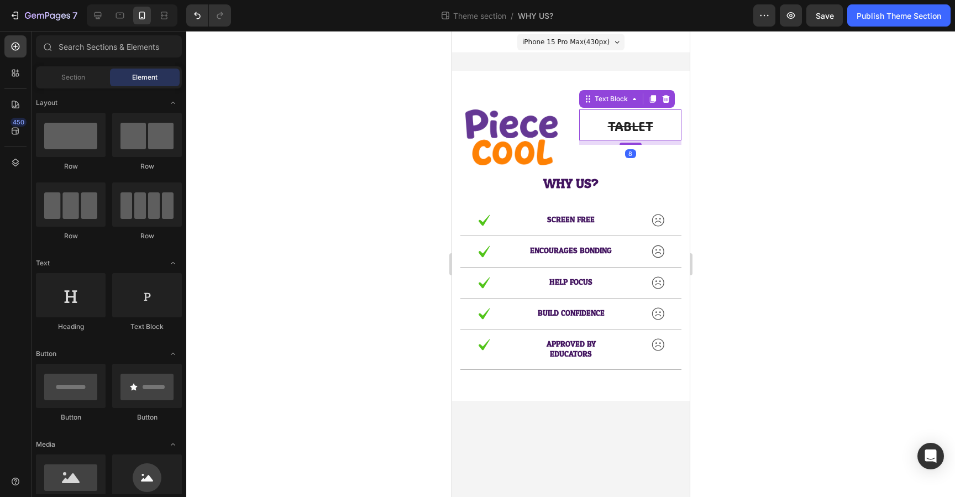
click at [652, 128] on s "TABLET" at bounding box center [630, 126] width 45 height 17
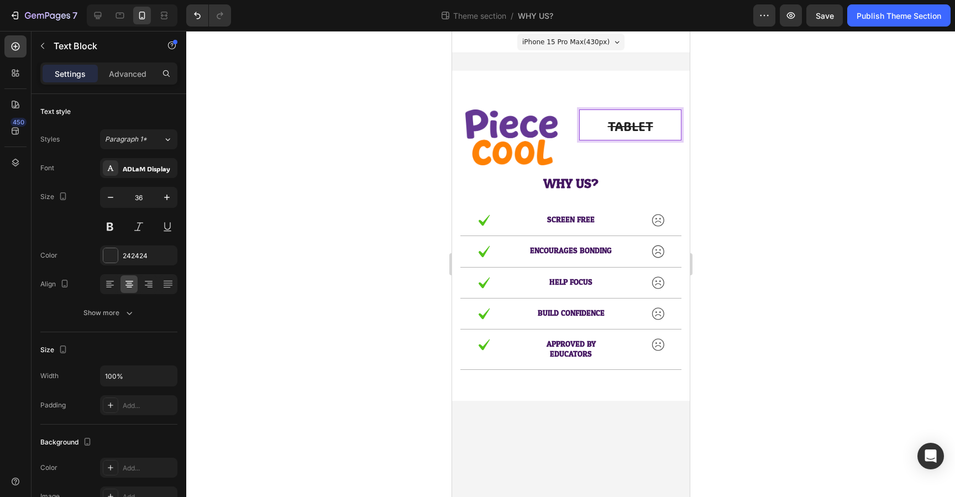
click at [659, 128] on p "TABLET" at bounding box center [630, 125] width 100 height 29
drag, startPoint x: 671, startPoint y: 127, endPoint x: 651, endPoint y: 128, distance: 19.9
click at [651, 128] on p "TABLETs" at bounding box center [630, 125] width 100 height 29
click at [770, 129] on div at bounding box center [570, 264] width 769 height 466
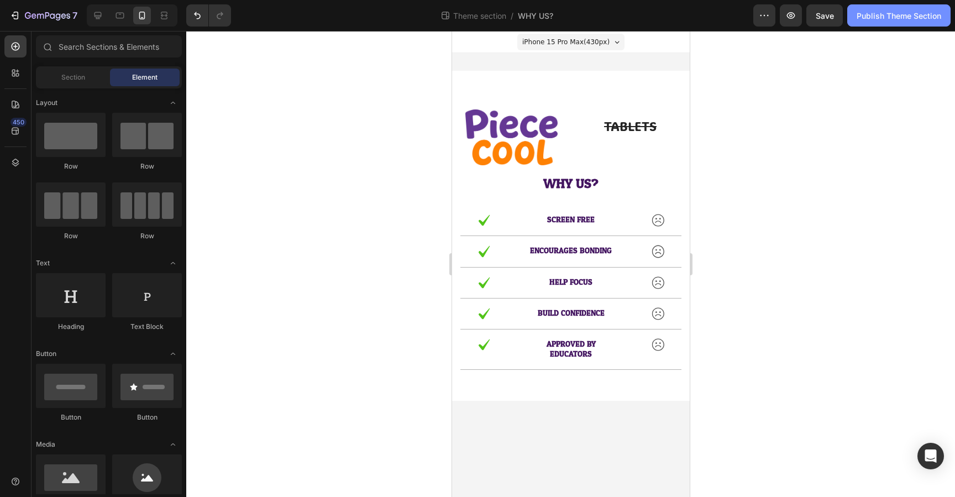
click at [874, 19] on div "Publish Theme Section" at bounding box center [899, 16] width 85 height 12
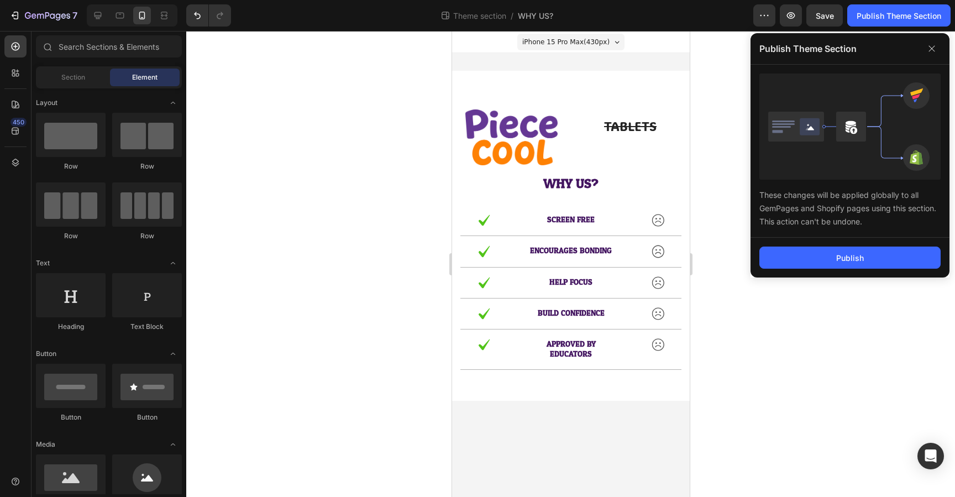
click at [837, 245] on div "Publish" at bounding box center [850, 258] width 199 height 40
click at [837, 254] on div "Publish" at bounding box center [851, 258] width 28 height 12
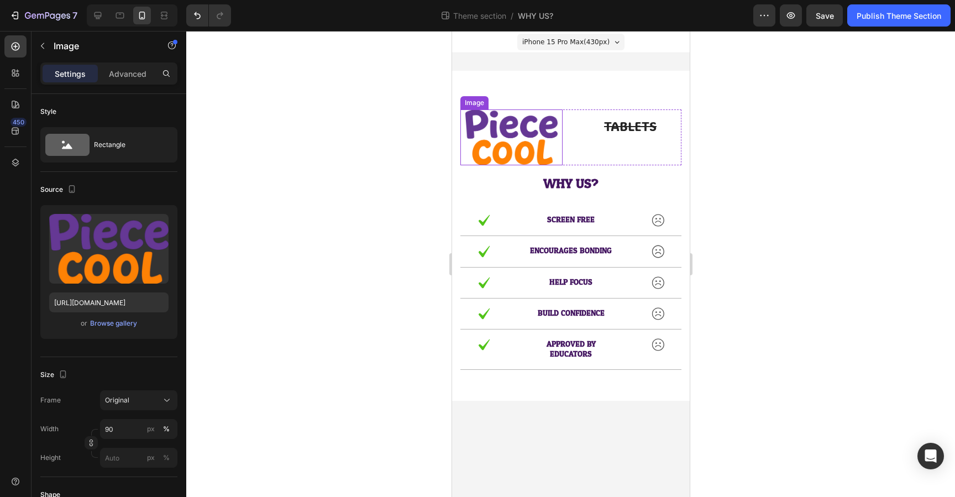
click at [505, 147] on img at bounding box center [511, 137] width 92 height 56
click at [119, 424] on input "90" at bounding box center [138, 429] width 77 height 20
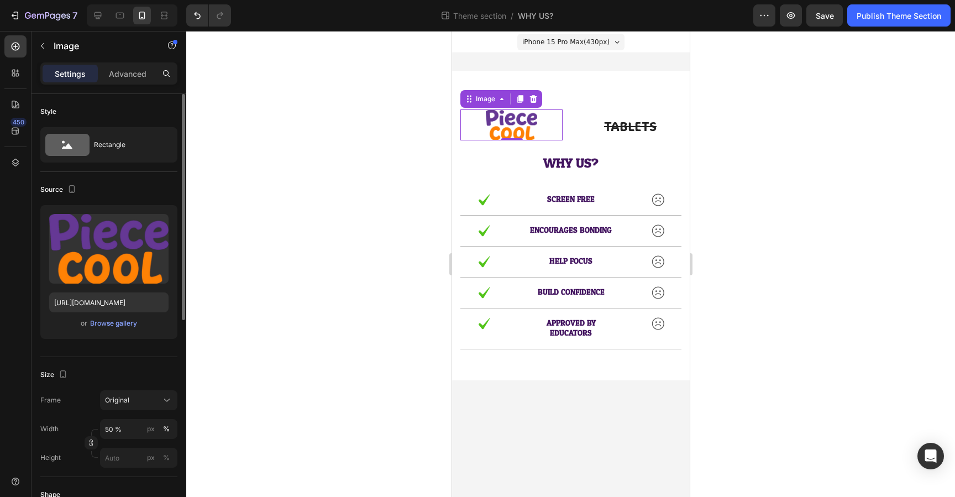
type input "50"
click at [124, 364] on div "Size Frame Original Width 50 px % Height px %" at bounding box center [108, 417] width 137 height 120
click at [631, 124] on s "TABLETS" at bounding box center [630, 126] width 53 height 17
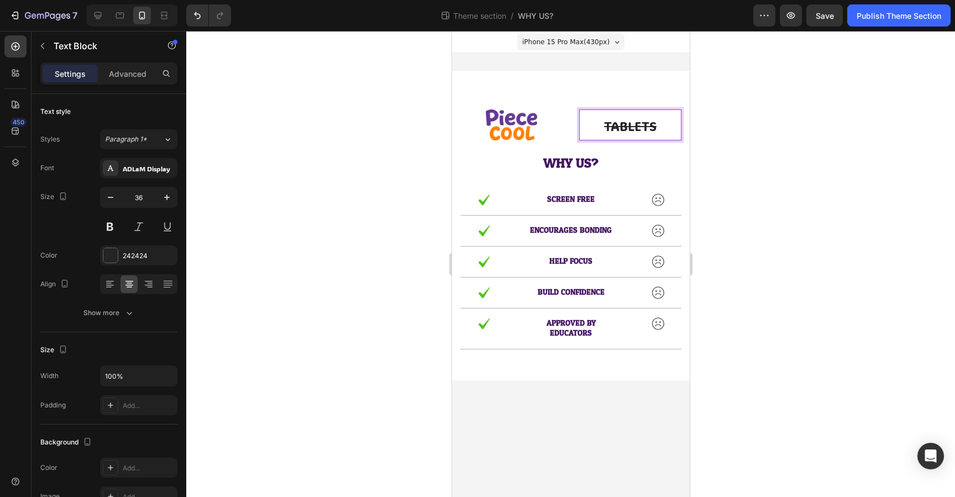
click at [733, 133] on div at bounding box center [570, 264] width 769 height 466
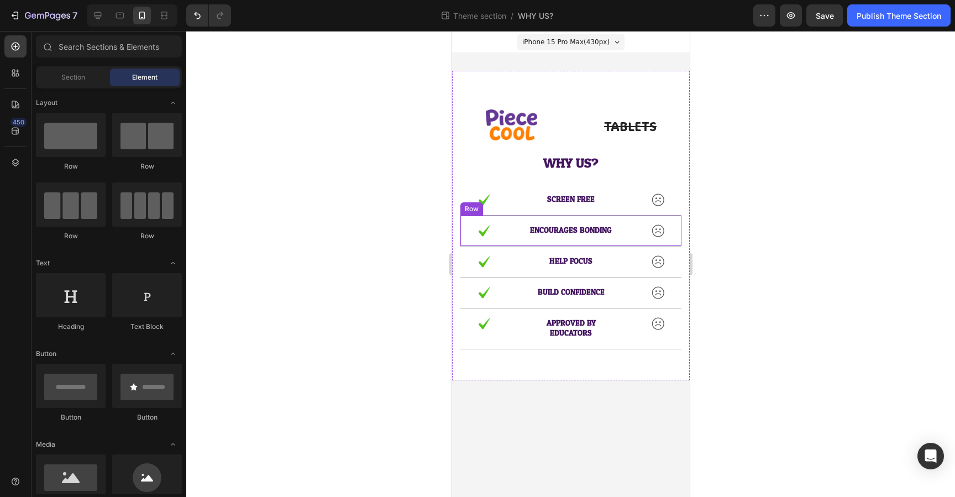
click at [596, 216] on div "Image ENCOURAGES BONDING Text Block Image Row" at bounding box center [570, 231] width 221 height 31
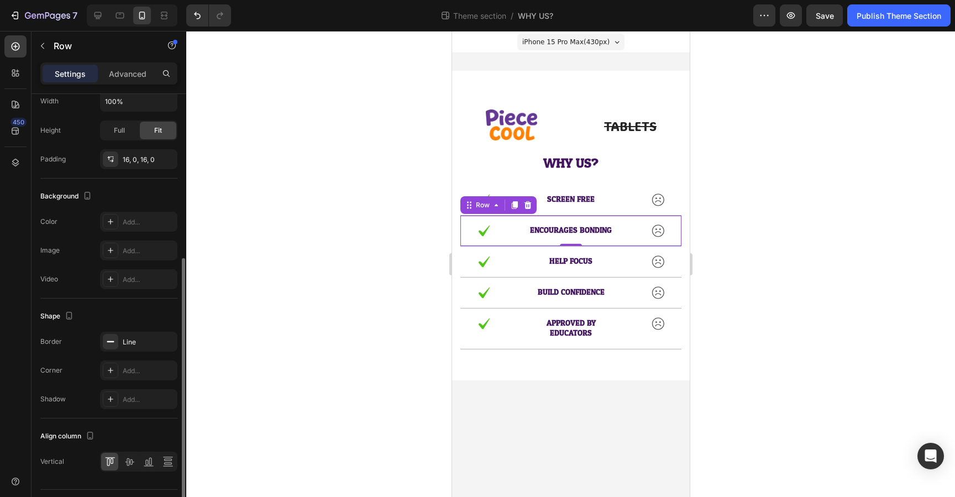
scroll to position [317, 0]
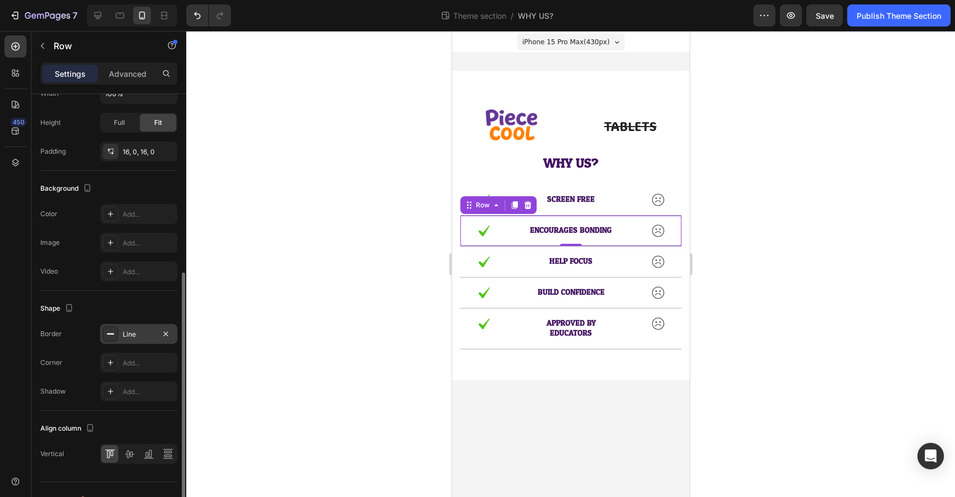
click at [135, 335] on div "Line" at bounding box center [139, 335] width 32 height 10
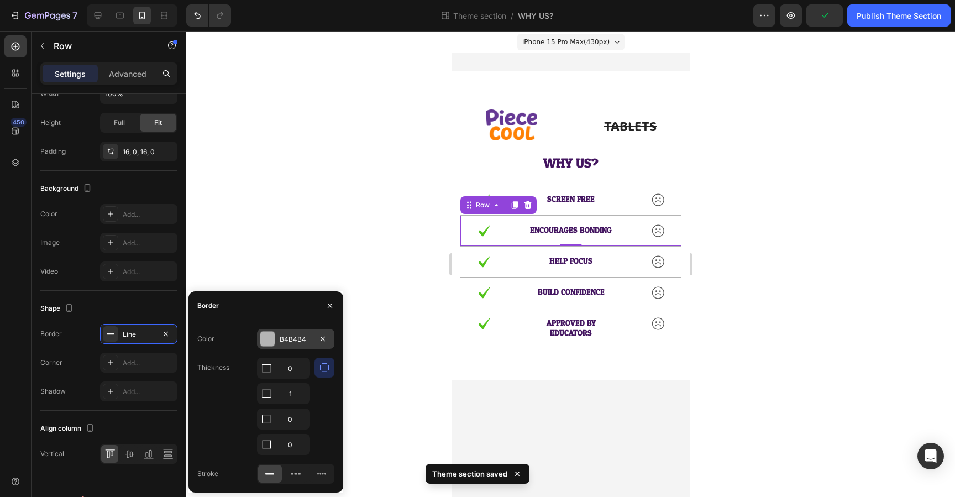
click at [288, 337] on div "B4B4B4" at bounding box center [296, 340] width 32 height 10
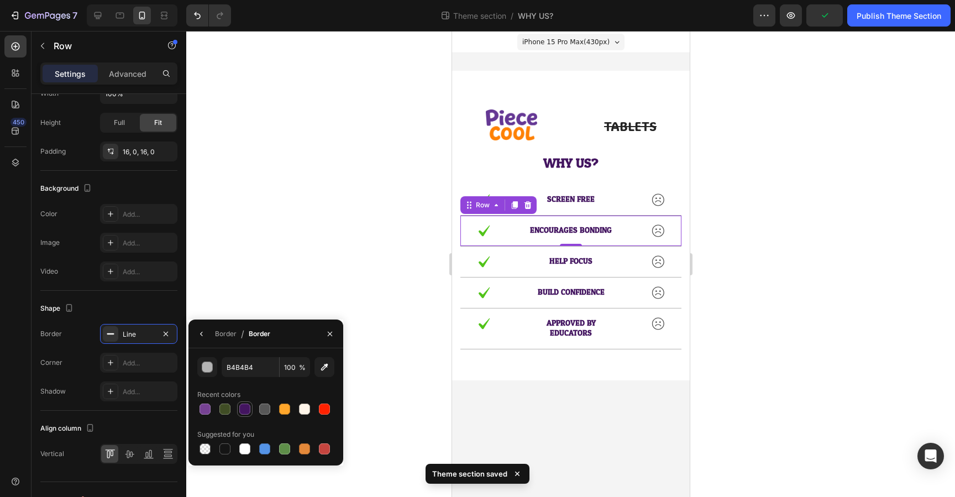
click at [246, 411] on div at bounding box center [244, 409] width 11 height 11
type input "431560"
click at [256, 365] on input "431560" at bounding box center [251, 367] width 58 height 20
click at [562, 261] on p "HELP FOCUS" at bounding box center [571, 262] width 92 height 10
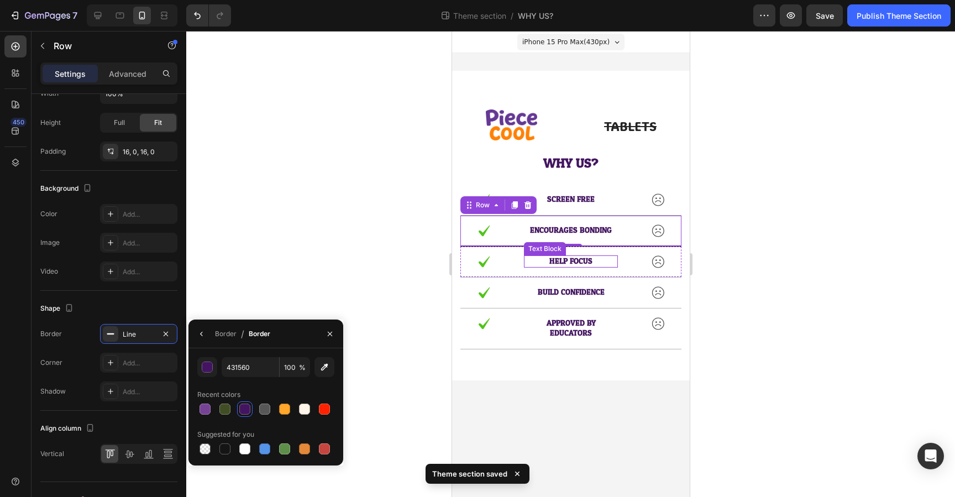
scroll to position [0, 0]
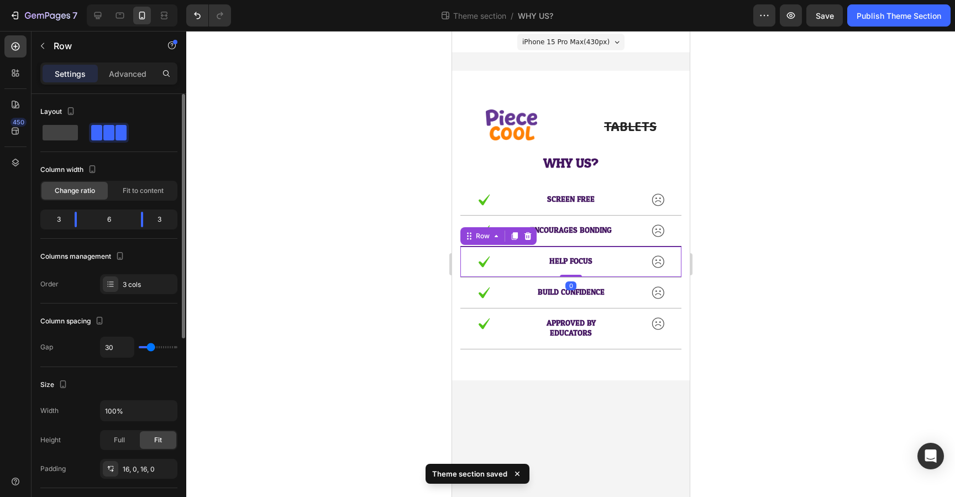
click at [523, 262] on div "Image HELP FOCUS Text Block Image Row 0" at bounding box center [570, 262] width 221 height 31
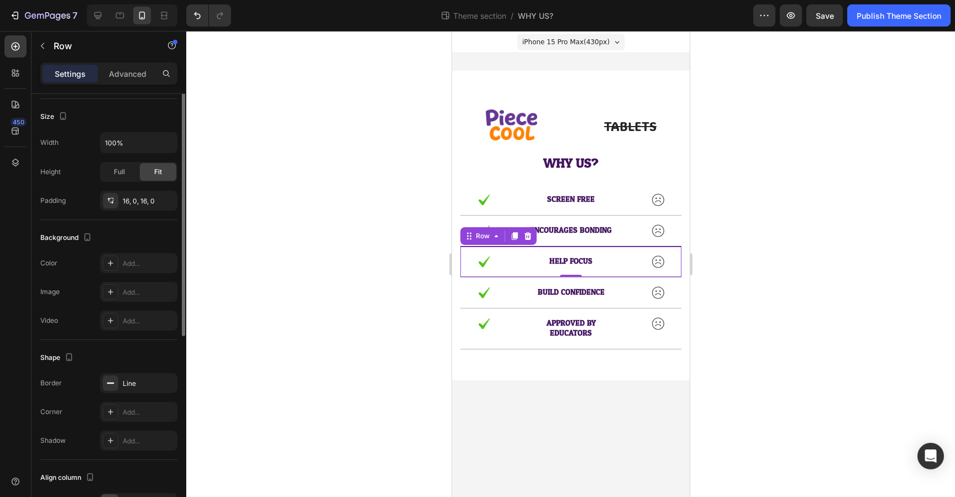
scroll to position [337, 0]
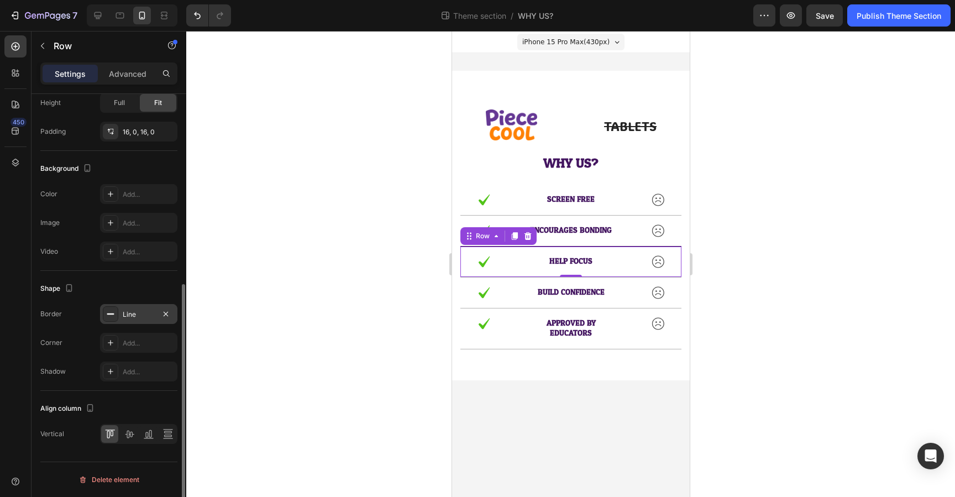
click at [140, 321] on div "Line" at bounding box center [138, 314] width 77 height 20
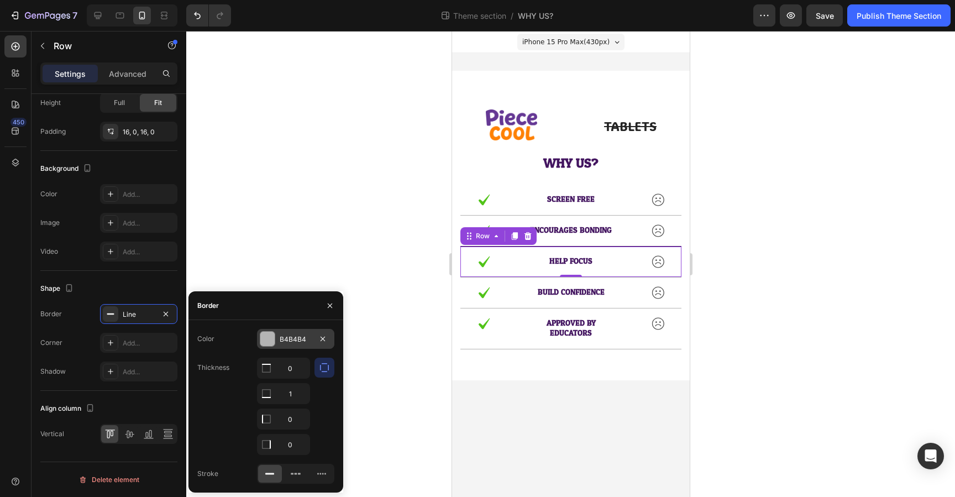
click at [282, 343] on div "B4B4B4" at bounding box center [296, 340] width 32 height 10
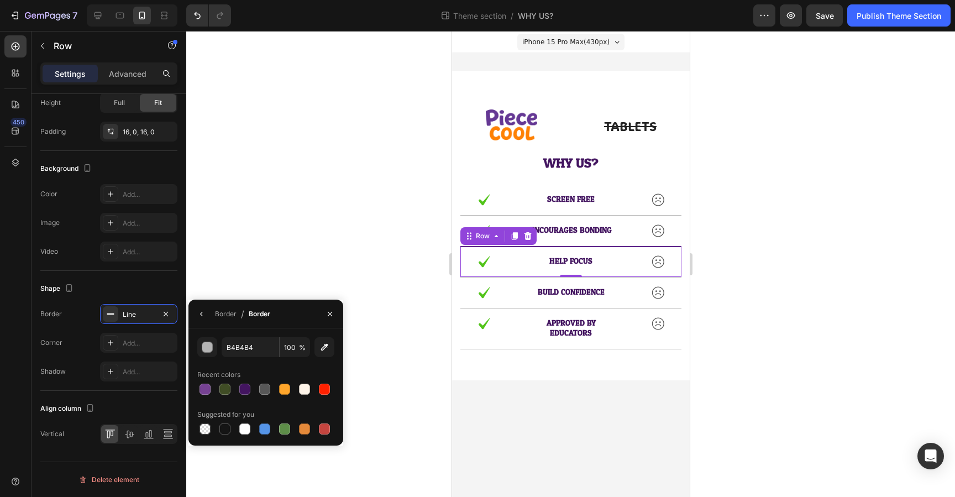
click at [282, 343] on input "100" at bounding box center [295, 347] width 30 height 20
click at [243, 390] on div at bounding box center [244, 389] width 11 height 11
type input "431560"
click at [541, 295] on p "BUILD CONFIDENCE" at bounding box center [571, 293] width 92 height 10
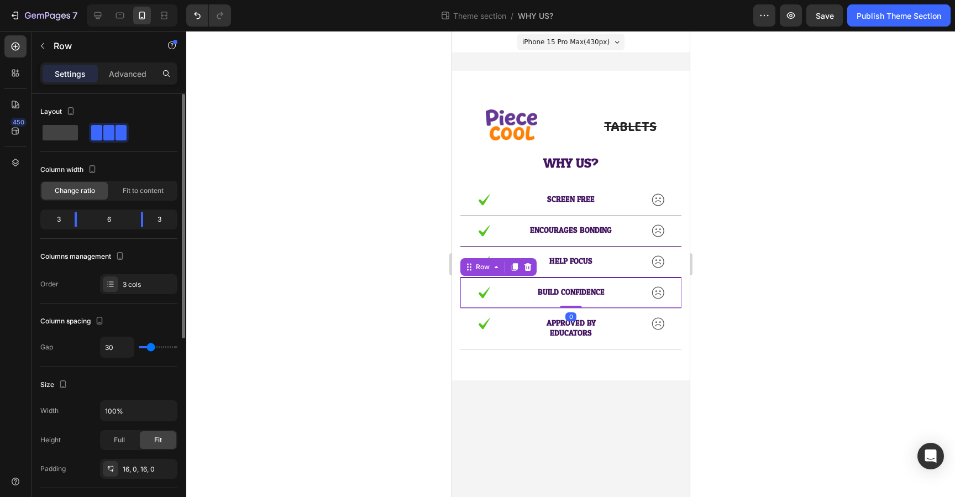
click at [514, 296] on div "Image BUILD CONFIDENCE Text Block Image Row 0" at bounding box center [570, 293] width 221 height 31
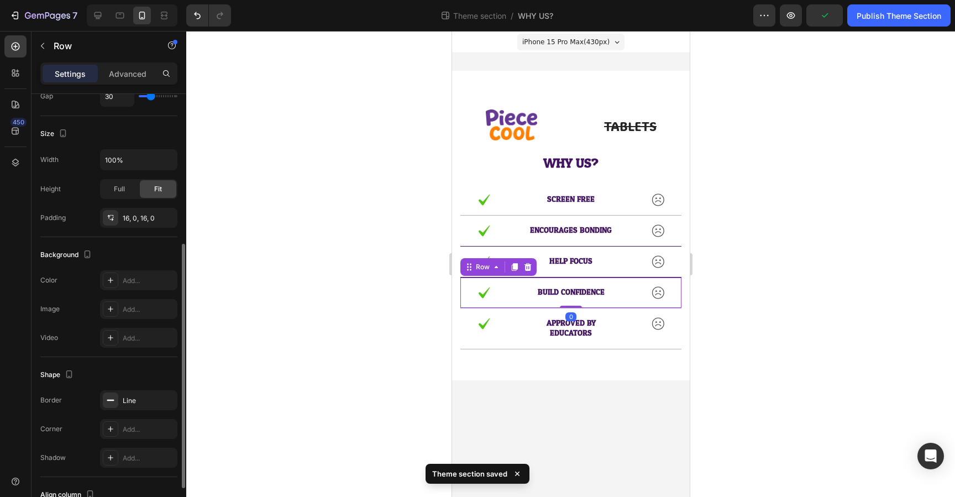
scroll to position [257, 0]
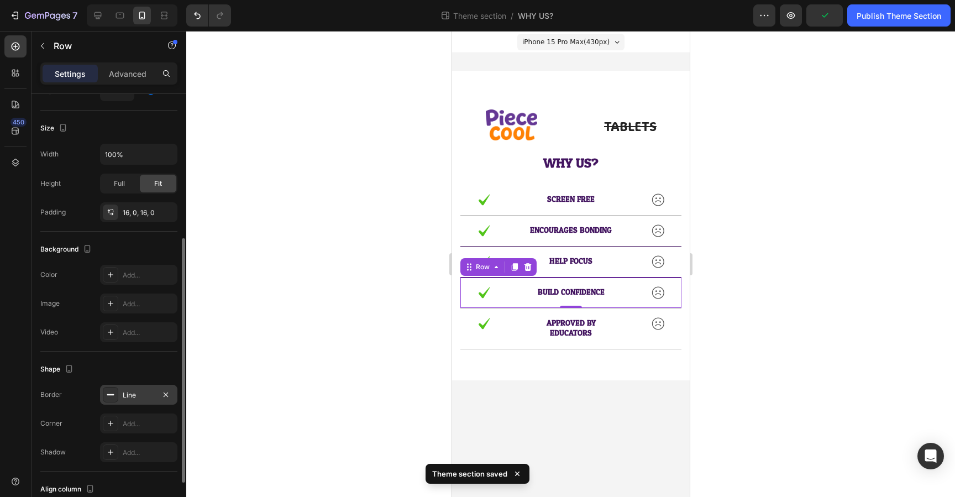
click at [142, 391] on div "Line" at bounding box center [139, 395] width 32 height 10
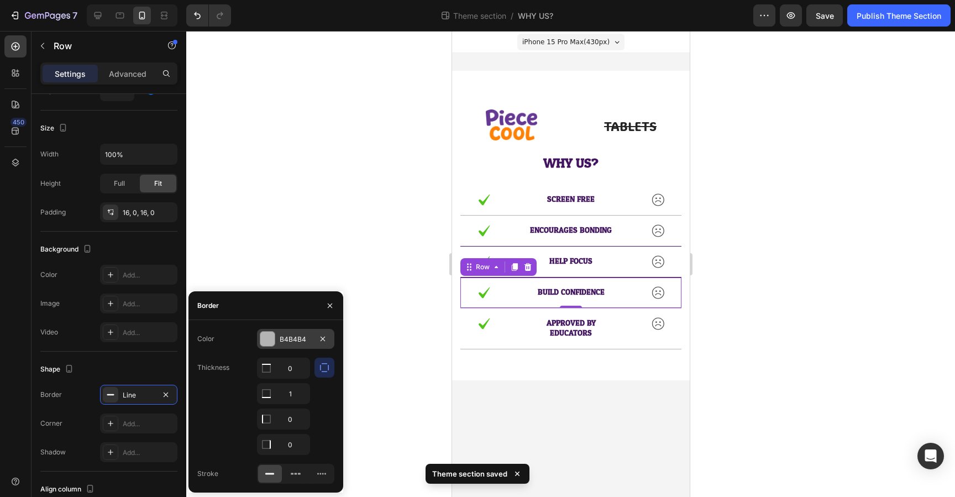
click at [290, 341] on div "B4B4B4" at bounding box center [296, 340] width 32 height 10
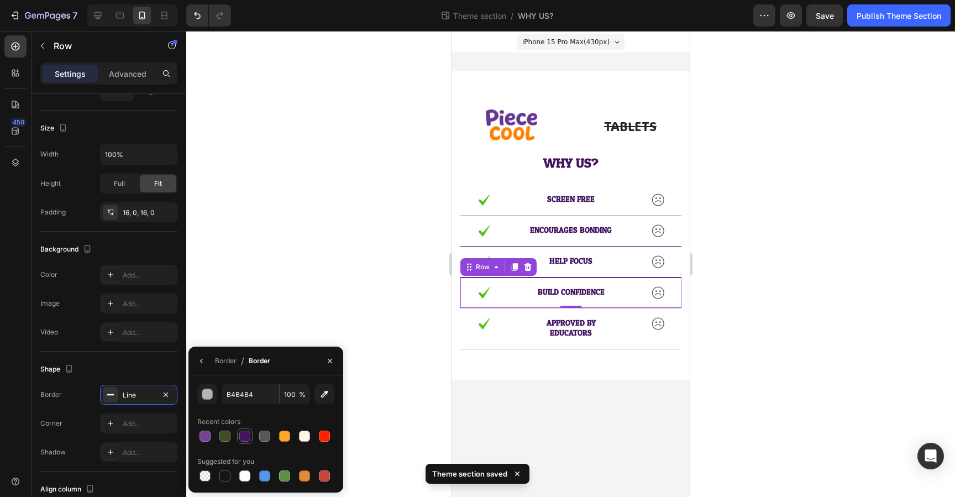
click at [242, 441] on div at bounding box center [244, 436] width 11 height 11
type input "431560"
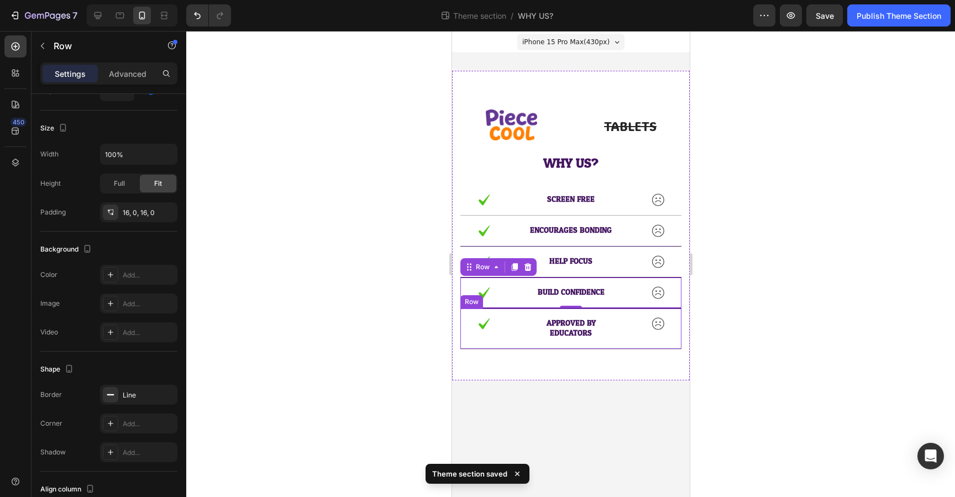
click at [518, 337] on div "Image APPROVED BY EDUCATORS Text Block Image Row" at bounding box center [570, 329] width 221 height 40
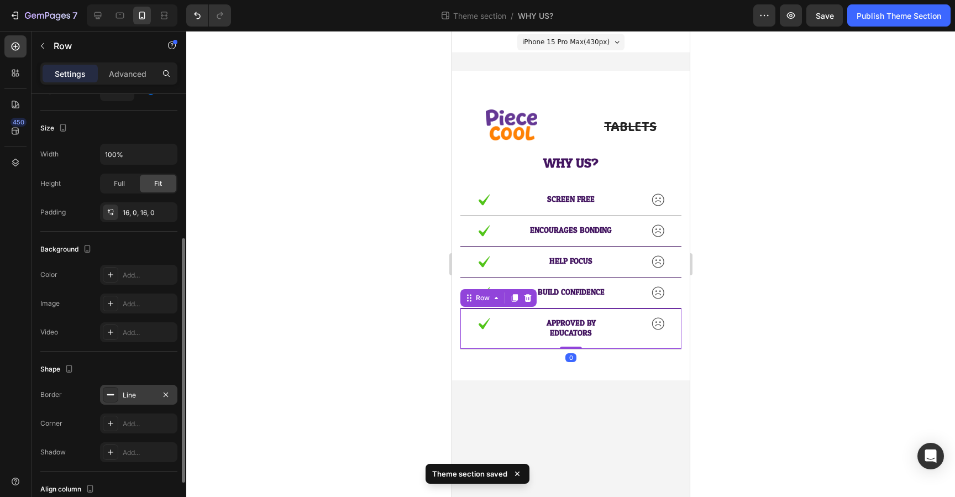
click at [133, 393] on div "Line" at bounding box center [139, 395] width 32 height 10
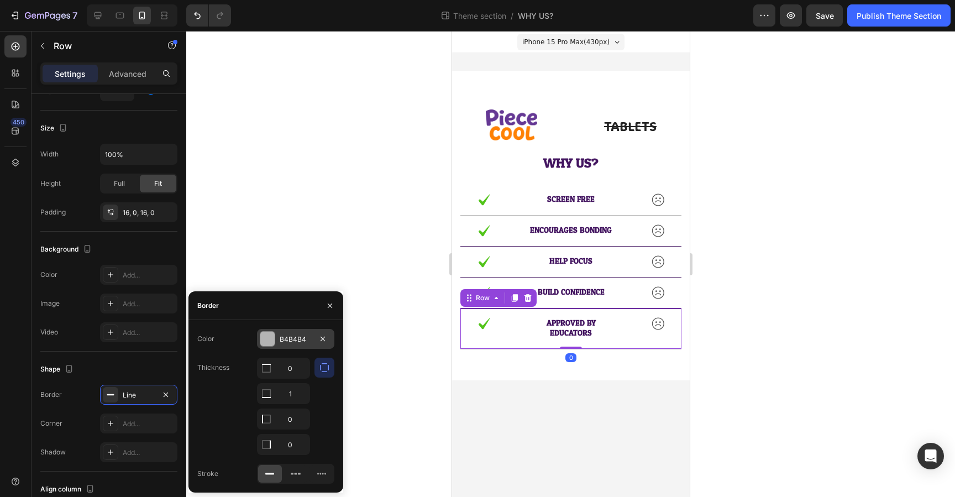
click at [286, 346] on div "B4B4B4" at bounding box center [295, 339] width 77 height 20
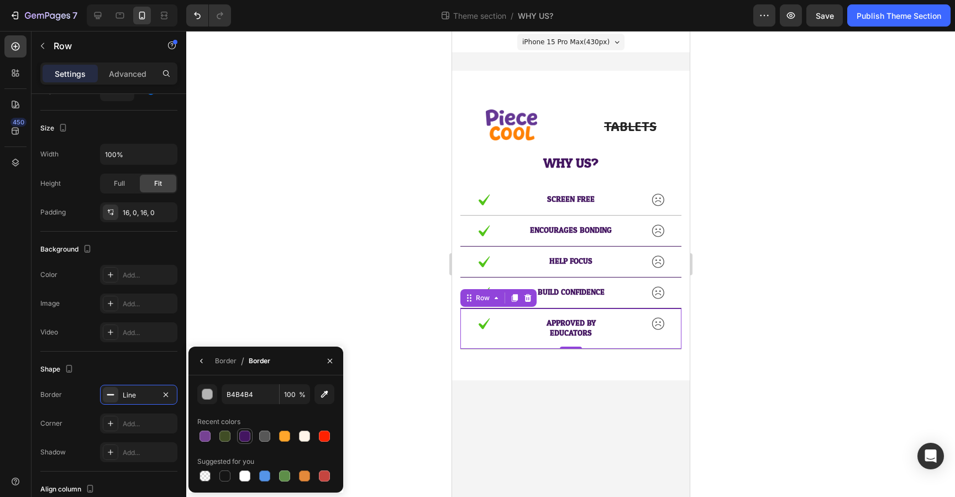
click at [247, 441] on div at bounding box center [244, 436] width 11 height 11
type input "431560"
click at [723, 317] on div at bounding box center [570, 264] width 769 height 466
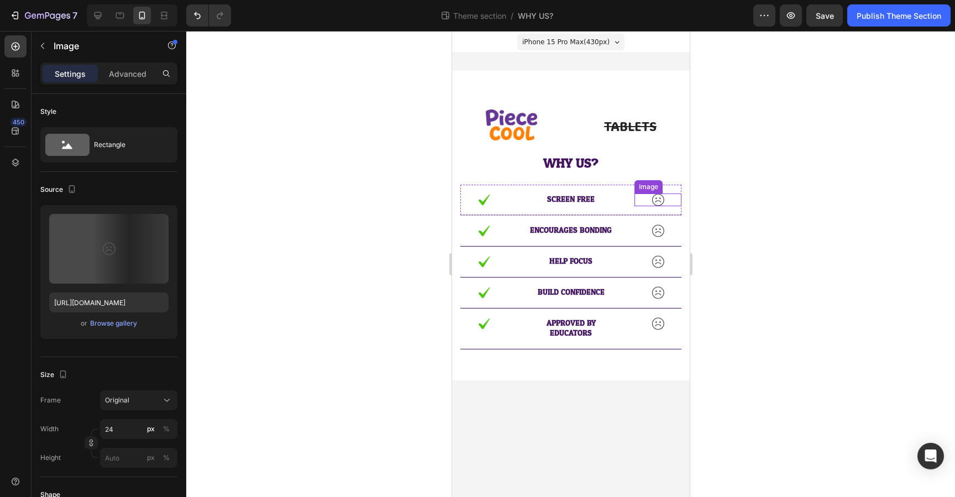
click at [657, 198] on img at bounding box center [657, 200] width 13 height 13
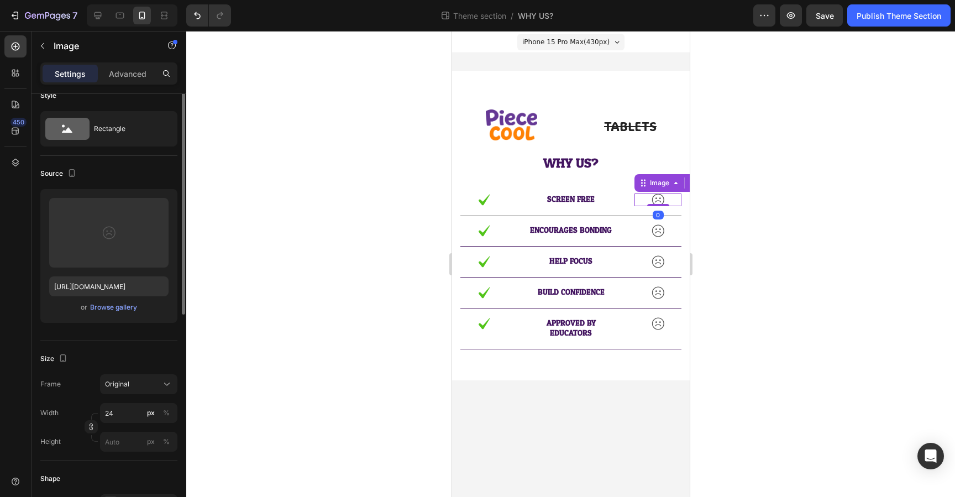
scroll to position [17, 0]
click at [759, 111] on div at bounding box center [570, 264] width 769 height 466
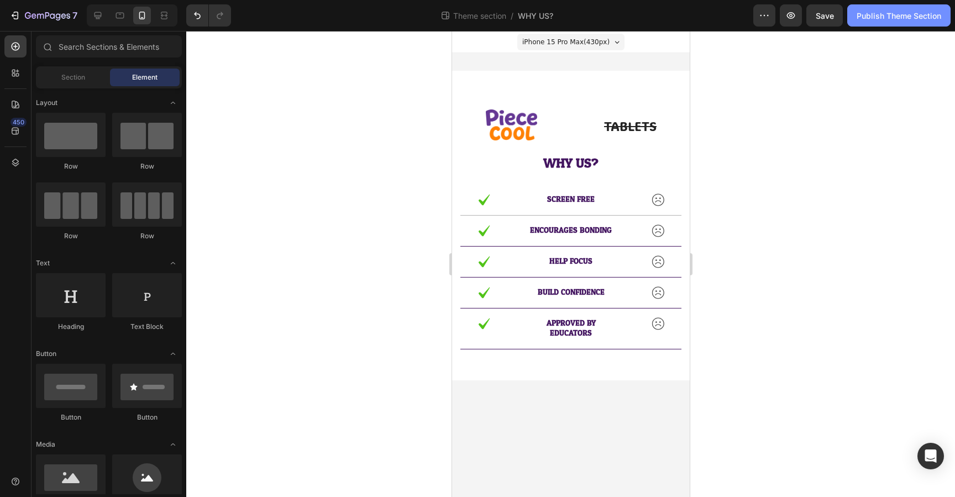
click at [874, 11] on div "Publish Theme Section" at bounding box center [899, 16] width 85 height 12
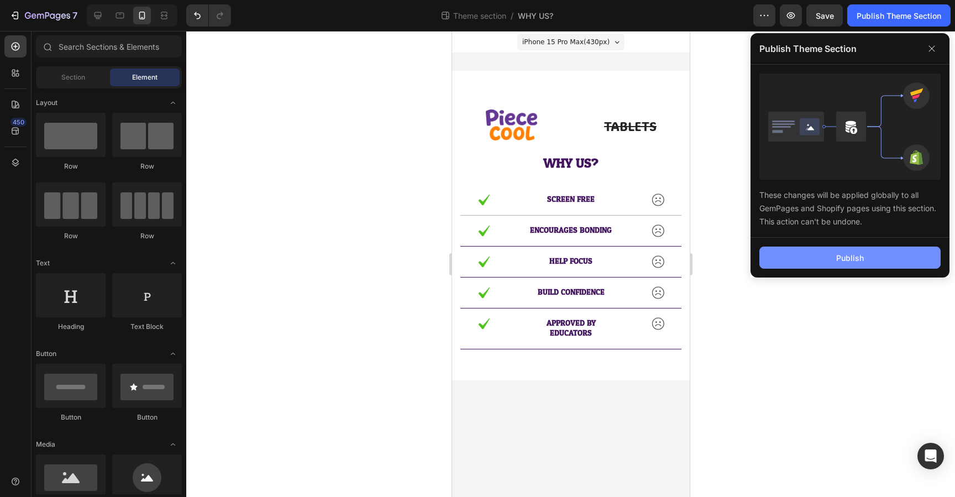
click at [858, 254] on div "Publish" at bounding box center [851, 258] width 28 height 12
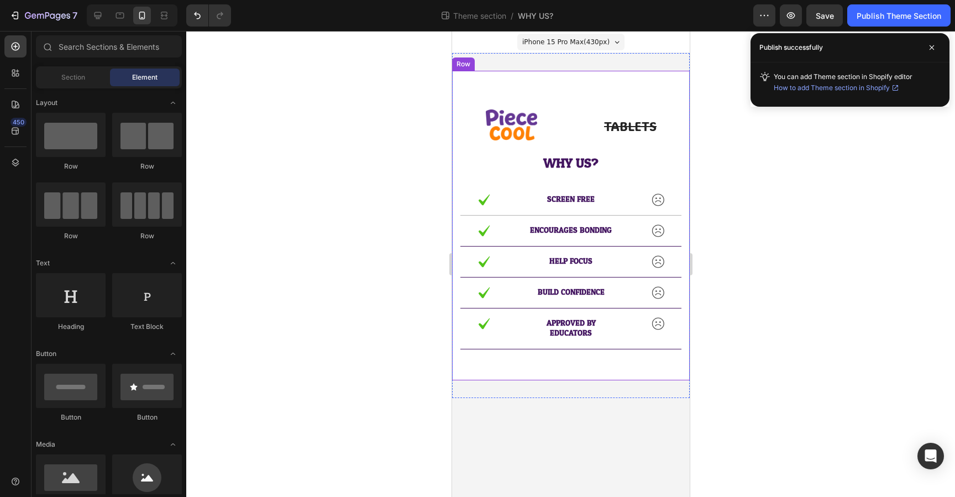
click at [538, 368] on div "Image TABLETS Text Block Row WHY US? Text Block Row Image SCREEN FREE Text Bloc…" at bounding box center [571, 226] width 238 height 310
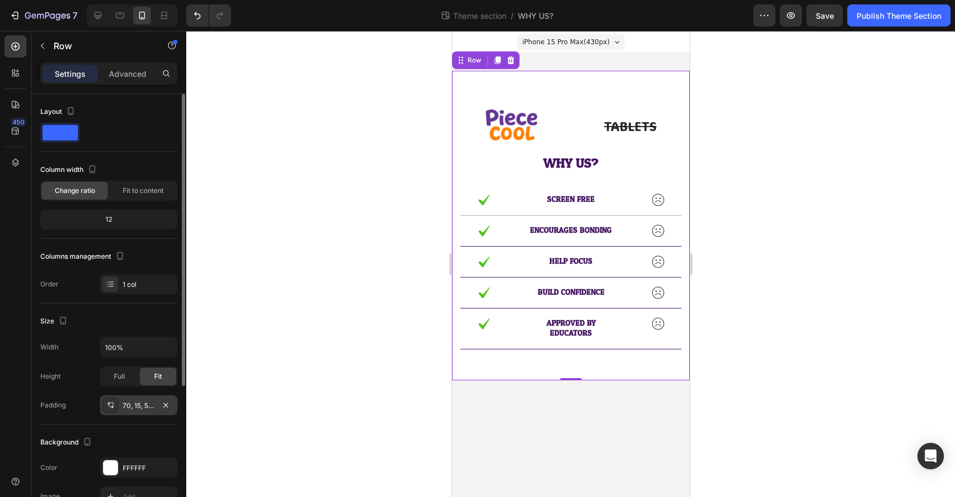
click at [135, 403] on div "70, 15, 56, 15" at bounding box center [139, 406] width 32 height 10
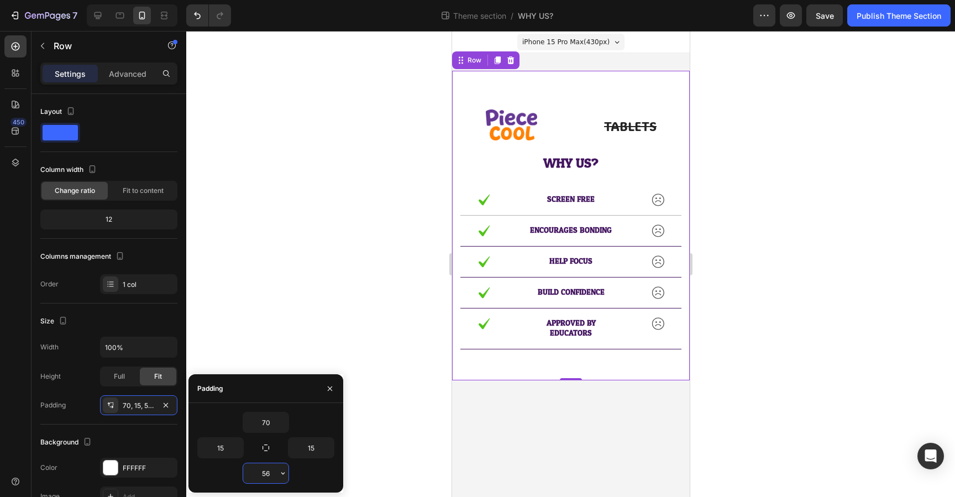
click at [275, 475] on input "56" at bounding box center [265, 473] width 45 height 20
type input "0"
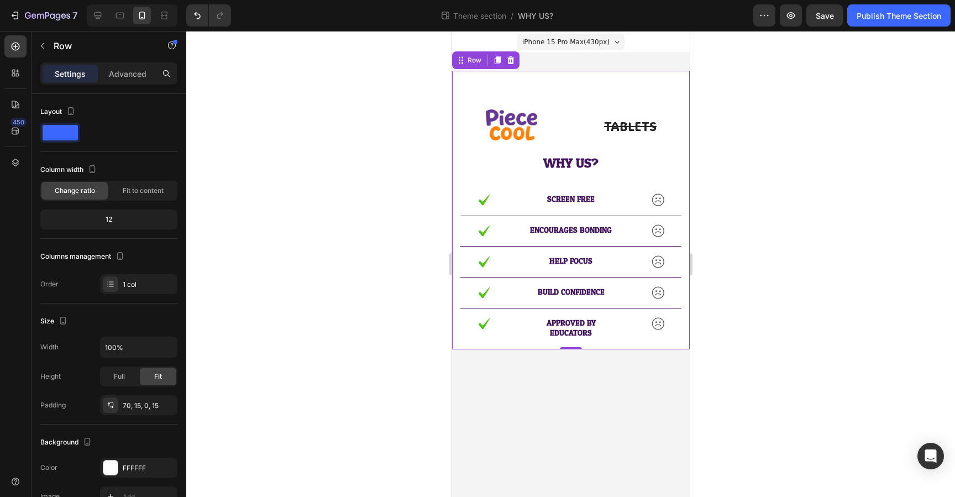
click at [363, 450] on div at bounding box center [570, 264] width 769 height 466
click at [475, 95] on div "Image TABLETS Text Block Row WHY US? Text Block Row Image SCREEN FREE Text Bloc…" at bounding box center [571, 210] width 238 height 279
click at [130, 410] on div "70, 15, 0, 15" at bounding box center [139, 406] width 32 height 10
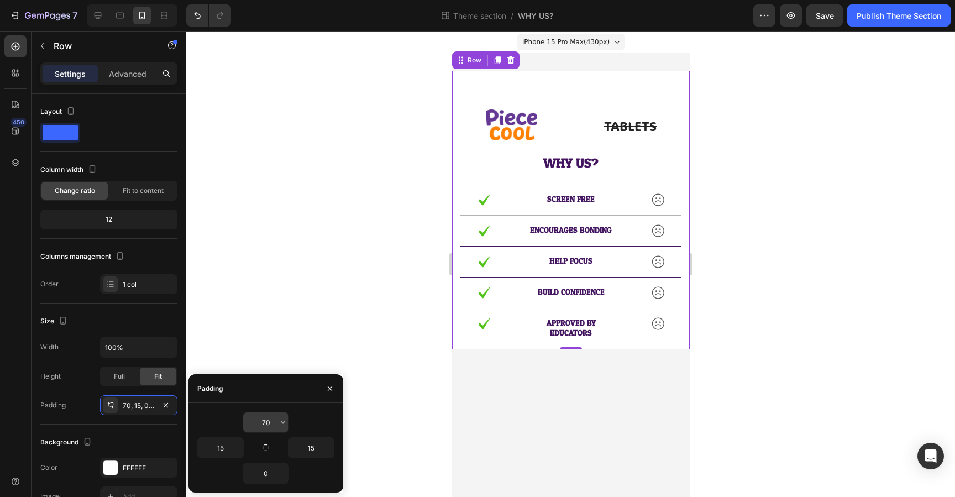
click at [272, 417] on input "70" at bounding box center [265, 422] width 45 height 20
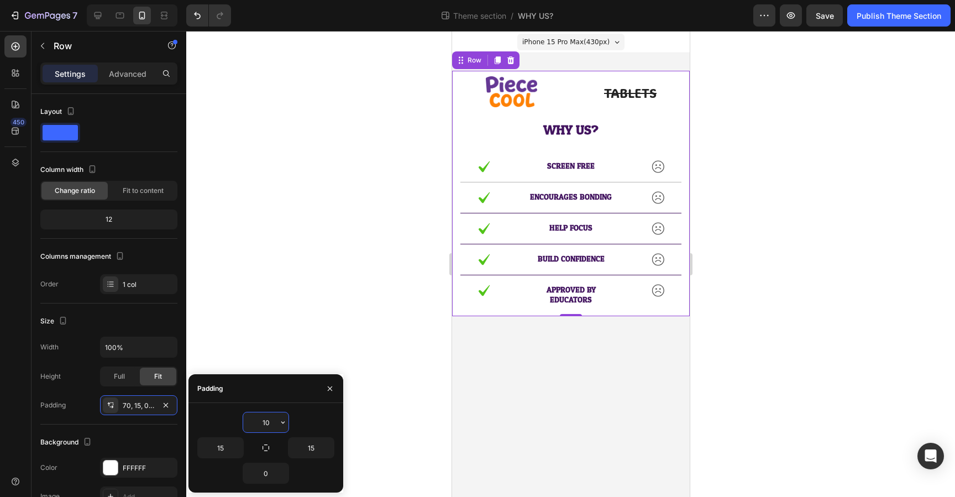
click at [271, 417] on input "10" at bounding box center [265, 422] width 45 height 20
type input "25"
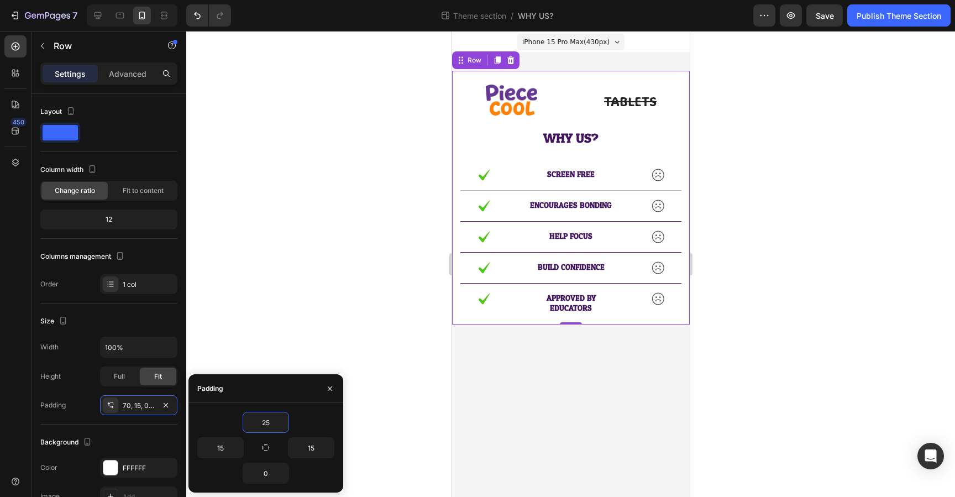
click at [385, 402] on div at bounding box center [570, 264] width 769 height 466
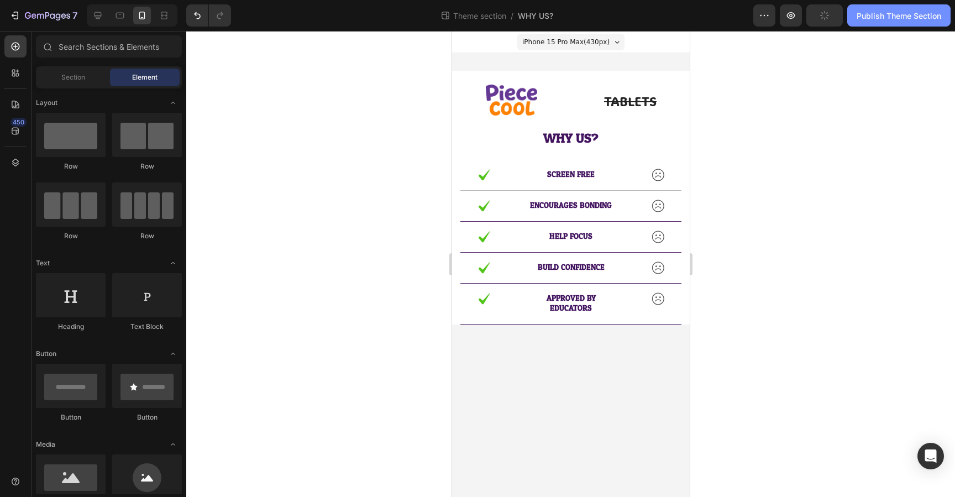
click at [882, 15] on div "Publish Theme Section" at bounding box center [899, 16] width 85 height 12
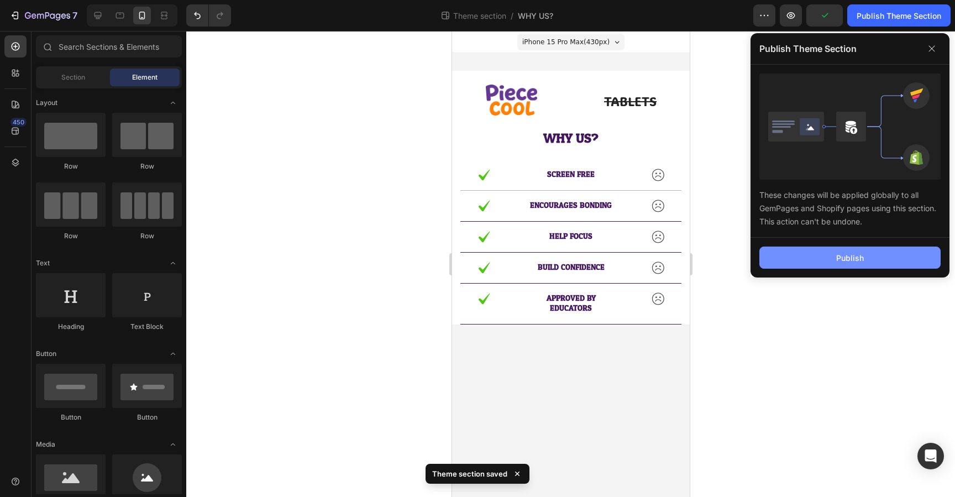
click at [832, 261] on button "Publish" at bounding box center [850, 258] width 181 height 22
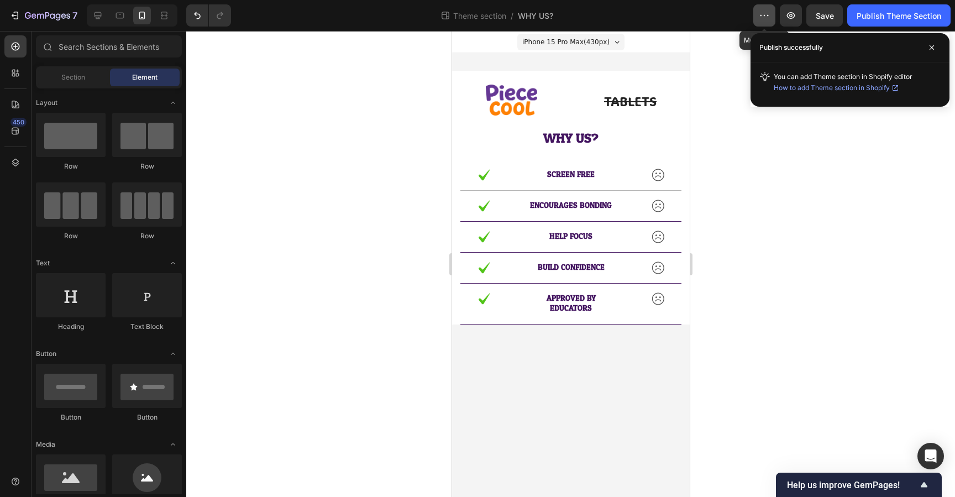
click at [770, 11] on button "button" at bounding box center [765, 15] width 22 height 22
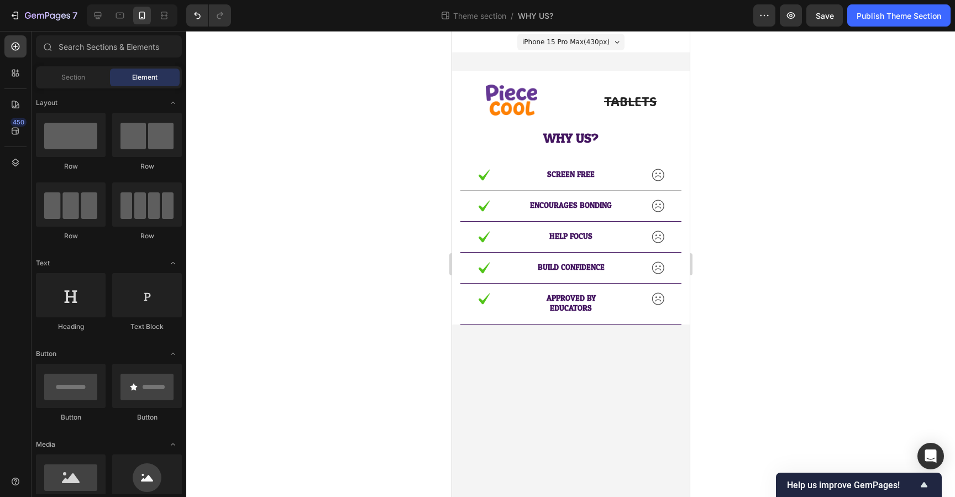
click at [708, 19] on div "Theme section / WHY US?" at bounding box center [497, 15] width 514 height 22
click at [13, 24] on button "7" at bounding box center [43, 15] width 78 height 22
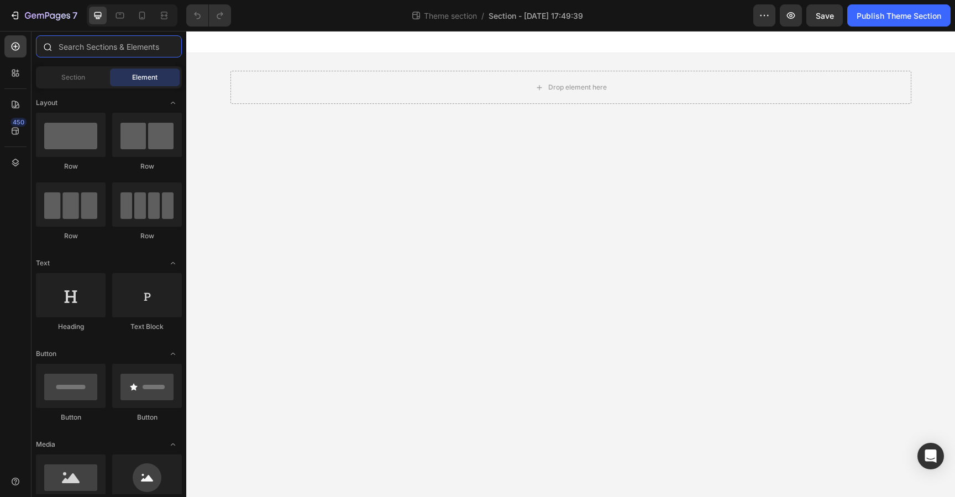
click at [98, 50] on input "text" at bounding box center [109, 46] width 146 height 22
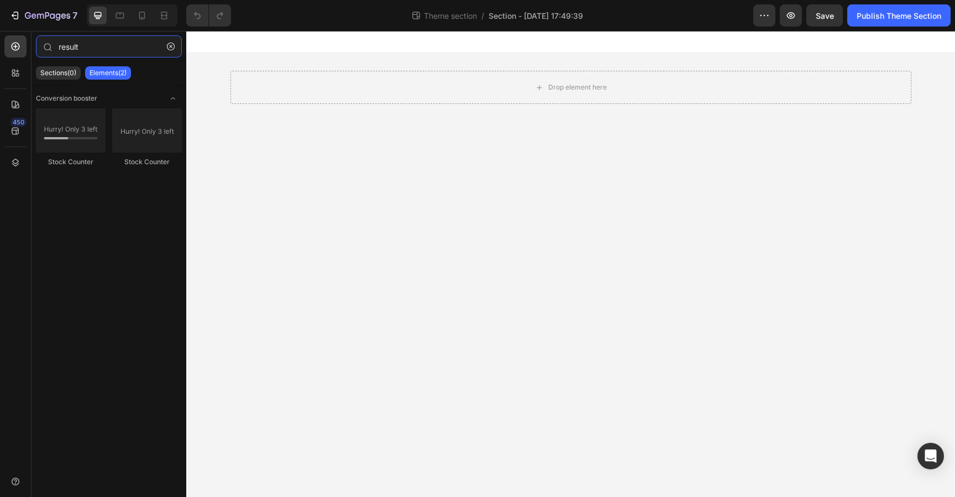
type input "result"
click at [108, 73] on p "Elements(2)" at bounding box center [108, 73] width 37 height 9
click at [168, 49] on icon "button" at bounding box center [171, 47] width 8 height 8
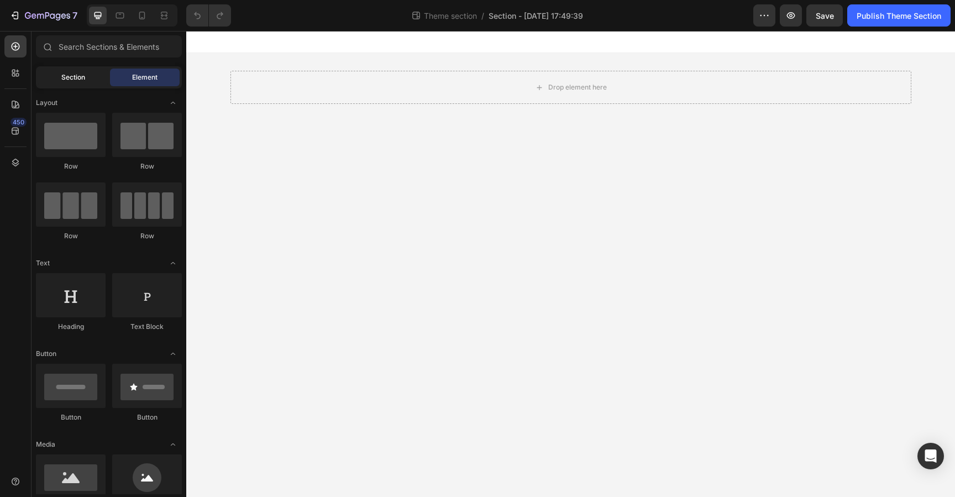
click at [72, 79] on span "Section" at bounding box center [73, 77] width 24 height 10
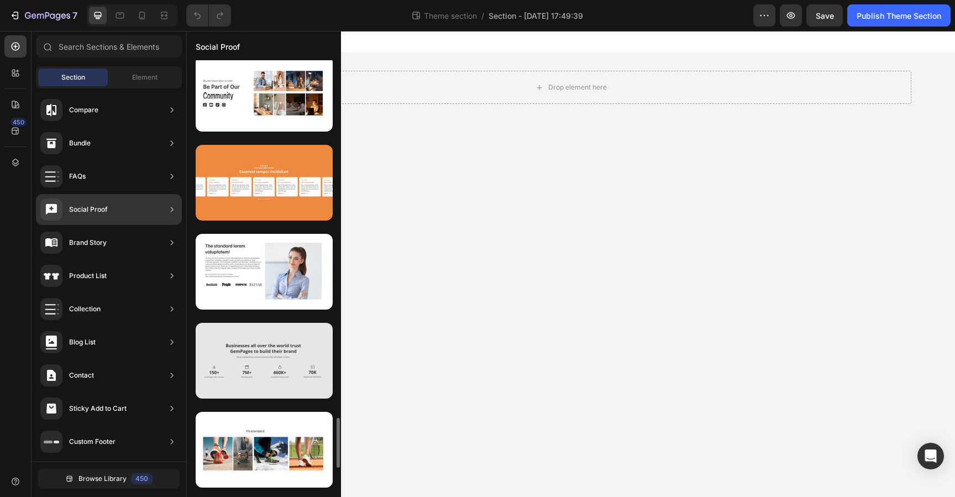
scroll to position [3125, 0]
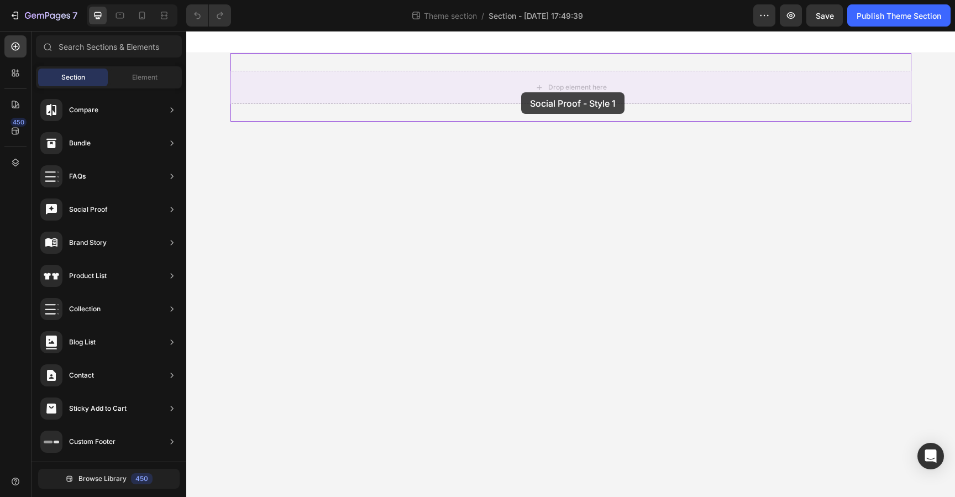
drag, startPoint x: 442, startPoint y: 398, endPoint x: 526, endPoint y: 87, distance: 322.5
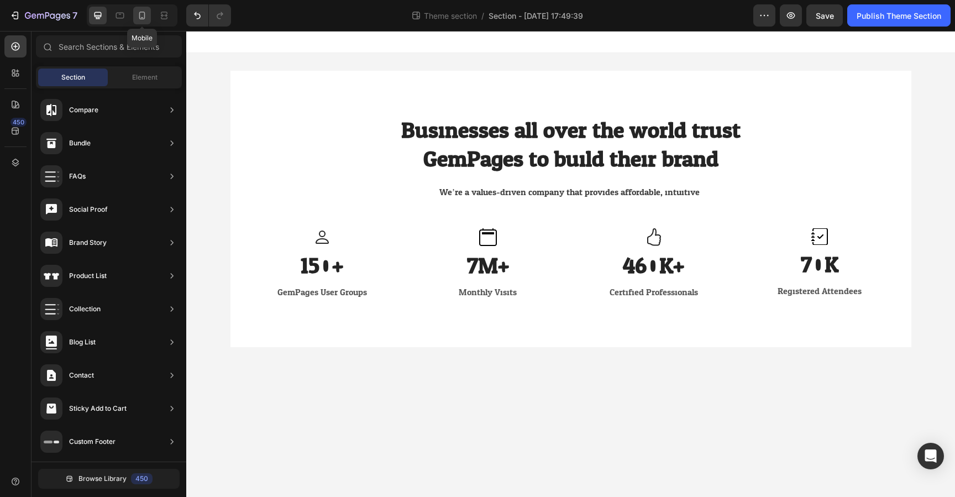
click at [145, 16] on icon at bounding box center [142, 16] width 6 height 8
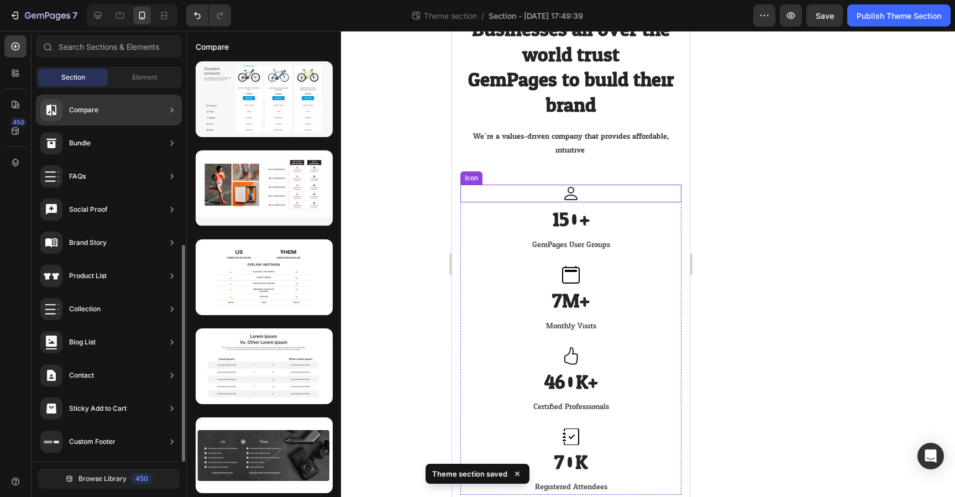
scroll to position [2, 0]
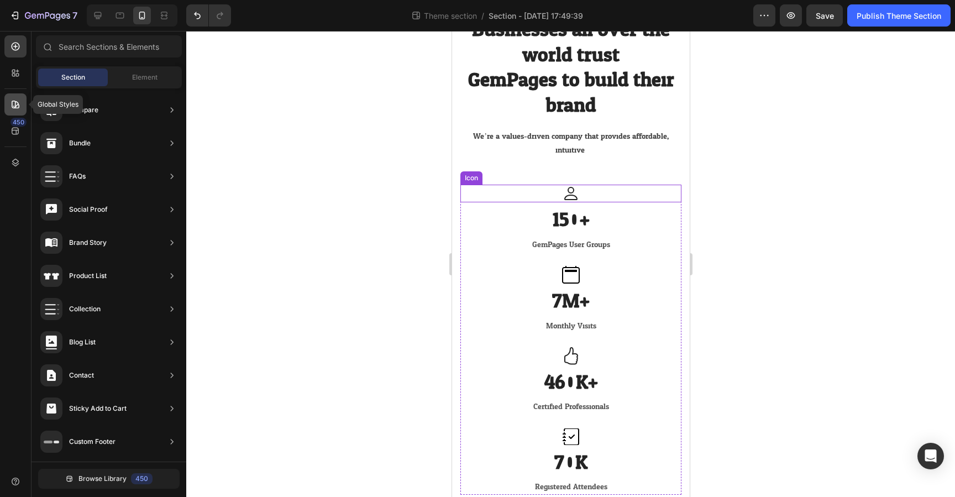
click at [19, 99] on icon at bounding box center [15, 104] width 11 height 11
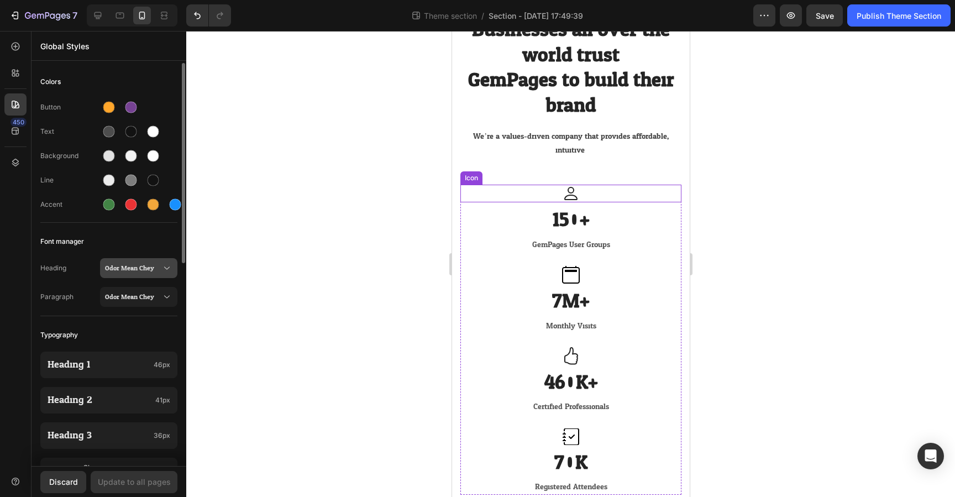
click at [139, 269] on span "Odor Mean Chey" at bounding box center [133, 268] width 56 height 10
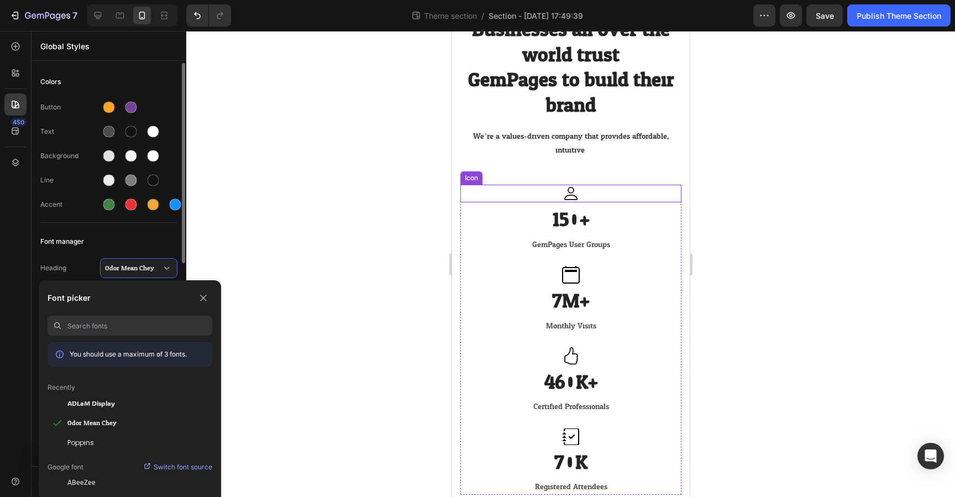
drag, startPoint x: 119, startPoint y: 400, endPoint x: 123, endPoint y: 383, distance: 17.6
click at [119, 400] on div "ADLaM Display" at bounding box center [139, 403] width 145 height 10
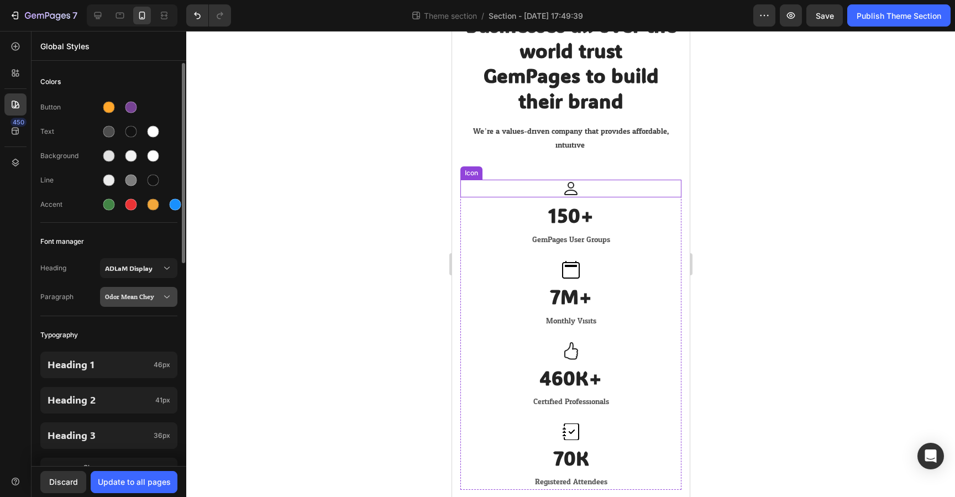
click at [144, 297] on span "Odor Mean Chey" at bounding box center [133, 297] width 56 height 10
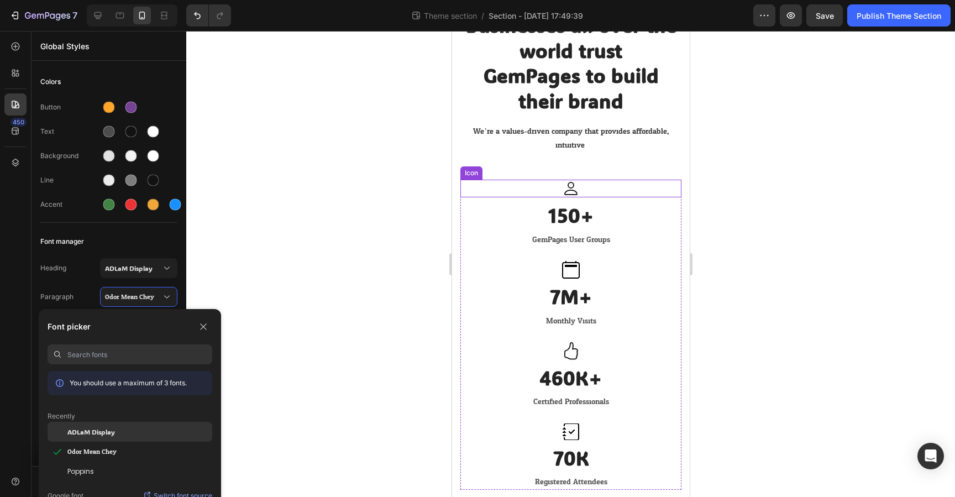
click at [106, 431] on span "ADLaM Display" at bounding box center [91, 432] width 48 height 10
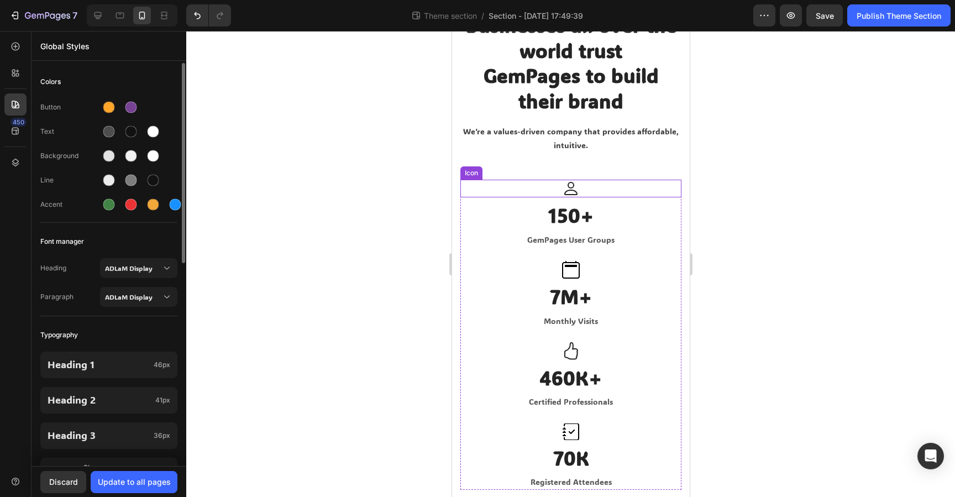
click at [84, 255] on div "Heading [PERSON_NAME] Display Paragraph [PERSON_NAME] Display" at bounding box center [108, 284] width 137 height 64
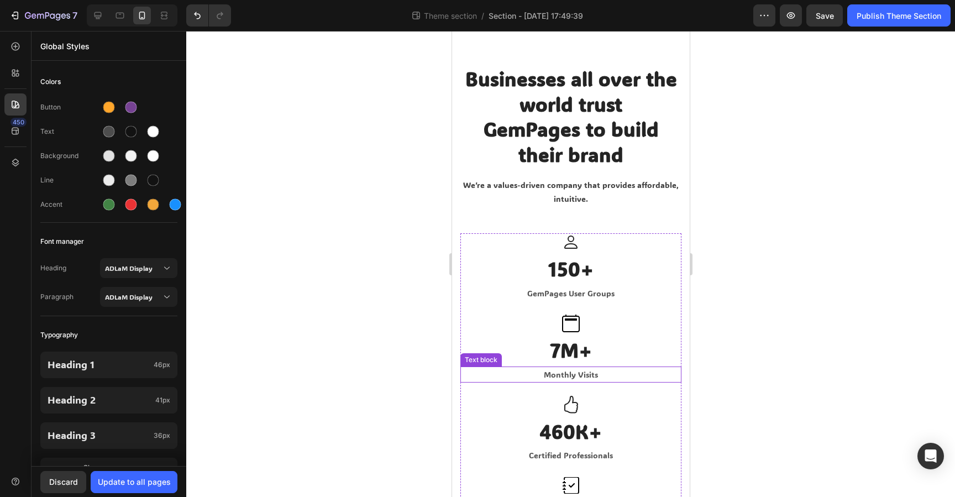
scroll to position [0, 0]
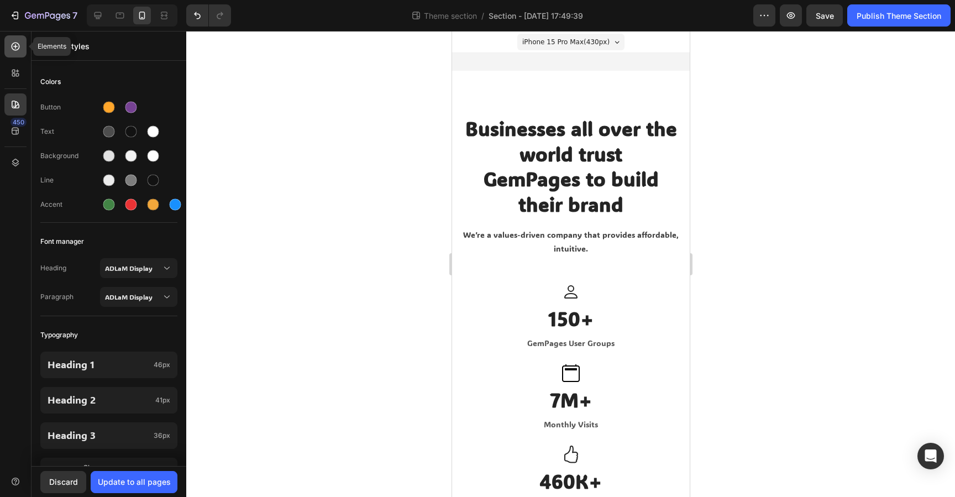
click at [20, 41] on icon at bounding box center [15, 46] width 11 height 11
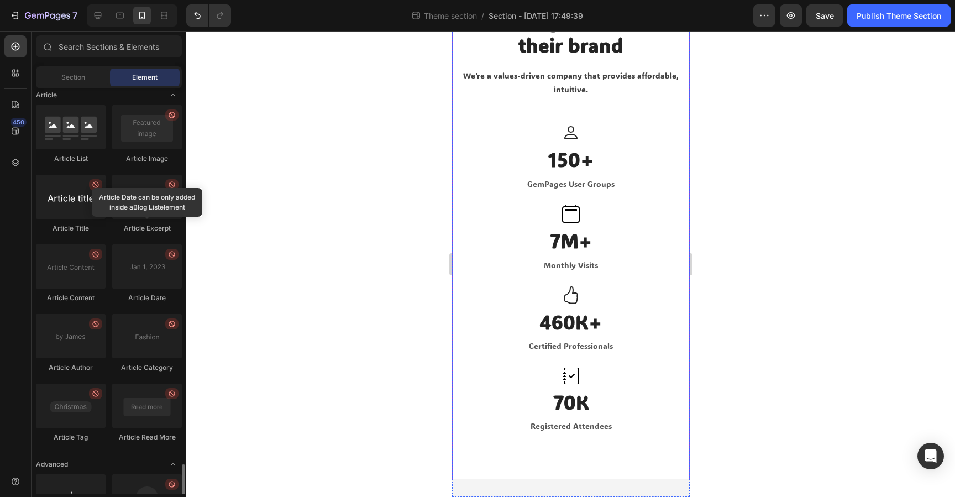
scroll to position [2861, 0]
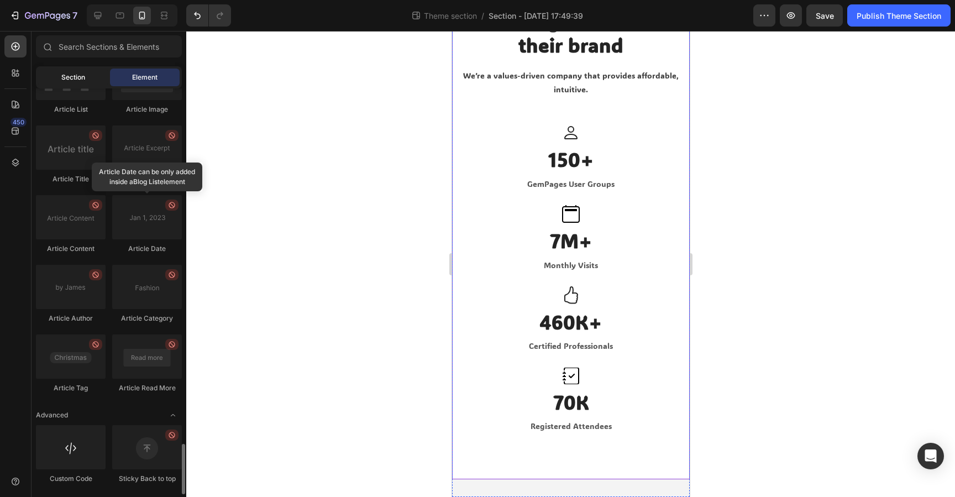
click at [83, 83] on div "Section" at bounding box center [73, 78] width 70 height 18
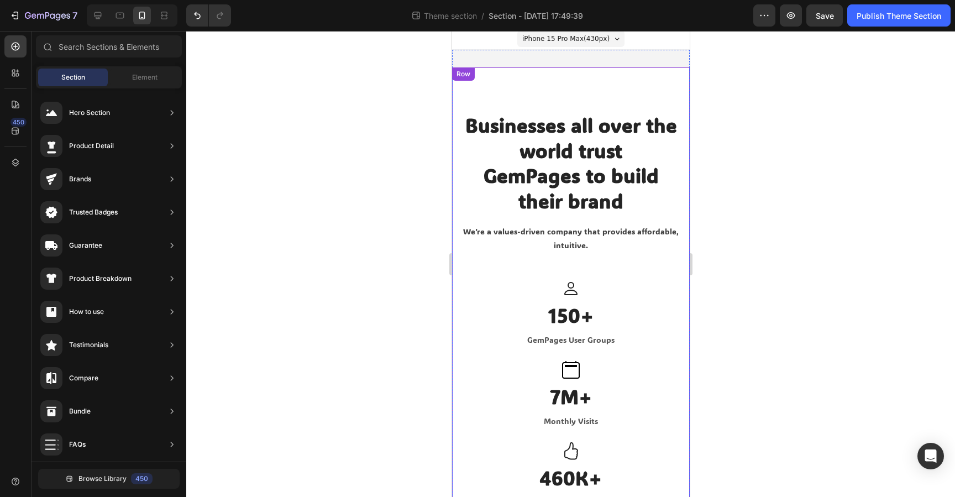
scroll to position [0, 0]
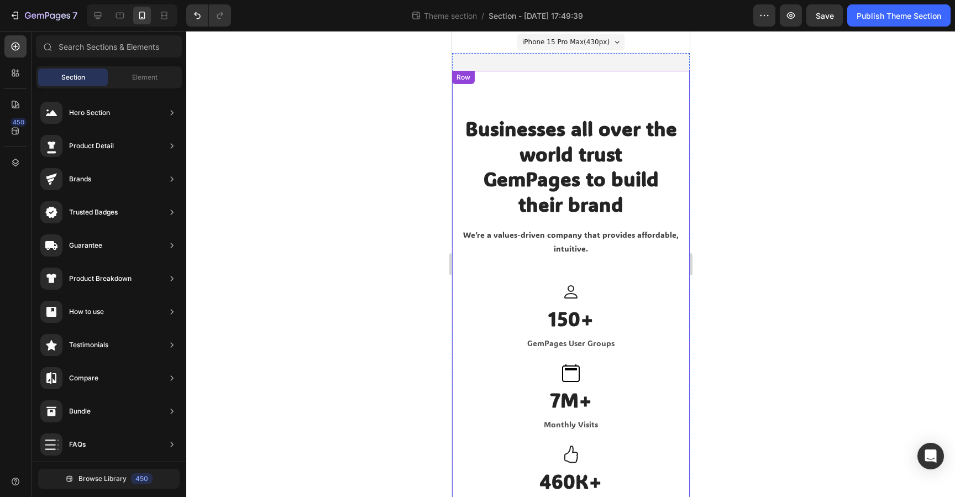
click at [507, 99] on div "Businesses all over the world trust GemPages to build their brand Heading We’re…" at bounding box center [571, 355] width 238 height 568
click at [542, 107] on div "Businesses all over the world trust GemPages to build their brand Heading We’re…" at bounding box center [571, 355] width 238 height 568
click at [619, 95] on div "Businesses all over the world trust GemPages to build their brand Heading We’re…" at bounding box center [571, 355] width 238 height 568
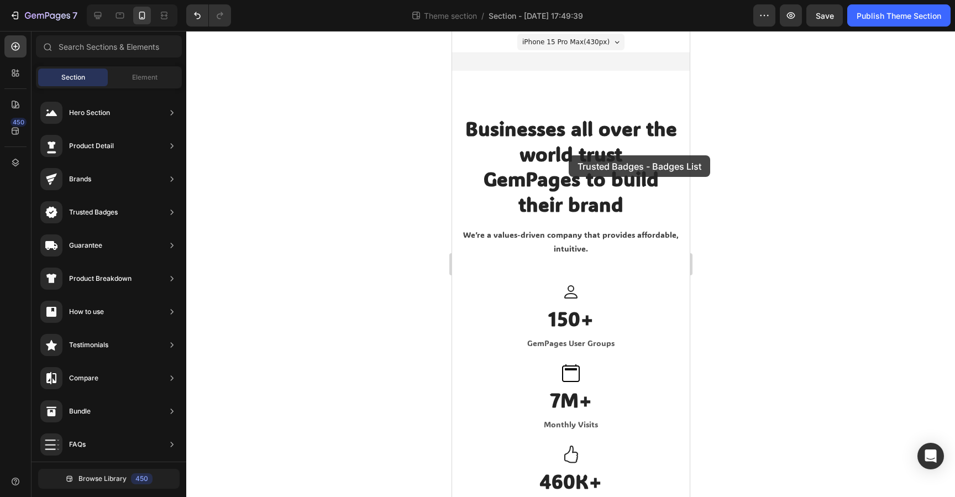
drag, startPoint x: 703, startPoint y: 157, endPoint x: 568, endPoint y: 155, distance: 134.4
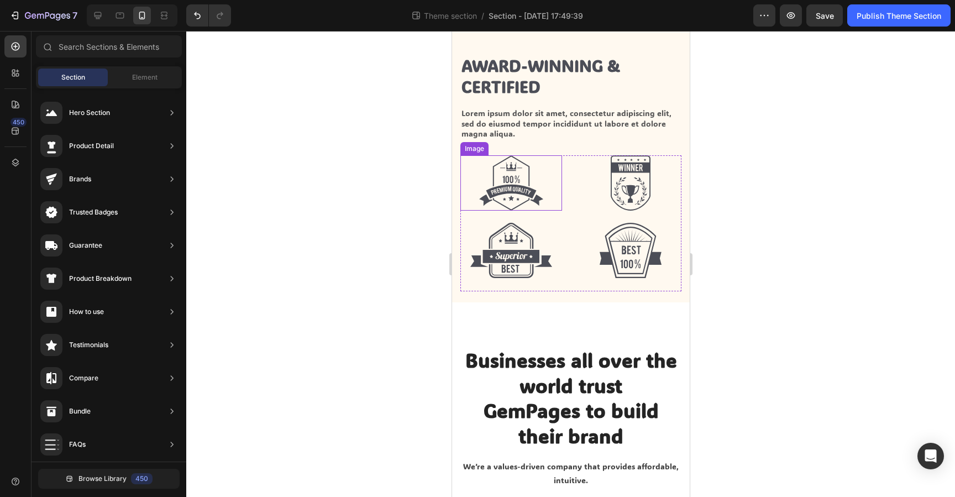
scroll to position [40, 0]
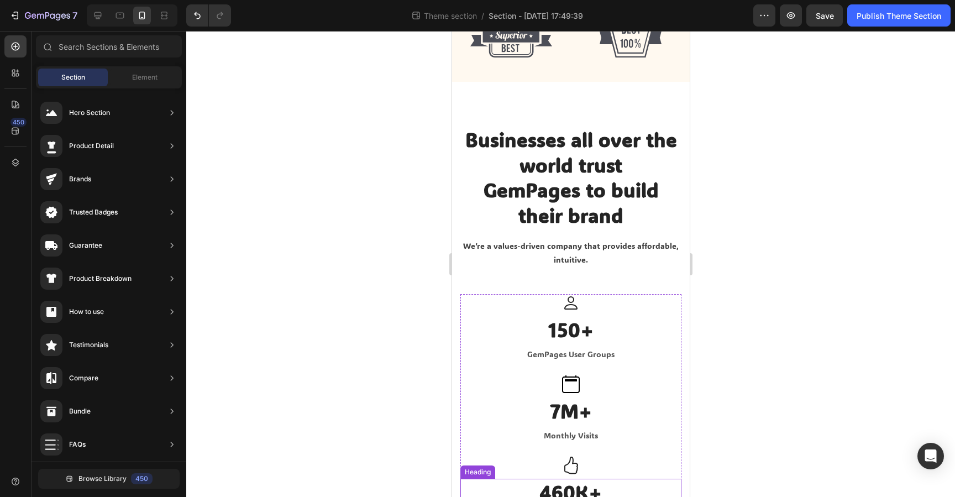
scroll to position [170, 0]
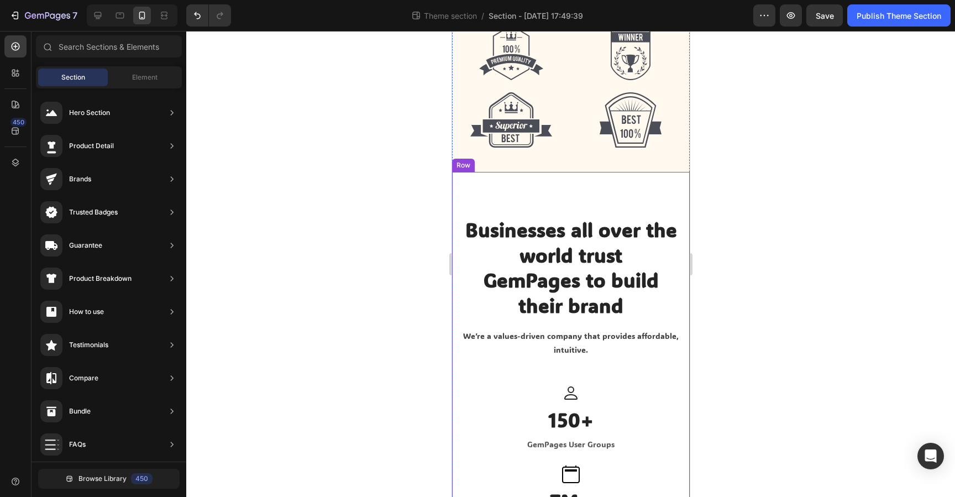
click at [470, 184] on div "Businesses all over the world trust GemPages to build their brand Heading We’re…" at bounding box center [571, 456] width 238 height 568
click at [467, 167] on div "Row" at bounding box center [463, 165] width 18 height 10
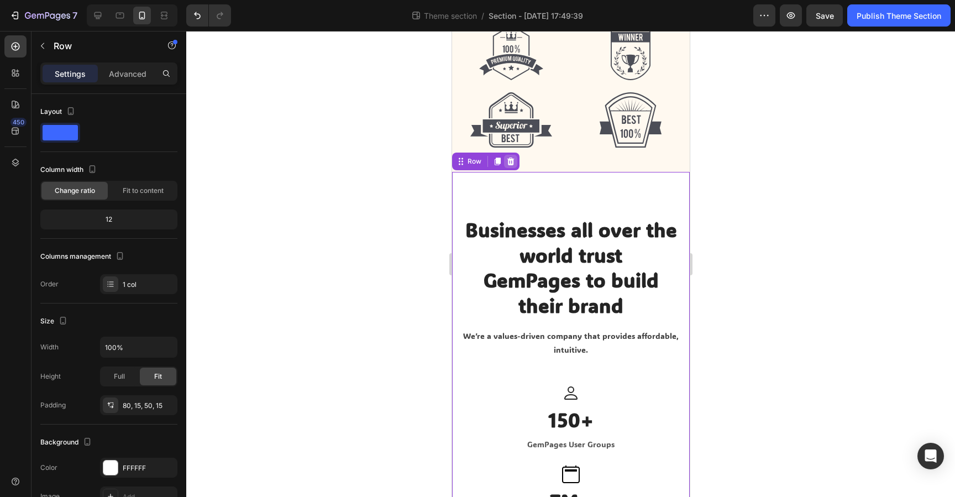
click at [510, 162] on icon at bounding box center [510, 162] width 7 height 8
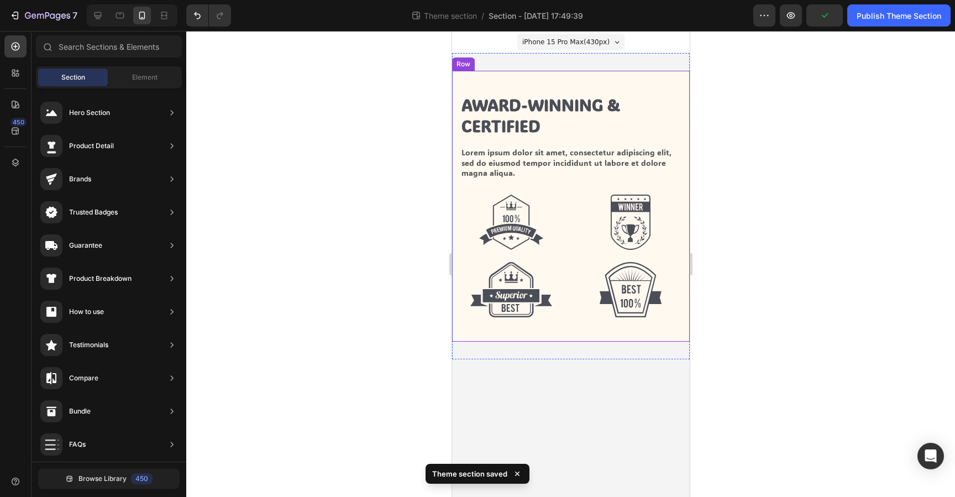
click at [496, 84] on div "Award-winning & Certified Heading Lorem ipsum dolor sit amet, consectetur adipi…" at bounding box center [571, 206] width 238 height 271
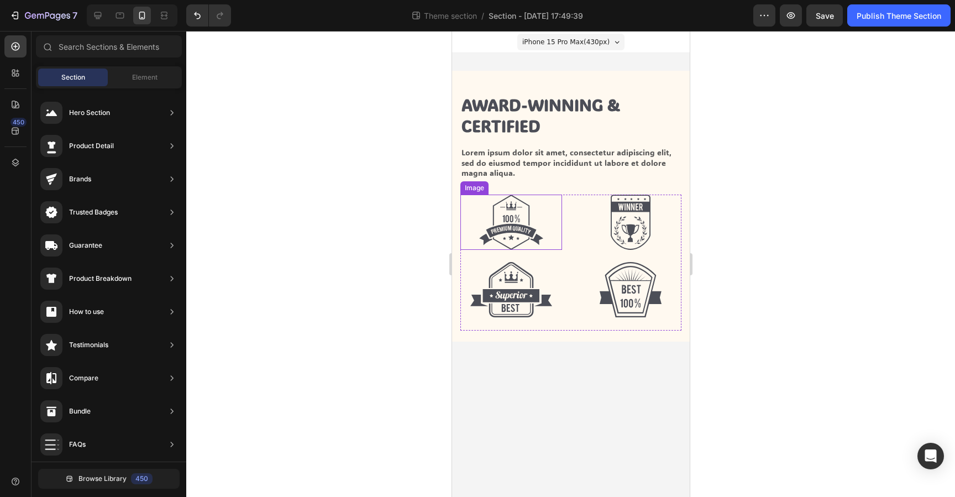
click at [496, 223] on img at bounding box center [511, 222] width 64 height 55
click at [517, 211] on img at bounding box center [511, 222] width 64 height 55
drag, startPoint x: 138, startPoint y: 76, endPoint x: 153, endPoint y: 75, distance: 15.5
click at [138, 76] on span "Element" at bounding box center [144, 77] width 25 height 10
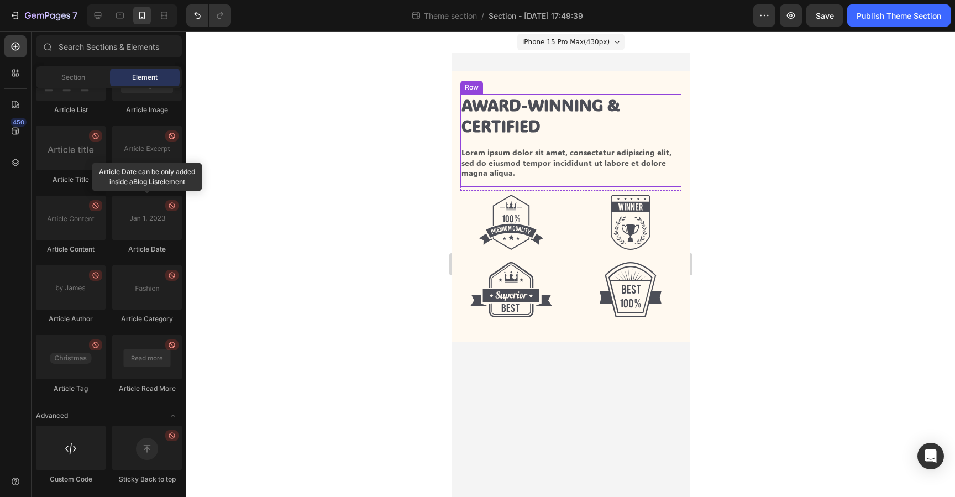
click at [567, 184] on div "Award-winning & Certified Heading Lorem ipsum dolor sit amet, consectetur adipi…" at bounding box center [570, 140] width 221 height 93
click at [523, 231] on img at bounding box center [511, 222] width 64 height 55
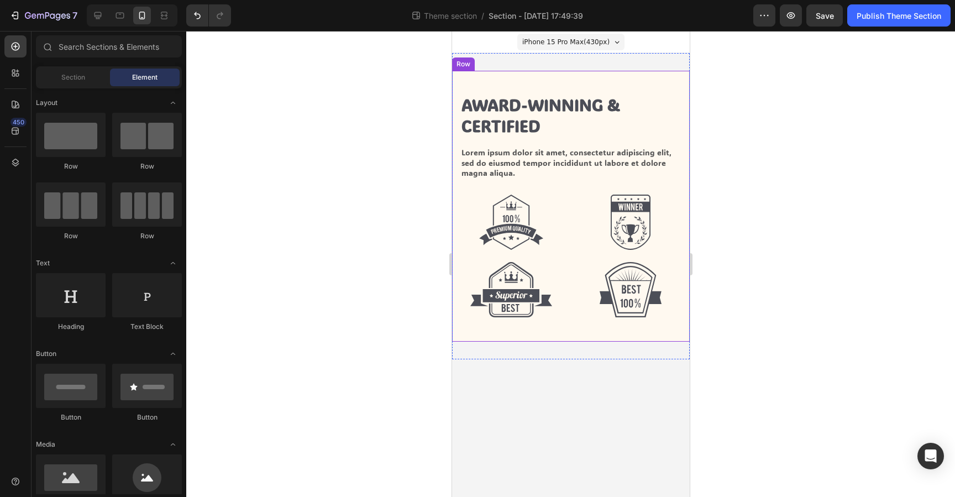
click at [637, 88] on div "Award-winning & Certified Heading Lorem ipsum dolor sit amet, consectetur adipi…" at bounding box center [571, 206] width 238 height 271
click at [602, 81] on div "Award-winning & Certified Heading Lorem ipsum dolor sit amet, consectetur adipi…" at bounding box center [571, 206] width 238 height 271
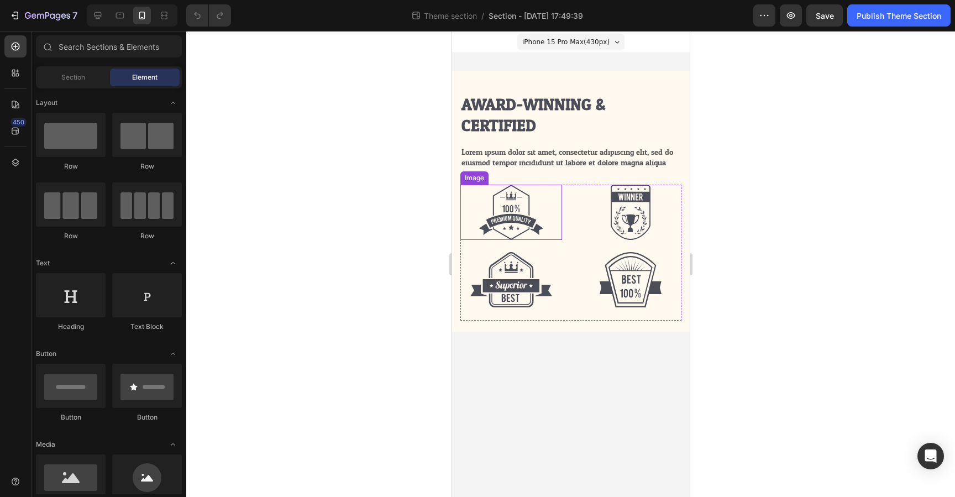
click at [524, 210] on img at bounding box center [511, 212] width 64 height 55
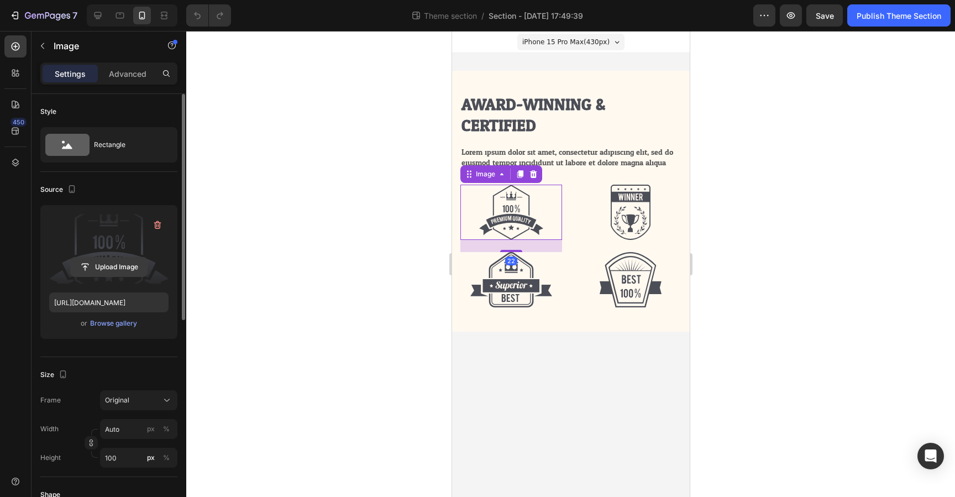
click at [95, 259] on input "file" at bounding box center [109, 267] width 76 height 19
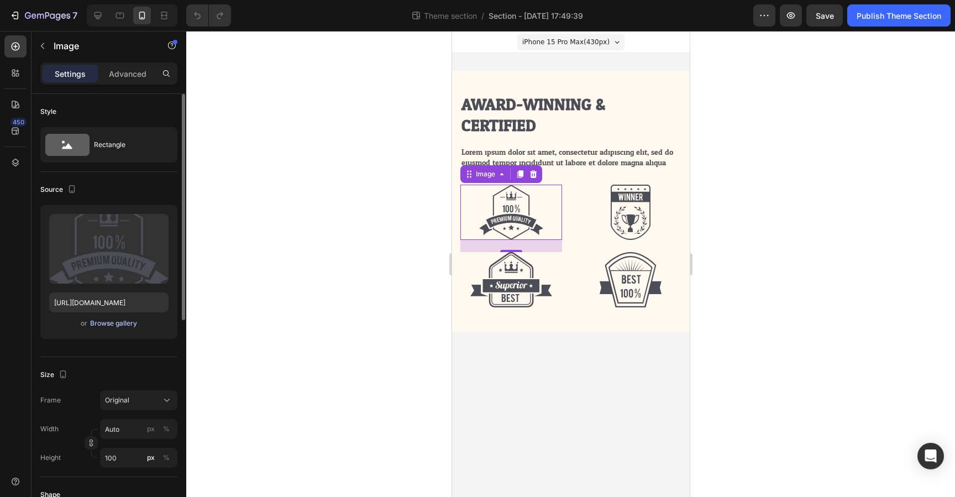
click at [97, 324] on div "Browse gallery" at bounding box center [113, 323] width 47 height 10
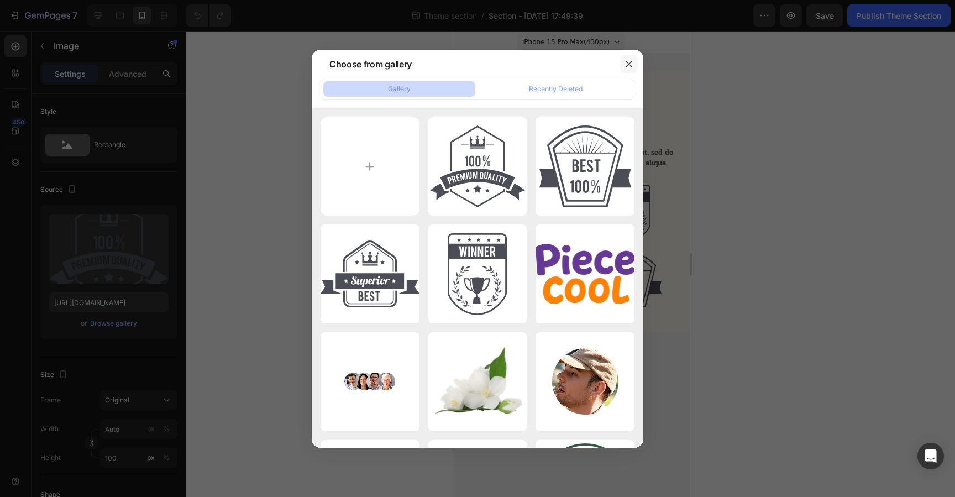
click at [626, 62] on button "button" at bounding box center [629, 64] width 18 height 18
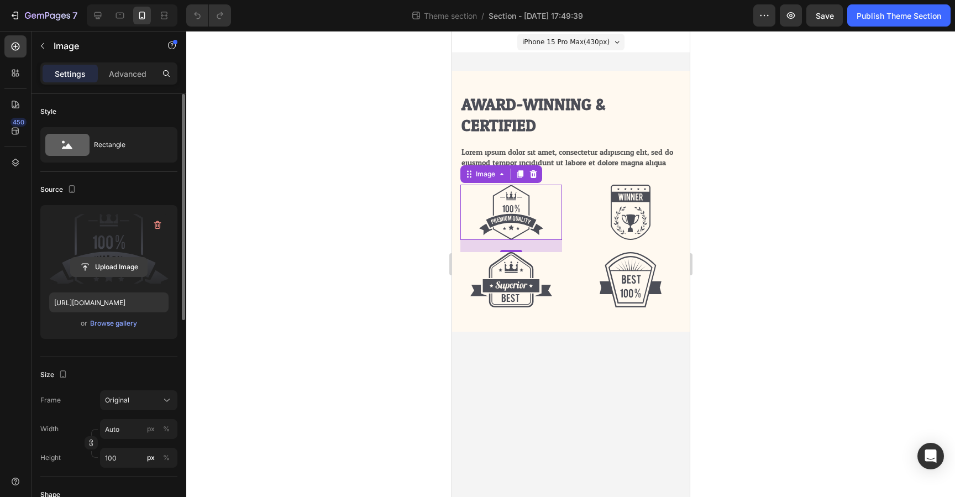
click at [107, 267] on input "file" at bounding box center [109, 267] width 76 height 19
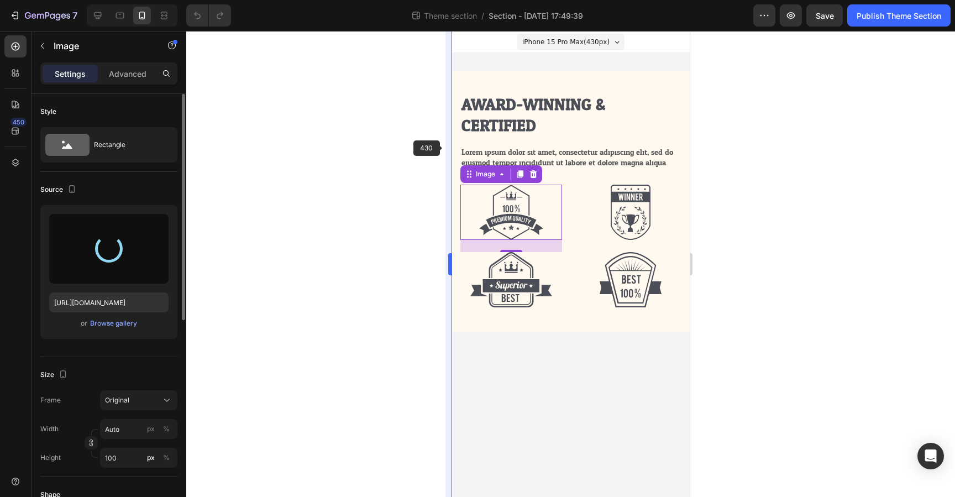
type input "[URL][DOMAIN_NAME]"
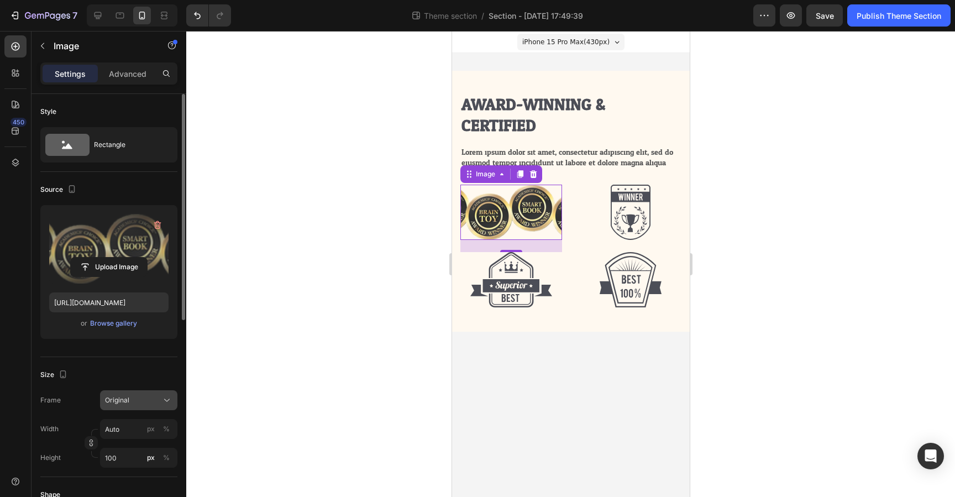
click at [138, 398] on div "Original" at bounding box center [132, 400] width 54 height 10
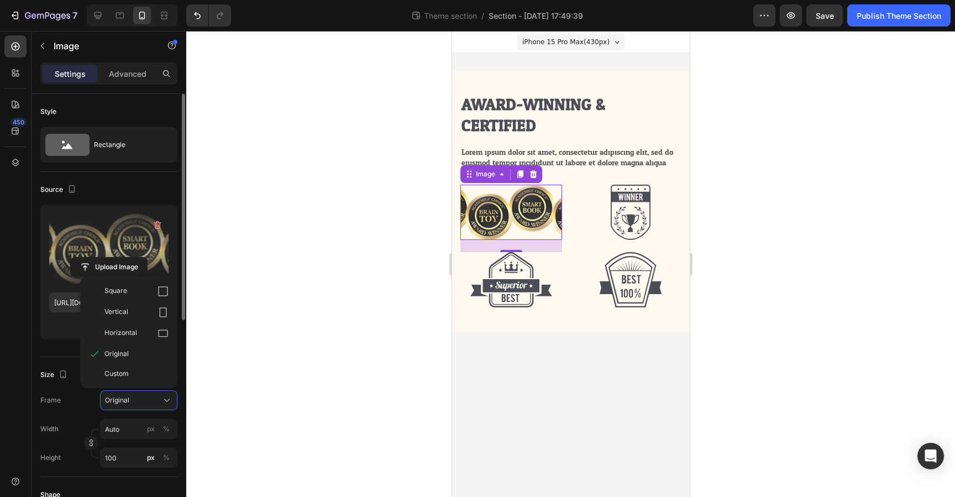
click at [69, 383] on div "Size" at bounding box center [108, 375] width 137 height 18
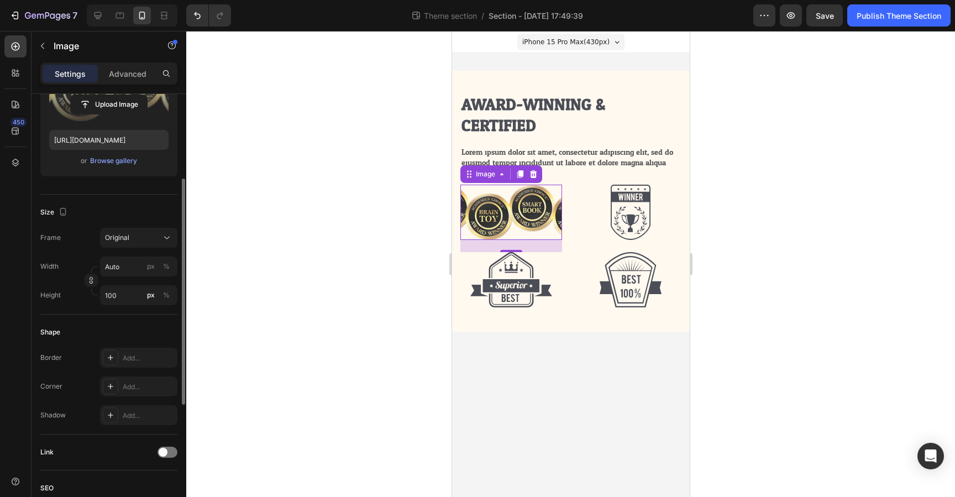
scroll to position [164, 0]
click at [140, 239] on div "Original" at bounding box center [132, 237] width 54 height 10
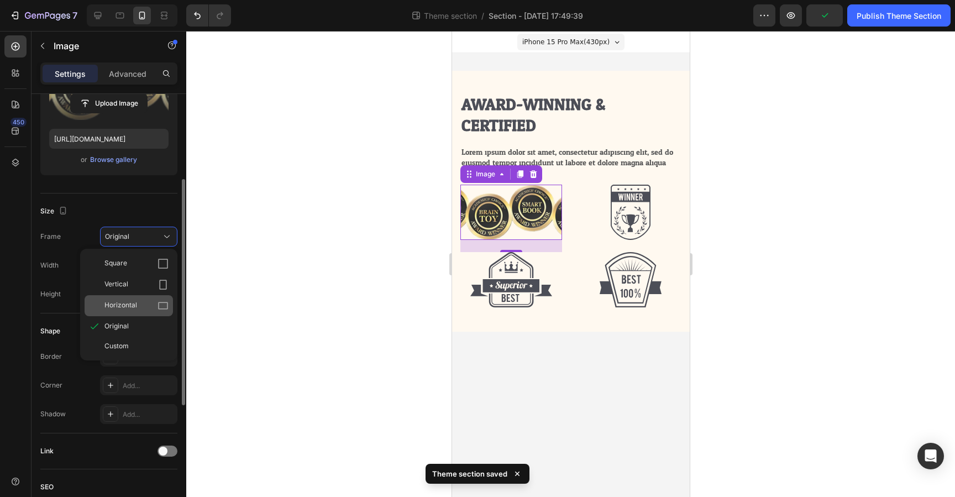
click at [129, 304] on span "Horizontal" at bounding box center [121, 305] width 33 height 11
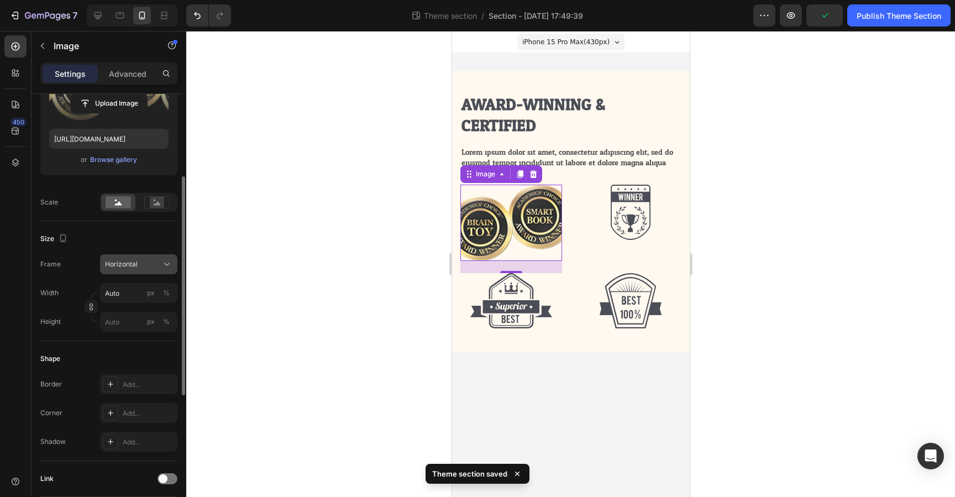
click at [136, 264] on span "Horizontal" at bounding box center [121, 264] width 33 height 10
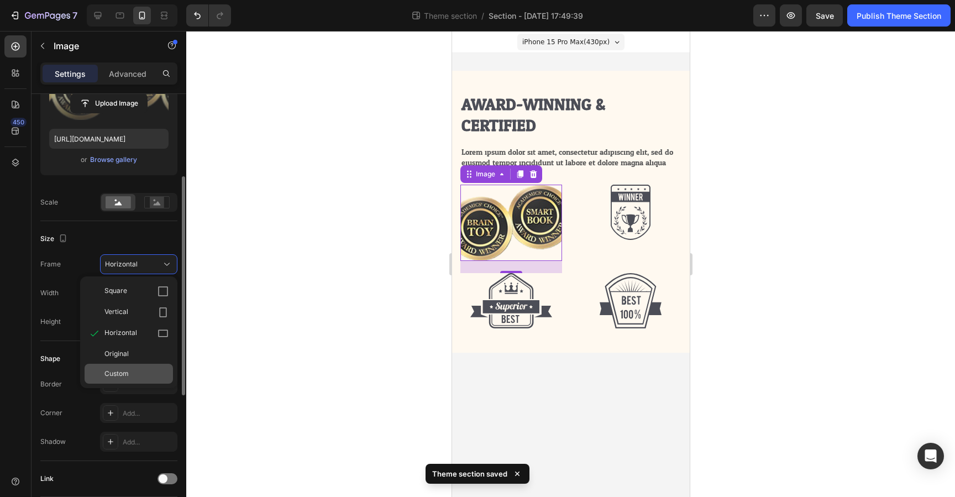
click at [115, 368] on div "Custom" at bounding box center [129, 374] width 88 height 20
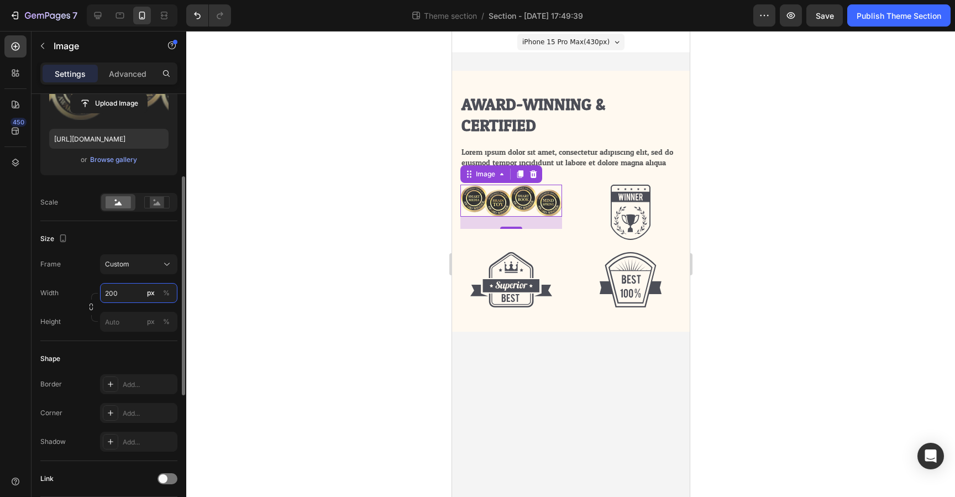
type input "200"
click at [86, 280] on div "Frame Custom Width 200 px % Height px %" at bounding box center [108, 292] width 137 height 77
click at [625, 213] on img at bounding box center [630, 212] width 40 height 55
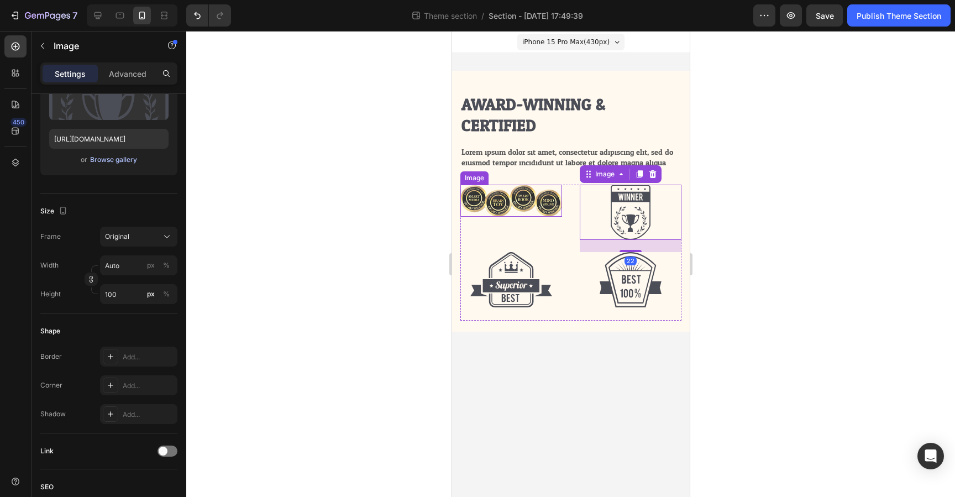
click at [109, 162] on div "Browse gallery" at bounding box center [113, 160] width 47 height 10
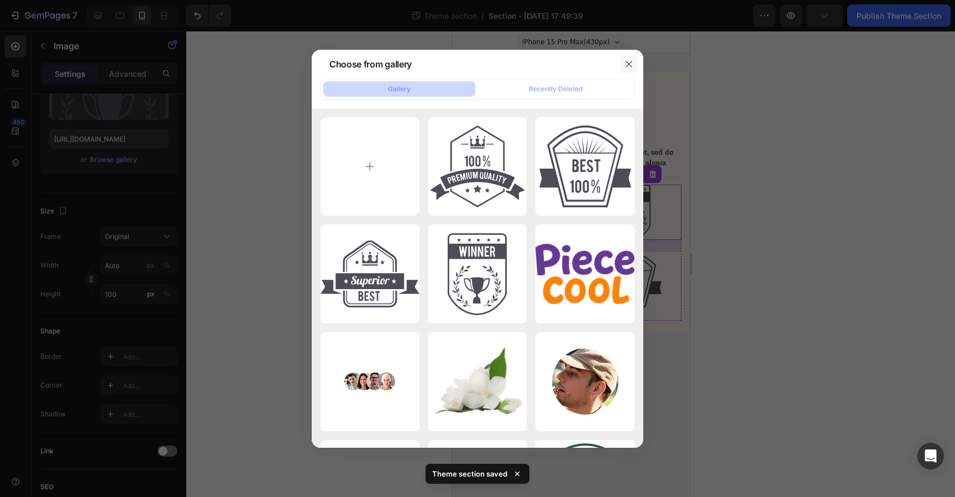
click at [630, 62] on icon "button" at bounding box center [629, 64] width 6 height 6
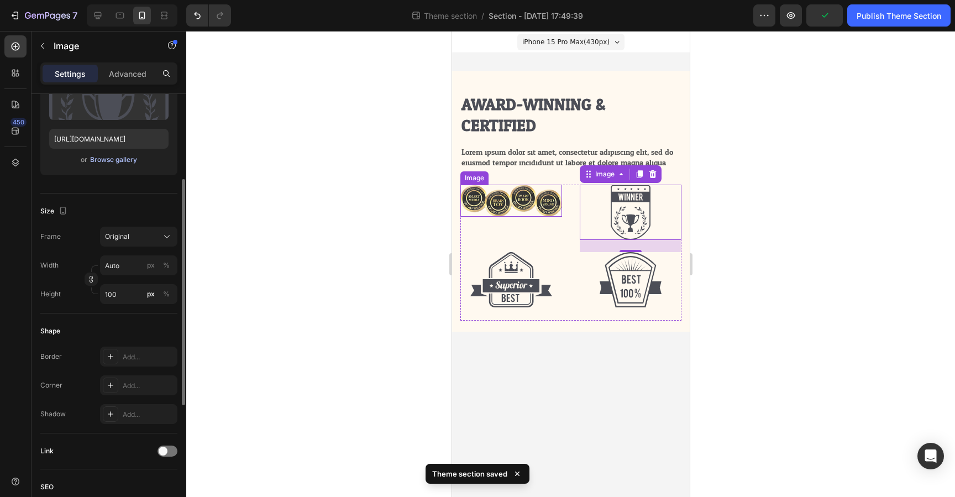
click at [112, 163] on div "Browse gallery" at bounding box center [113, 160] width 47 height 10
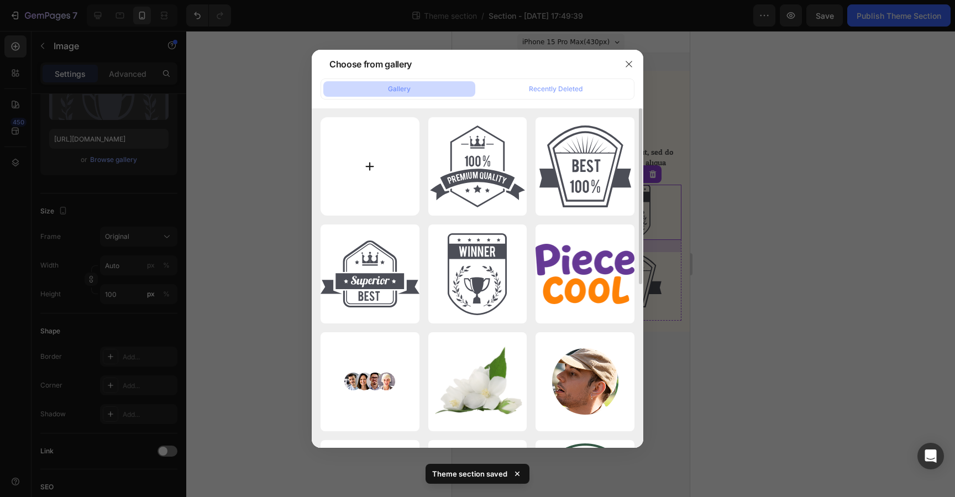
click at [374, 158] on input "file" at bounding box center [370, 166] width 99 height 99
type input "C:\fakepath\Background copy2.png"
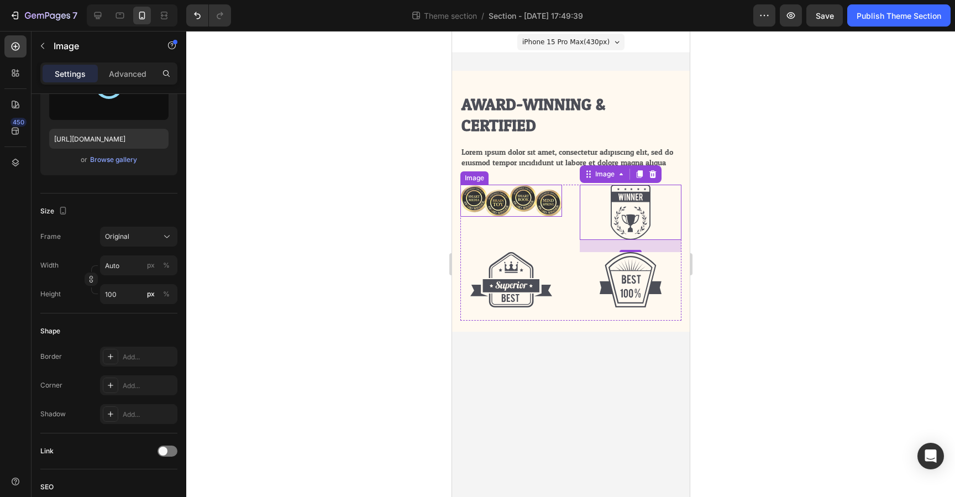
type input "[URL][DOMAIN_NAME]"
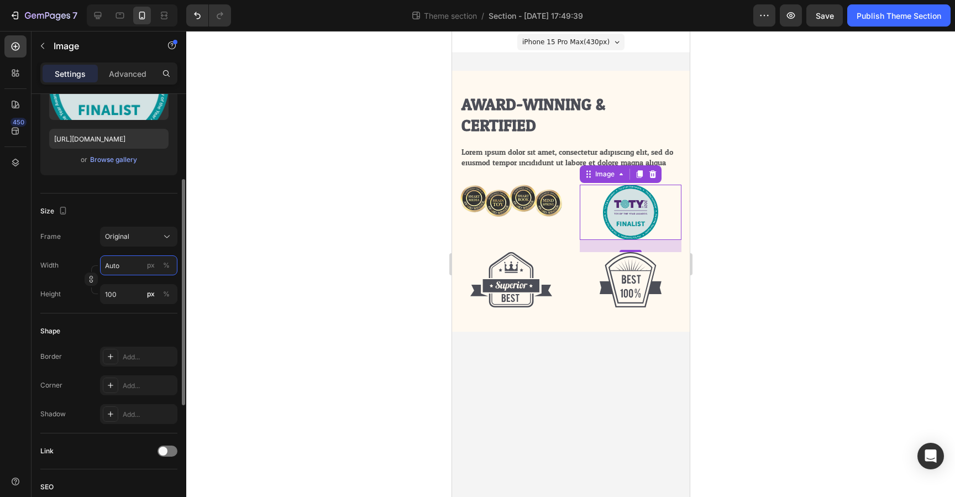
click at [125, 264] on input "Auto" at bounding box center [138, 265] width 77 height 20
type input "2"
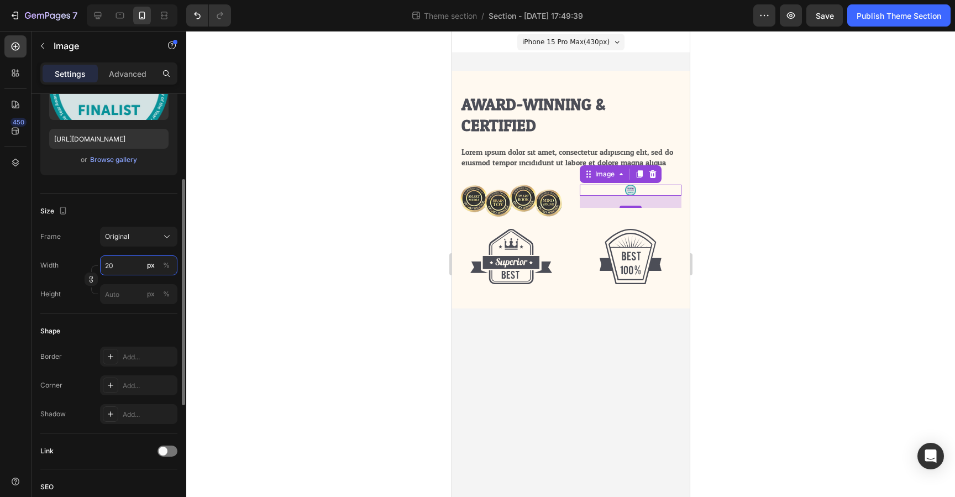
type input "2"
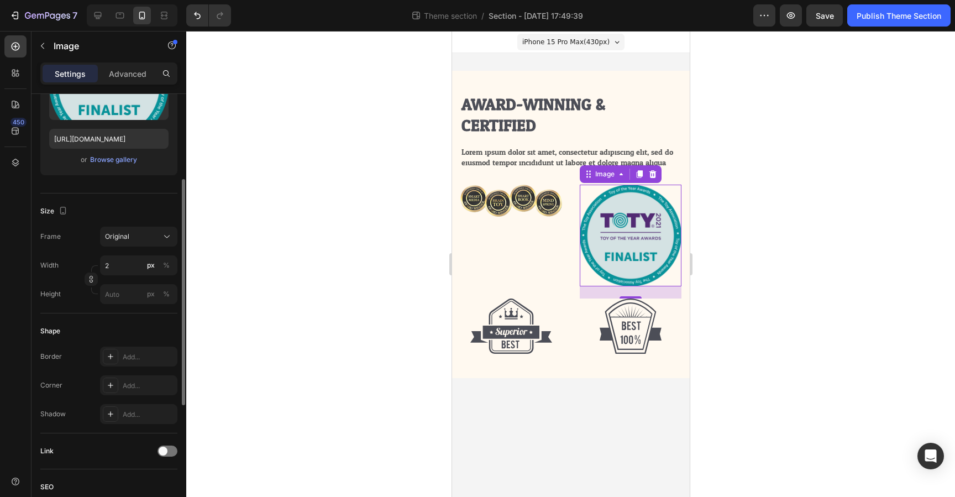
click at [67, 259] on div "Width 2 px %" at bounding box center [108, 265] width 137 height 20
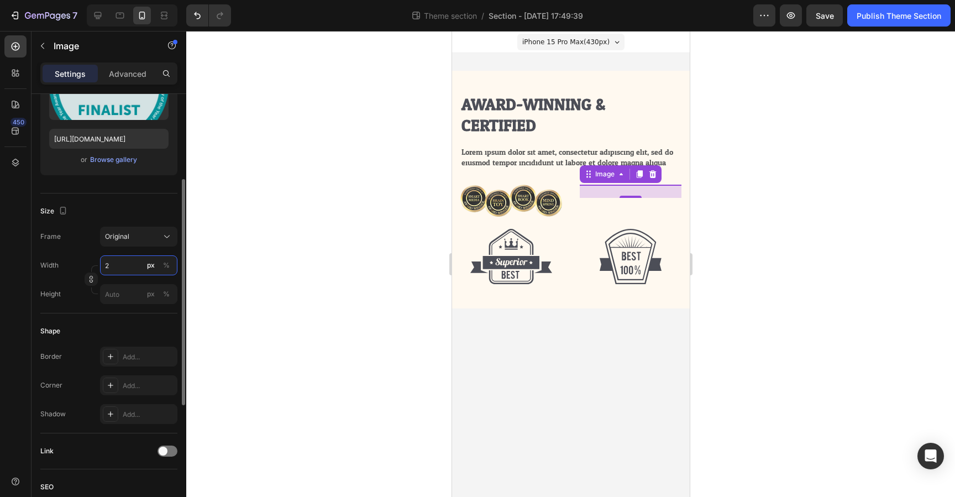
click at [127, 268] on input "2" at bounding box center [138, 265] width 77 height 20
type input "1"
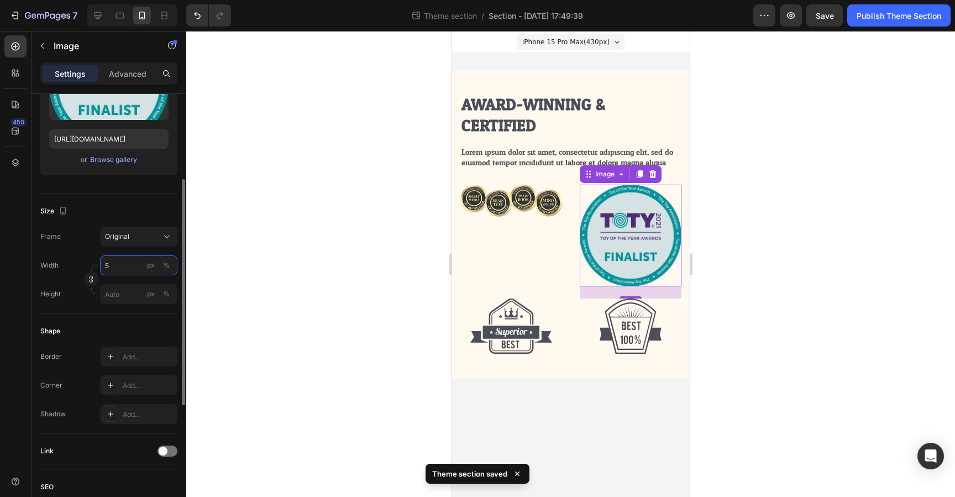
type input "50"
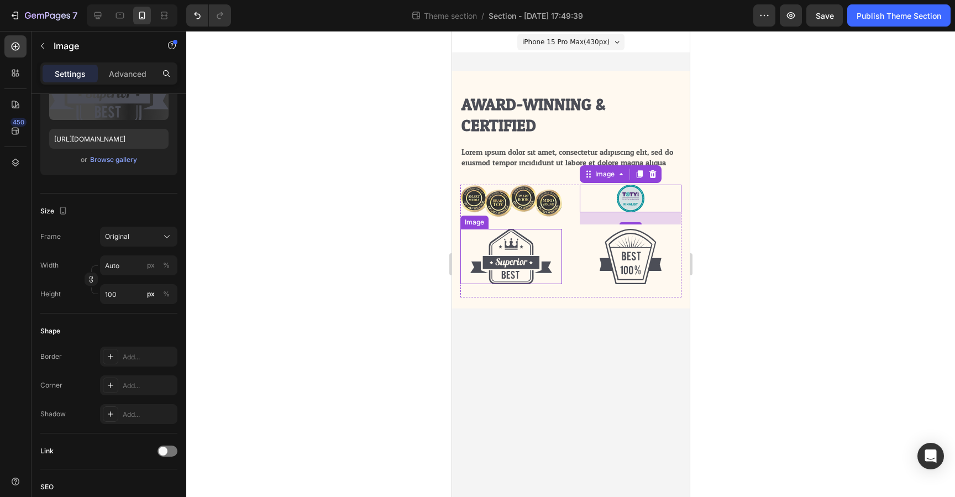
click at [536, 255] on img at bounding box center [511, 256] width 82 height 55
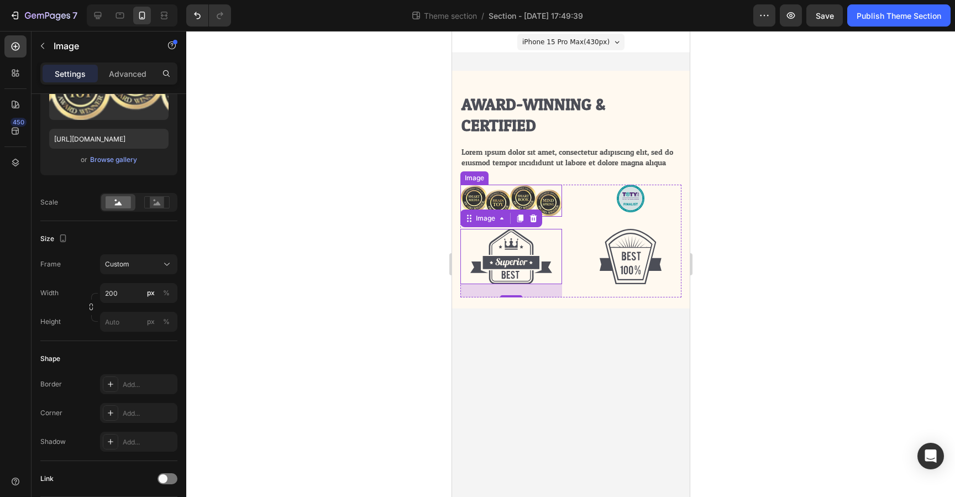
click at [530, 192] on img at bounding box center [511, 201] width 102 height 32
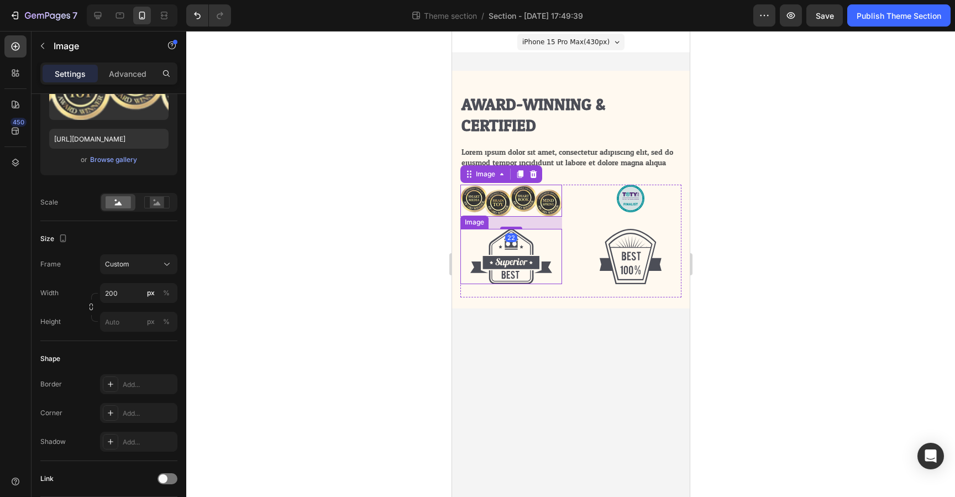
click at [509, 247] on img at bounding box center [511, 256] width 82 height 55
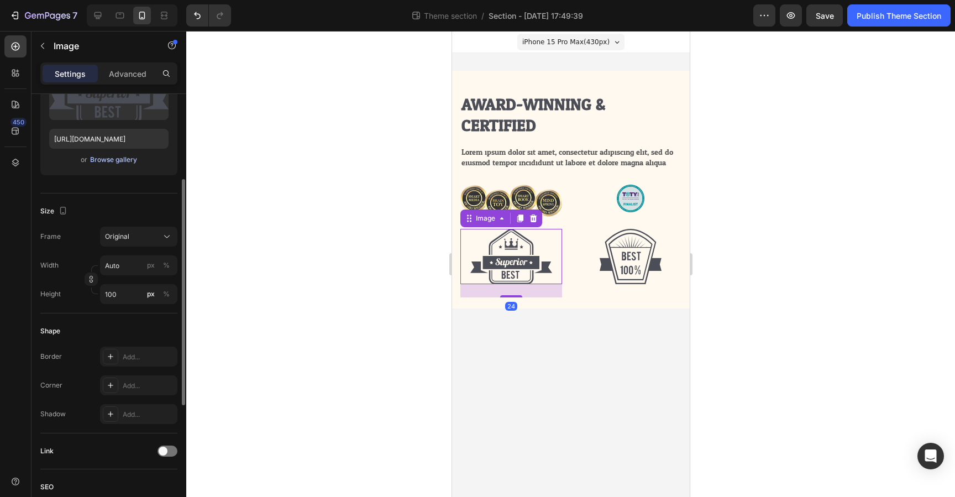
click at [103, 159] on div "Browse gallery" at bounding box center [113, 160] width 47 height 10
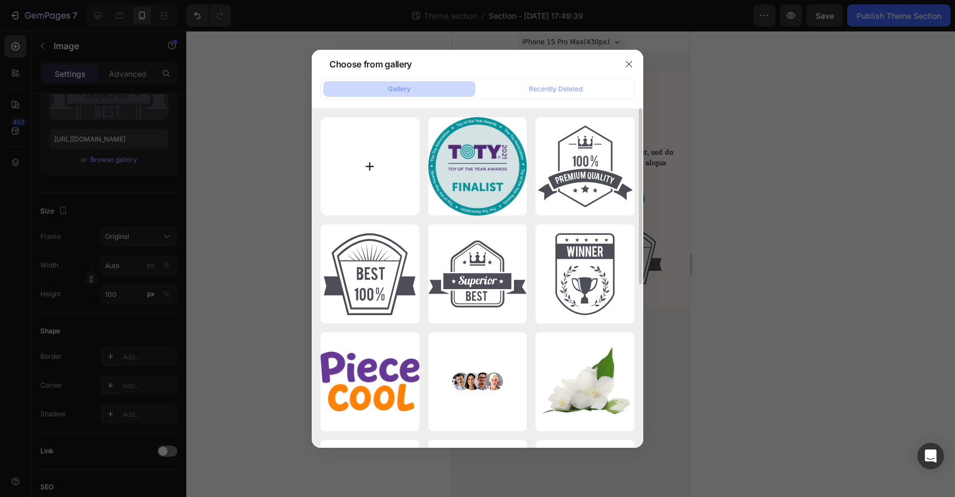
click at [356, 163] on input "file" at bounding box center [370, 166] width 99 height 99
type input "C:\fakepath\ceaaab_61cff8dc7893456b9322f60896b449a3 Background Removed.png"
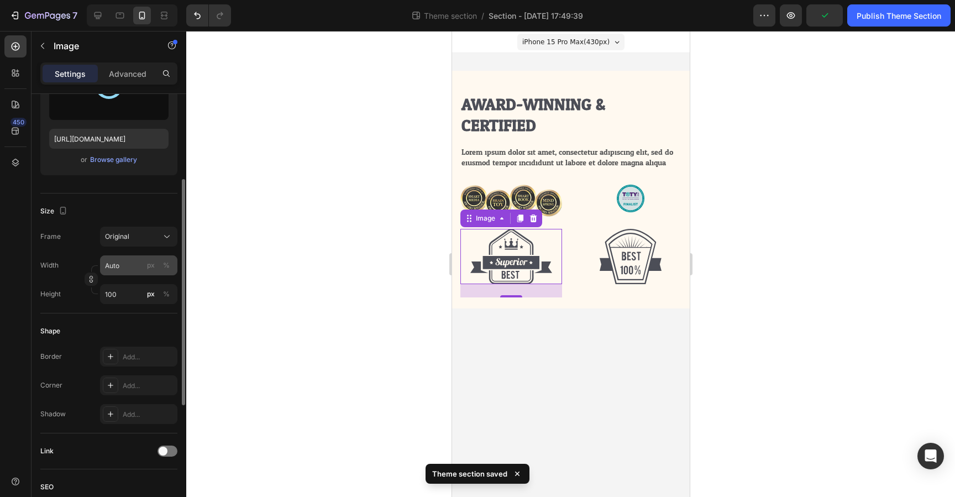
type input "[URL][DOMAIN_NAME]"
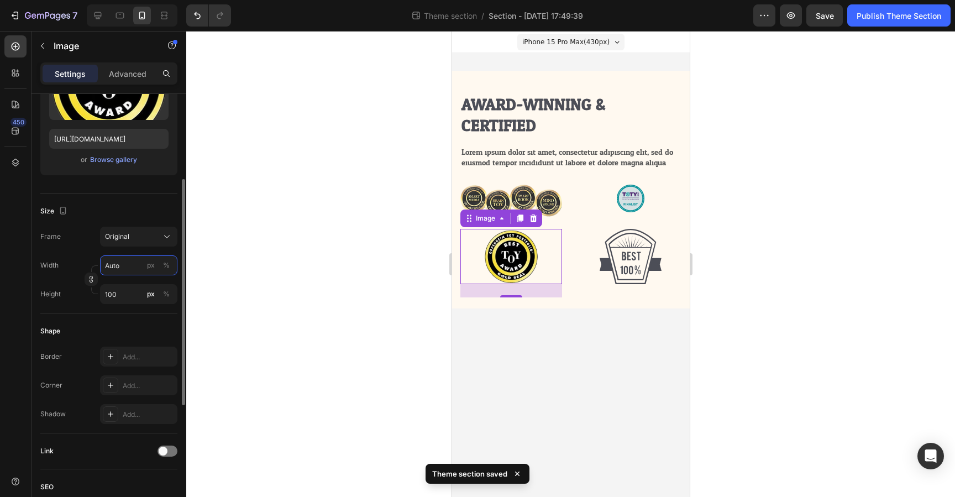
click at [127, 265] on input "Auto" at bounding box center [138, 265] width 77 height 20
type input "2"
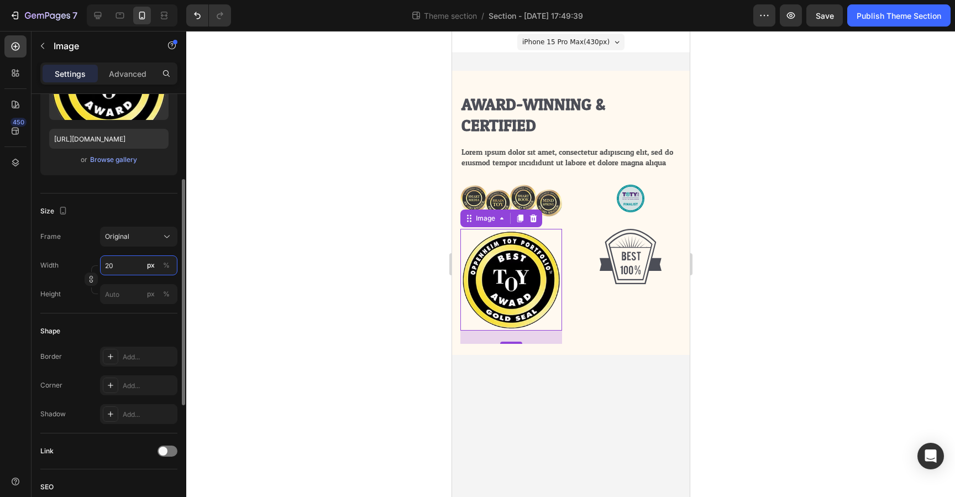
type input "2"
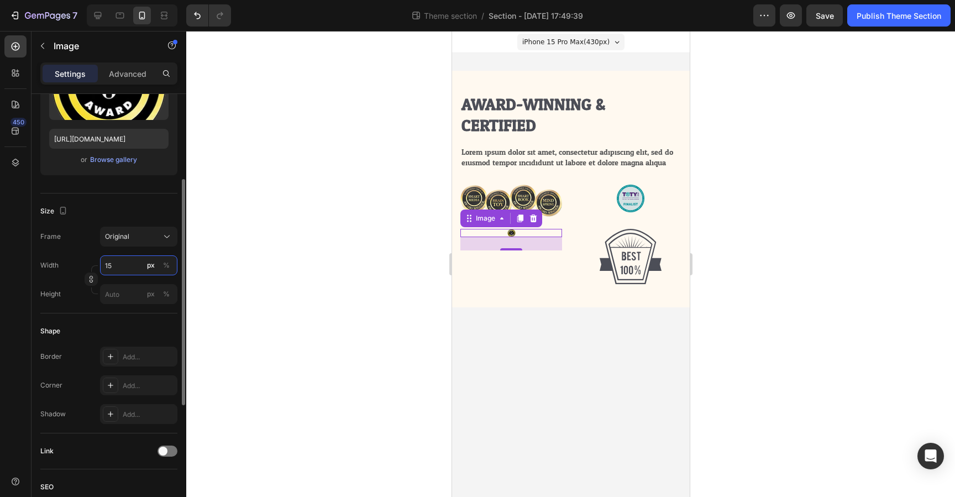
type input "1"
type input "5"
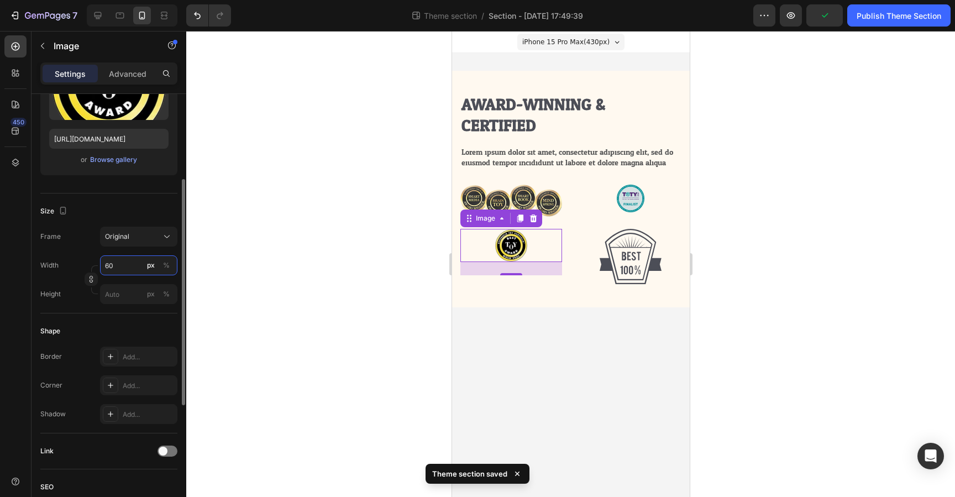
type input "60"
click at [95, 246] on div "Frame Original" at bounding box center [108, 237] width 137 height 20
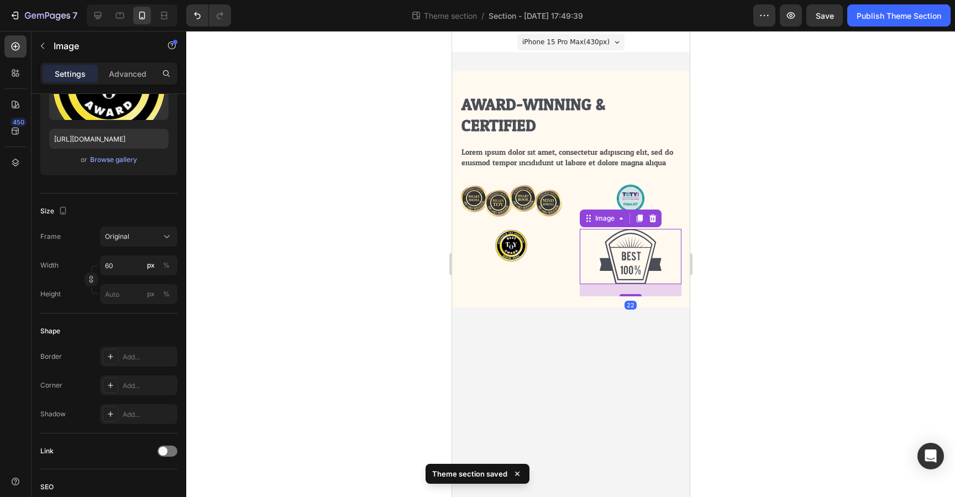
click at [639, 248] on img at bounding box center [630, 256] width 62 height 55
click at [126, 164] on div "Browse gallery" at bounding box center [113, 160] width 47 height 10
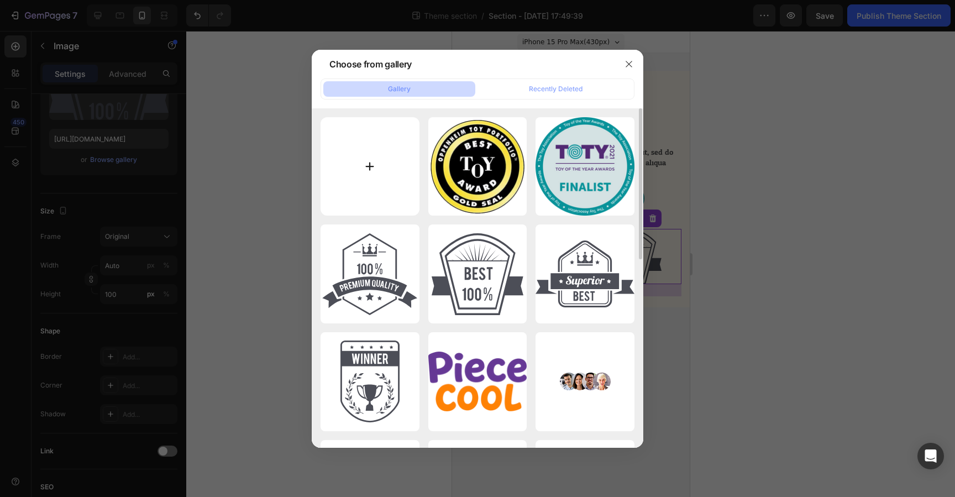
click at [374, 191] on input "file" at bounding box center [370, 166] width 99 height 99
type input "C:\fakepath\big-mca_gold_english_5in_144dpi.webp"
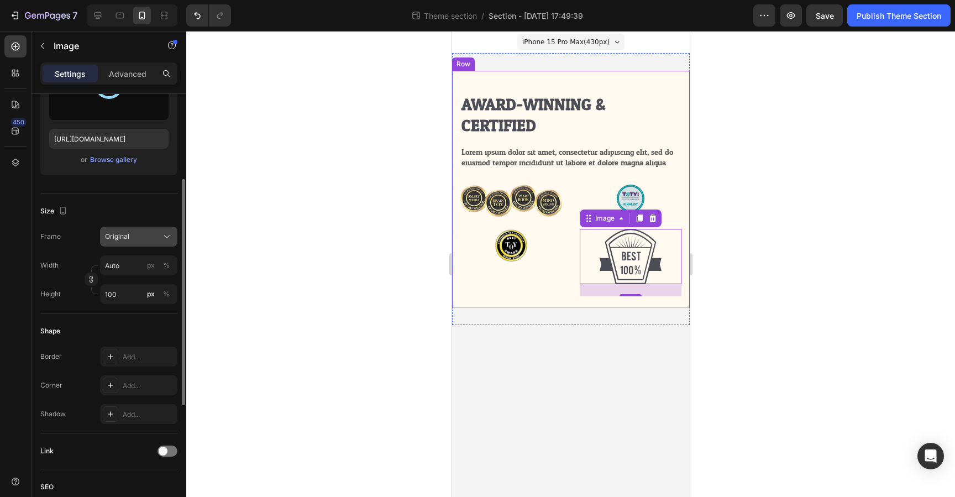
type input "[URL][DOMAIN_NAME]"
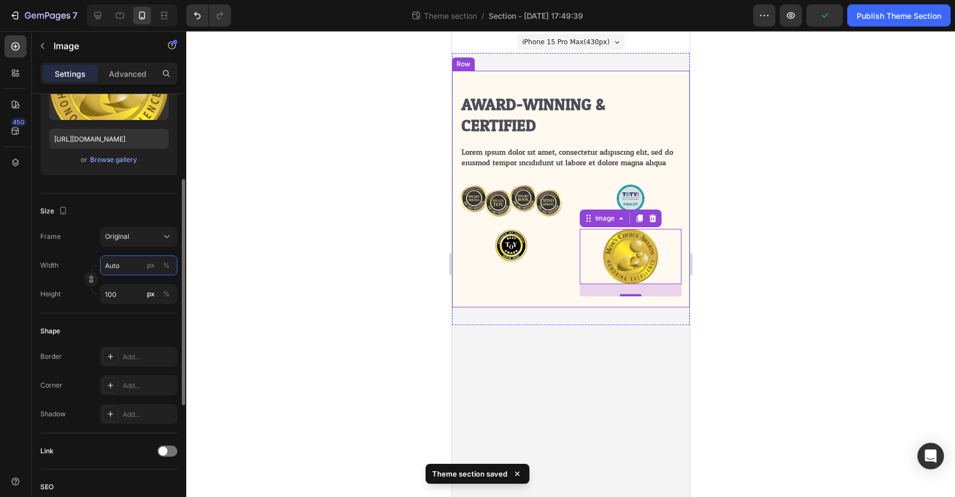
click at [115, 271] on input "Auto" at bounding box center [138, 265] width 77 height 20
type input "6"
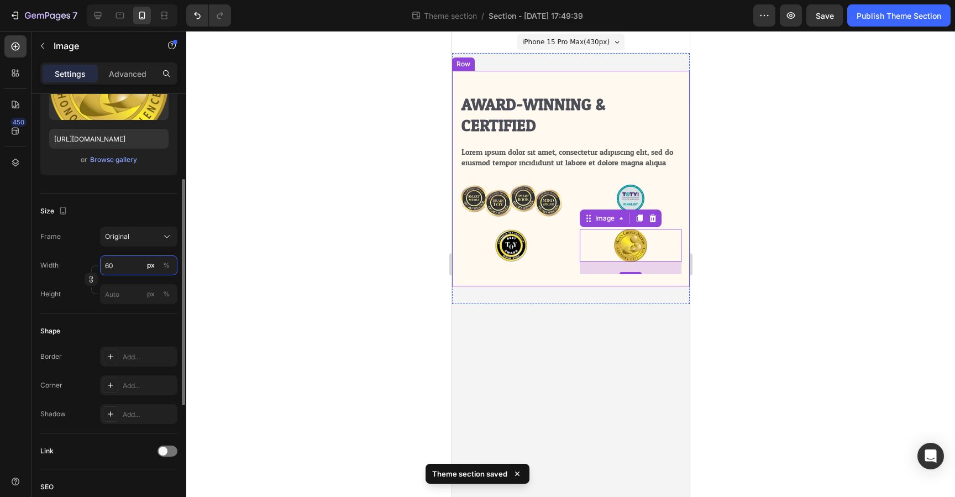
type input "60"
click at [79, 254] on div "Frame Original Width 60 px % Height px %" at bounding box center [108, 265] width 137 height 77
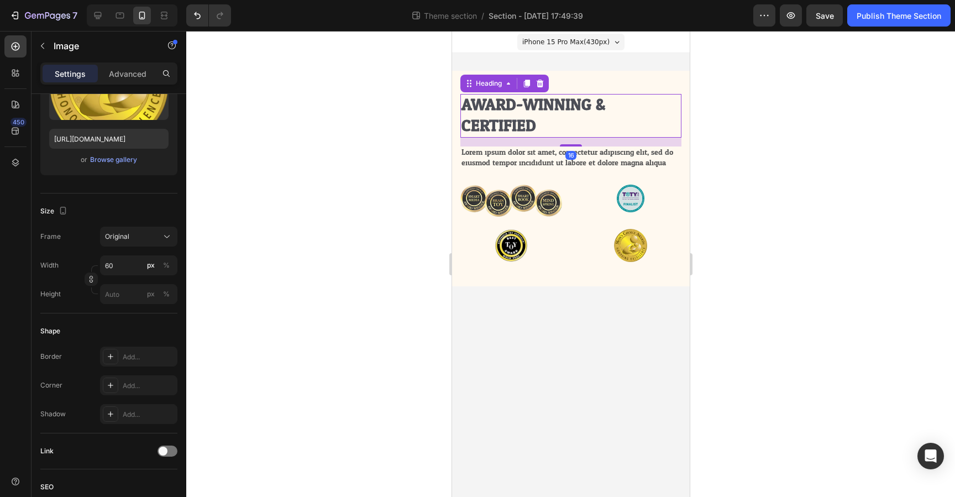
click at [556, 113] on h2 "Award-winning & Certified" at bounding box center [570, 116] width 221 height 44
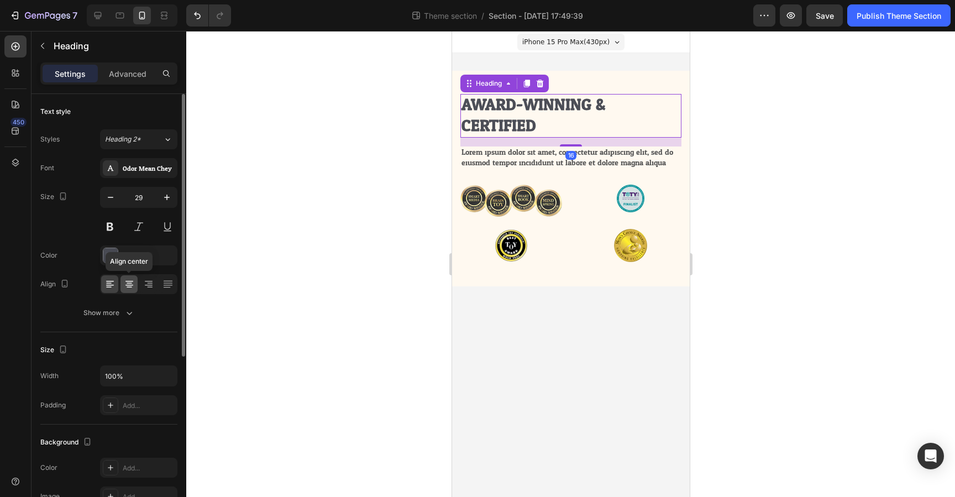
click at [130, 289] on icon at bounding box center [129, 284] width 11 height 11
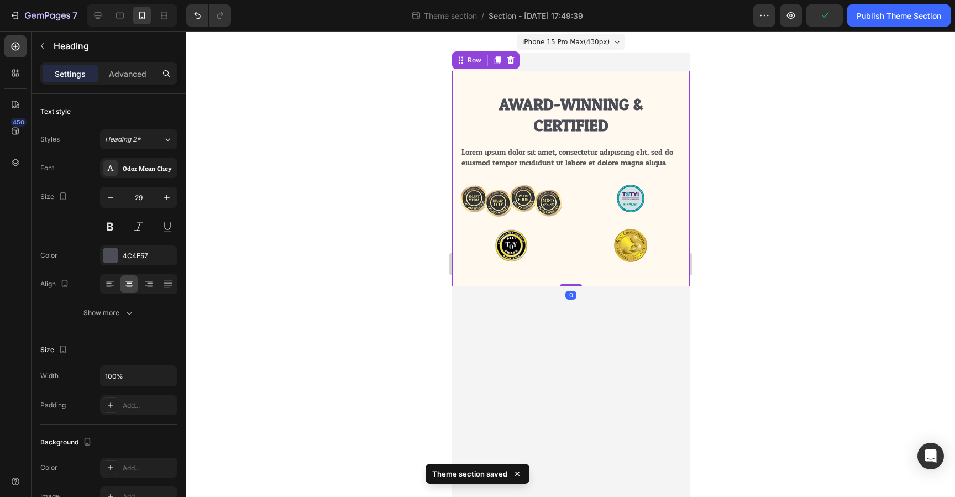
click at [463, 278] on div "Award-winning & Certified Heading Lorem ipsum dolor sit amet, consectetur adipi…" at bounding box center [570, 188] width 221 height 189
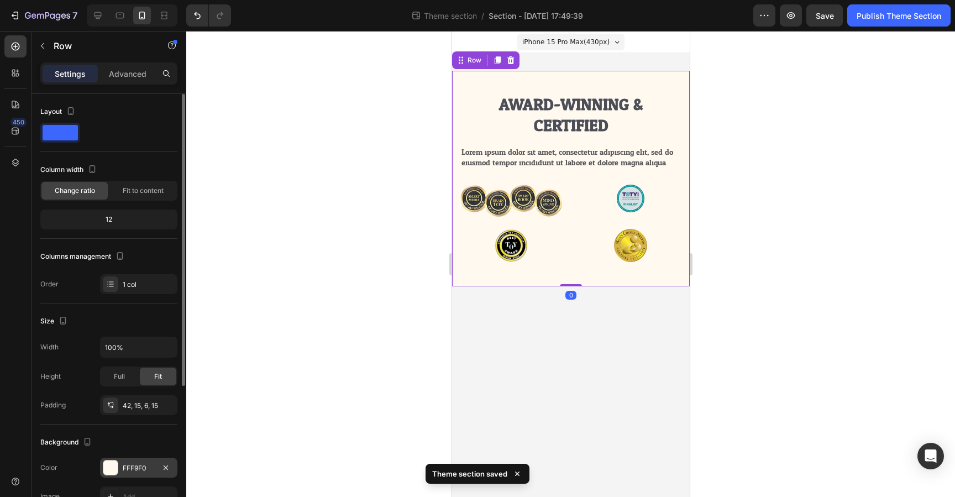
click at [127, 462] on div "FFF9F0" at bounding box center [138, 468] width 77 height 20
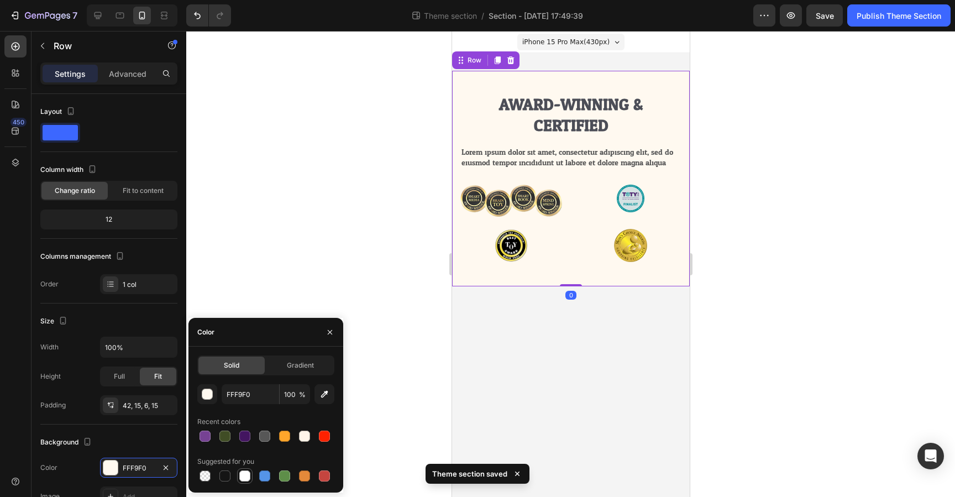
click at [244, 478] on div at bounding box center [244, 476] width 11 height 11
type input "FFFFFF"
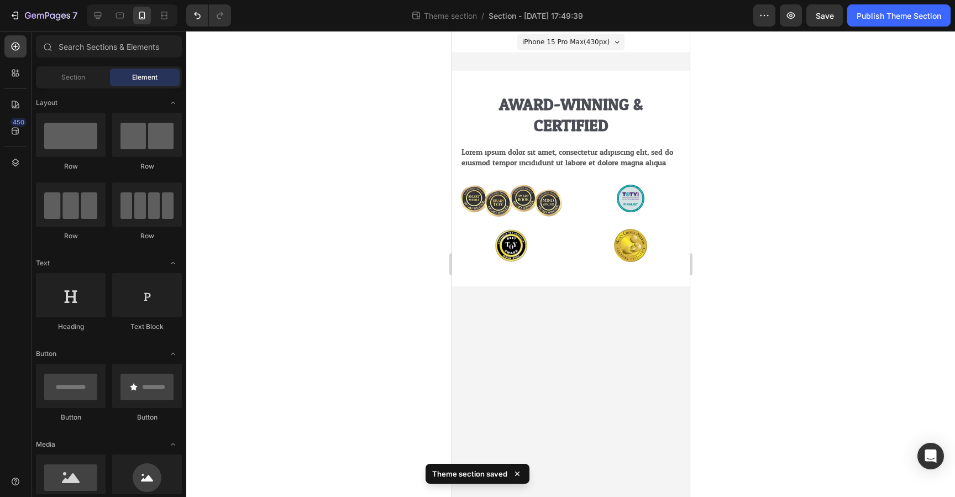
click at [571, 327] on body "iPhone 15 Pro Max ( 430 px) iPhone 13 Mini iPhone 13 Pro iPhone 11 Pro Max iPho…" at bounding box center [571, 264] width 238 height 466
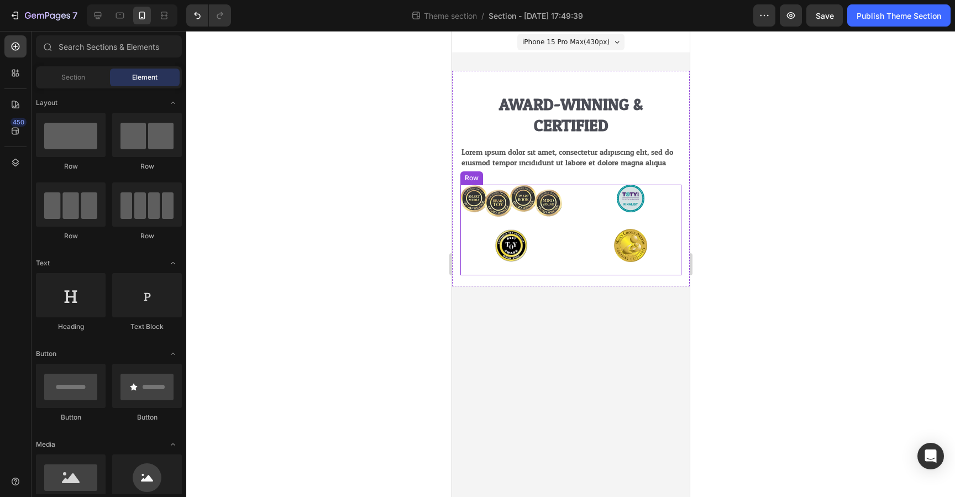
click at [576, 218] on div "Image Image Image Image Row" at bounding box center [570, 230] width 221 height 91
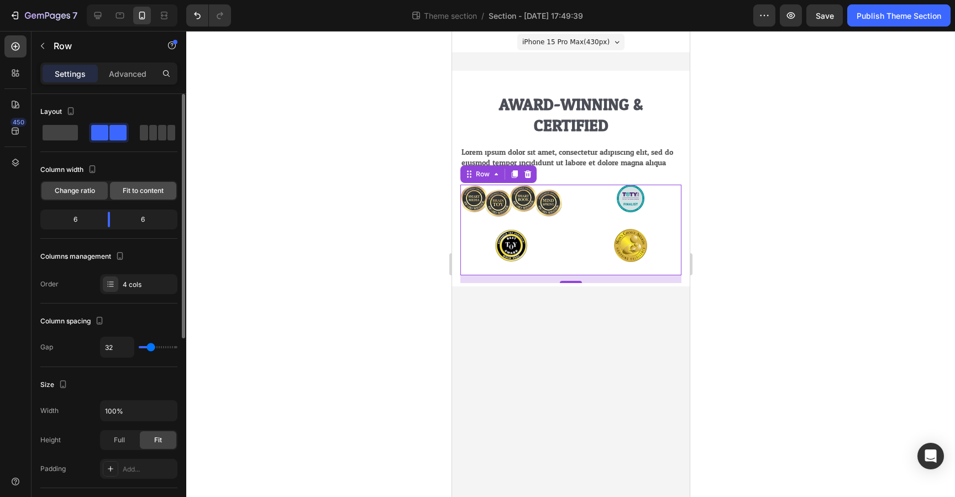
click at [144, 195] on span "Fit to content" at bounding box center [143, 191] width 41 height 10
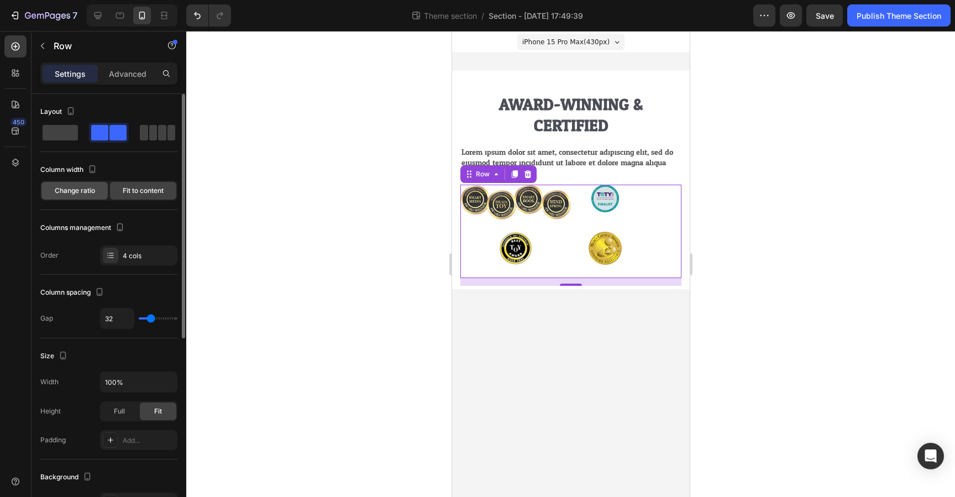
click at [92, 190] on span "Change ratio" at bounding box center [75, 191] width 40 height 10
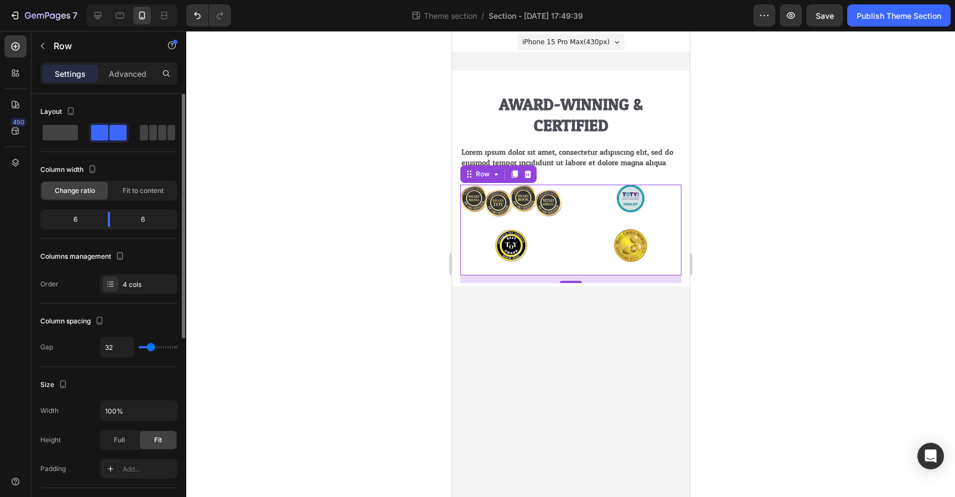
click at [147, 222] on div "6" at bounding box center [147, 219] width 56 height 15
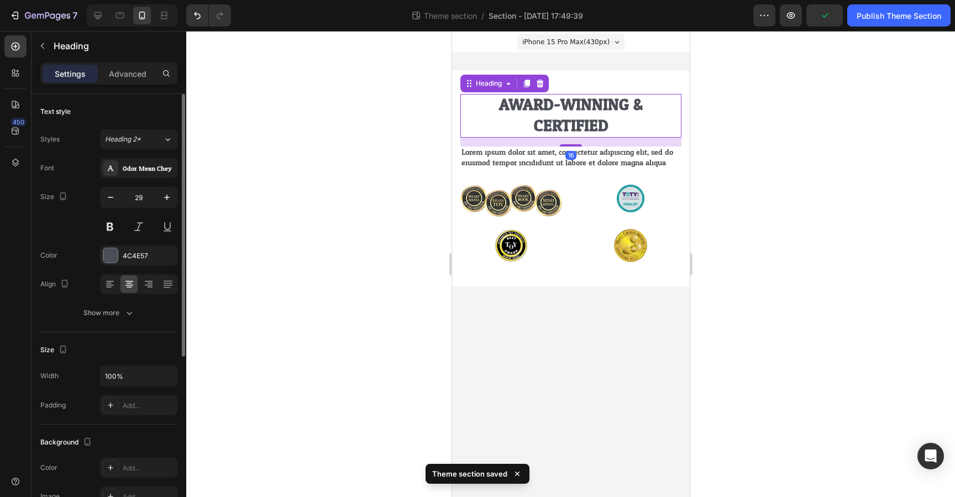
click at [575, 113] on h2 "Award-winning & Certified" at bounding box center [570, 116] width 221 height 44
click at [119, 257] on div "4C4E57" at bounding box center [138, 256] width 77 height 20
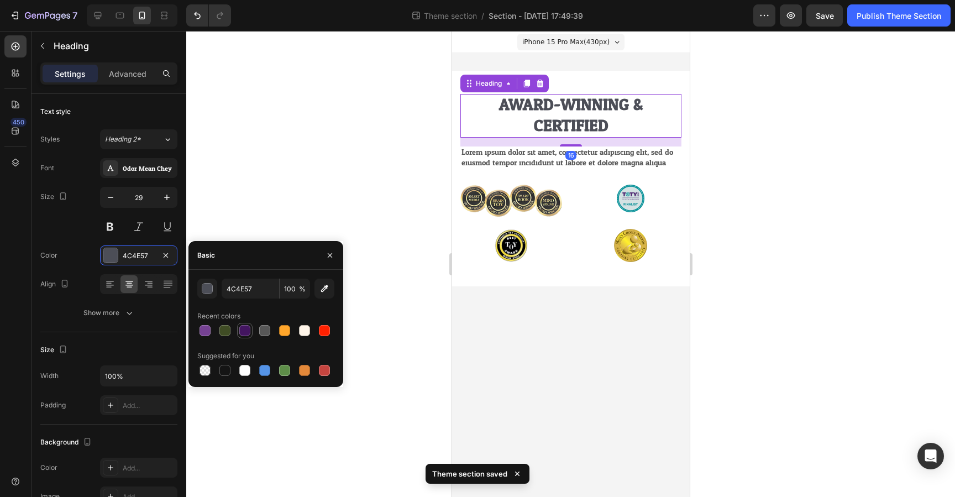
click at [243, 330] on div at bounding box center [244, 330] width 11 height 11
type input "431560"
click at [344, 164] on div at bounding box center [570, 264] width 769 height 466
